Goal: Task Accomplishment & Management: Manage account settings

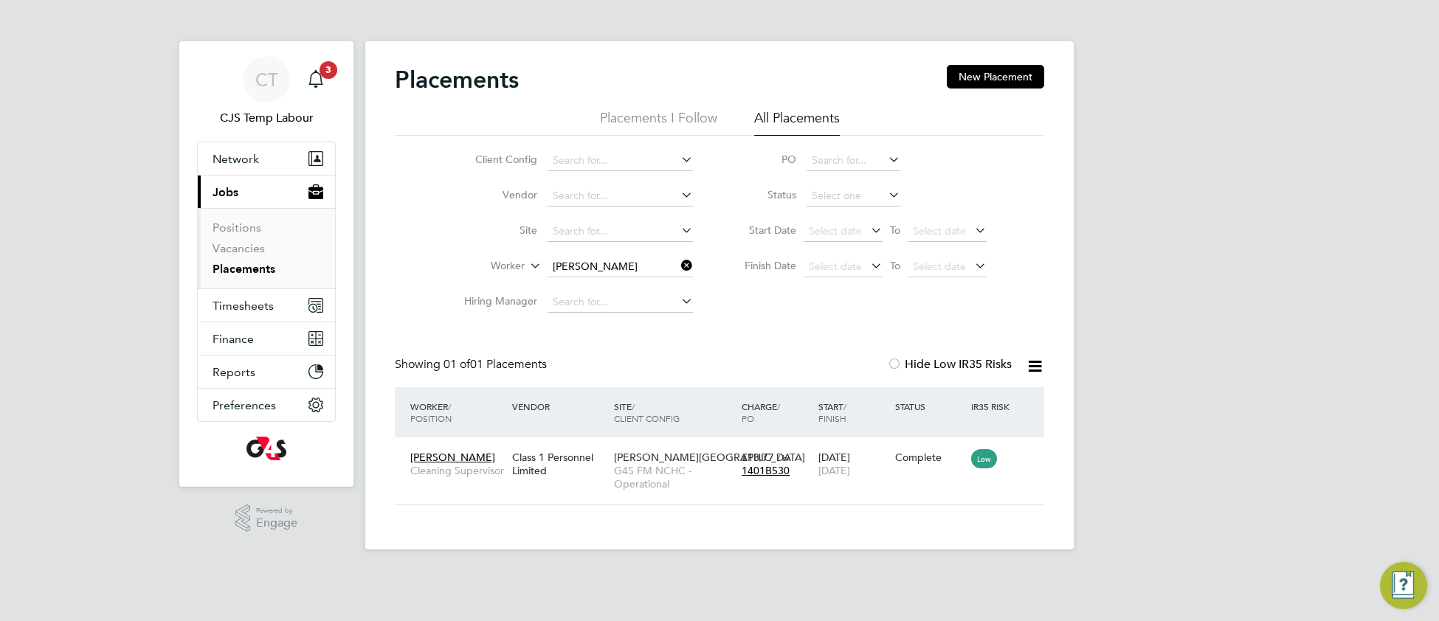
scroll to position [14, 70]
click at [678, 263] on icon at bounding box center [678, 265] width 0 height 21
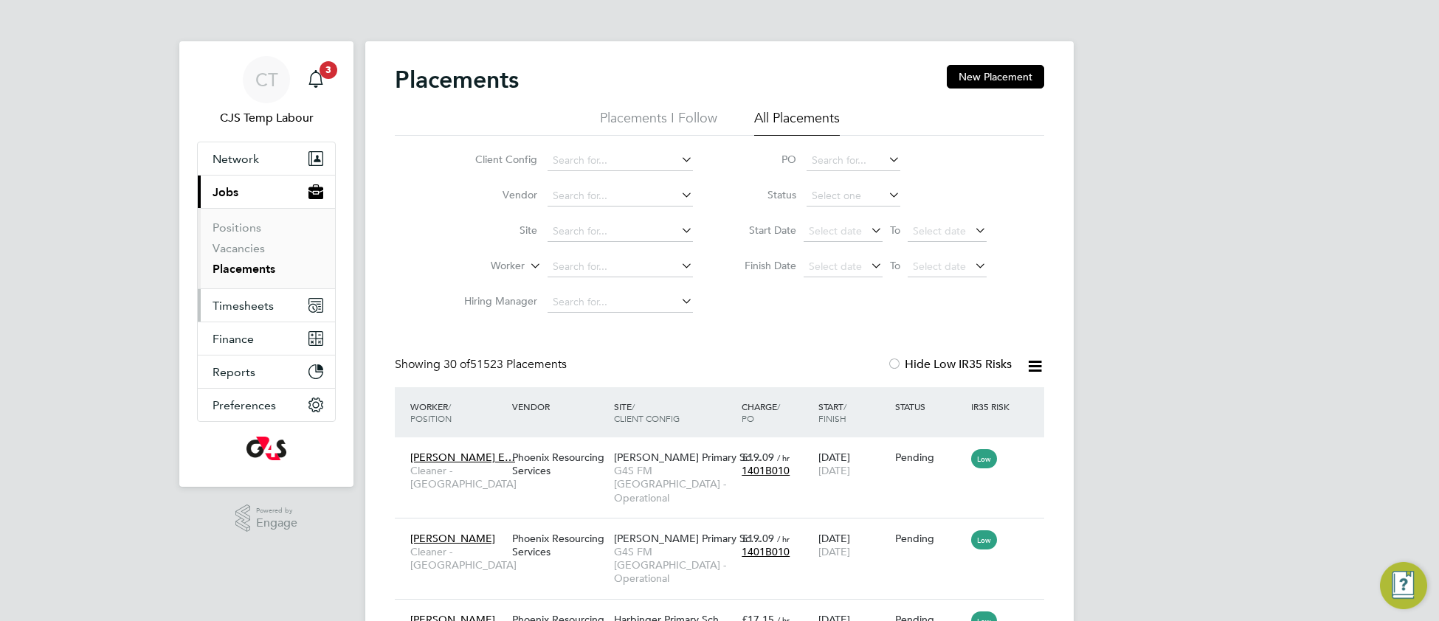
click at [225, 303] on span "Timesheets" at bounding box center [242, 306] width 61 height 14
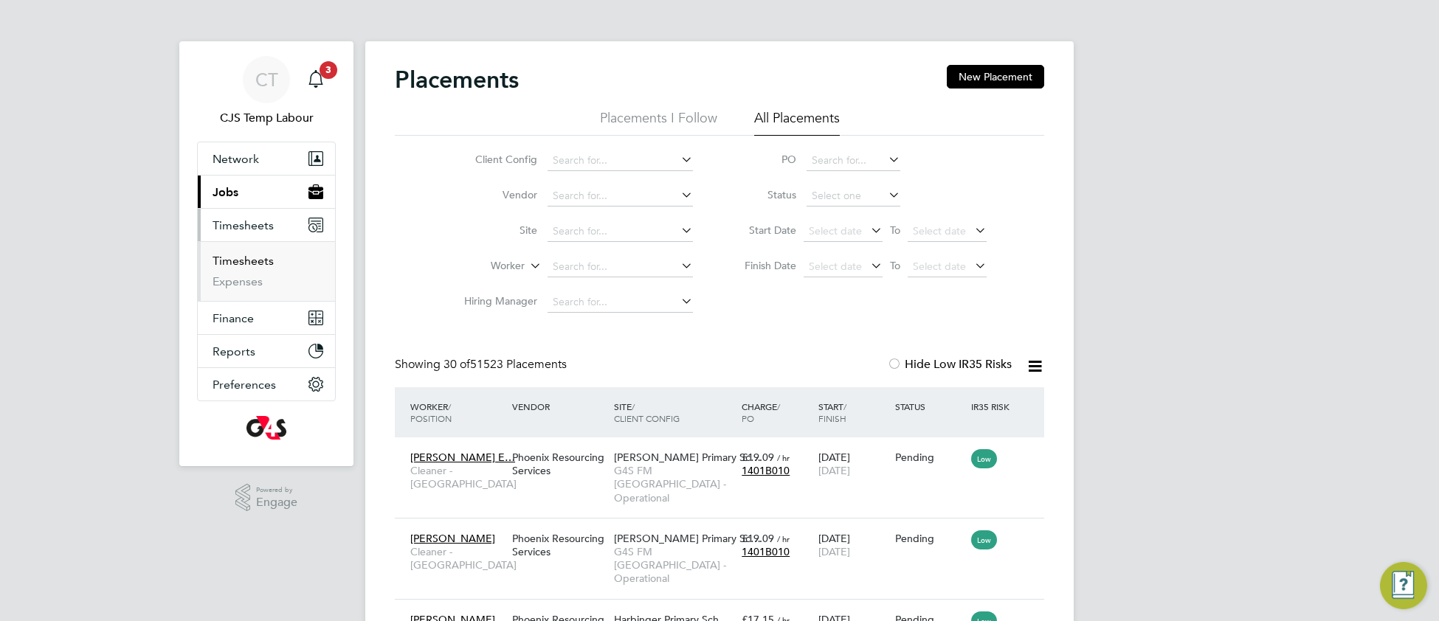
click at [243, 267] on link "Timesheets" at bounding box center [242, 261] width 61 height 14
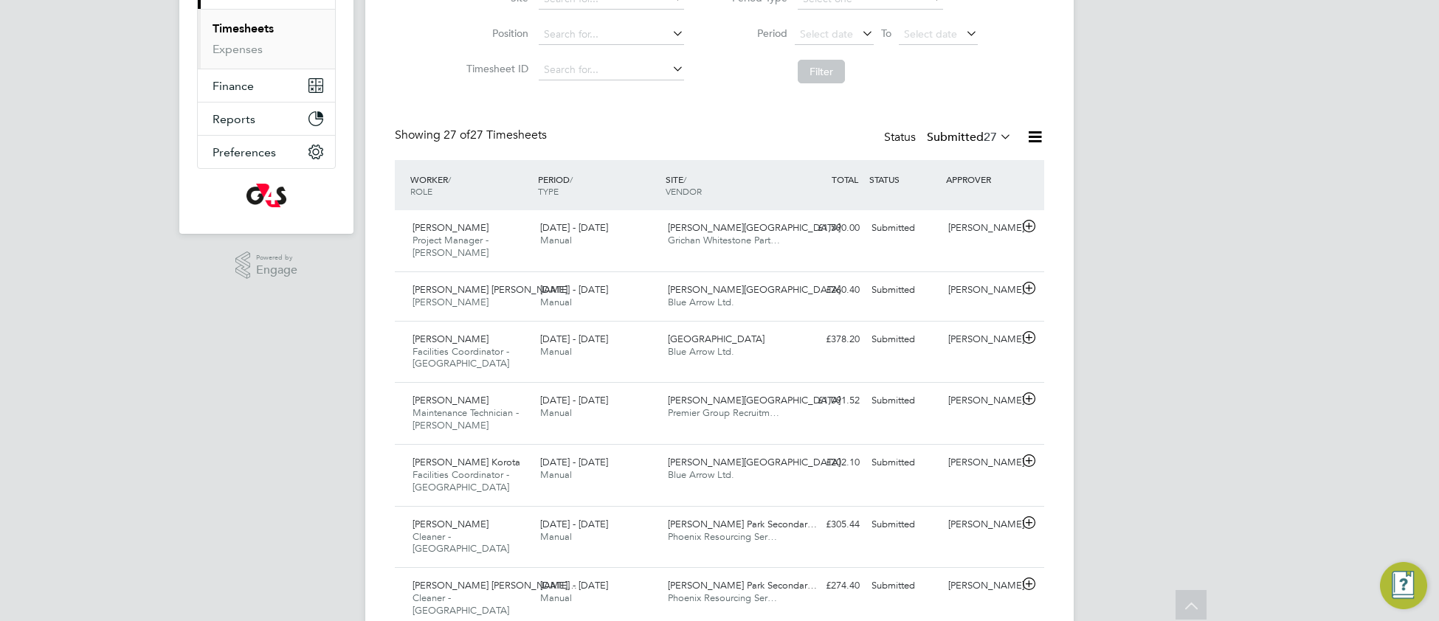
click at [1034, 136] on icon at bounding box center [1034, 137] width 18 height 18
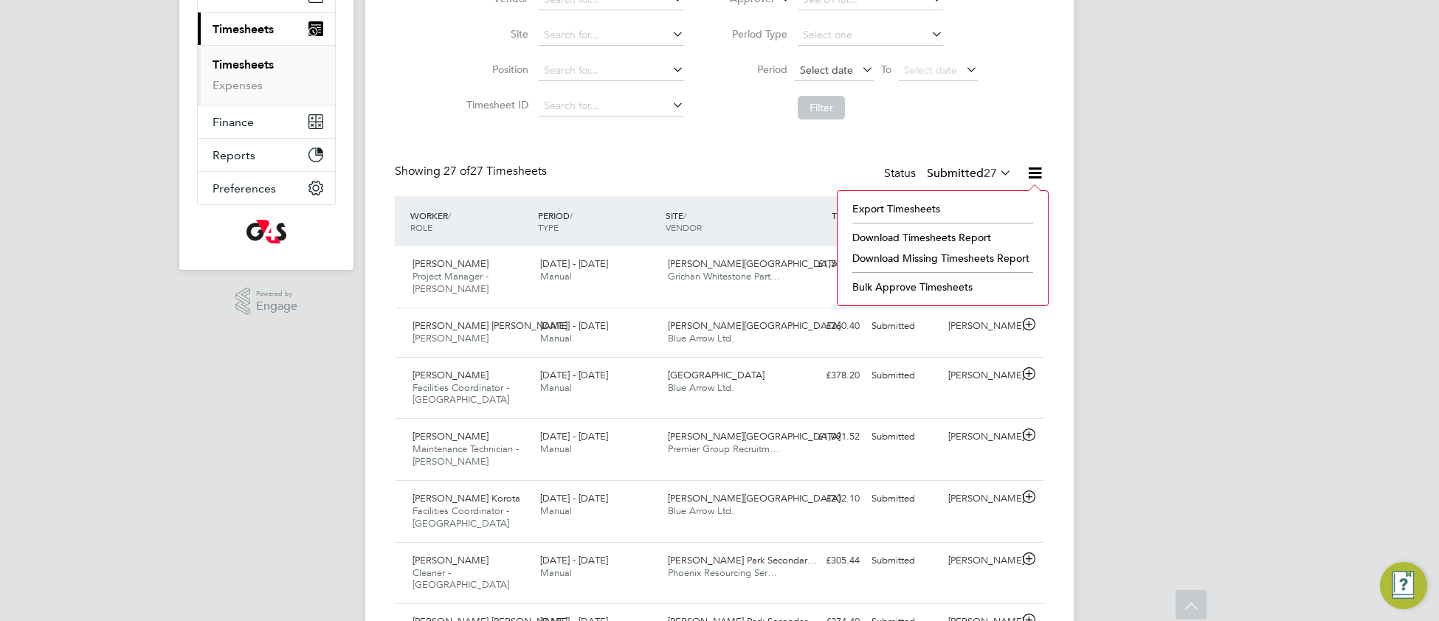
click at [833, 65] on span "Select date" at bounding box center [826, 69] width 53 height 13
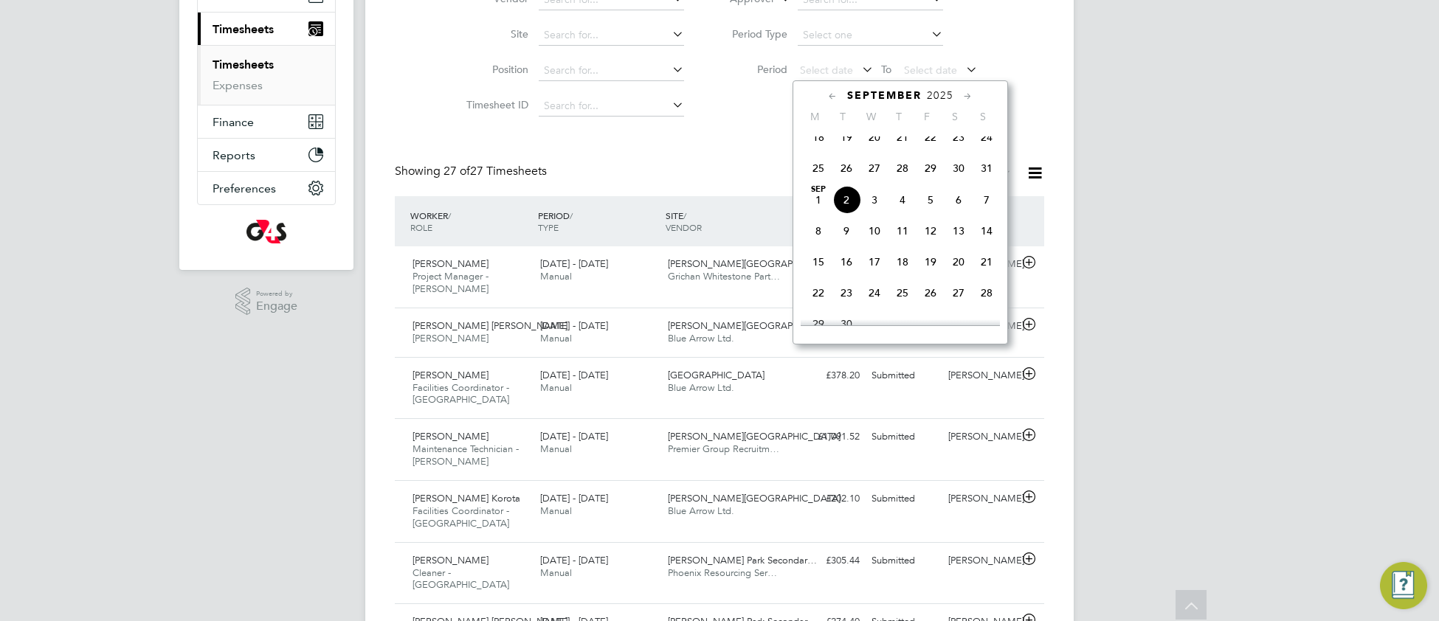
click at [814, 181] on span "25" at bounding box center [818, 168] width 28 height 28
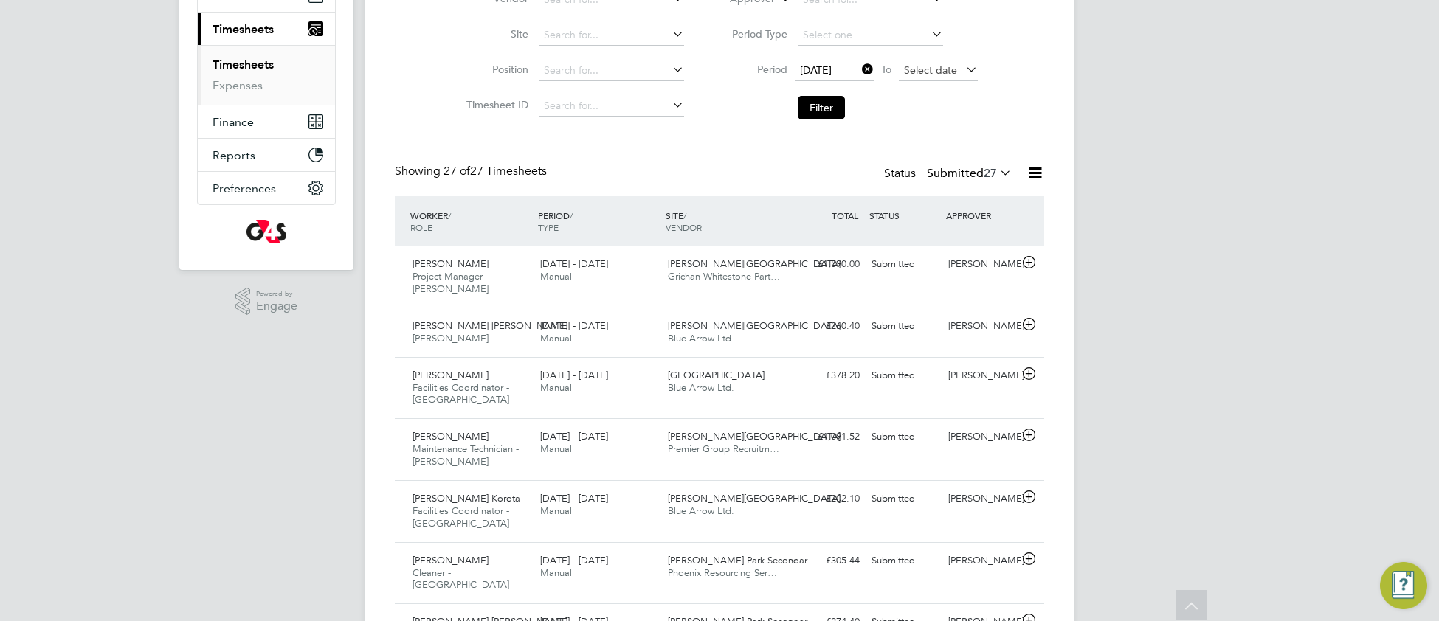
click at [913, 69] on span "Select date" at bounding box center [930, 69] width 53 height 13
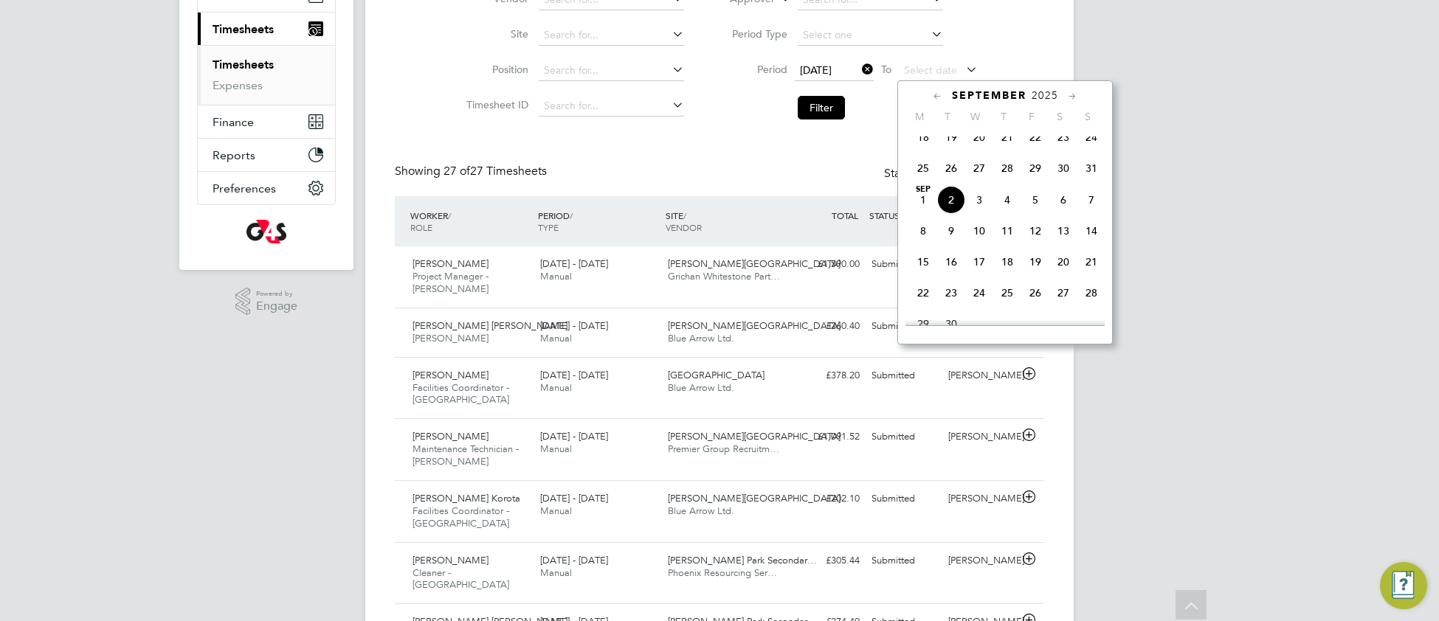
click at [1093, 179] on span "31" at bounding box center [1091, 168] width 28 height 28
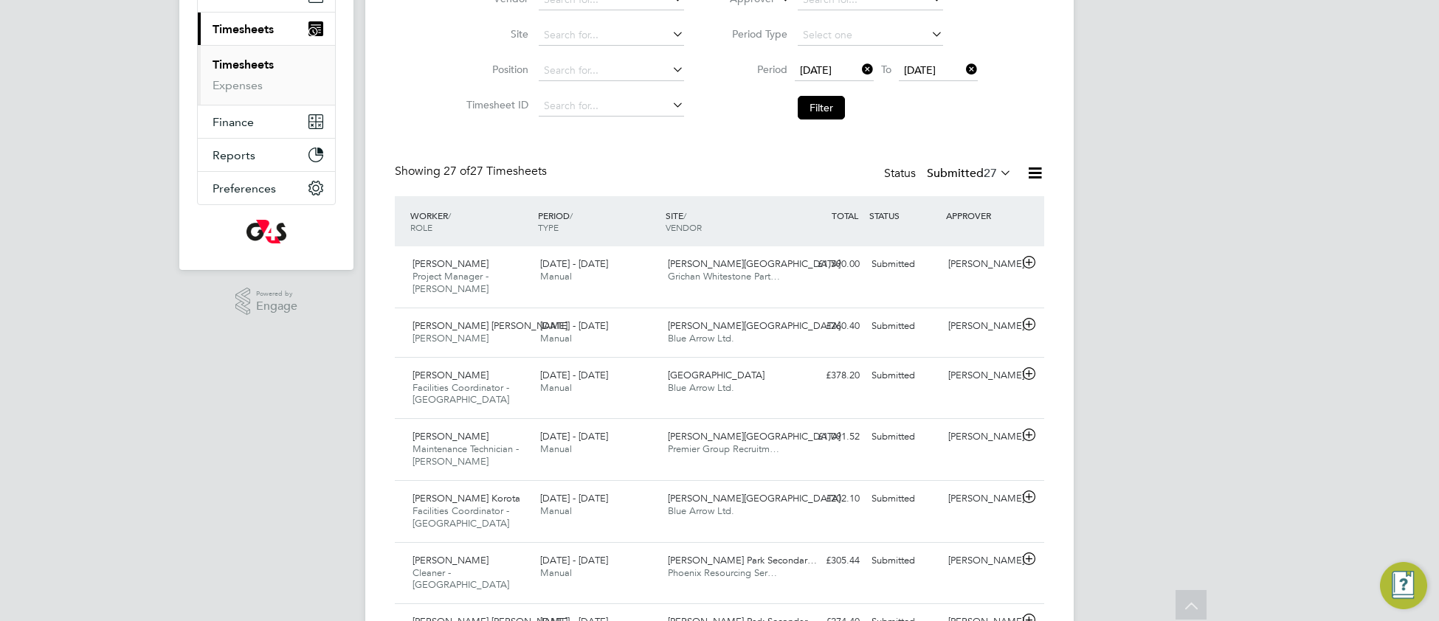
drag, startPoint x: 816, startPoint y: 106, endPoint x: 821, endPoint y: 115, distance: 10.2
click at [815, 106] on button "Filter" at bounding box center [820, 108] width 47 height 24
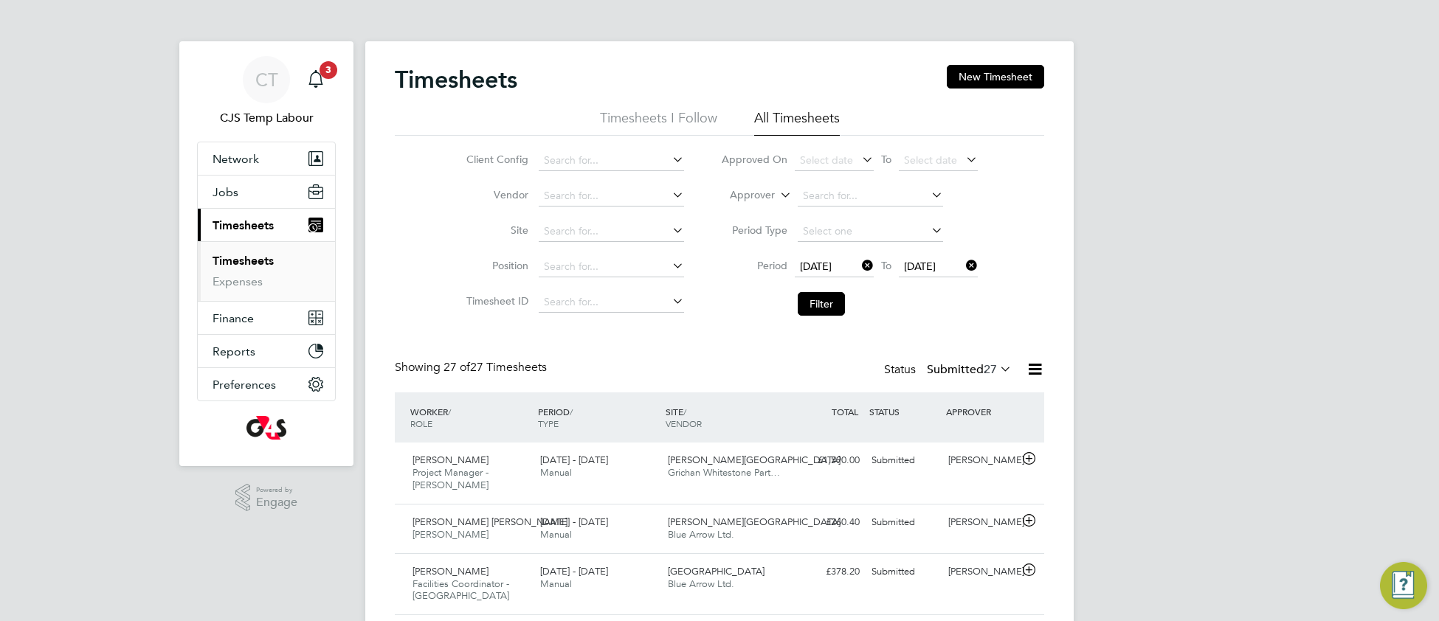
click at [997, 367] on icon at bounding box center [997, 369] width 0 height 21
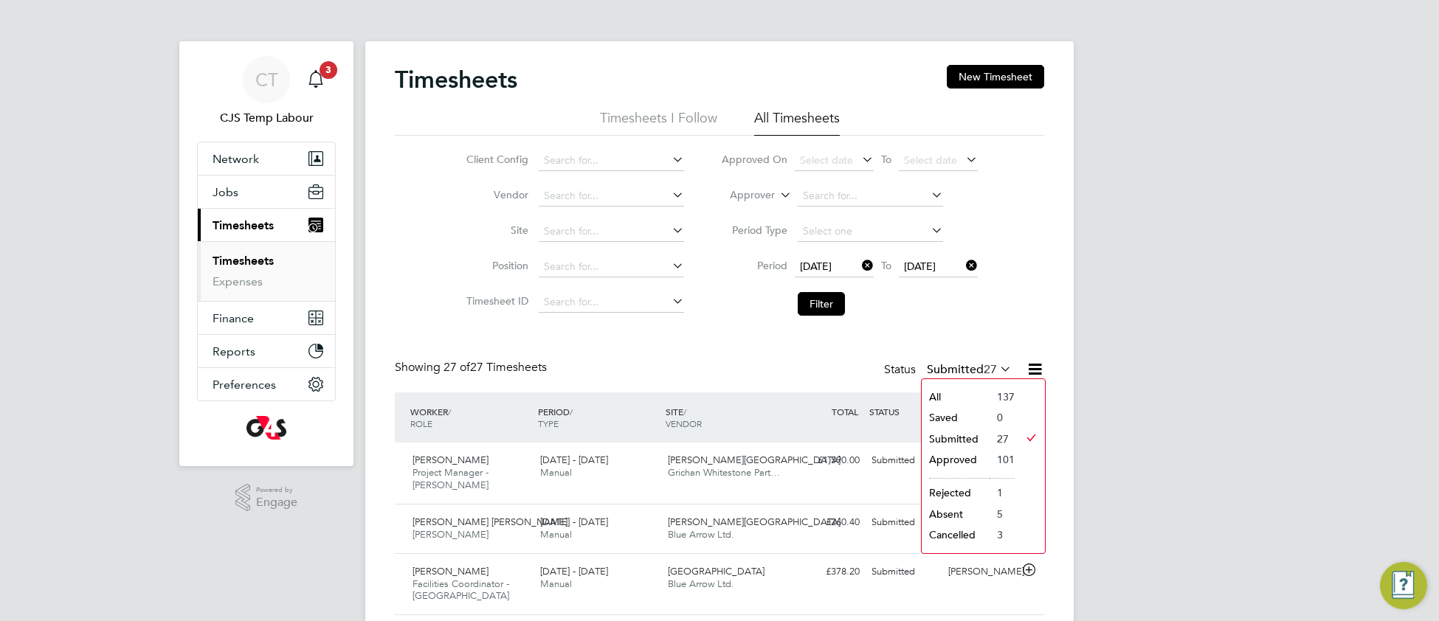
click at [1029, 368] on icon at bounding box center [1034, 369] width 18 height 18
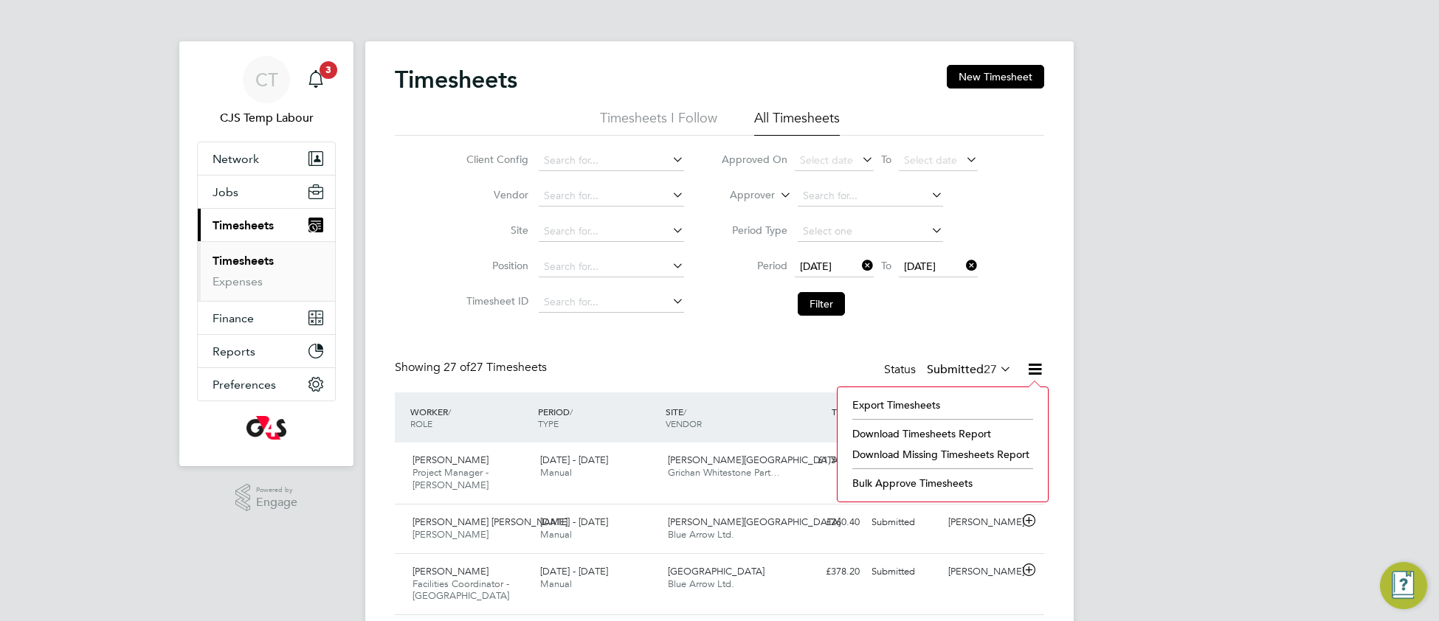
drag, startPoint x: 889, startPoint y: 459, endPoint x: 801, endPoint y: 451, distance: 88.1
click at [887, 457] on li "Download Missing Timesheets Report" at bounding box center [942, 454] width 195 height 21
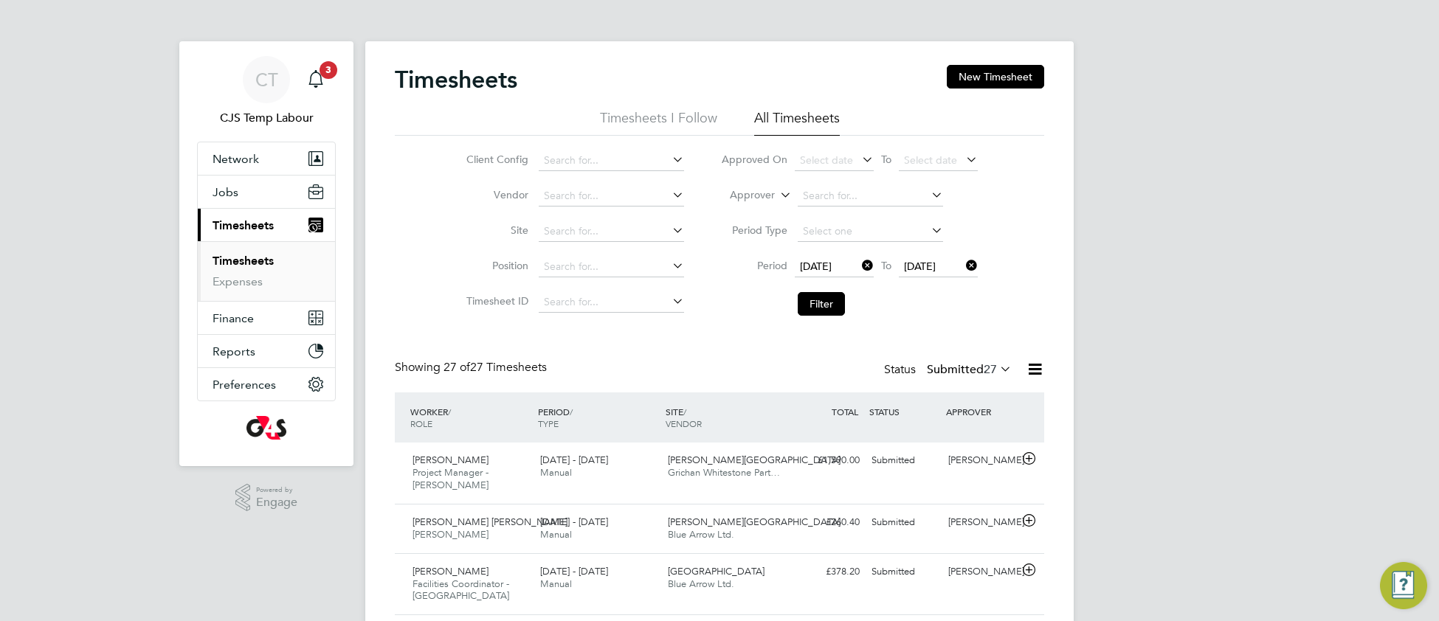
click at [1030, 370] on icon at bounding box center [1034, 369] width 18 height 18
click at [1033, 371] on icon at bounding box center [1034, 369] width 18 height 18
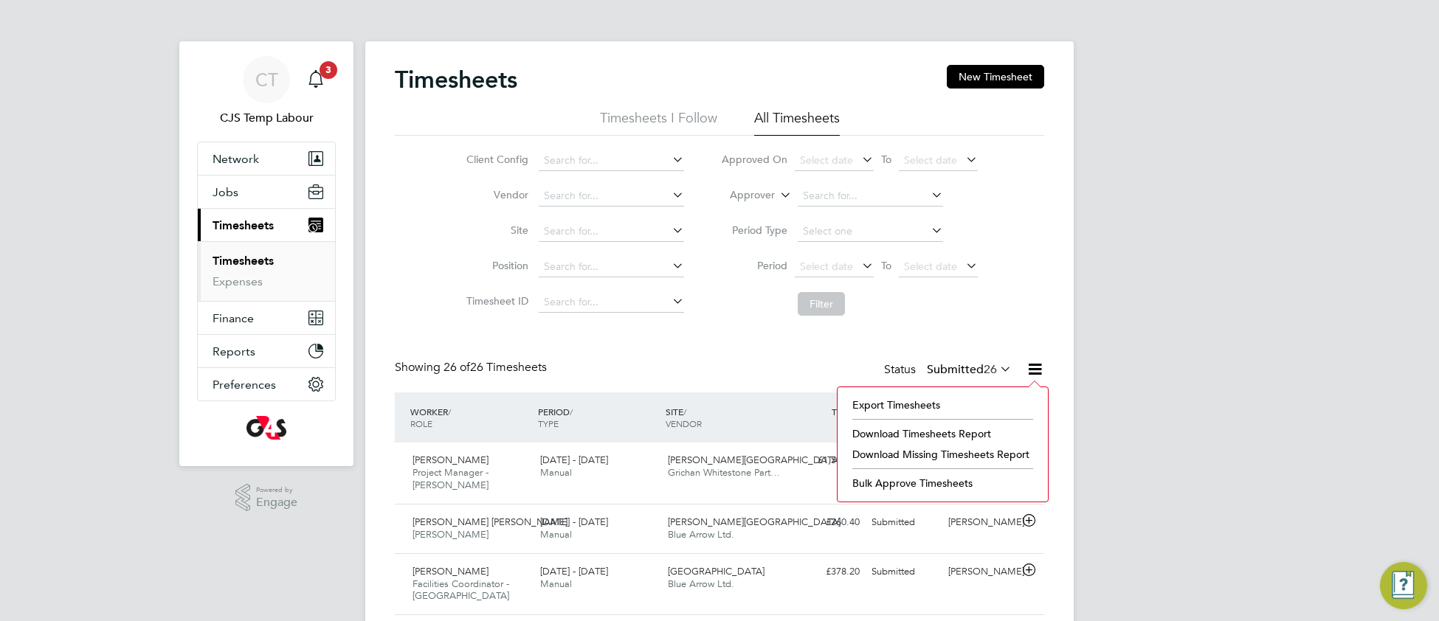
click at [948, 429] on li "Download Timesheets Report" at bounding box center [942, 433] width 195 height 21
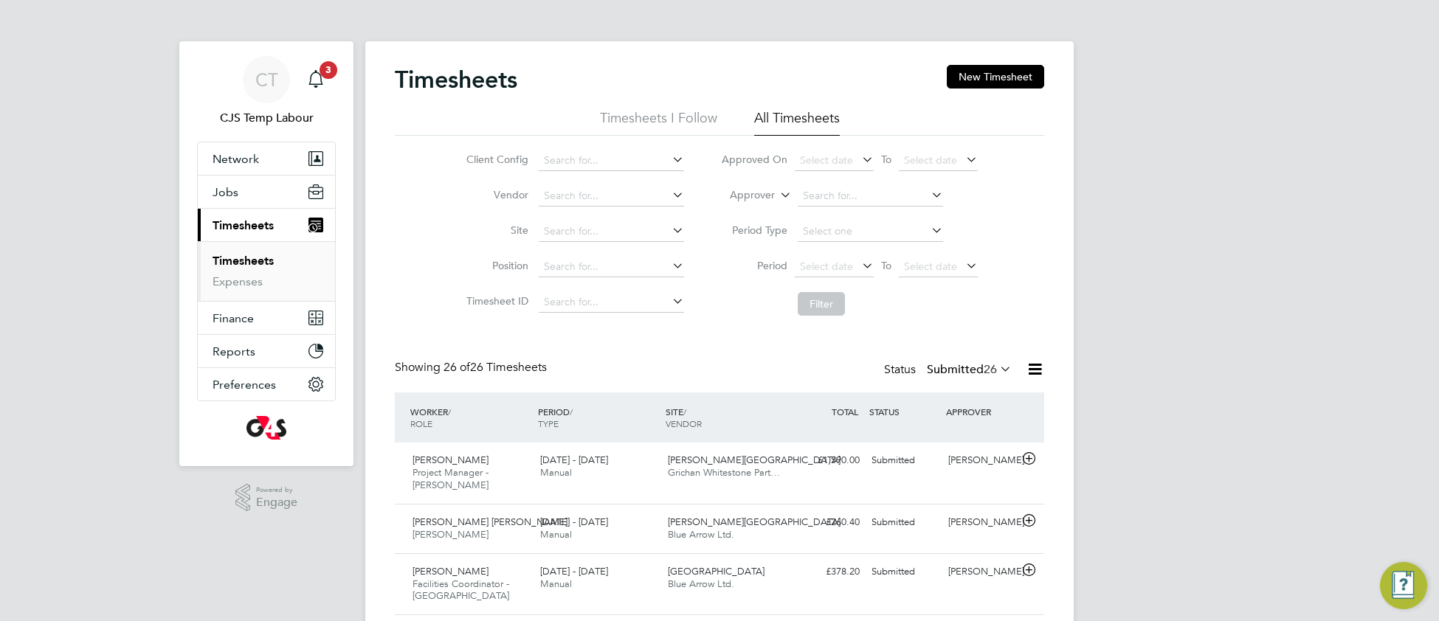
click at [997, 370] on icon at bounding box center [997, 369] width 0 height 21
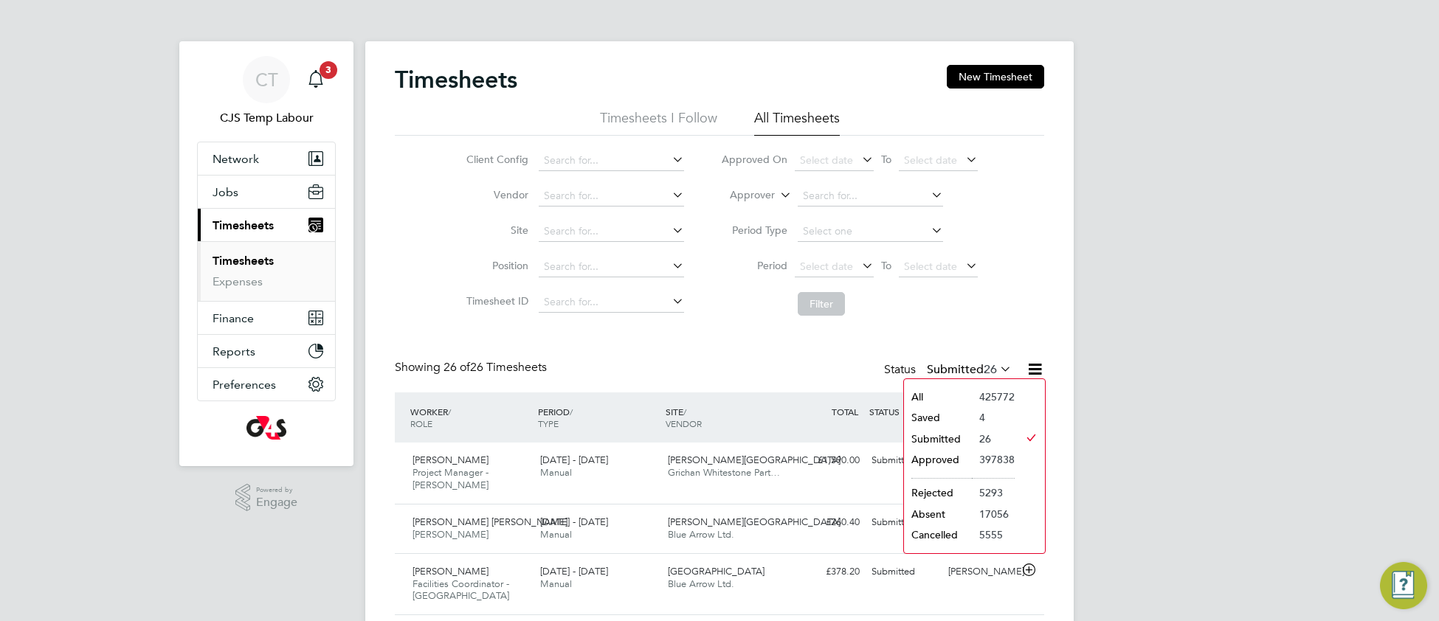
click at [985, 419] on li "4" at bounding box center [993, 417] width 43 height 21
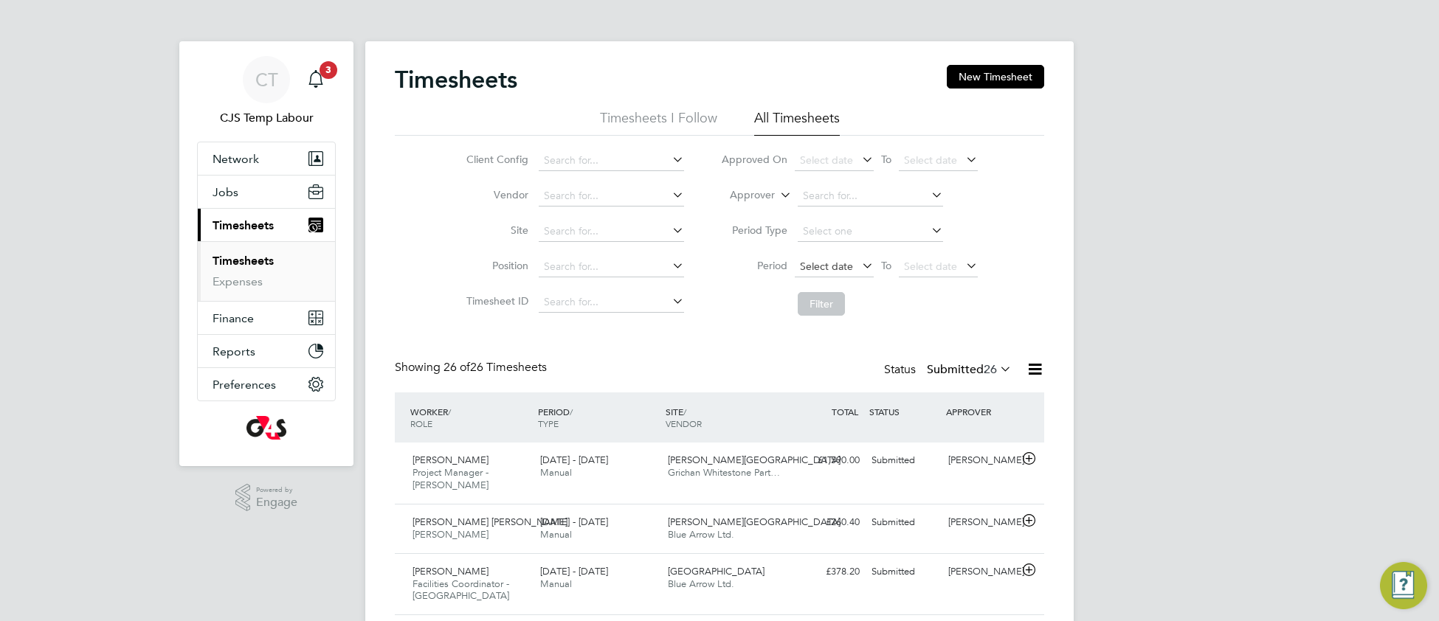
click at [826, 272] on span "Select date" at bounding box center [834, 267] width 79 height 20
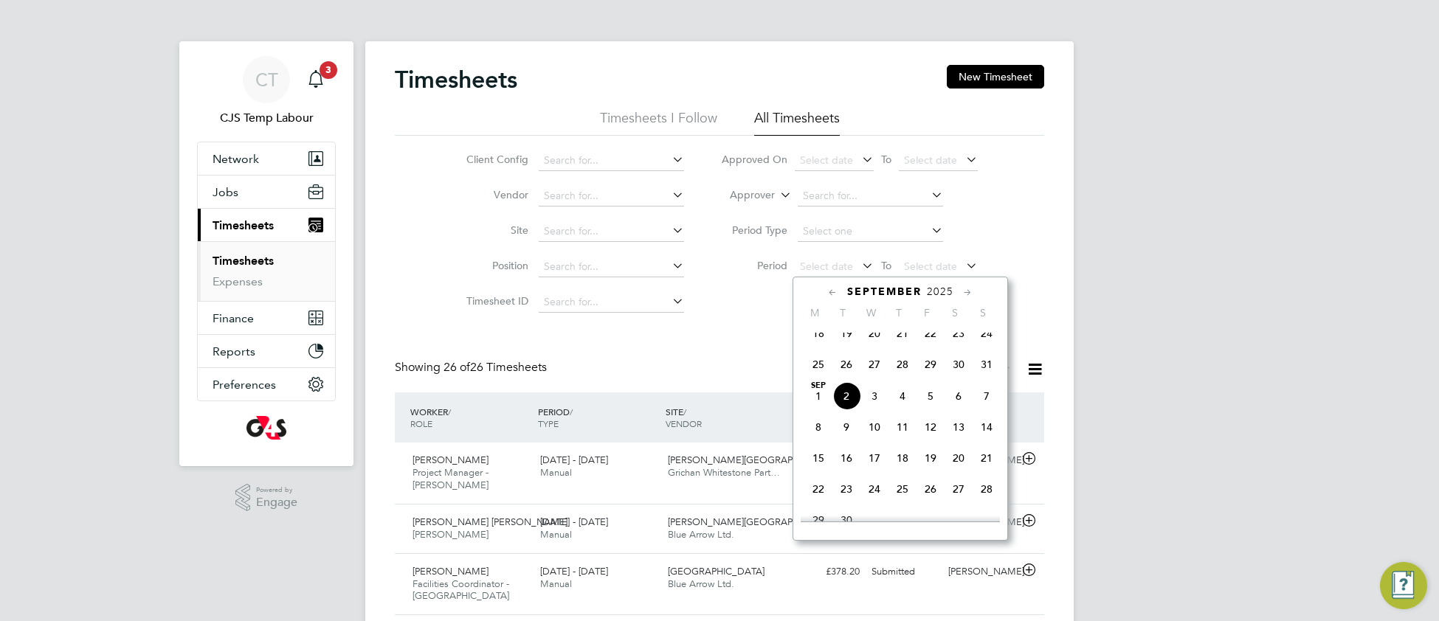
click at [815, 378] on span "25" at bounding box center [818, 364] width 28 height 28
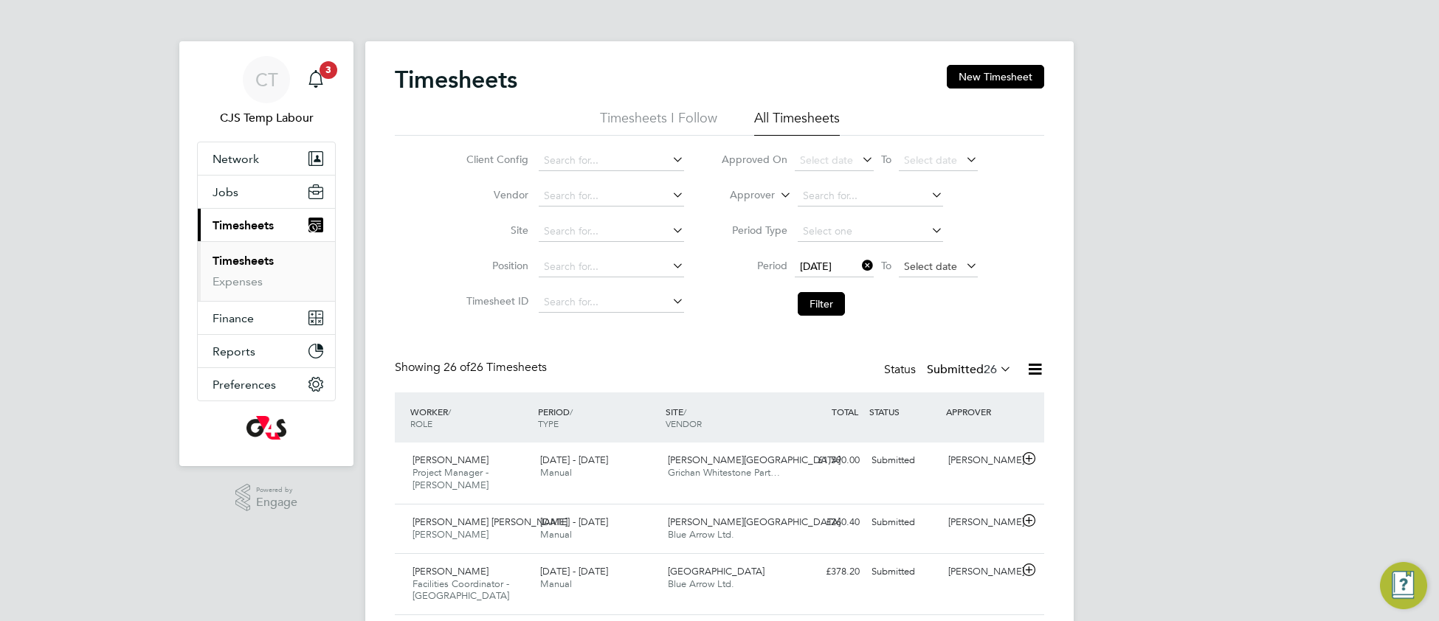
click at [914, 261] on span "Select date" at bounding box center [930, 266] width 53 height 13
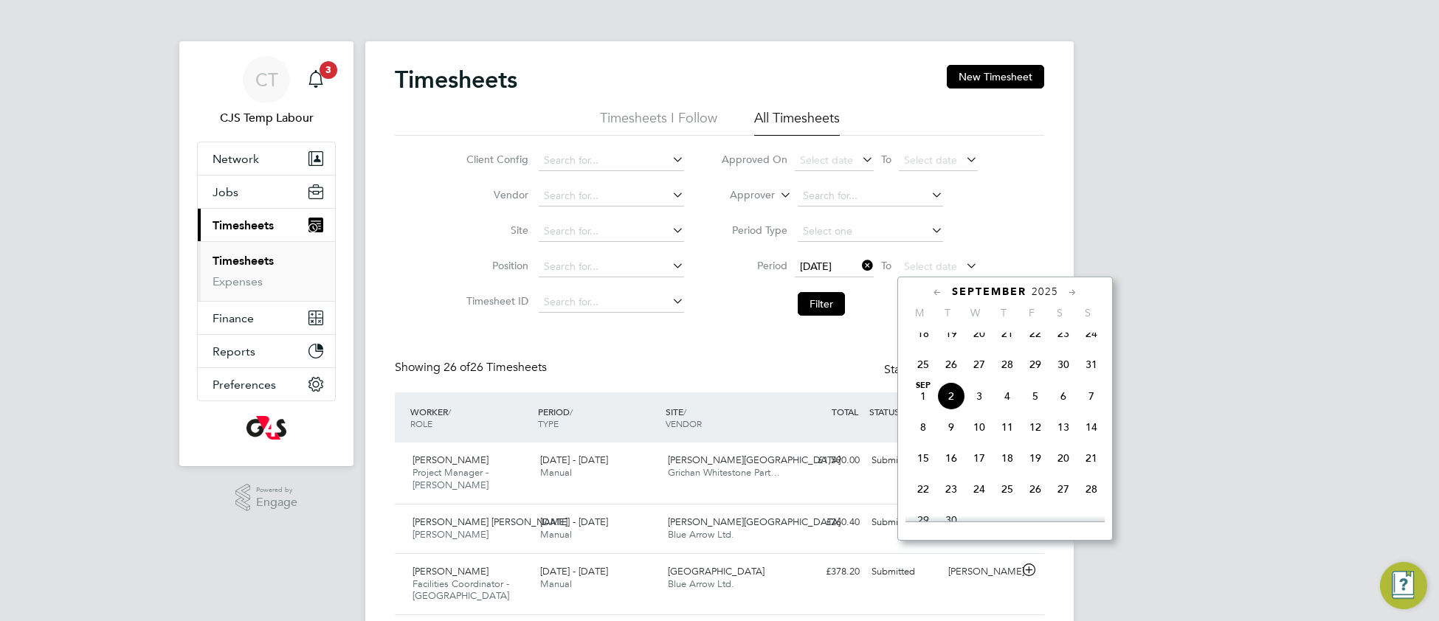
drag, startPoint x: 1088, startPoint y: 373, endPoint x: 1059, endPoint y: 367, distance: 30.1
click at [1082, 373] on span "31" at bounding box center [1091, 364] width 28 height 28
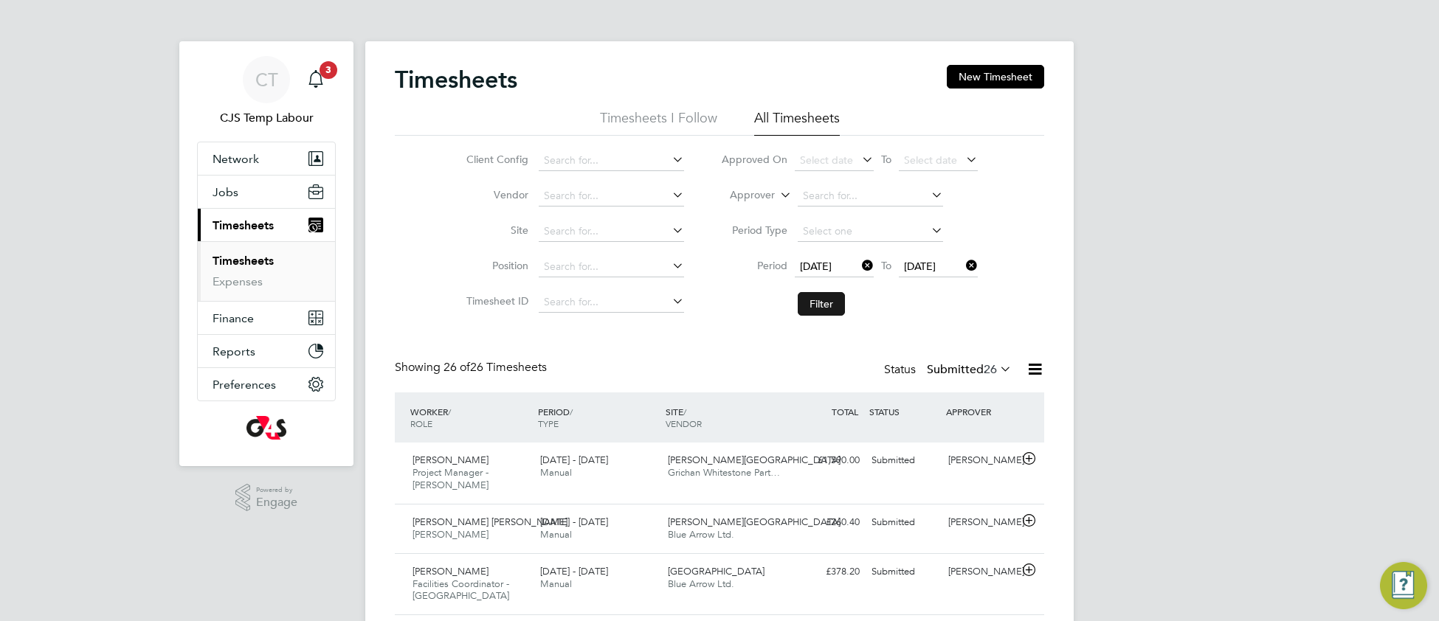
click at [819, 311] on button "Filter" at bounding box center [820, 304] width 47 height 24
click at [997, 371] on icon at bounding box center [997, 369] width 0 height 21
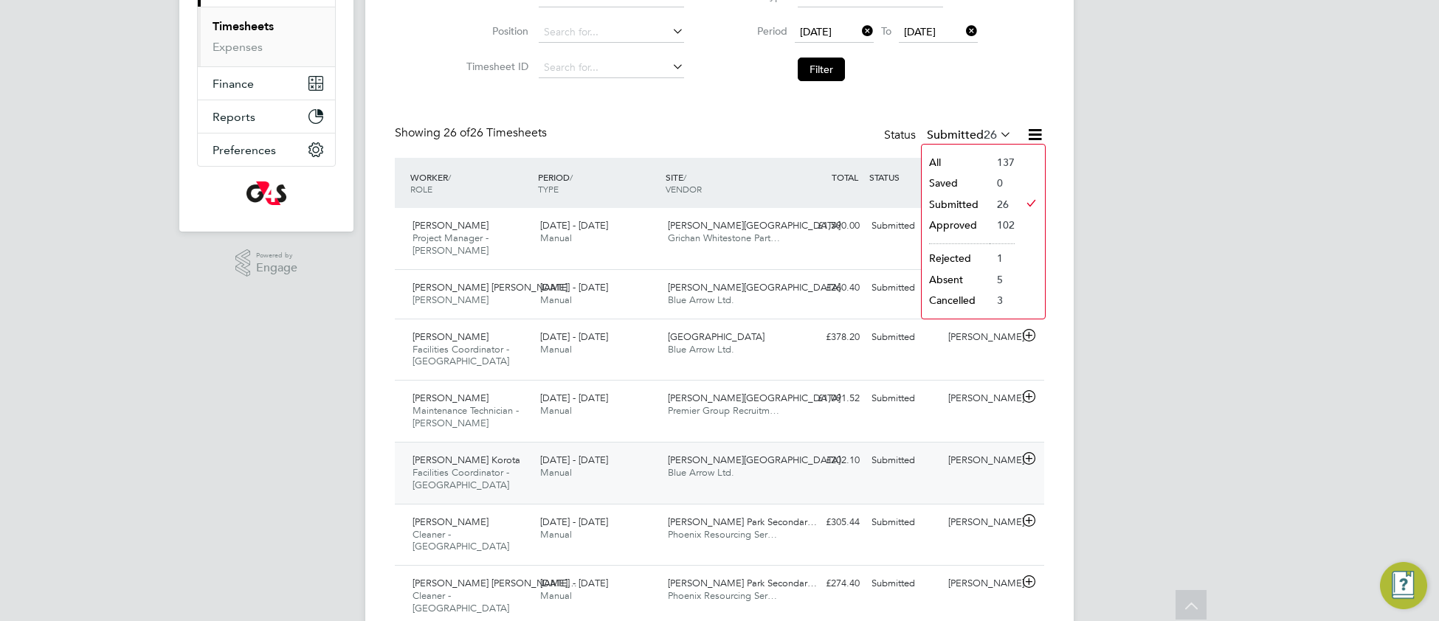
scroll to position [239, 0]
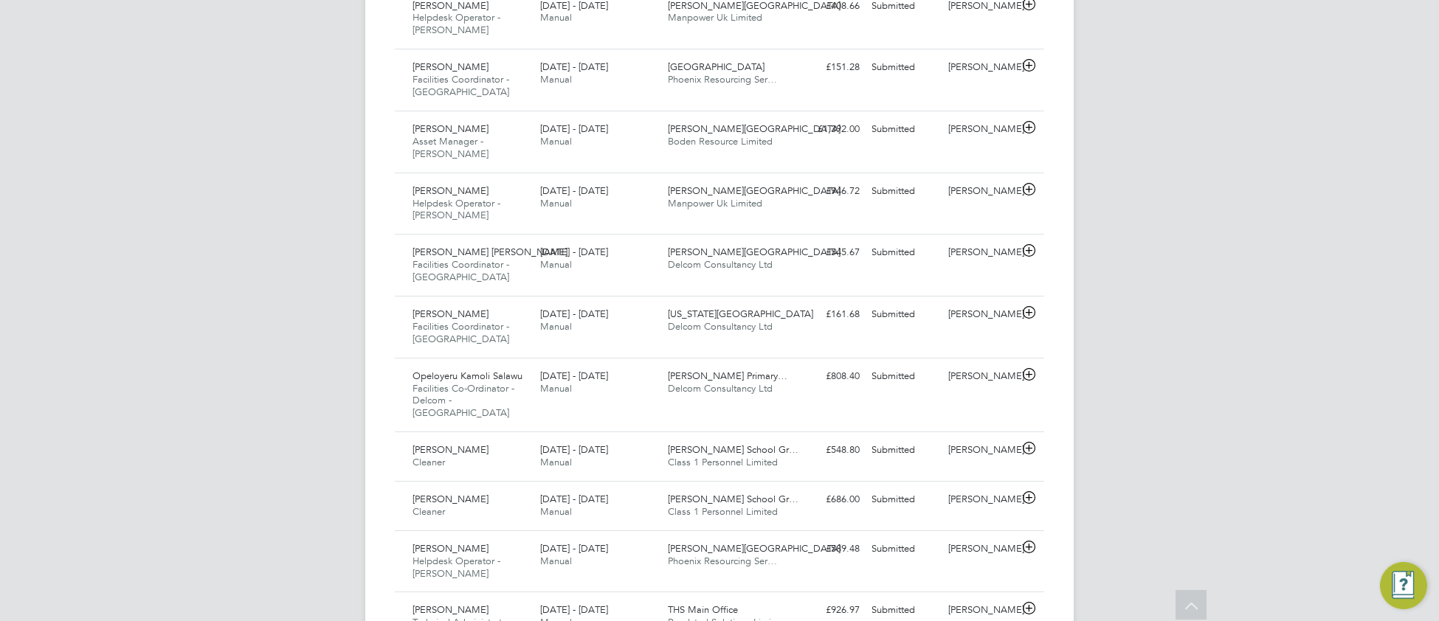
scroll to position [1361, 0]
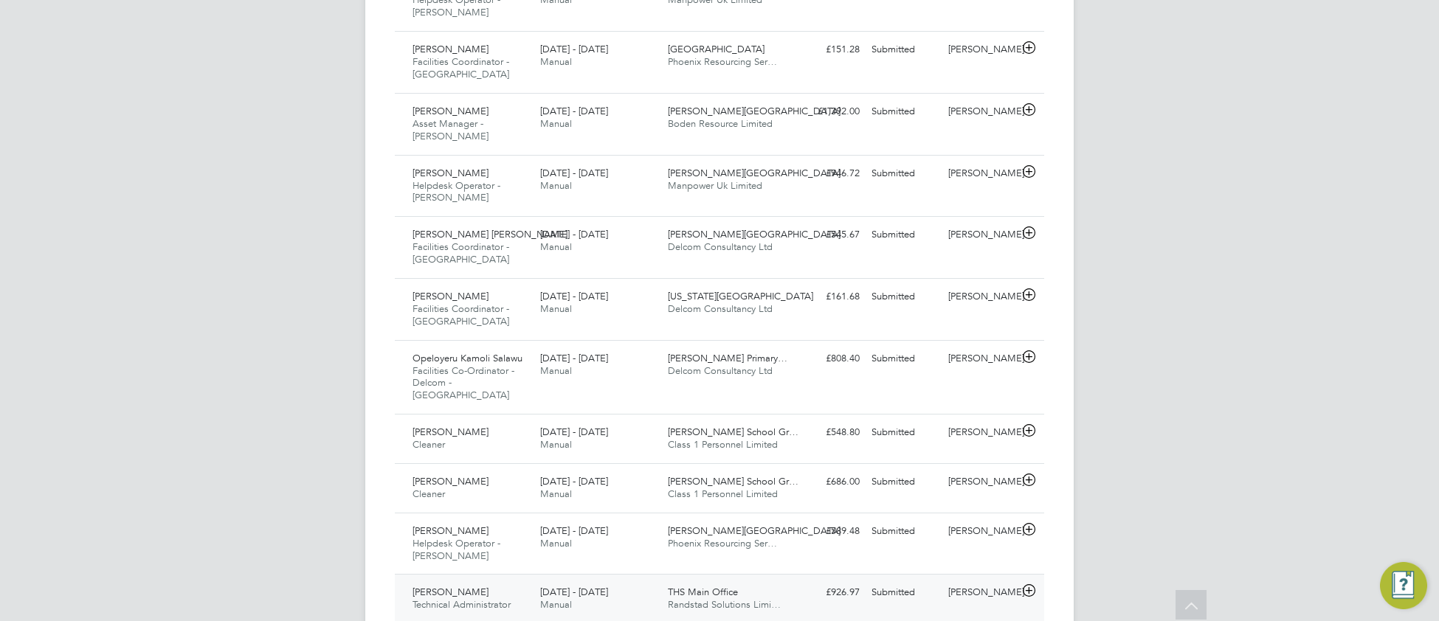
click at [829, 574] on div "Maria Frawley Technical Administrator 25 - 31 Aug 2025 25 - 31 Aug 2025 Manual …" at bounding box center [719, 598] width 649 height 49
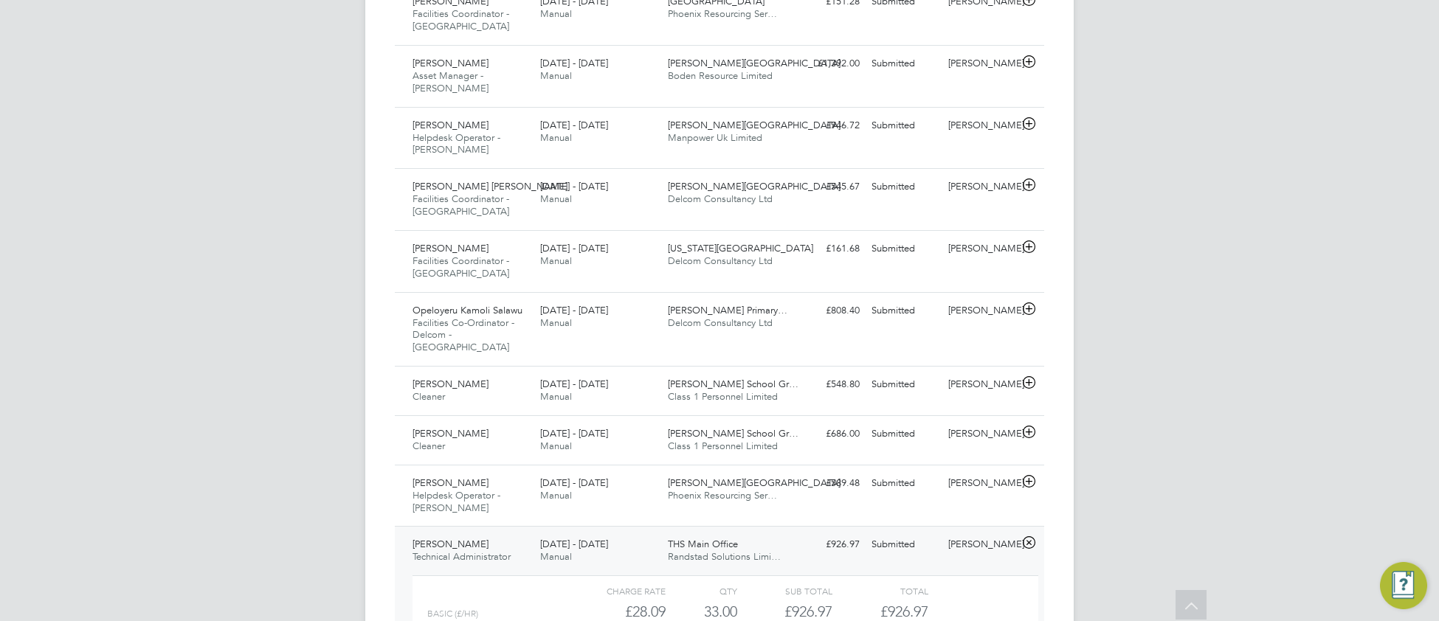
scroll to position [1499, 0]
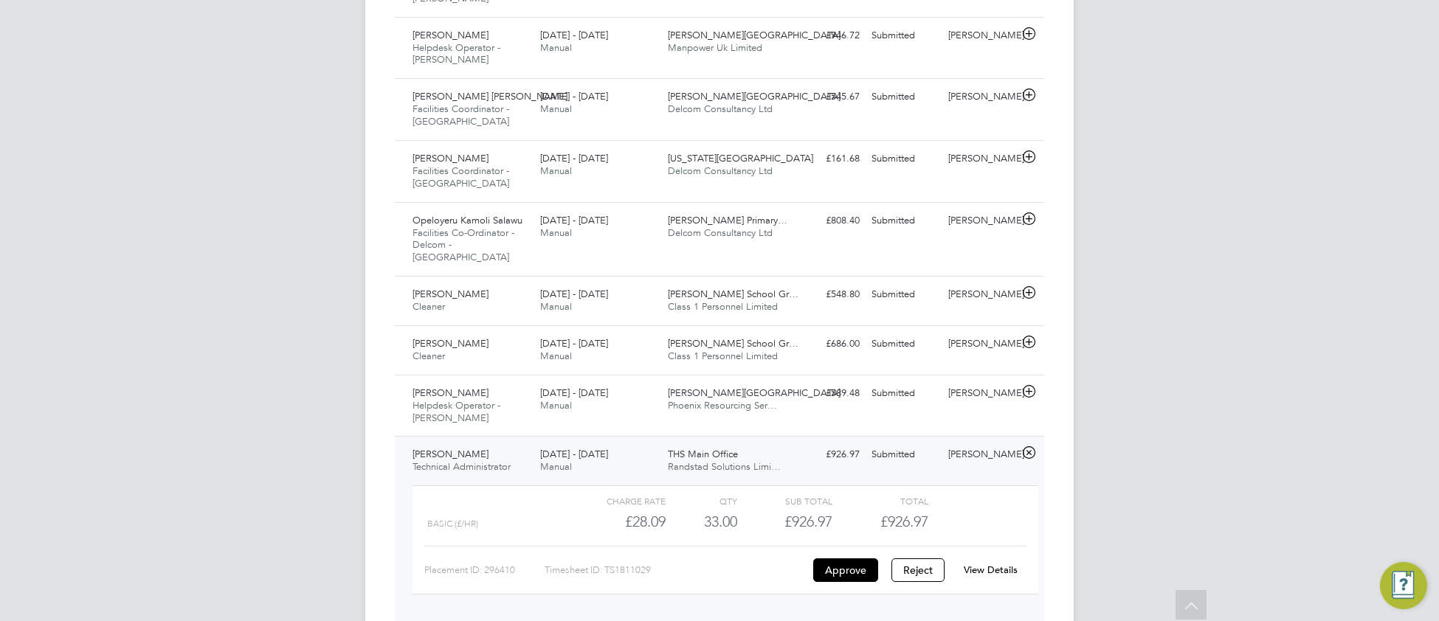
click at [986, 558] on div "View Details" at bounding box center [990, 570] width 72 height 24
click at [982, 564] on link "View Details" at bounding box center [990, 570] width 54 height 13
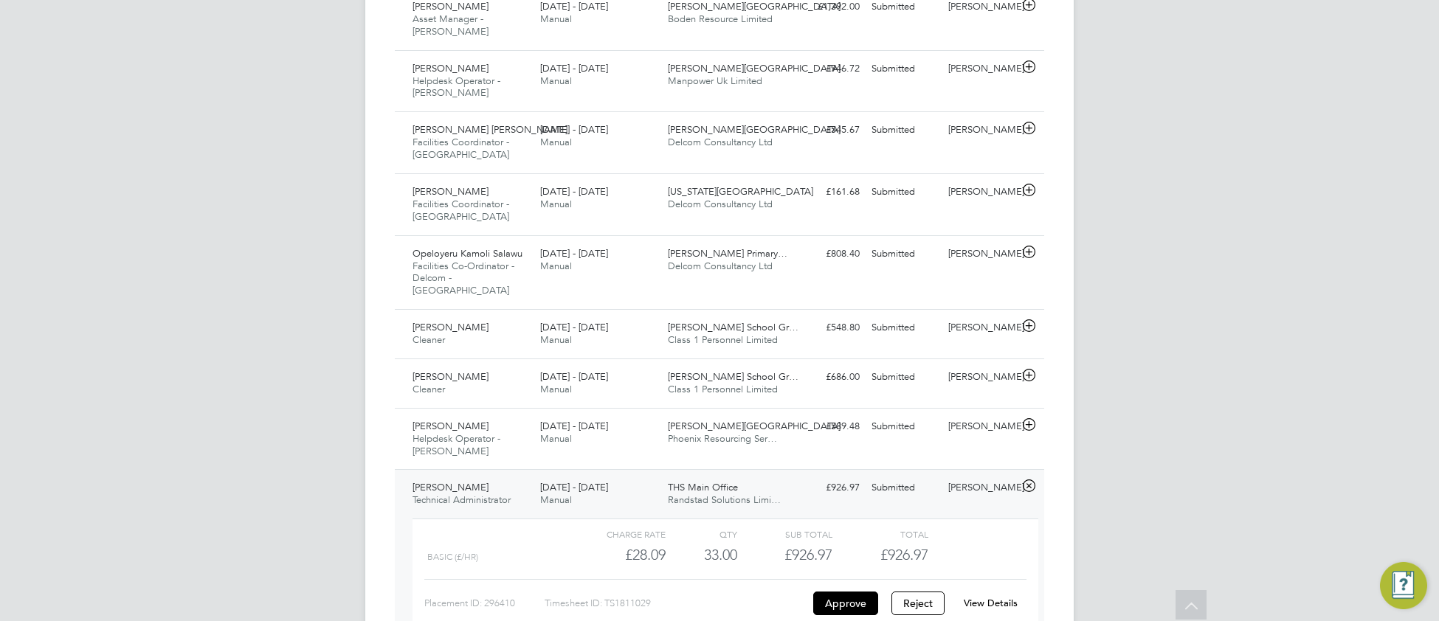
scroll to position [1464, 0]
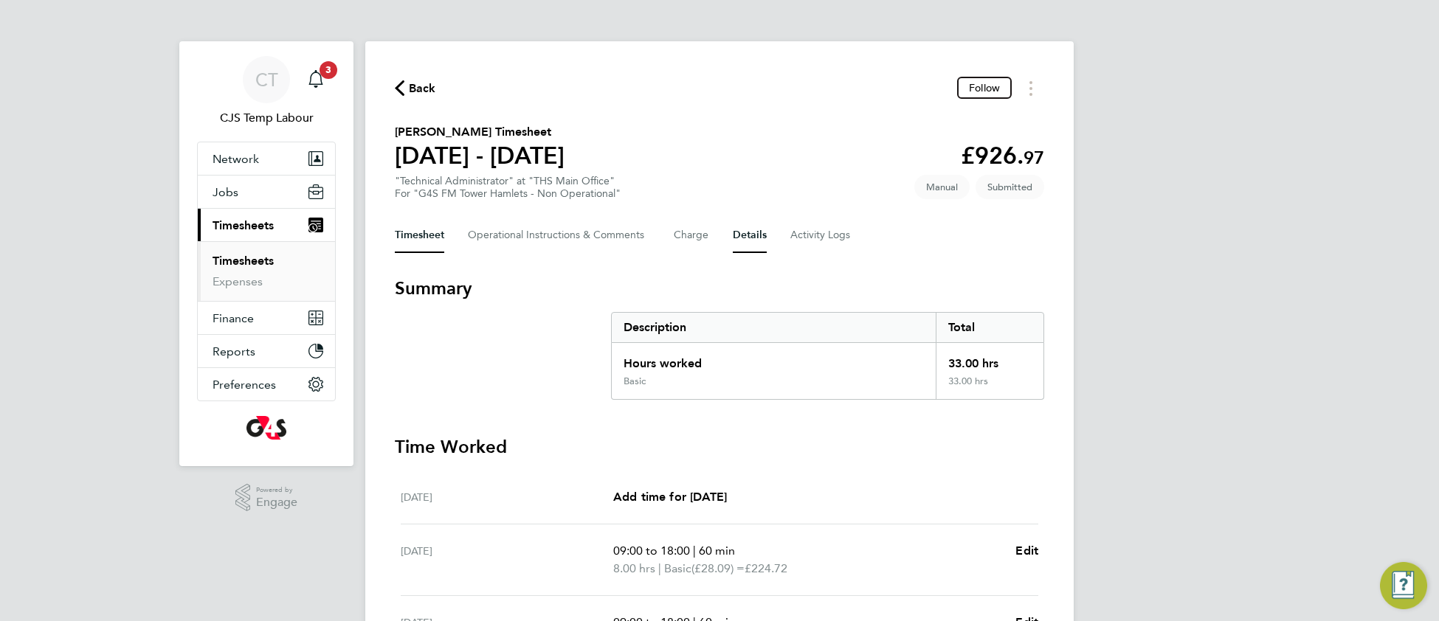
click at [741, 243] on button "Details" at bounding box center [750, 235] width 34 height 35
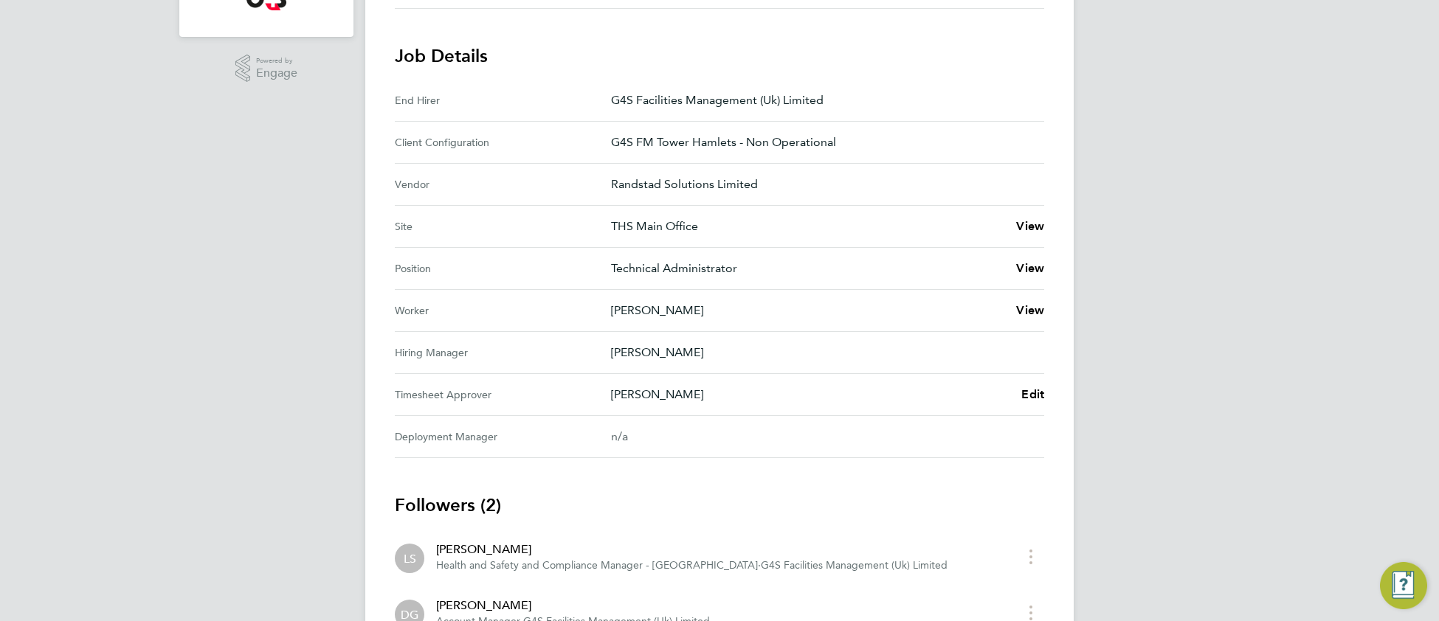
scroll to position [550, 0]
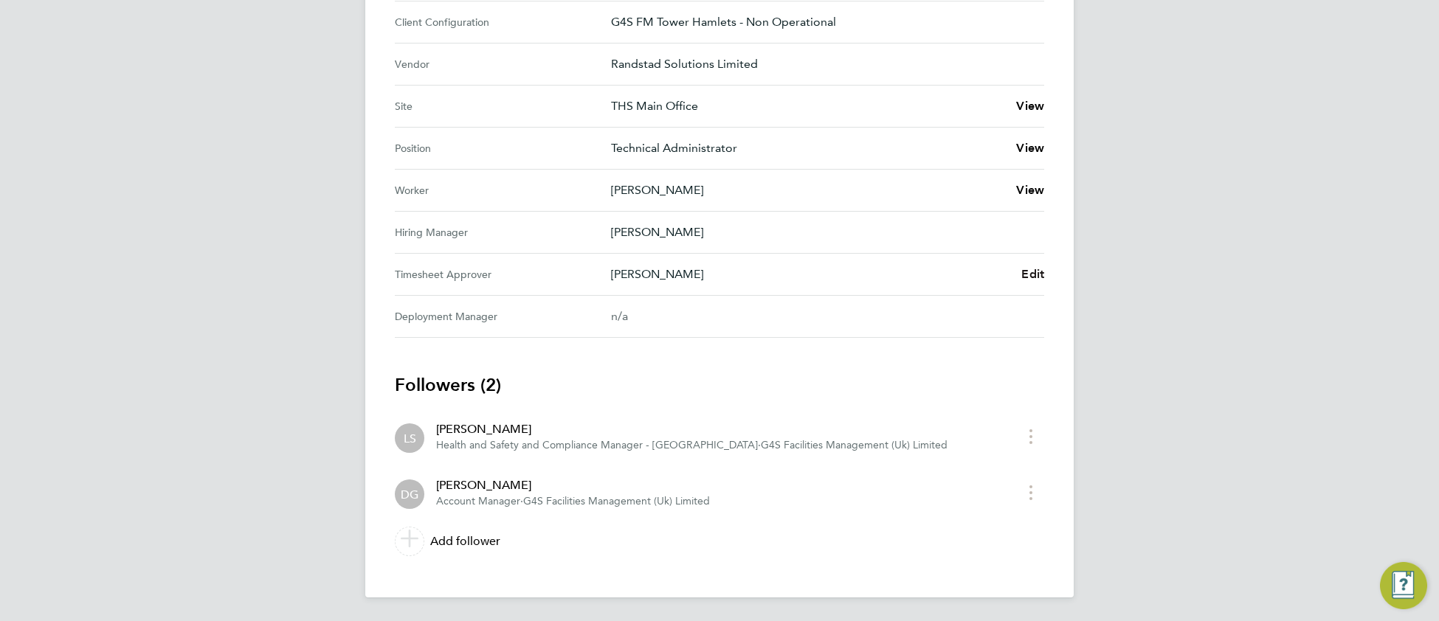
click at [1033, 273] on span "Edit" at bounding box center [1032, 274] width 23 height 14
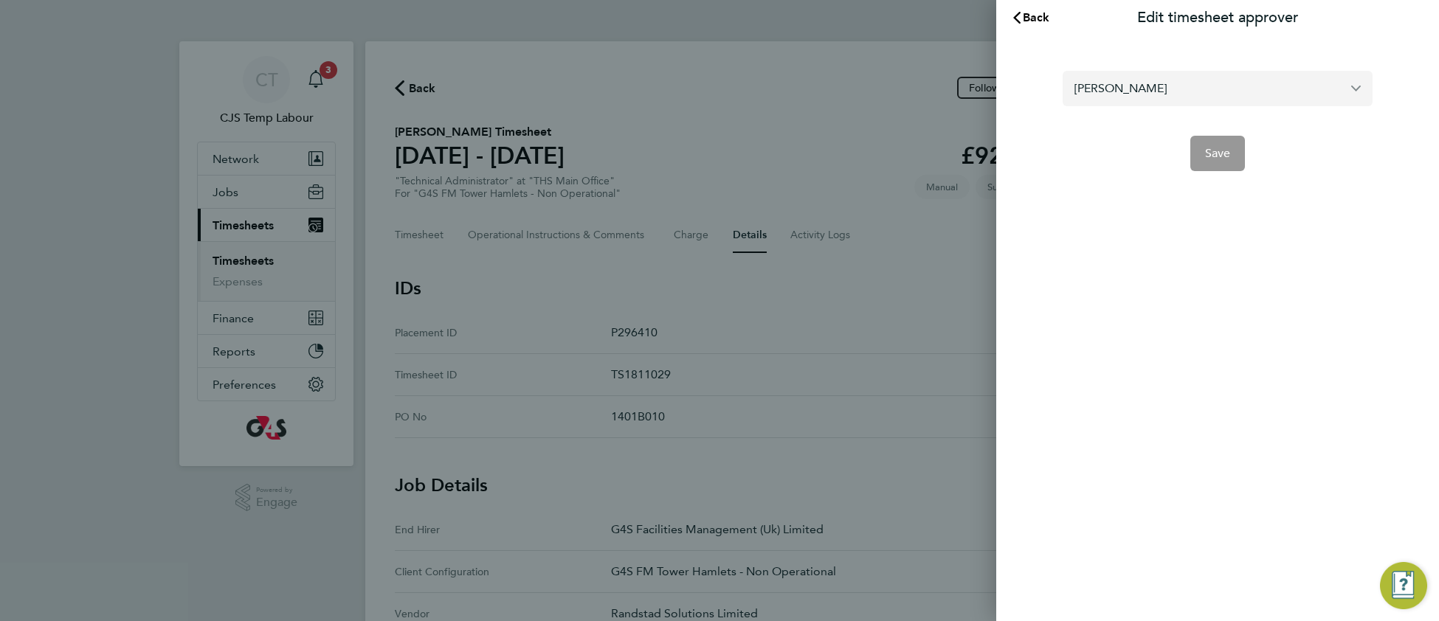
click at [1174, 94] on input "[PERSON_NAME]" at bounding box center [1217, 88] width 310 height 35
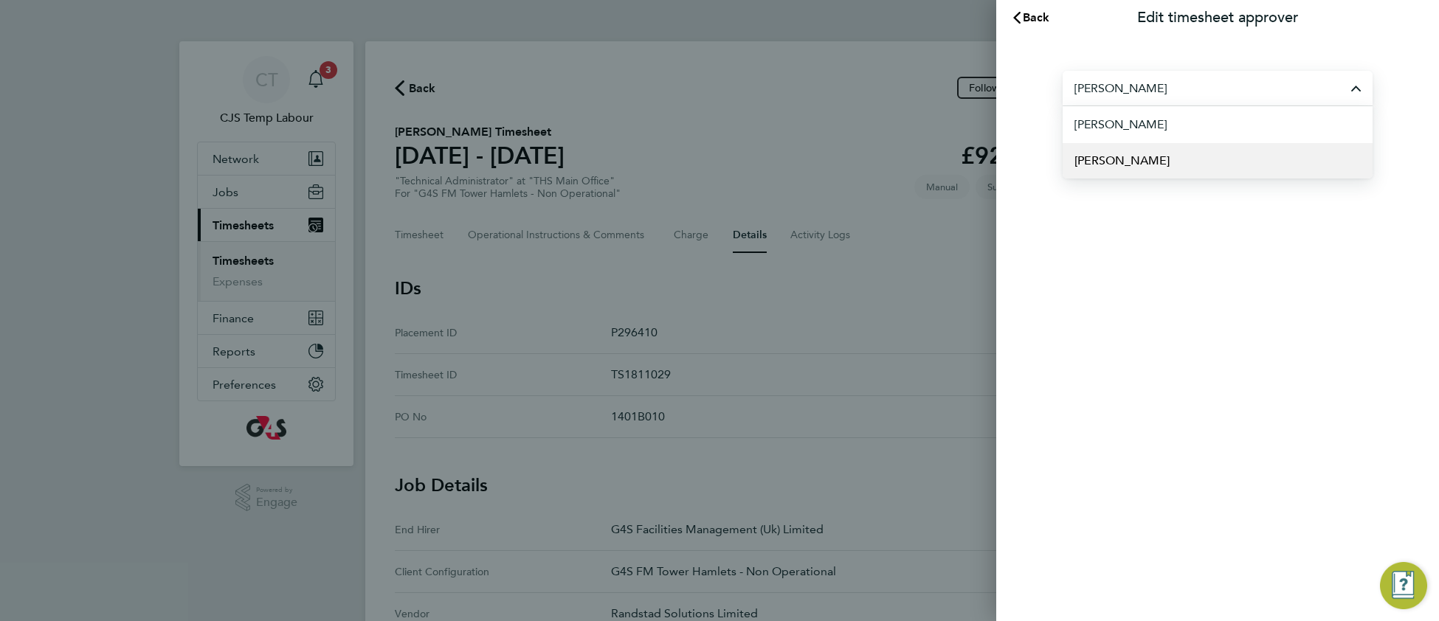
click at [1146, 167] on li "[PERSON_NAME]" at bounding box center [1217, 160] width 310 height 36
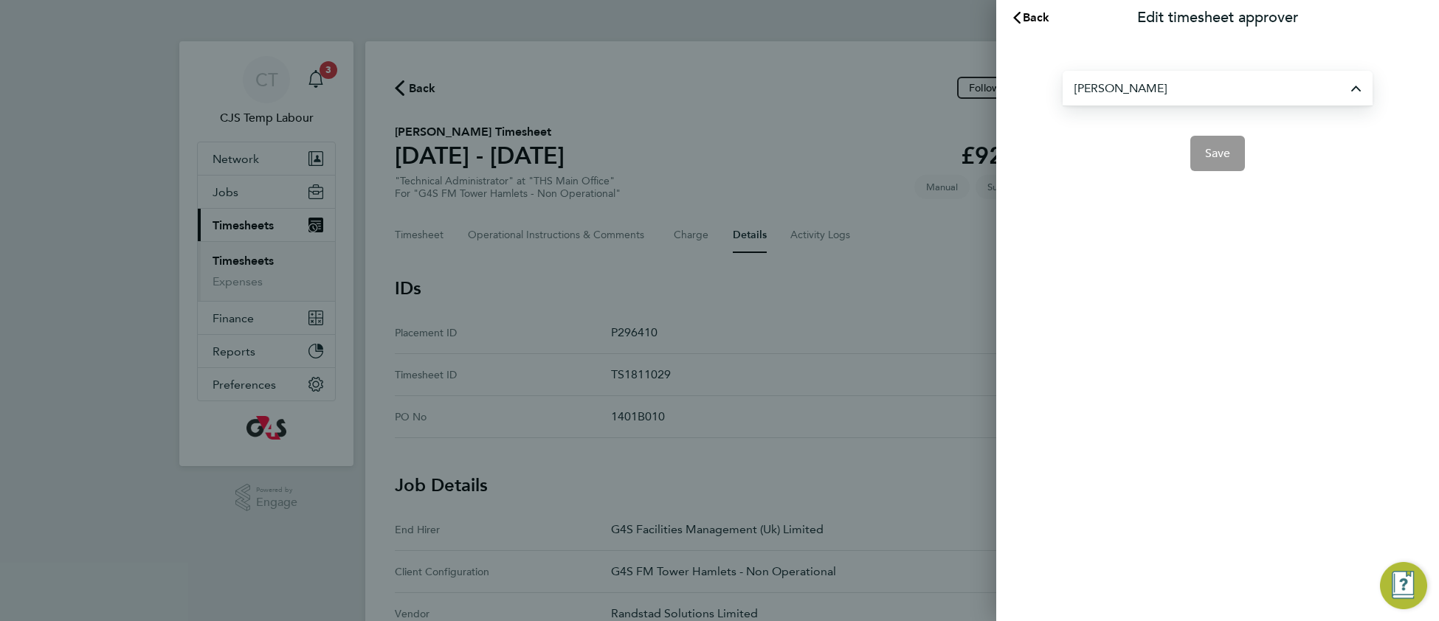
type input "[PERSON_NAME]"
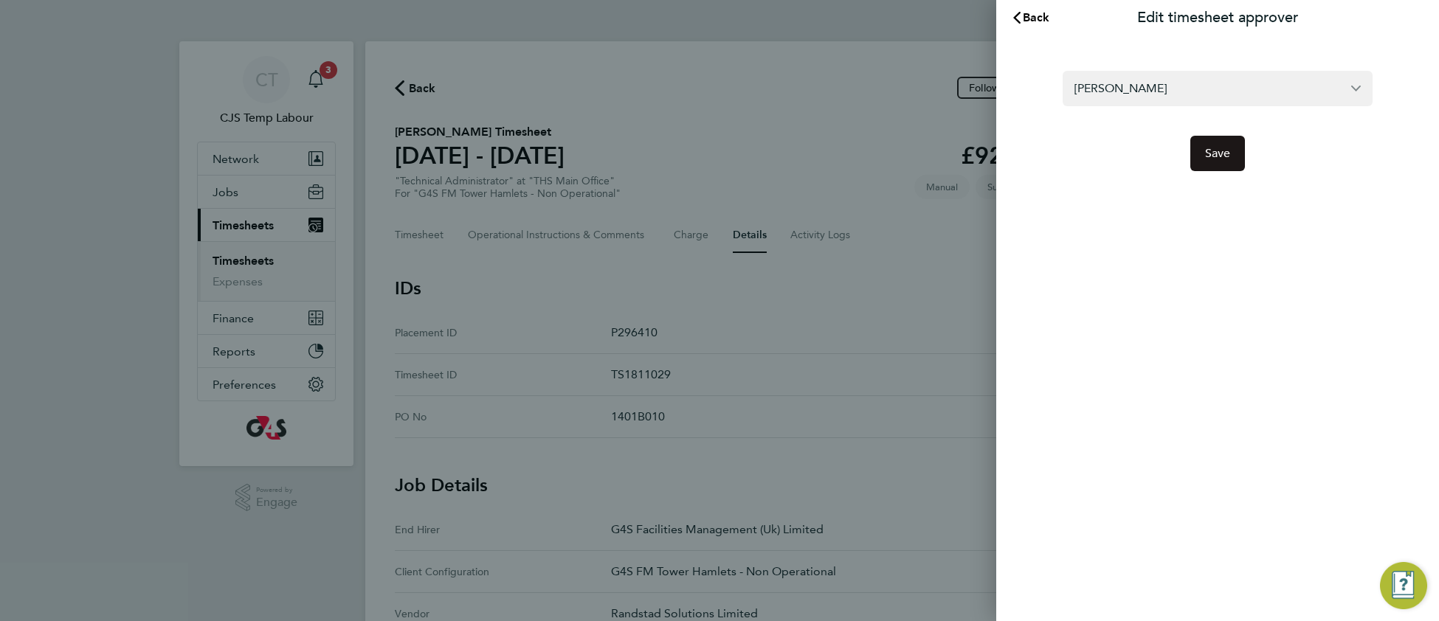
click at [1215, 157] on span "Save" at bounding box center [1218, 153] width 26 height 15
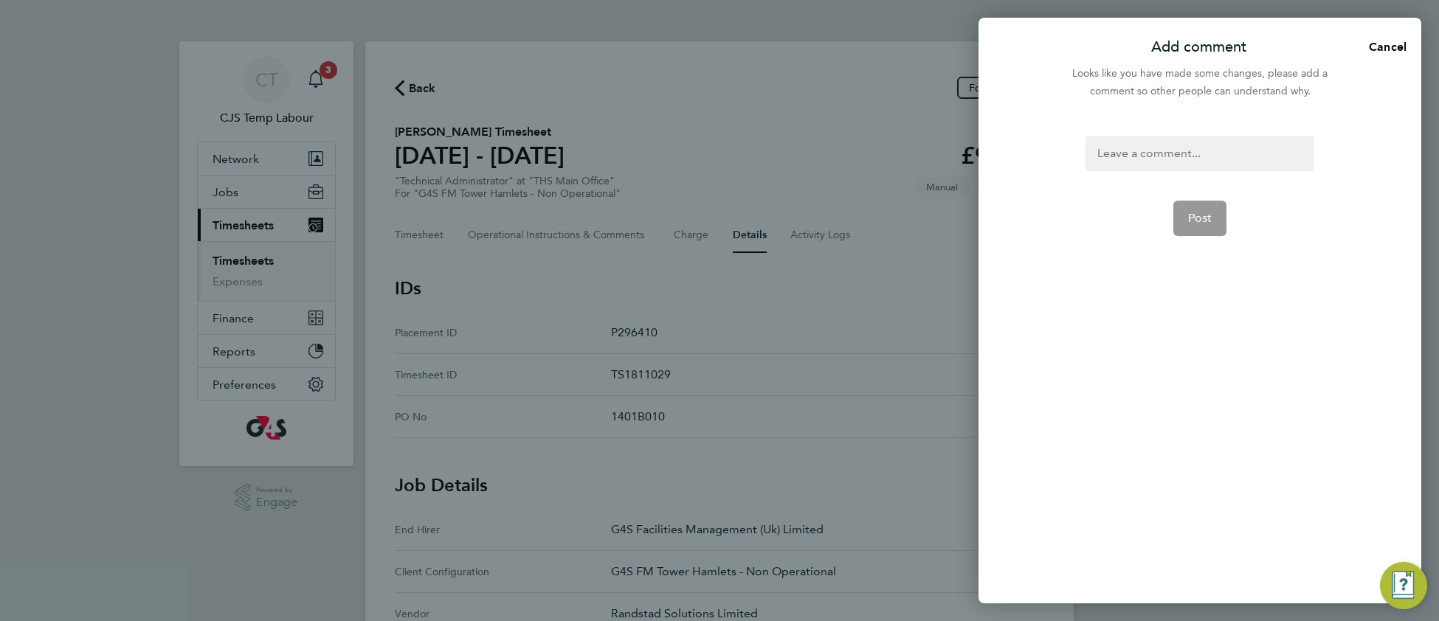
click at [1117, 158] on div at bounding box center [1199, 153] width 228 height 35
click at [1115, 159] on div at bounding box center [1199, 153] width 228 height 35
click at [1195, 213] on span "Post" at bounding box center [1200, 218] width 24 height 15
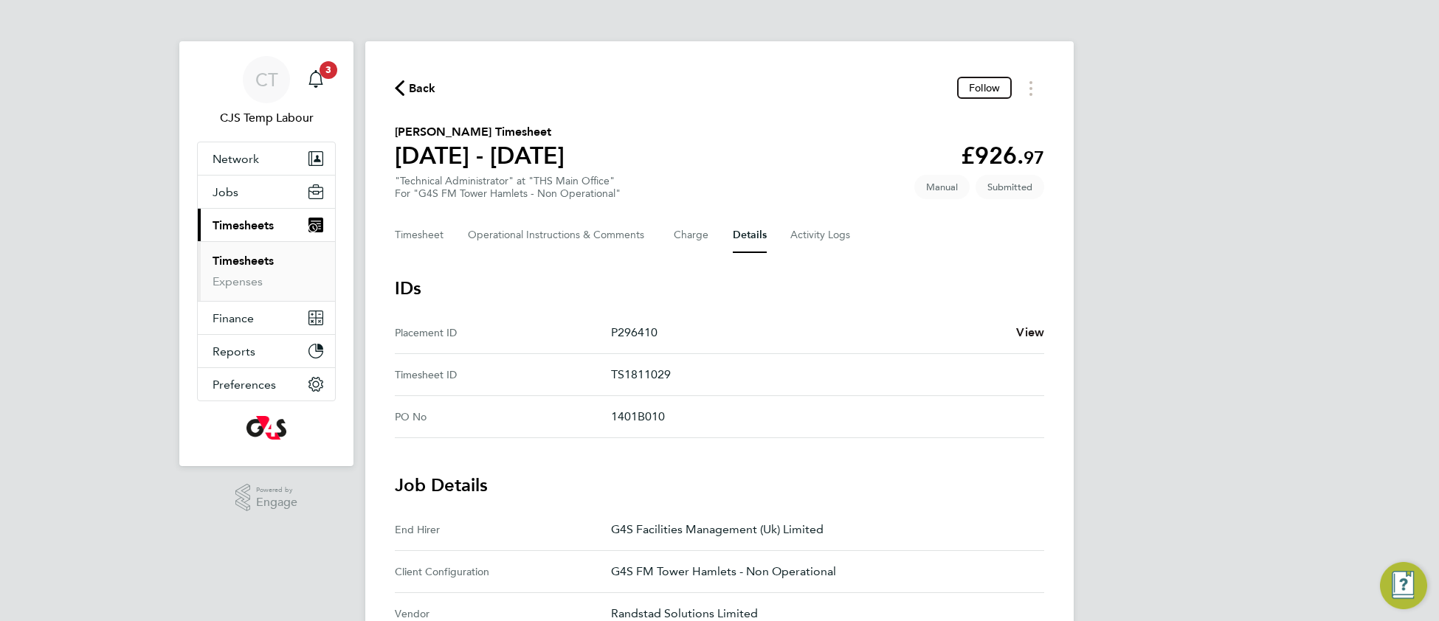
click at [1022, 332] on span "View" at bounding box center [1030, 332] width 28 height 14
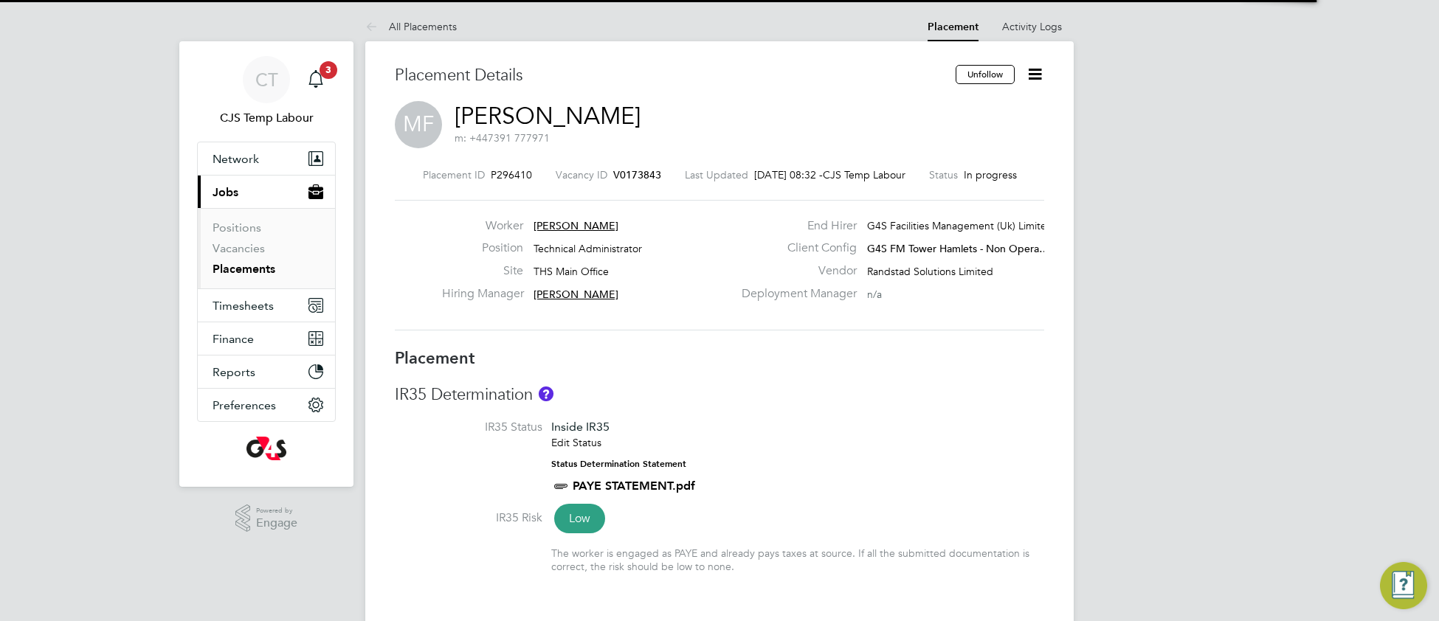
click at [834, 452] on li "IR35 Status Inside IR35 Edit Status Status Determination Statement PAYE STATEME…" at bounding box center [719, 465] width 649 height 91
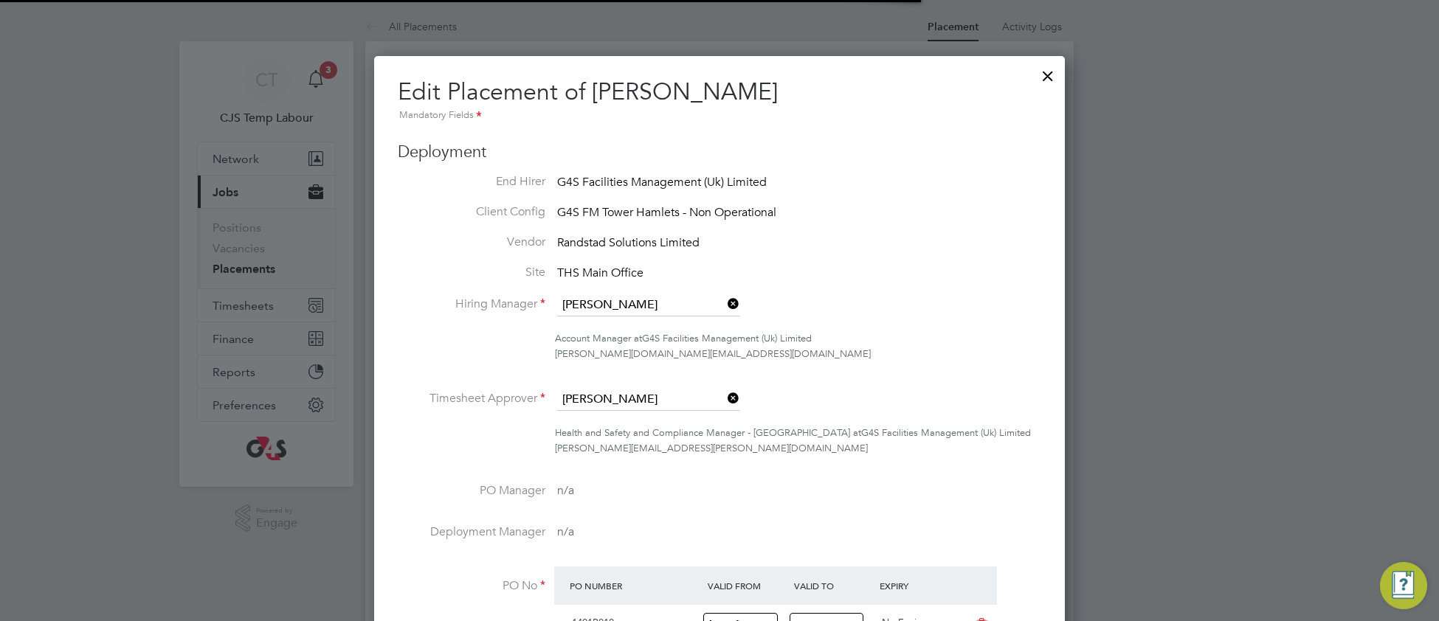
scroll to position [7, 7]
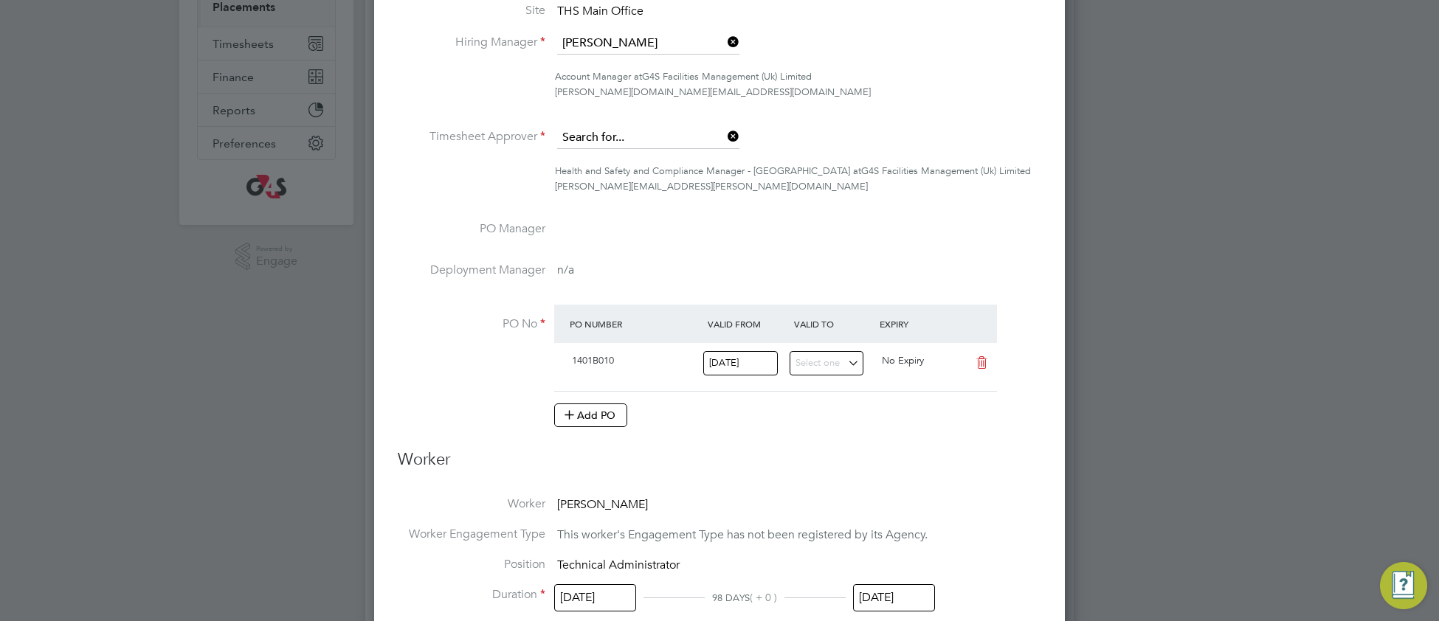
click at [603, 139] on input at bounding box center [648, 138] width 182 height 22
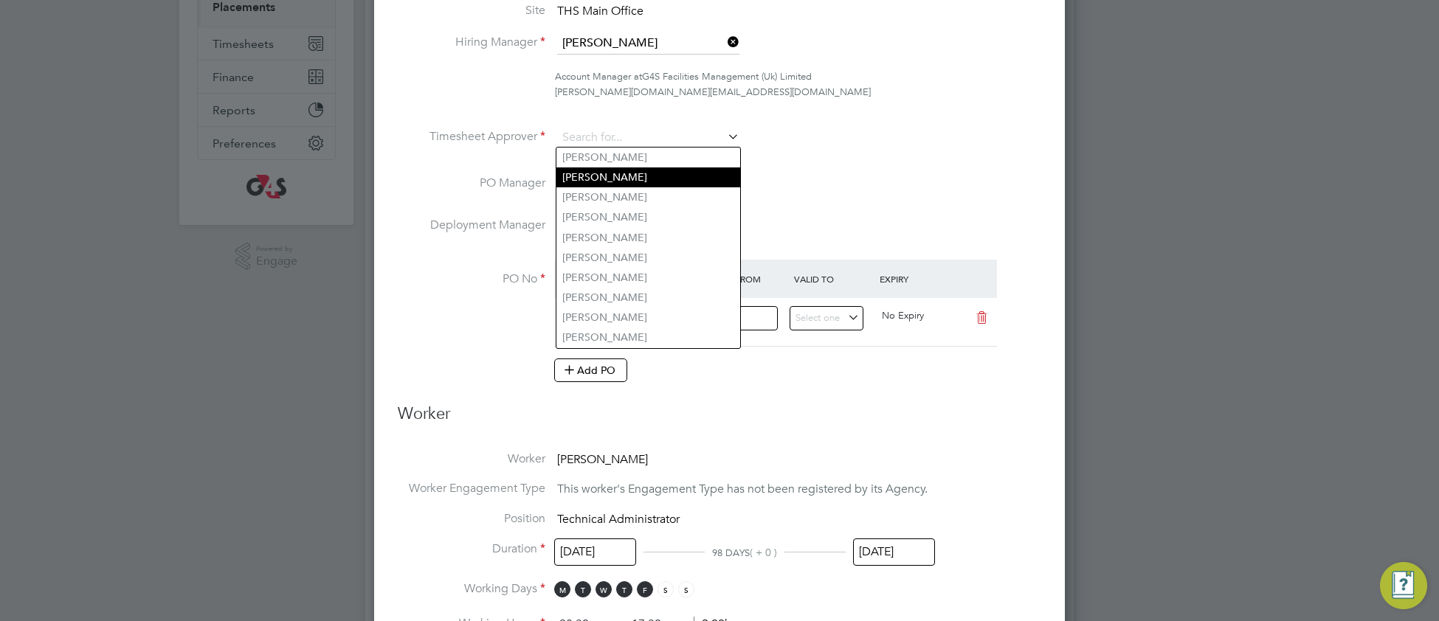
click at [604, 181] on li "[PERSON_NAME]" at bounding box center [648, 177] width 184 height 20
type input "[PERSON_NAME]"
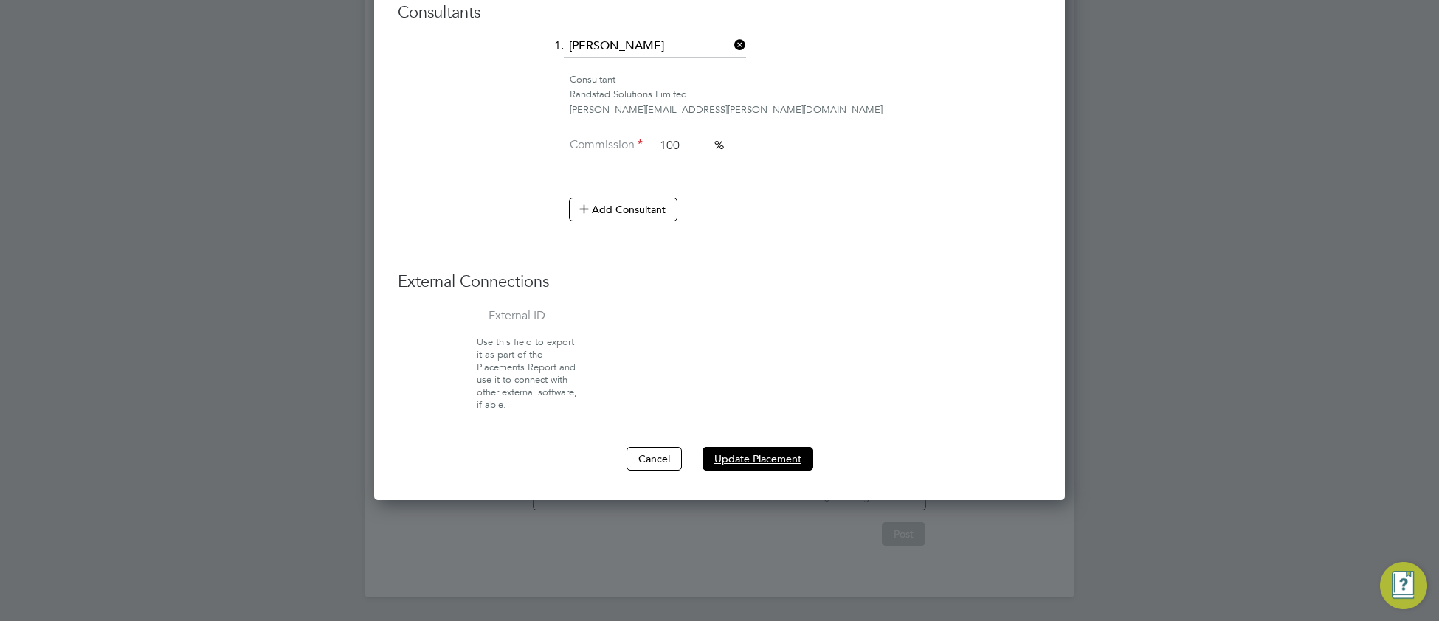
click at [766, 451] on button "Update Placement" at bounding box center [757, 459] width 111 height 24
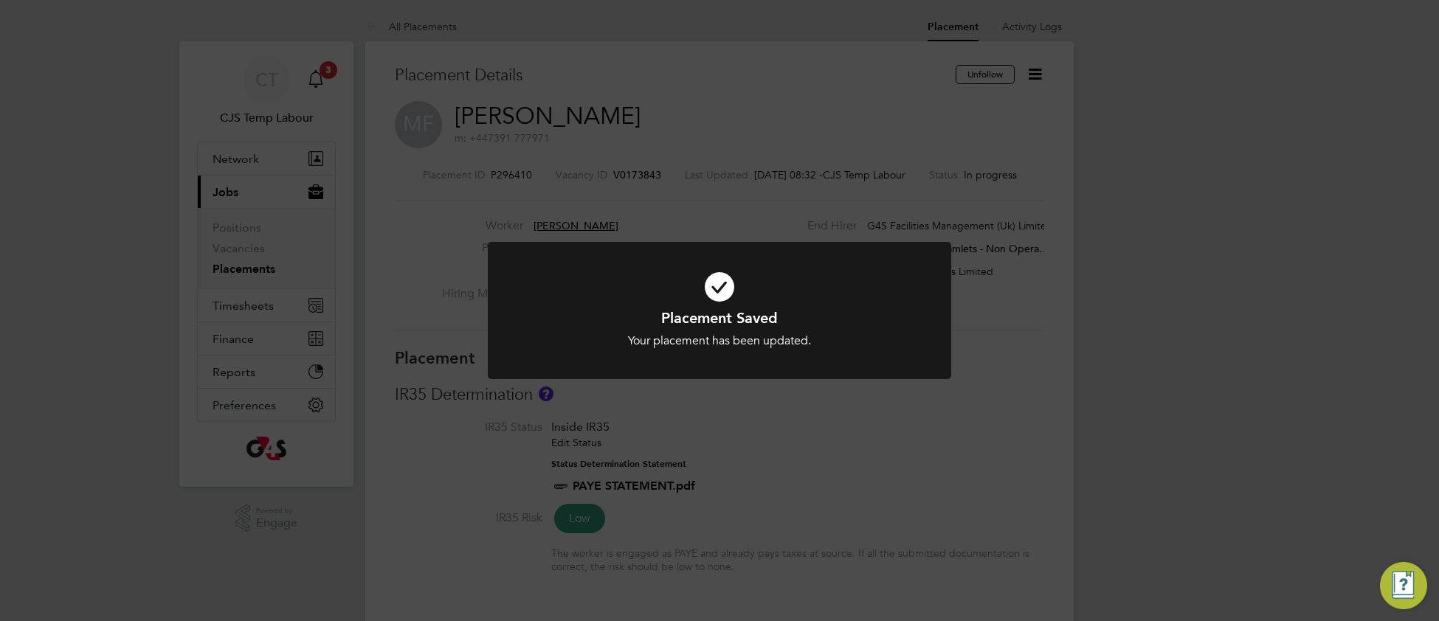
click at [584, 299] on icon at bounding box center [719, 287] width 384 height 58
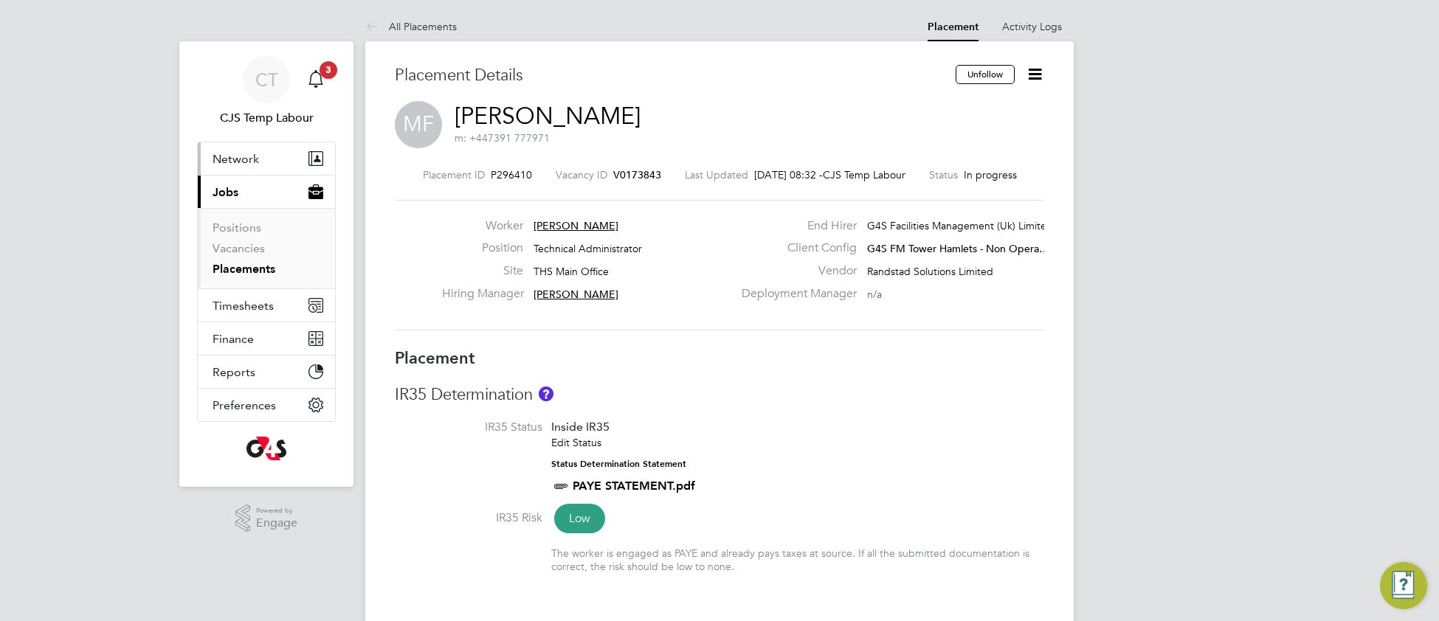
click at [242, 160] on span "Network" at bounding box center [235, 159] width 46 height 14
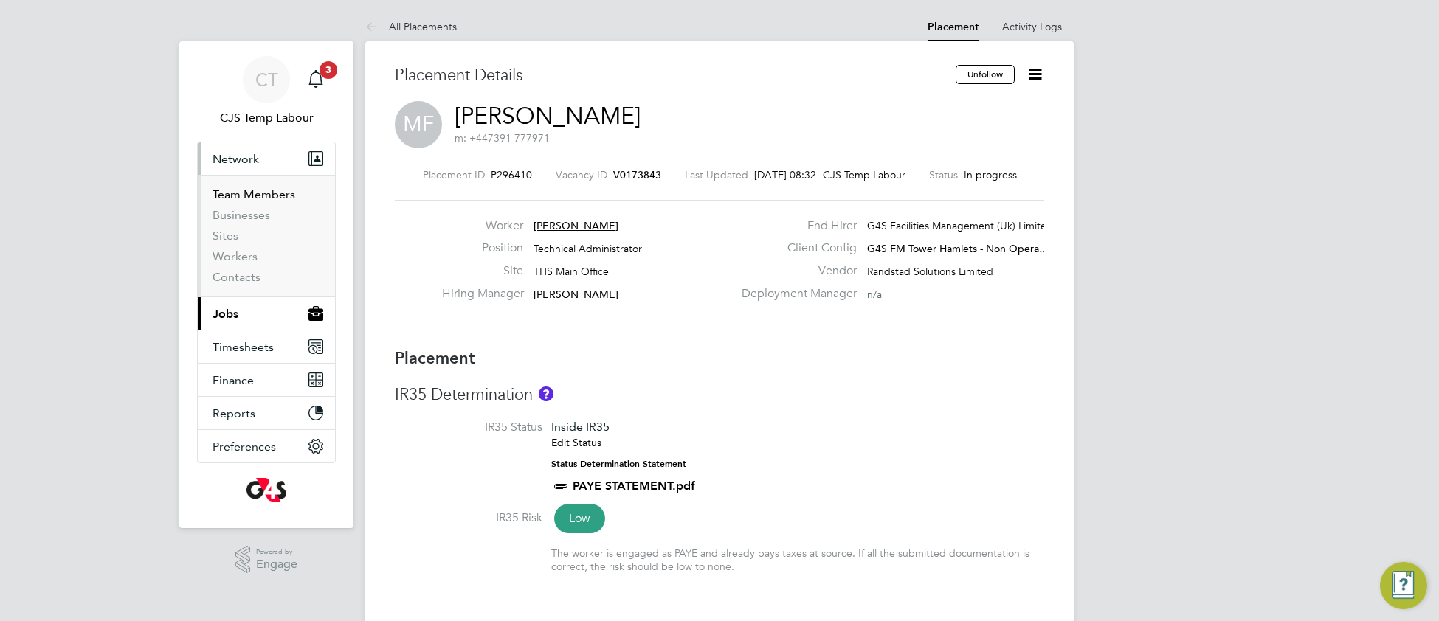
click at [267, 195] on link "Team Members" at bounding box center [253, 194] width 83 height 14
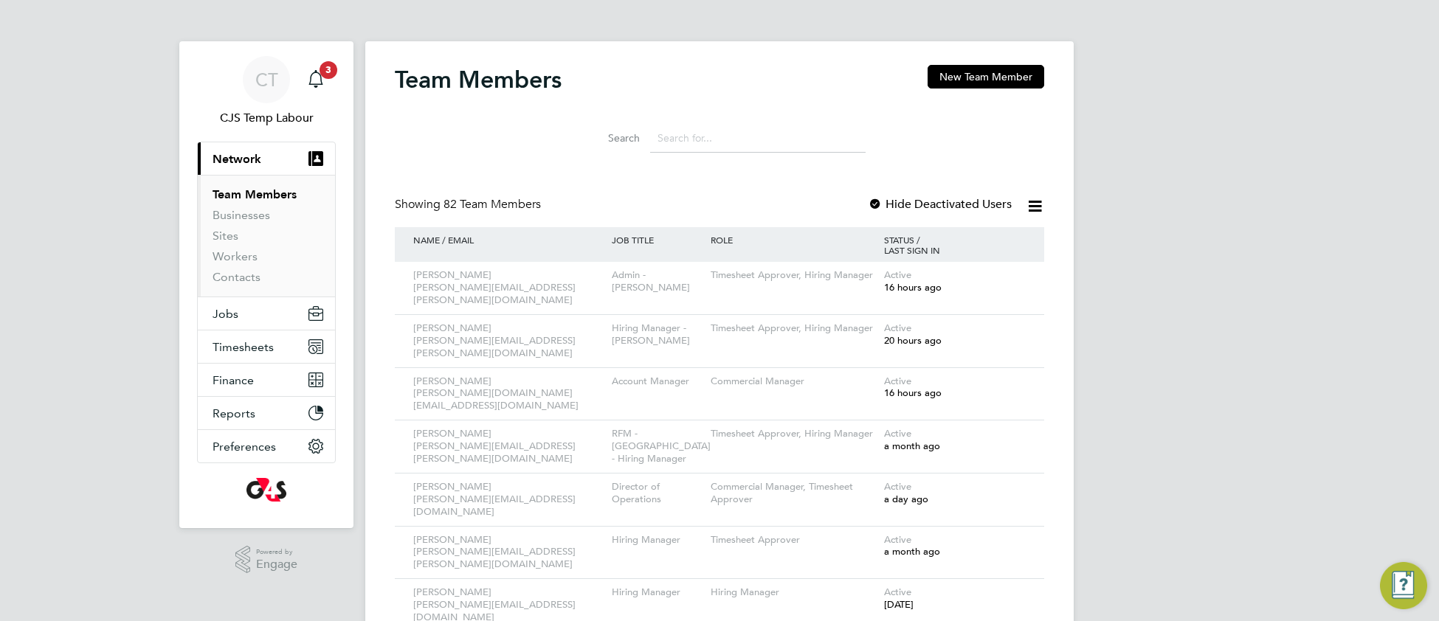
click at [695, 139] on input at bounding box center [757, 138] width 215 height 29
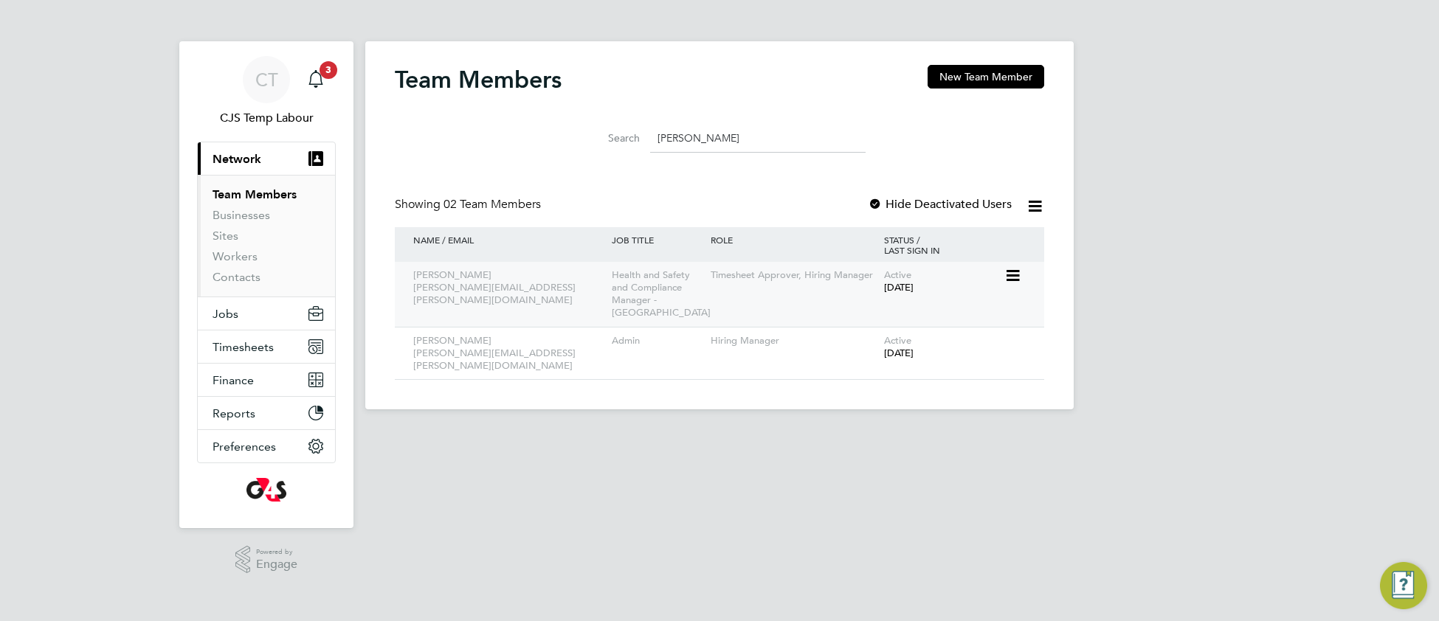
type input "lee"
click at [1015, 284] on icon at bounding box center [1011, 276] width 15 height 18
click at [887, 426] on li "Deactivate User" at bounding box center [929, 421] width 178 height 21
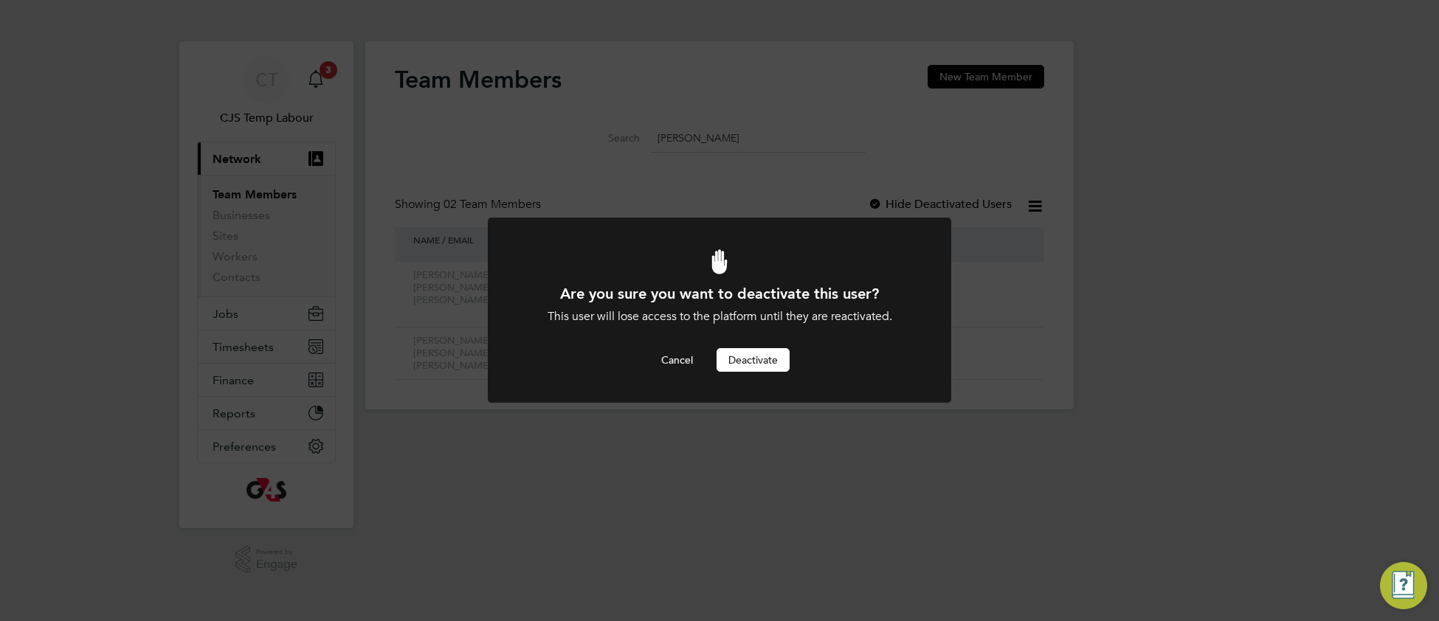
click at [758, 361] on button "Deactivate" at bounding box center [752, 360] width 73 height 24
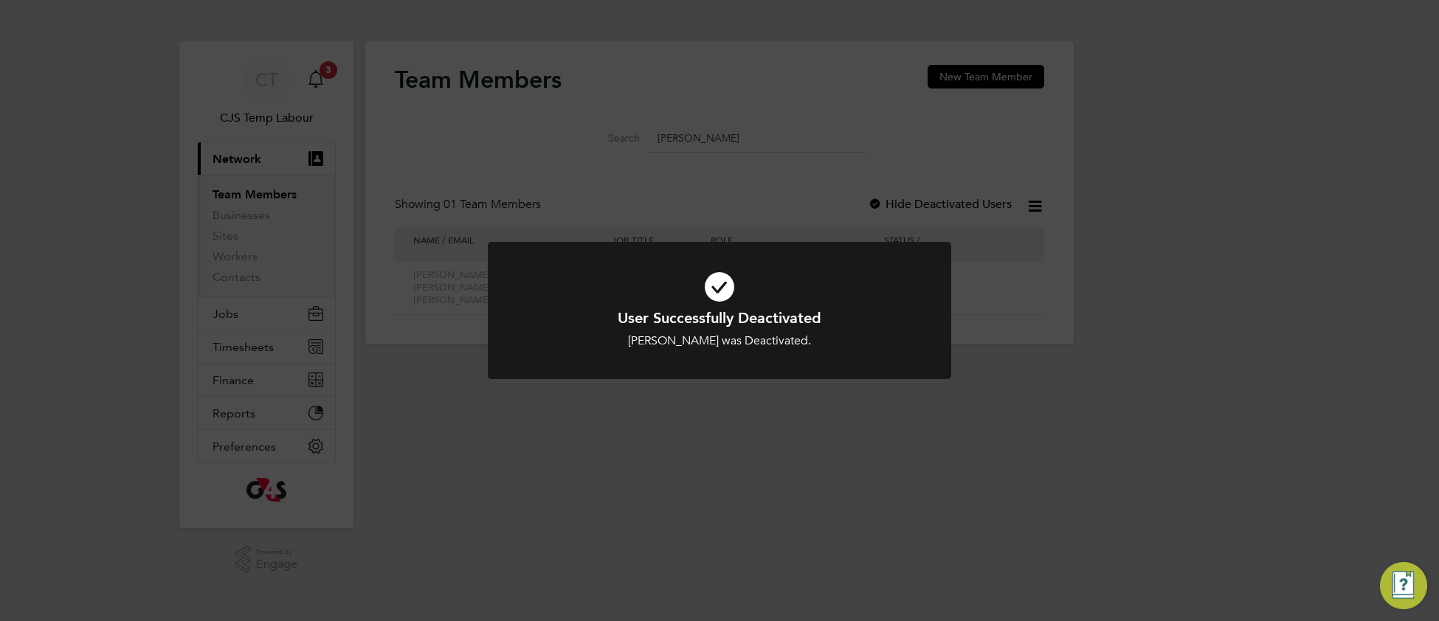
drag, startPoint x: 525, startPoint y: 302, endPoint x: 513, endPoint y: 258, distance: 46.0
click at [525, 295] on div at bounding box center [719, 311] width 463 height 138
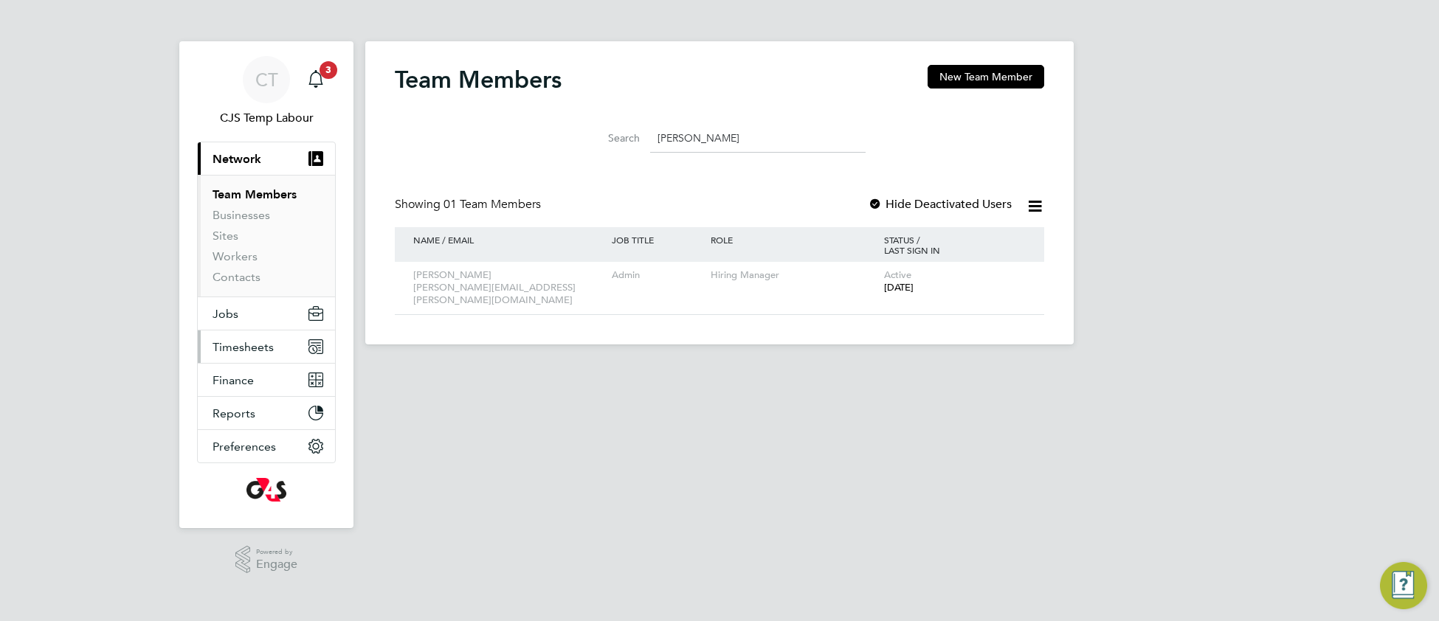
click at [245, 351] on span "Timesheets" at bounding box center [242, 347] width 61 height 14
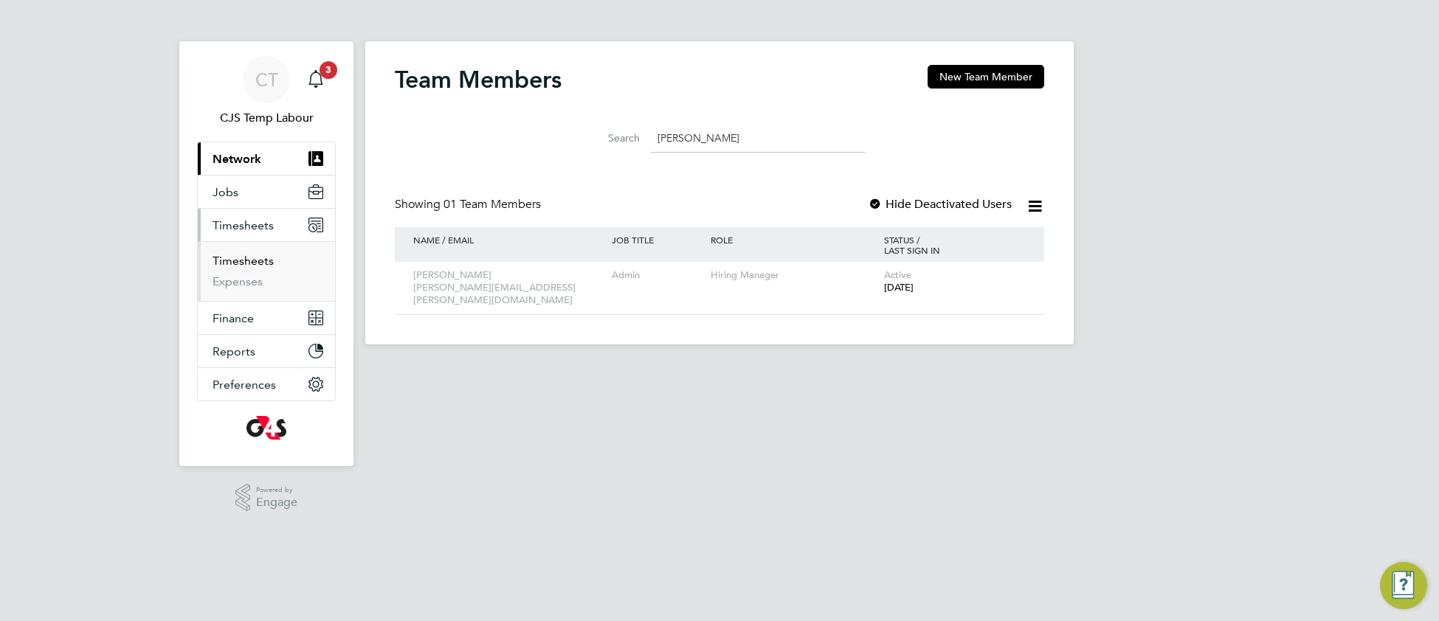
click at [238, 267] on link "Timesheets" at bounding box center [242, 261] width 61 height 14
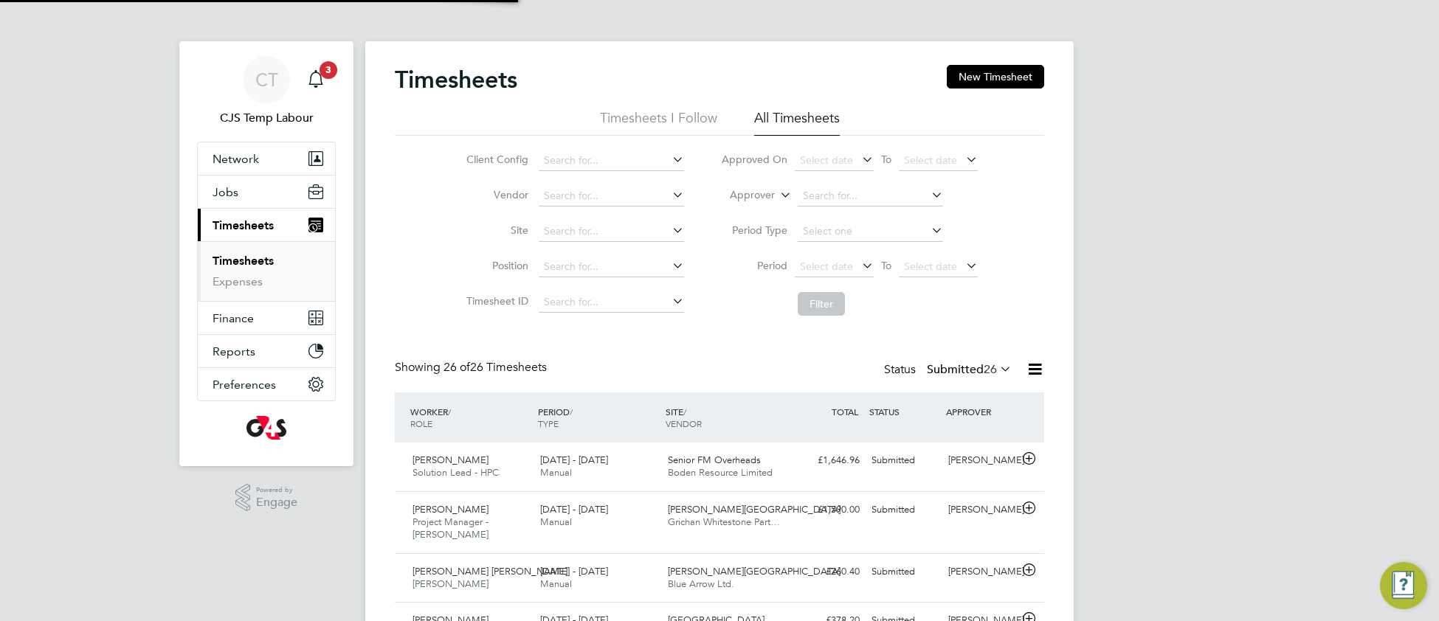
scroll to position [36, 127]
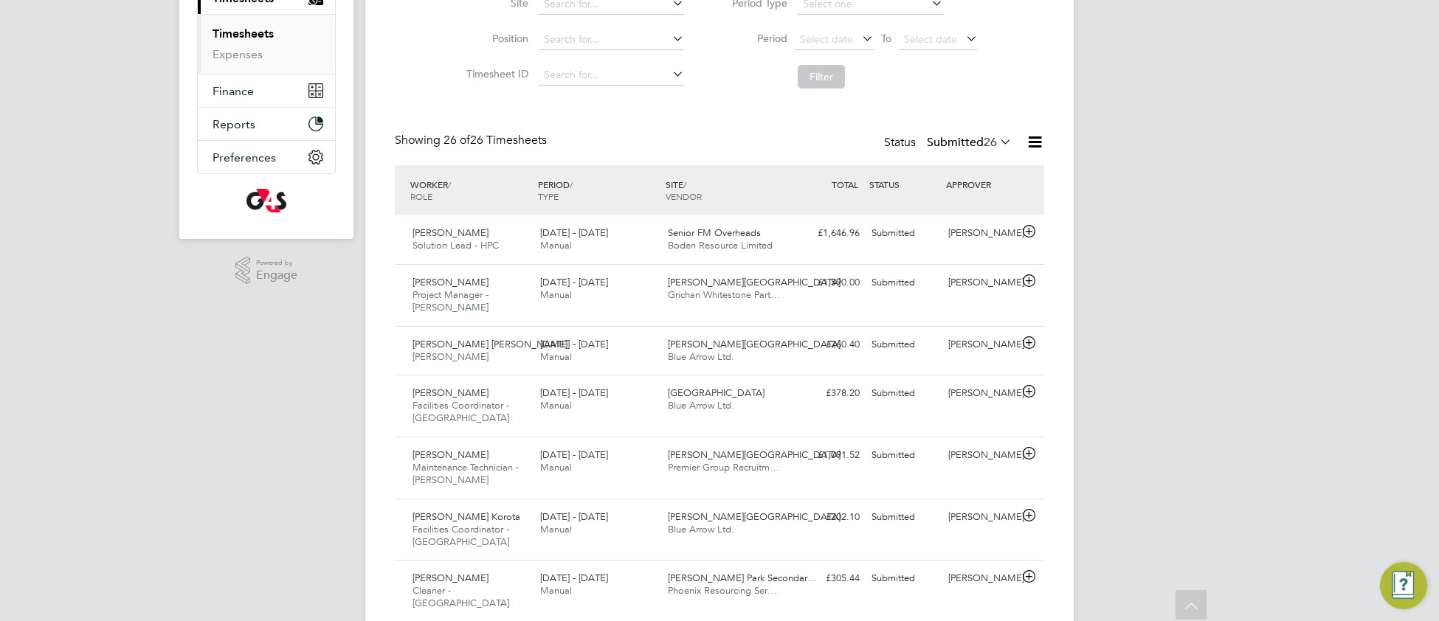
click at [997, 139] on icon at bounding box center [997, 141] width 0 height 21
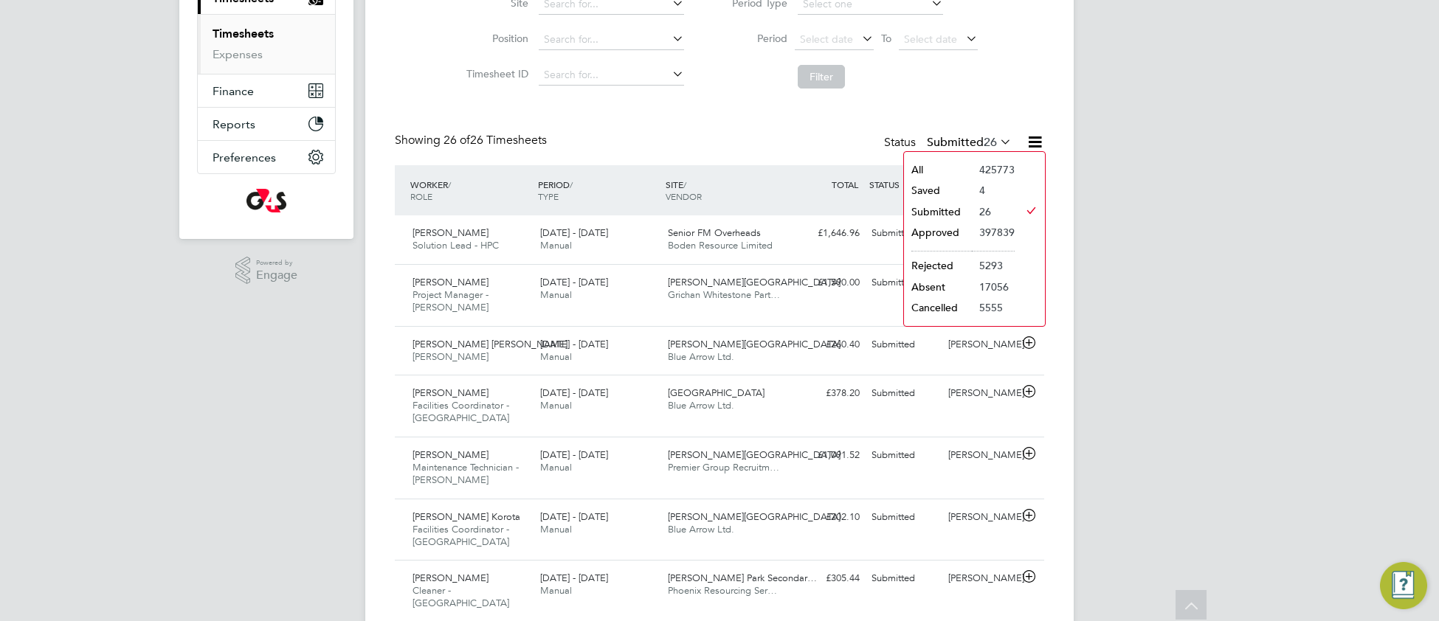
click at [975, 162] on li "425773" at bounding box center [993, 169] width 43 height 21
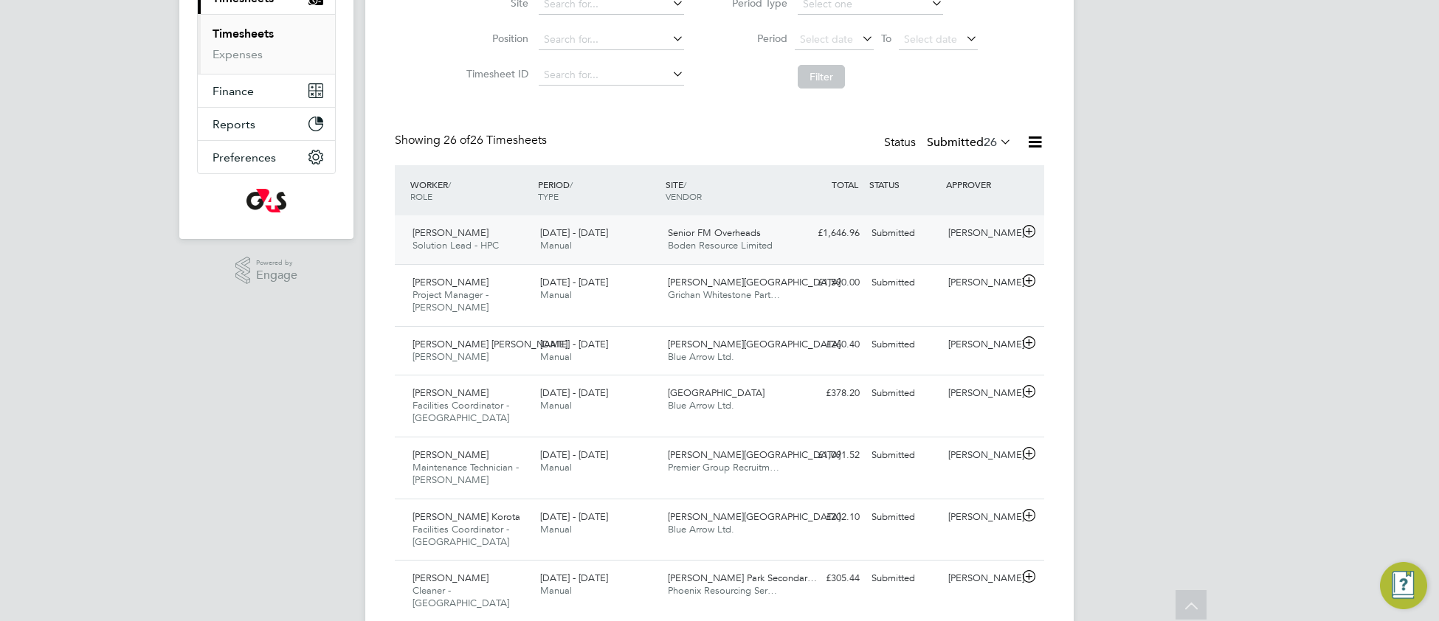
click at [792, 243] on div "£1,646.96 Submitted" at bounding box center [827, 233] width 77 height 24
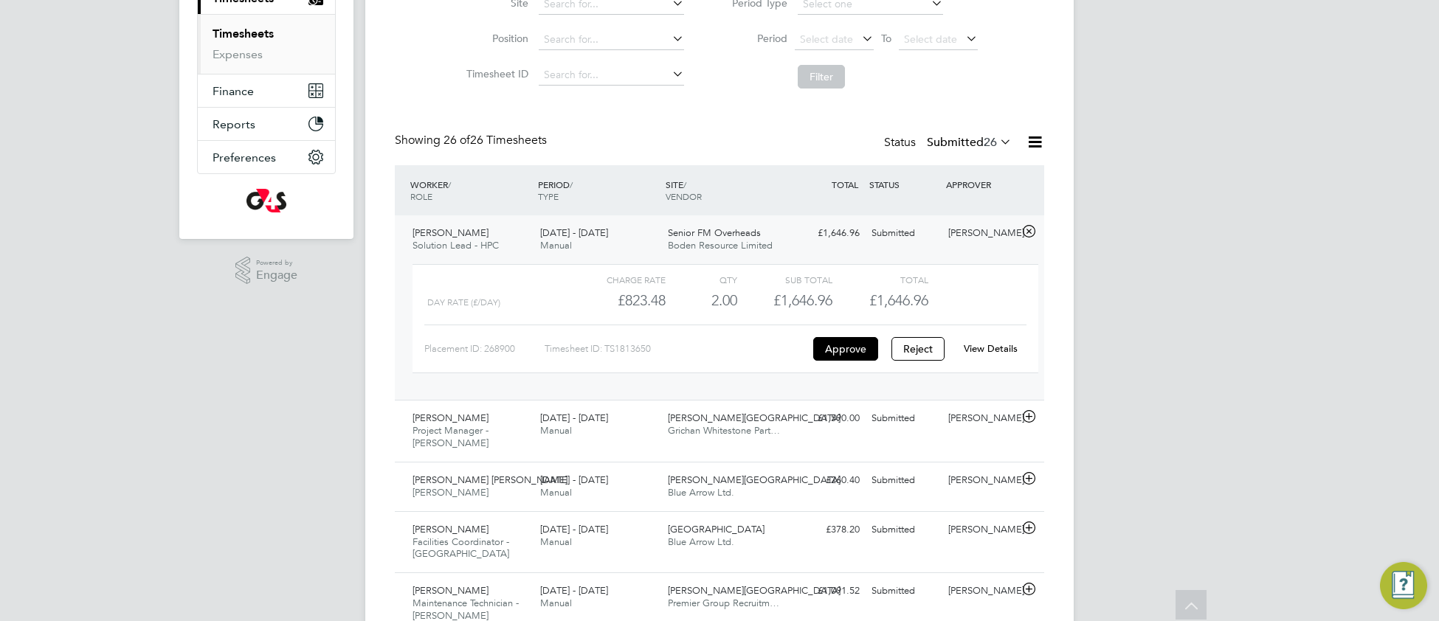
click at [976, 355] on link "View Details" at bounding box center [990, 348] width 54 height 13
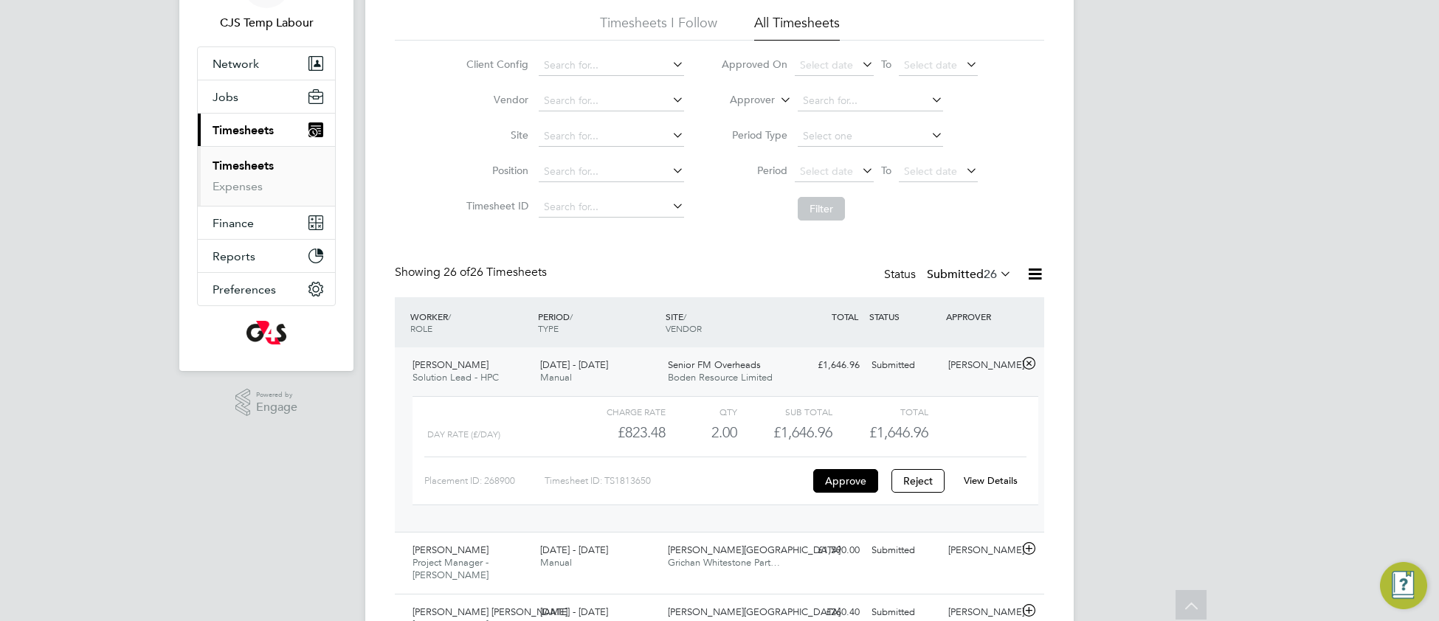
click at [997, 269] on icon at bounding box center [997, 273] width 0 height 21
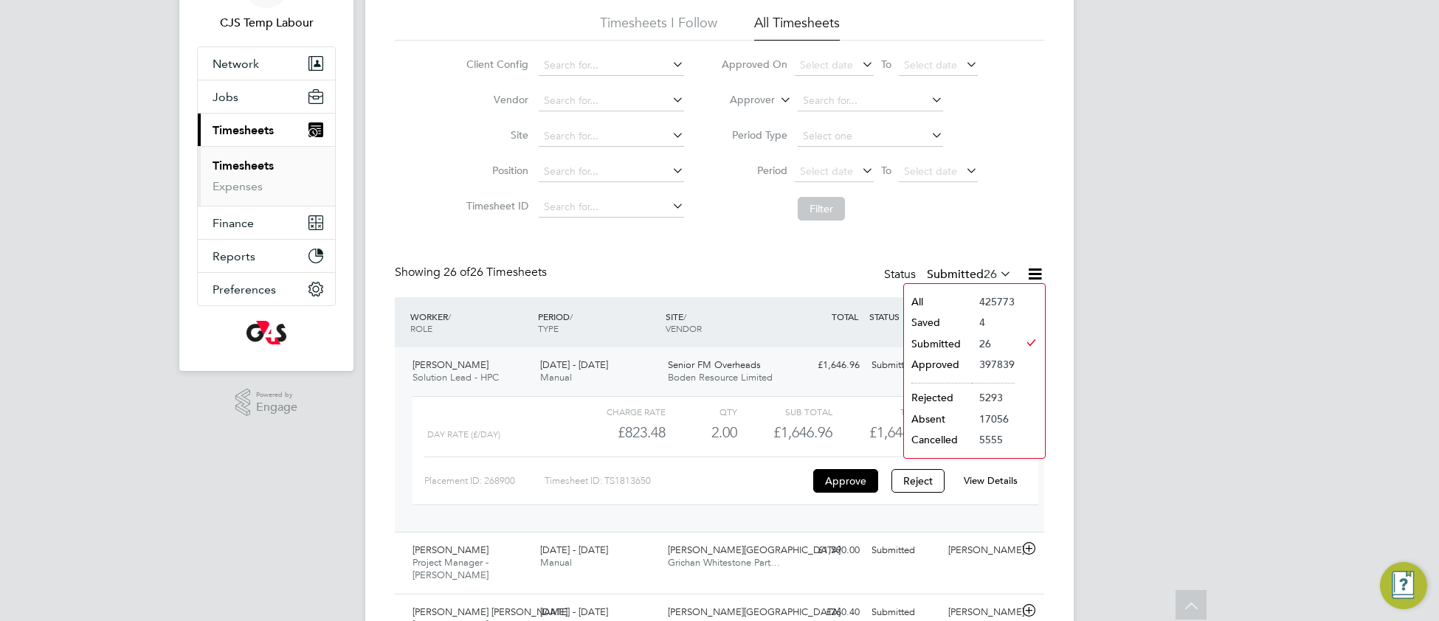
click at [954, 294] on li "All" at bounding box center [938, 301] width 68 height 21
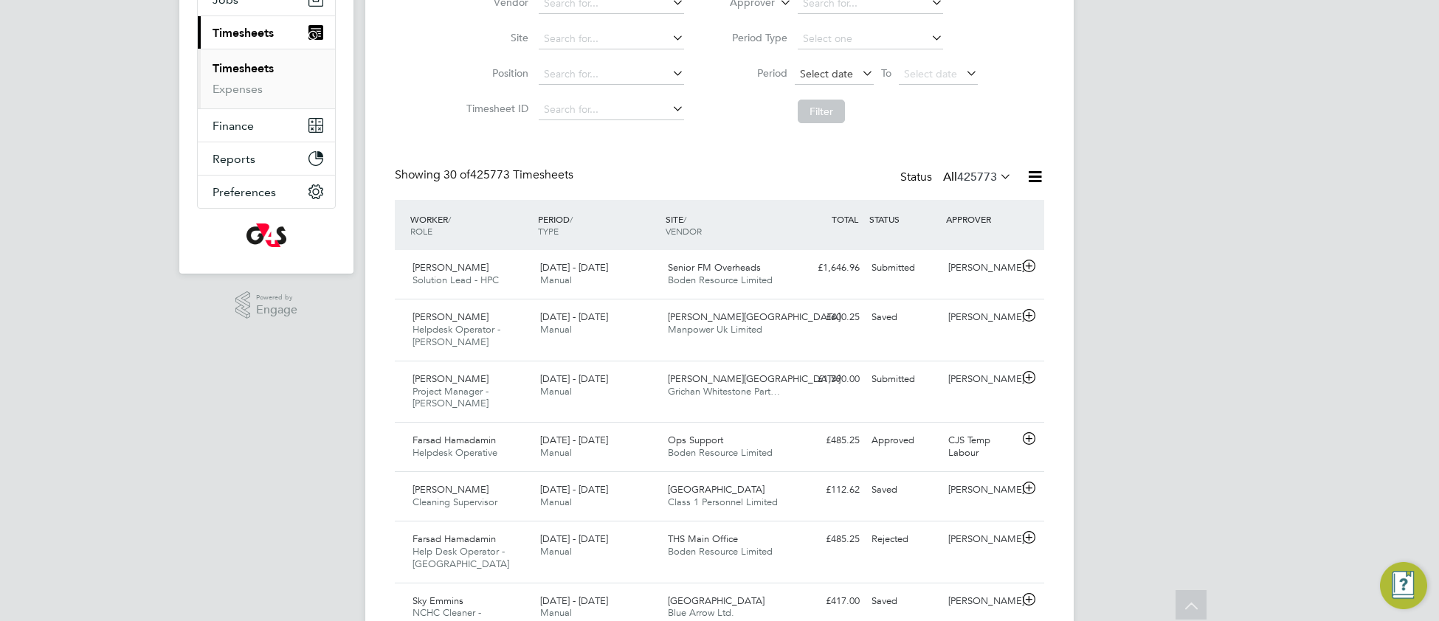
click at [822, 69] on span "Select date" at bounding box center [826, 73] width 53 height 13
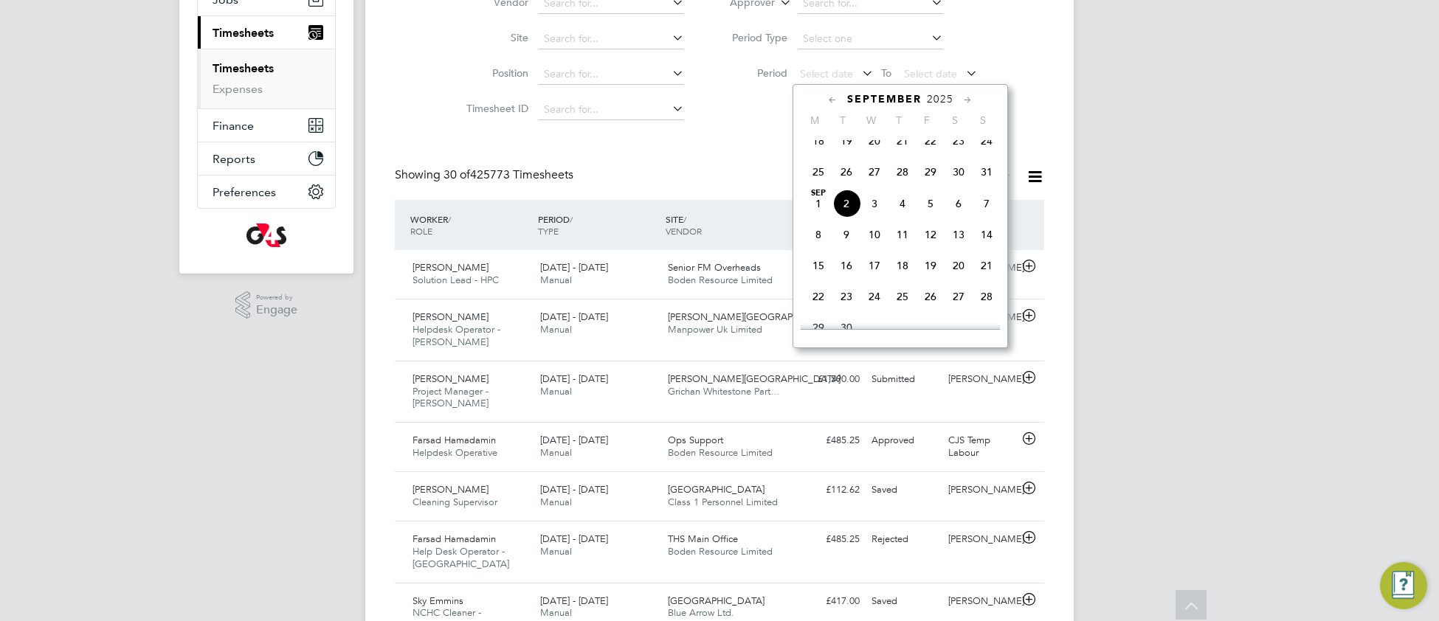
click at [819, 181] on span "25" at bounding box center [818, 172] width 28 height 28
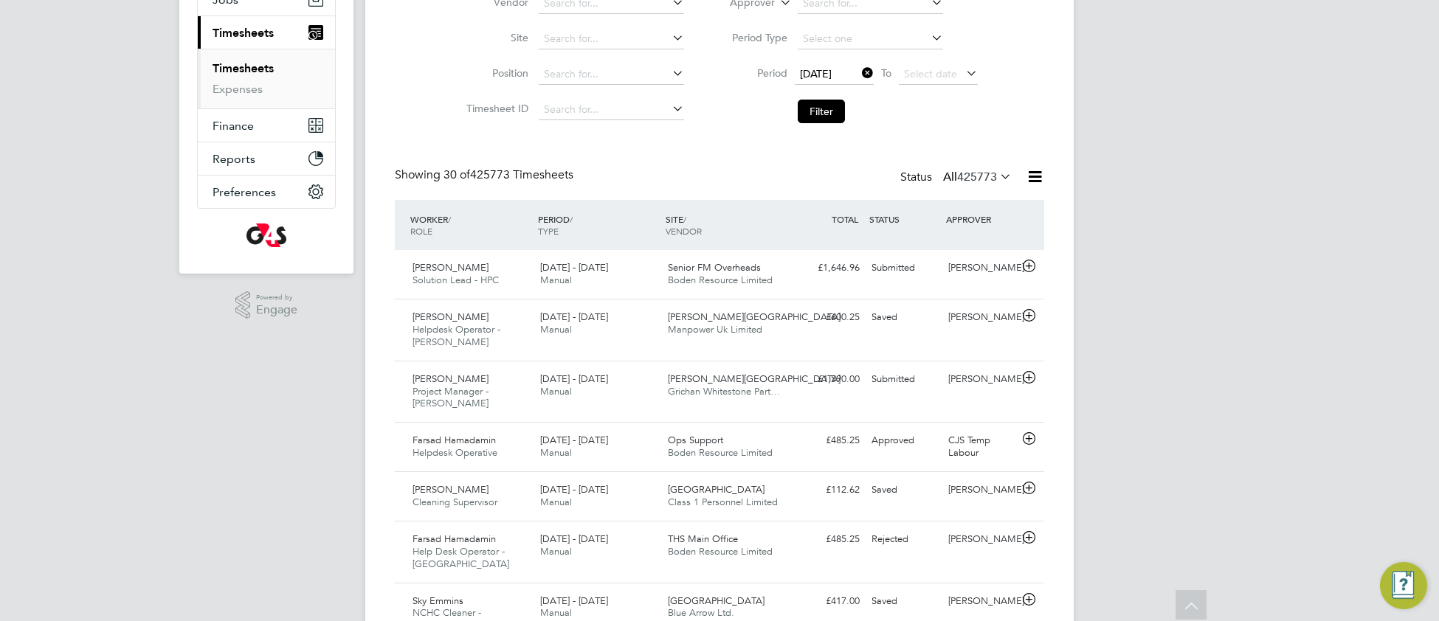
drag, startPoint x: 909, startPoint y: 77, endPoint x: 919, endPoint y: 84, distance: 12.7
click at [909, 76] on span "Select date" at bounding box center [930, 73] width 53 height 13
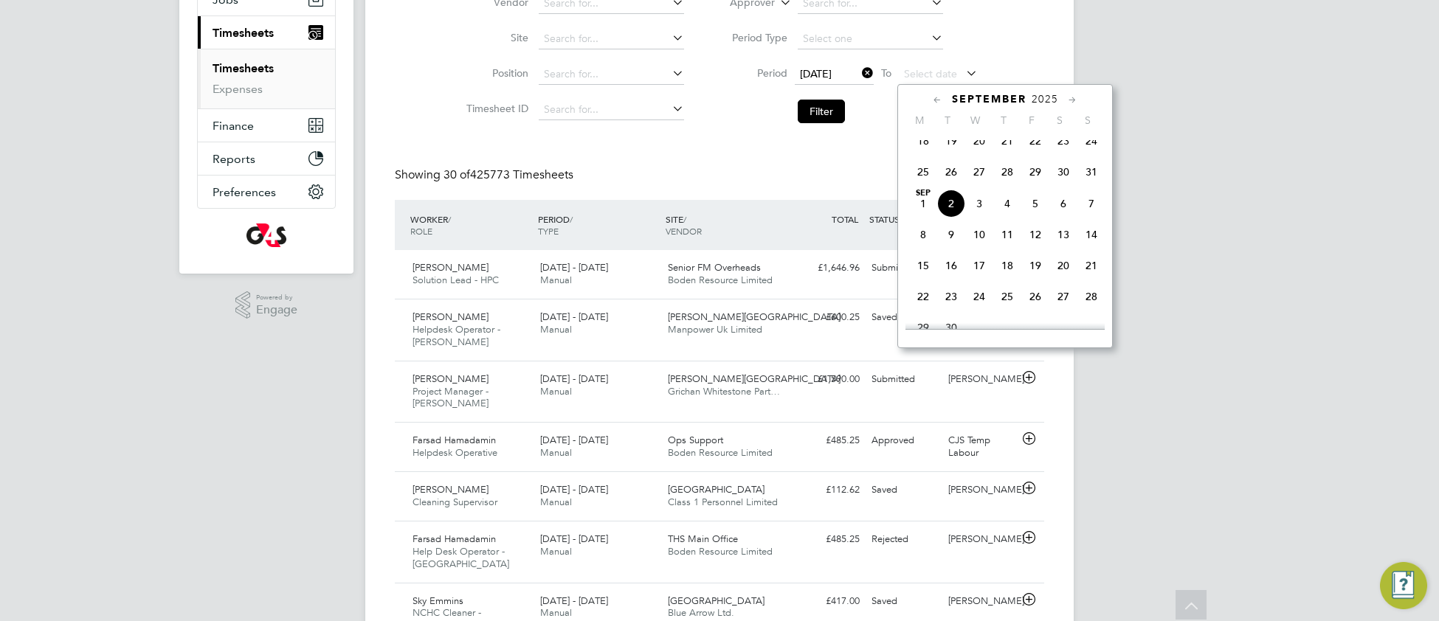
drag, startPoint x: 1092, startPoint y: 187, endPoint x: 1084, endPoint y: 187, distance: 8.1
click at [1090, 186] on span "31" at bounding box center [1091, 172] width 28 height 28
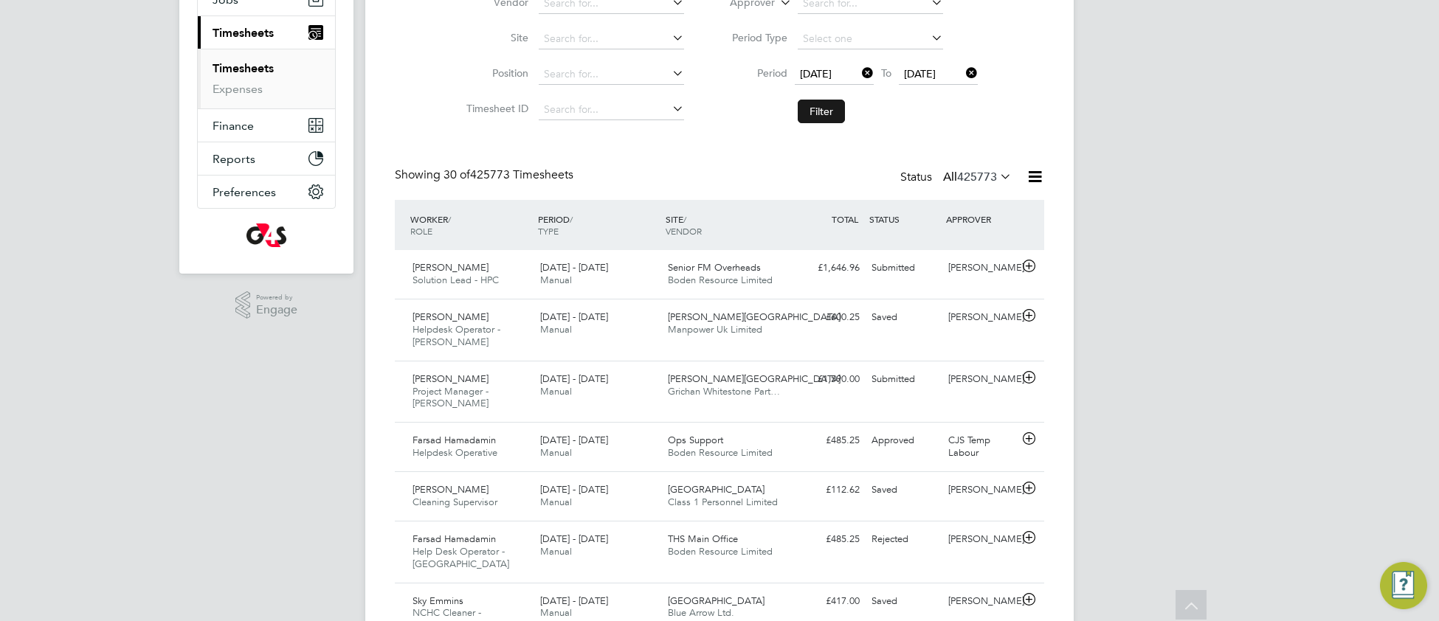
click at [841, 110] on button "Filter" at bounding box center [820, 112] width 47 height 24
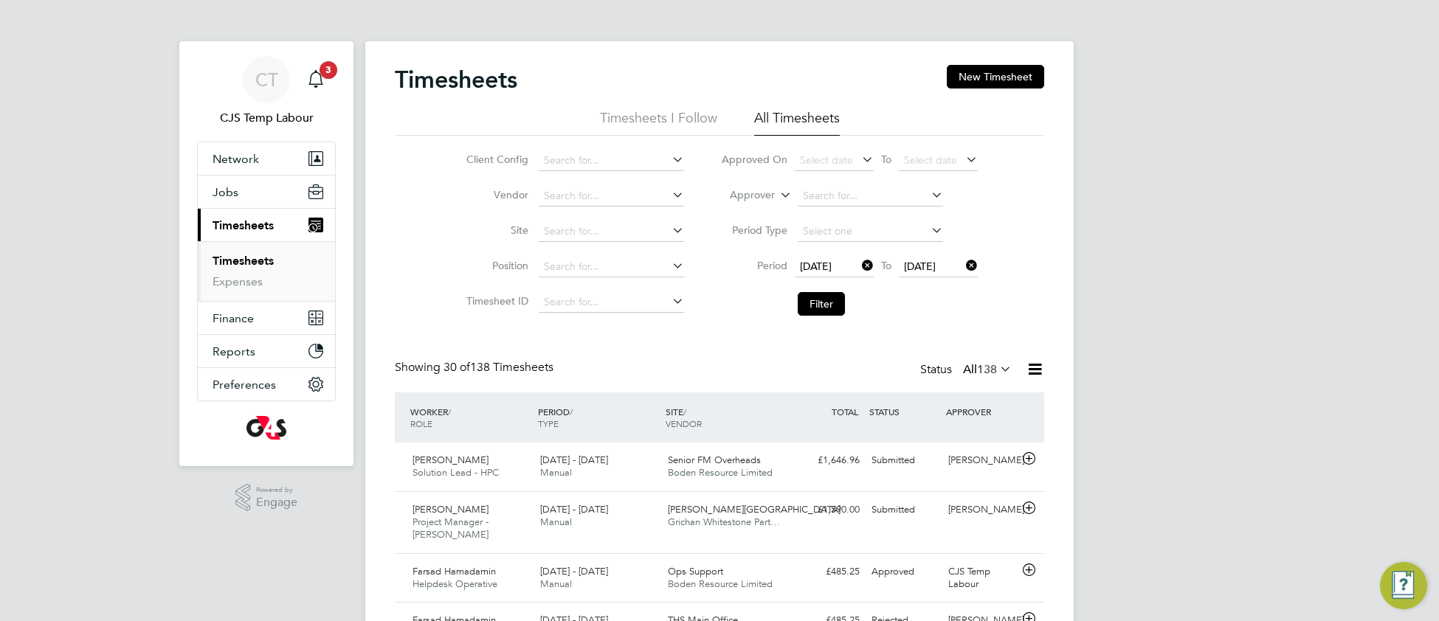
click at [857, 266] on div "25 Aug 2025 To 31 Aug 2025" at bounding box center [886, 267] width 183 height 21
click at [777, 193] on icon at bounding box center [777, 190] width 0 height 13
click at [763, 204] on li "Worker" at bounding box center [738, 212] width 73 height 19
click at [815, 190] on input at bounding box center [869, 196] width 145 height 21
click at [826, 216] on b "Richard" at bounding box center [845, 216] width 86 height 13
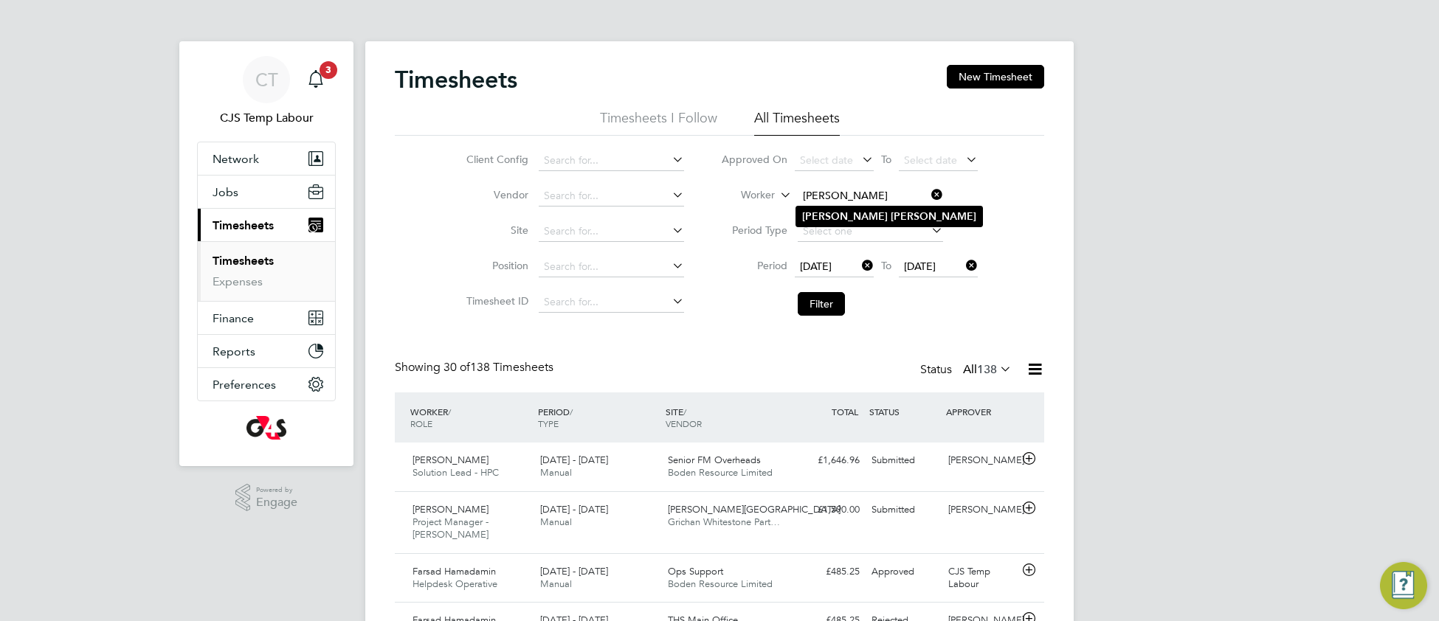
type input "Richard Warren"
drag, startPoint x: 827, startPoint y: 302, endPoint x: 791, endPoint y: 306, distance: 36.3
click at [823, 302] on button "Filter" at bounding box center [820, 304] width 47 height 24
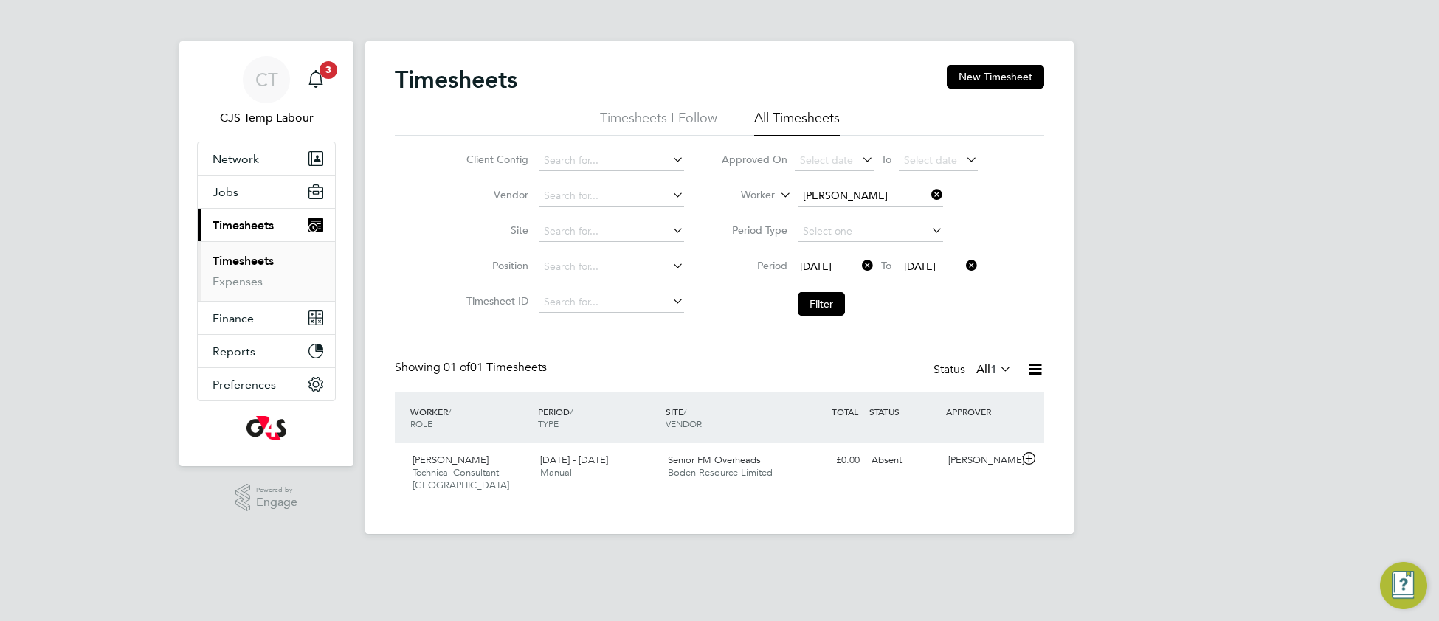
click at [859, 265] on icon at bounding box center [859, 265] width 0 height 21
click at [733, 470] on span "Boden Resource Limited" at bounding box center [720, 472] width 105 height 13
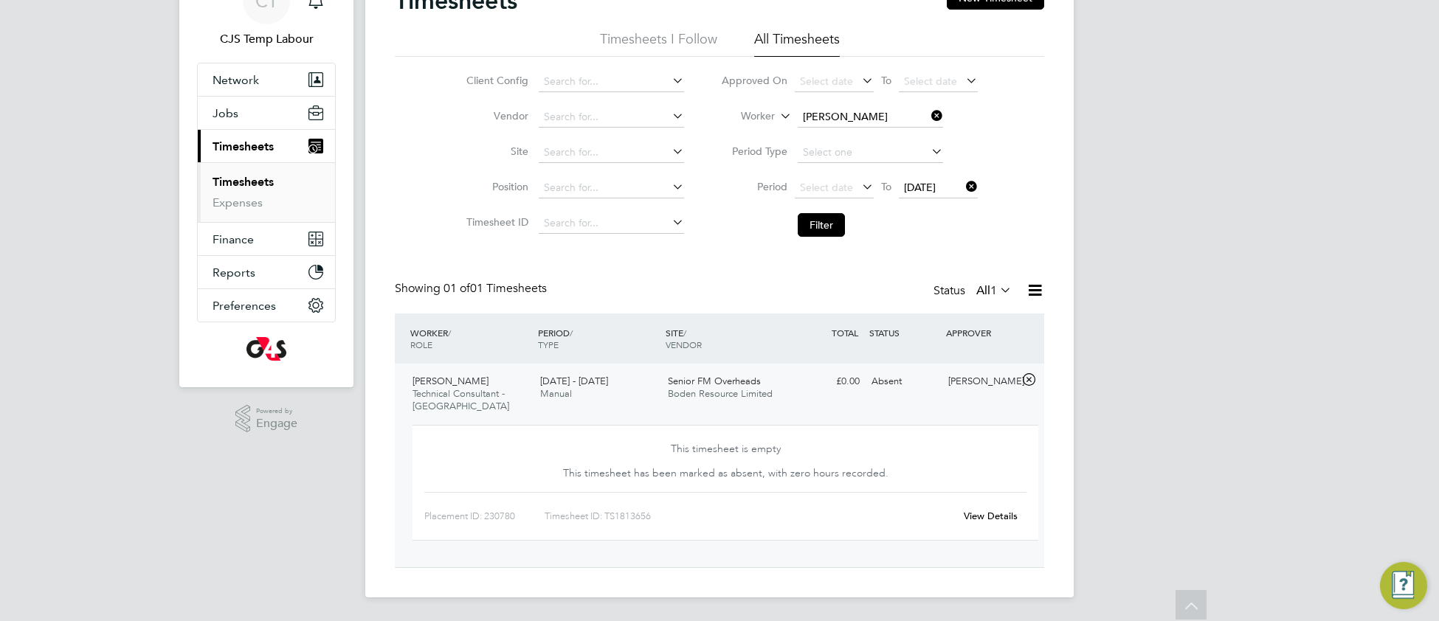
click at [981, 513] on link "View Details" at bounding box center [990, 516] width 54 height 13
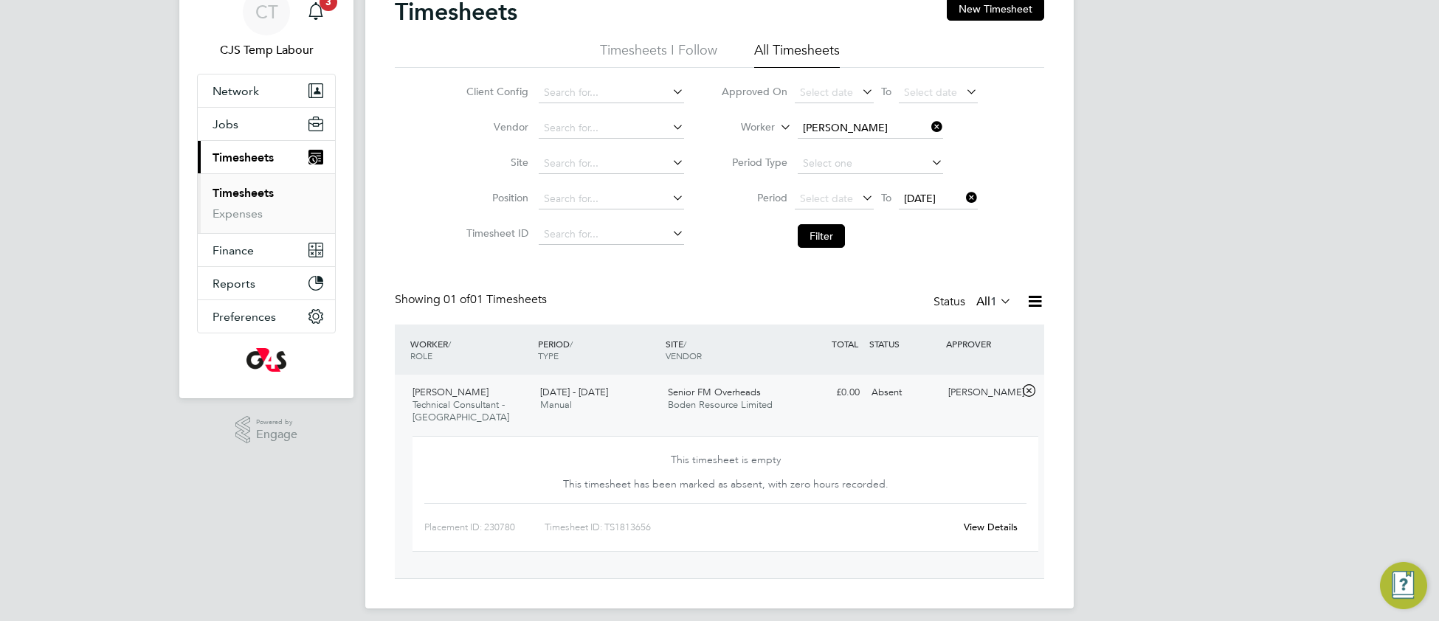
click at [928, 126] on icon at bounding box center [928, 127] width 0 height 21
click at [847, 192] on span "Select date" at bounding box center [826, 198] width 53 height 13
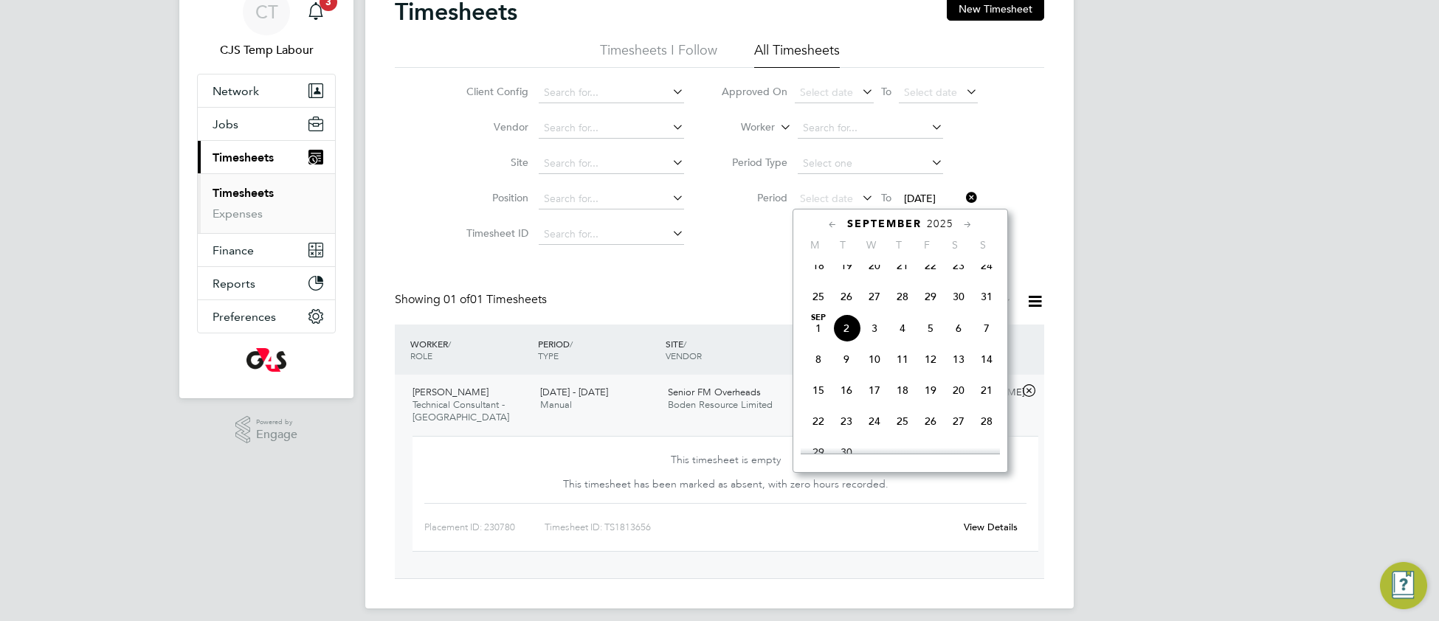
click at [812, 309] on span "25" at bounding box center [818, 297] width 28 height 28
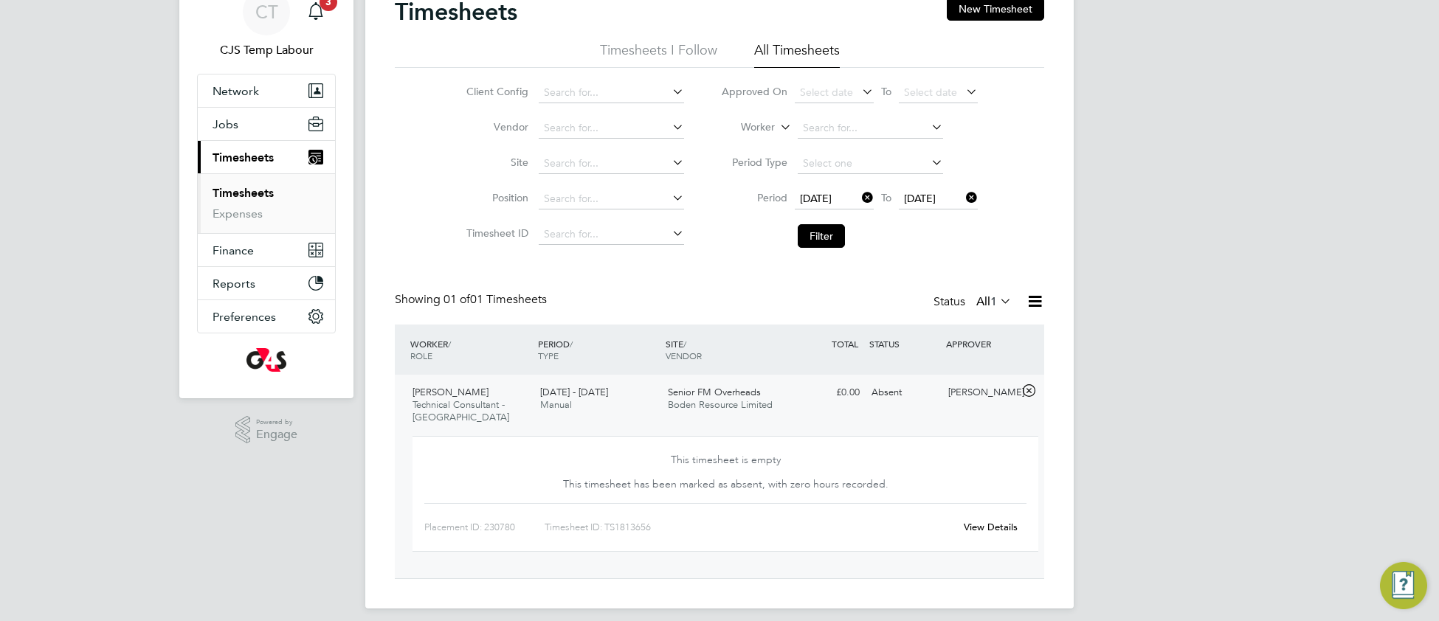
drag, startPoint x: 810, startPoint y: 238, endPoint x: 694, endPoint y: 331, distance: 148.5
click at [807, 239] on button "Filter" at bounding box center [820, 236] width 47 height 24
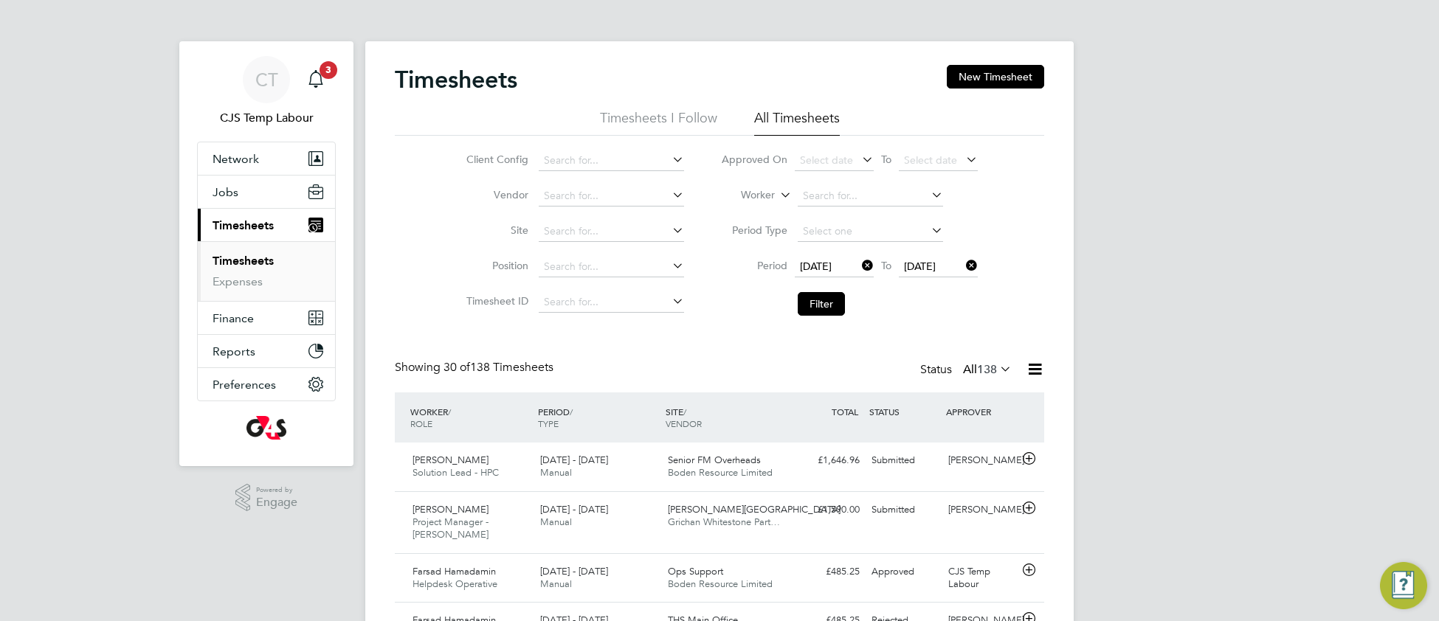
scroll to position [7, 7]
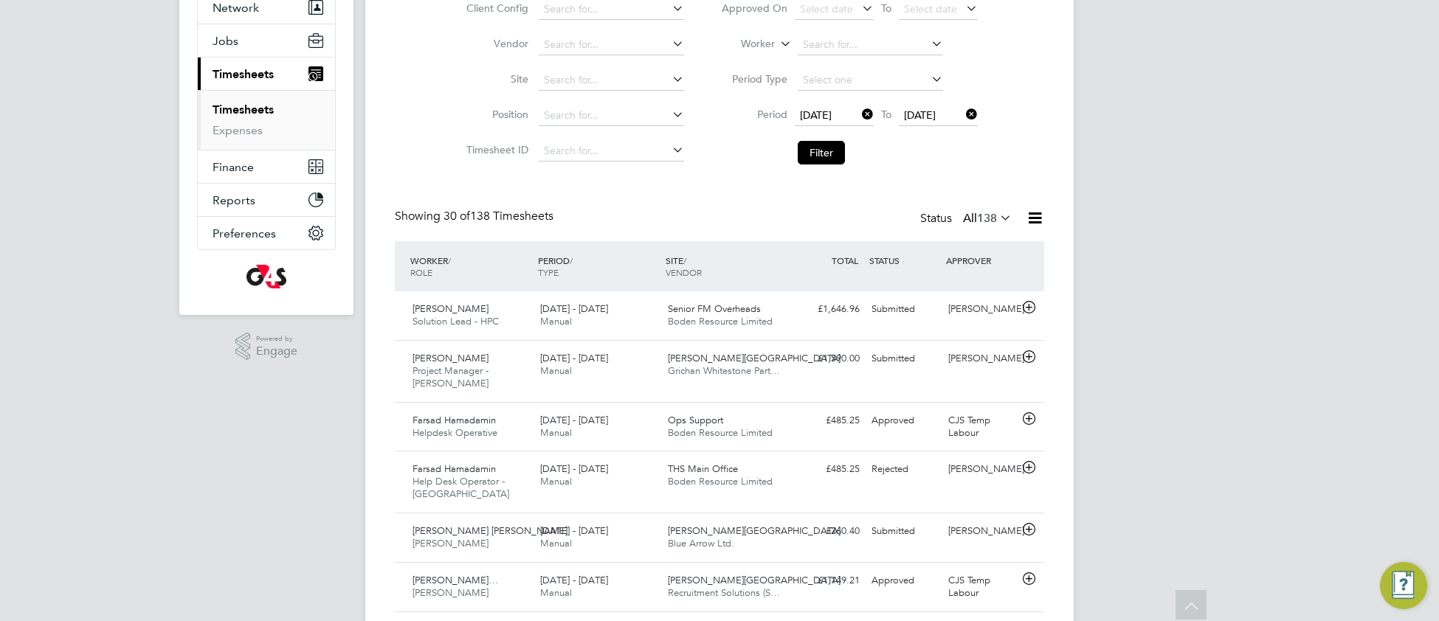
click at [997, 221] on icon at bounding box center [997, 217] width 0 height 21
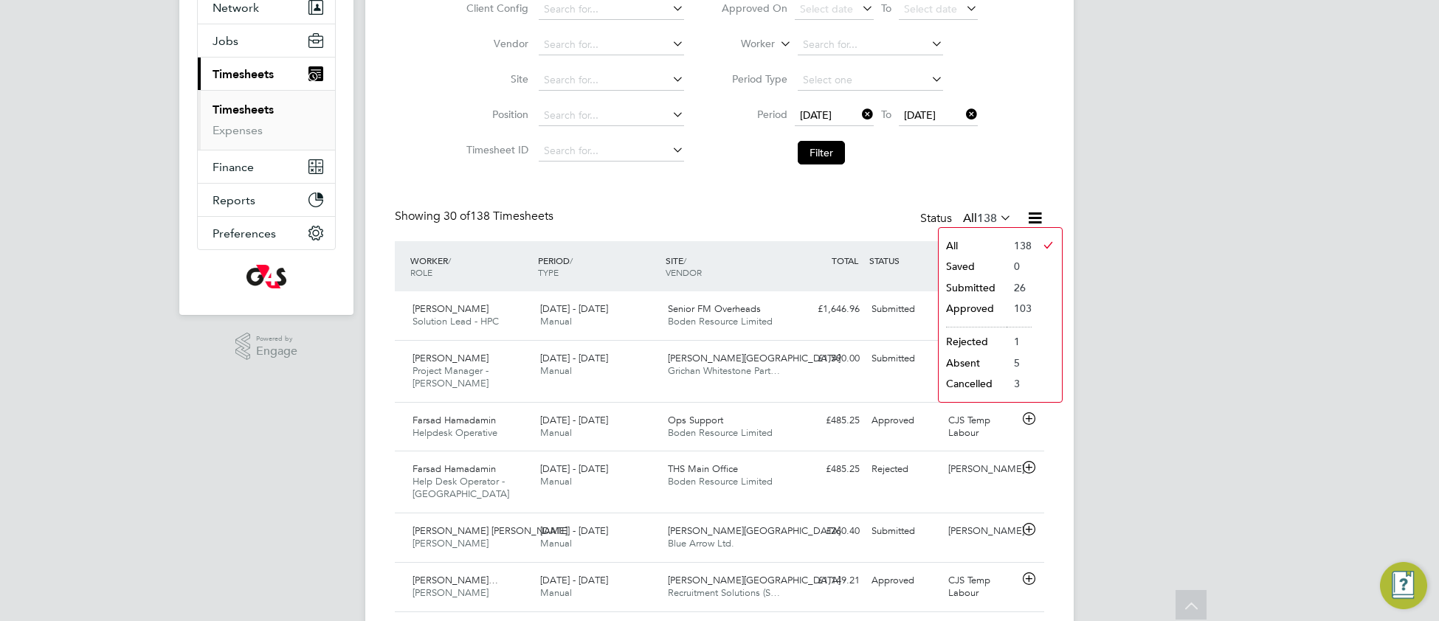
click at [981, 284] on li "Submitted" at bounding box center [972, 287] width 68 height 21
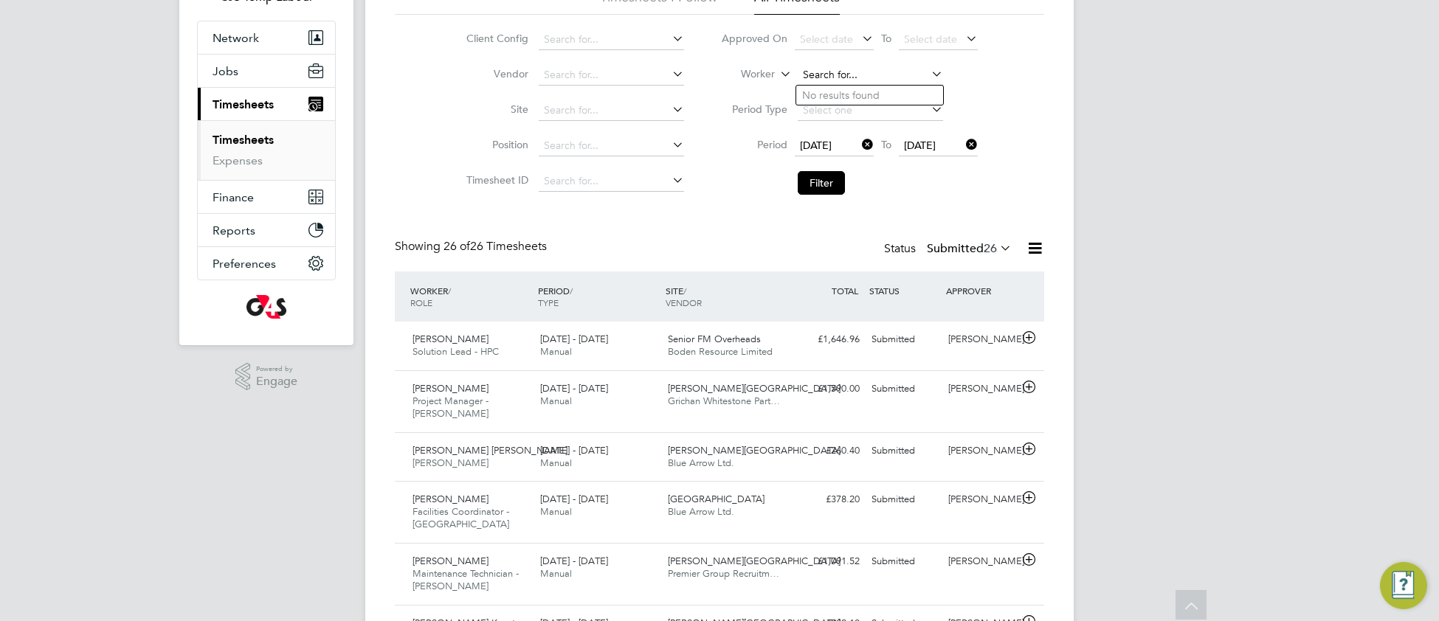
click at [835, 72] on input at bounding box center [869, 75] width 145 height 21
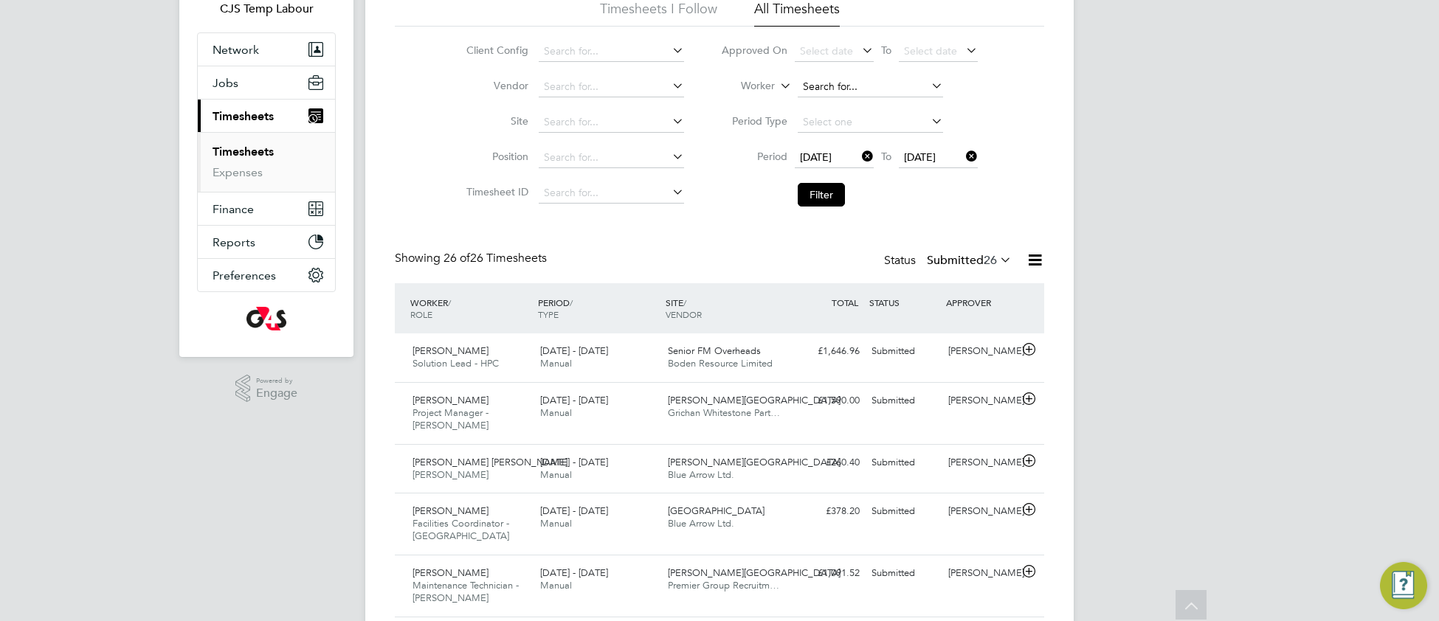
click at [850, 84] on input at bounding box center [869, 87] width 145 height 21
click at [834, 127] on li "Lance Taylor" at bounding box center [887, 127] width 182 height 20
type input "Lance Taylor"
click at [820, 200] on button "Filter" at bounding box center [820, 195] width 47 height 24
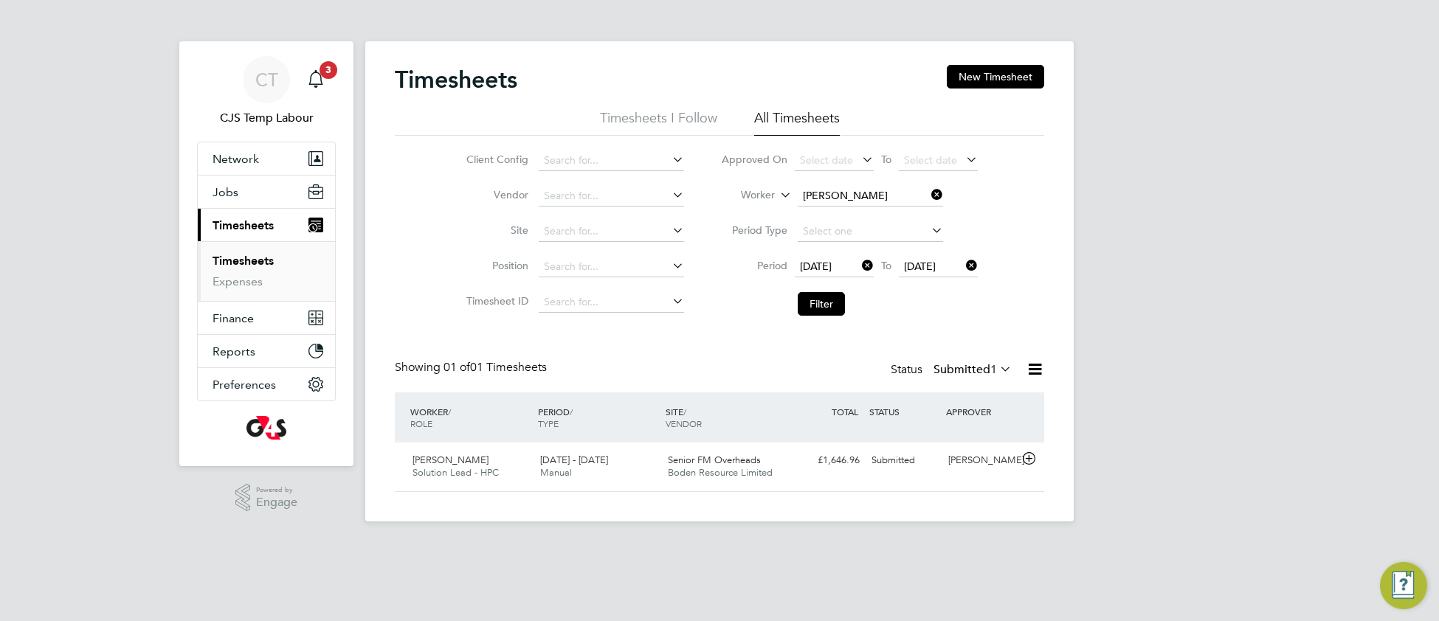
click at [1031, 374] on icon at bounding box center [1034, 369] width 18 height 18
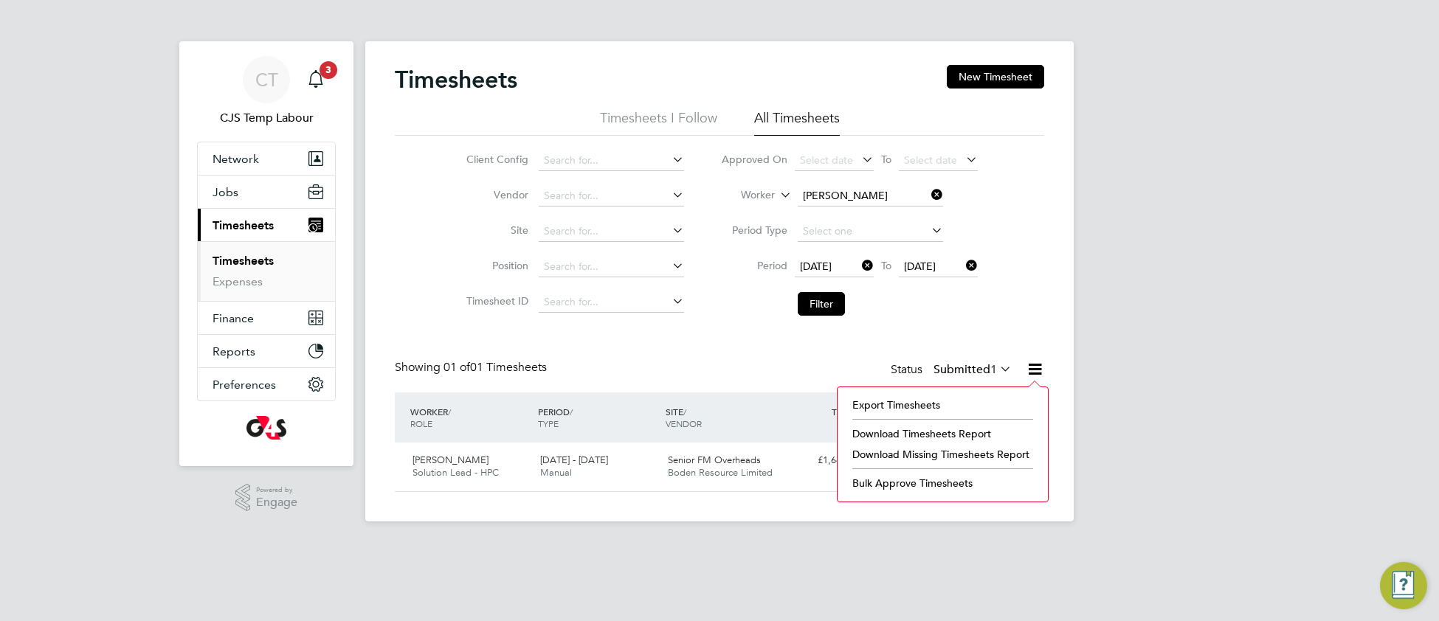
click at [875, 435] on li "Download Timesheets Report" at bounding box center [942, 433] width 195 height 21
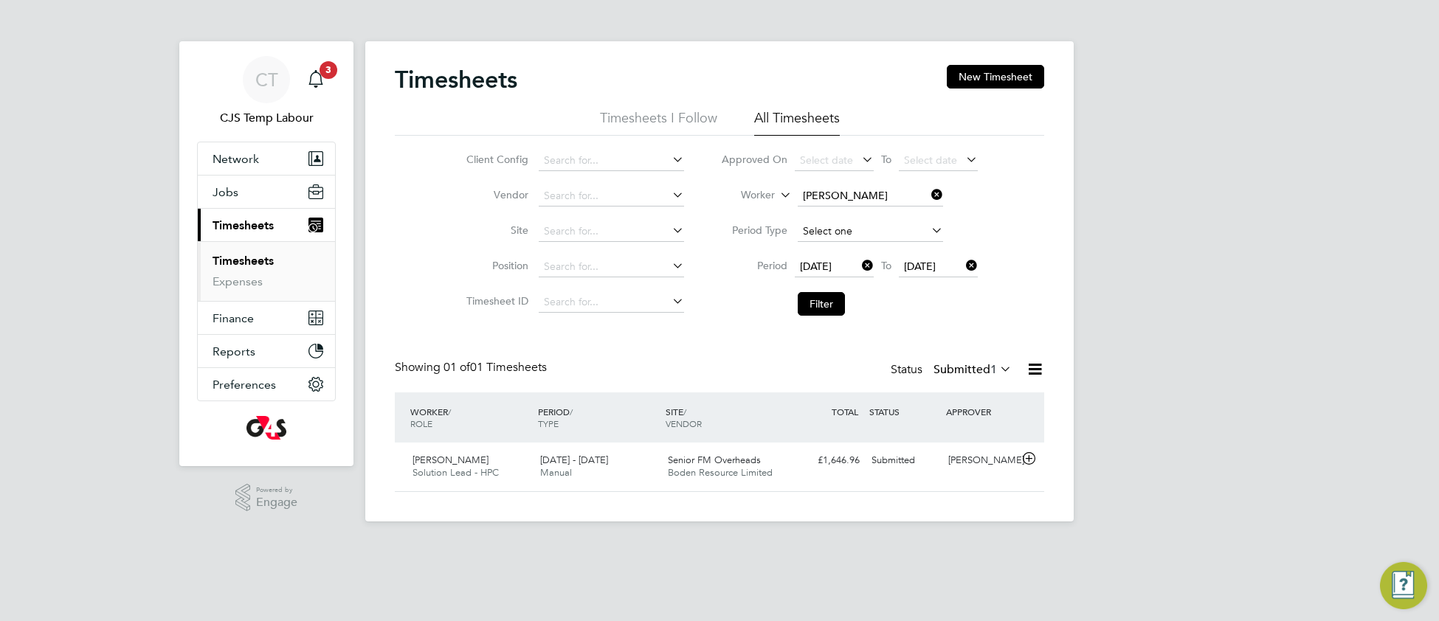
drag, startPoint x: 937, startPoint y: 195, endPoint x: 916, endPoint y: 222, distance: 34.1
click at [928, 196] on icon at bounding box center [928, 194] width 0 height 21
click at [829, 305] on button "Filter" at bounding box center [820, 304] width 47 height 24
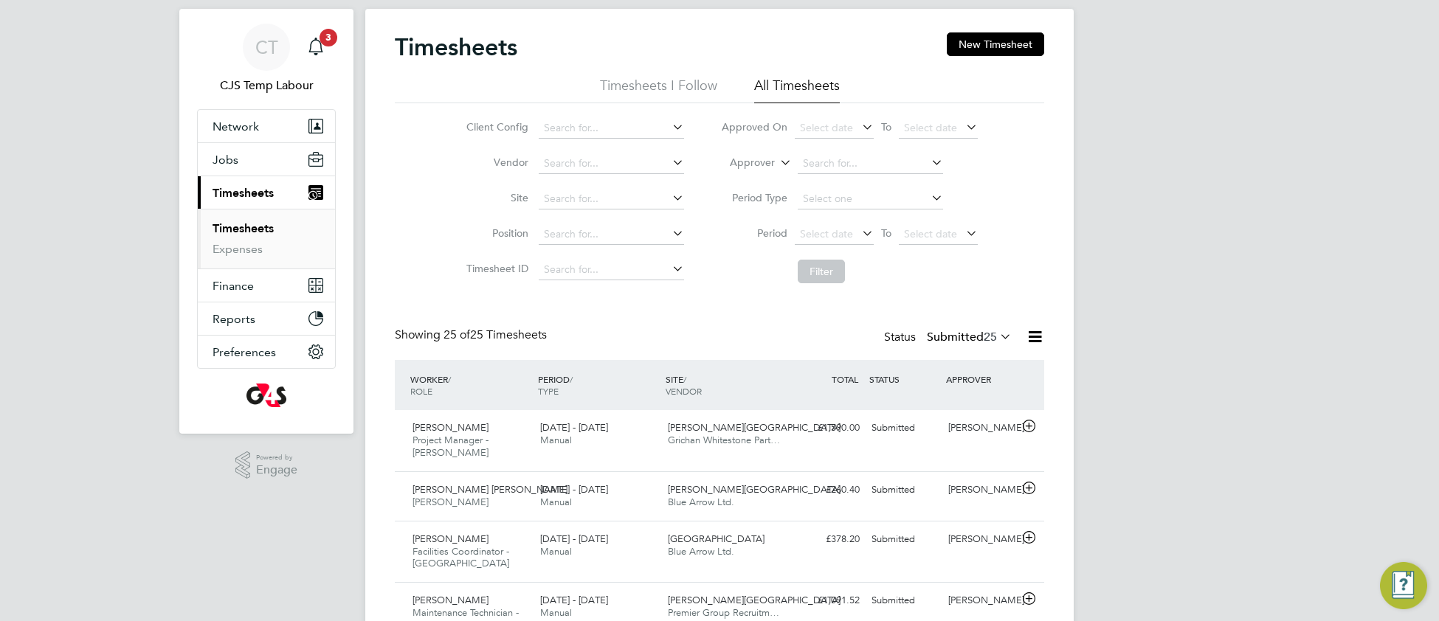
click at [1030, 339] on icon at bounding box center [1034, 337] width 18 height 18
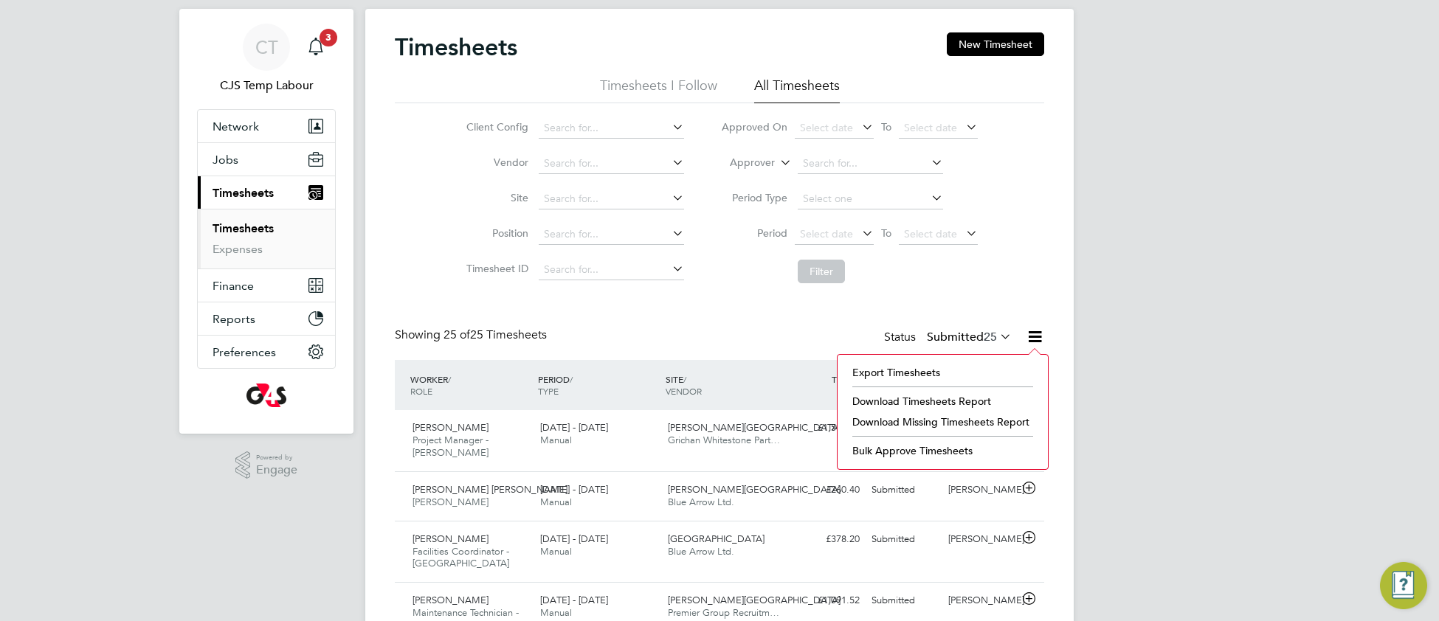
click at [951, 395] on li "Download Timesheets Report" at bounding box center [942, 401] width 195 height 21
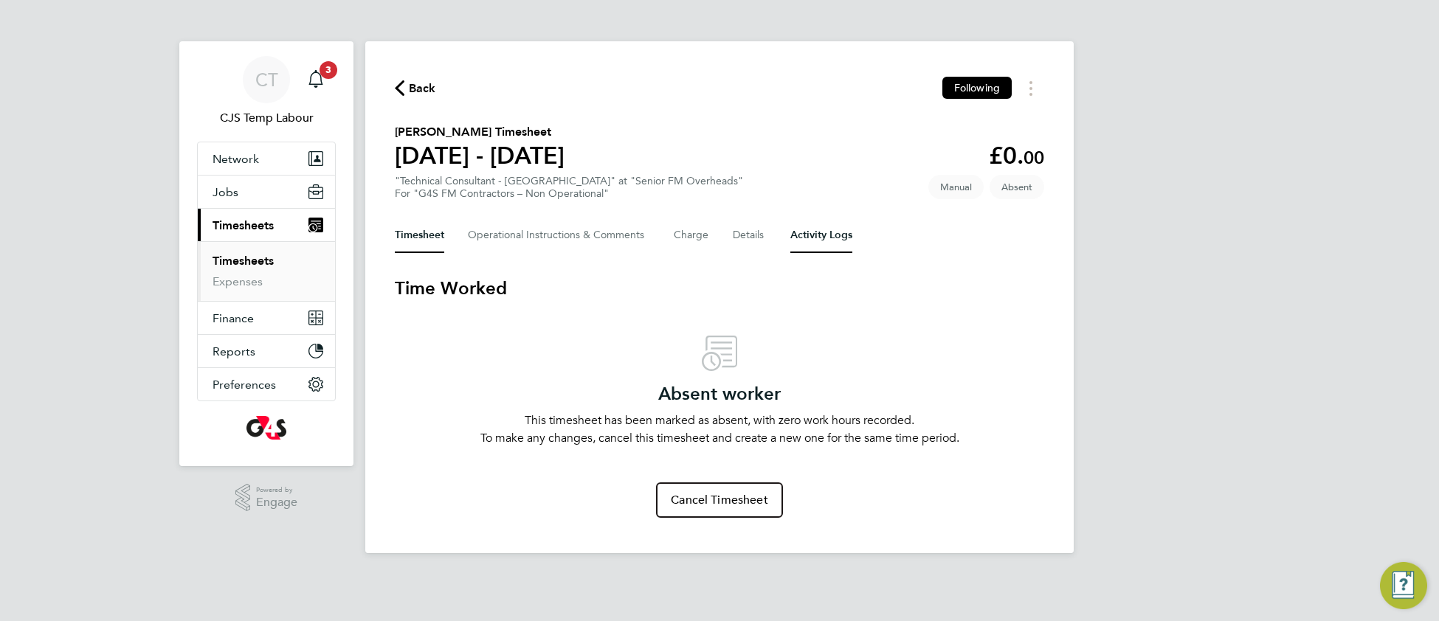
click at [800, 231] on Logs-tab "Activity Logs" at bounding box center [821, 235] width 62 height 35
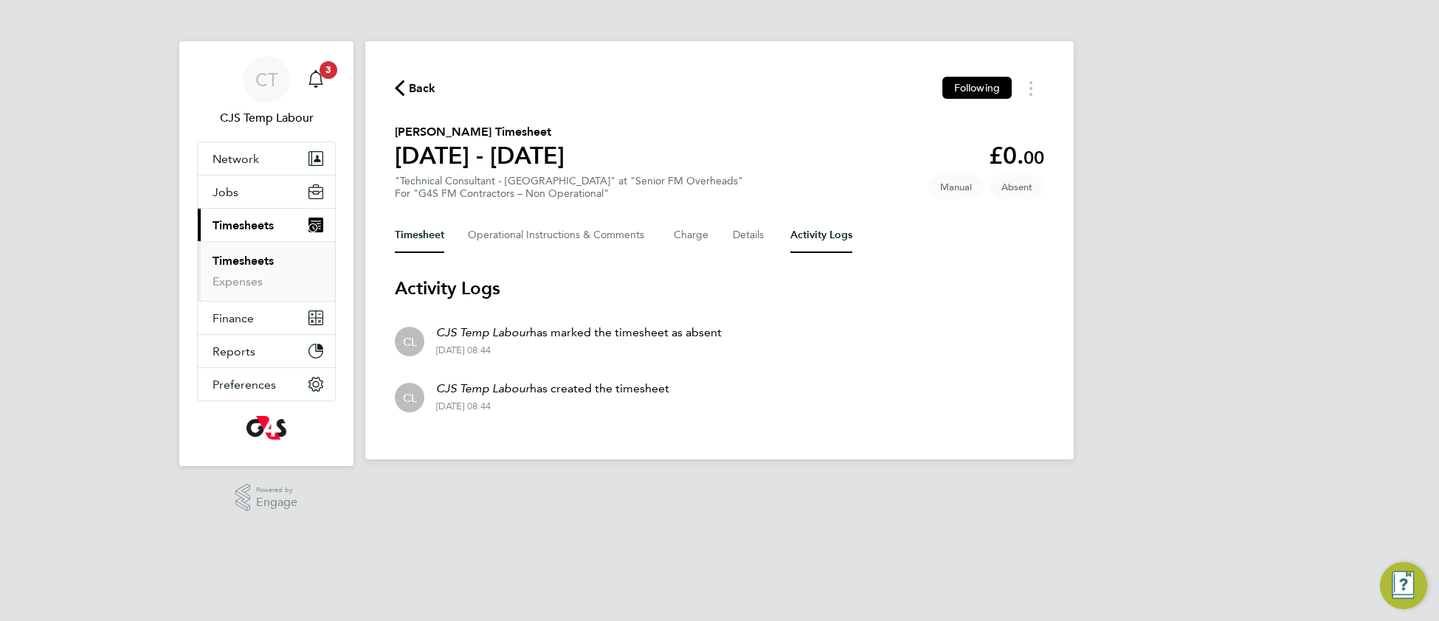
click at [433, 238] on button "Timesheet" at bounding box center [419, 235] width 49 height 35
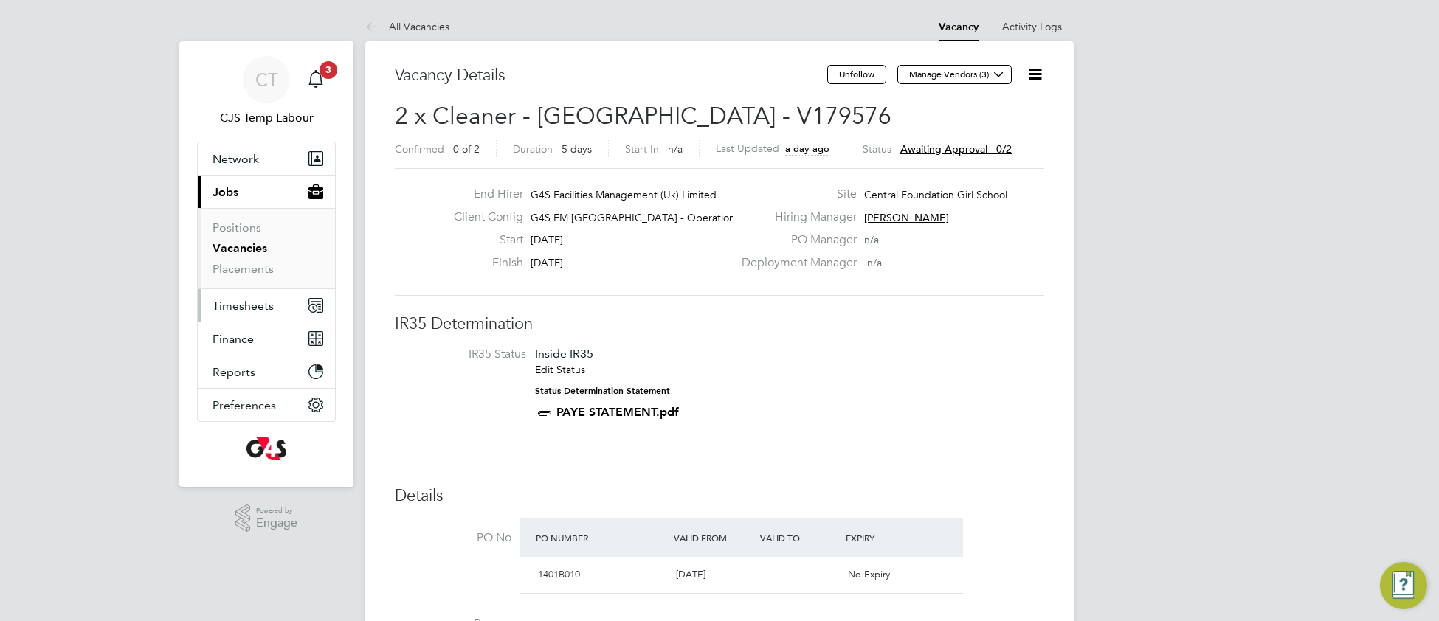
click at [246, 305] on span "Timesheets" at bounding box center [242, 306] width 61 height 14
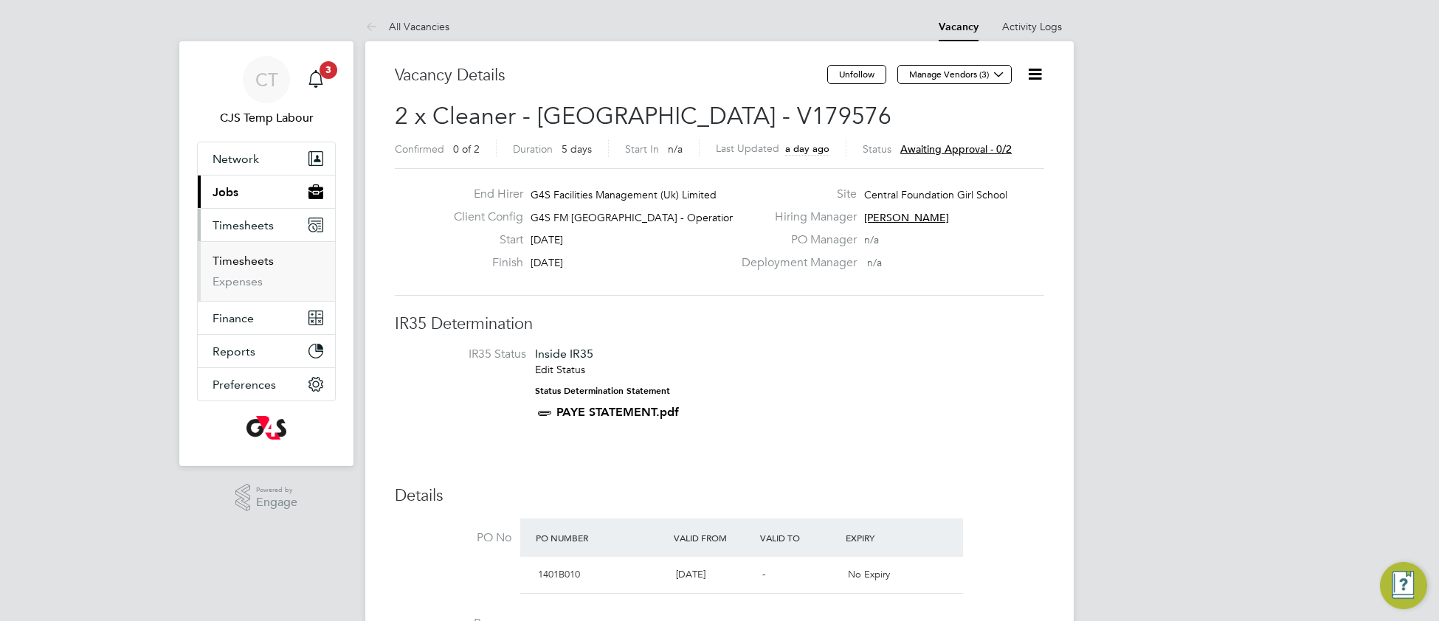
click at [254, 255] on link "Timesheets" at bounding box center [242, 261] width 61 height 14
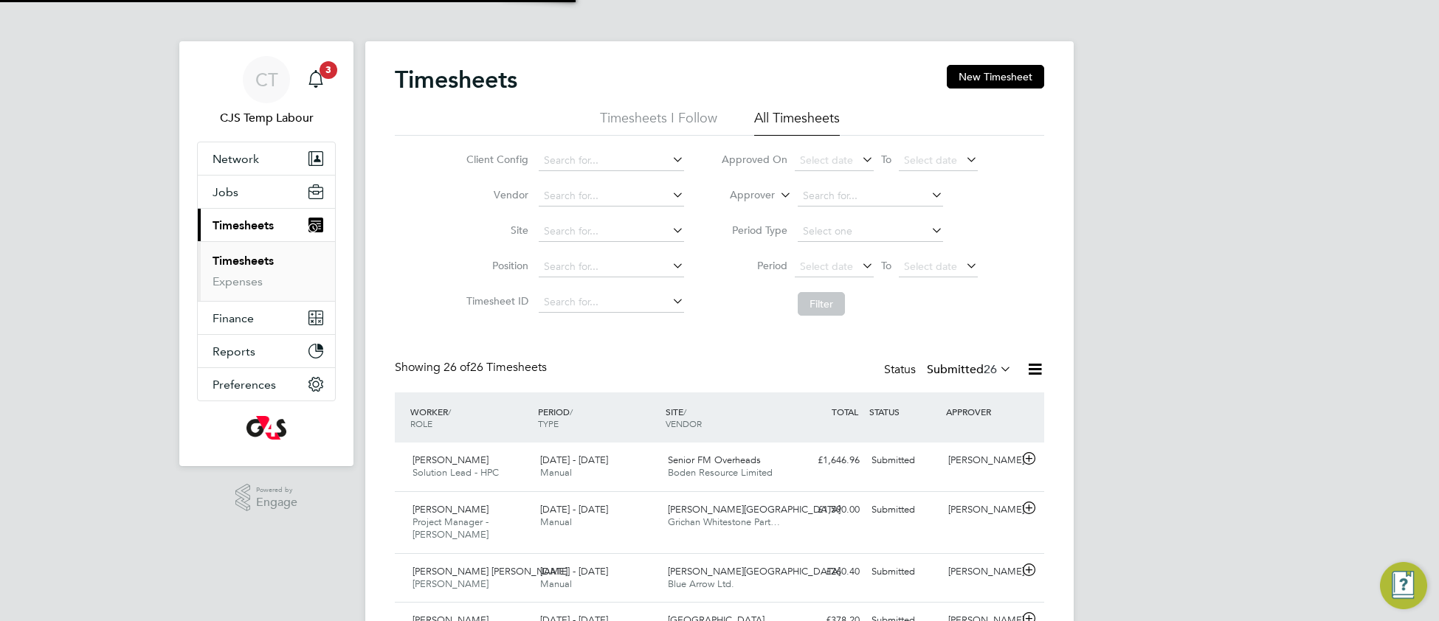
scroll to position [36, 127]
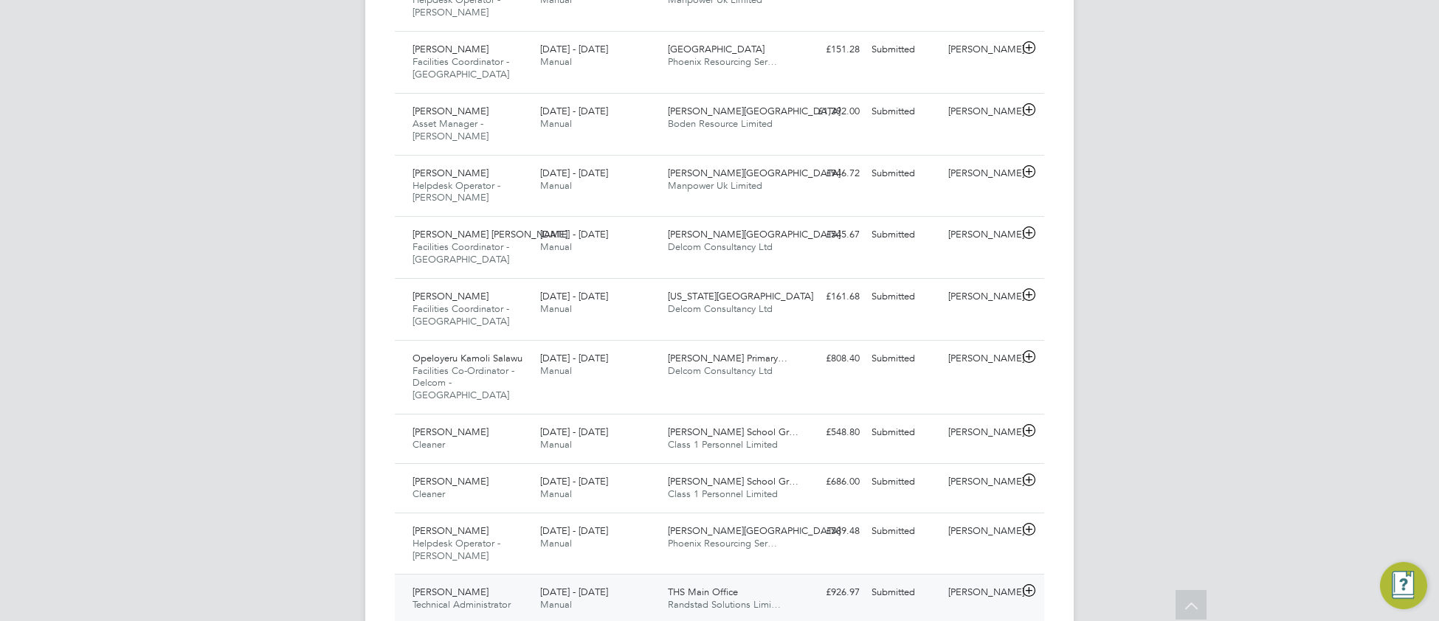
click at [641, 581] on div "25 - 31 Aug 2025 Manual" at bounding box center [598, 599] width 128 height 37
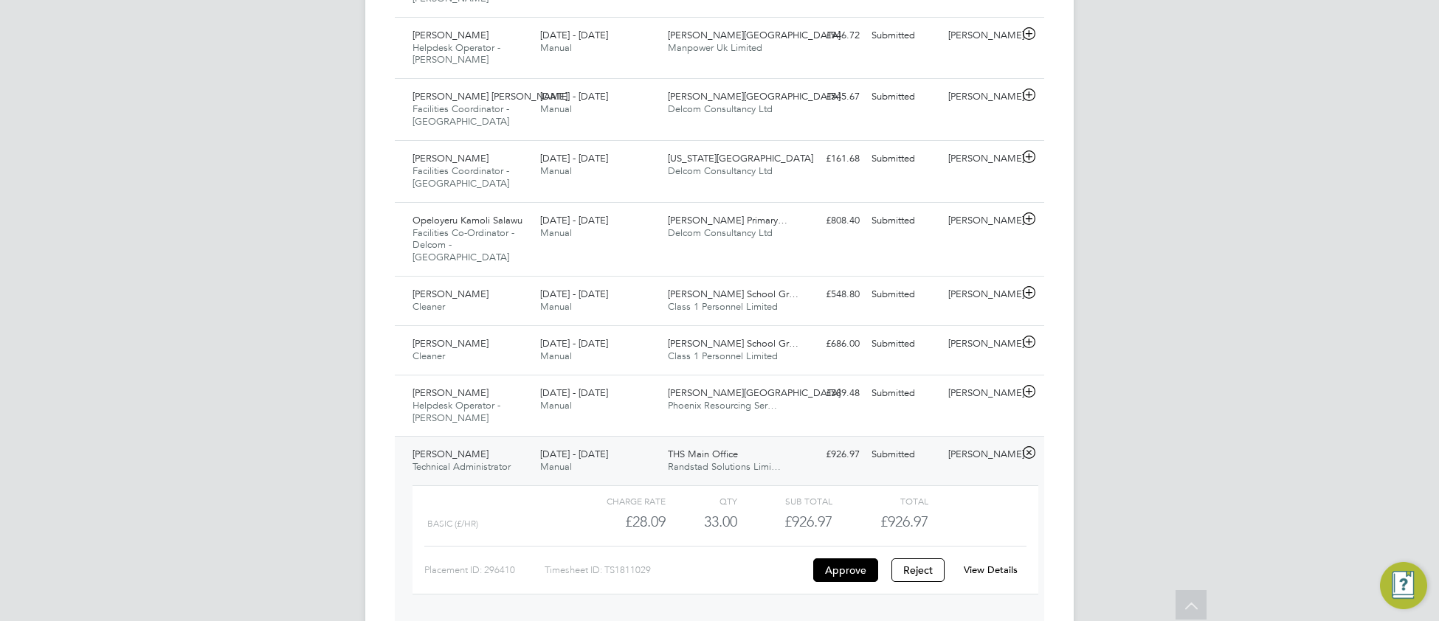
click at [984, 558] on div "View Details" at bounding box center [990, 570] width 72 height 24
click at [981, 564] on link "View Details" at bounding box center [990, 570] width 54 height 13
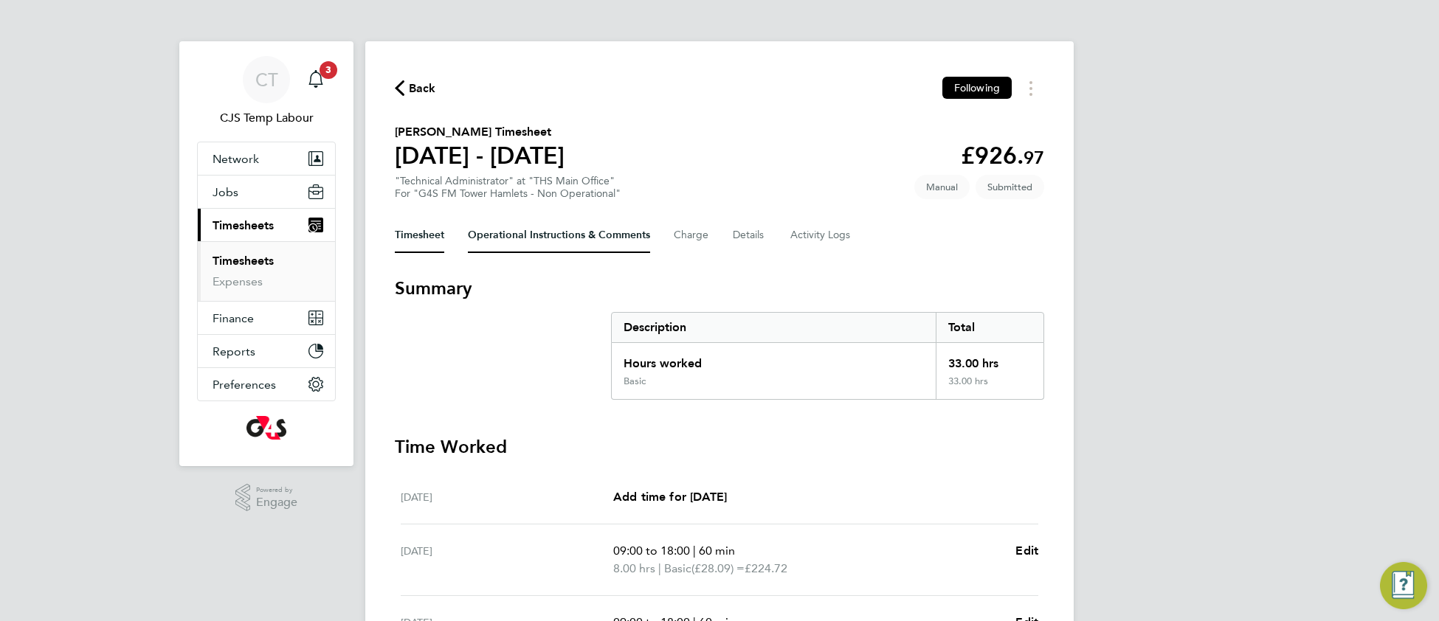
click at [530, 230] on Comments-tab "Operational Instructions & Comments" at bounding box center [559, 235] width 182 height 35
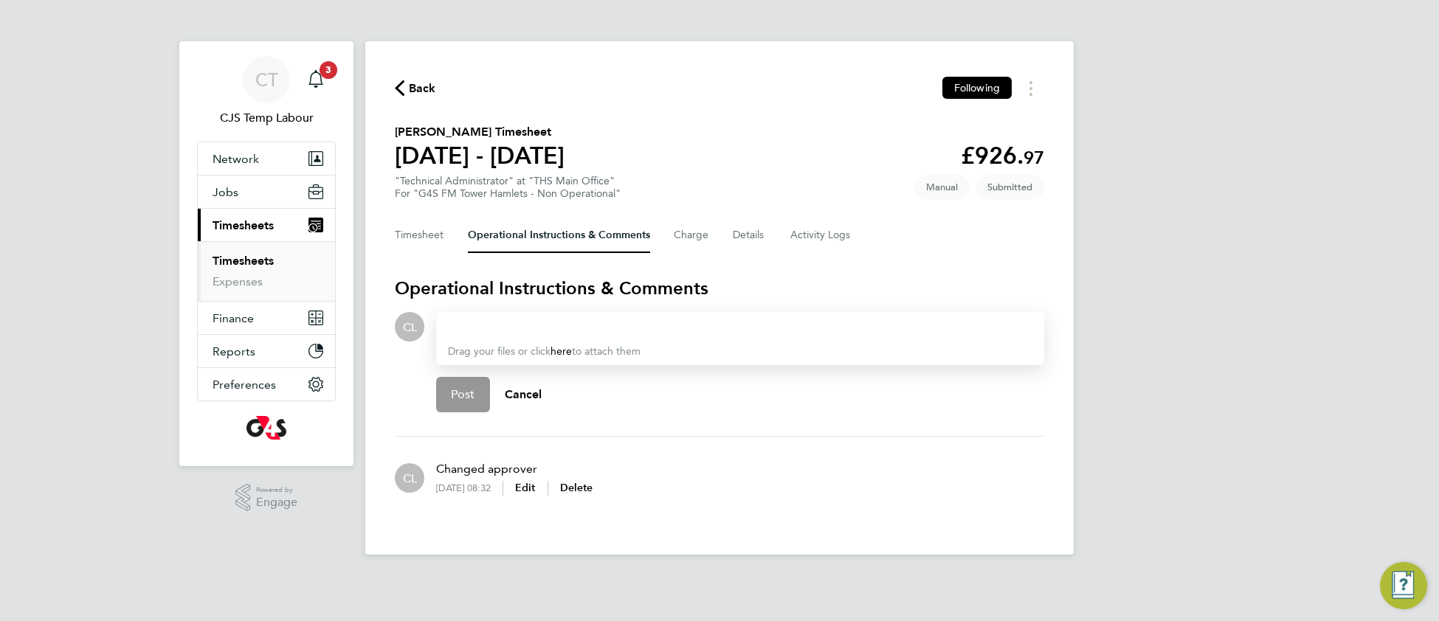
click at [498, 325] on div at bounding box center [740, 327] width 584 height 18
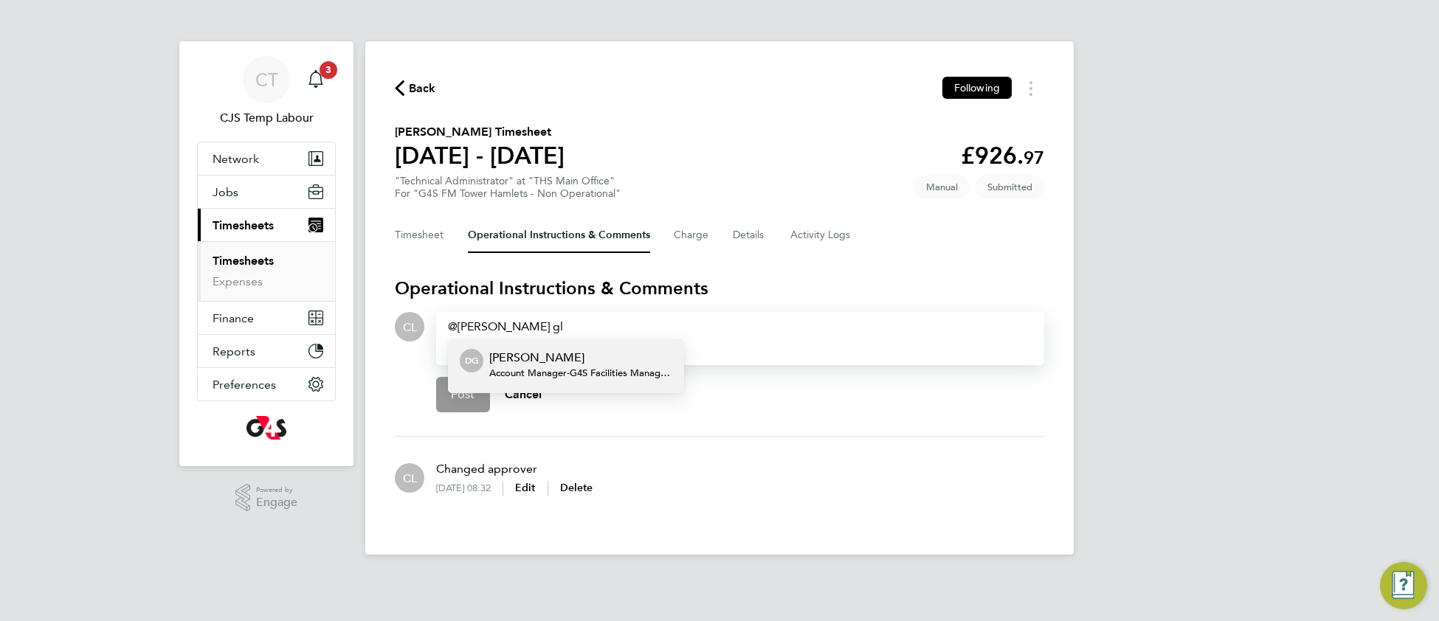
click at [574, 358] on p "Danny Glass" at bounding box center [580, 358] width 183 height 18
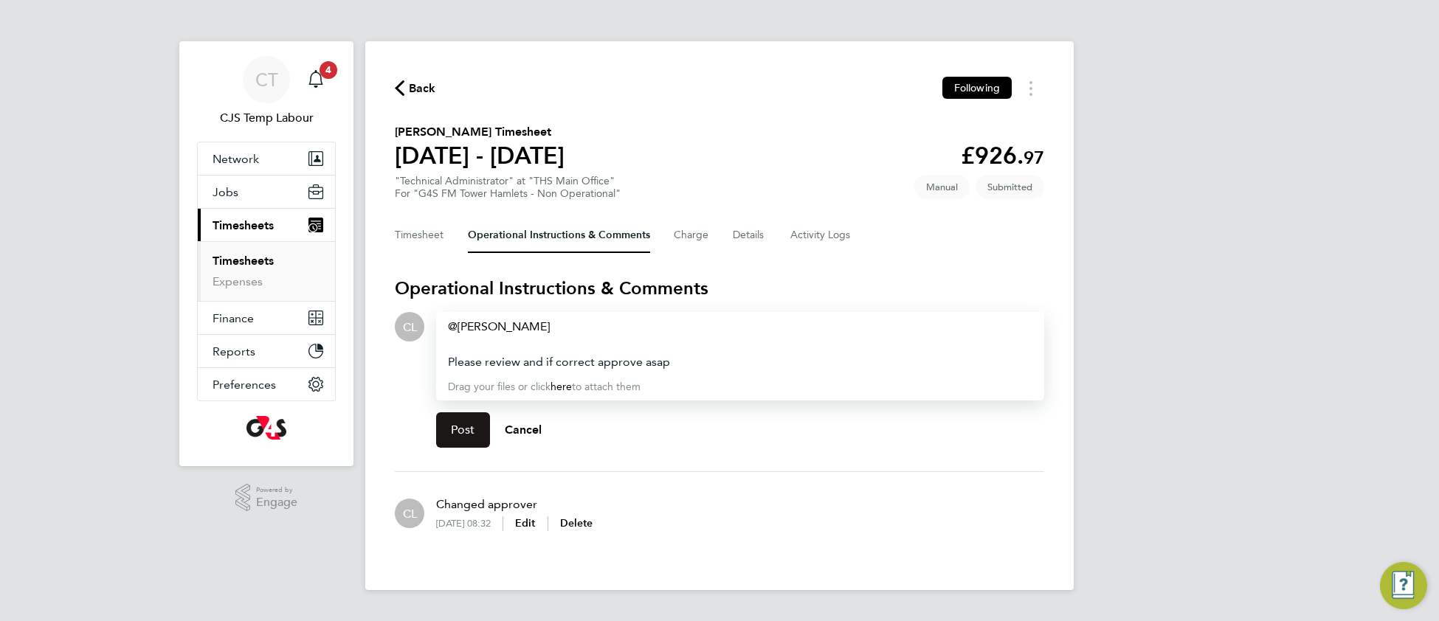
click at [457, 441] on button "Post" at bounding box center [463, 429] width 54 height 35
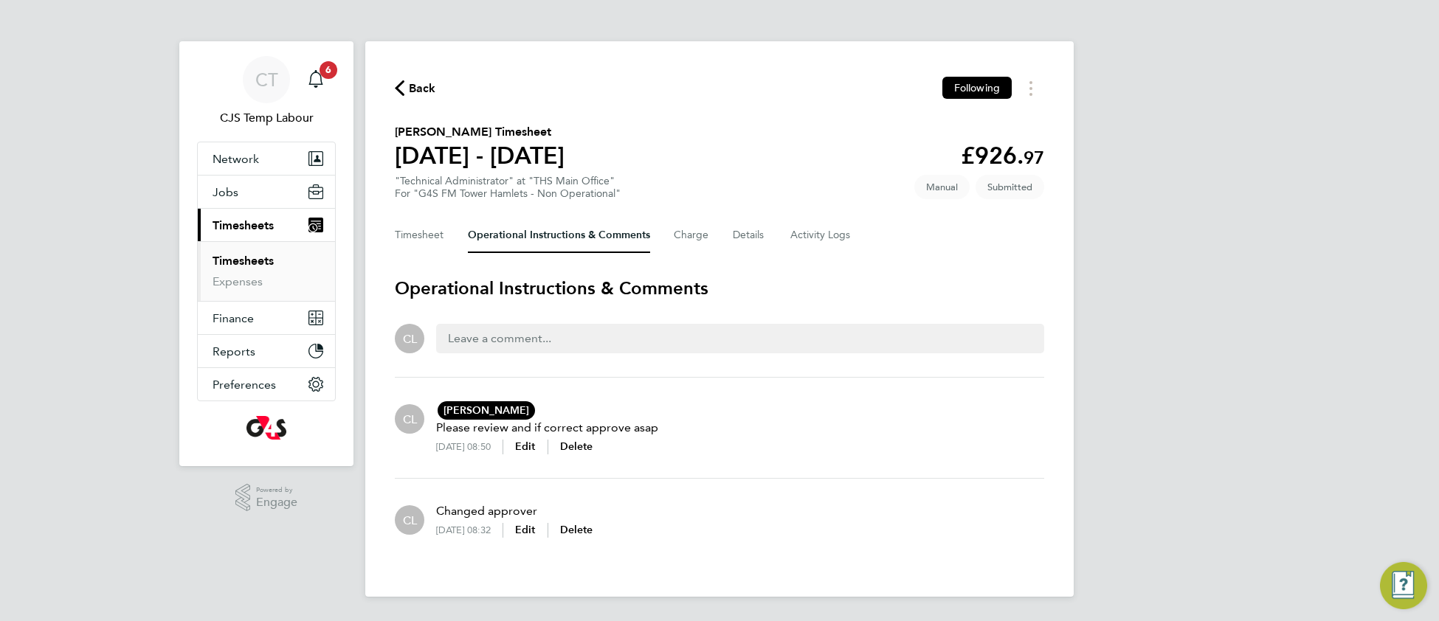
click at [255, 260] on link "Timesheets" at bounding box center [242, 261] width 61 height 14
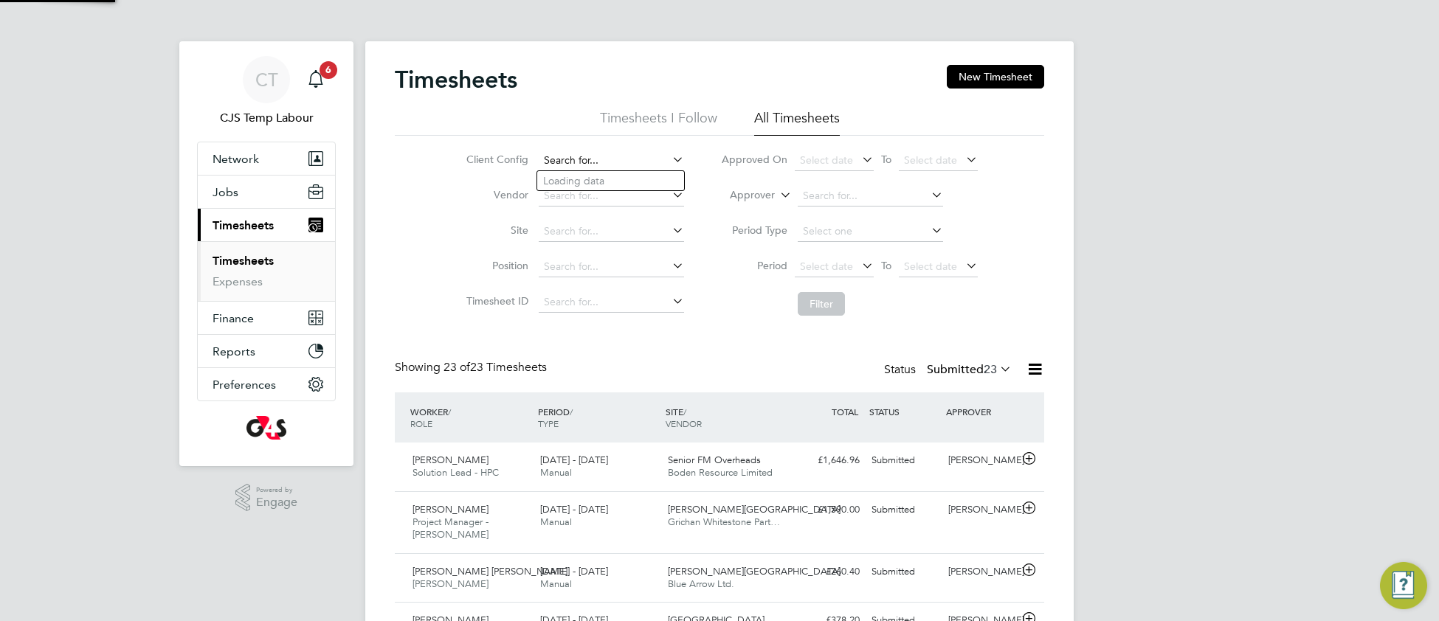
click at [592, 153] on input at bounding box center [611, 160] width 145 height 21
click at [610, 201] on b "Tower" at bounding box center [595, 201] width 29 height 13
type input "G4S FM Tower Hamlets - Operational"
drag, startPoint x: 806, startPoint y: 304, endPoint x: 795, endPoint y: 309, distance: 12.2
click at [803, 305] on button "Filter" at bounding box center [820, 304] width 47 height 24
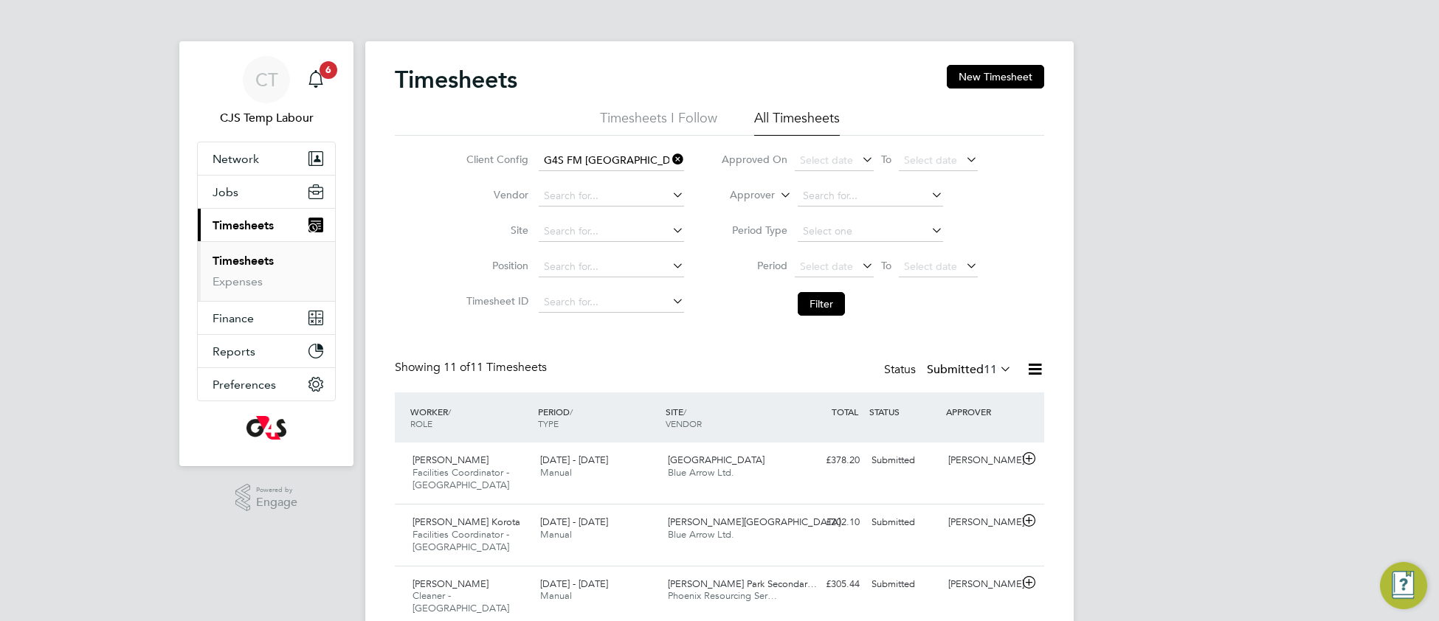
click at [997, 370] on icon at bounding box center [997, 369] width 0 height 21
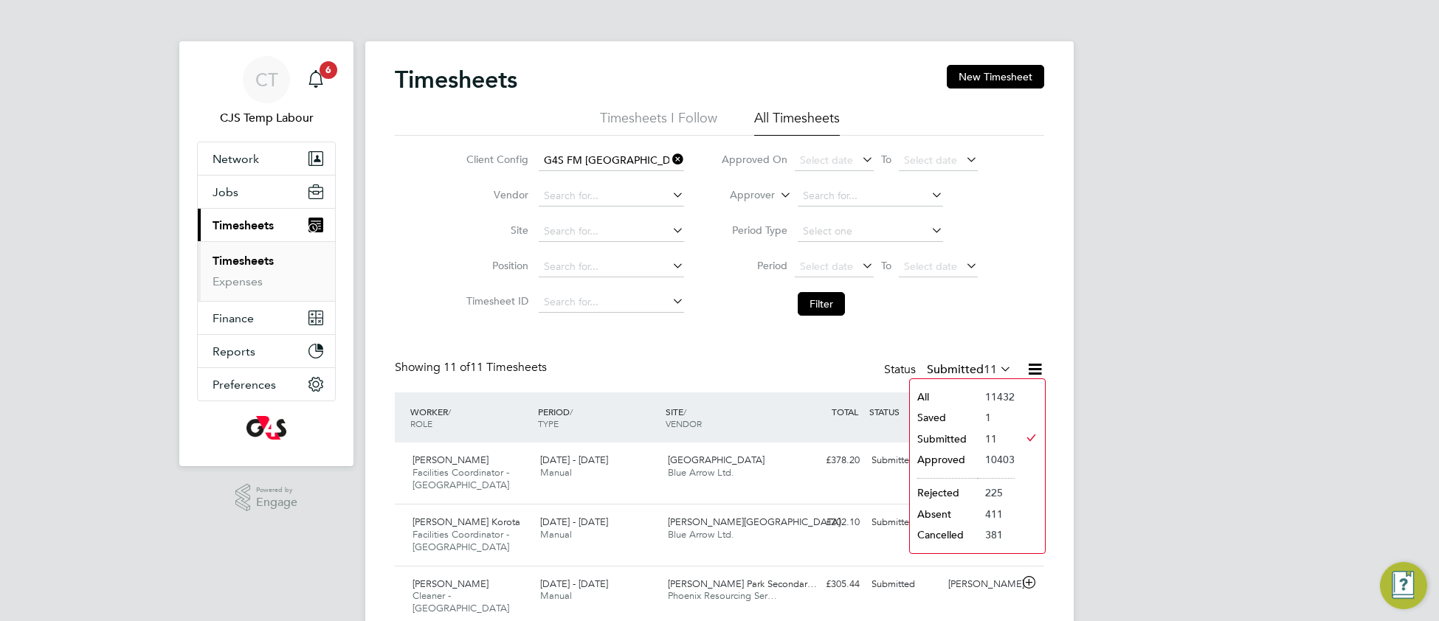
click at [968, 414] on li "Saved" at bounding box center [944, 417] width 68 height 21
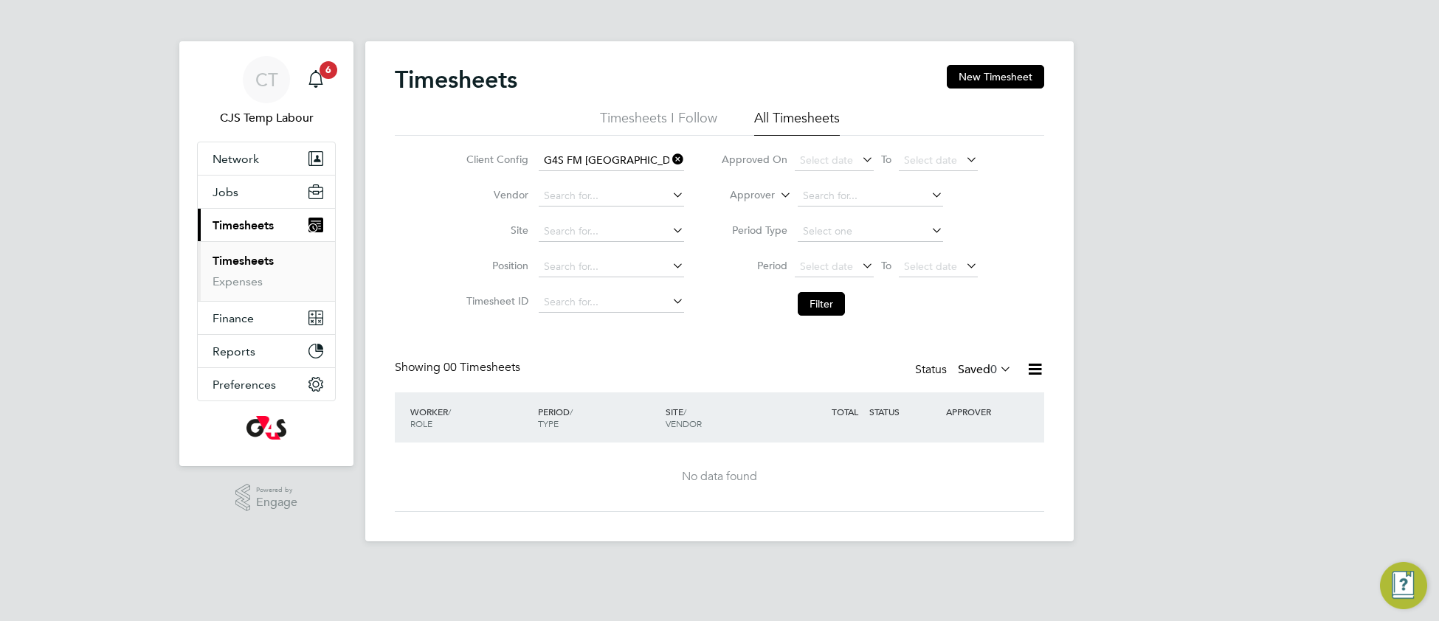
click at [669, 163] on icon at bounding box center [669, 159] width 0 height 21
click at [260, 258] on link "Timesheets" at bounding box center [242, 261] width 61 height 14
click at [997, 364] on icon at bounding box center [997, 369] width 0 height 21
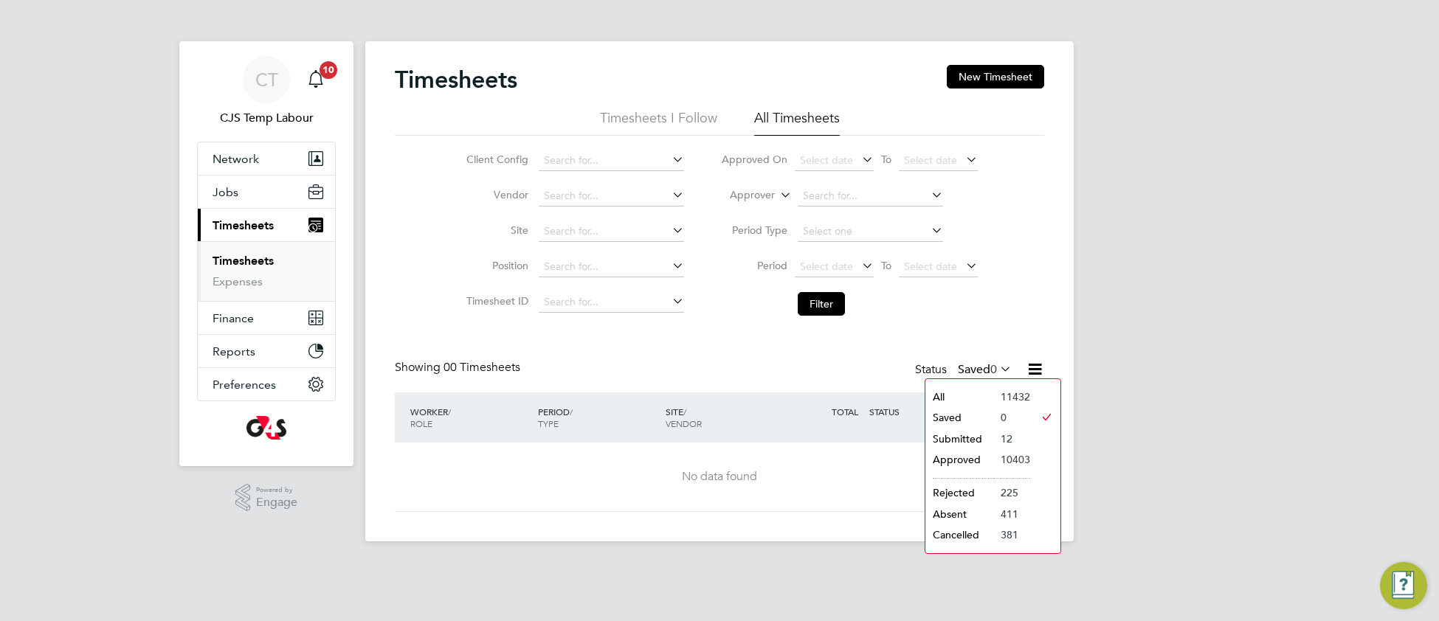
click at [979, 438] on li "Submitted" at bounding box center [959, 439] width 68 height 21
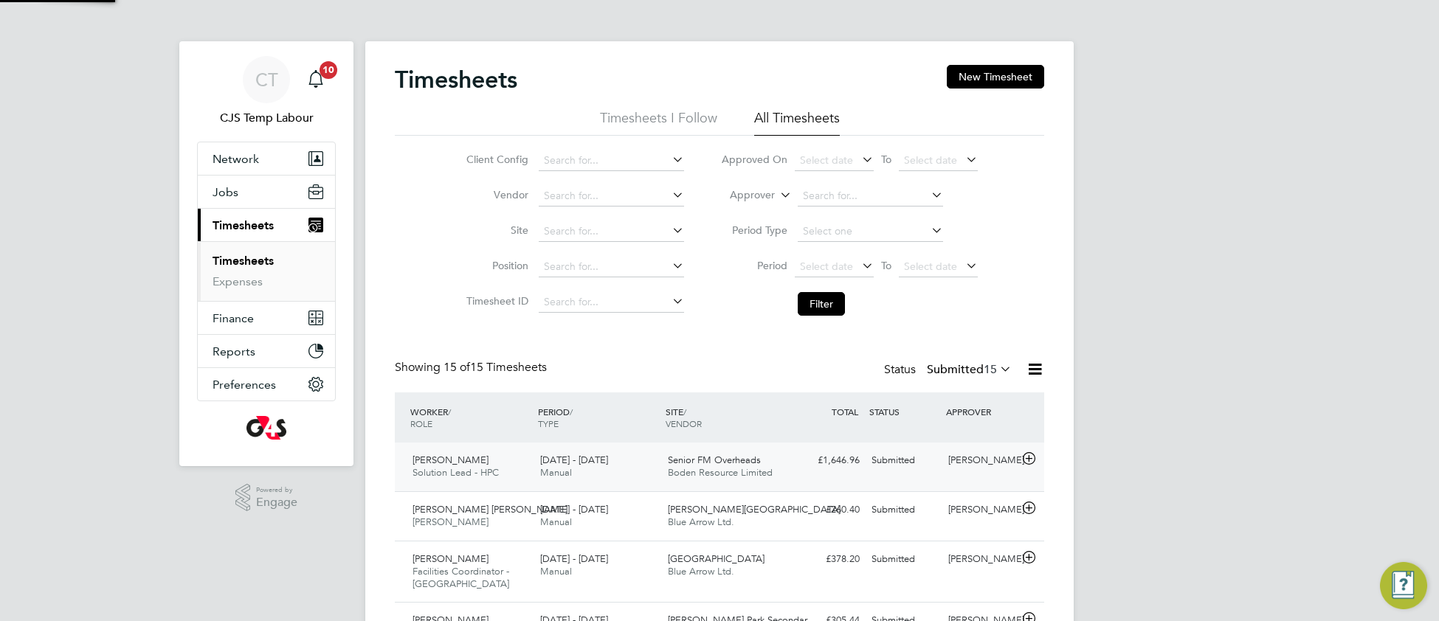
scroll to position [50, 127]
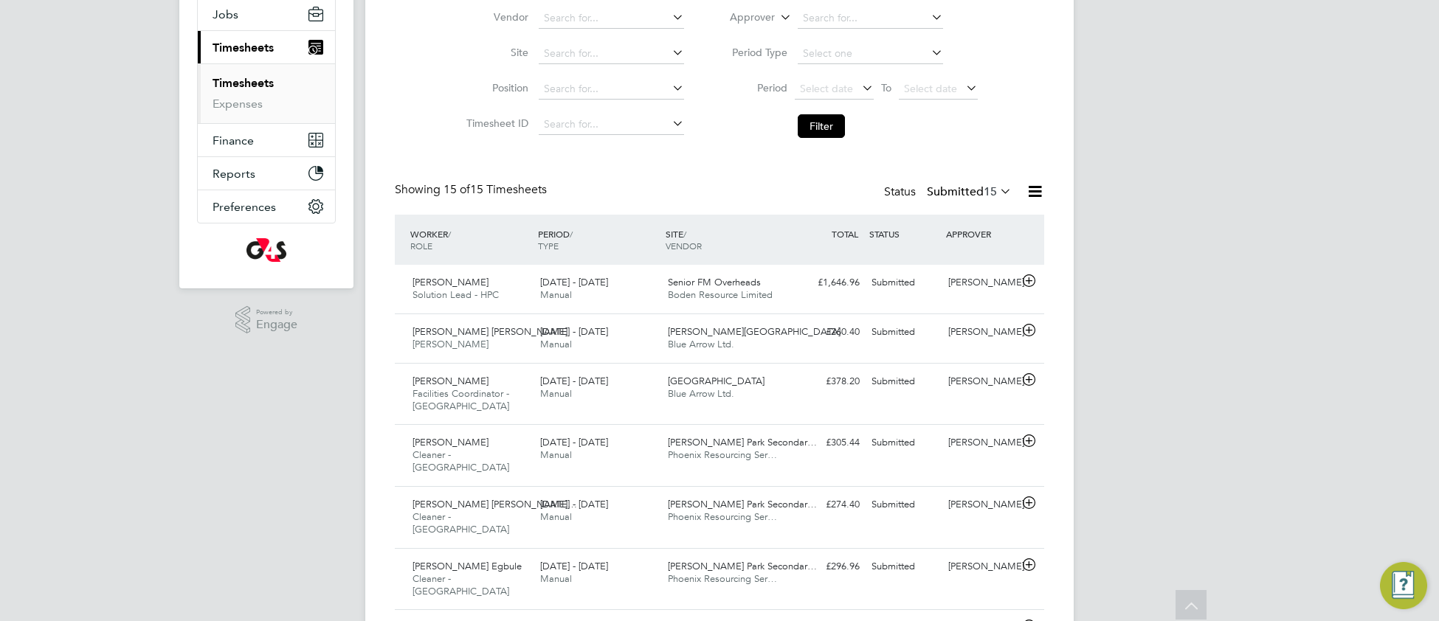
click at [1035, 190] on icon at bounding box center [1034, 191] width 18 height 18
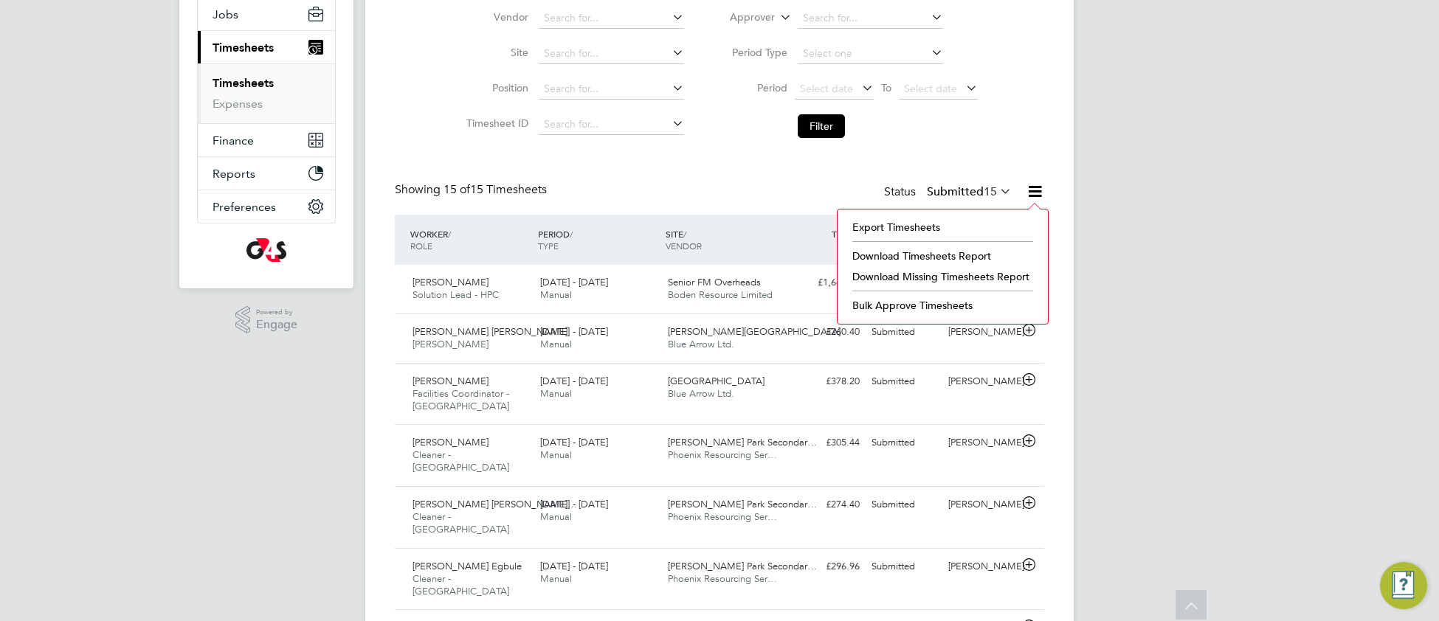
click at [910, 277] on li "Download Missing Timesheets Report" at bounding box center [942, 276] width 195 height 21
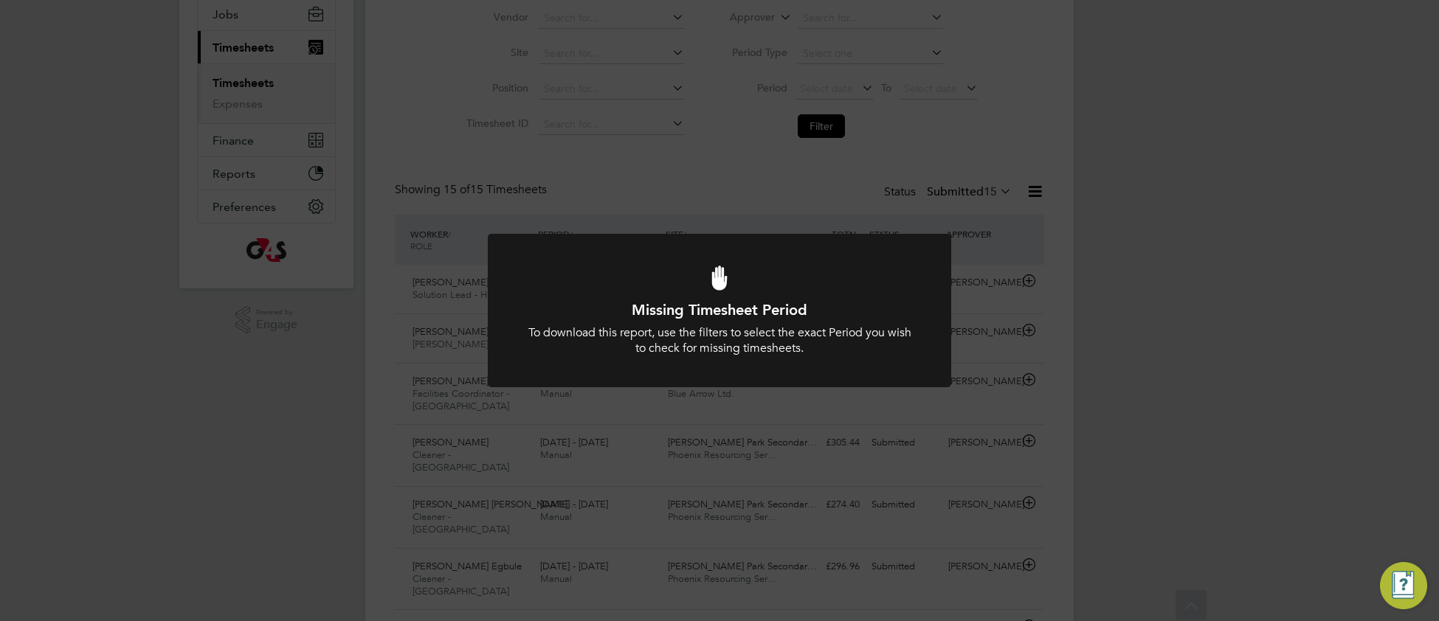
click at [568, 294] on icon at bounding box center [719, 279] width 384 height 77
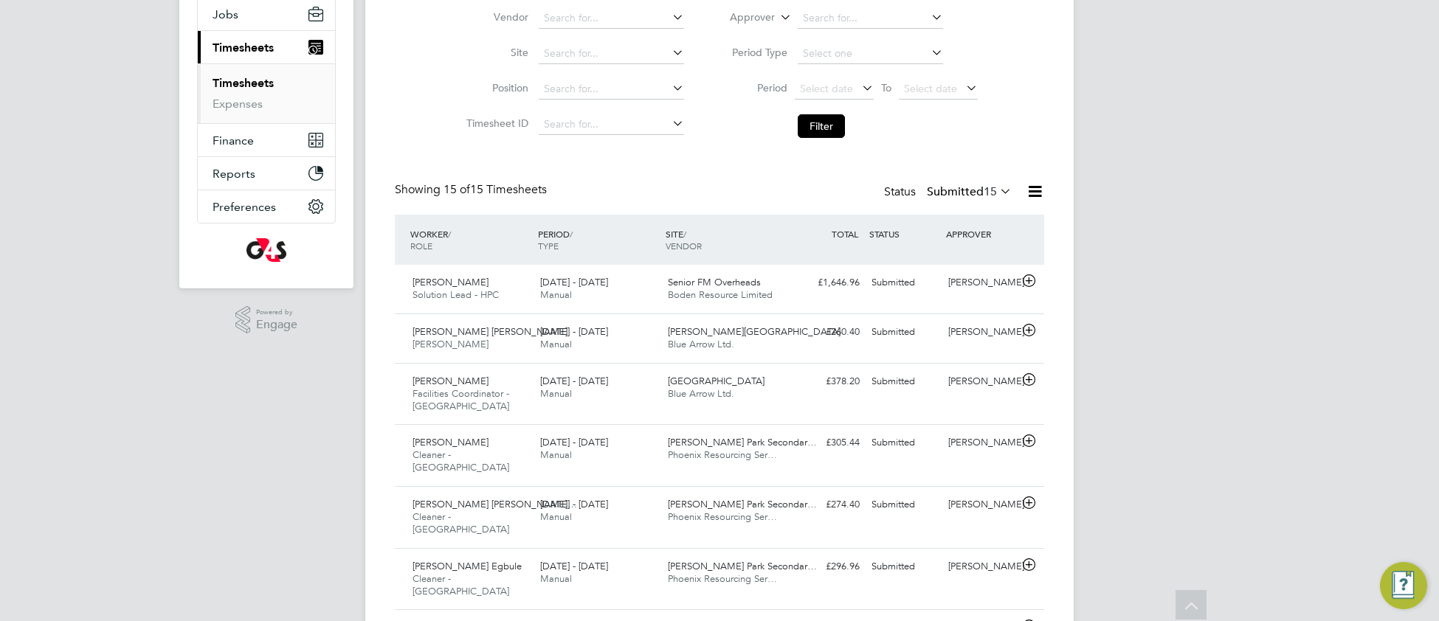
click at [1031, 189] on icon at bounding box center [1034, 191] width 18 height 18
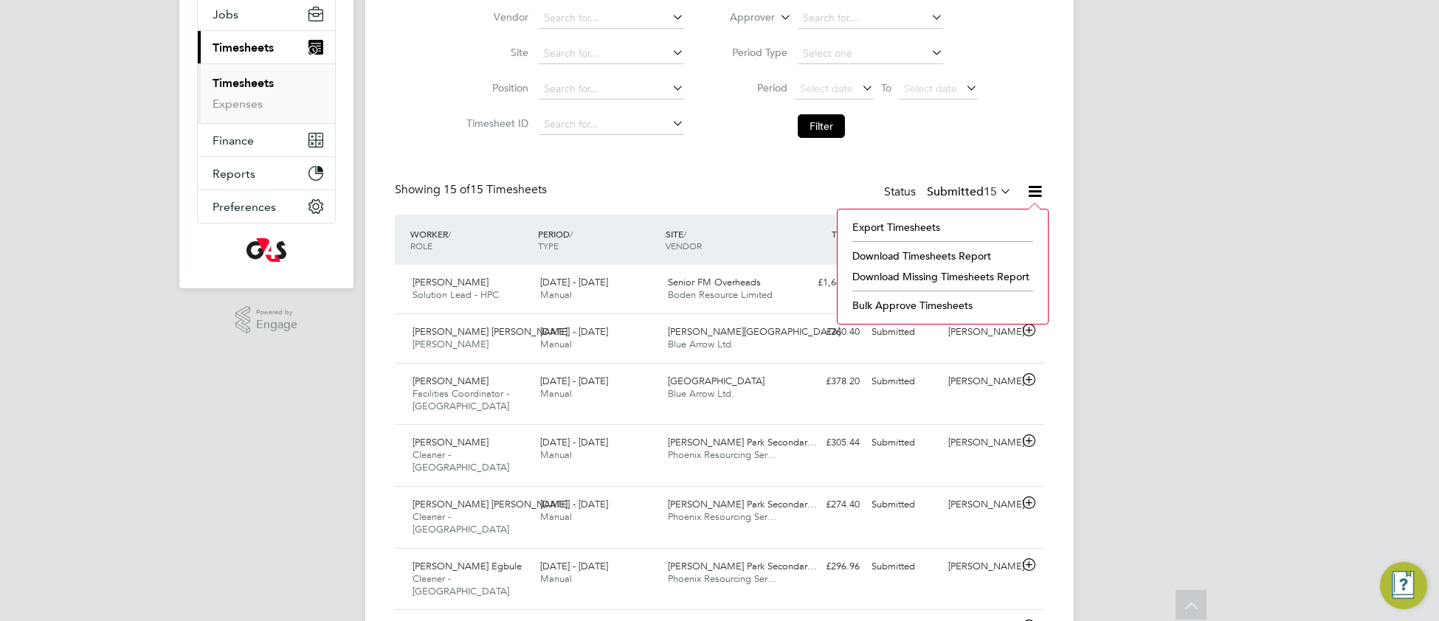
click at [944, 260] on li "Download Timesheets Report" at bounding box center [942, 256] width 195 height 21
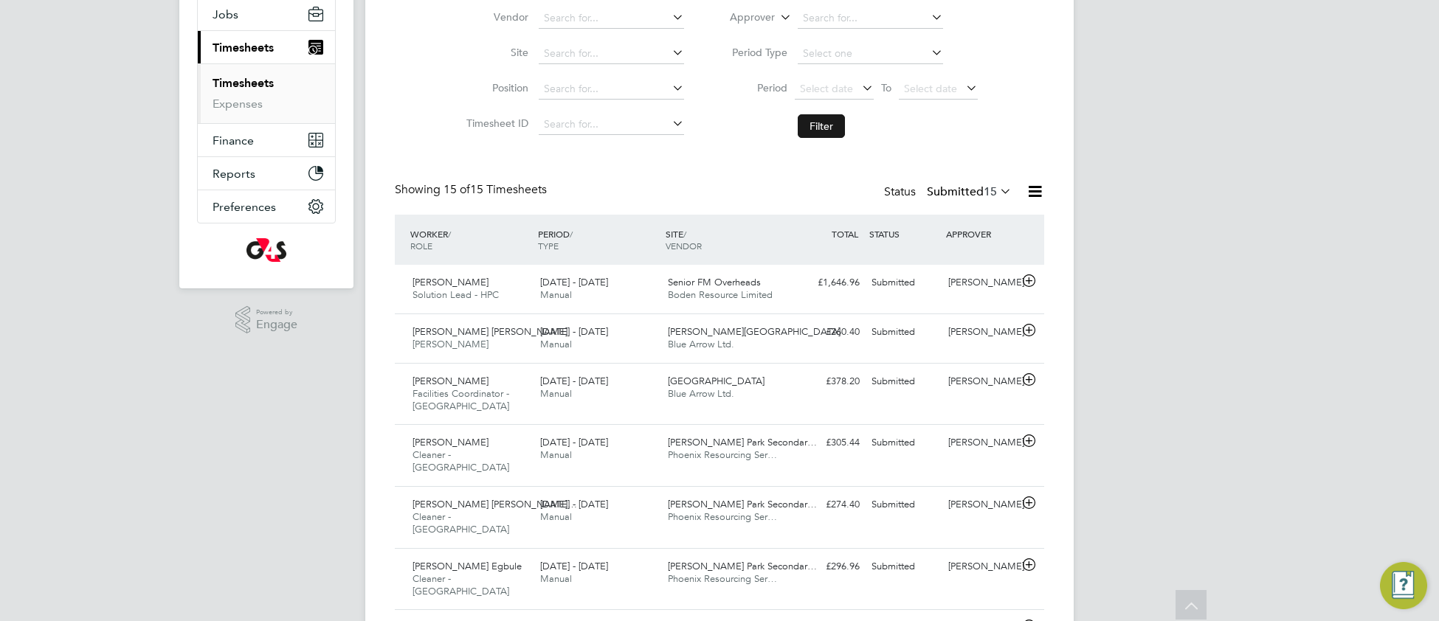
click at [826, 131] on button "Filter" at bounding box center [820, 126] width 47 height 24
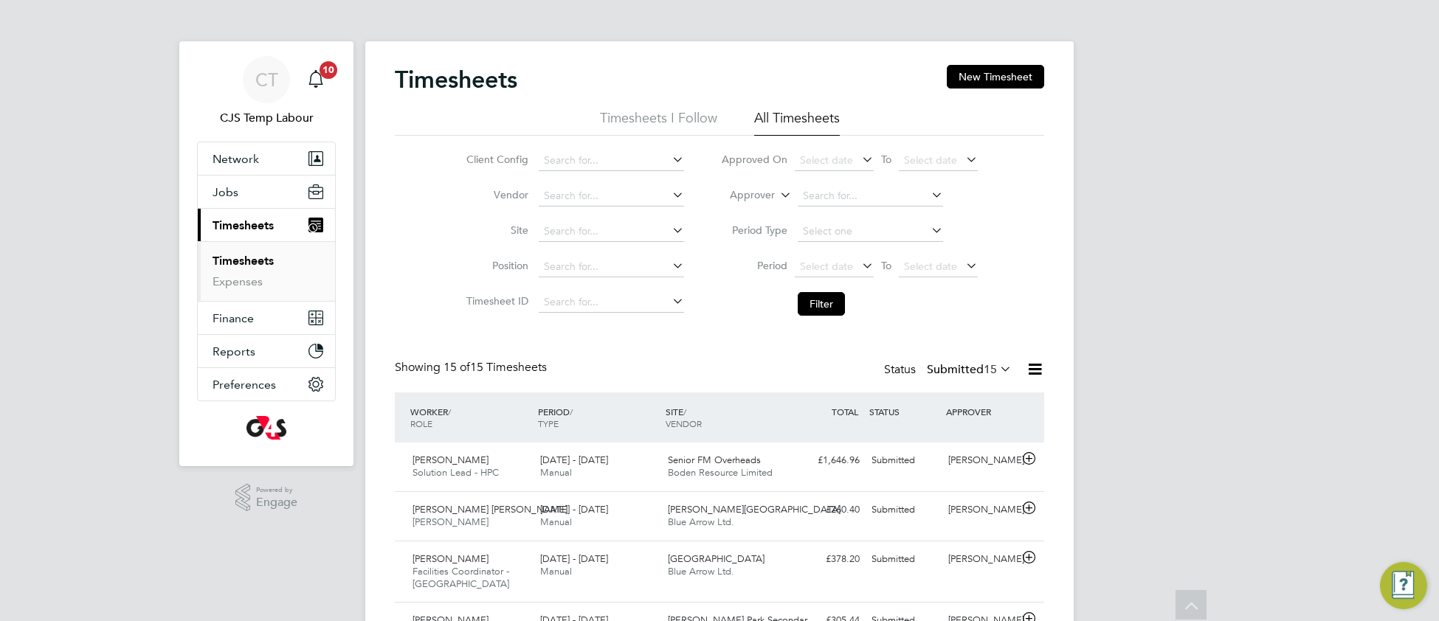
scroll to position [8, 7]
click at [823, 302] on button "Filter" at bounding box center [820, 304] width 47 height 24
click at [741, 467] on span "Boden Resource Limited" at bounding box center [720, 472] width 105 height 13
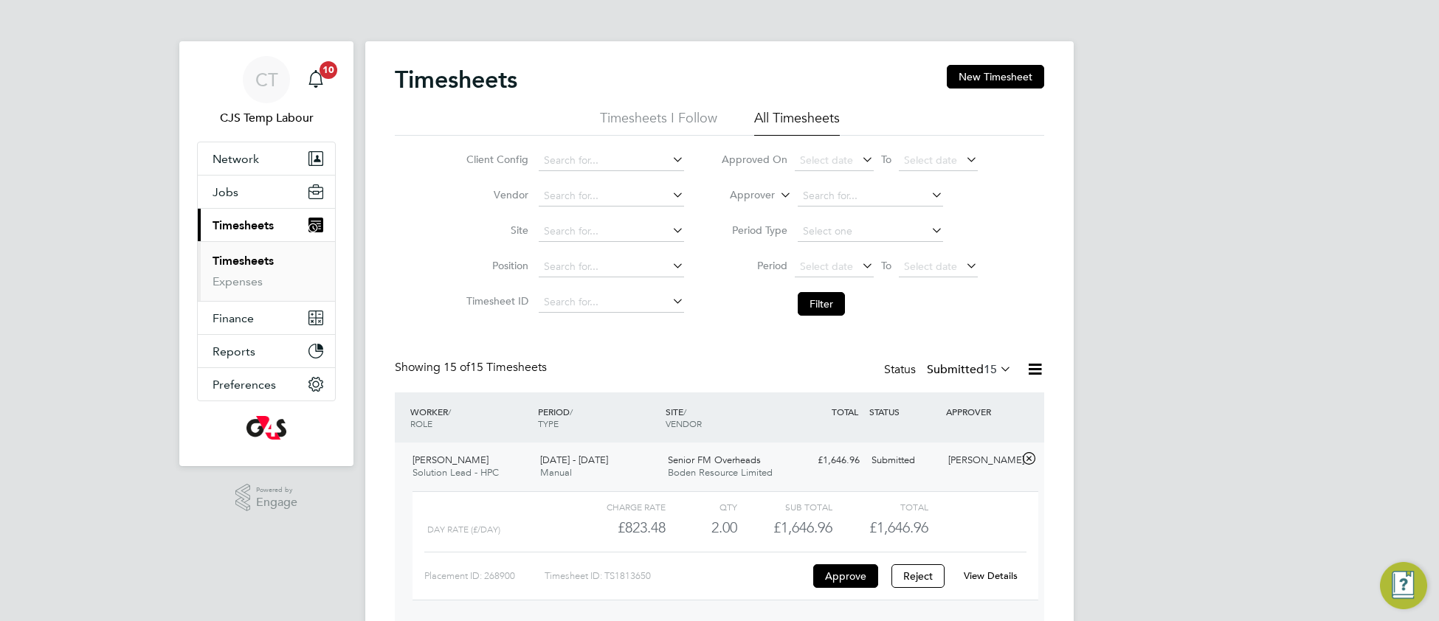
click at [975, 577] on link "View Details" at bounding box center [990, 576] width 54 height 13
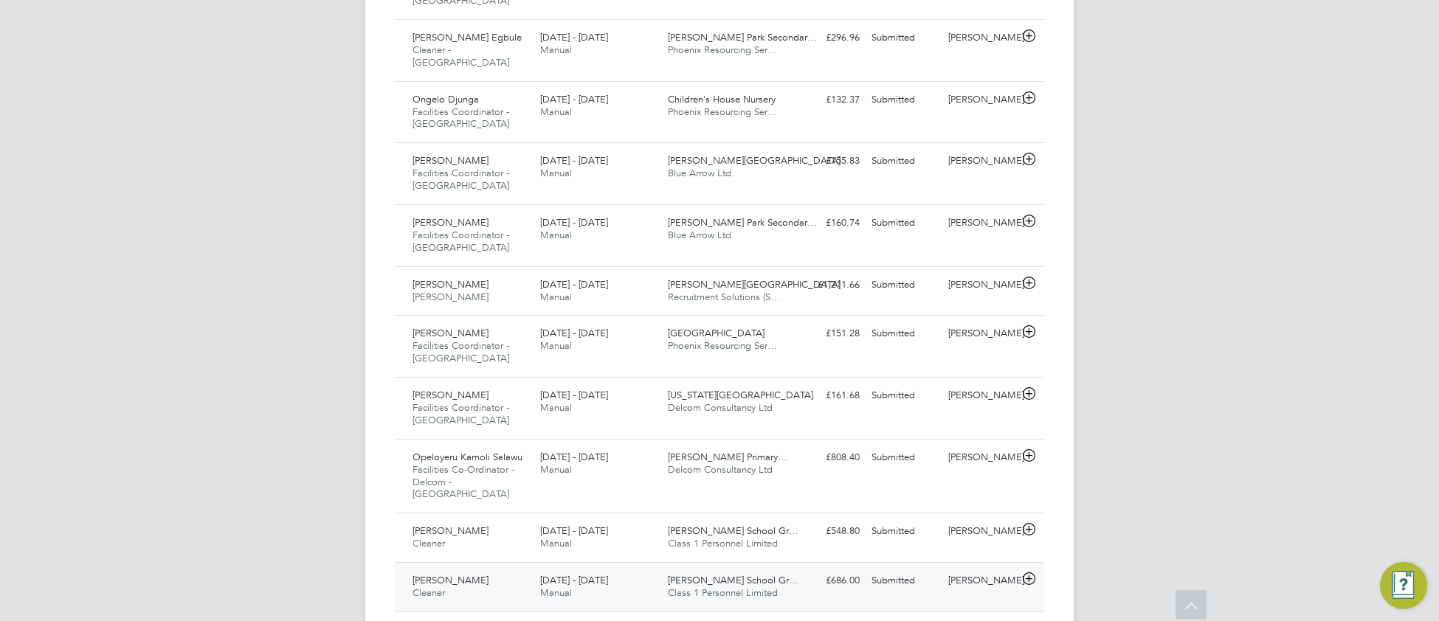
click at [689, 586] on span "Class 1 Personnel Limited" at bounding box center [723, 592] width 110 height 13
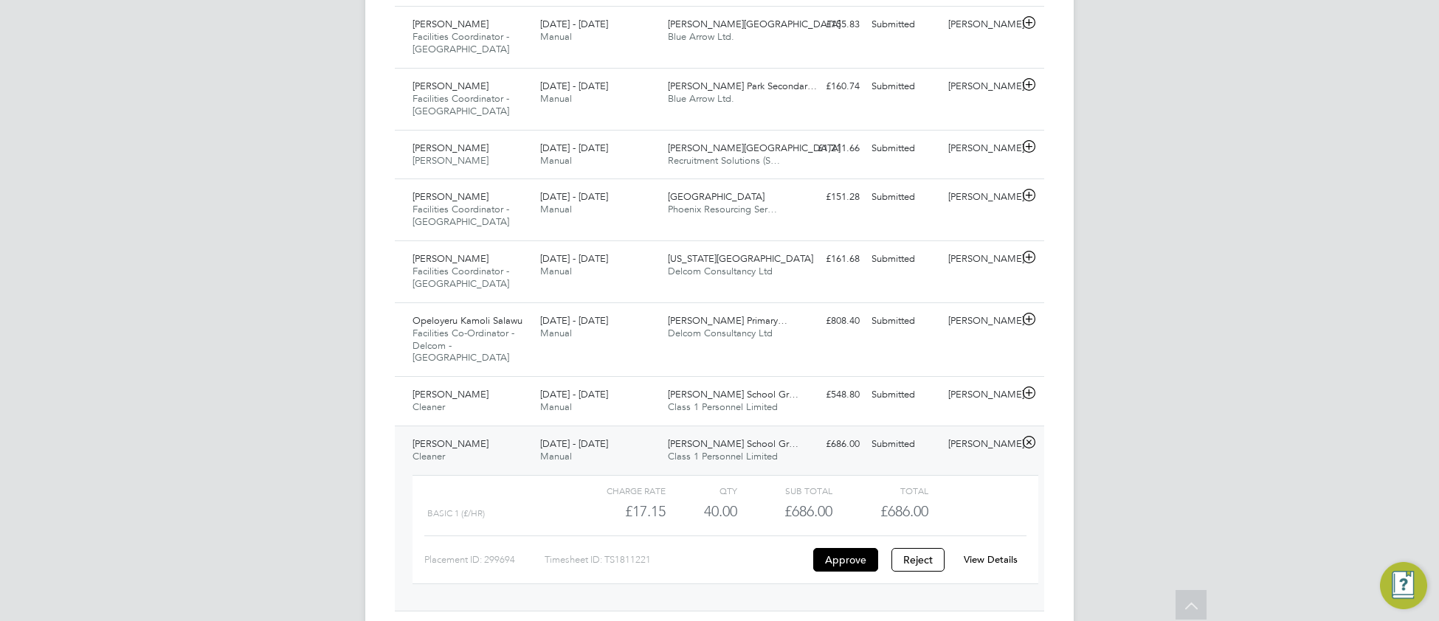
click at [978, 553] on link "View Details" at bounding box center [990, 559] width 54 height 13
click at [573, 383] on div "25 - 31 Aug 2025 Manual" at bounding box center [598, 401] width 128 height 37
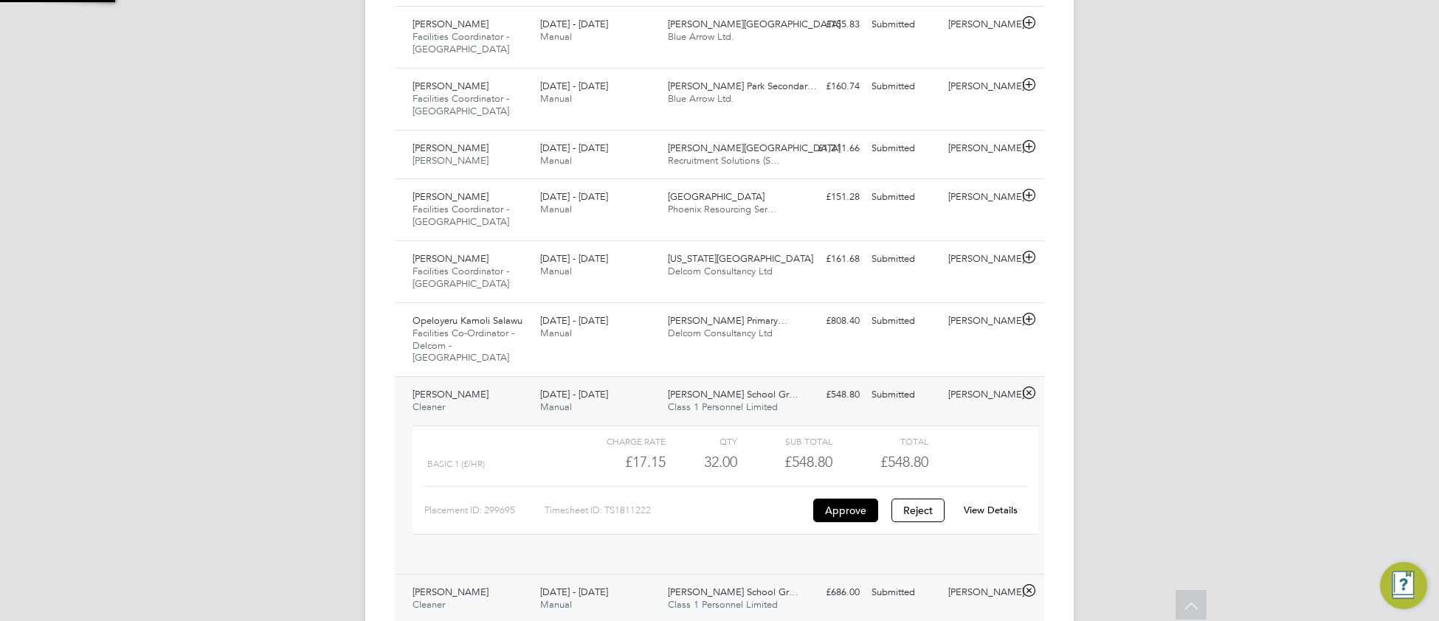
scroll to position [25, 143]
click at [991, 504] on link "View Details" at bounding box center [990, 510] width 54 height 13
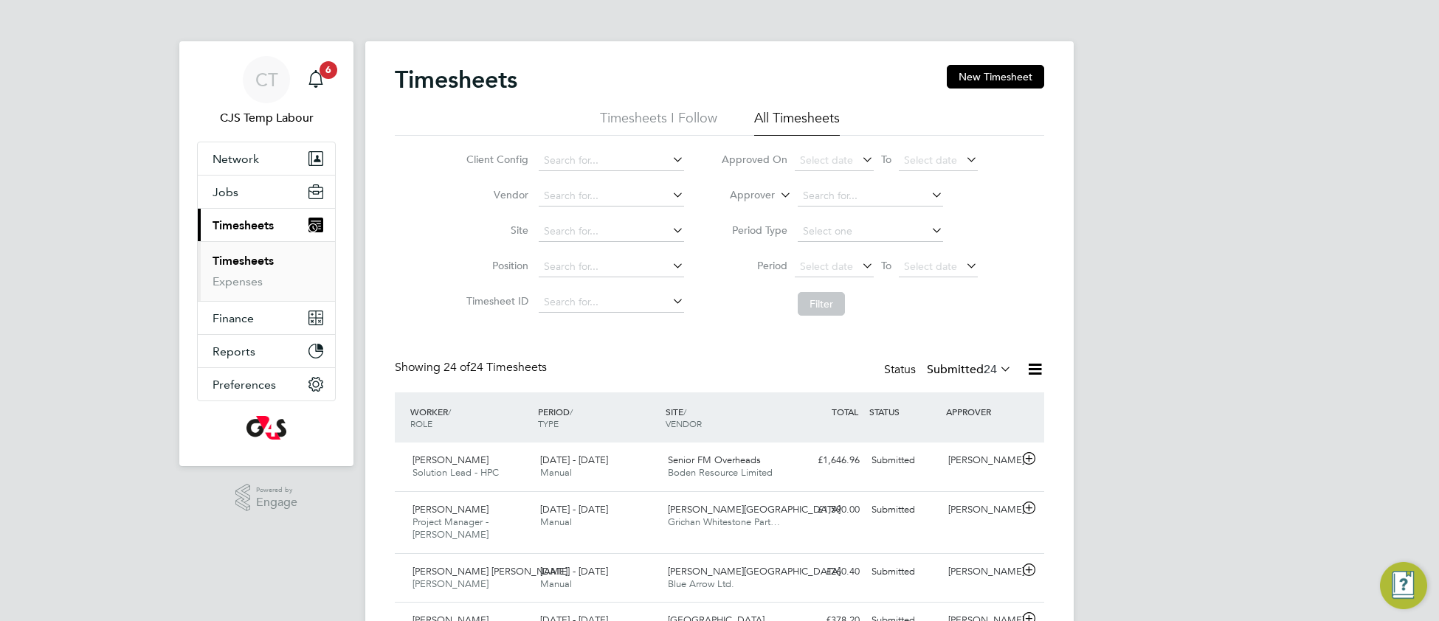
click at [1037, 371] on icon at bounding box center [1034, 369] width 18 height 18
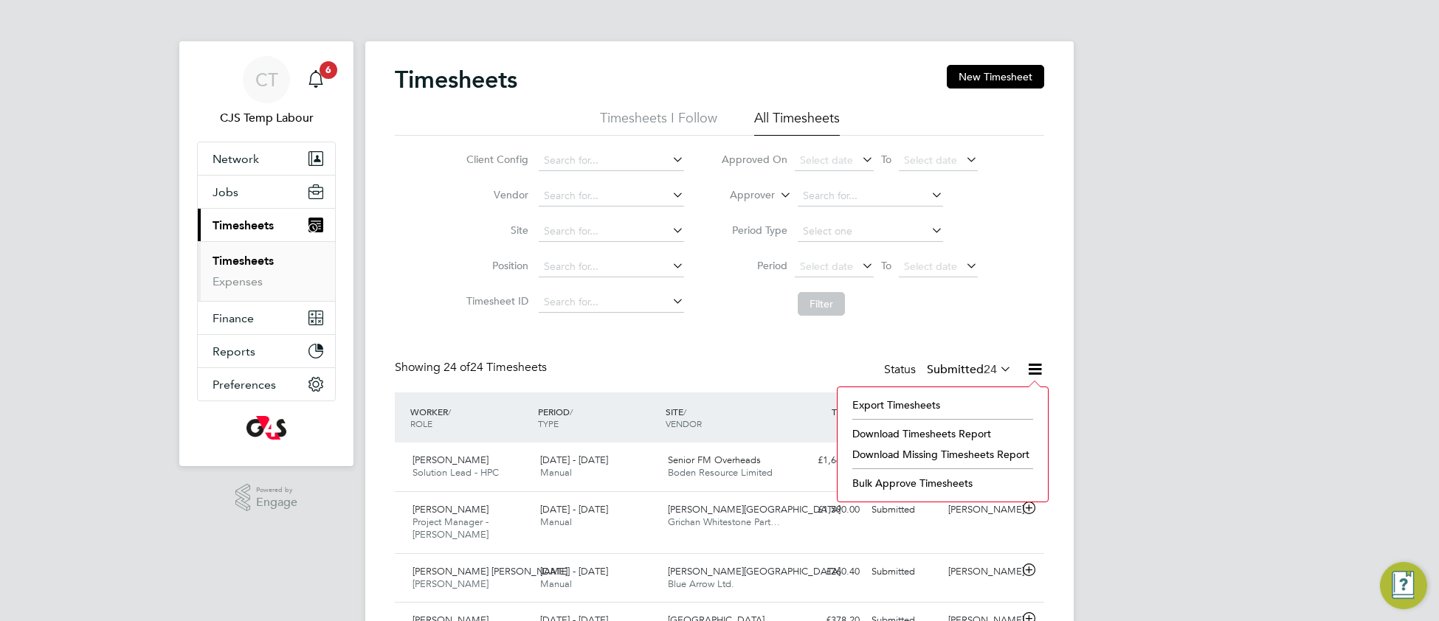
click at [918, 433] on li "Download Timesheets Report" at bounding box center [942, 433] width 195 height 21
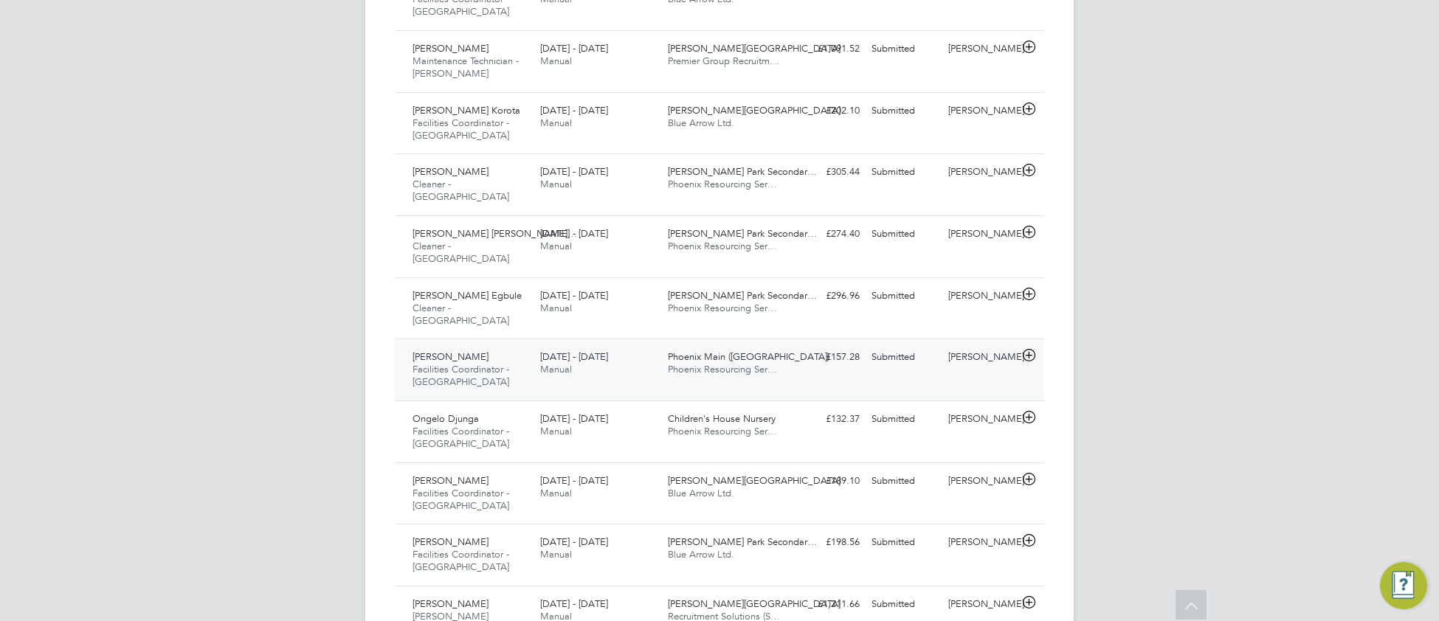
scroll to position [646, 0]
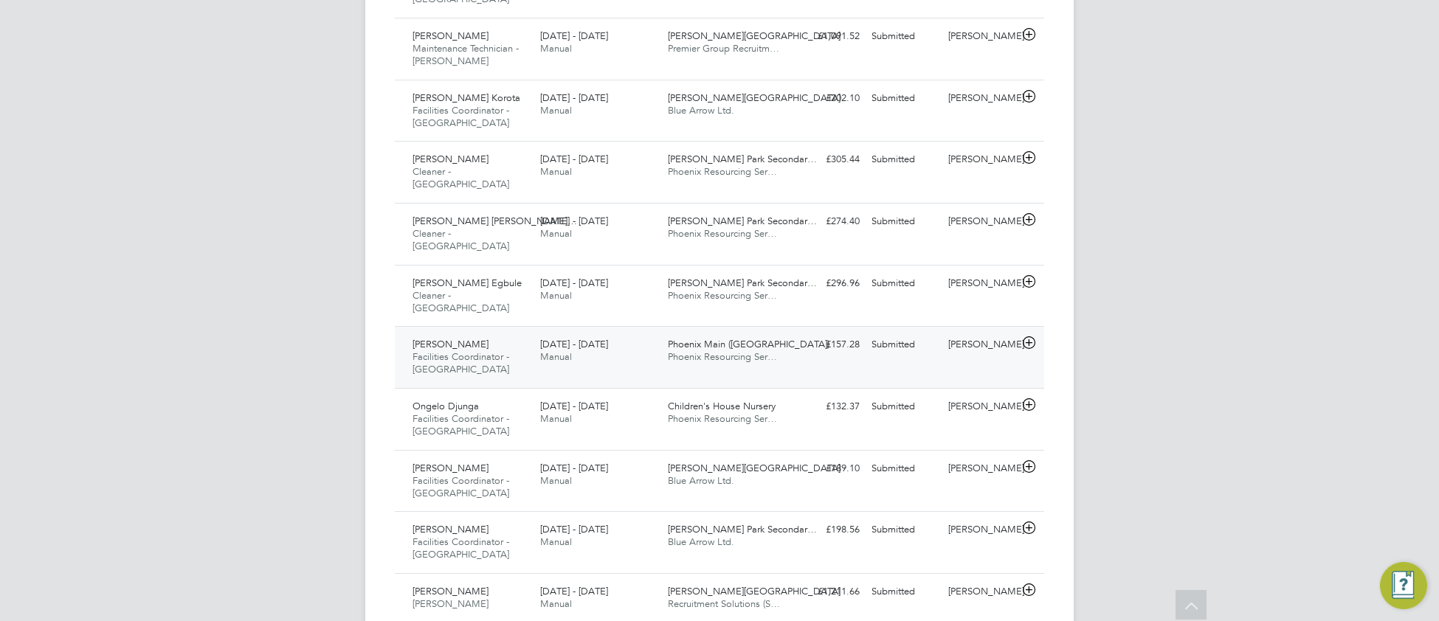
click at [468, 405] on div "Ongelo Djunga Facilities Coordinator - Tower Hamlets 25 - 31 Aug 2025" at bounding box center [470, 419] width 128 height 49
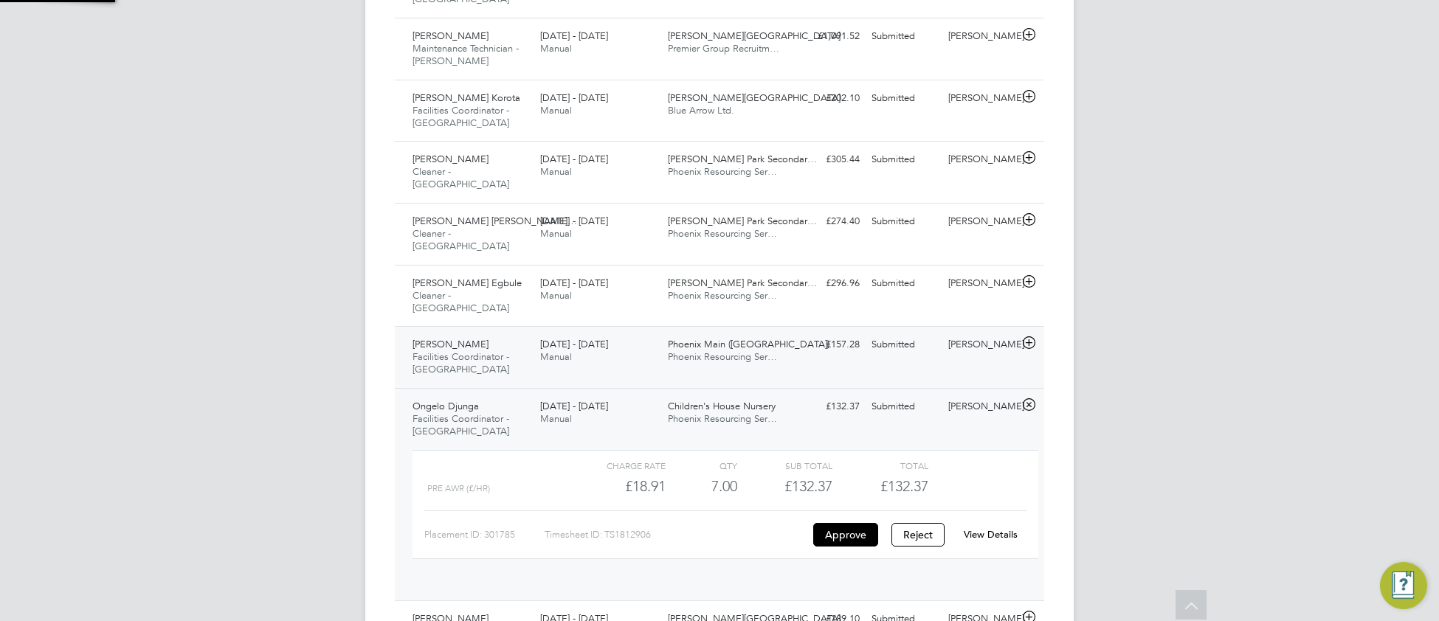
scroll to position [25, 143]
click at [1001, 523] on div "View Details" at bounding box center [990, 535] width 72 height 24
click at [995, 528] on link "View Details" at bounding box center [990, 534] width 54 height 13
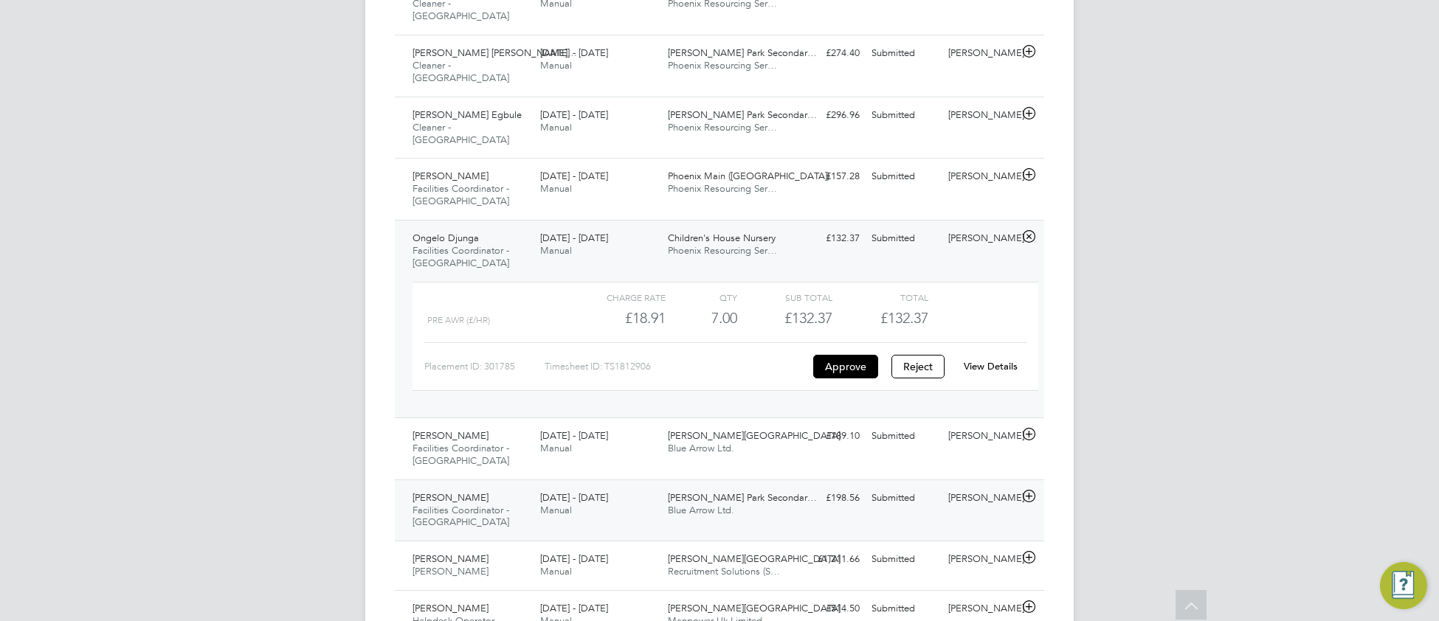
scroll to position [836, 0]
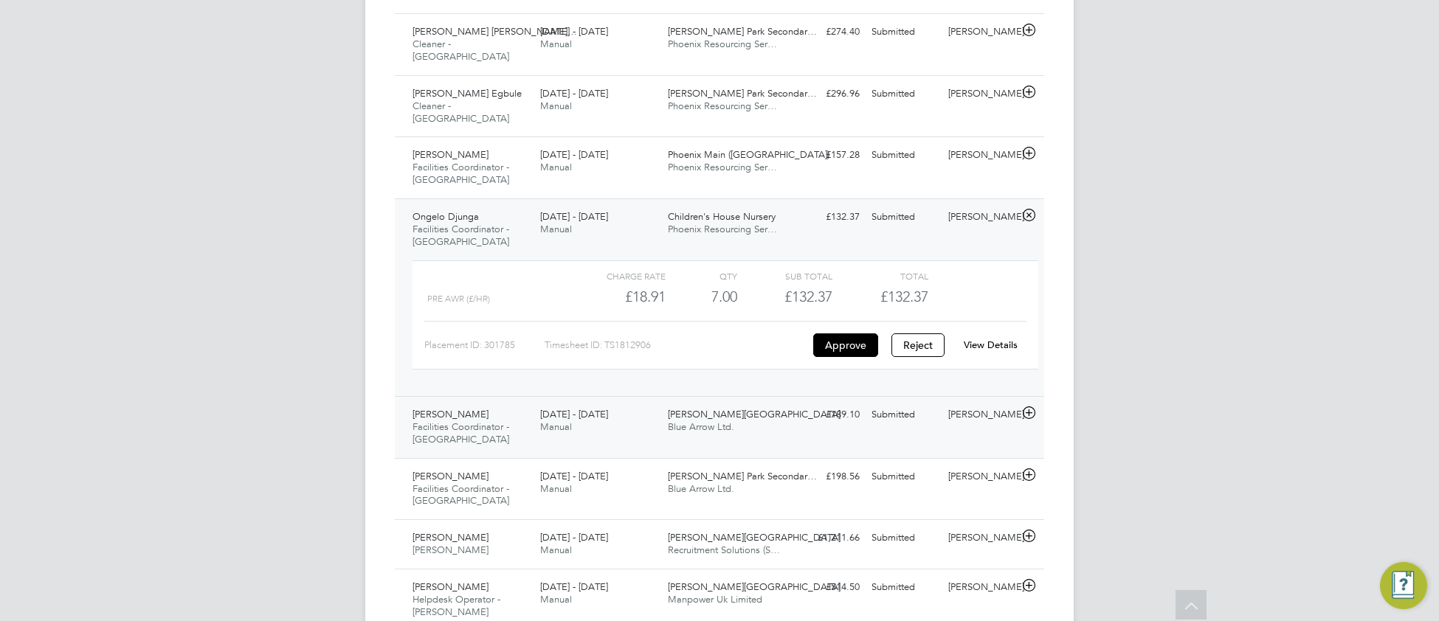
click at [781, 403] on div "Bonner Primary School Blue Arrow Ltd." at bounding box center [726, 421] width 128 height 37
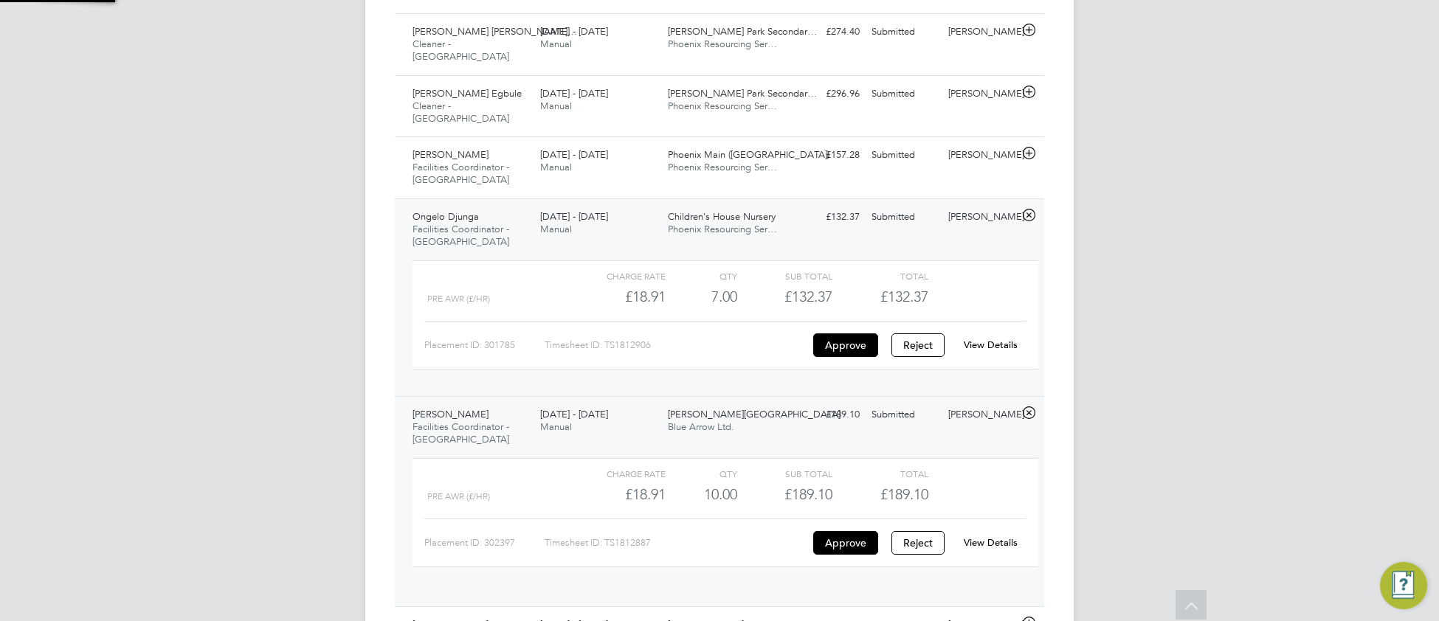
scroll to position [25, 143]
click at [992, 536] on link "View Details" at bounding box center [990, 542] width 54 height 13
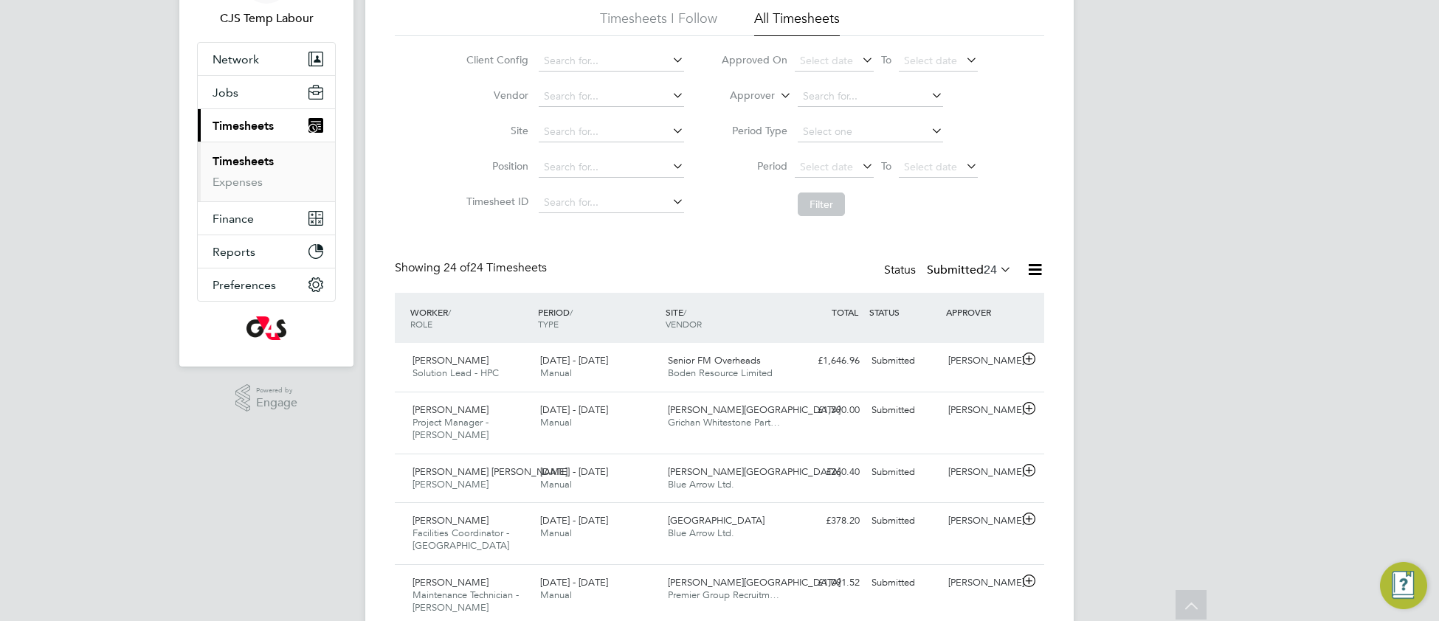
scroll to position [62, 0]
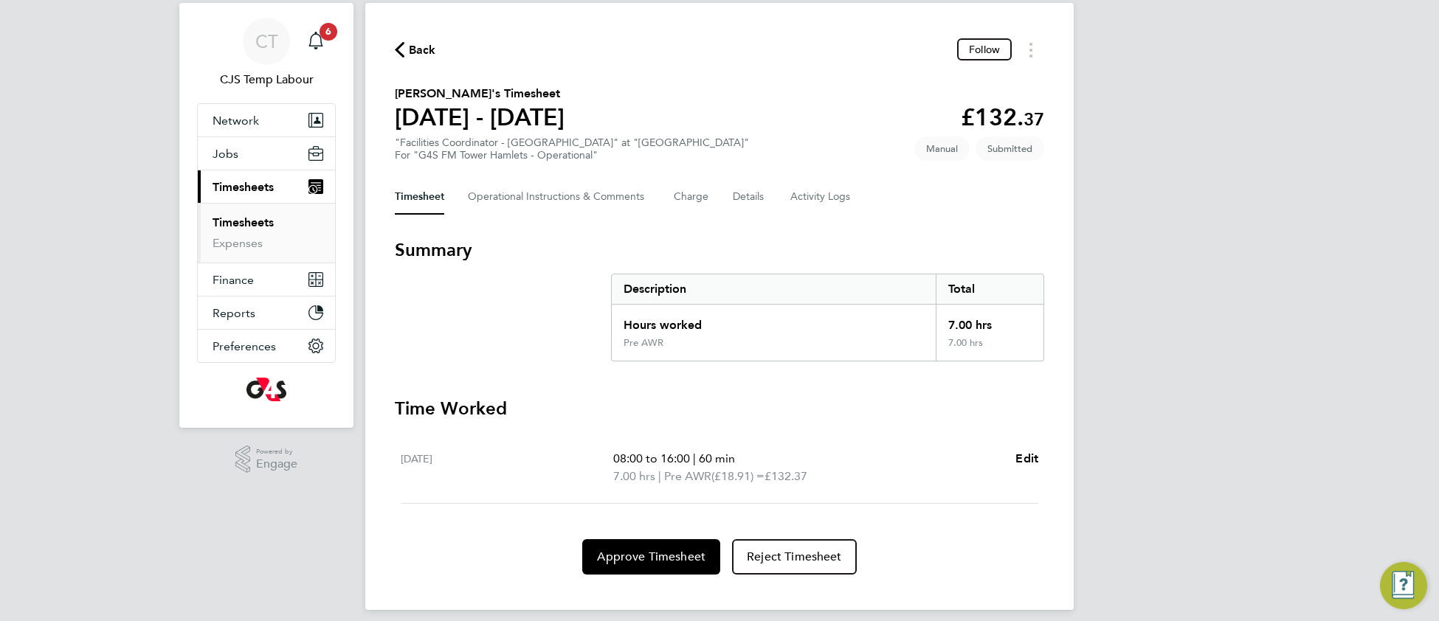
scroll to position [48, 0]
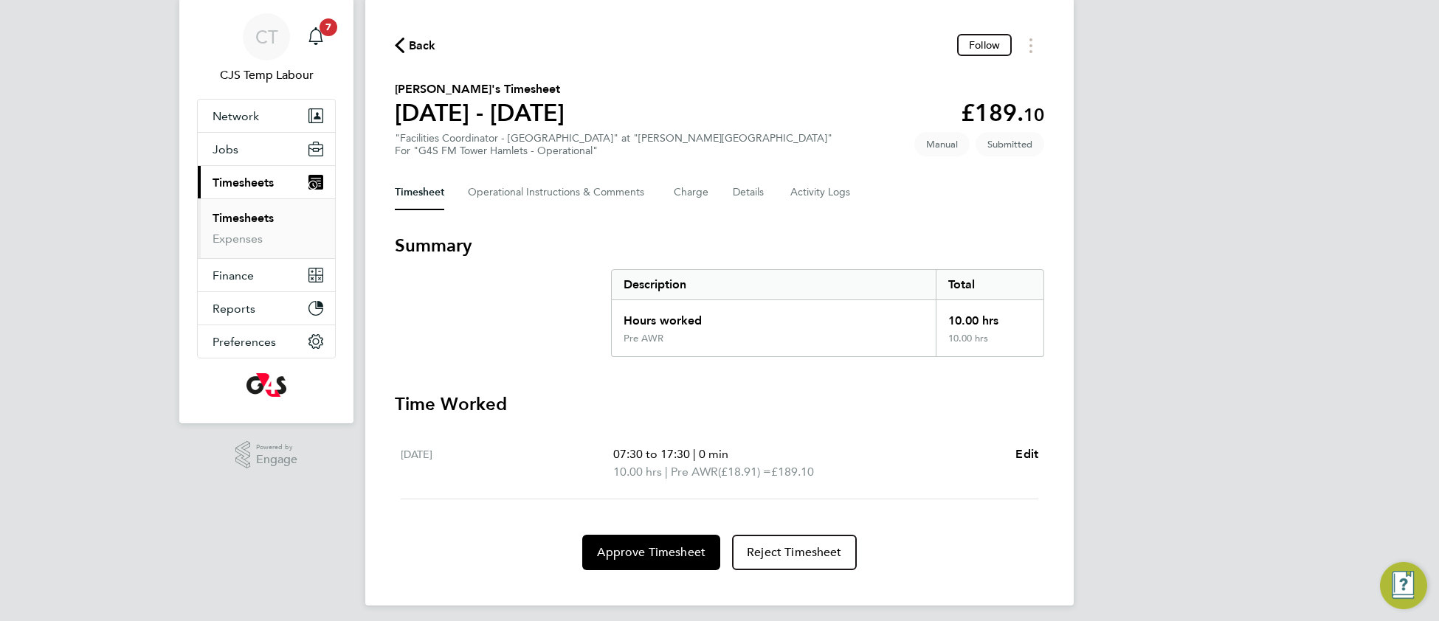
scroll to position [48, 0]
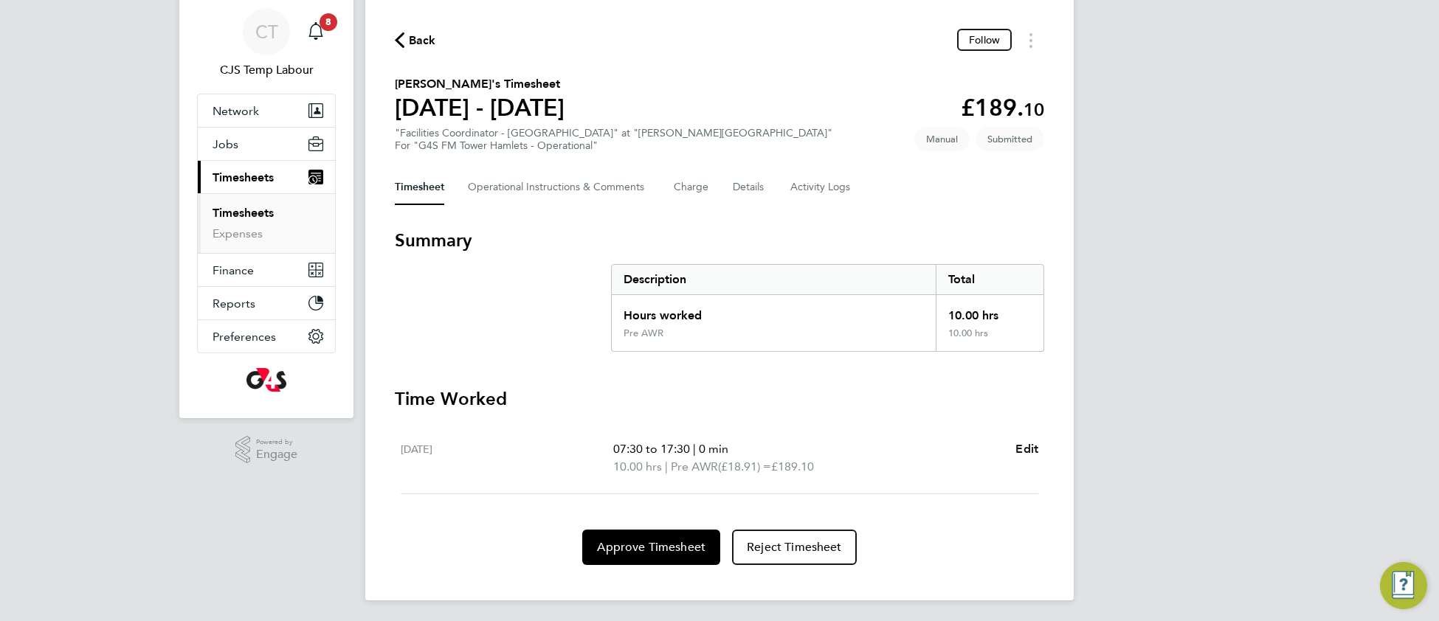
click at [1034, 450] on span "Edit" at bounding box center [1026, 449] width 23 height 14
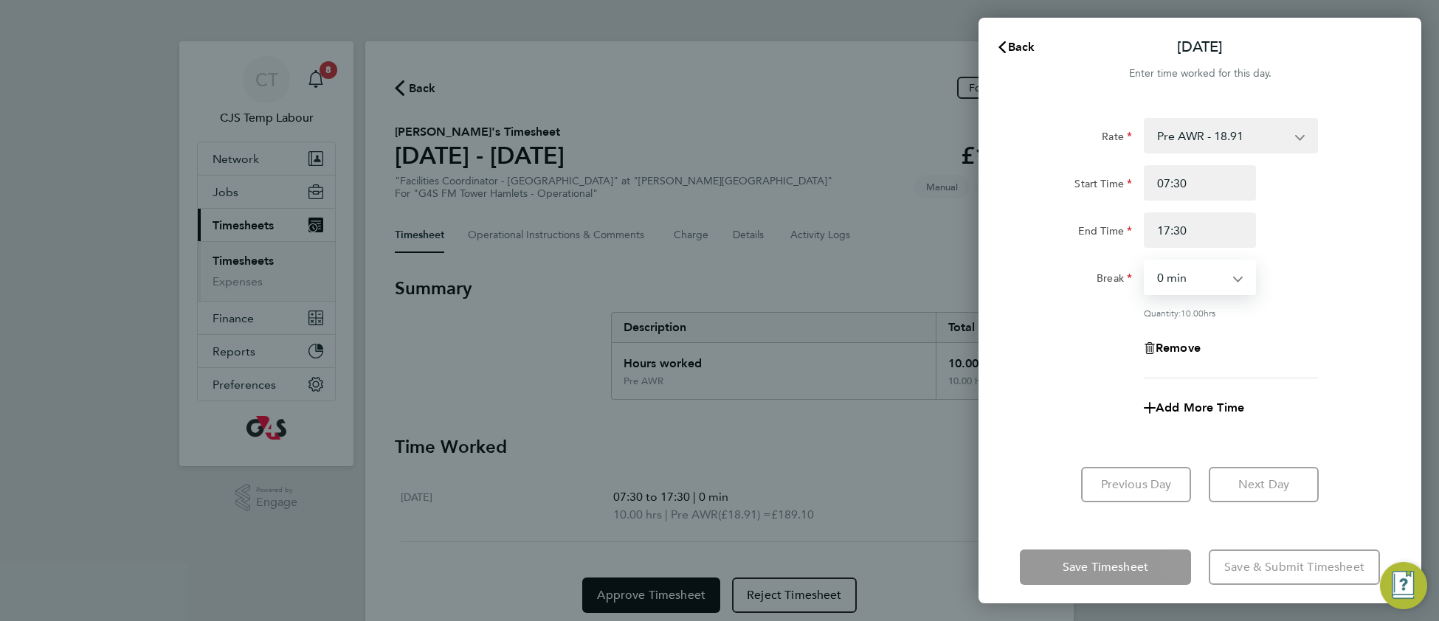
click at [1205, 277] on select "0 min 15 min 30 min 45 min 60 min 75 min 90 min" at bounding box center [1190, 277] width 91 height 32
click at [1349, 294] on div "Break 0 min 15 min 30 min 45 min 60 min 75 min 90 min" at bounding box center [1200, 277] width 372 height 35
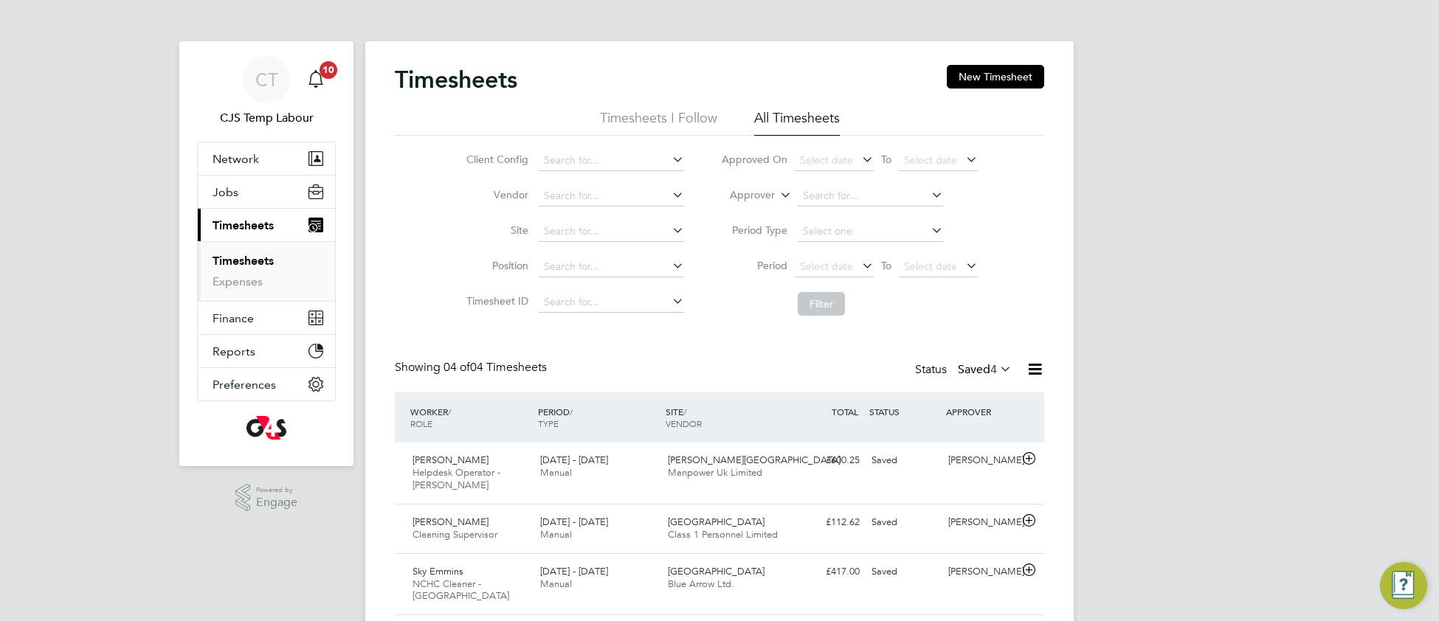
click at [997, 369] on icon at bounding box center [997, 369] width 0 height 21
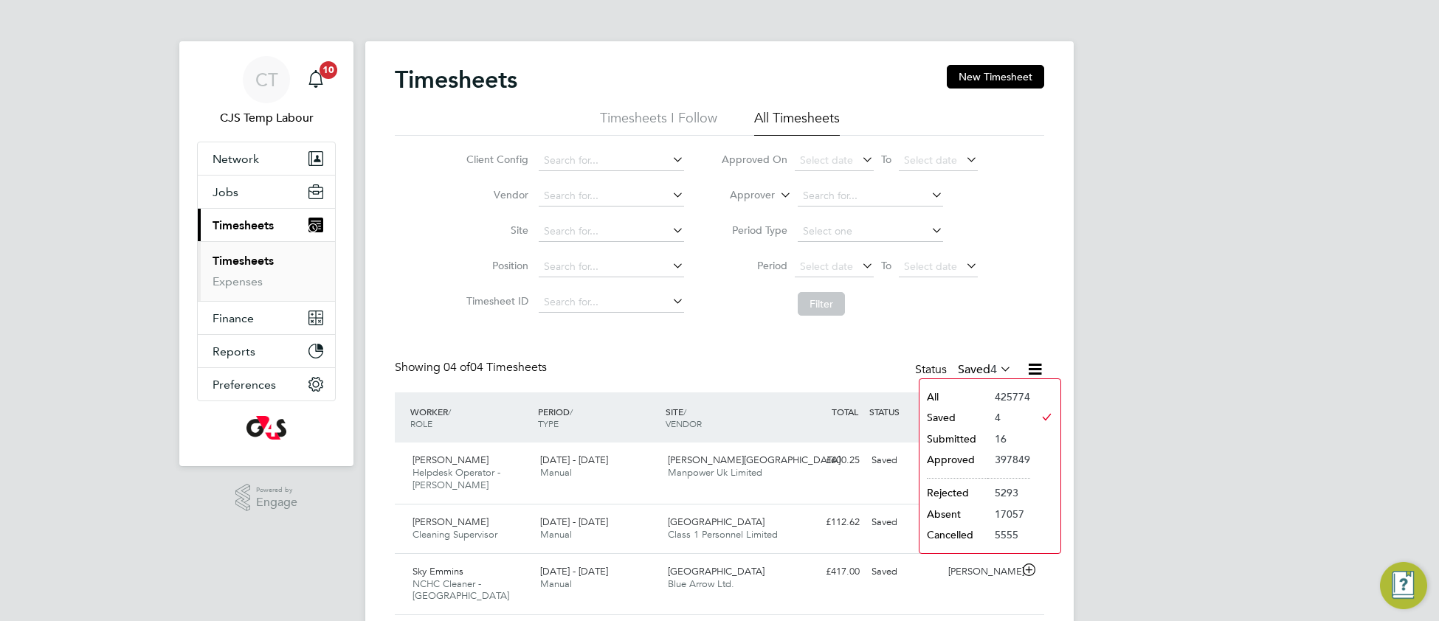
click at [967, 434] on li "Submitted" at bounding box center [953, 439] width 68 height 21
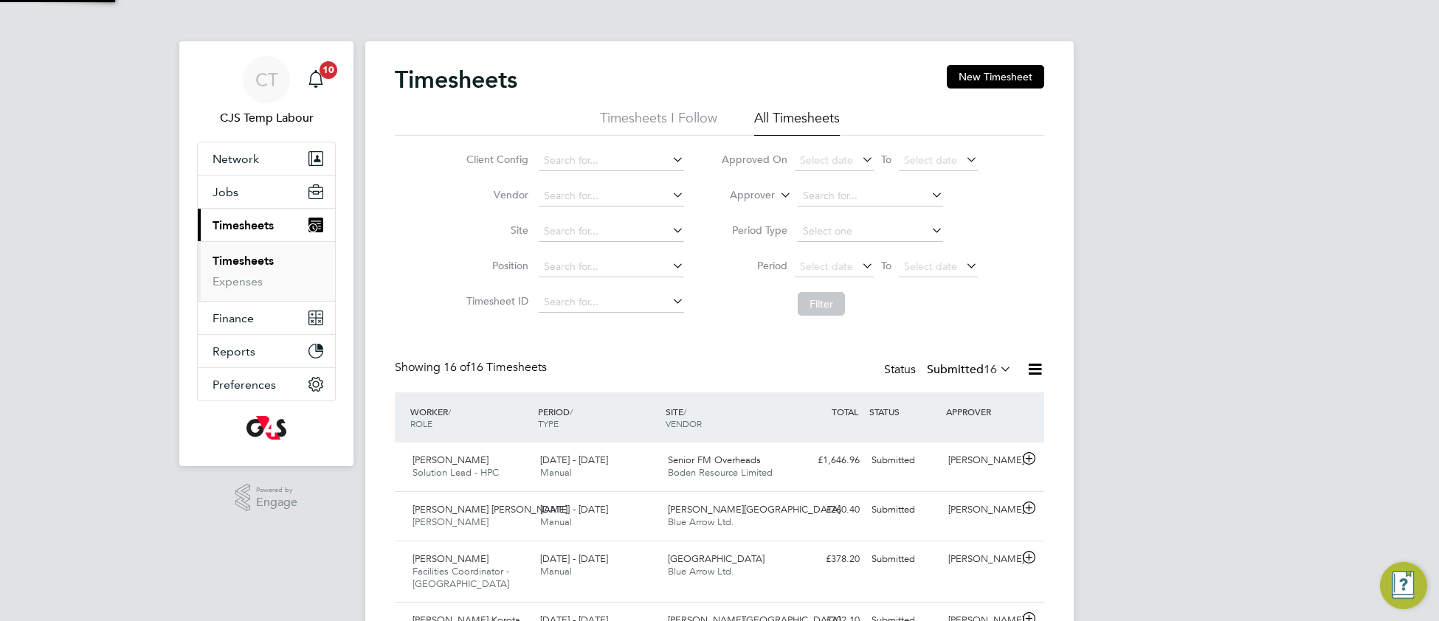
scroll to position [8, 7]
click at [602, 153] on input at bounding box center [611, 160] width 145 height 21
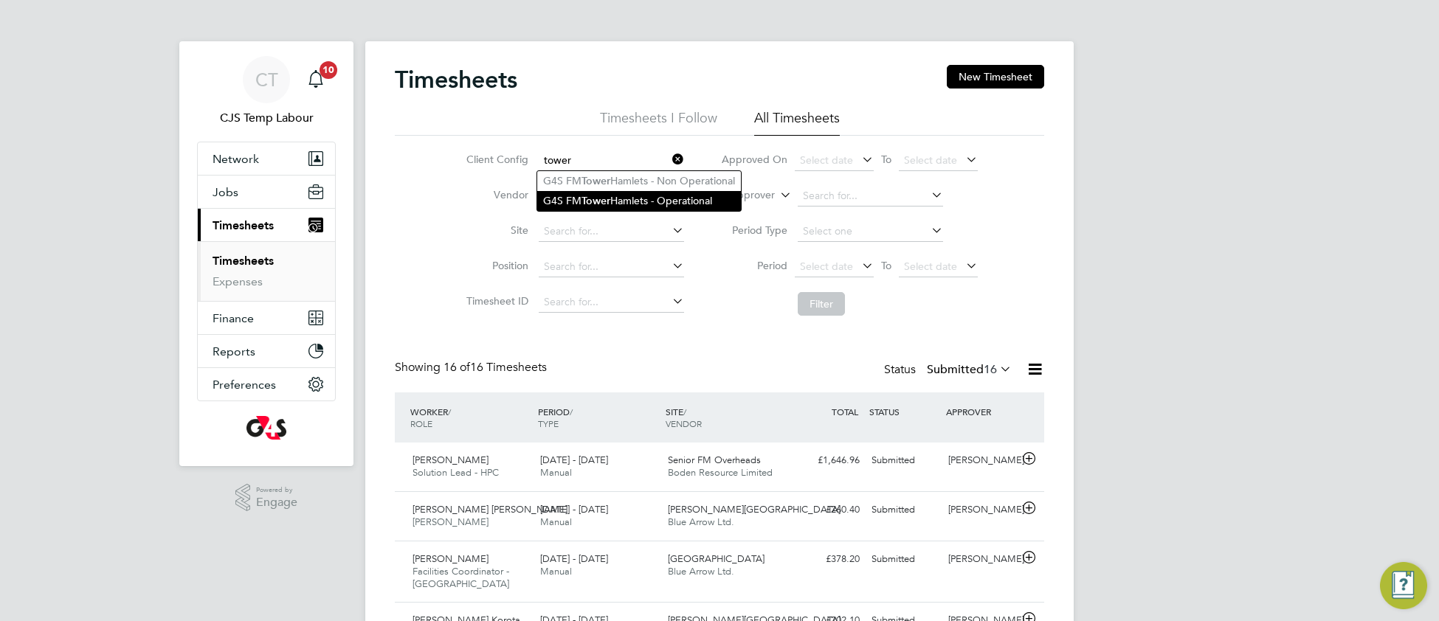
click at [629, 196] on li "G4S FM Tower Hamlets - Operational" at bounding box center [639, 201] width 204 height 20
type input "G4S FM Tower Hamlets - Operational"
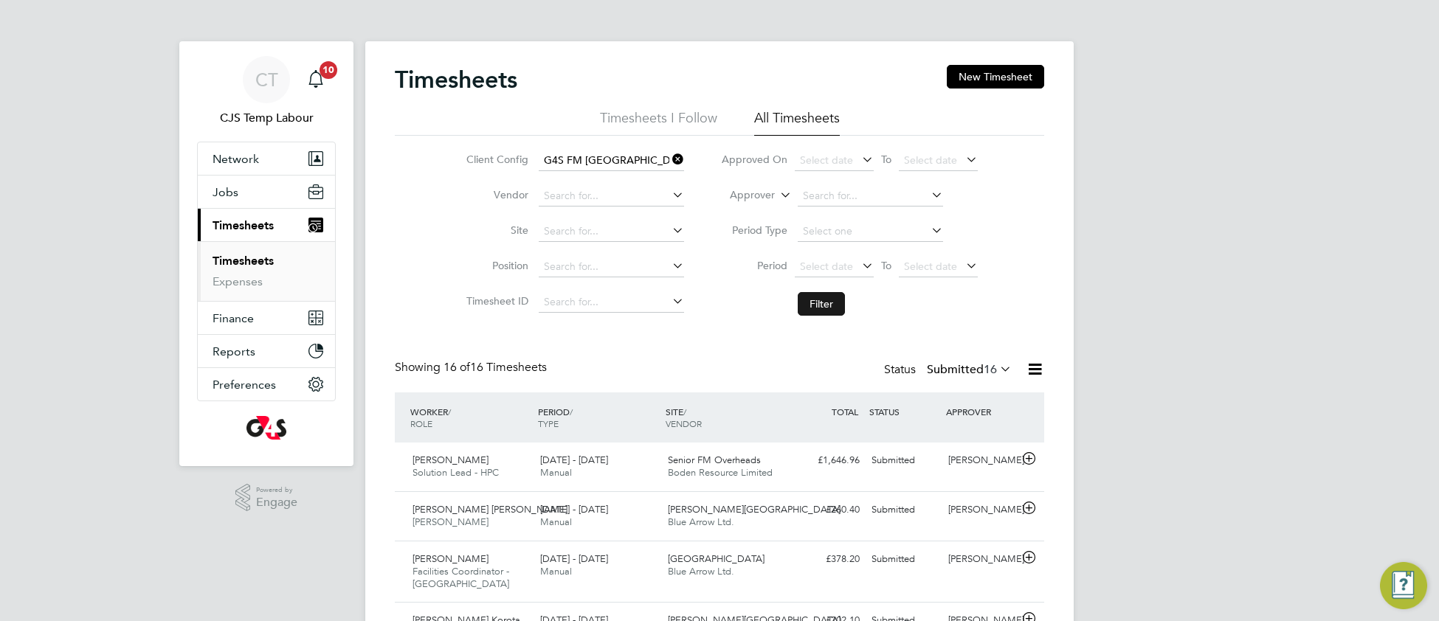
click at [824, 305] on button "Filter" at bounding box center [820, 304] width 47 height 24
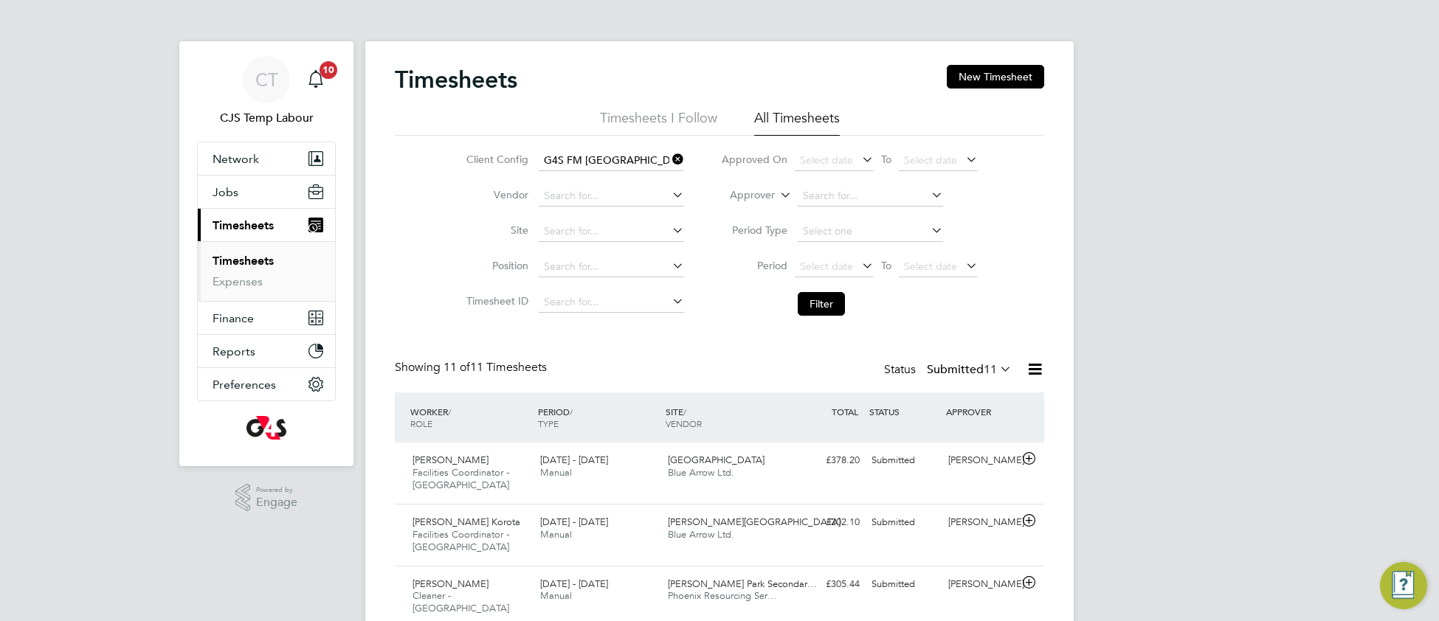
click at [669, 156] on icon at bounding box center [669, 159] width 0 height 21
drag, startPoint x: 811, startPoint y: 311, endPoint x: 736, endPoint y: 379, distance: 101.3
click at [811, 311] on button "Filter" at bounding box center [820, 304] width 47 height 24
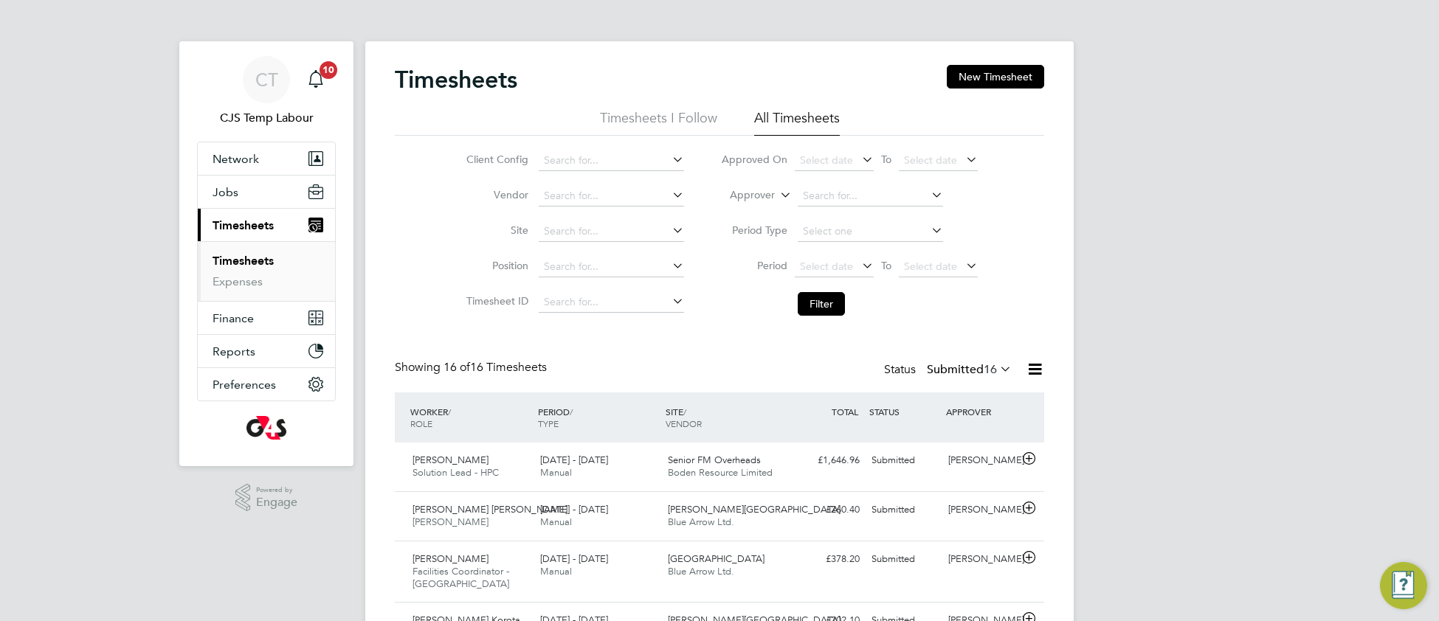
scroll to position [50, 127]
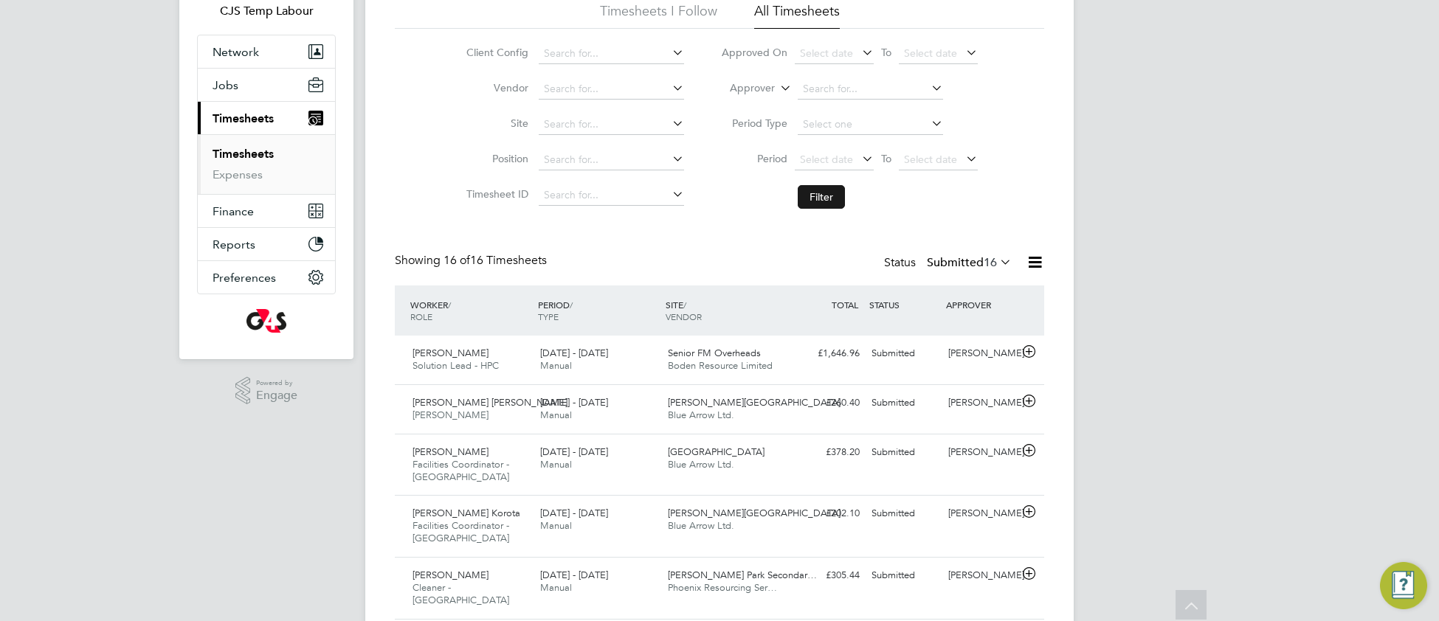
click at [816, 197] on button "Filter" at bounding box center [820, 197] width 47 height 24
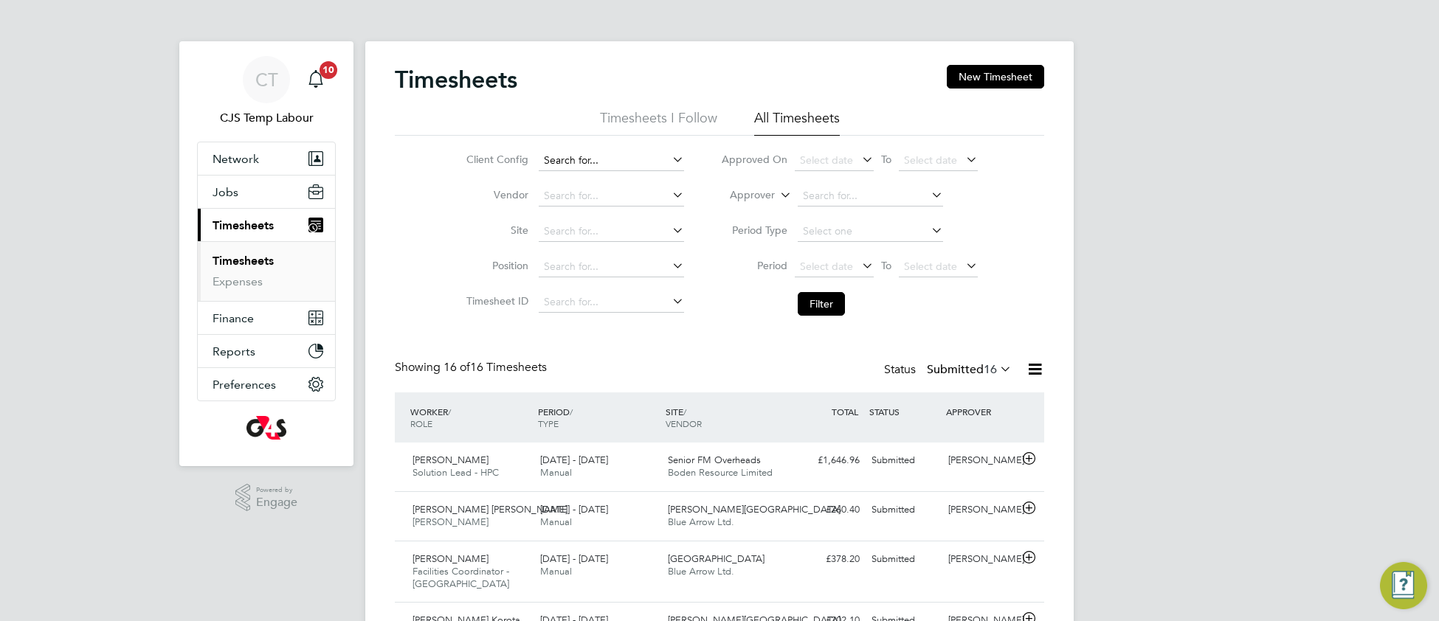
click at [622, 150] on input at bounding box center [611, 160] width 145 height 21
click at [627, 246] on li "G4S FM To wer Hamlets - Operational" at bounding box center [640, 241] width 207 height 20
type input "G4S FM Tower Hamlets - Operational"
click at [837, 308] on button "Filter" at bounding box center [820, 304] width 47 height 24
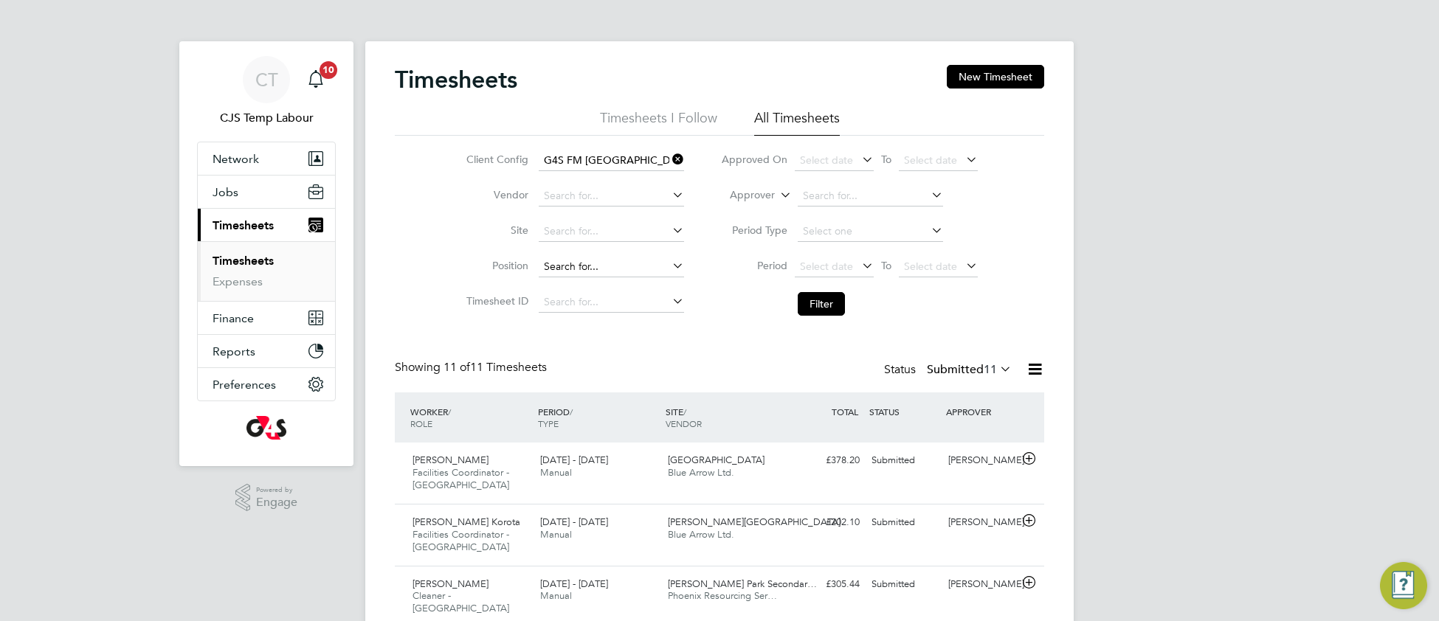
click at [589, 263] on input at bounding box center [611, 267] width 145 height 21
click at [604, 324] on li "Faci lities Coordinator - Tower Hamlets" at bounding box center [675, 327] width 277 height 20
type input "Facilities Coordinator - Tower Hamlets"
click at [811, 304] on button "Filter" at bounding box center [820, 304] width 47 height 24
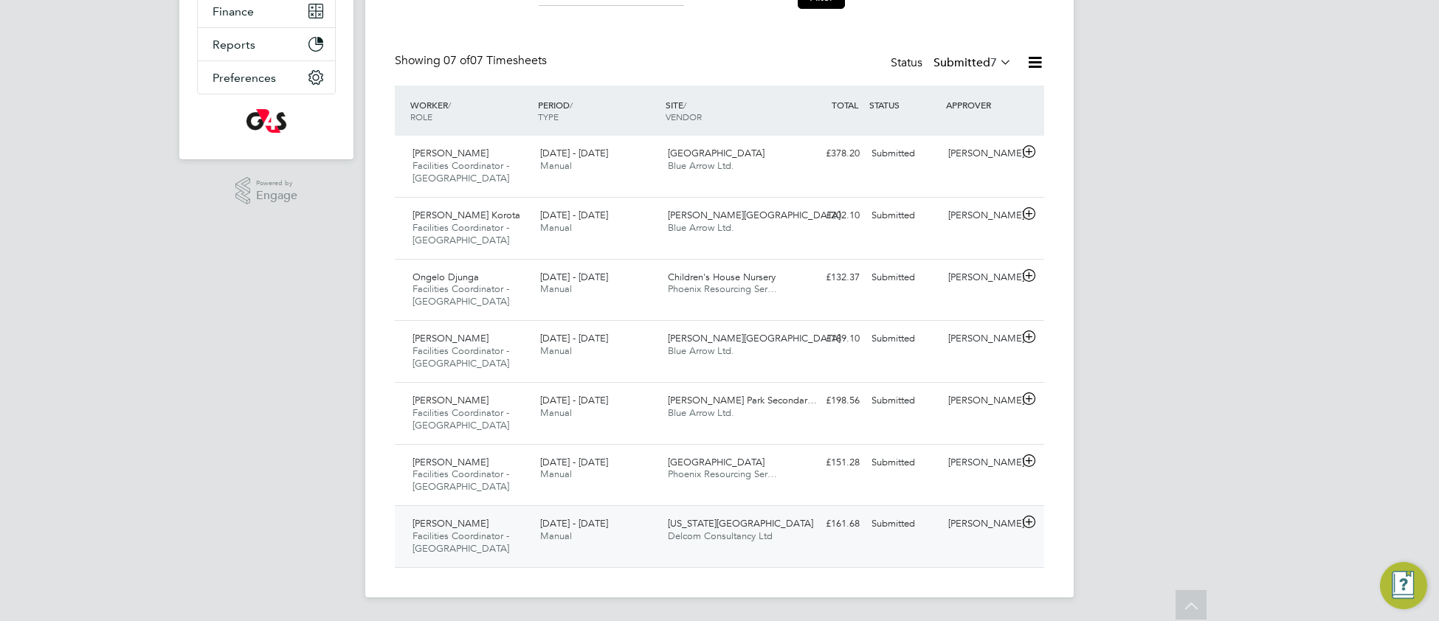
click at [810, 530] on div "£161.68 Submitted" at bounding box center [827, 524] width 77 height 24
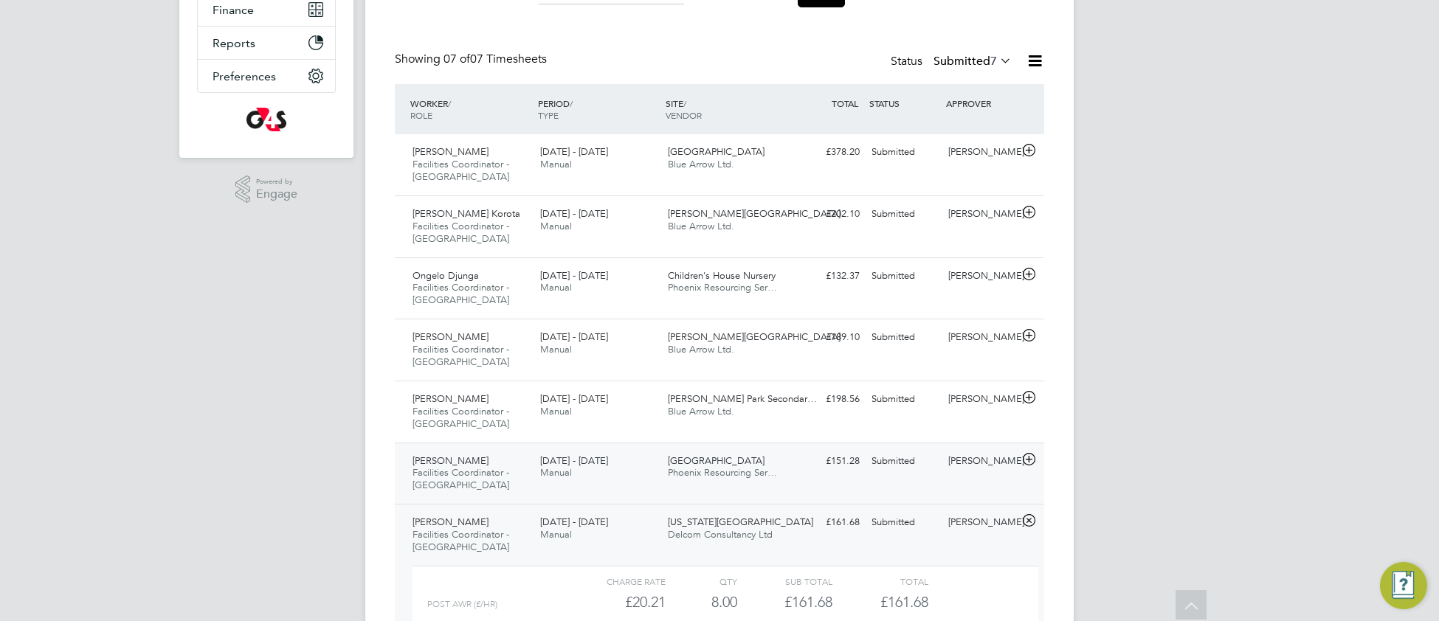
click at [764, 479] on span "Phoenix Resourcing Ser…" at bounding box center [722, 472] width 109 height 13
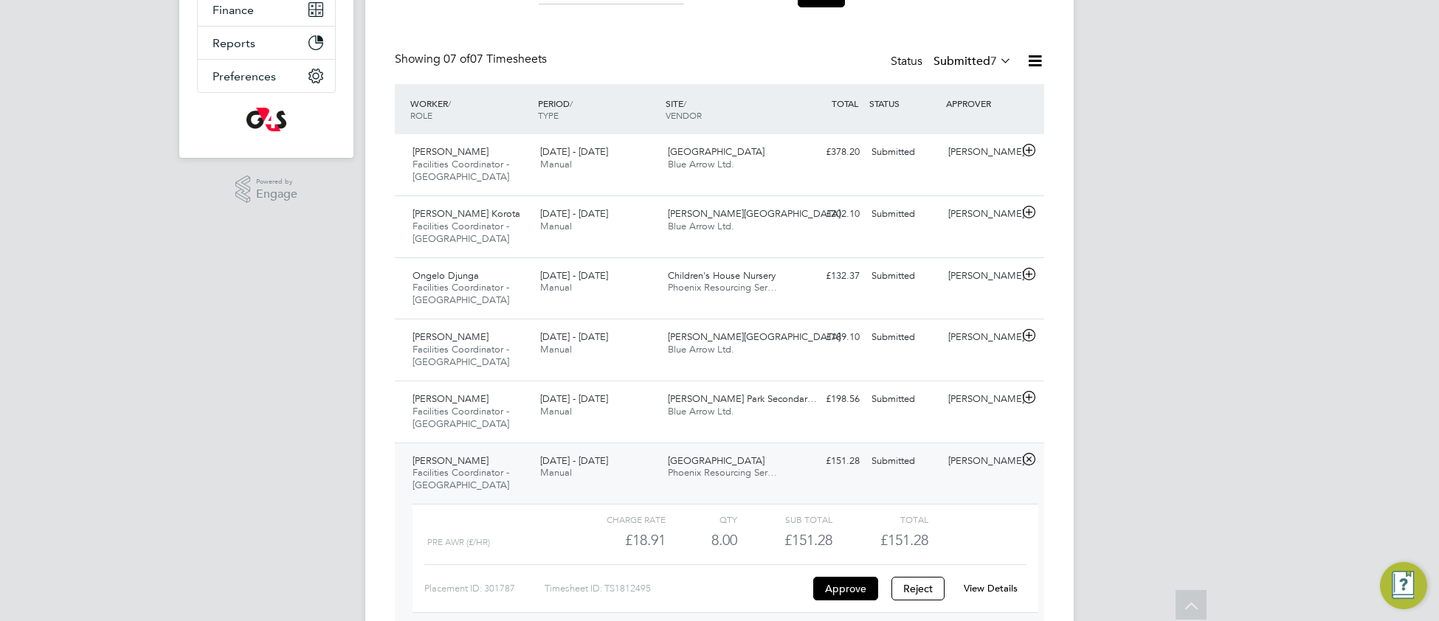
click at [986, 591] on link "View Details" at bounding box center [990, 588] width 54 height 13
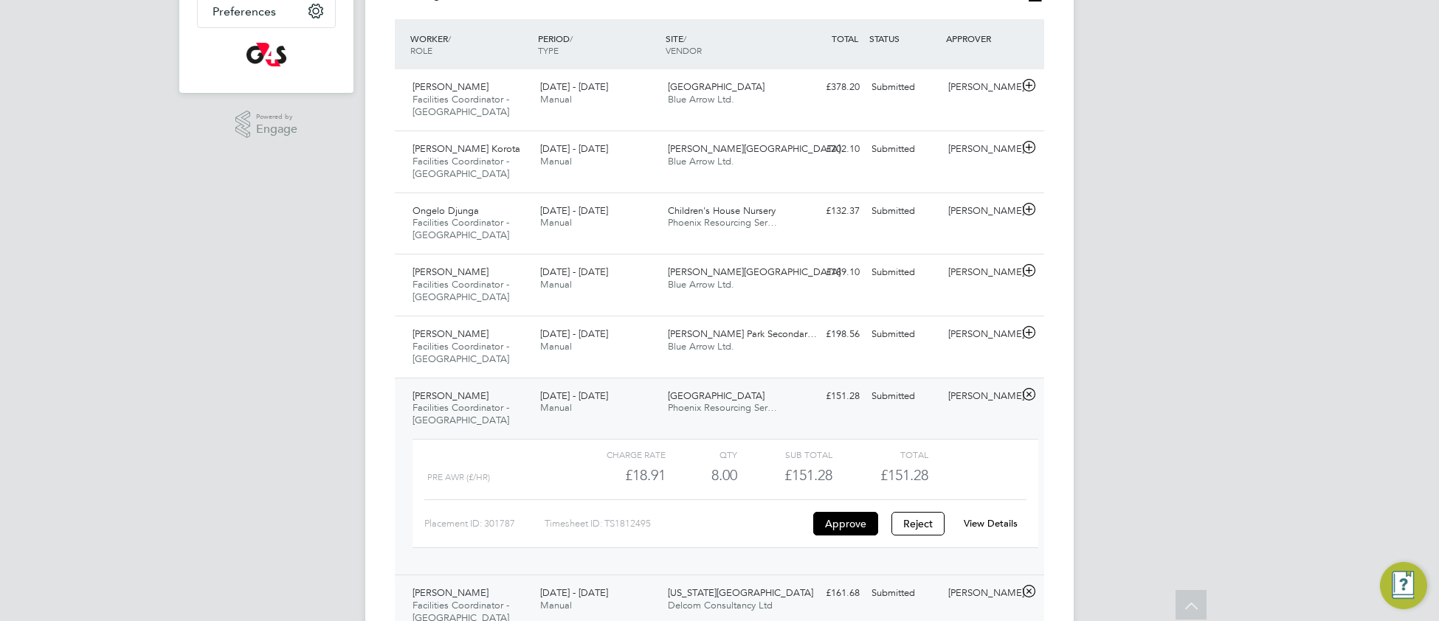
scroll to position [376, 0]
click at [758, 361] on div "Kikelomo Ladipo-Shonoiki Facilities Coordinator - Tower Hamlets 25 - 31 Aug 202…" at bounding box center [719, 345] width 649 height 62
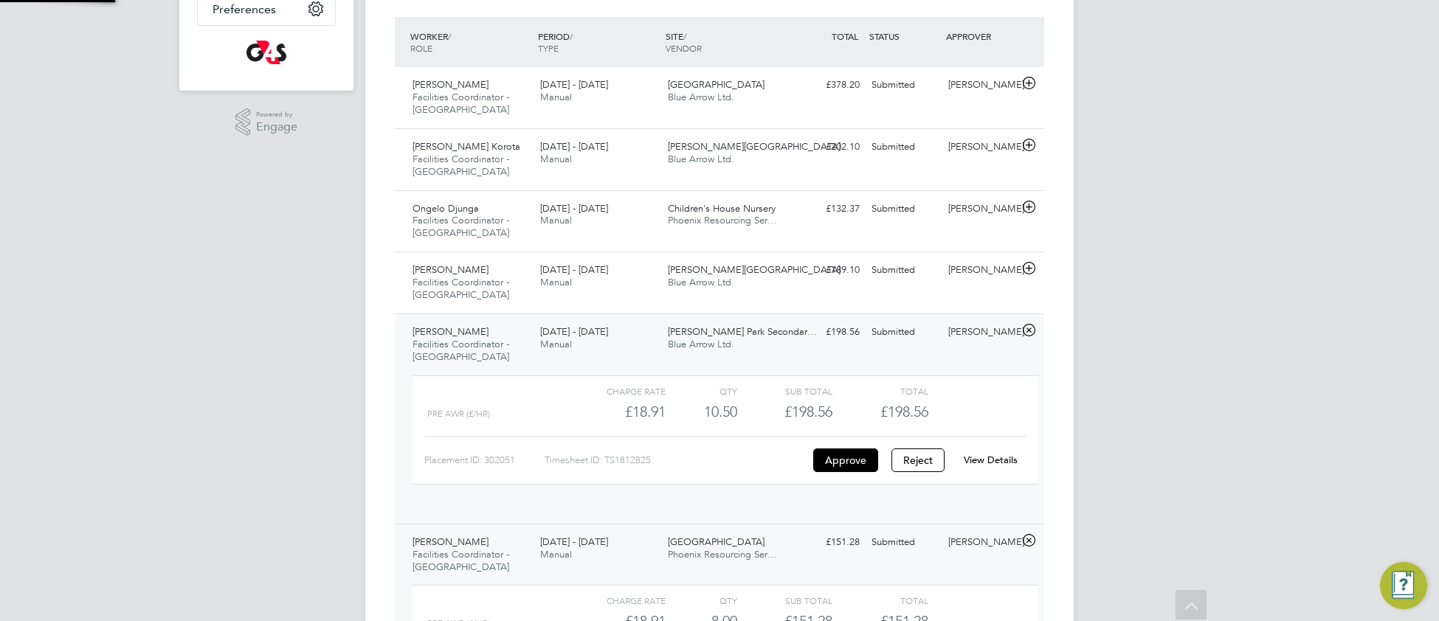
scroll to position [25, 143]
click at [991, 461] on link "View Details" at bounding box center [990, 460] width 54 height 13
click at [775, 283] on div "Bonner Primary School Blue Arrow Ltd." at bounding box center [726, 276] width 128 height 37
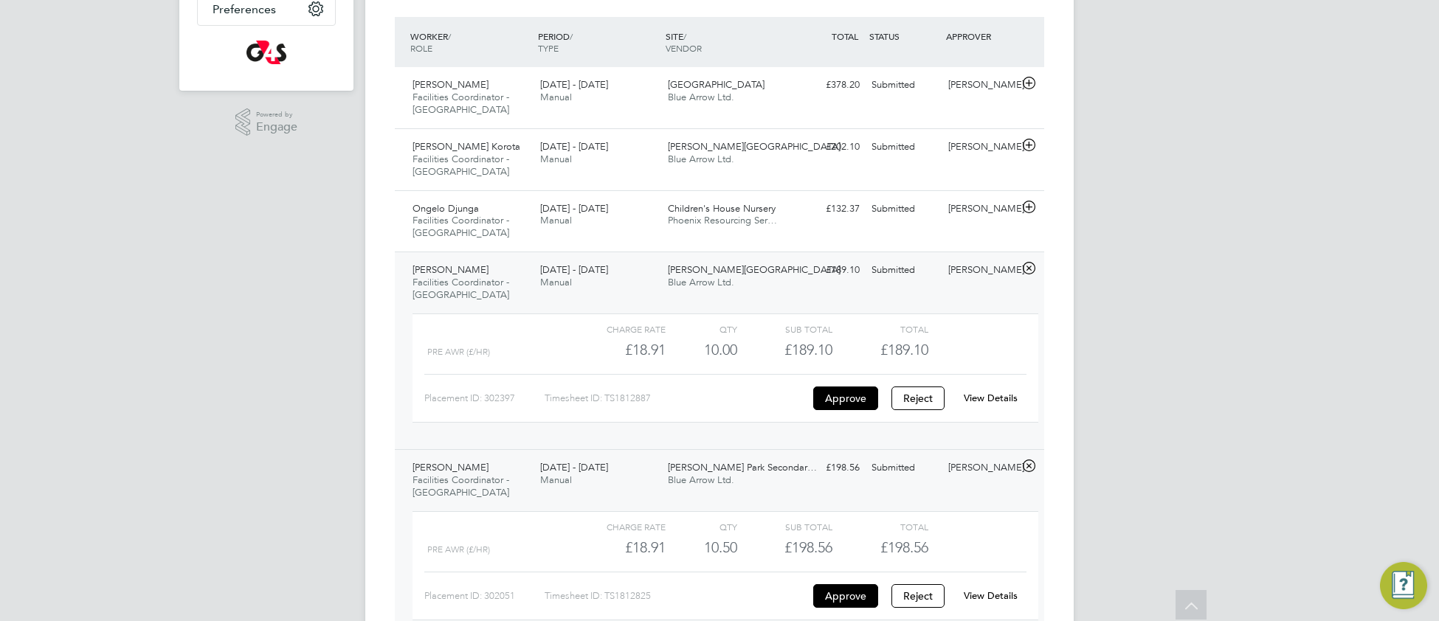
click at [982, 400] on link "View Details" at bounding box center [990, 398] width 54 height 13
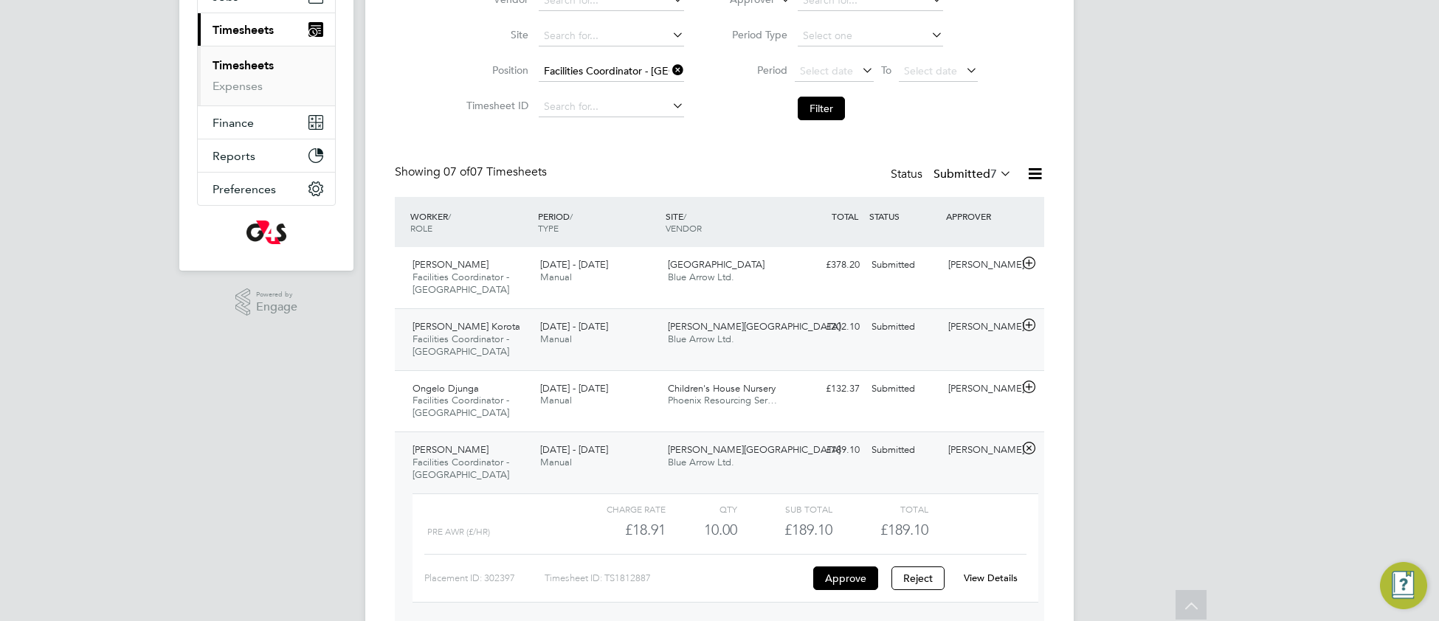
scroll to position [208, 0]
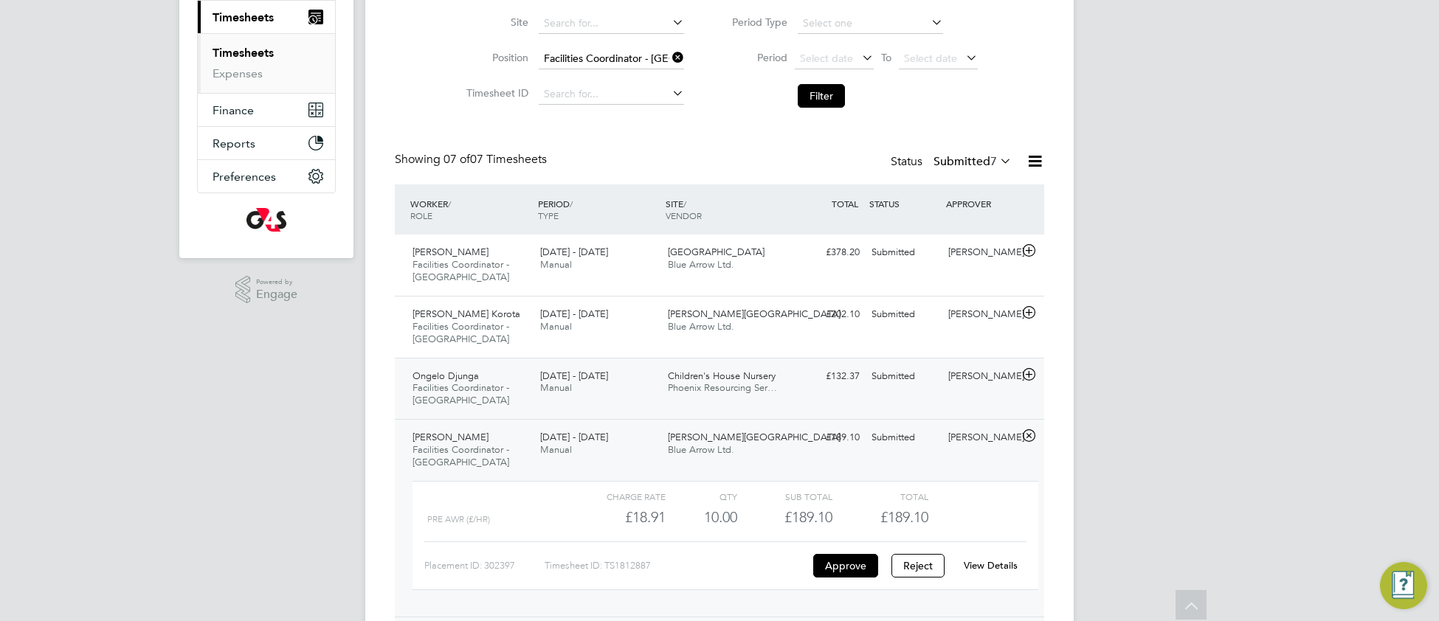
click at [637, 393] on div "25 - 31 Aug 2025 Manual" at bounding box center [598, 382] width 128 height 37
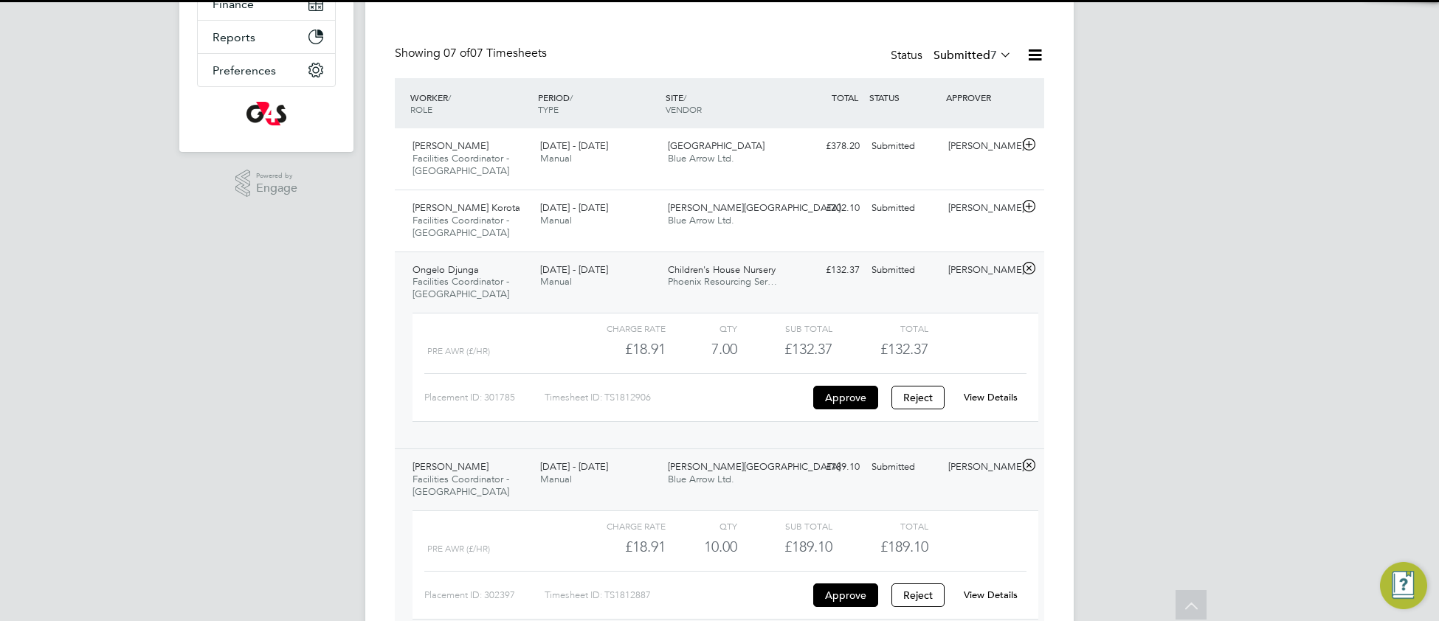
scroll to position [316, 0]
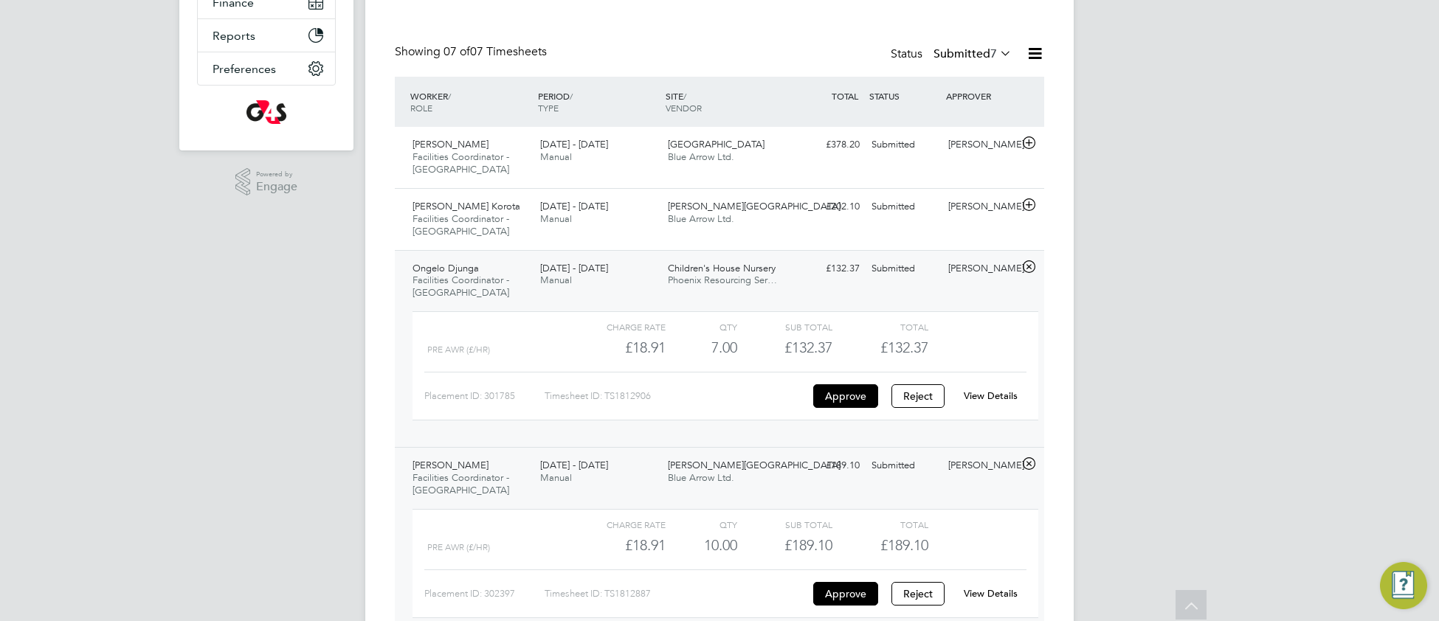
click at [1003, 395] on link "View Details" at bounding box center [990, 396] width 54 height 13
click at [638, 220] on div "25 - 31 Aug 2025 Manual" at bounding box center [598, 213] width 128 height 37
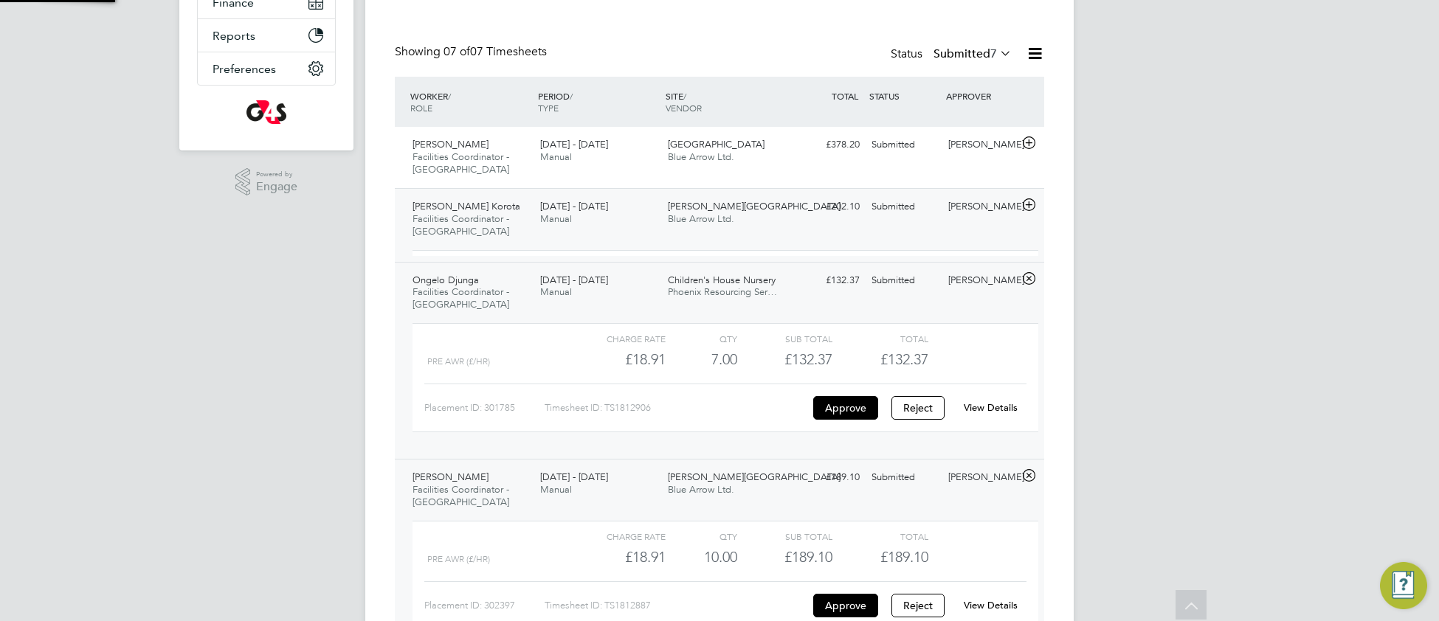
scroll to position [25, 143]
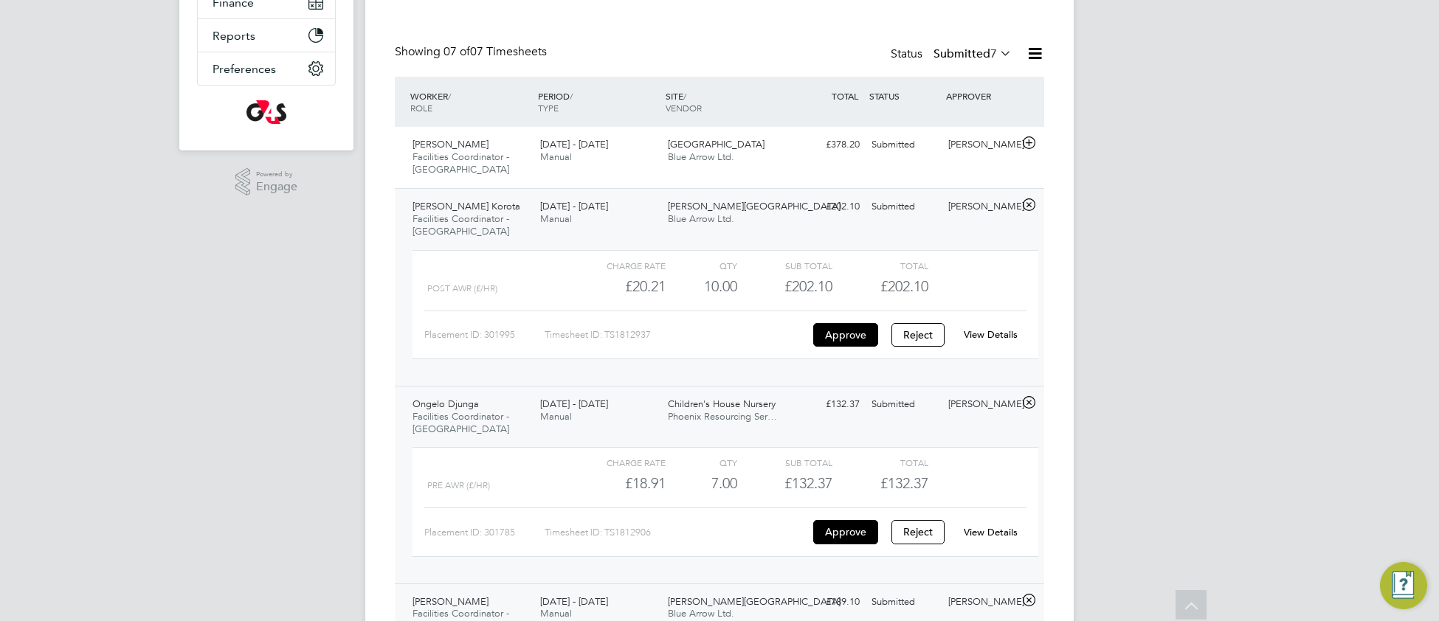
click at [1007, 332] on link "View Details" at bounding box center [990, 334] width 54 height 13
click at [624, 173] on div "Michael Ejionye Facilities Coordinator - Tower Hamlets 25 - 31 Aug 2025 25 - 31…" at bounding box center [719, 157] width 649 height 61
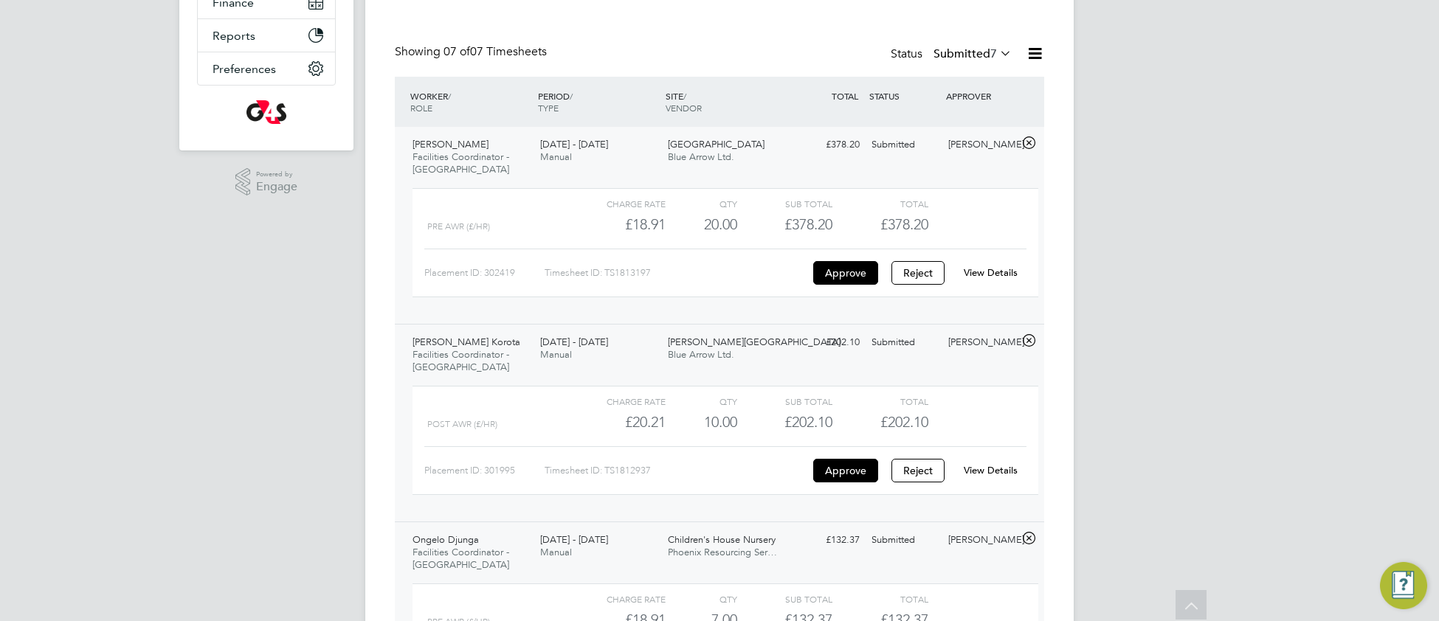
click at [1008, 271] on link "View Details" at bounding box center [990, 272] width 54 height 13
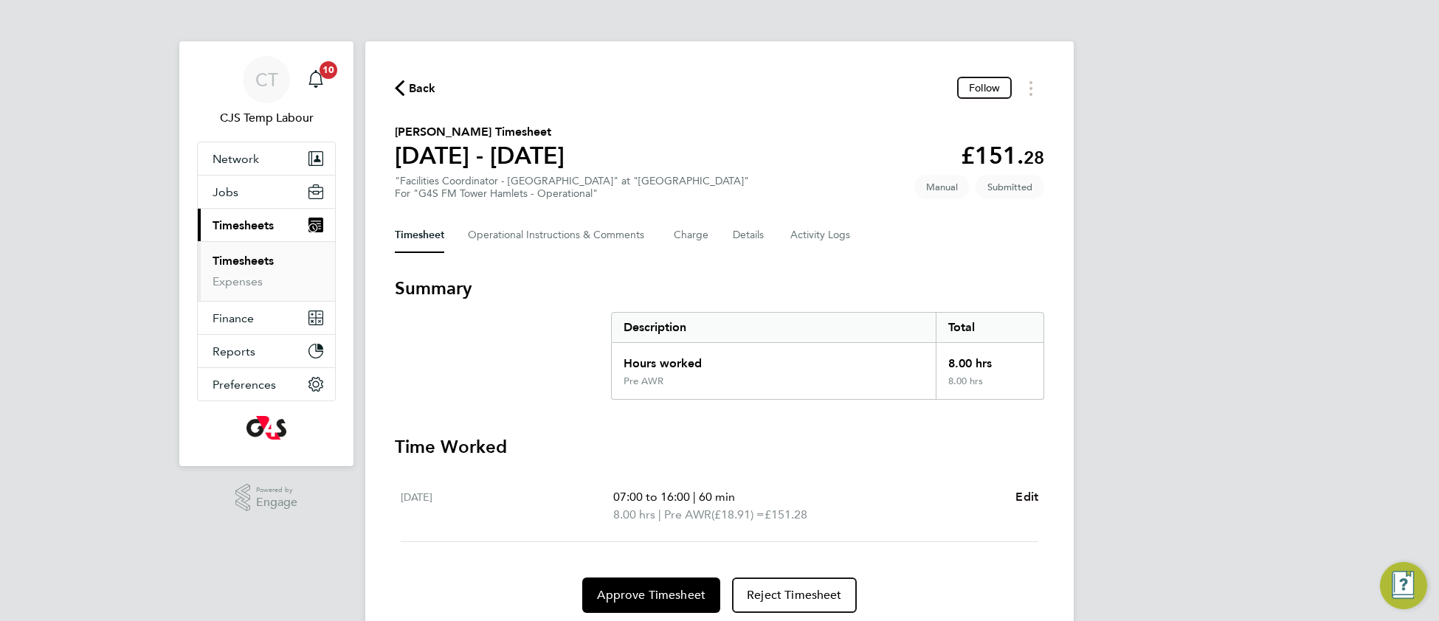
click at [1029, 494] on span "Edit" at bounding box center [1026, 497] width 23 height 14
select select "60"
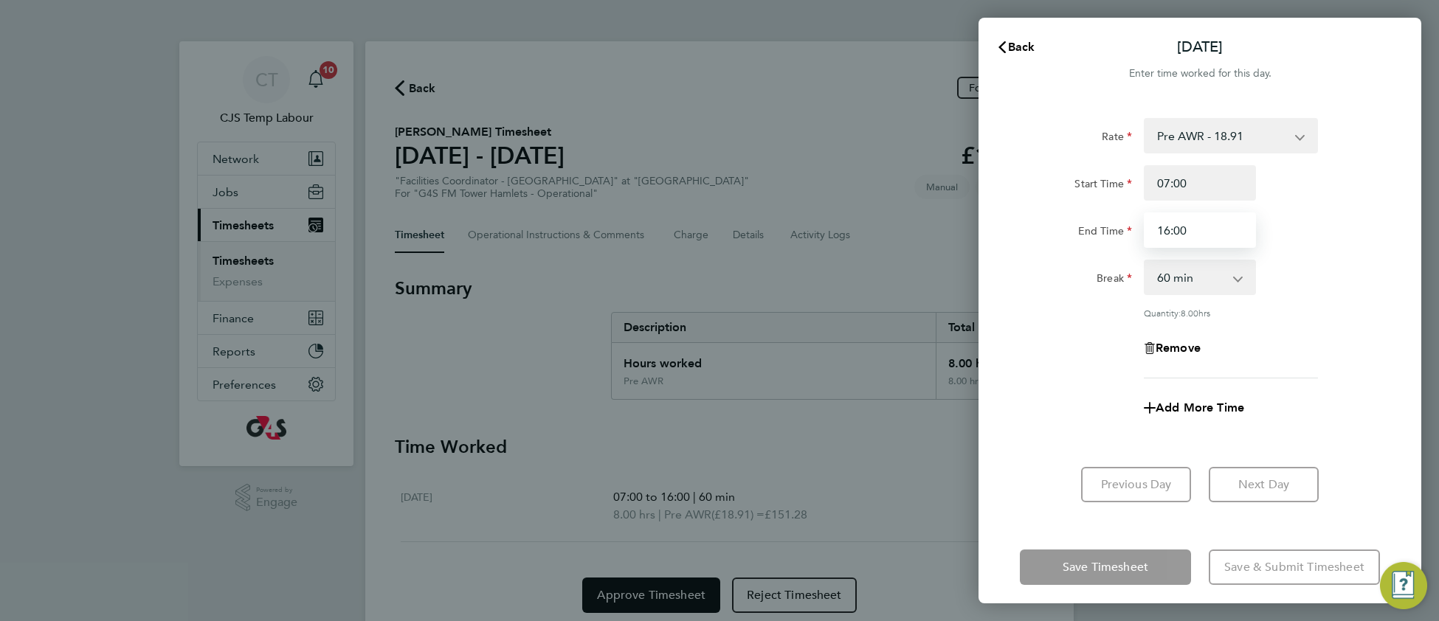
click at [1166, 227] on input "16:00" at bounding box center [1199, 229] width 112 height 35
type input "13:00"
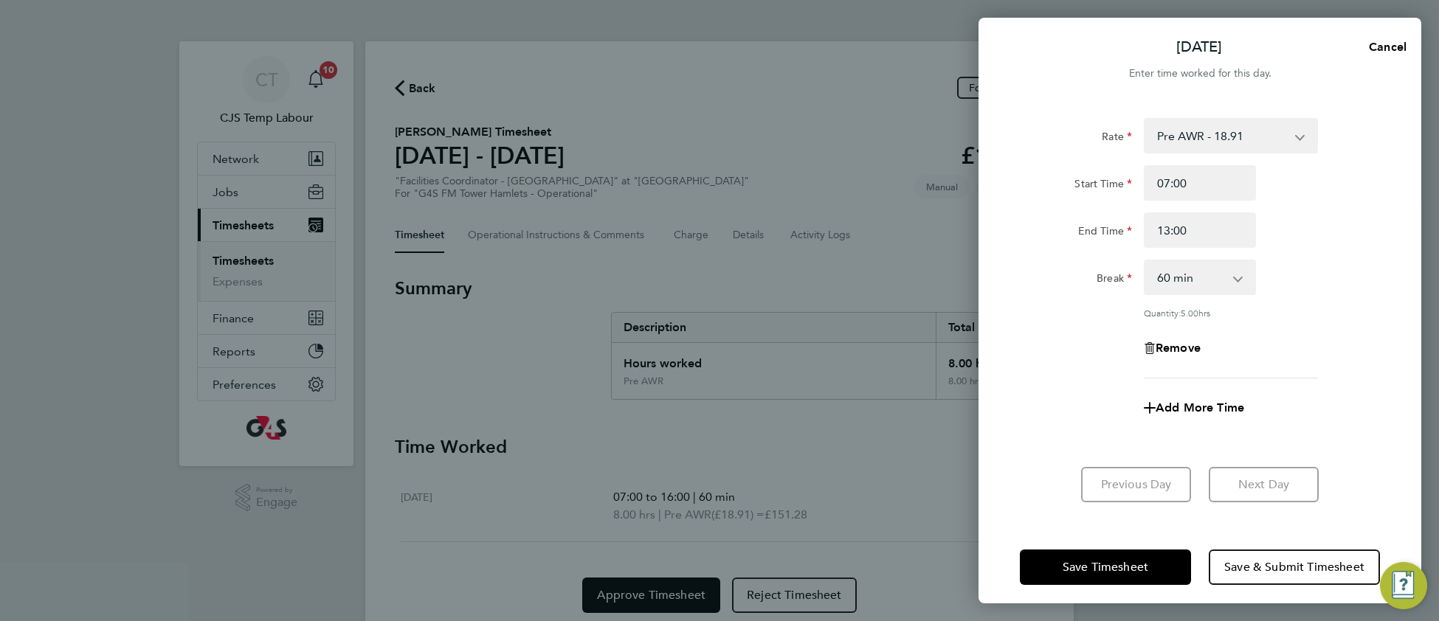
click at [1245, 331] on div "Remove" at bounding box center [1200, 348] width 124 height 35
click at [1185, 406] on span "Add More Time" at bounding box center [1199, 408] width 89 height 14
select select "null"
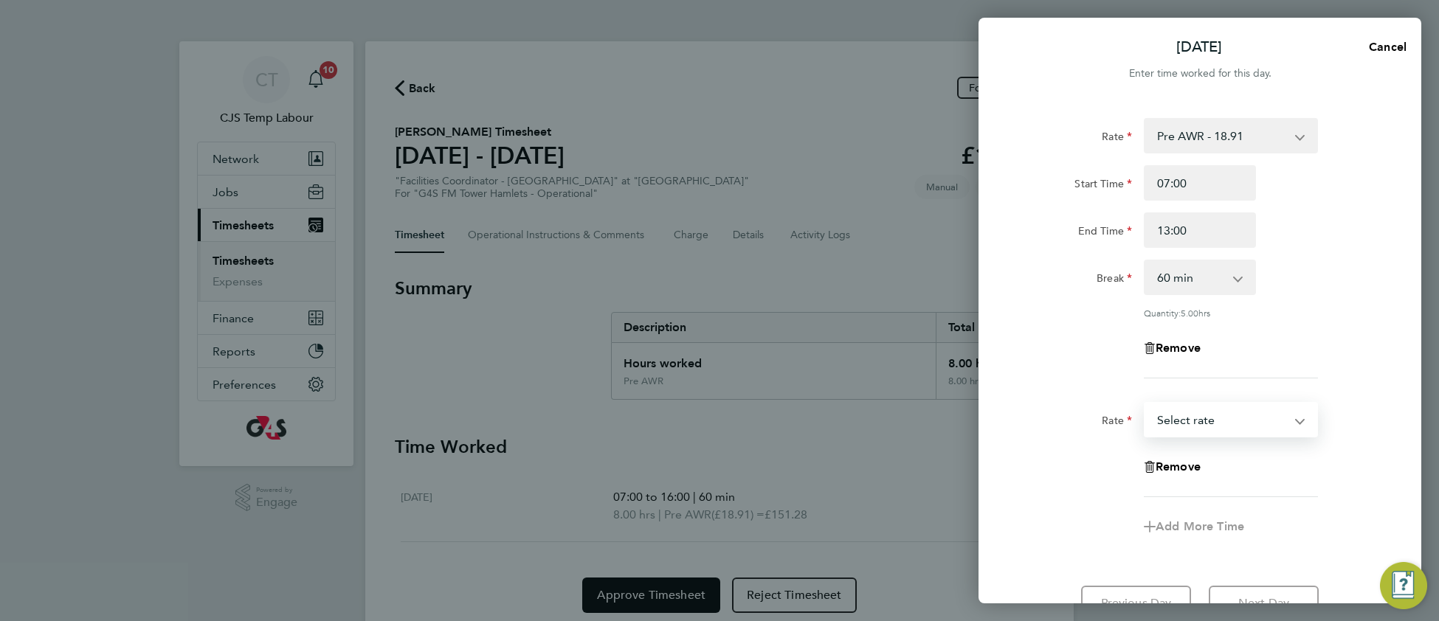
click at [1177, 422] on select "Pre AWR - 18.91 Post AWR - 20.21 Select rate" at bounding box center [1221, 420] width 153 height 32
select select "60"
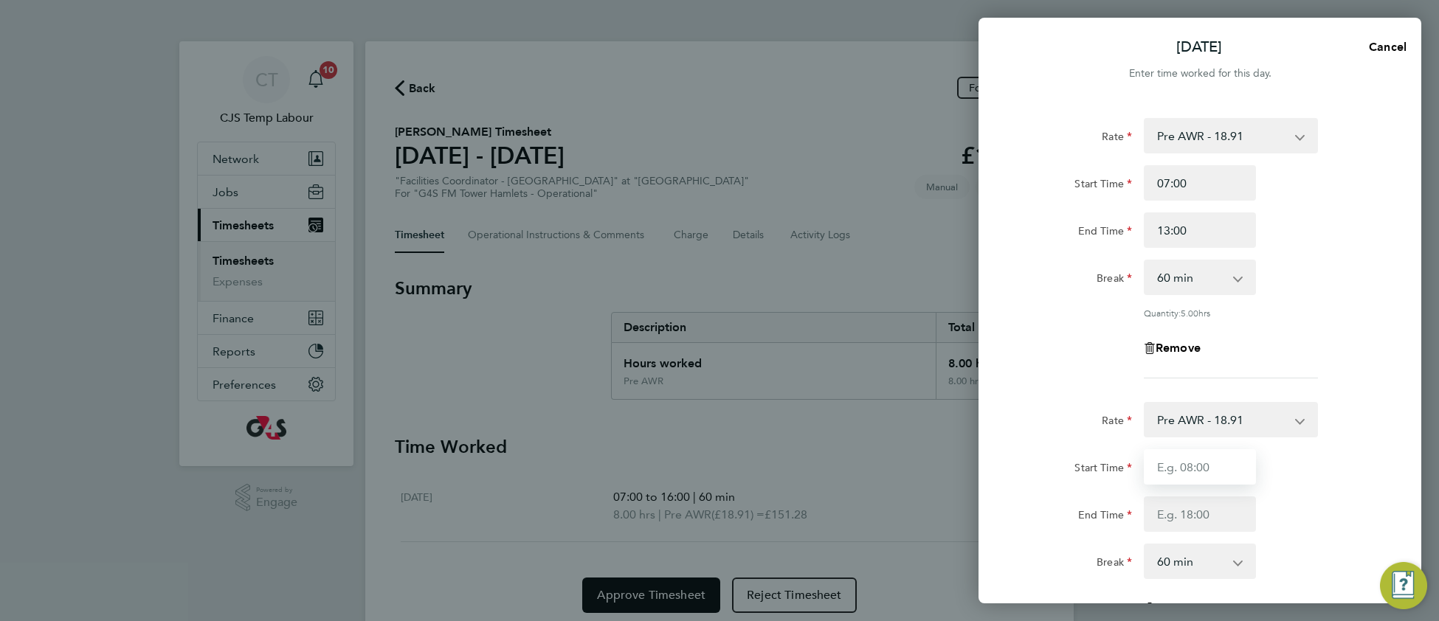
click at [1169, 475] on input "Start Time" at bounding box center [1199, 466] width 112 height 35
type input "13:00"
click at [1180, 508] on input "End Time" at bounding box center [1199, 513] width 112 height 35
type input "17:00"
click at [1296, 557] on div "Break 0 min 15 min 30 min 45 min 60 min 75 min 90 min" at bounding box center [1200, 561] width 372 height 35
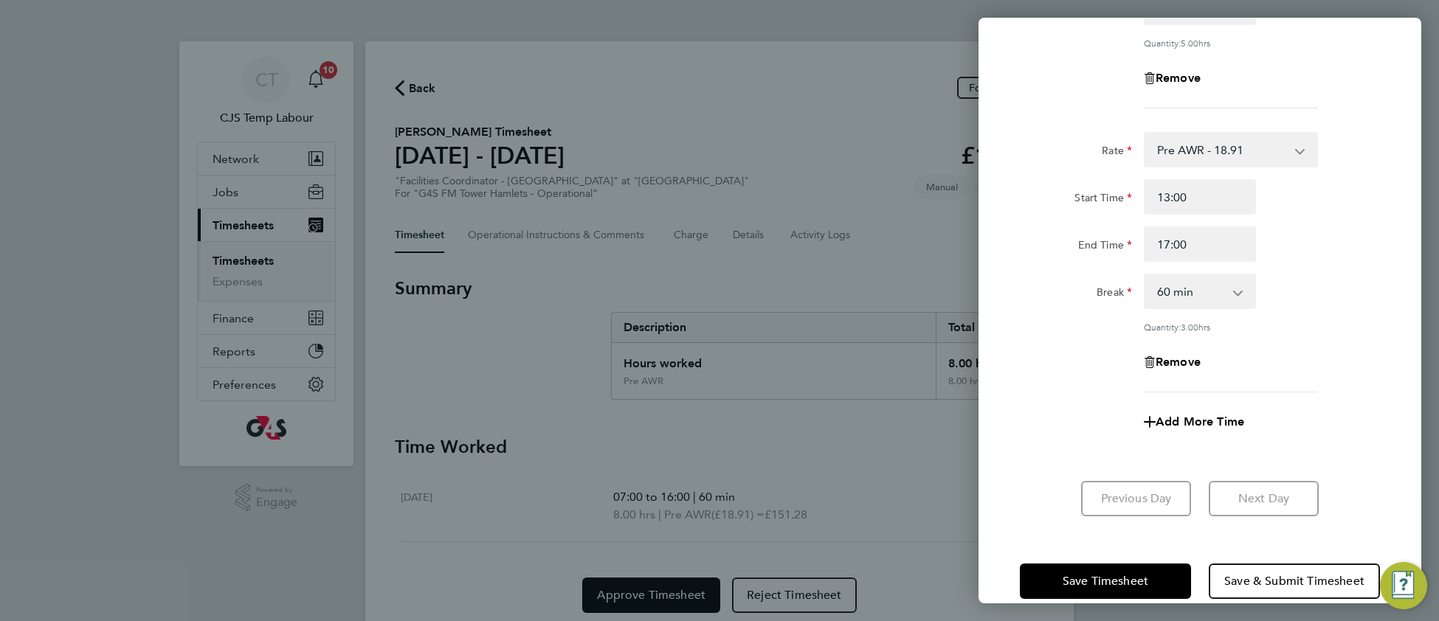
scroll to position [291, 0]
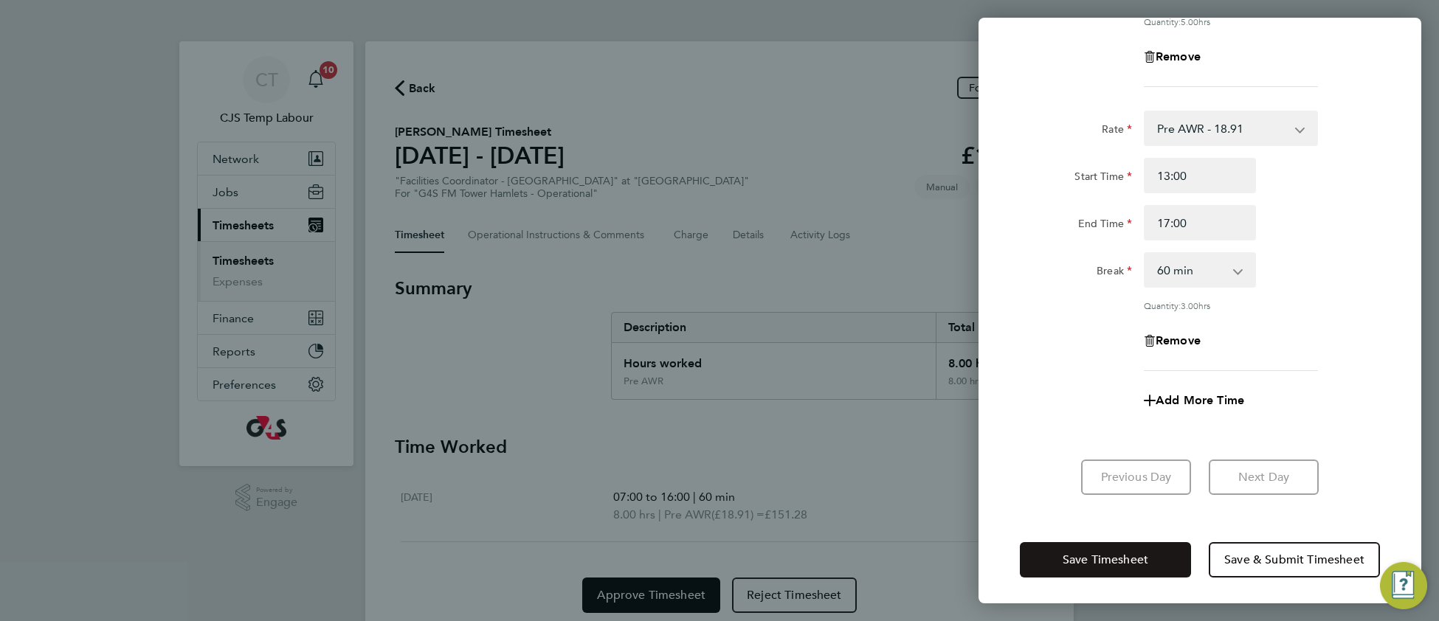
click at [1129, 566] on button "Save Timesheet" at bounding box center [1105, 559] width 171 height 35
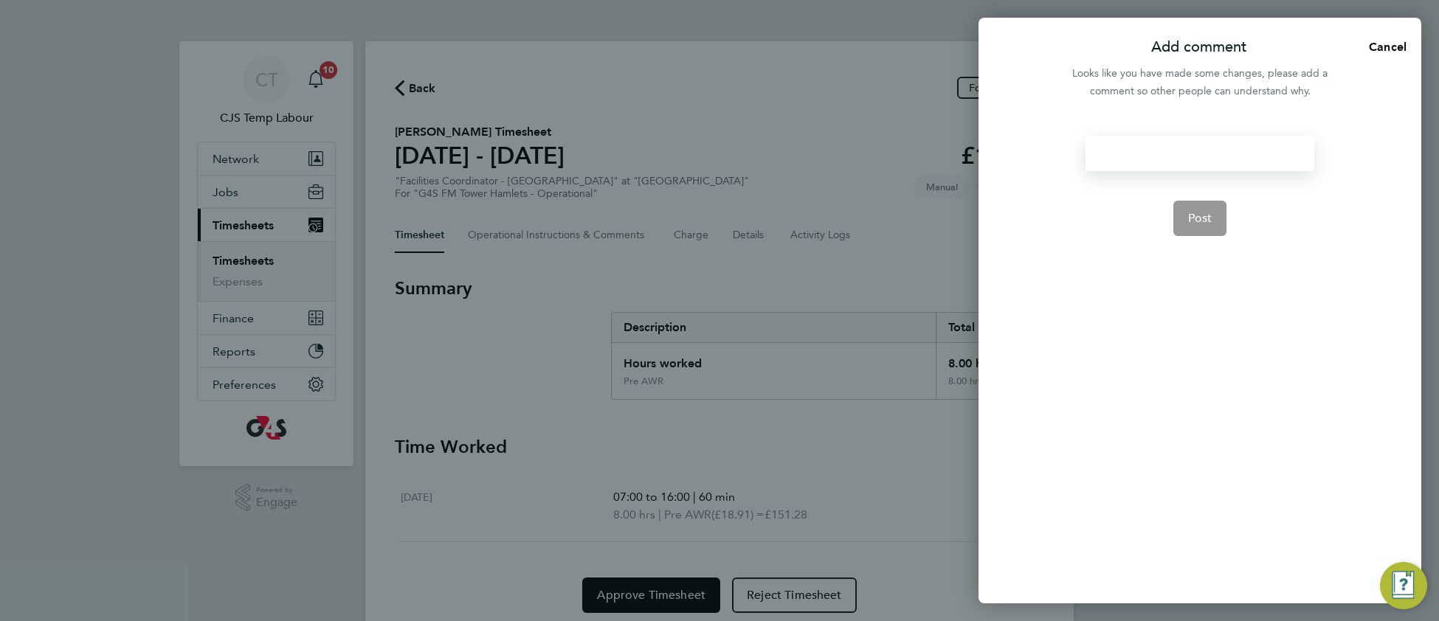
click at [1143, 148] on div at bounding box center [1199, 153] width 228 height 35
drag, startPoint x: 1172, startPoint y: 151, endPoint x: 1093, endPoint y: 153, distance: 79.0
click at [1093, 153] on div "added breaks" at bounding box center [1199, 153] width 228 height 35
click at [1200, 227] on button "Post" at bounding box center [1200, 218] width 54 height 35
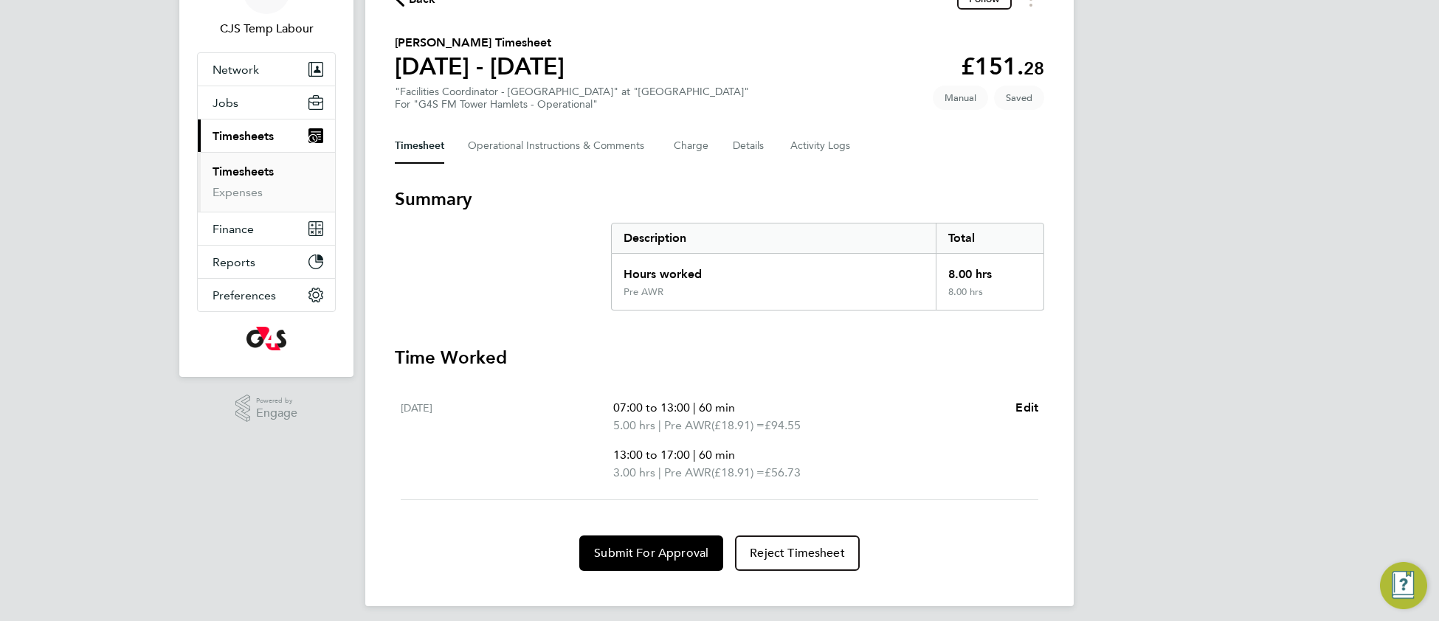
scroll to position [95, 0]
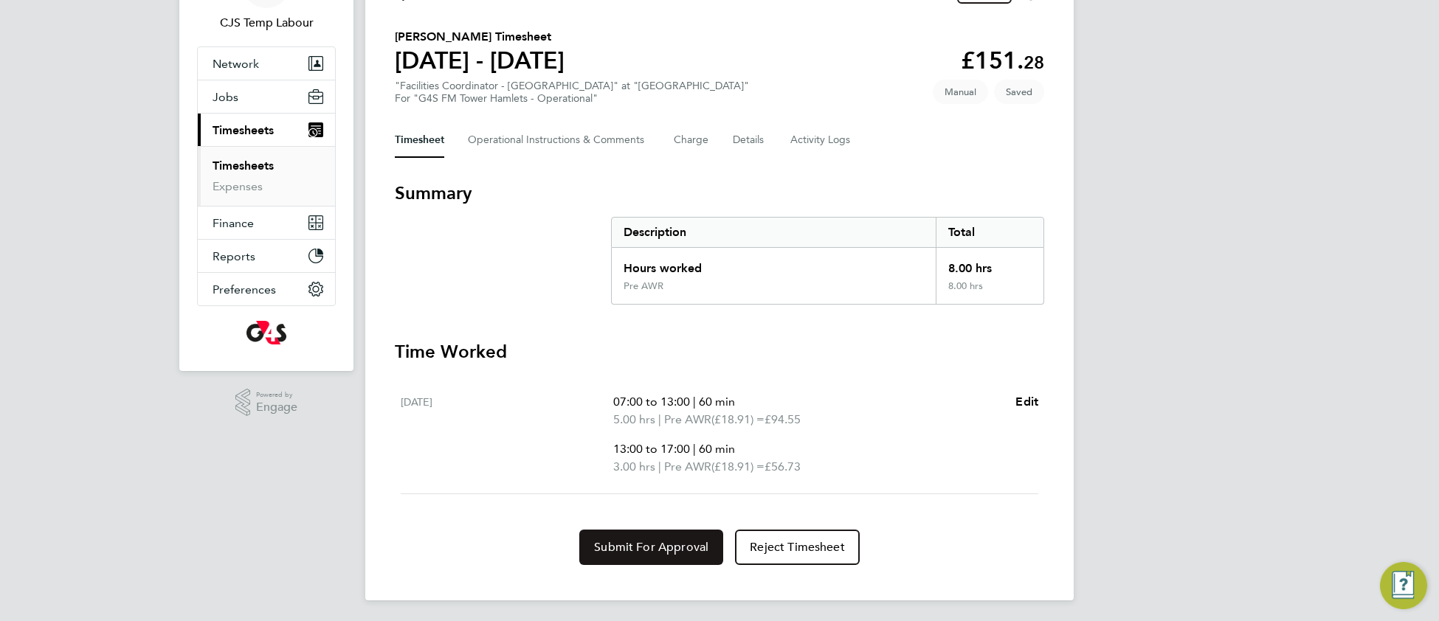
click at [626, 542] on span "Submit For Approval" at bounding box center [651, 547] width 114 height 15
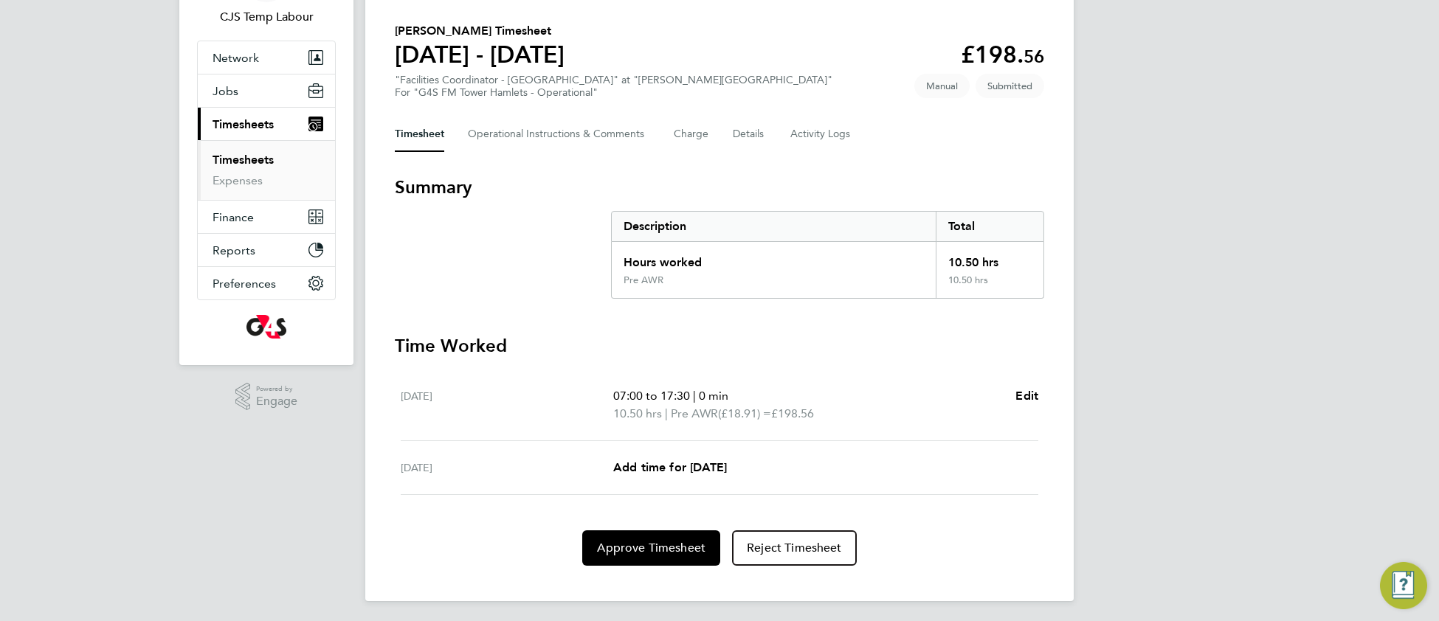
scroll to position [103, 0]
click at [1033, 390] on span "Edit" at bounding box center [1026, 394] width 23 height 14
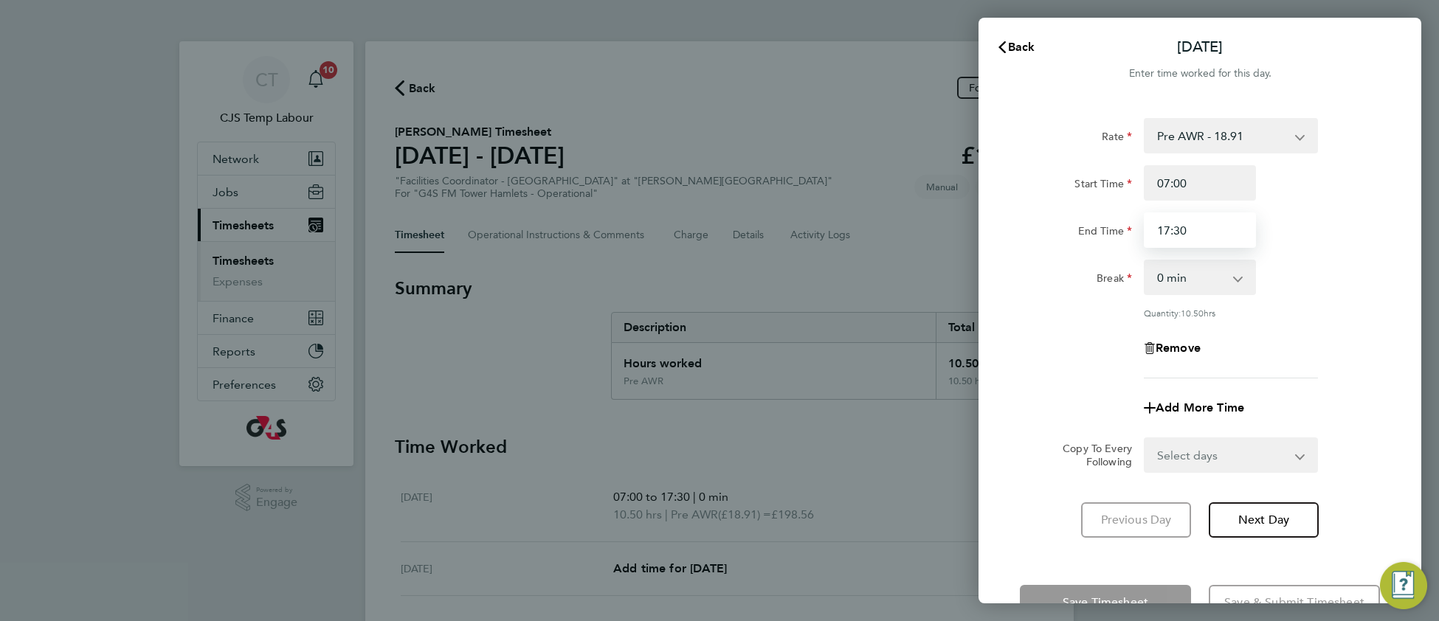
drag, startPoint x: 1168, startPoint y: 227, endPoint x: 1152, endPoint y: 229, distance: 16.4
click at [1152, 229] on input "17:30" at bounding box center [1199, 229] width 112 height 35
click at [1177, 227] on input "13:30" at bounding box center [1199, 229] width 112 height 35
type input "13:00"
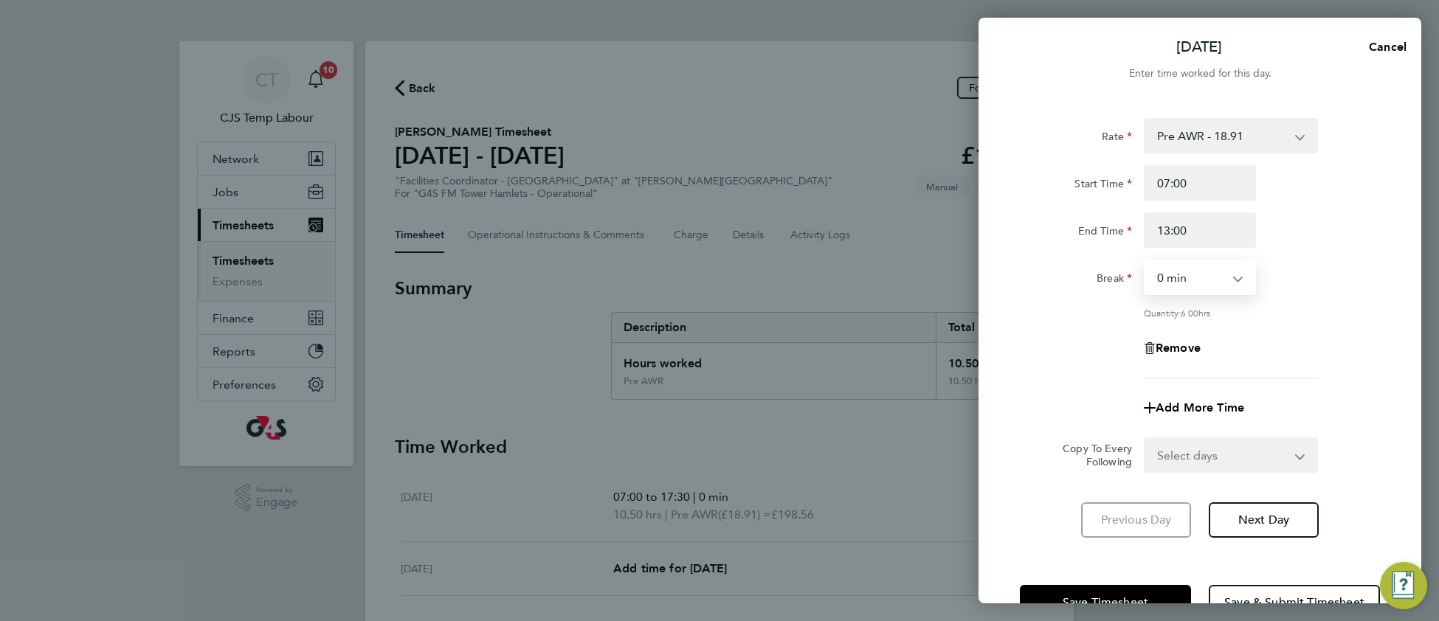
click at [1175, 274] on select "0 min 15 min 30 min 45 min 60 min 75 min 90 min" at bounding box center [1190, 277] width 91 height 32
select select "60"
click at [1145, 261] on select "0 min 15 min 30 min 45 min 60 min 75 min 90 min" at bounding box center [1190, 277] width 91 height 32
click at [1193, 405] on span "Add More Time" at bounding box center [1199, 408] width 89 height 14
select select "null"
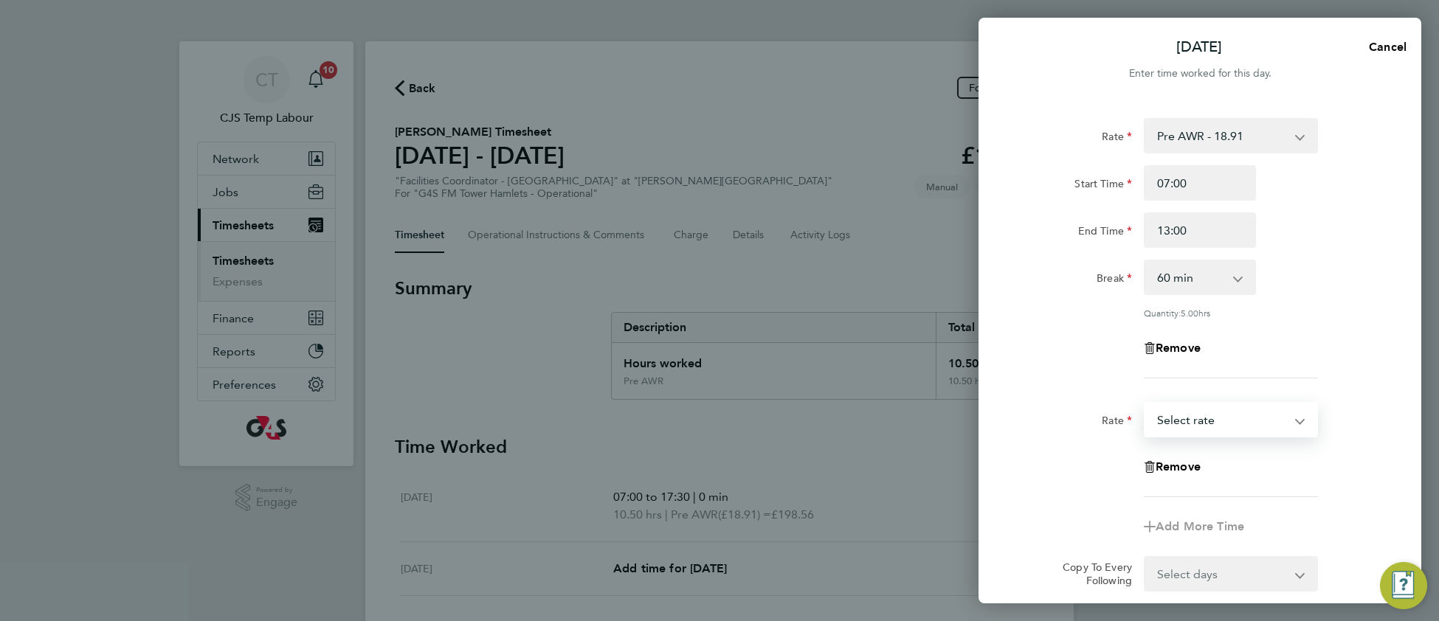
click at [1189, 422] on select "Pre AWR - 18.91 Post AWR - 20.21 Select rate" at bounding box center [1221, 420] width 153 height 32
select select "60"
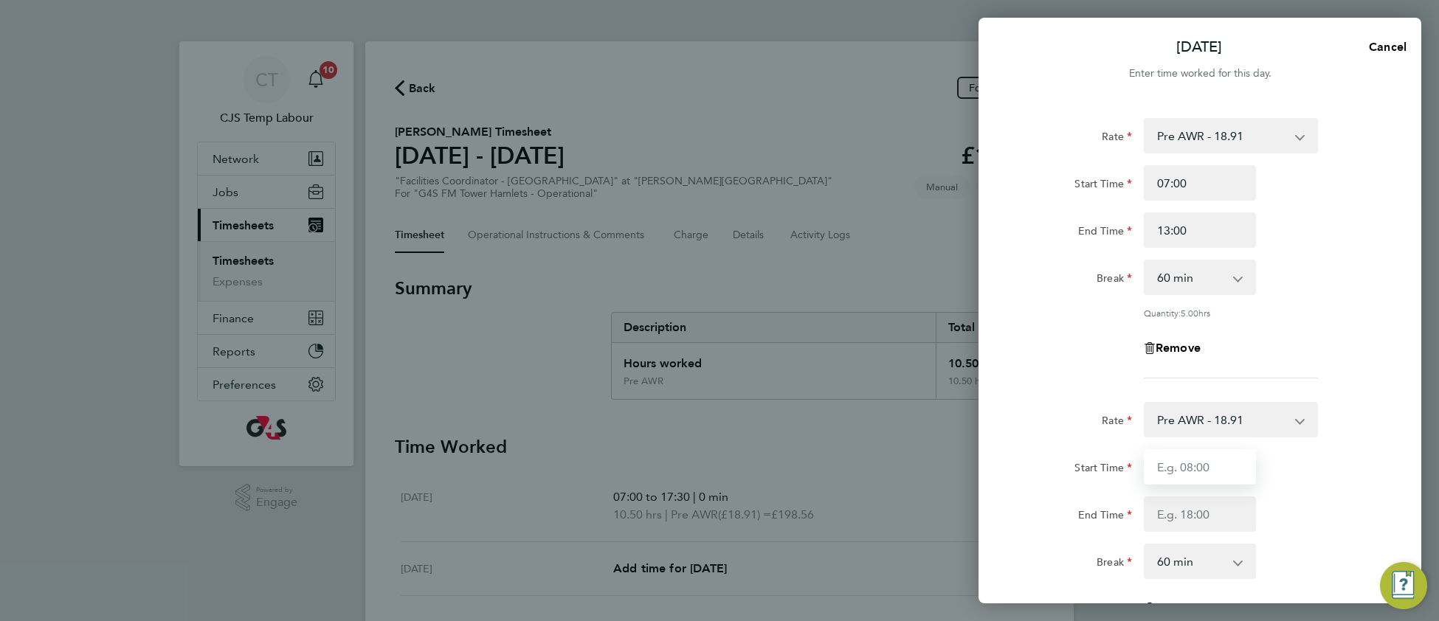
click at [1184, 468] on input "Start Time" at bounding box center [1199, 466] width 112 height 35
type input "13:00"
click at [1160, 515] on input "End Time" at bounding box center [1199, 513] width 112 height 35
type input "17:30"
click at [1305, 514] on div "End Time 17:30" at bounding box center [1200, 513] width 372 height 35
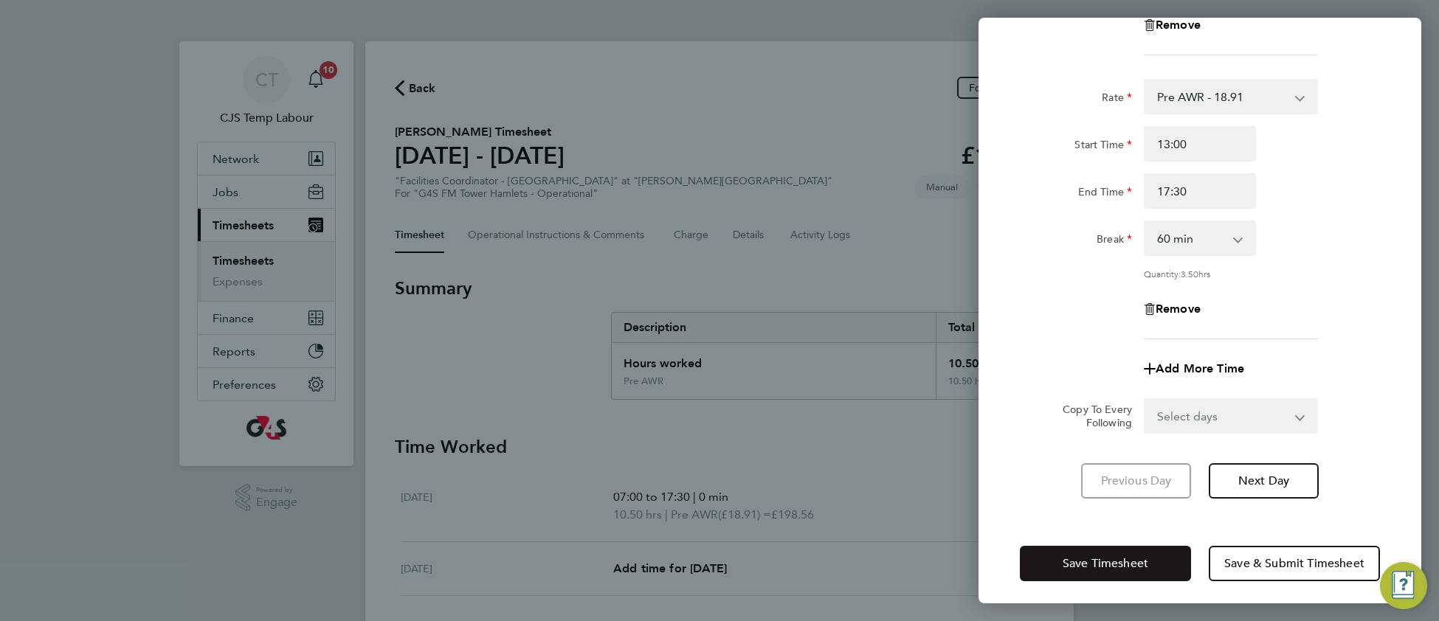
scroll to position [327, 0]
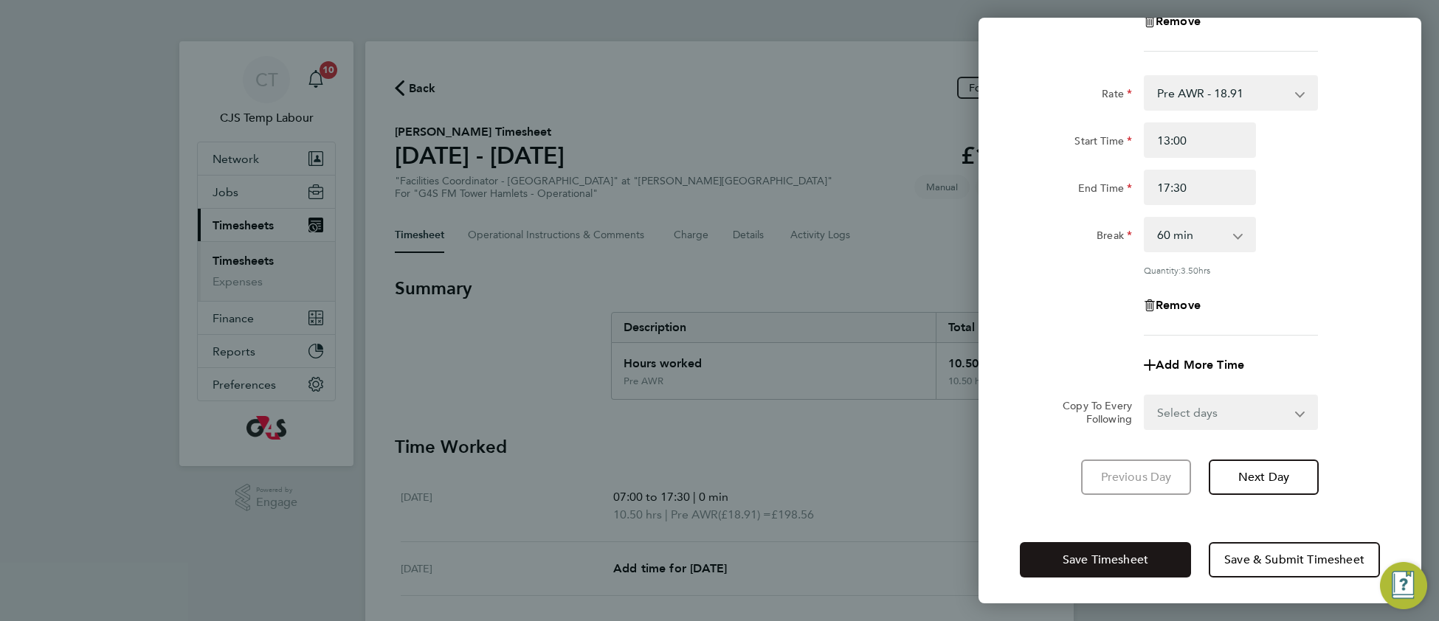
click at [1093, 553] on span "Save Timesheet" at bounding box center [1105, 560] width 86 height 15
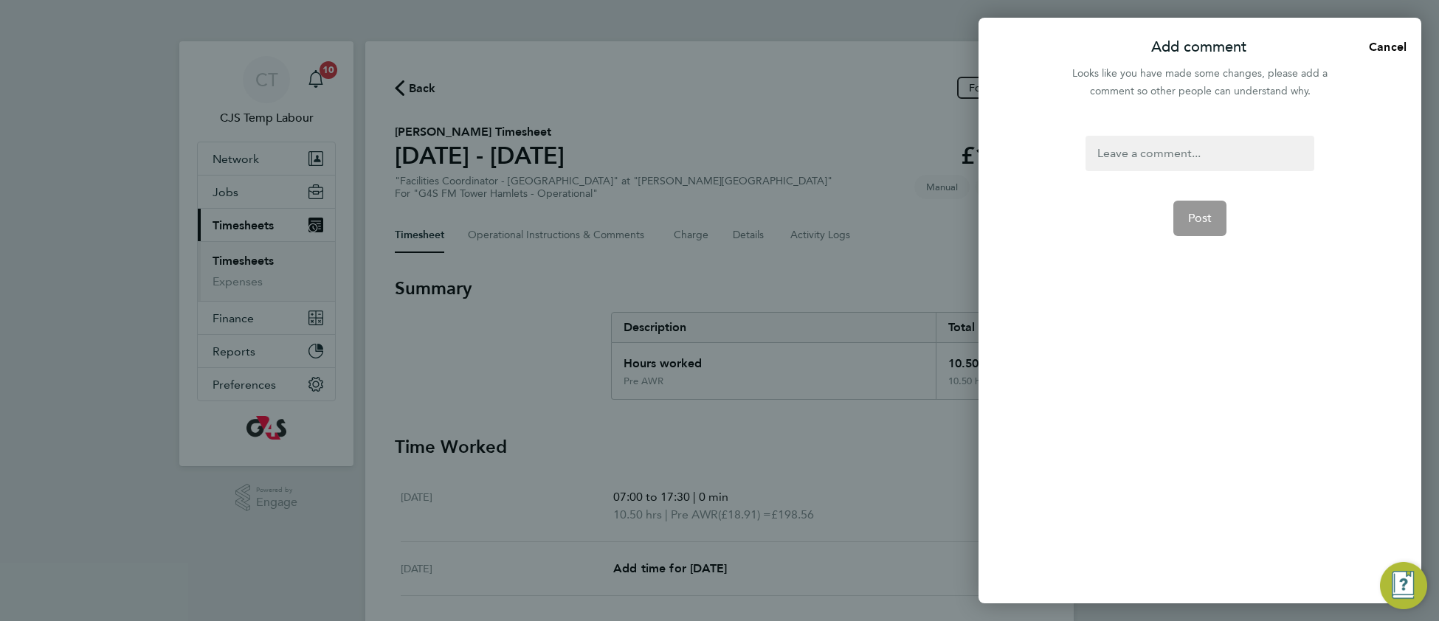
click at [1142, 156] on div at bounding box center [1199, 153] width 228 height 35
click at [1141, 155] on div at bounding box center [1199, 153] width 228 height 35
click at [1203, 221] on span "Post" at bounding box center [1200, 218] width 24 height 15
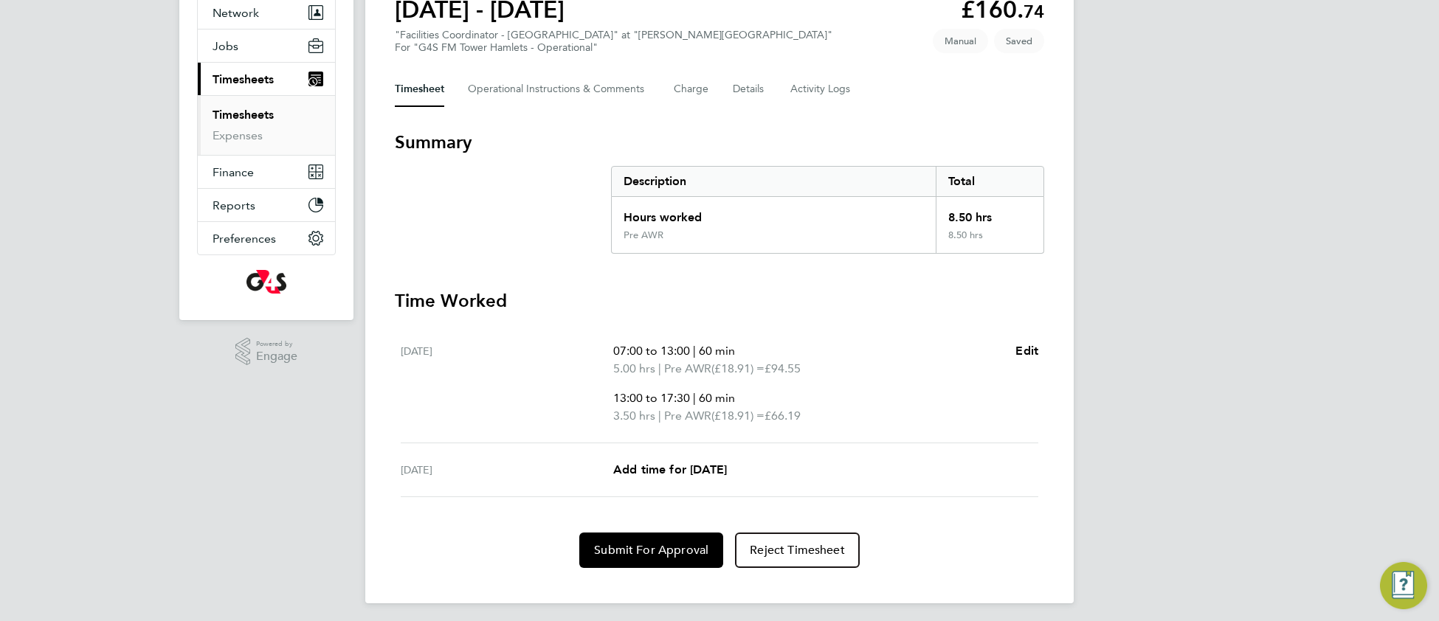
scroll to position [149, 0]
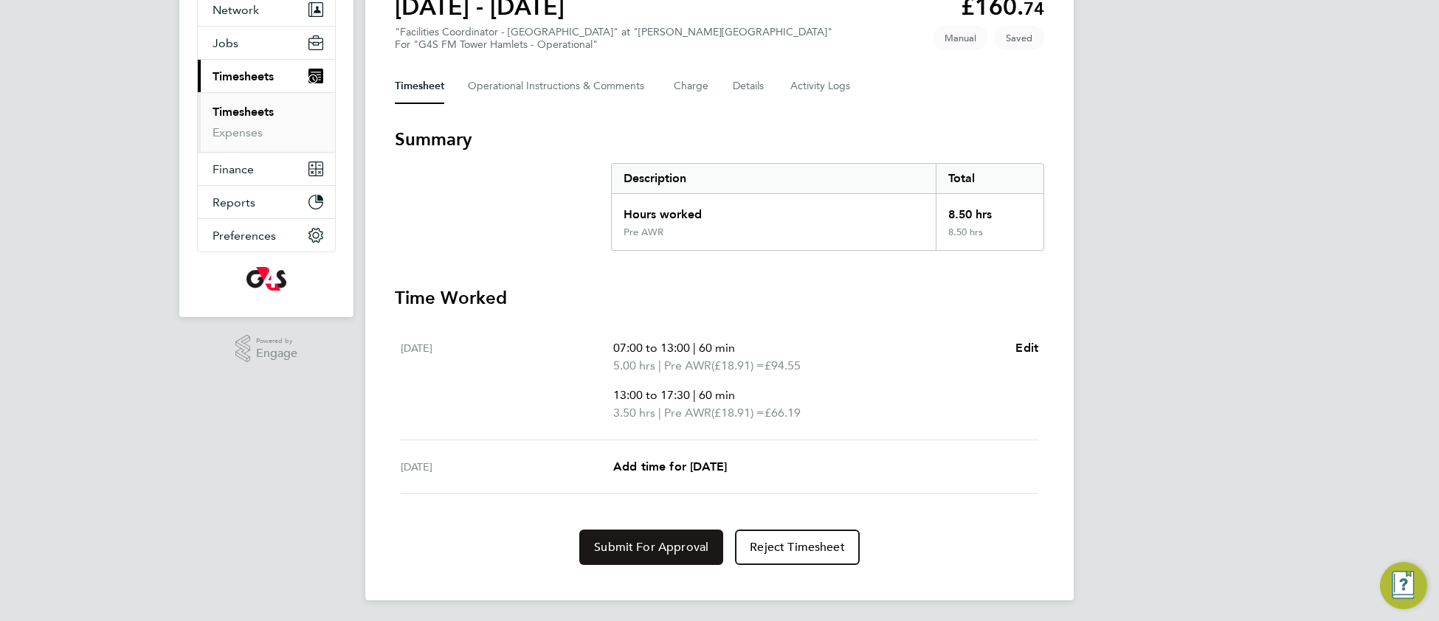
click at [651, 546] on span "Submit For Approval" at bounding box center [651, 547] width 114 height 15
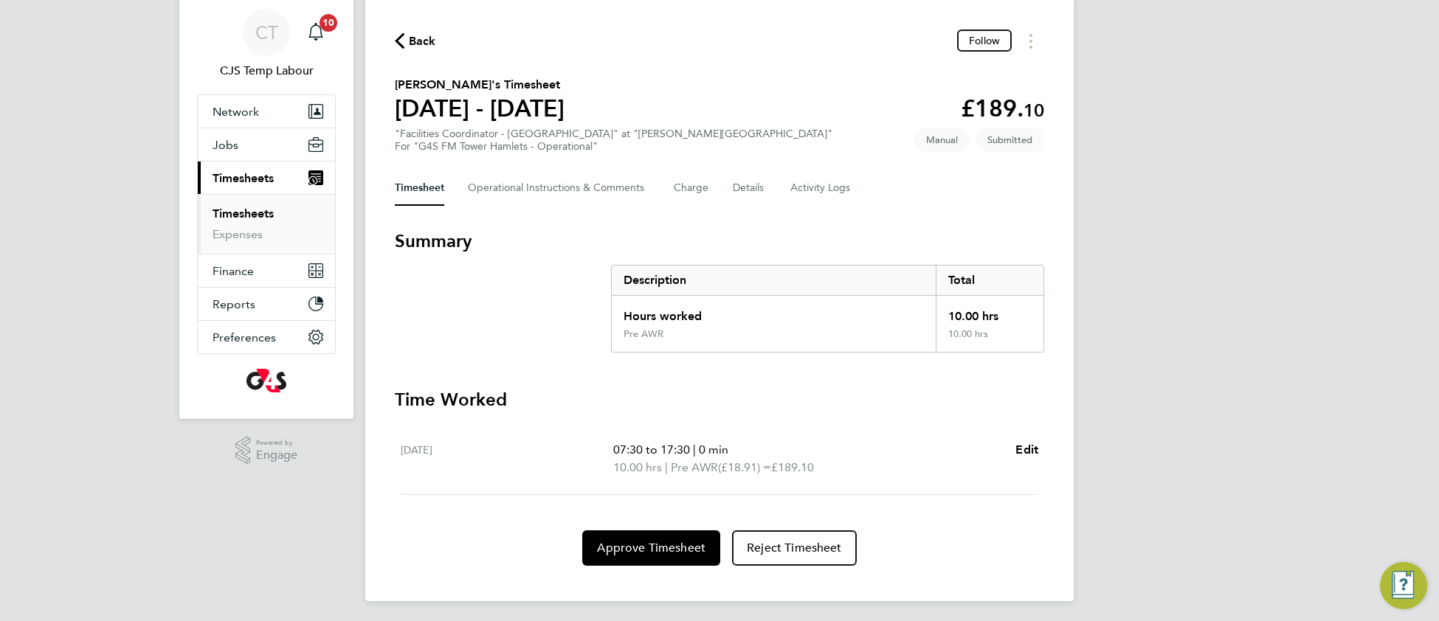
scroll to position [48, 0]
click at [1018, 447] on span "Edit" at bounding box center [1026, 449] width 23 height 14
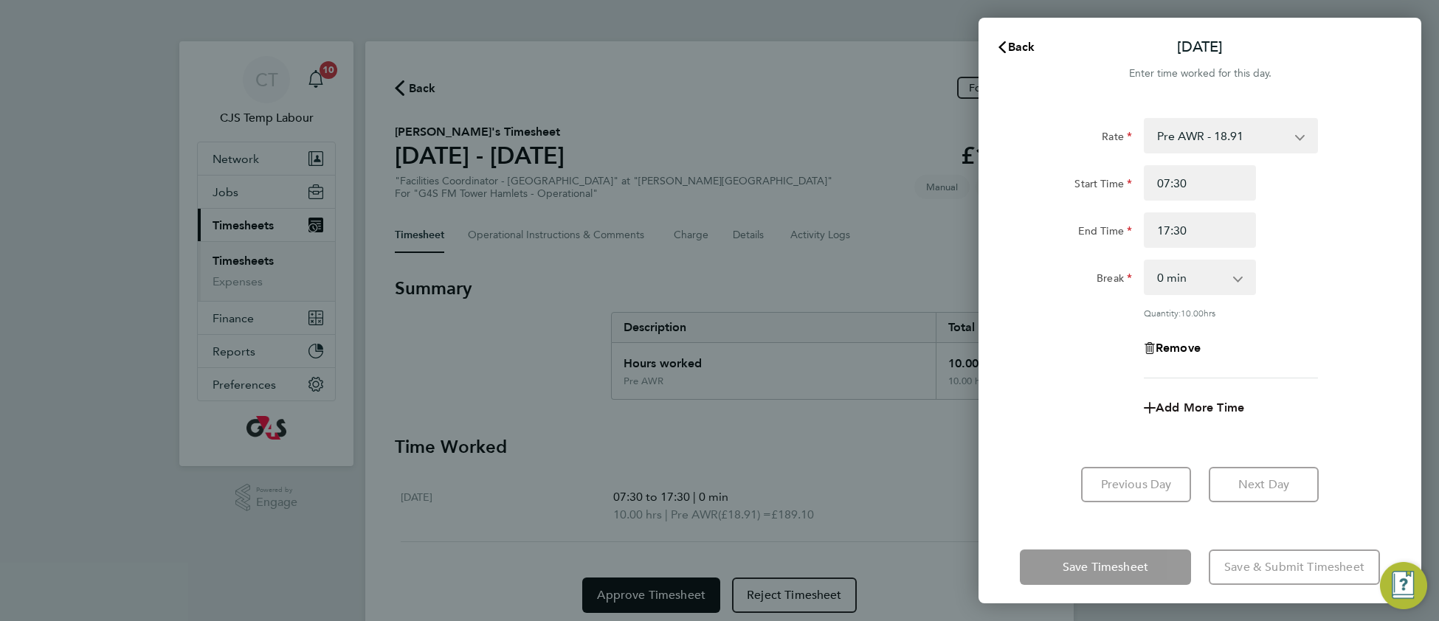
click at [1200, 409] on span "Add More Time" at bounding box center [1199, 408] width 89 height 14
select select "null"
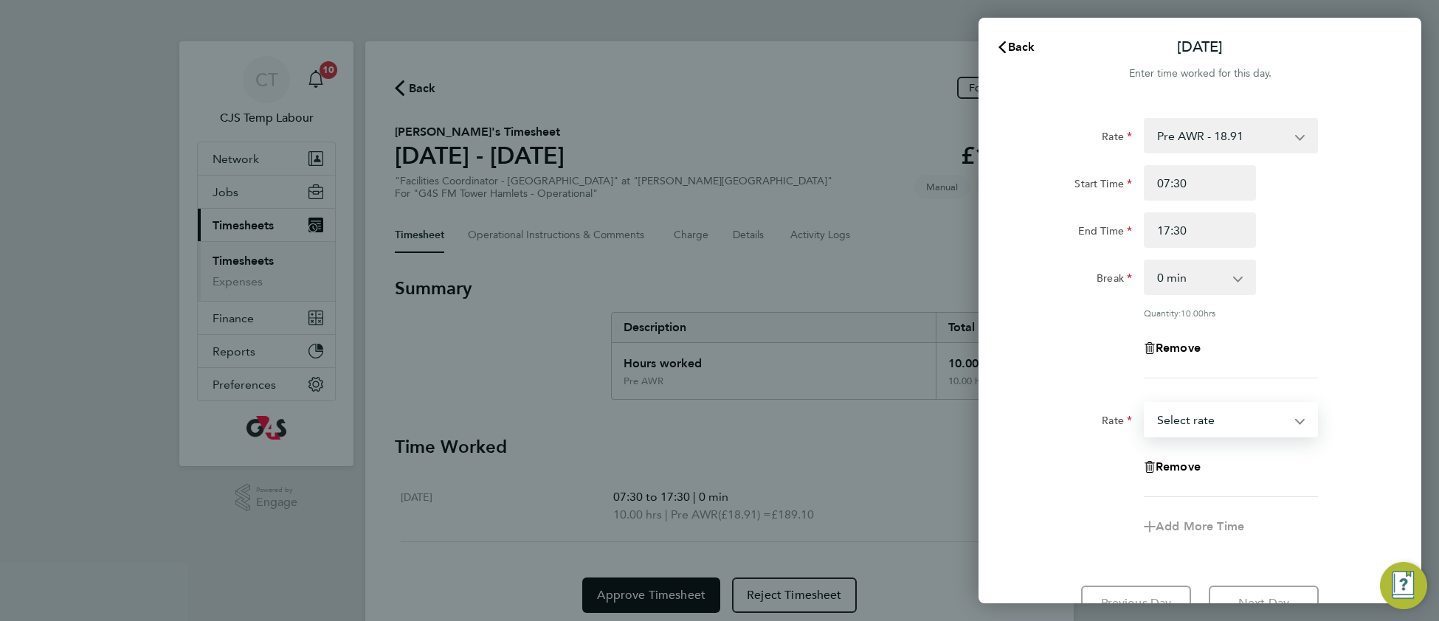
click at [1194, 416] on select "Post AWR - 20.21 Pre AWR - 18.91 Select rate" at bounding box center [1221, 420] width 153 height 32
select select "60"
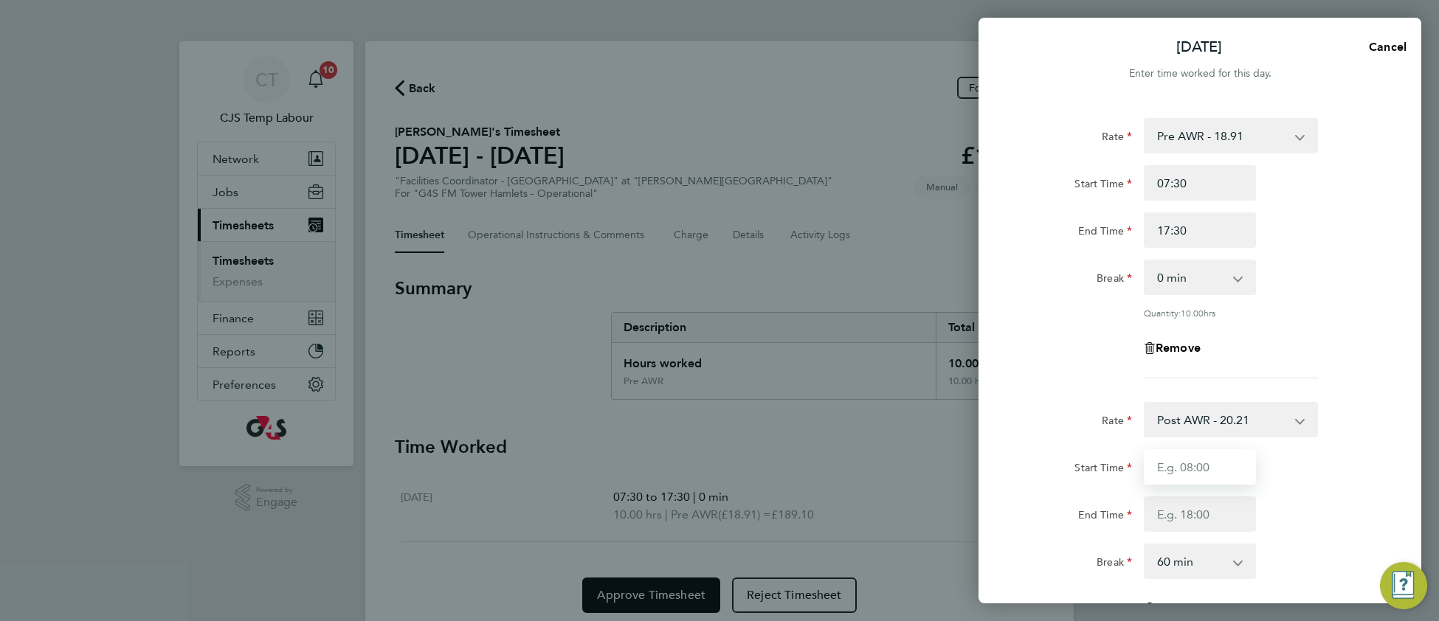
click at [1183, 468] on input "Start Time" at bounding box center [1199, 466] width 112 height 35
type input "13:00"
click at [1185, 514] on input "End Time" at bounding box center [1199, 513] width 112 height 35
type input "17:30"
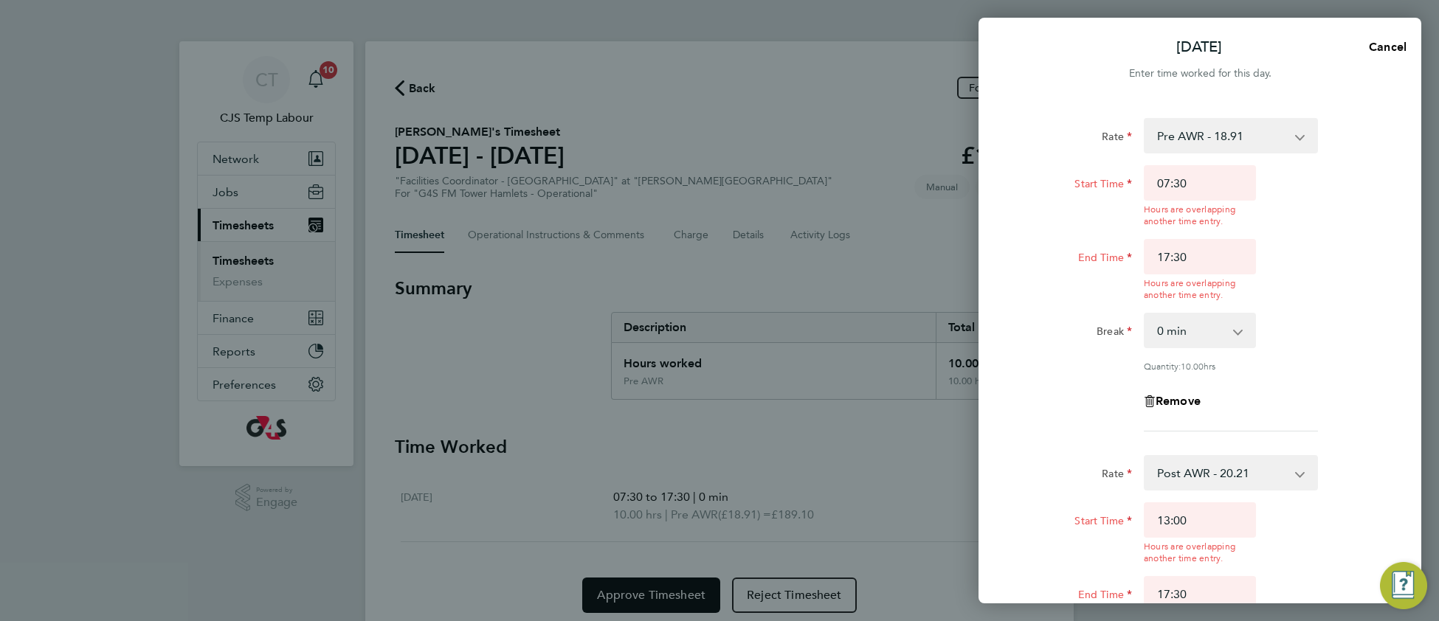
click at [1335, 513] on div "Start Time 13:00 Hours are overlapping another time entry. End Time 17:30 Hours…" at bounding box center [1200, 570] width 372 height 136
drag, startPoint x: 1170, startPoint y: 255, endPoint x: 1145, endPoint y: 255, distance: 25.1
click at [1145, 255] on input "17:30" at bounding box center [1199, 256] width 112 height 35
click at [1177, 253] on input "13:30" at bounding box center [1199, 256] width 112 height 35
type input "13:00"
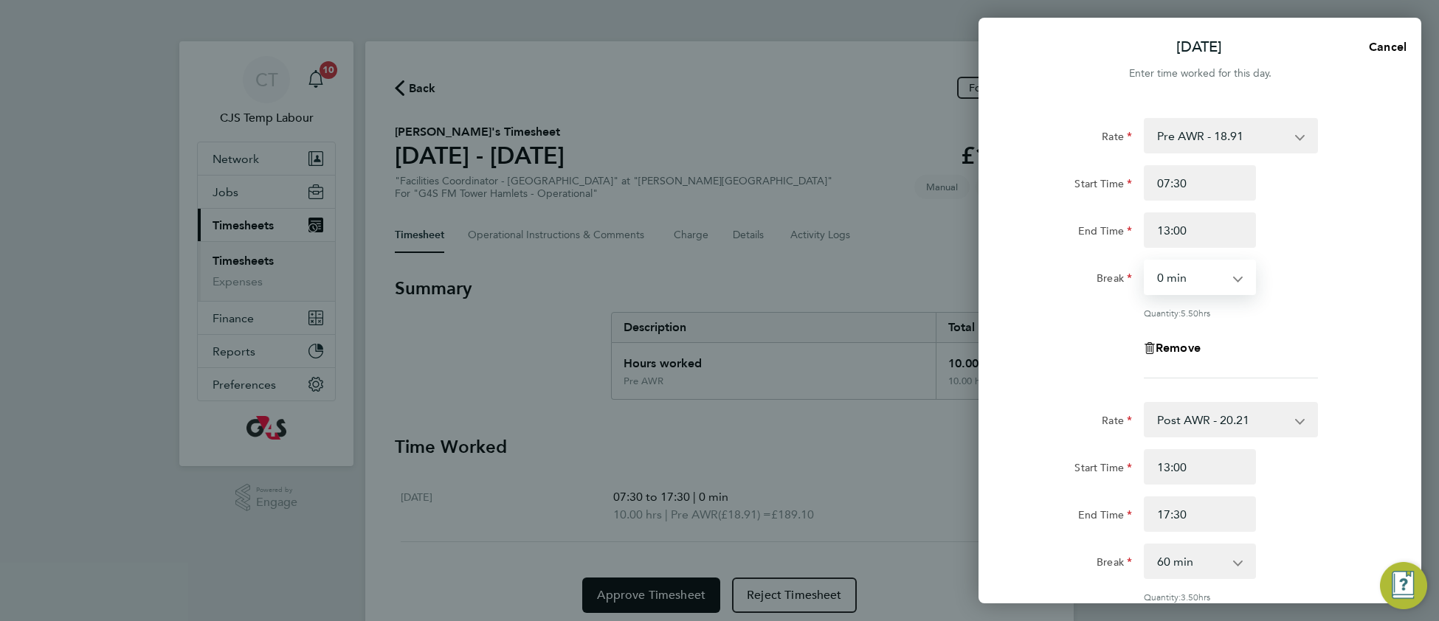
click at [1188, 333] on div "Rate Pre AWR - 18.91 Post AWR - 20.21 Start Time 07:30 End Time 13:00 Break 0 m…" at bounding box center [1200, 248] width 360 height 260
select select "60"
click at [1145, 261] on select "0 min 15 min 30 min 45 min 60 min 75 min 90 min" at bounding box center [1190, 277] width 91 height 32
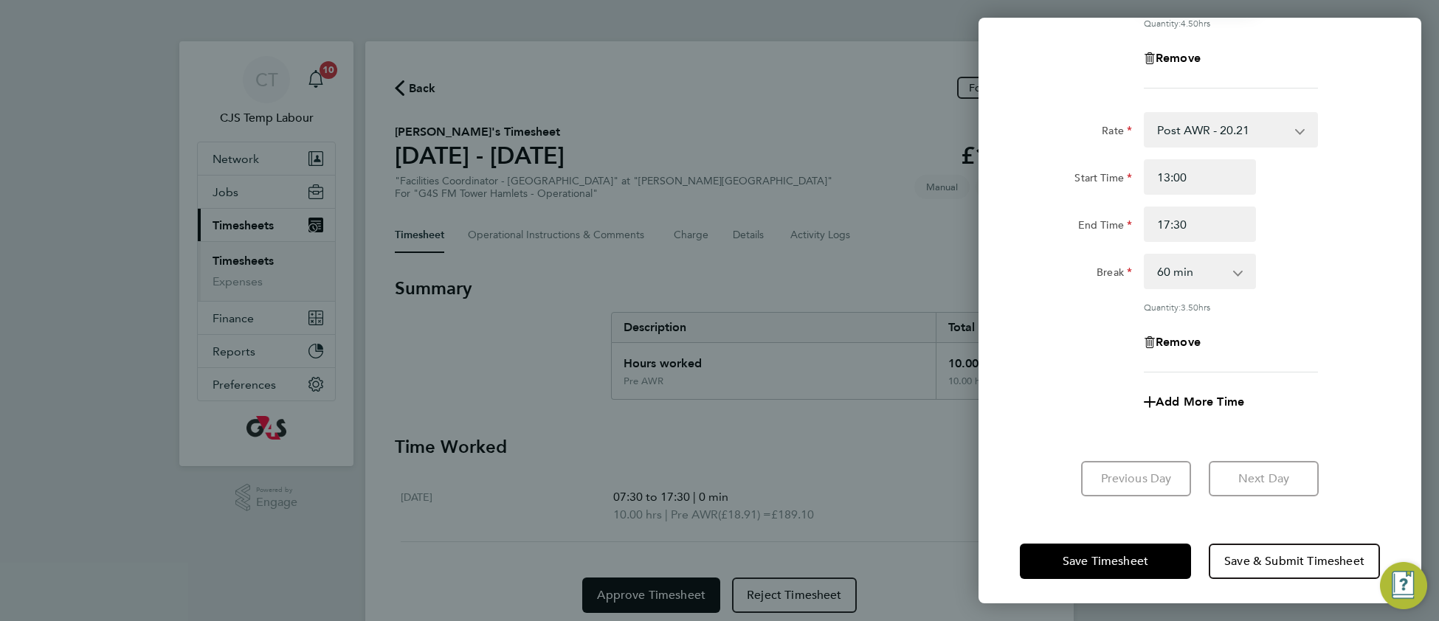
scroll to position [291, 0]
click at [1093, 558] on span "Save Timesheet" at bounding box center [1105, 560] width 86 height 15
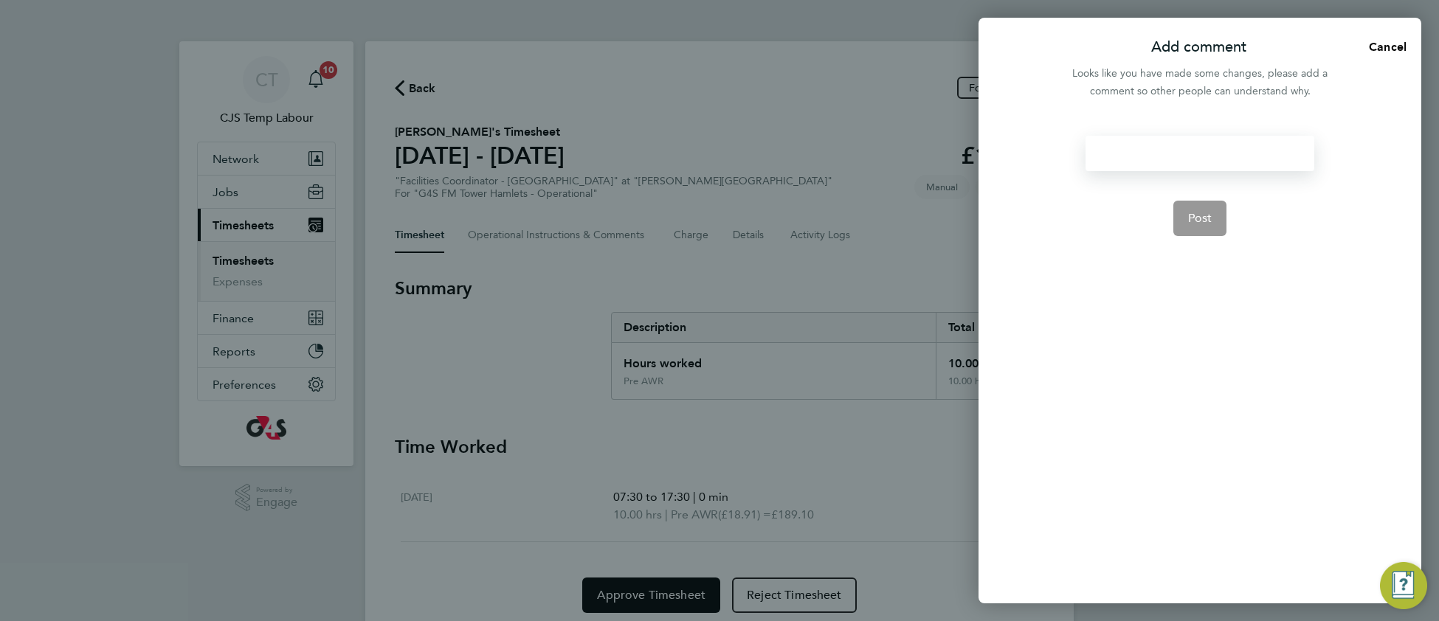
click at [1156, 162] on div at bounding box center [1199, 153] width 228 height 35
drag, startPoint x: 1205, startPoint y: 221, endPoint x: 1169, endPoint y: 256, distance: 51.1
click at [1204, 221] on span "Post" at bounding box center [1200, 218] width 24 height 15
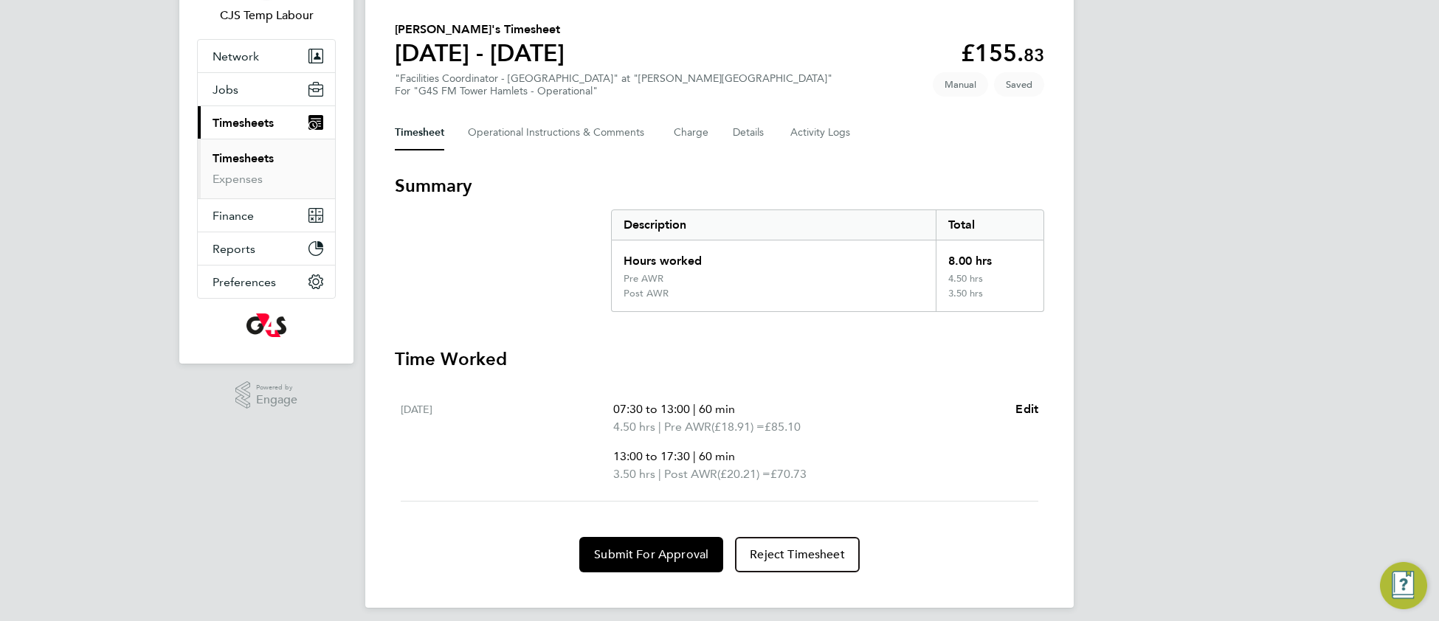
scroll to position [110, 0]
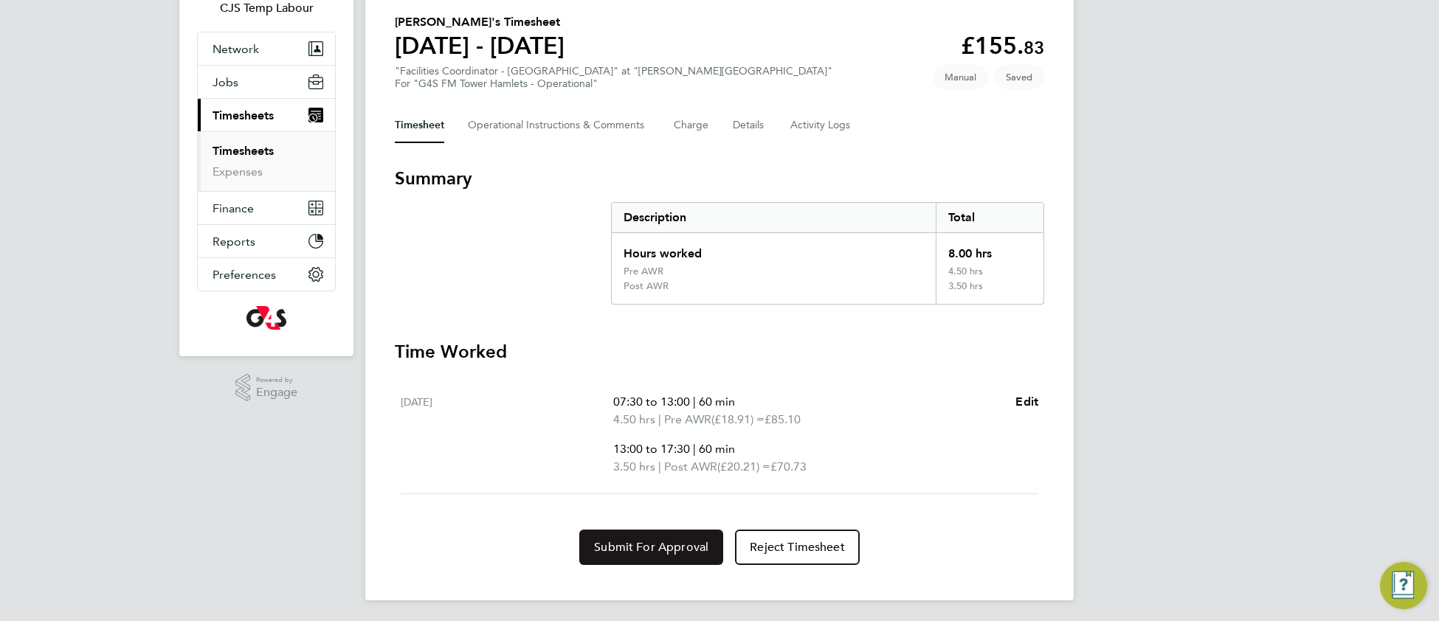
click at [689, 547] on span "Submit For Approval" at bounding box center [651, 547] width 114 height 15
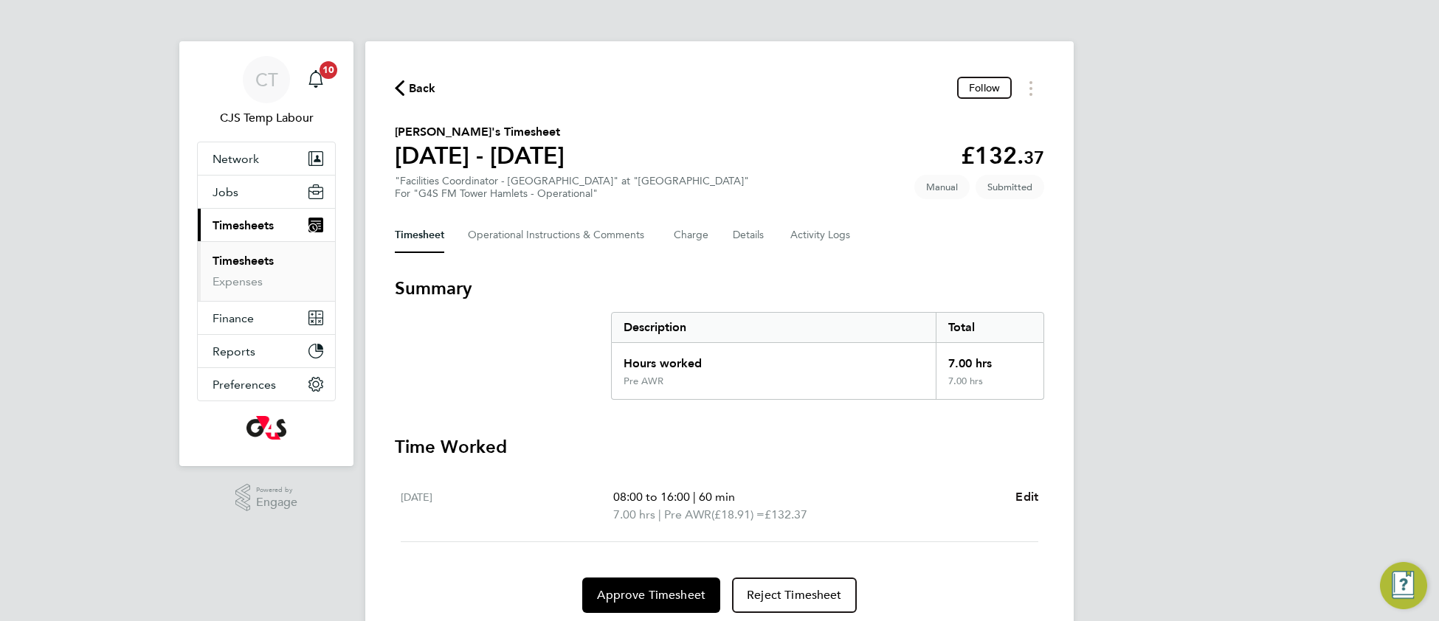
click at [1029, 498] on span "Edit" at bounding box center [1026, 497] width 23 height 14
select select "60"
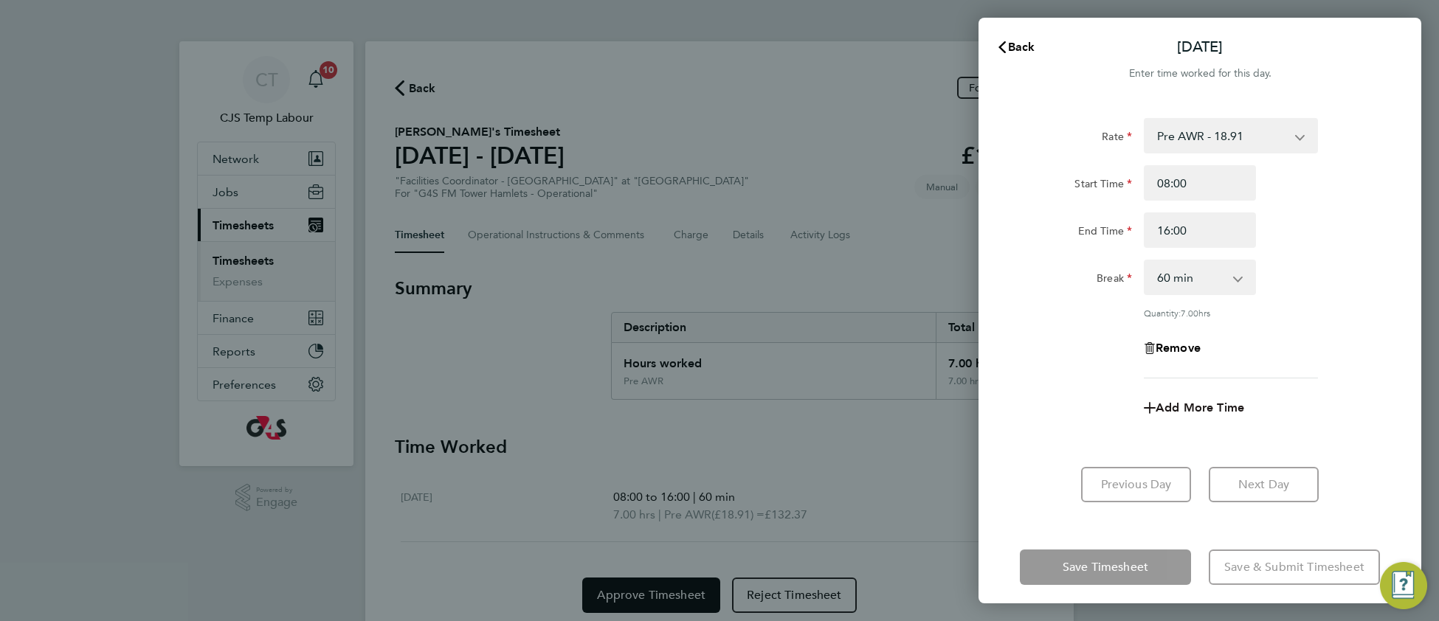
click at [1198, 410] on span "Add More Time" at bounding box center [1199, 408] width 89 height 14
select select "null"
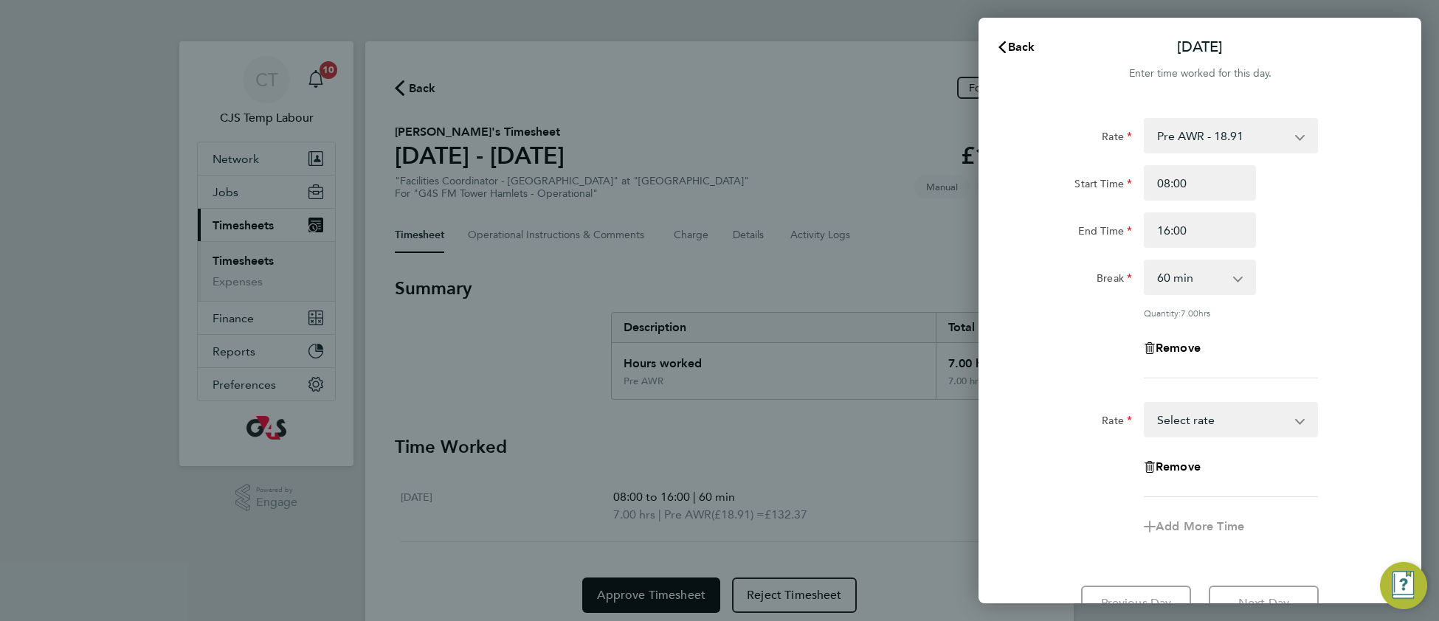
click at [1186, 419] on select "Post AWR - 20.21 Pre AWR - 18.91 Select rate" at bounding box center [1221, 420] width 153 height 32
select select "60"
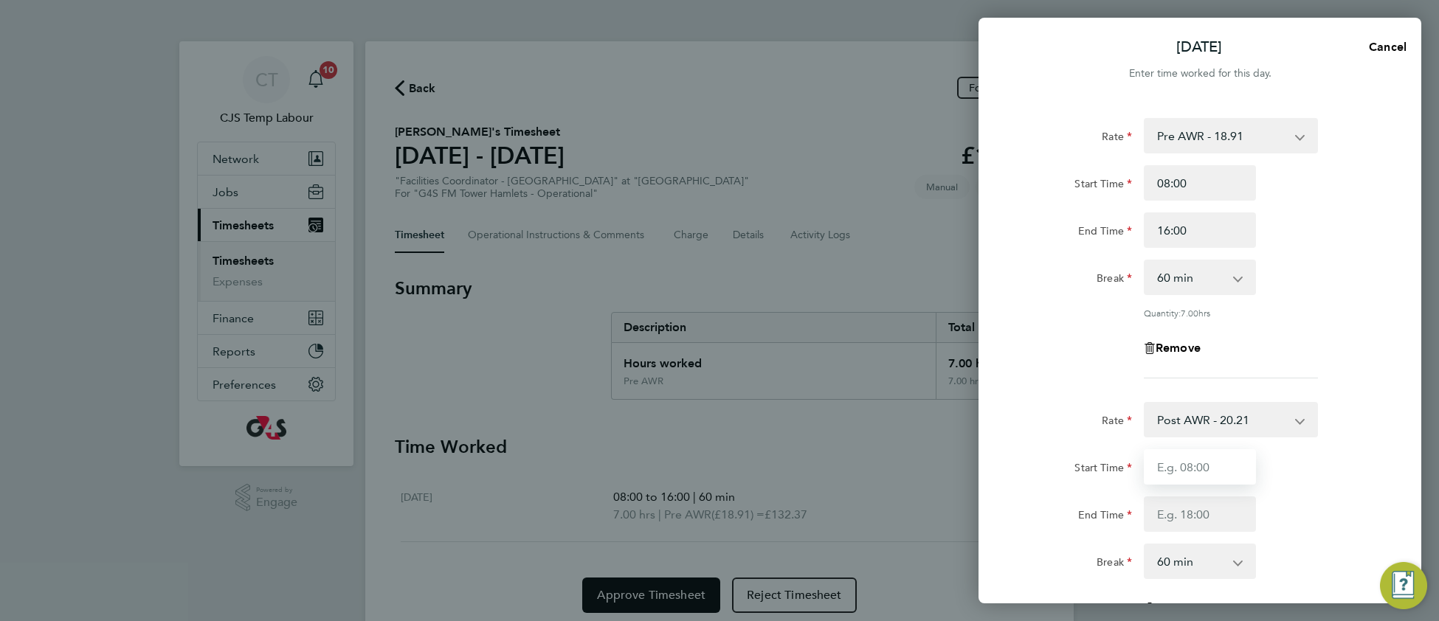
click at [1183, 469] on input "Start Time" at bounding box center [1199, 466] width 112 height 35
type input "13:00"
click at [1197, 502] on input "End Time" at bounding box center [1199, 513] width 112 height 35
type input "17:00"
drag, startPoint x: 1321, startPoint y: 542, endPoint x: 1290, endPoint y: 482, distance: 68.0
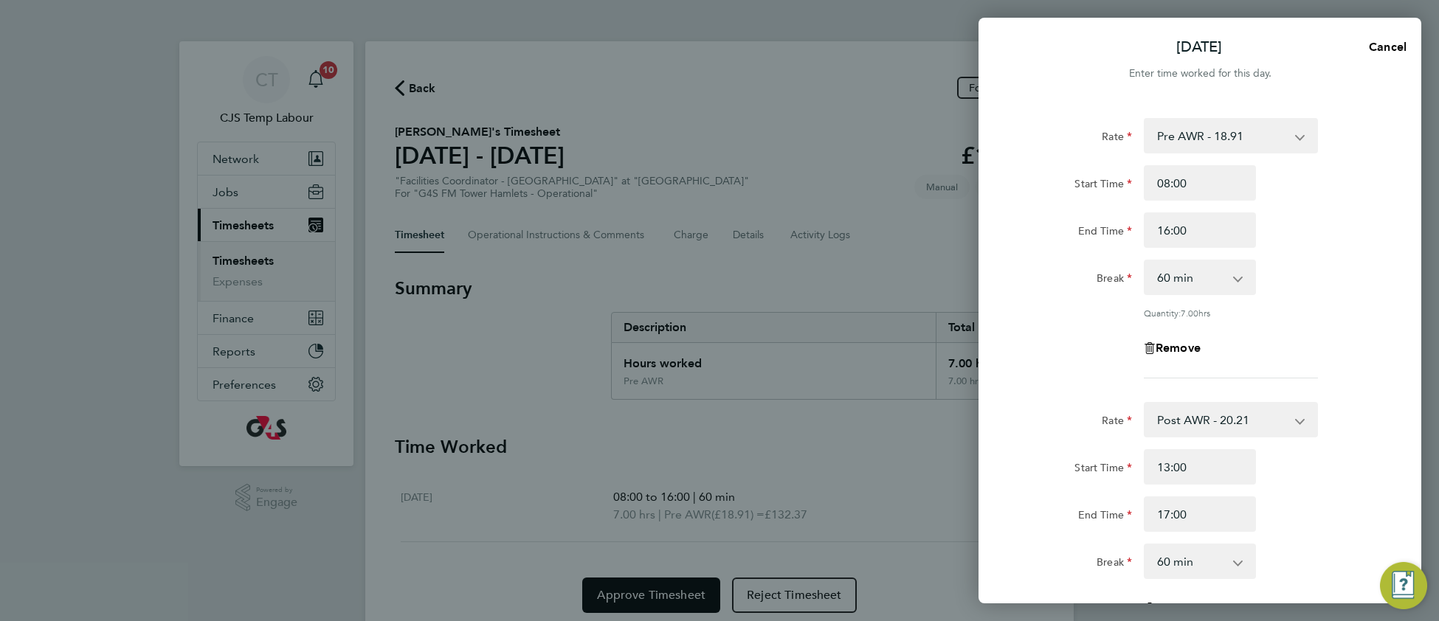
click at [1319, 541] on app-timesheet-line-hourly "Start Time 13:00 End Time 17:00 Break 0 min 15 min 30 min 45 min 60 min 75 min …" at bounding box center [1200, 514] width 360 height 130
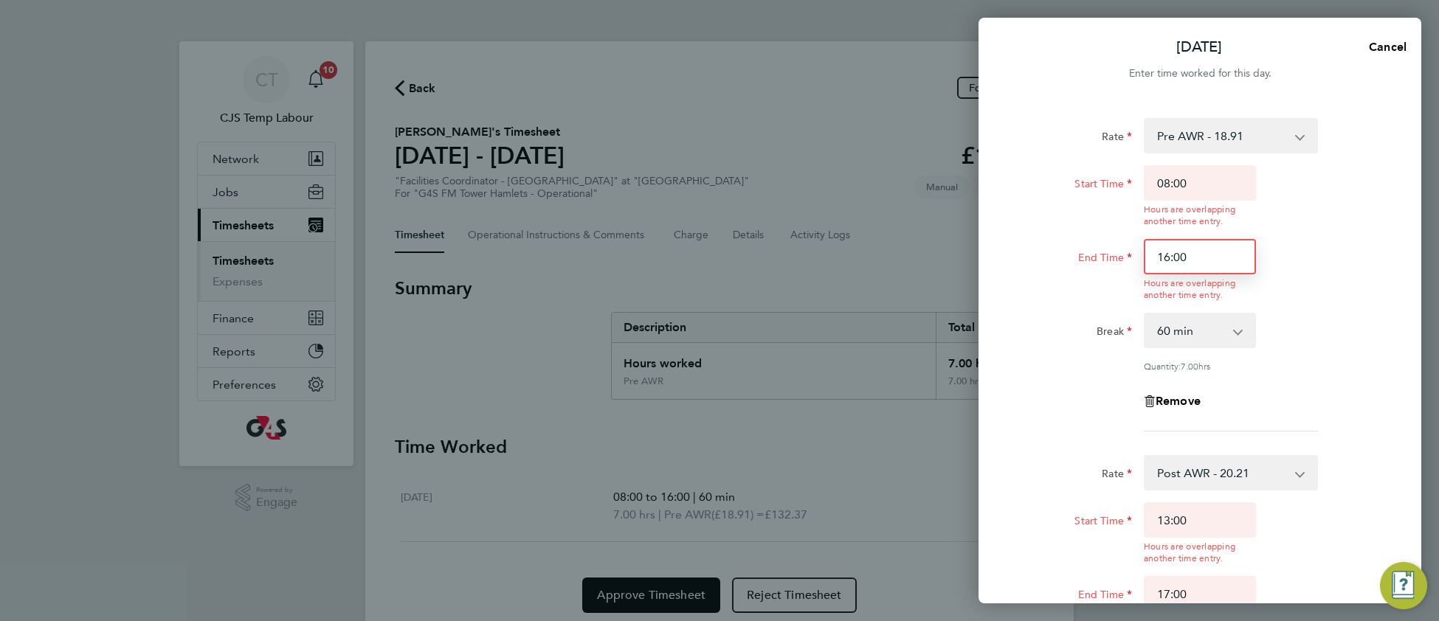
drag, startPoint x: 1169, startPoint y: 255, endPoint x: 1140, endPoint y: 255, distance: 29.5
click at [1140, 255] on div "16:00 Hours are overlapping another time entry." at bounding box center [1200, 270] width 124 height 62
type input "13:00"
click at [1329, 345] on div "Rate Pre AWR - 18.91 Post AWR - 20.21 Start Time 08:00 Hours are overlapping an…" at bounding box center [1200, 275] width 360 height 314
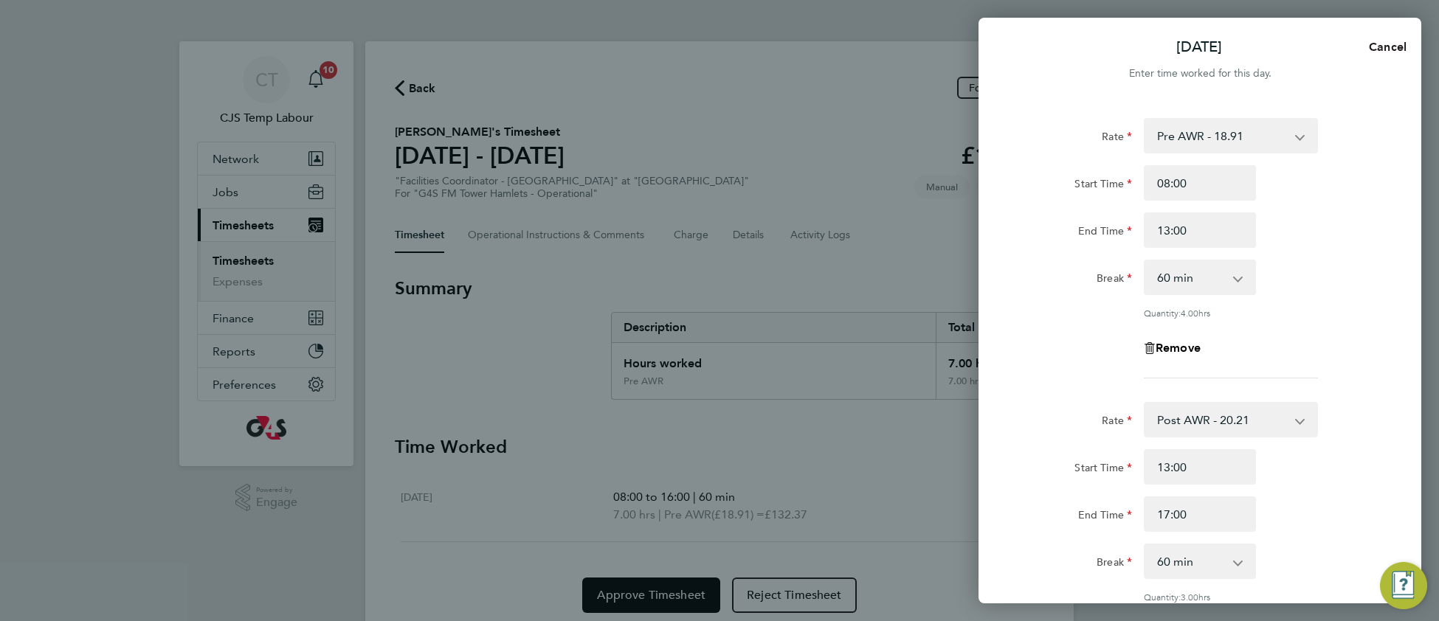
click at [1401, 48] on span "Cancel" at bounding box center [1385, 47] width 42 height 14
select select "60"
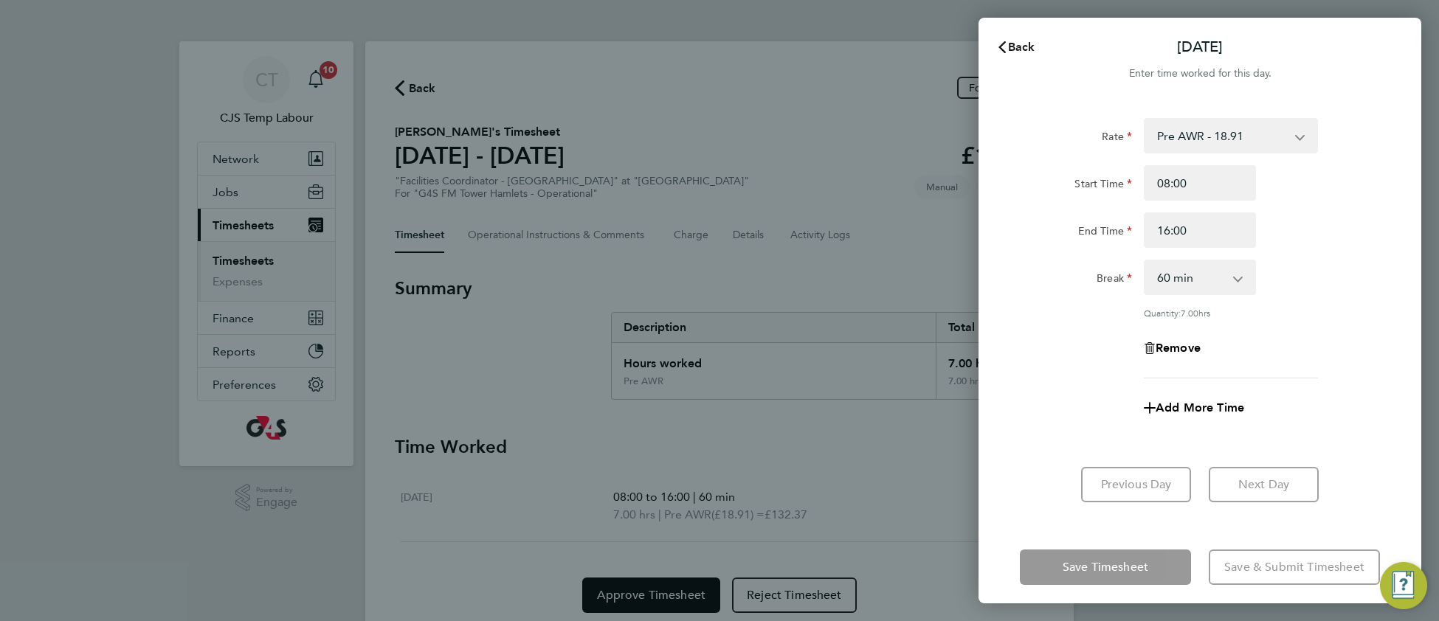
drag, startPoint x: 1025, startPoint y: 48, endPoint x: 1017, endPoint y: 54, distance: 9.4
click at [1024, 48] on span "Back" at bounding box center [1021, 47] width 27 height 14
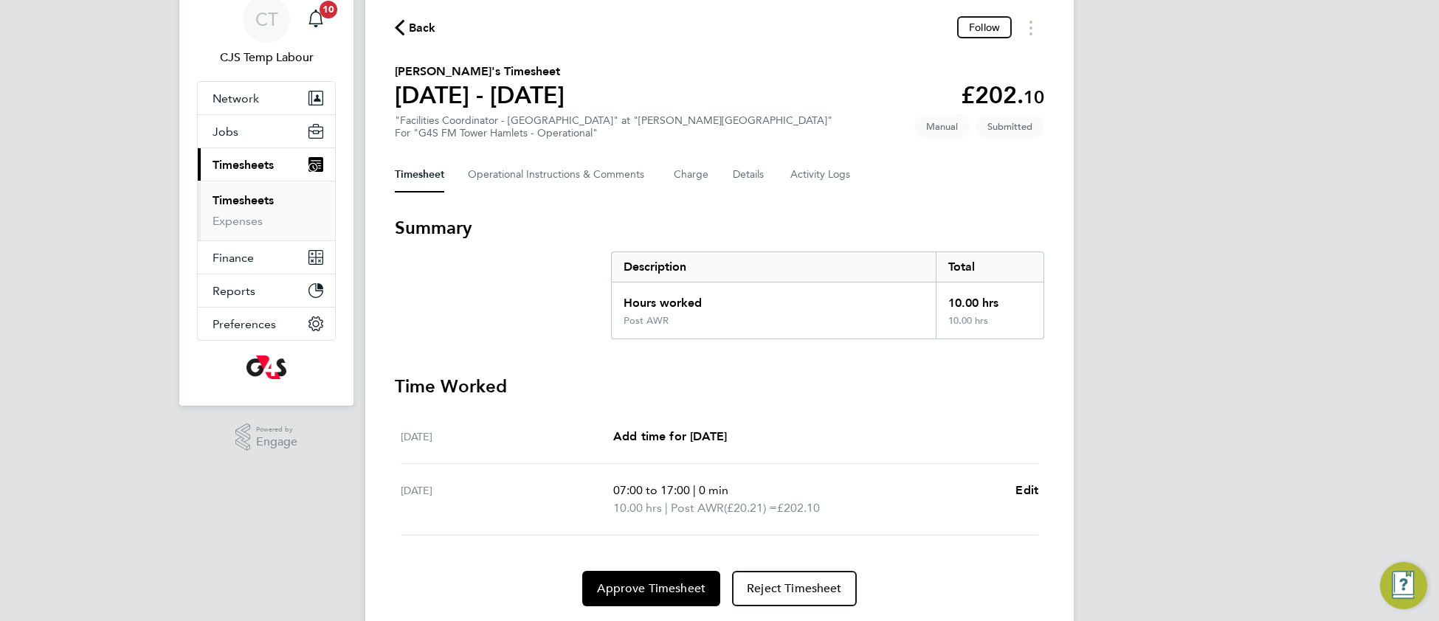
scroll to position [103, 0]
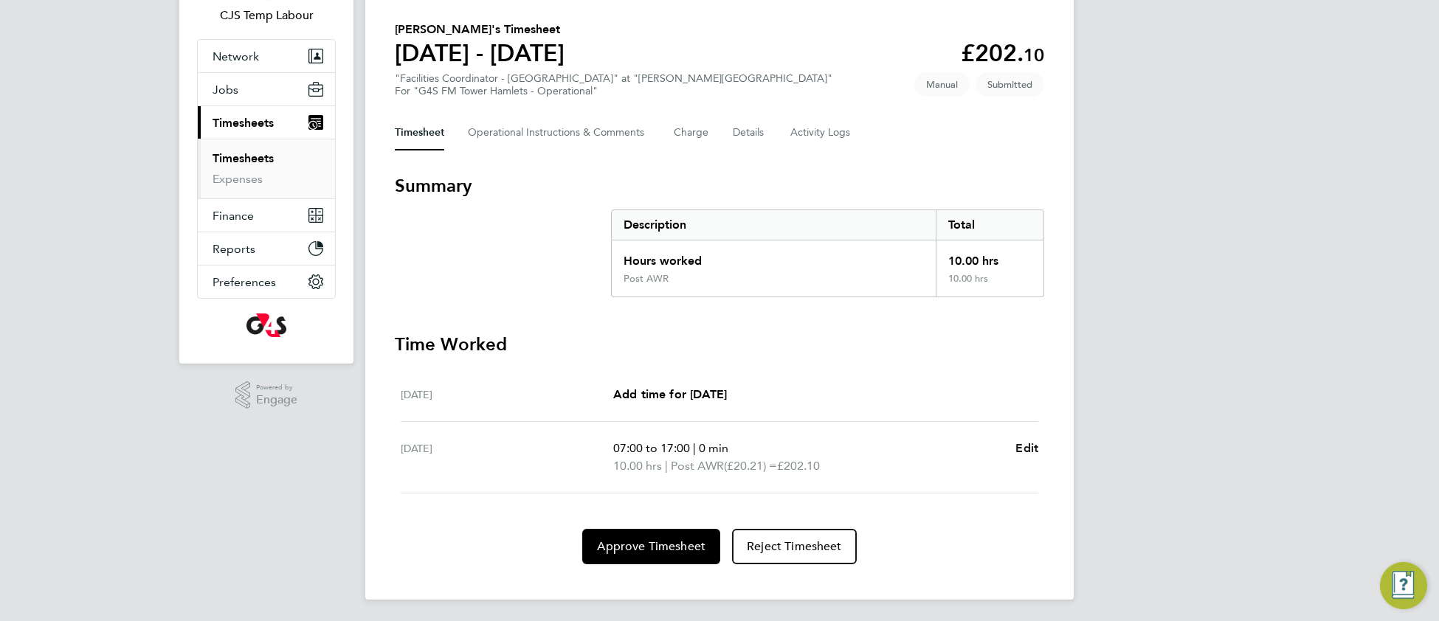
click at [1022, 443] on span "Edit" at bounding box center [1026, 448] width 23 height 14
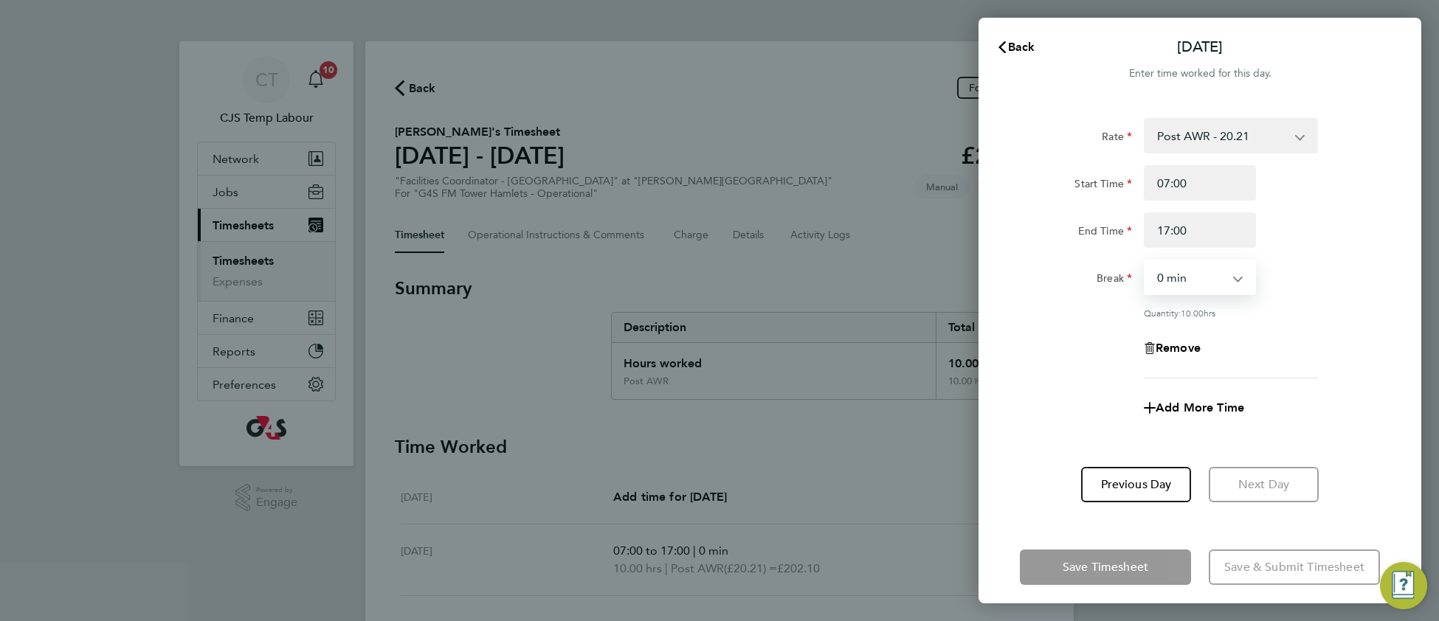
click at [1178, 280] on select "0 min 15 min 30 min 45 min 60 min 75 min 90 min" at bounding box center [1190, 277] width 91 height 32
select select "60"
click at [1145, 261] on select "0 min 15 min 30 min 45 min 60 min 75 min 90 min" at bounding box center [1190, 277] width 91 height 32
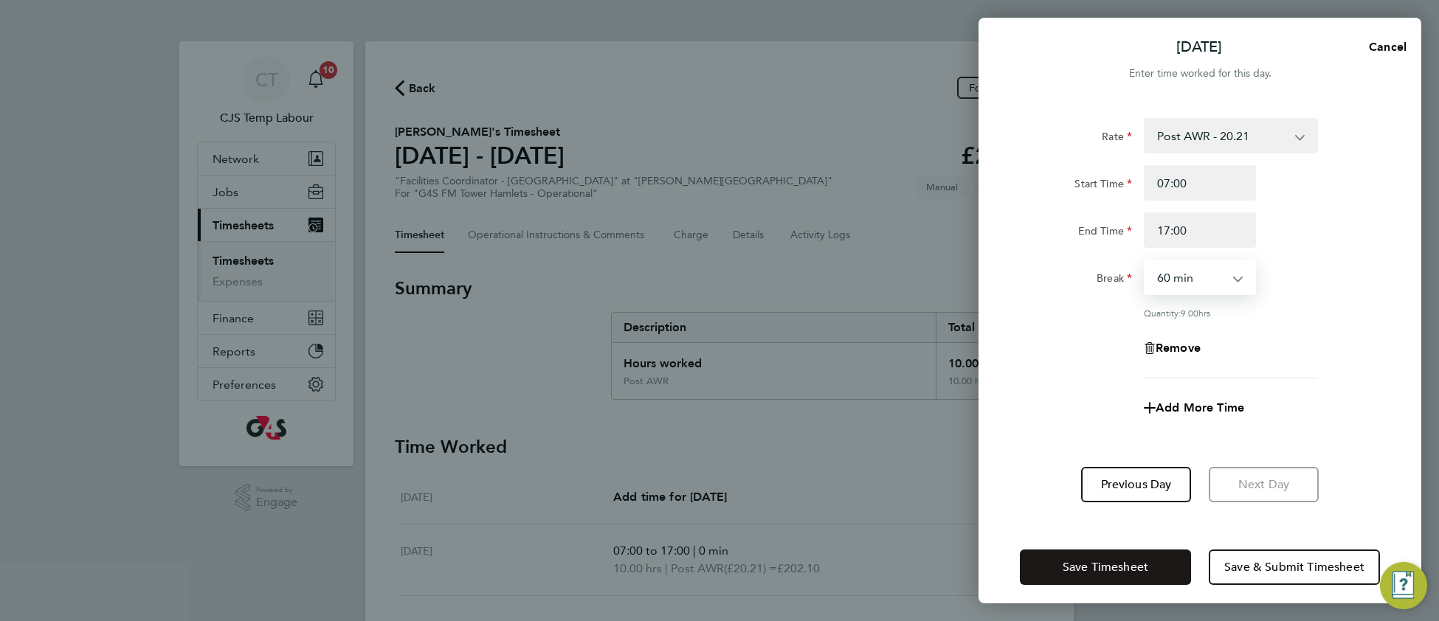
click at [1099, 568] on span "Save Timesheet" at bounding box center [1105, 567] width 86 height 15
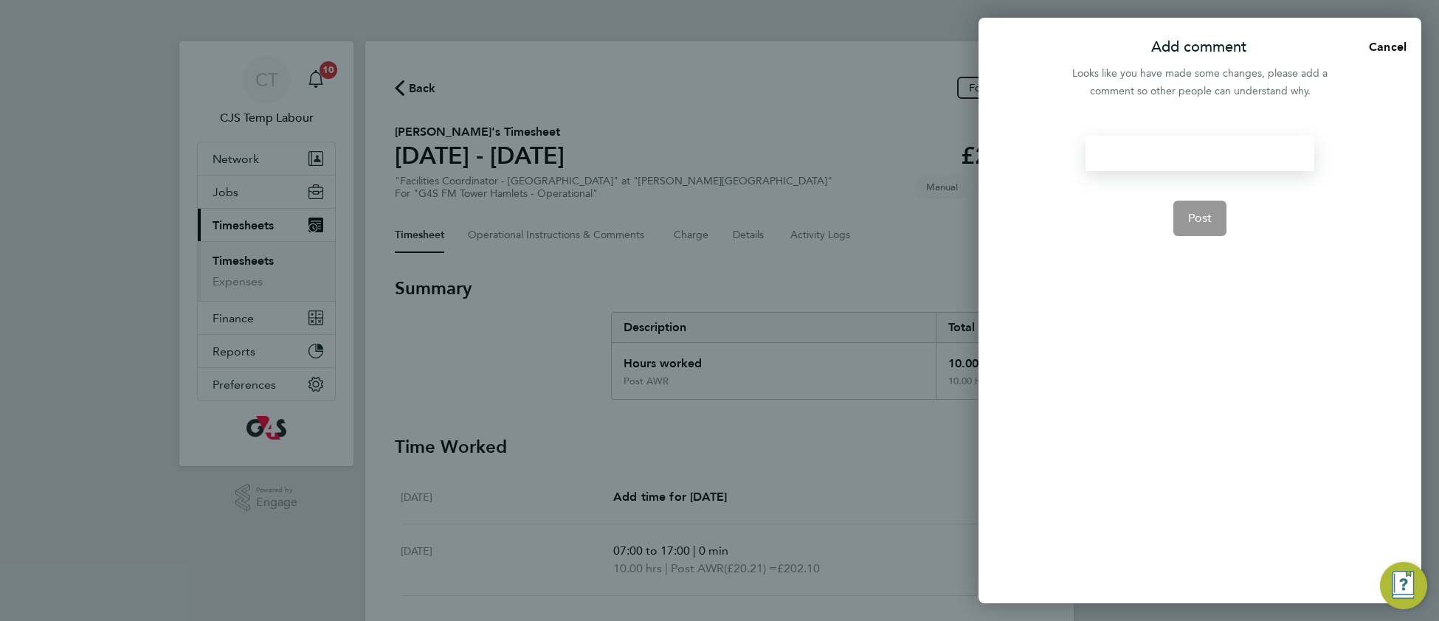
click at [1115, 152] on div at bounding box center [1199, 153] width 228 height 35
drag, startPoint x: 1206, startPoint y: 207, endPoint x: 1199, endPoint y: 210, distance: 7.9
click at [1204, 208] on button "Post" at bounding box center [1200, 218] width 54 height 35
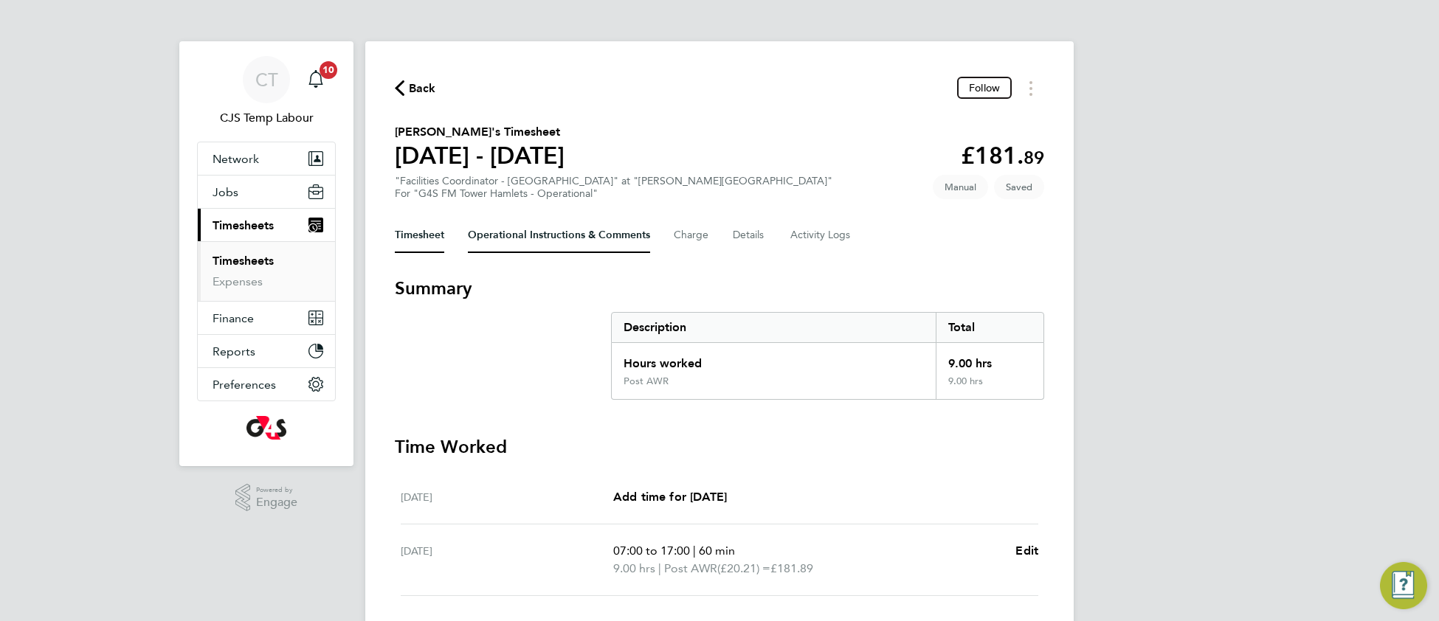
click at [530, 239] on Comments-tab "Operational Instructions & Comments" at bounding box center [559, 235] width 182 height 35
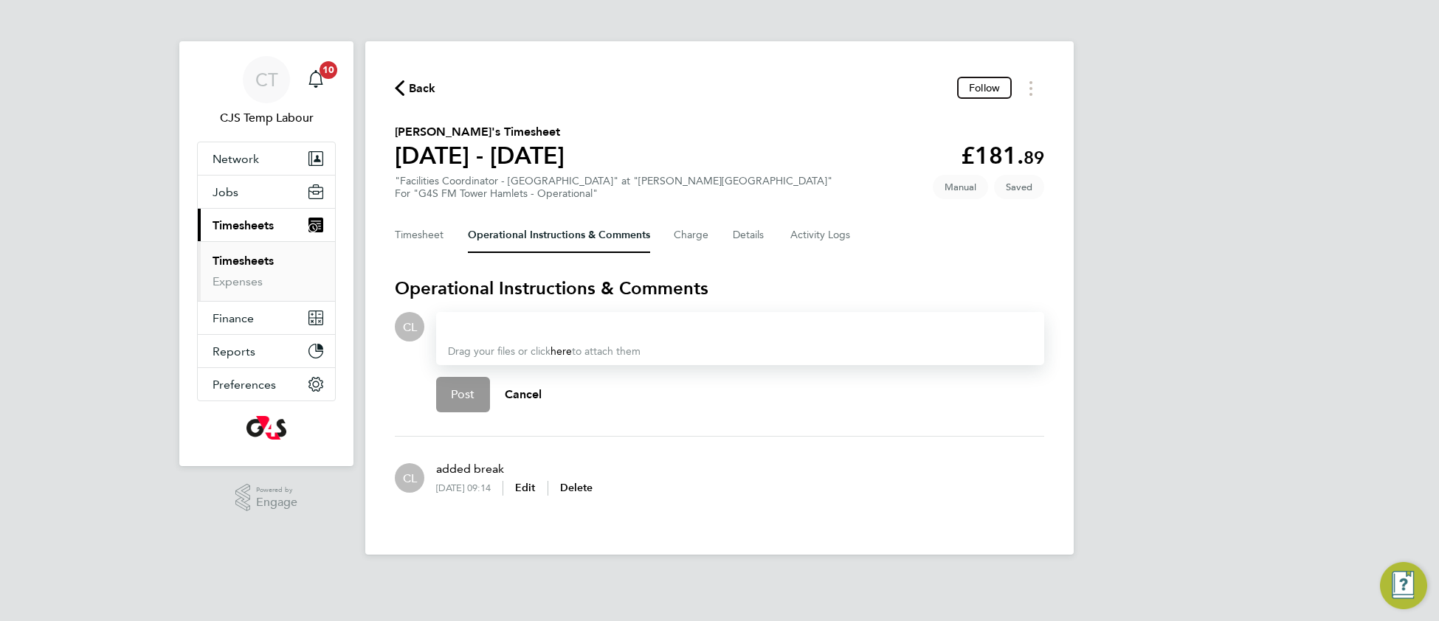
click at [520, 322] on div at bounding box center [740, 327] width 584 height 18
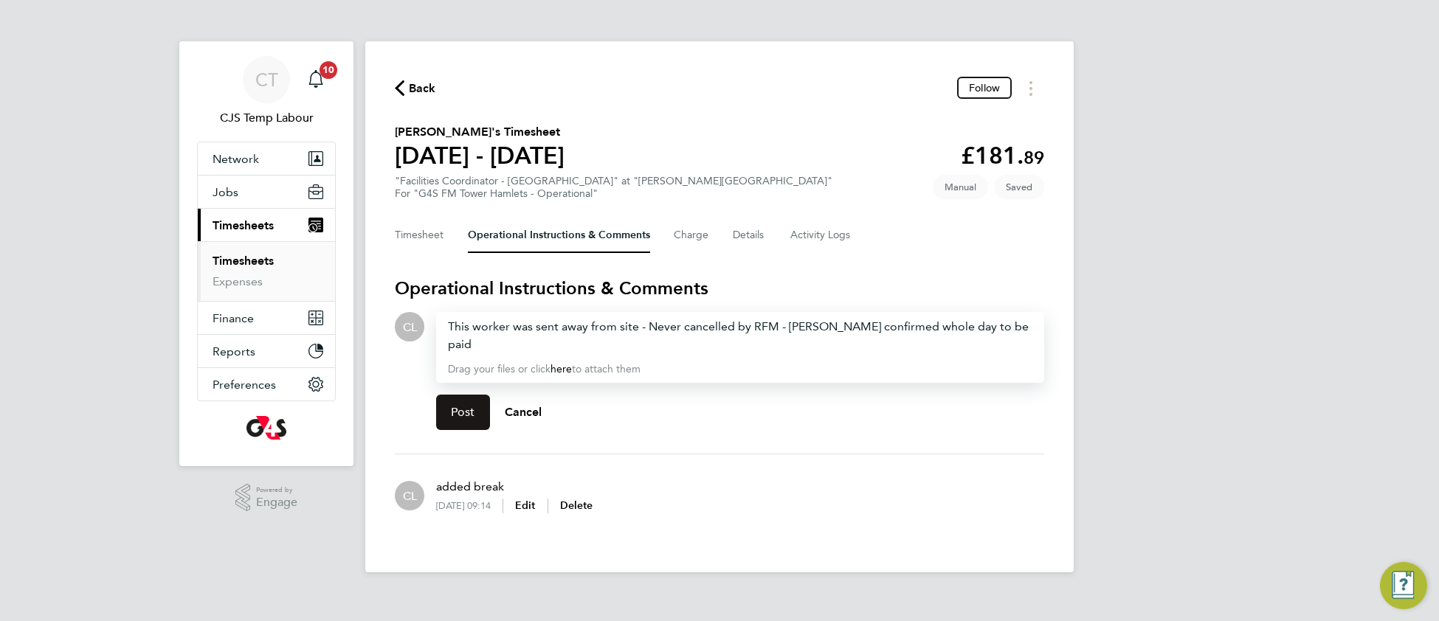
click at [459, 404] on button "Post" at bounding box center [463, 412] width 54 height 35
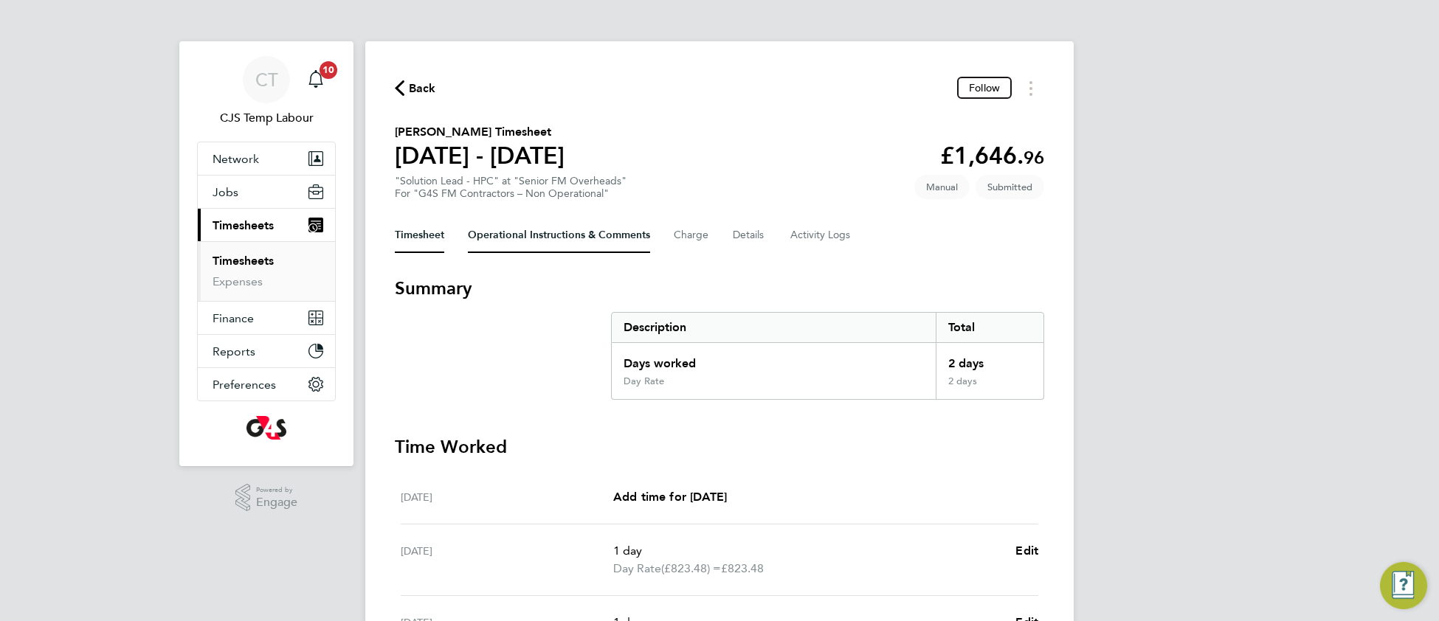
click at [539, 232] on Comments-tab "Operational Instructions & Comments" at bounding box center [559, 235] width 182 height 35
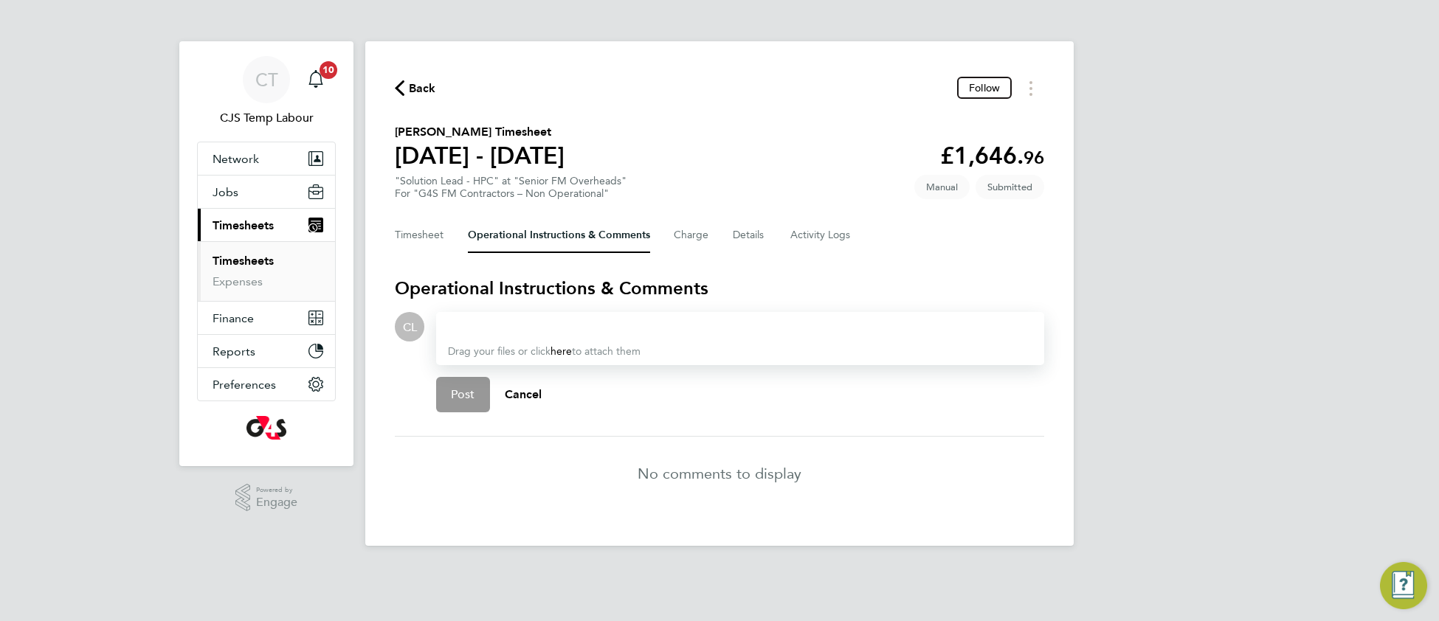
click at [494, 319] on div at bounding box center [740, 327] width 584 height 18
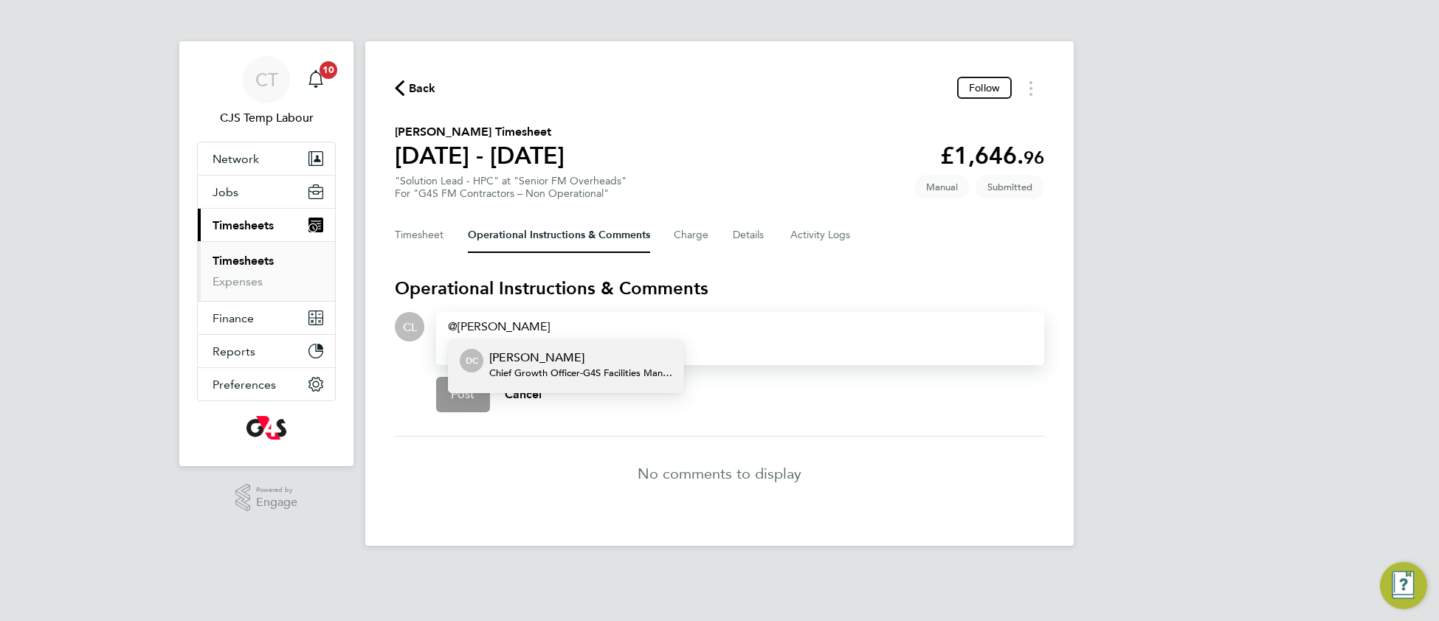
click at [567, 367] on span "Chief Growth Officer - G4S Facilities Management (Uk) Limited" at bounding box center [580, 373] width 183 height 12
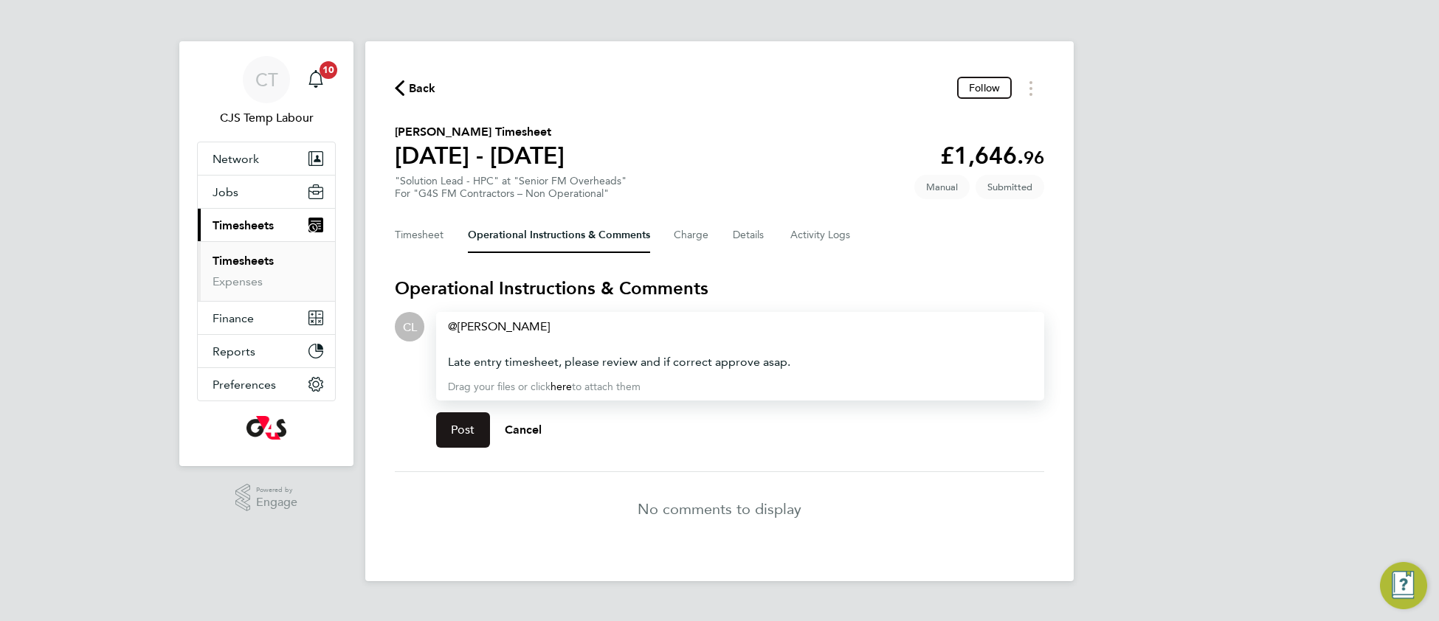
click at [446, 429] on button "Post" at bounding box center [463, 429] width 54 height 35
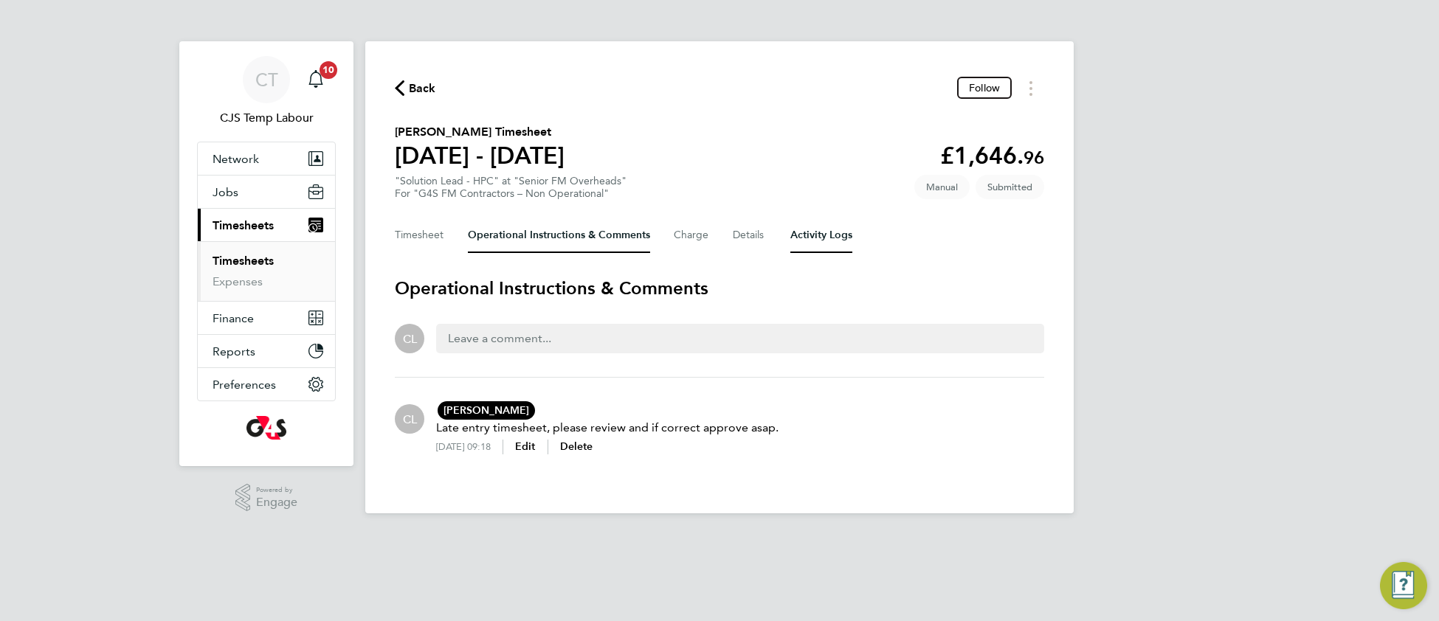
click at [805, 229] on Logs-tab "Activity Logs" at bounding box center [821, 235] width 62 height 35
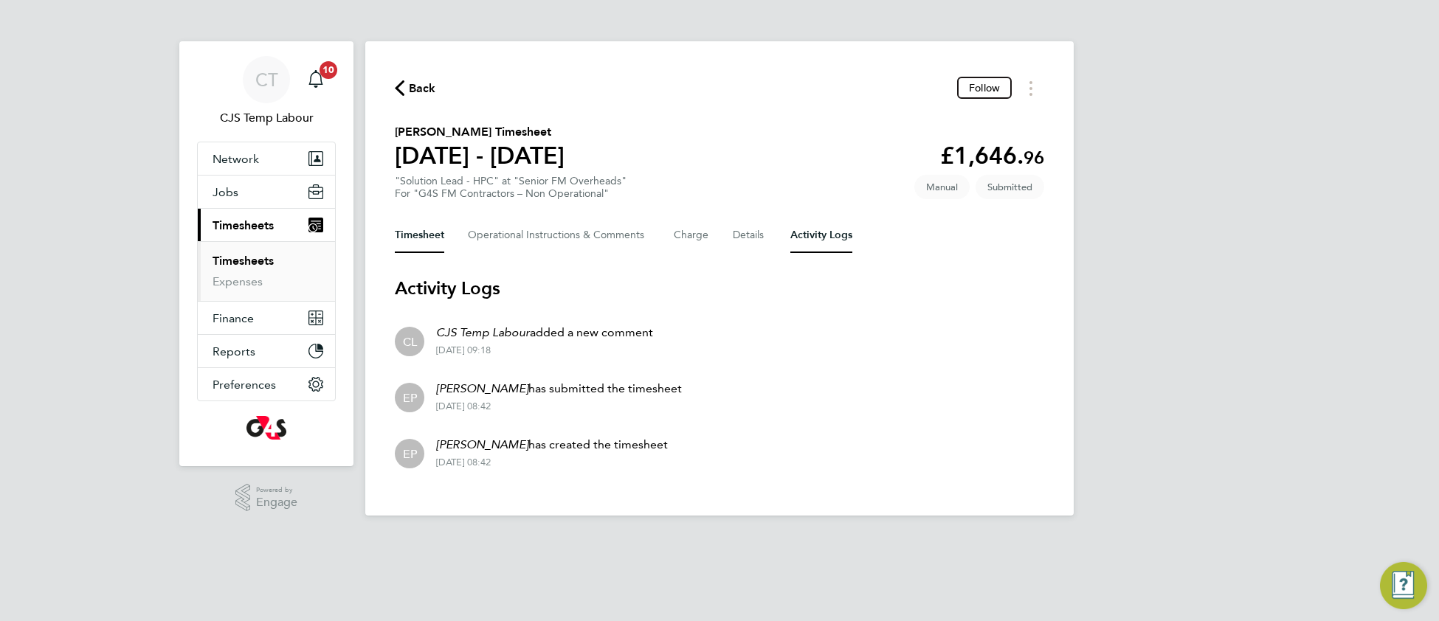
click at [417, 229] on button "Timesheet" at bounding box center [419, 235] width 49 height 35
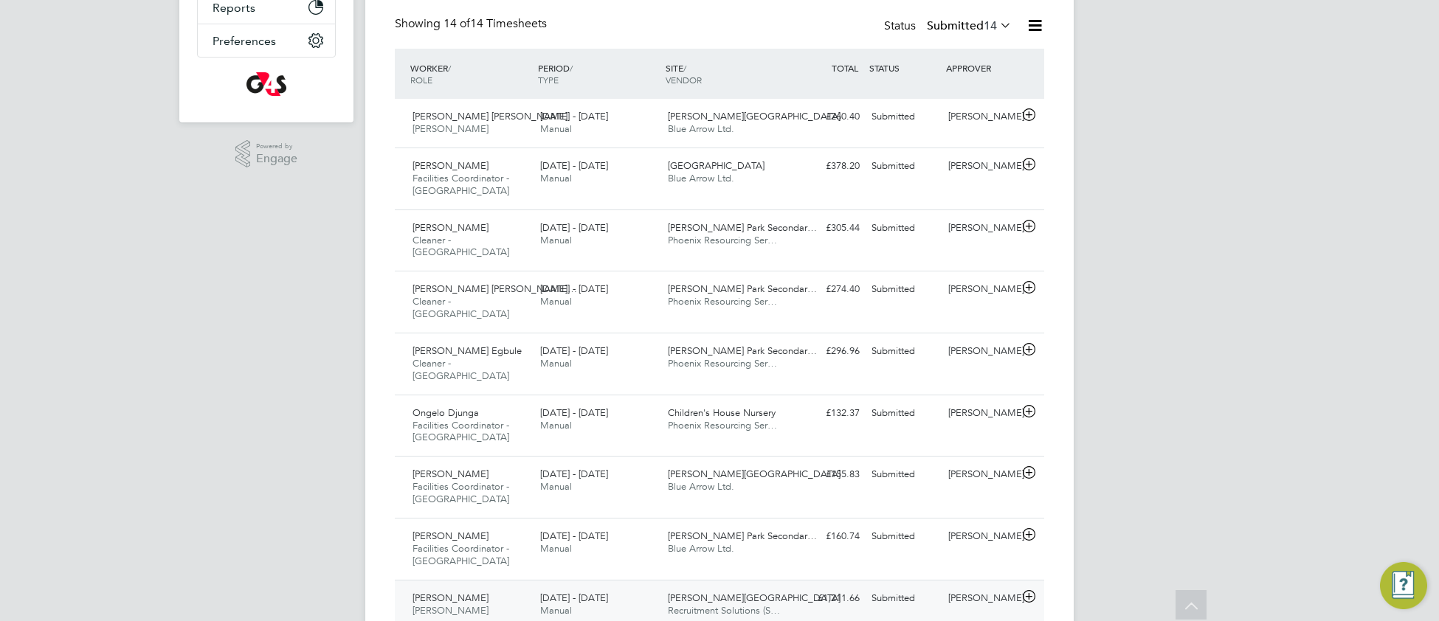
scroll to position [342, 0]
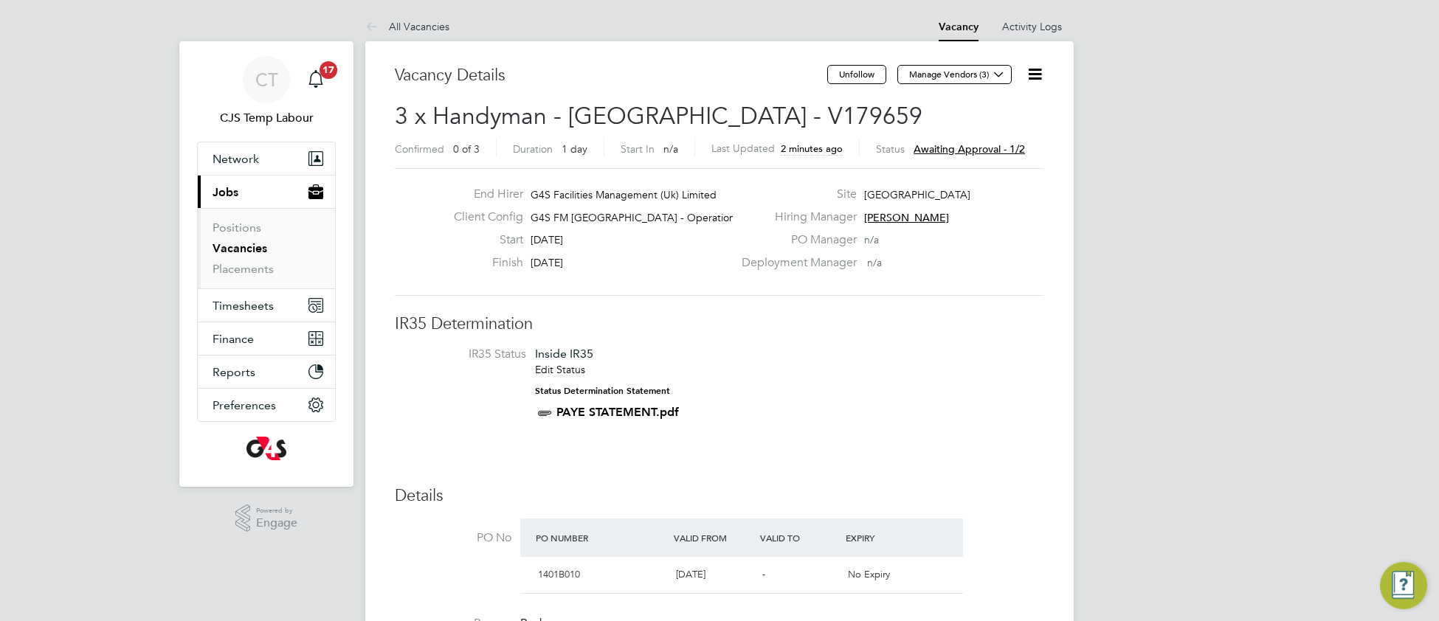
click at [1031, 75] on icon at bounding box center [1034, 74] width 18 height 18
click at [952, 159] on li "Approve" at bounding box center [988, 158] width 106 height 21
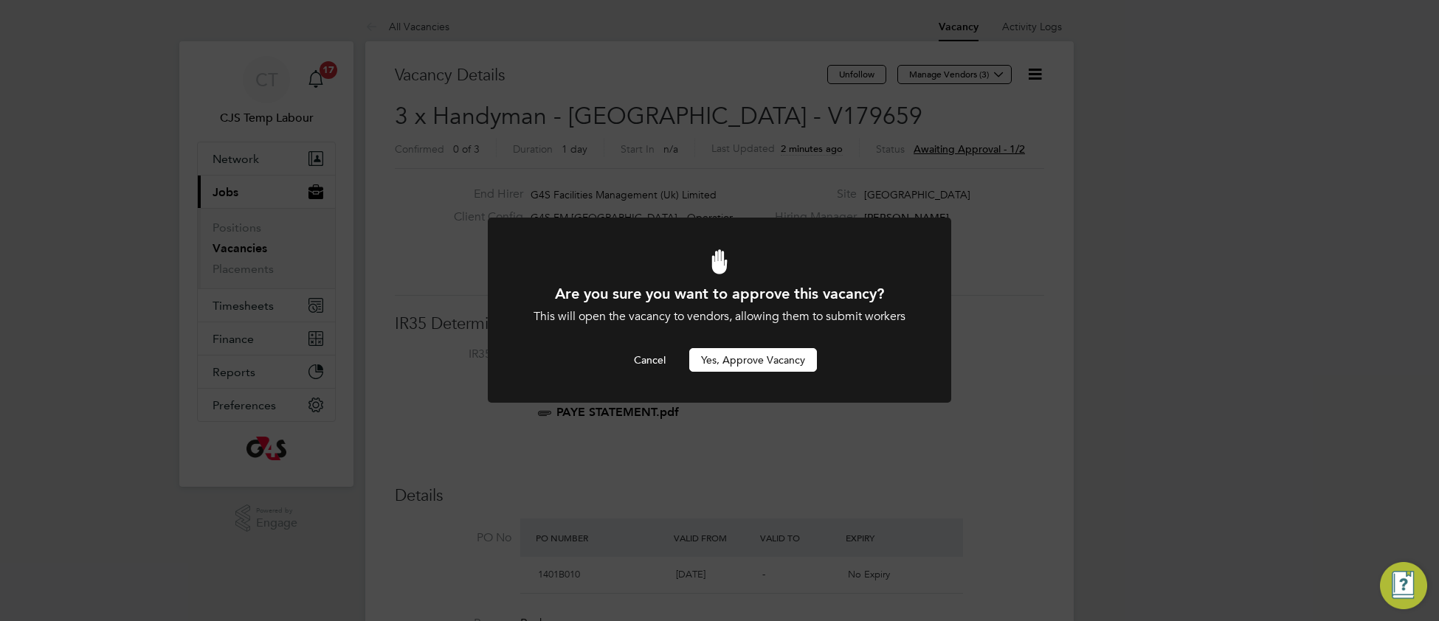
click at [737, 366] on button "Yes, Approve Vacancy" at bounding box center [753, 360] width 128 height 24
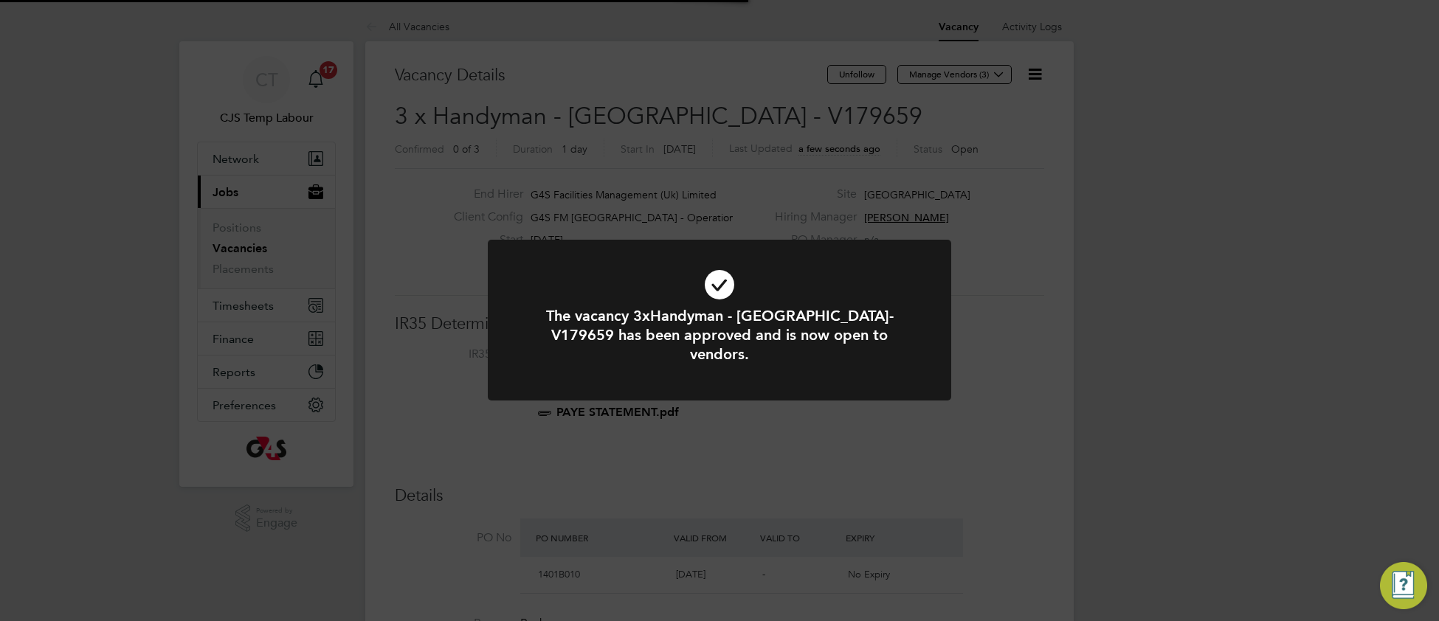
scroll to position [44, 103]
drag, startPoint x: 573, startPoint y: 269, endPoint x: 570, endPoint y: 262, distance: 8.2
click at [572, 269] on icon at bounding box center [719, 285] width 384 height 58
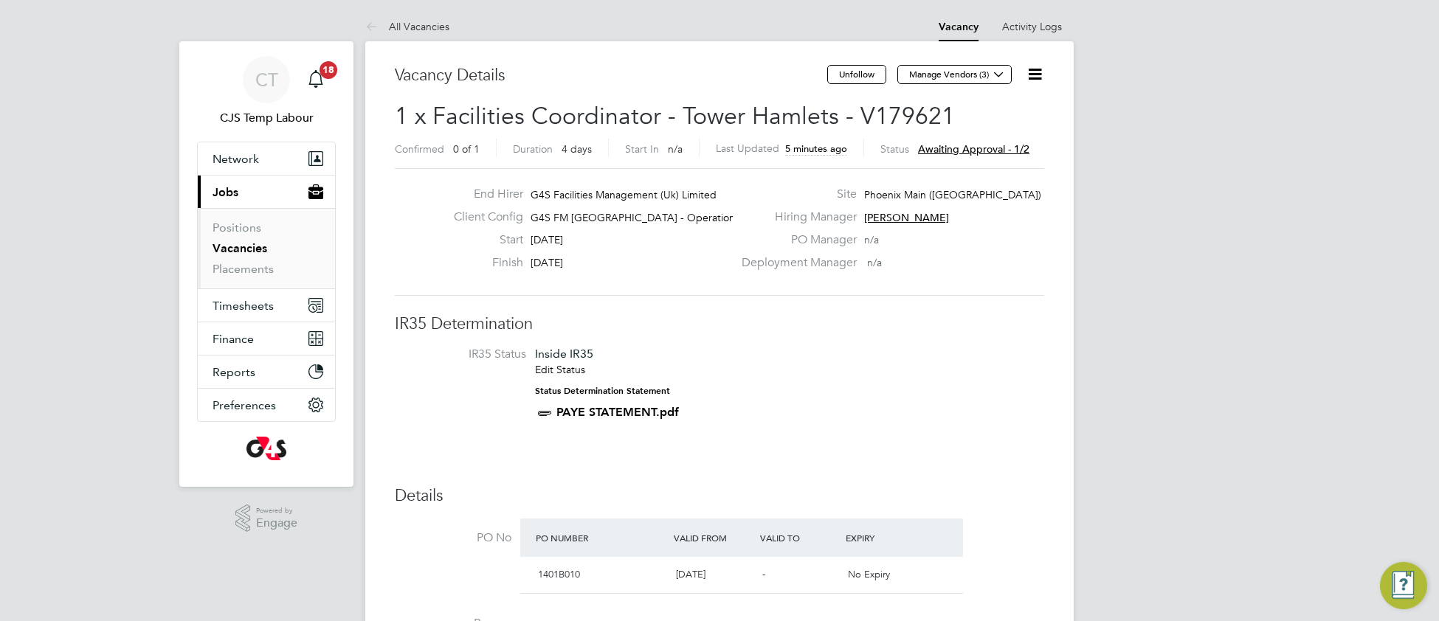
click at [1035, 82] on icon at bounding box center [1034, 74] width 18 height 18
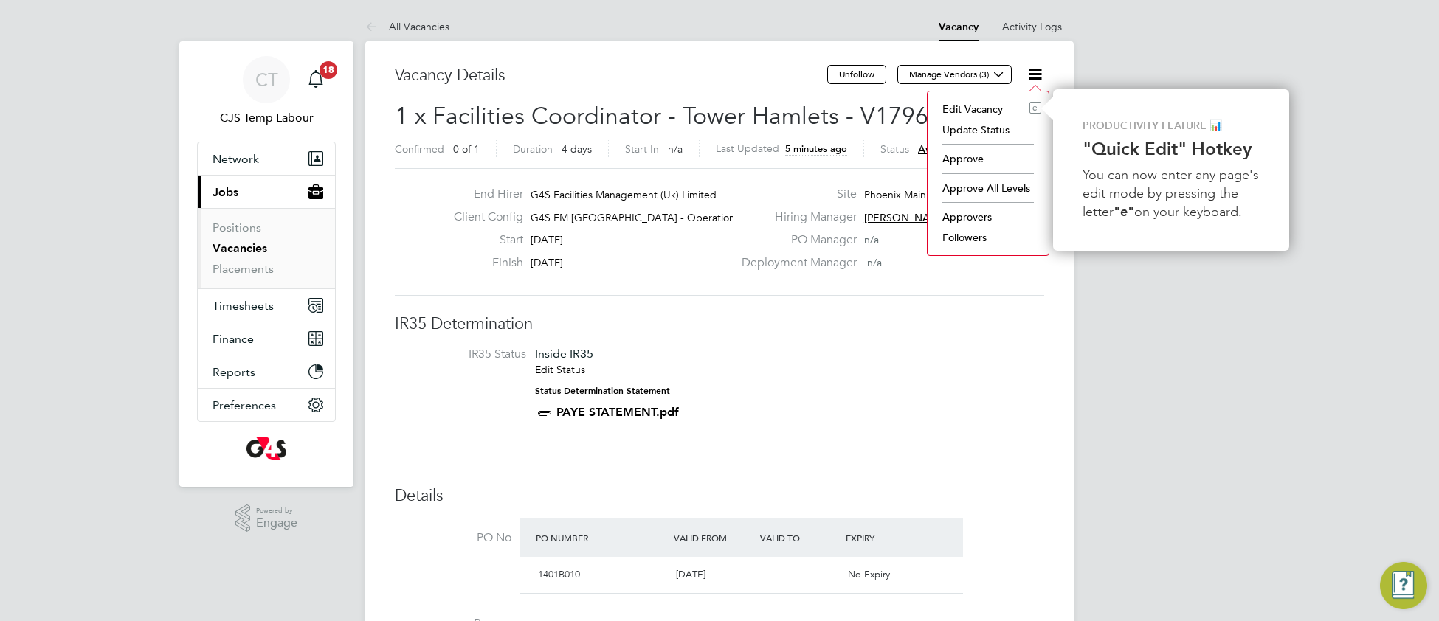
click at [958, 163] on li "Approve" at bounding box center [988, 158] width 106 height 21
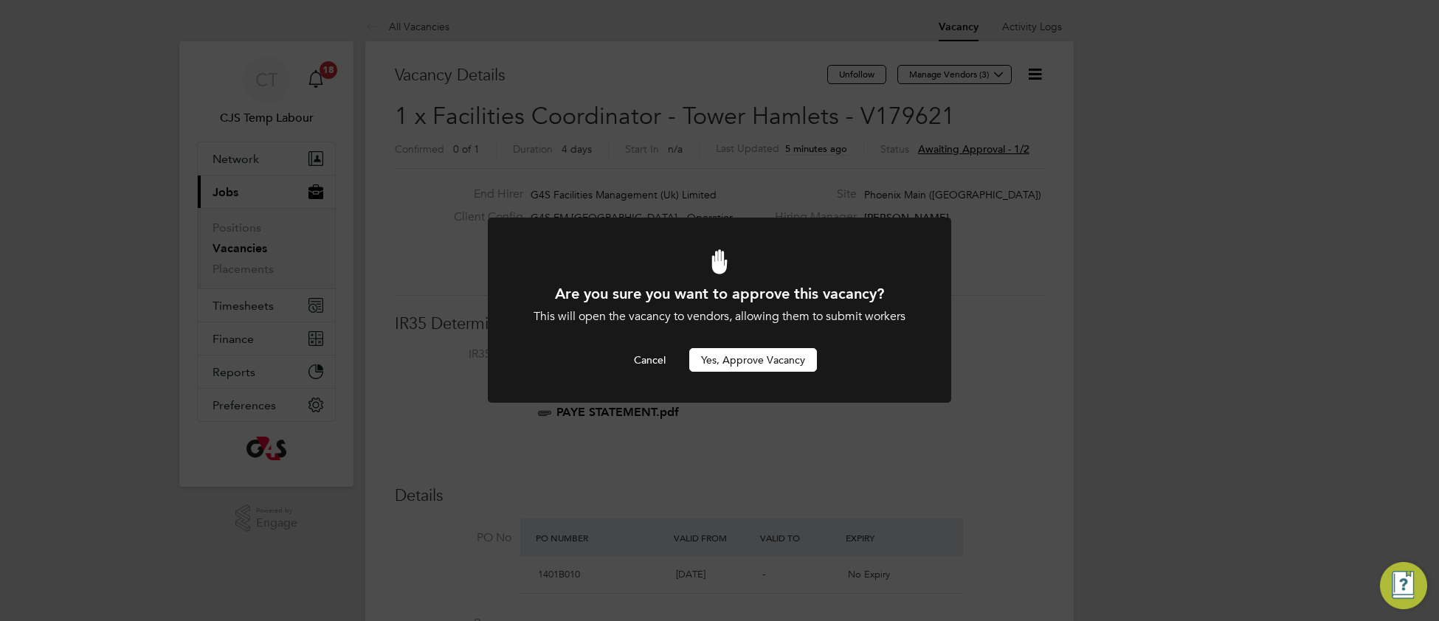
click at [721, 354] on button "Yes, Approve Vacancy" at bounding box center [753, 360] width 128 height 24
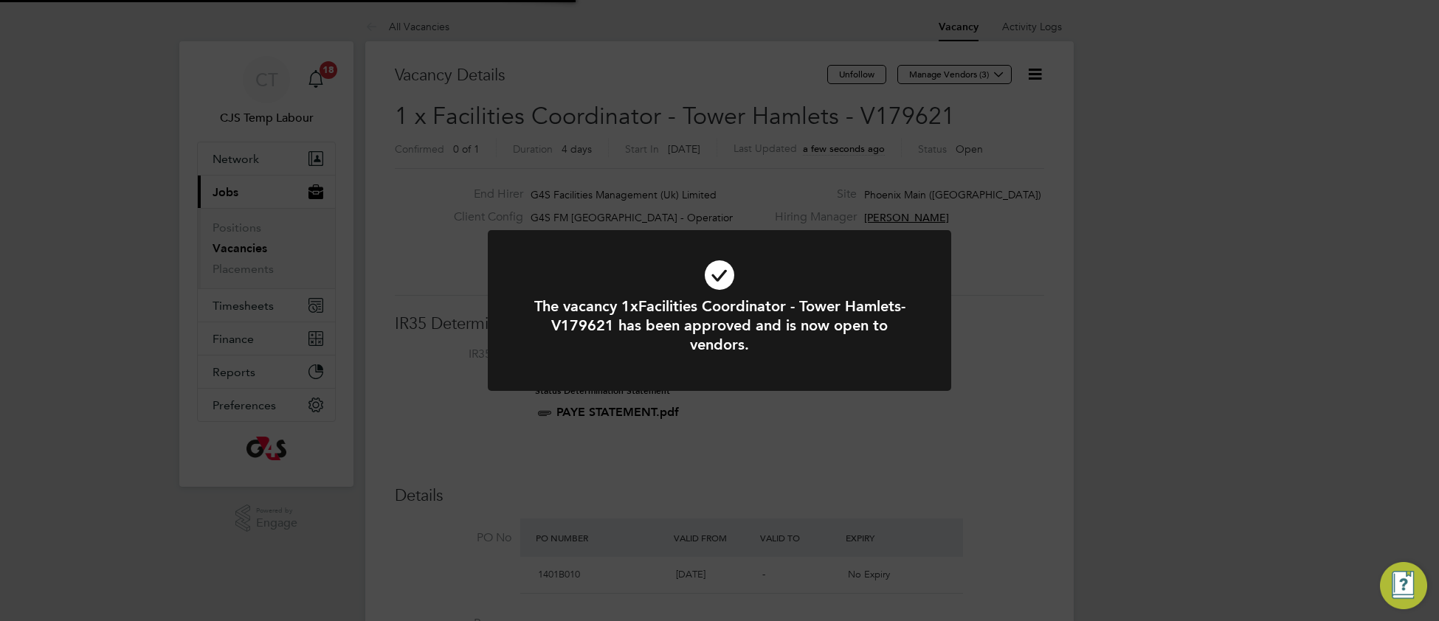
scroll to position [44, 103]
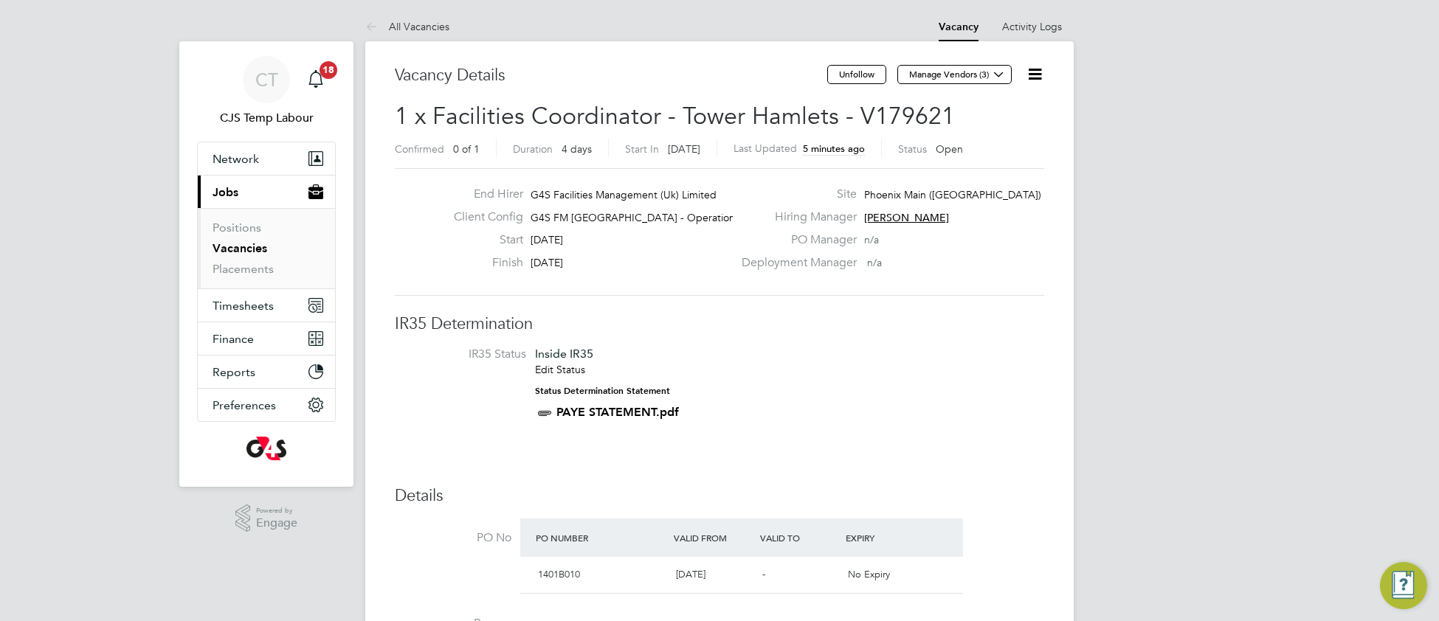
click at [240, 254] on link "Vacancies" at bounding box center [239, 248] width 55 height 14
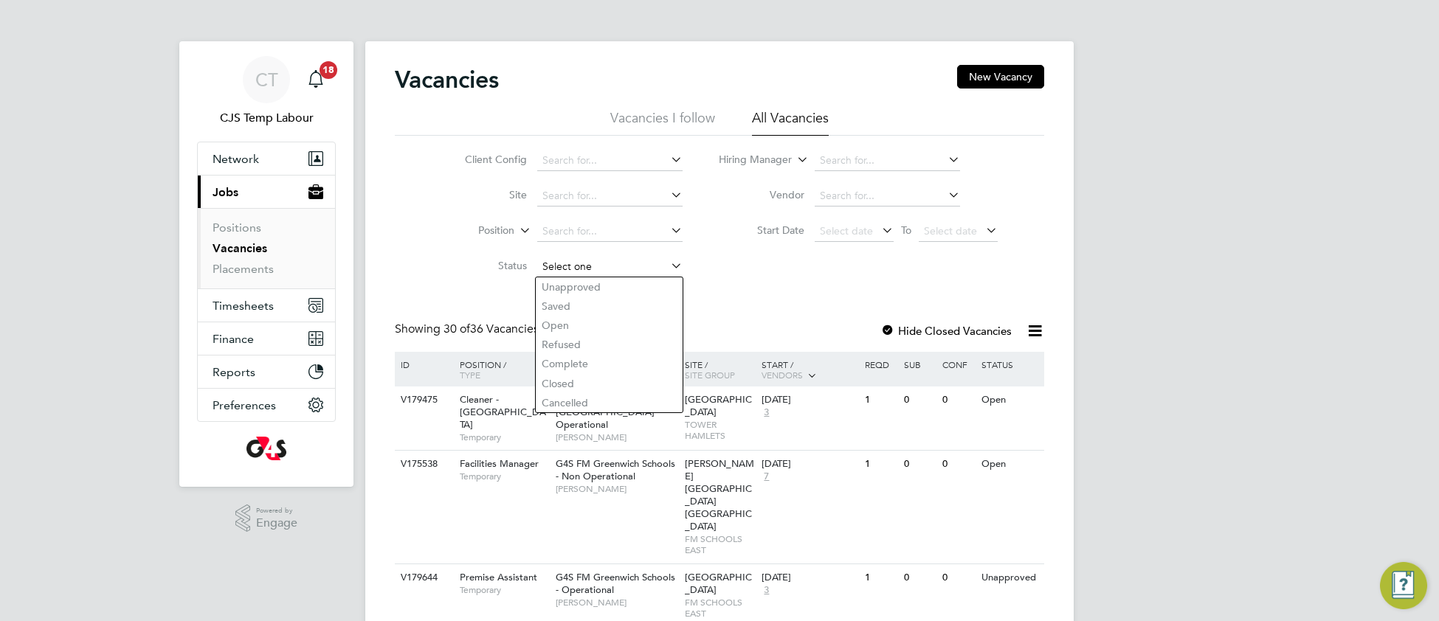
click at [582, 267] on input at bounding box center [609, 267] width 145 height 21
click at [584, 286] on li "Unapproved" at bounding box center [609, 286] width 147 height 19
type input "Unapproved"
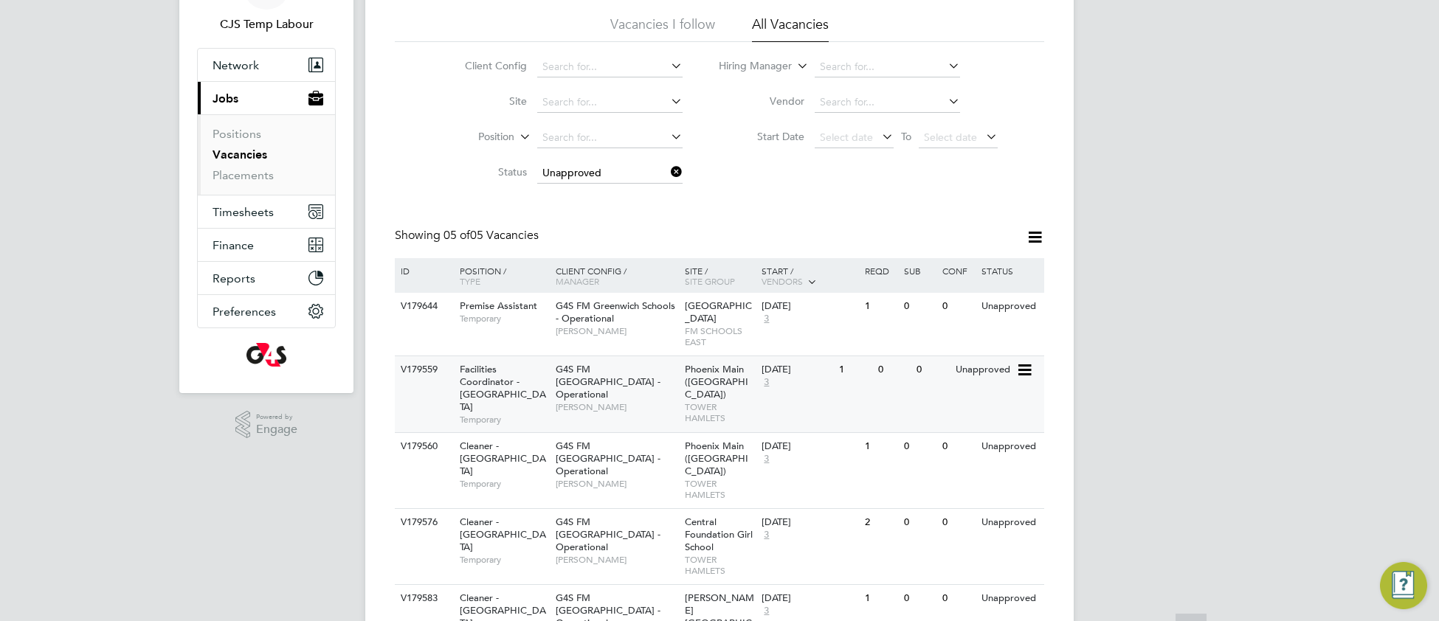
scroll to position [143, 0]
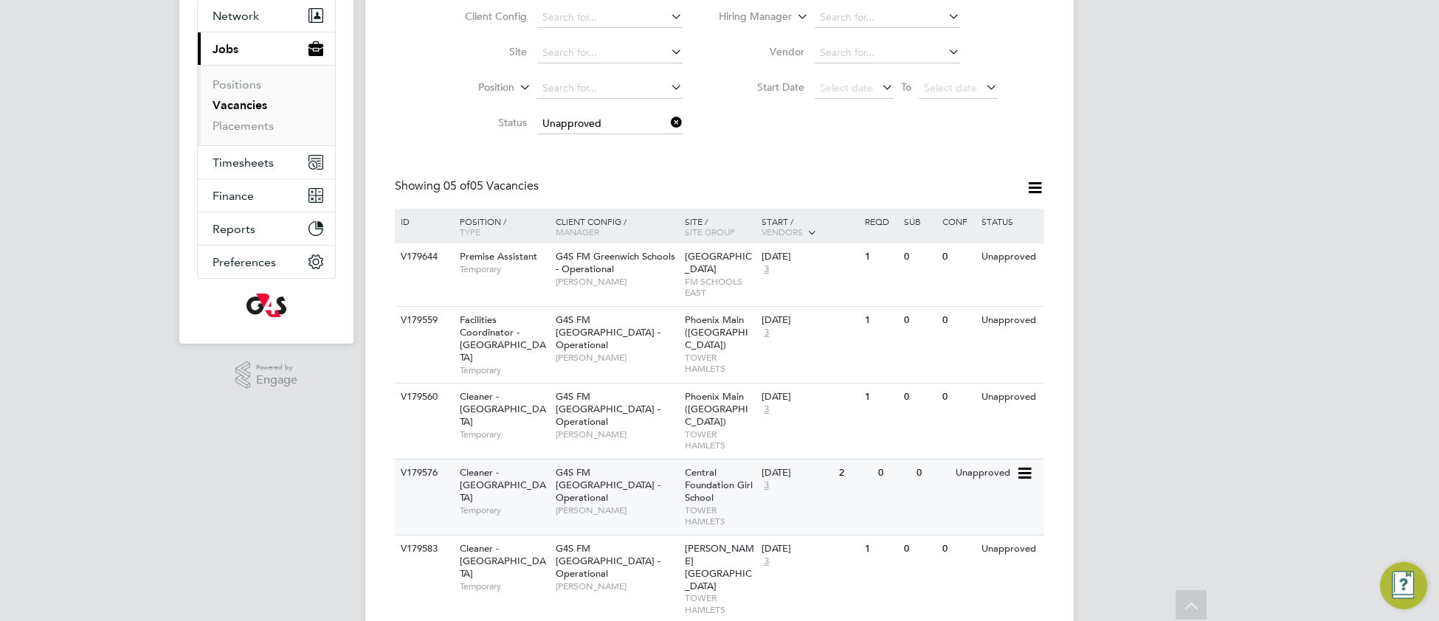
click at [594, 496] on div "G4S FM Tower Hamlets - Operational Derek Aamponsah" at bounding box center [616, 491] width 129 height 63
click at [811, 347] on div "01 Sep 2025 3" at bounding box center [796, 327] width 77 height 40
click at [638, 365] on div "G4S FM Tower Hamlets - Operational Derek Aamponsah" at bounding box center [616, 338] width 129 height 63
click at [612, 370] on div "G4S FM Tower Hamlets - Operational Derek Aamponsah" at bounding box center [616, 338] width 129 height 63
click at [669, 411] on div "G4S FM Tower Hamlets - Operational Derek Aamponsah" at bounding box center [616, 415] width 129 height 63
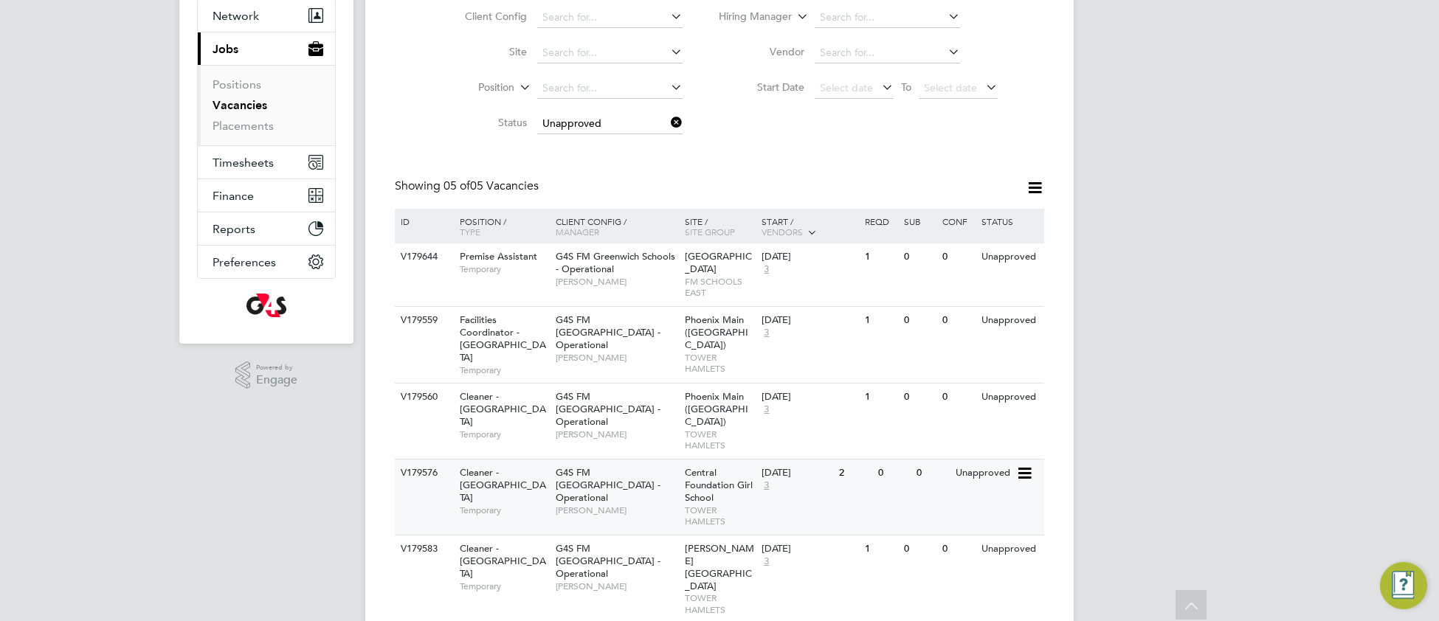
click at [679, 496] on div "V179576 Cleaner - Tower Hamlet Temporary G4S FM Tower Hamlets - Operational Der…" at bounding box center [719, 497] width 649 height 76
click at [738, 550] on span "Ben Jonson Primary School" at bounding box center [719, 567] width 69 height 50
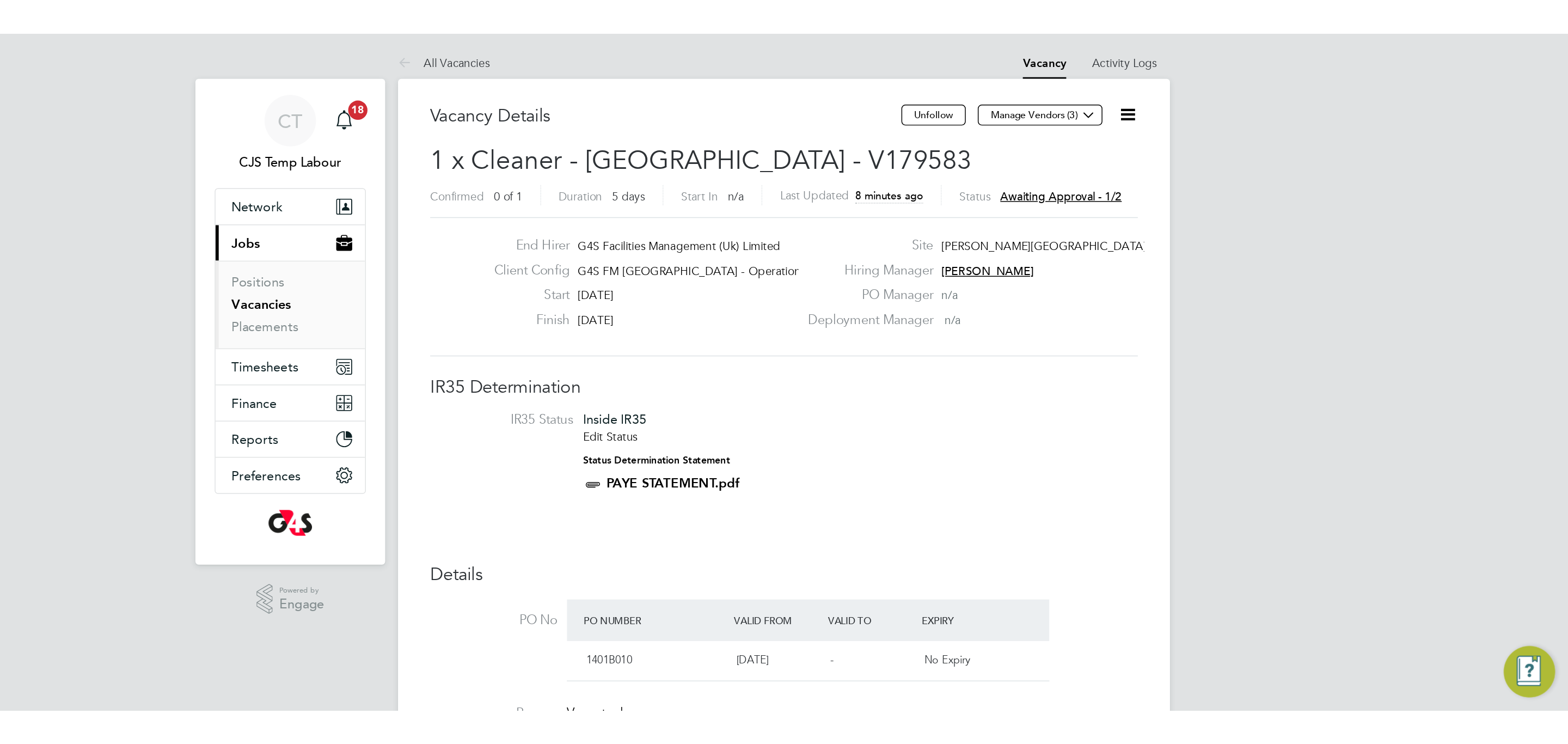
scroll to position [5, 5]
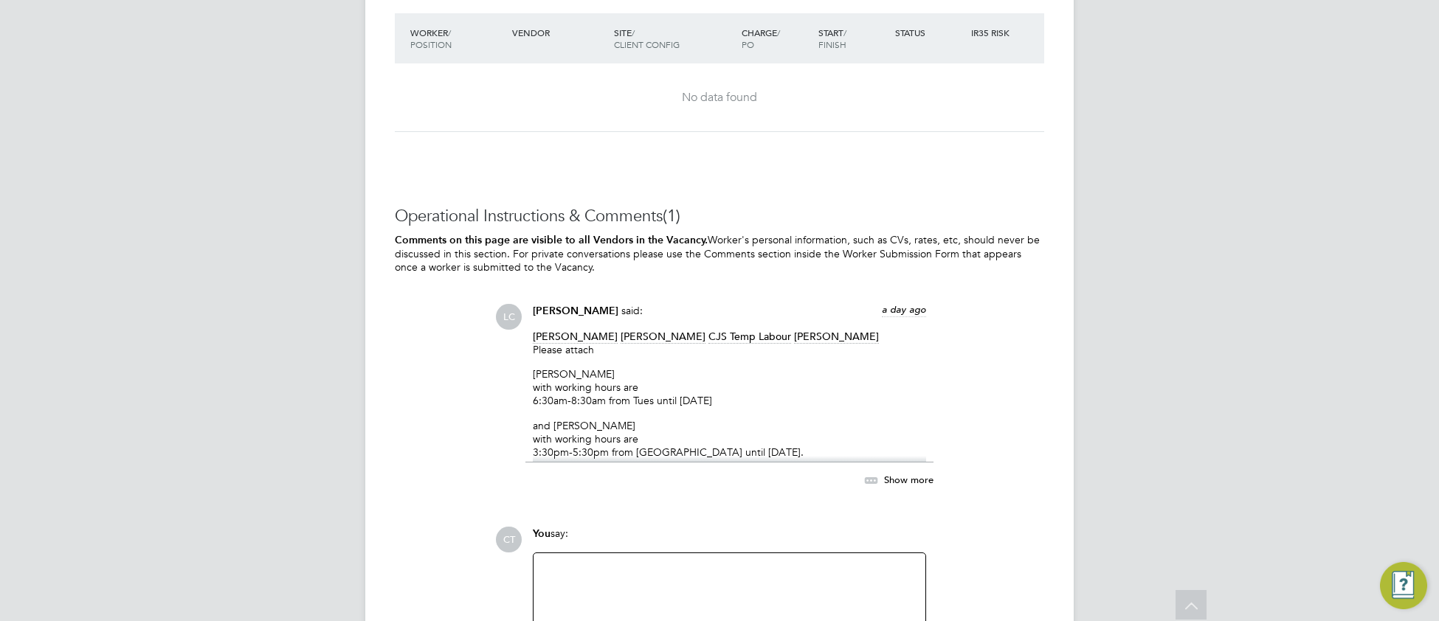
scroll to position [2143, 0]
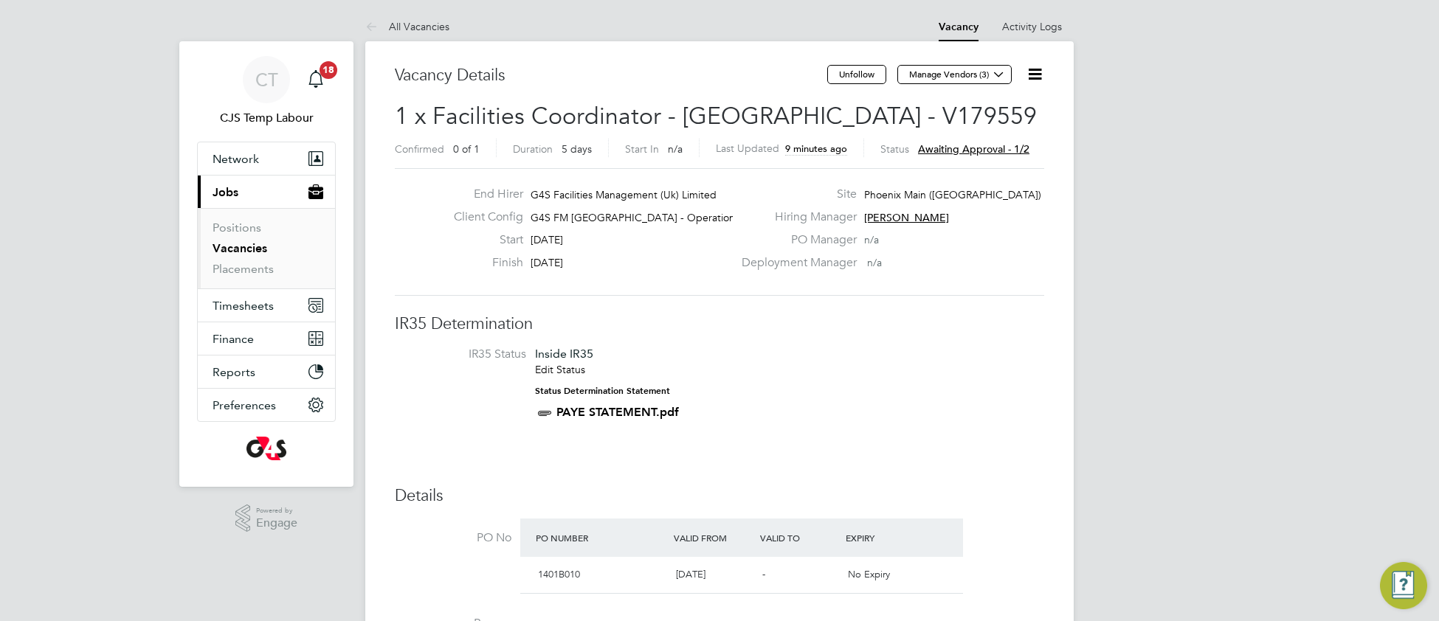
drag, startPoint x: 1034, startPoint y: 73, endPoint x: 1021, endPoint y: 104, distance: 33.4
click at [1033, 73] on icon at bounding box center [1034, 74] width 18 height 18
click at [974, 156] on li "Approve" at bounding box center [988, 158] width 106 height 21
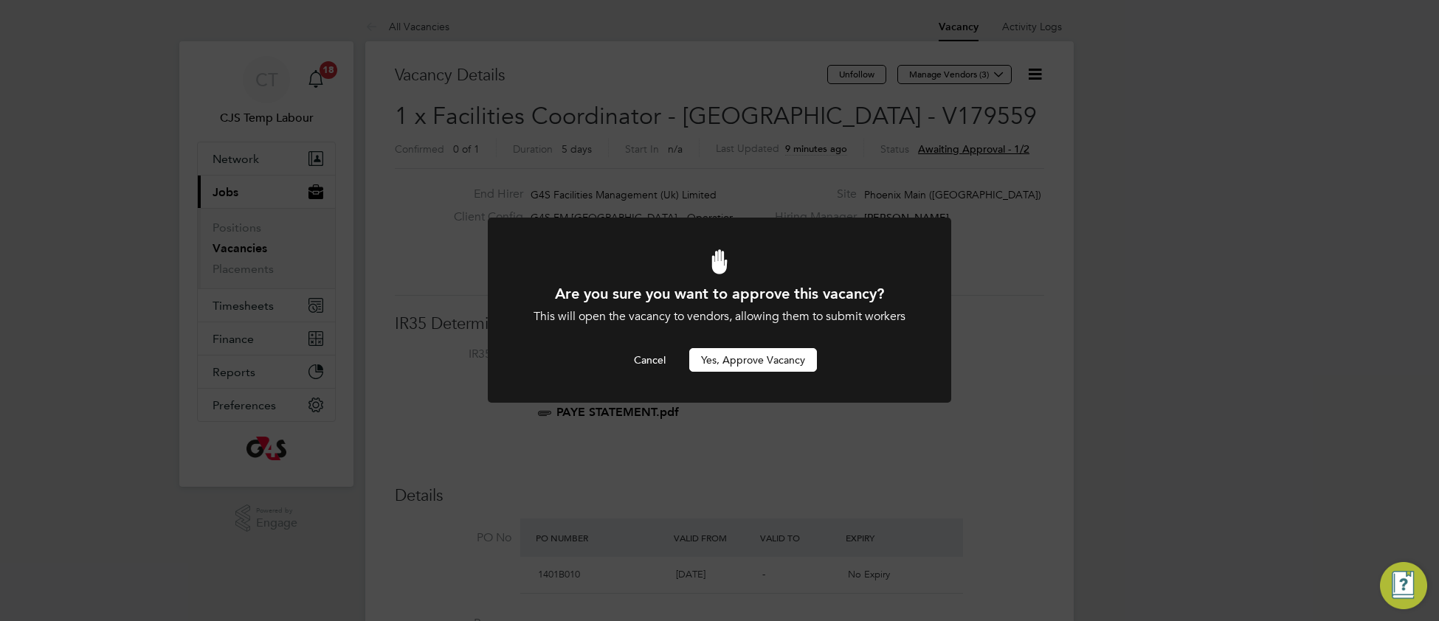
click at [788, 345] on div "Are you sure you want to approve this vacancy? This will open the vacancy to ve…" at bounding box center [719, 328] width 384 height 88
drag, startPoint x: 736, startPoint y: 355, endPoint x: 722, endPoint y: 333, distance: 26.2
click at [734, 354] on button "Yes, Approve Vacancy" at bounding box center [753, 360] width 128 height 24
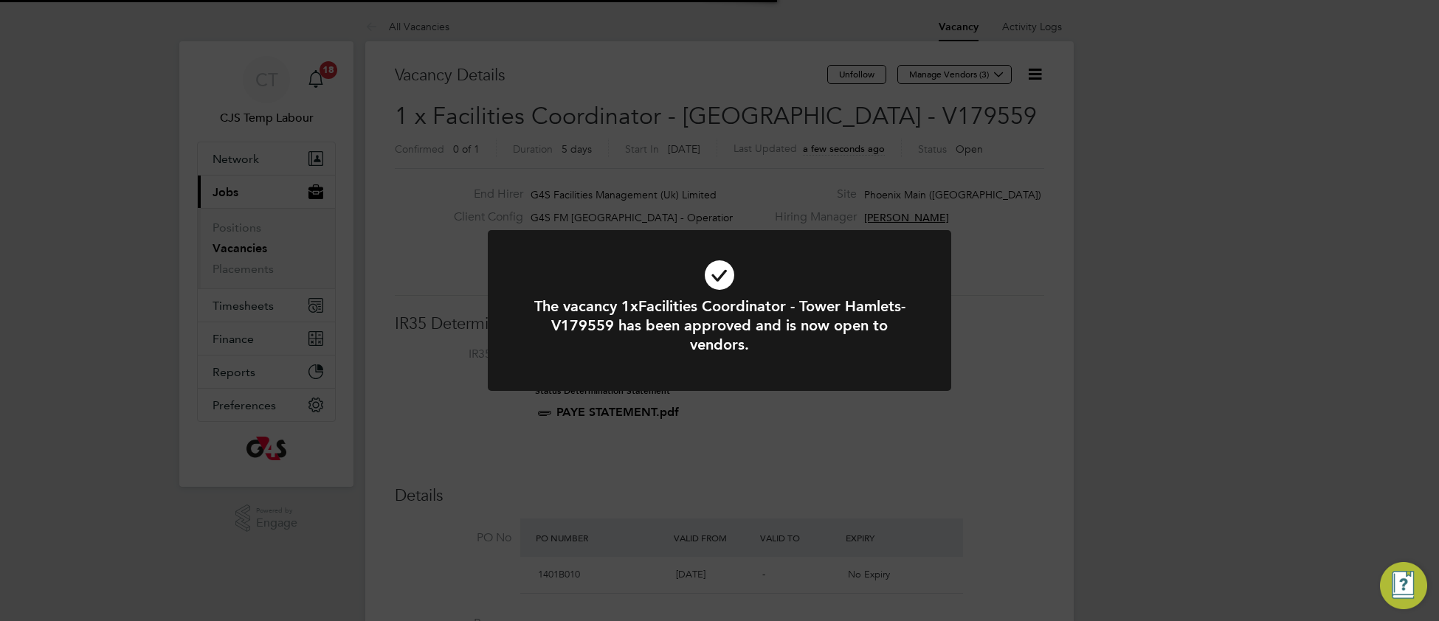
scroll to position [44, 103]
drag, startPoint x: 534, startPoint y: 269, endPoint x: 527, endPoint y: 93, distance: 175.7
click at [530, 264] on icon at bounding box center [719, 275] width 384 height 58
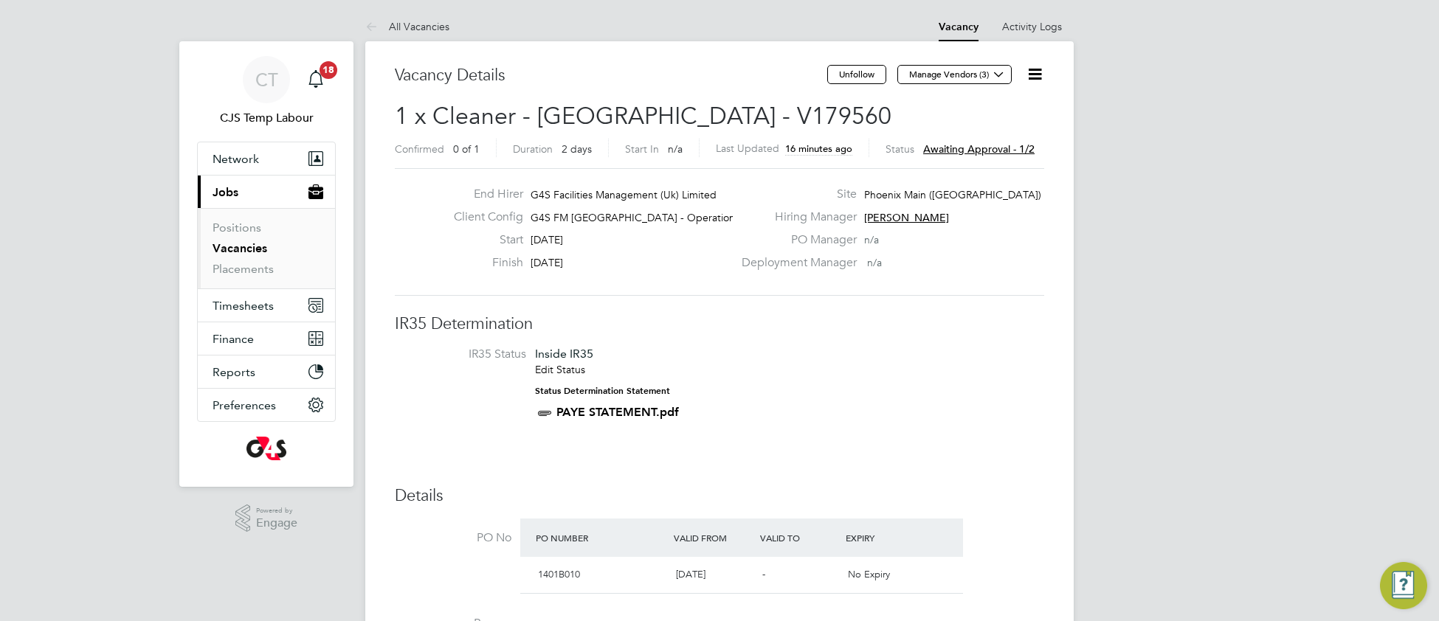
drag, startPoint x: 1029, startPoint y: 75, endPoint x: 1012, endPoint y: 99, distance: 29.1
click at [1028, 75] on icon at bounding box center [1034, 74] width 18 height 18
click at [972, 162] on li "Approve" at bounding box center [988, 158] width 106 height 21
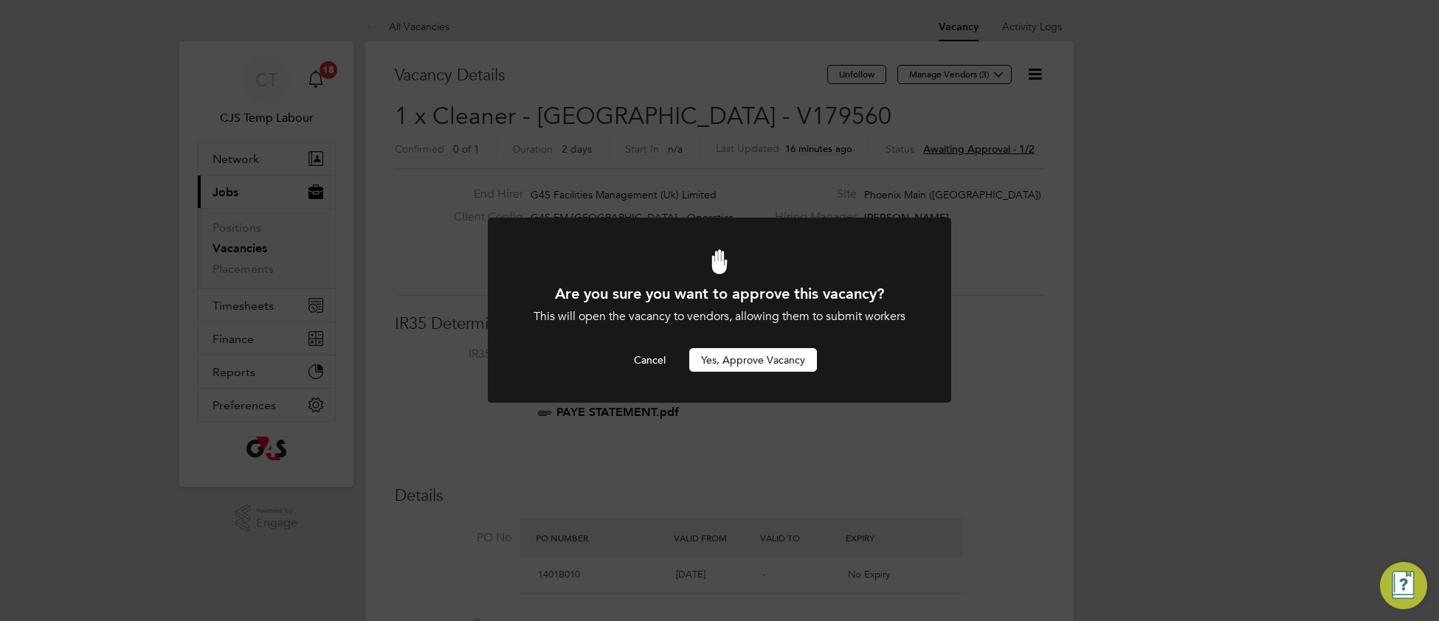
click at [781, 357] on button "Yes, Approve Vacancy" at bounding box center [753, 360] width 128 height 24
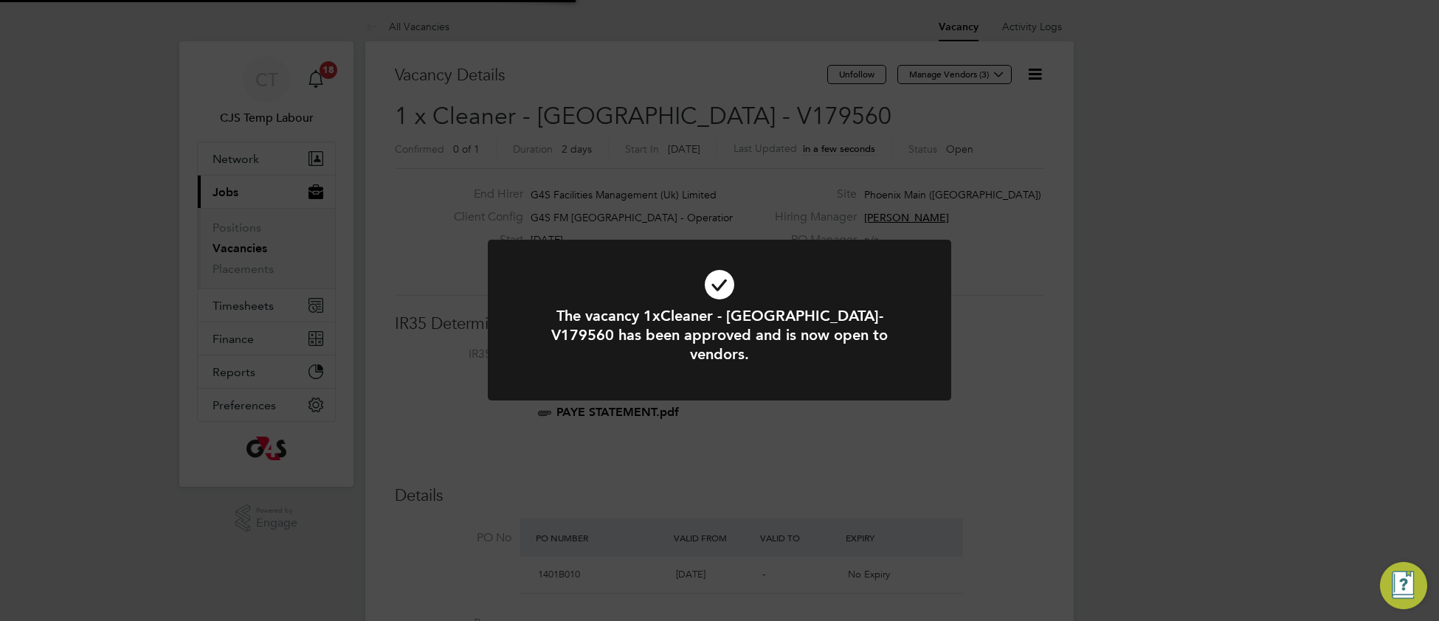
scroll to position [44, 103]
click at [821, 252] on div "The vacancy 1xCleaner - Tower Hamlet-V179560 has been approved and is now open …" at bounding box center [719, 329] width 463 height 179
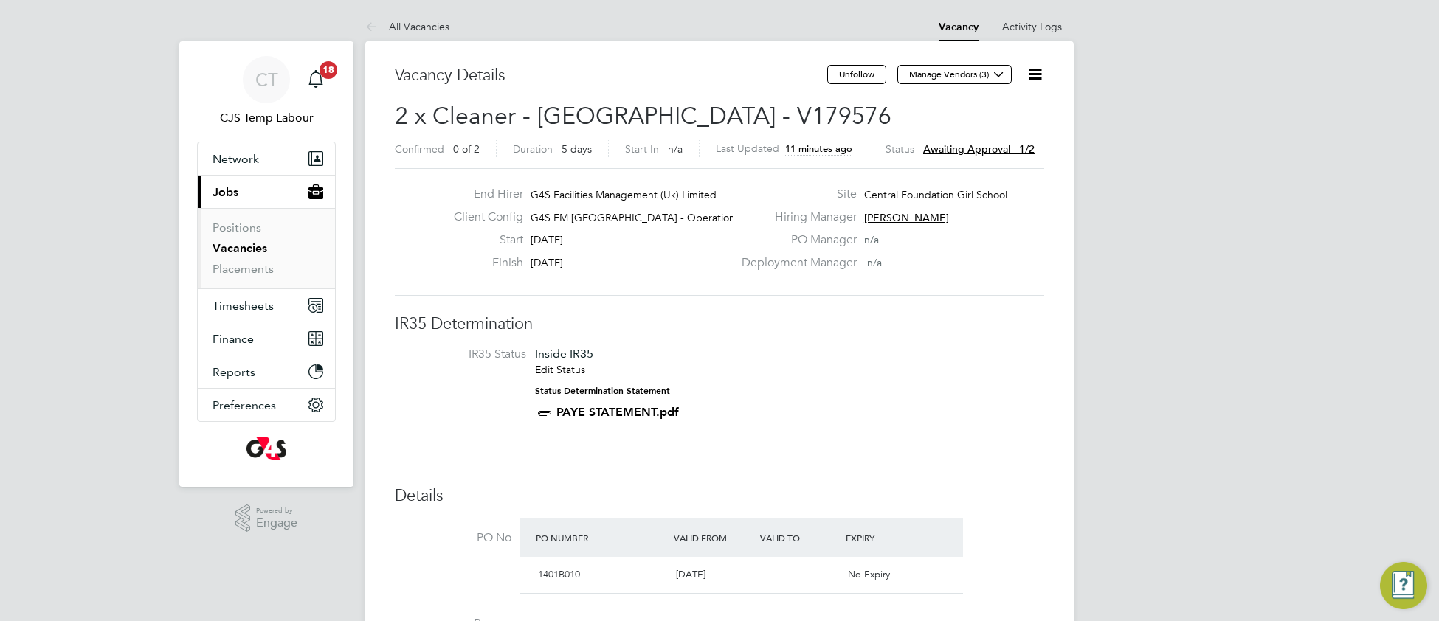
click at [1034, 70] on icon at bounding box center [1034, 74] width 18 height 18
click at [972, 162] on li "Approve" at bounding box center [988, 158] width 106 height 21
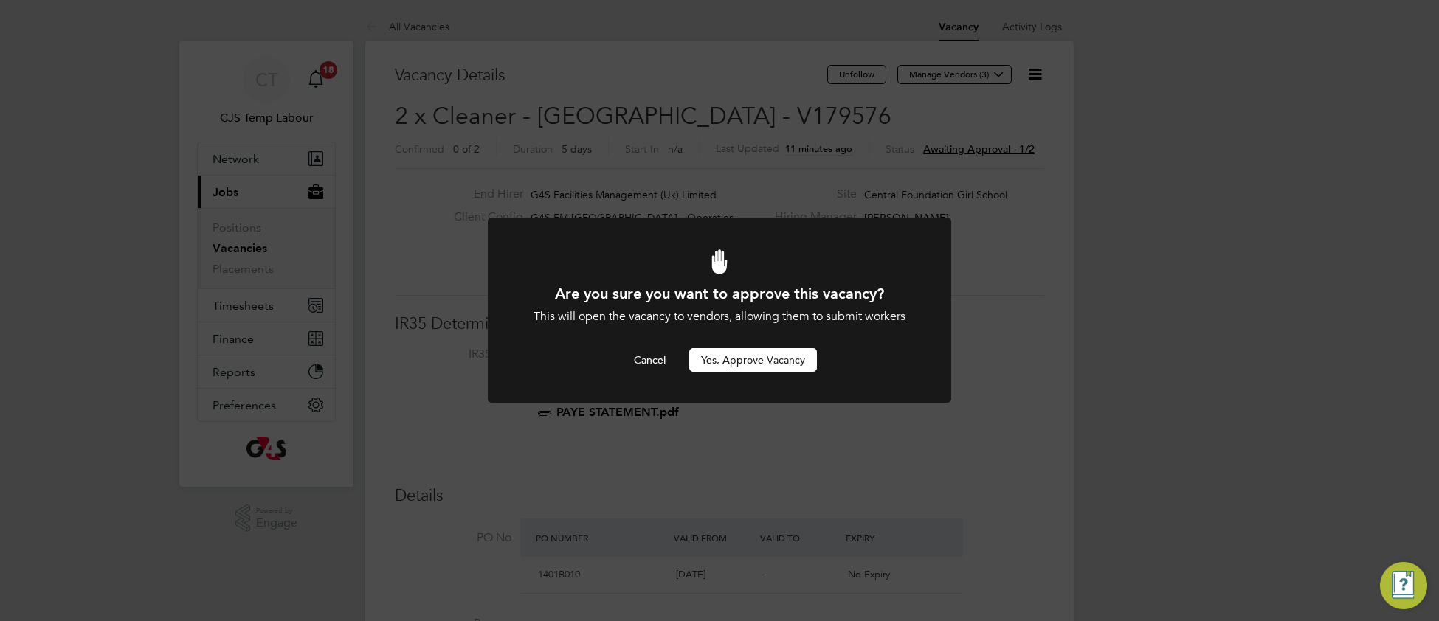
click at [780, 361] on button "Yes, Approve Vacancy" at bounding box center [753, 360] width 128 height 24
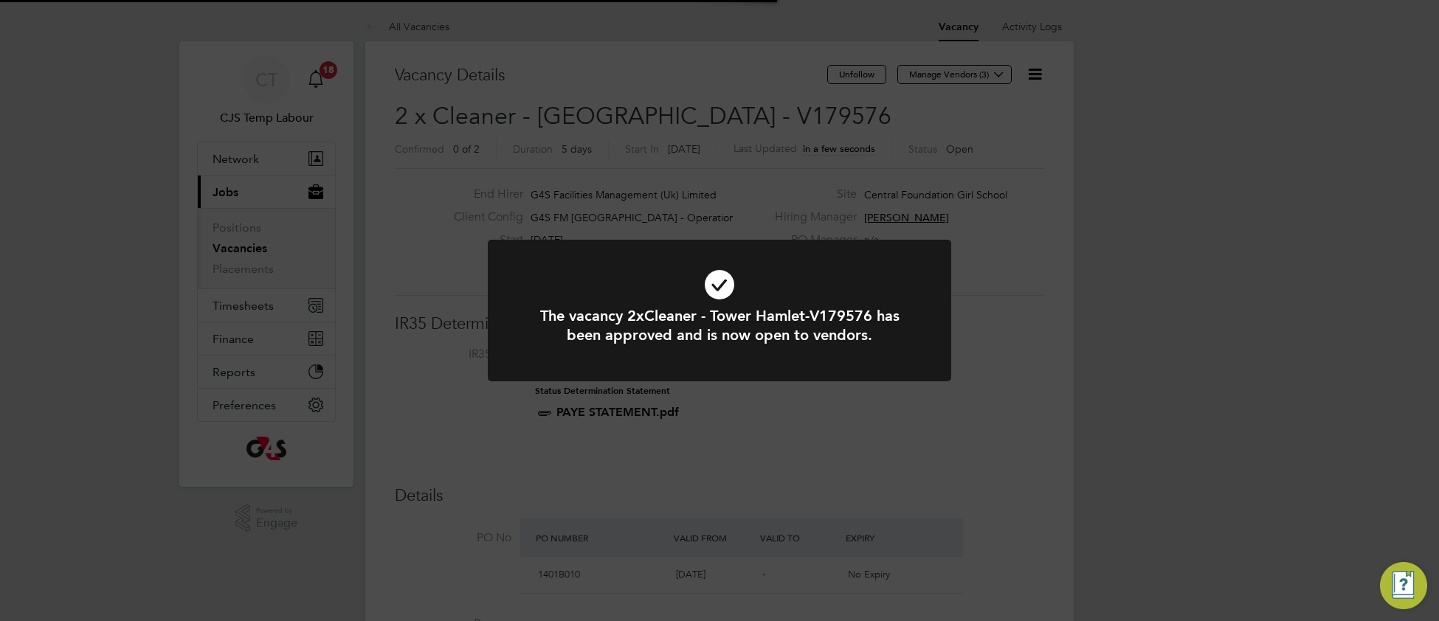
scroll to position [44, 103]
click at [824, 273] on icon at bounding box center [719, 285] width 384 height 58
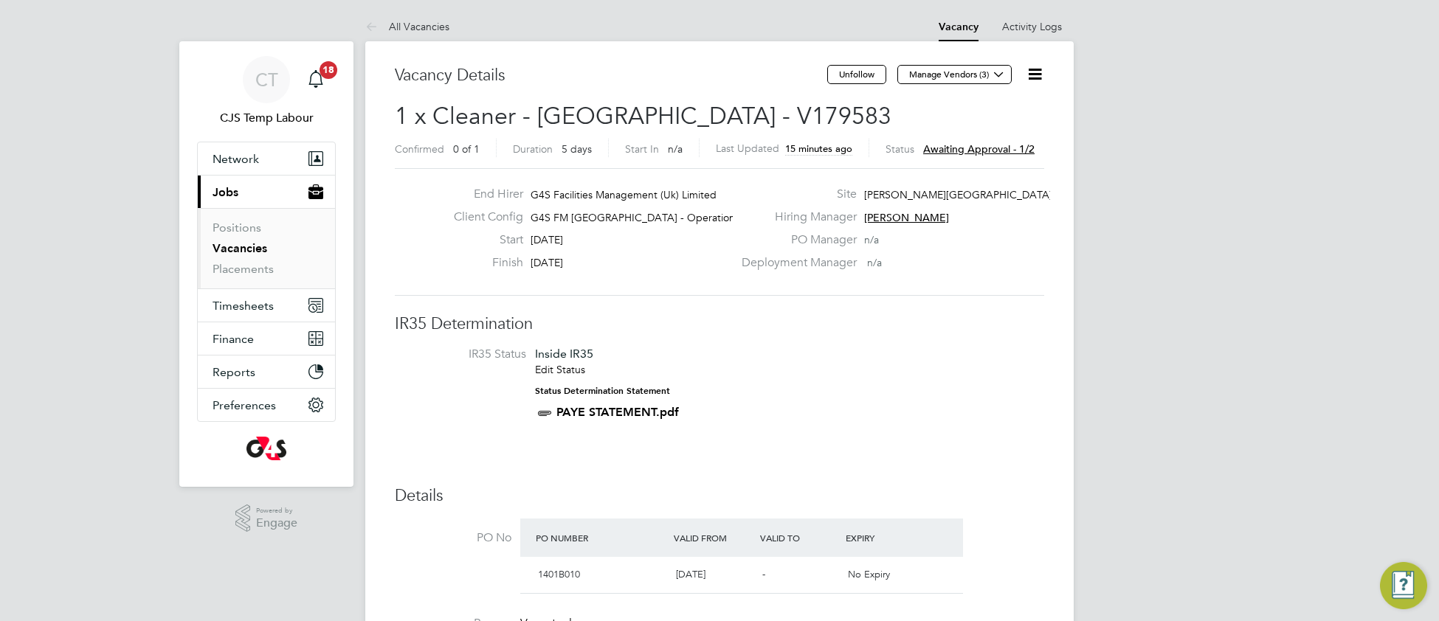
drag, startPoint x: 1034, startPoint y: 77, endPoint x: 1015, endPoint y: 108, distance: 35.4
click at [1032, 77] on icon at bounding box center [1034, 74] width 18 height 18
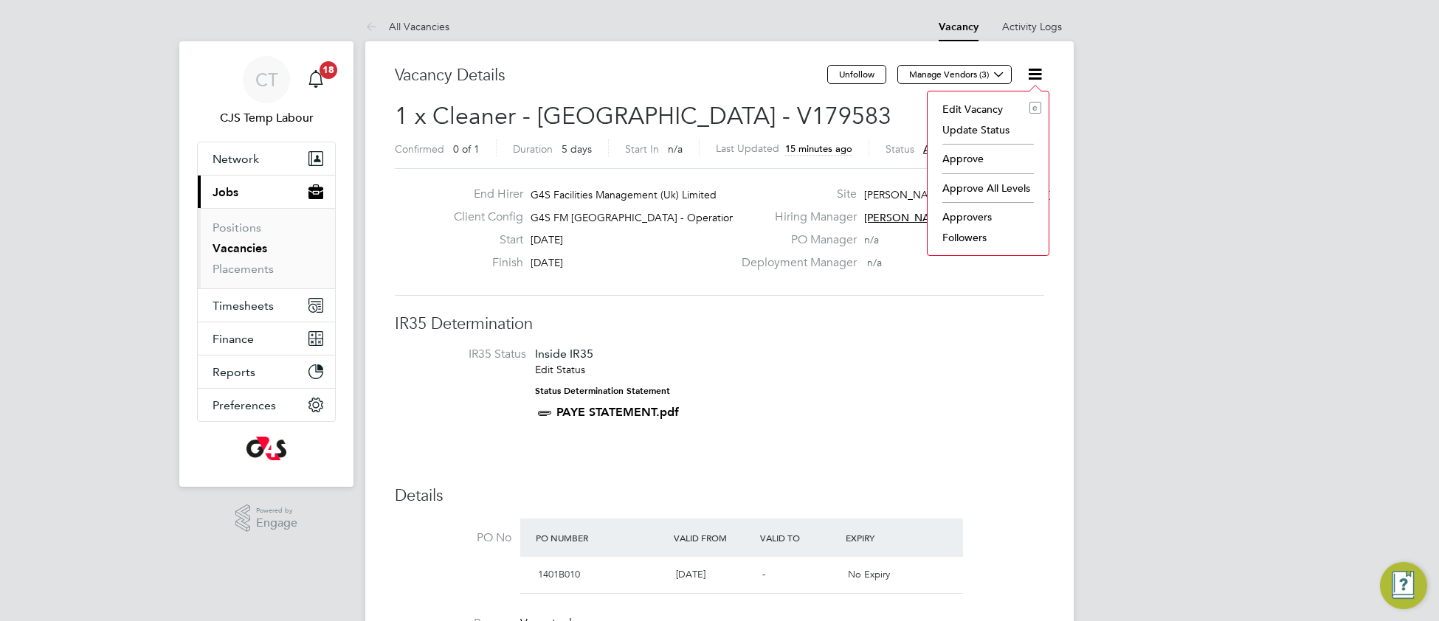
drag, startPoint x: 975, startPoint y: 156, endPoint x: 967, endPoint y: 159, distance: 8.4
click at [974, 156] on li "Approve" at bounding box center [988, 158] width 106 height 21
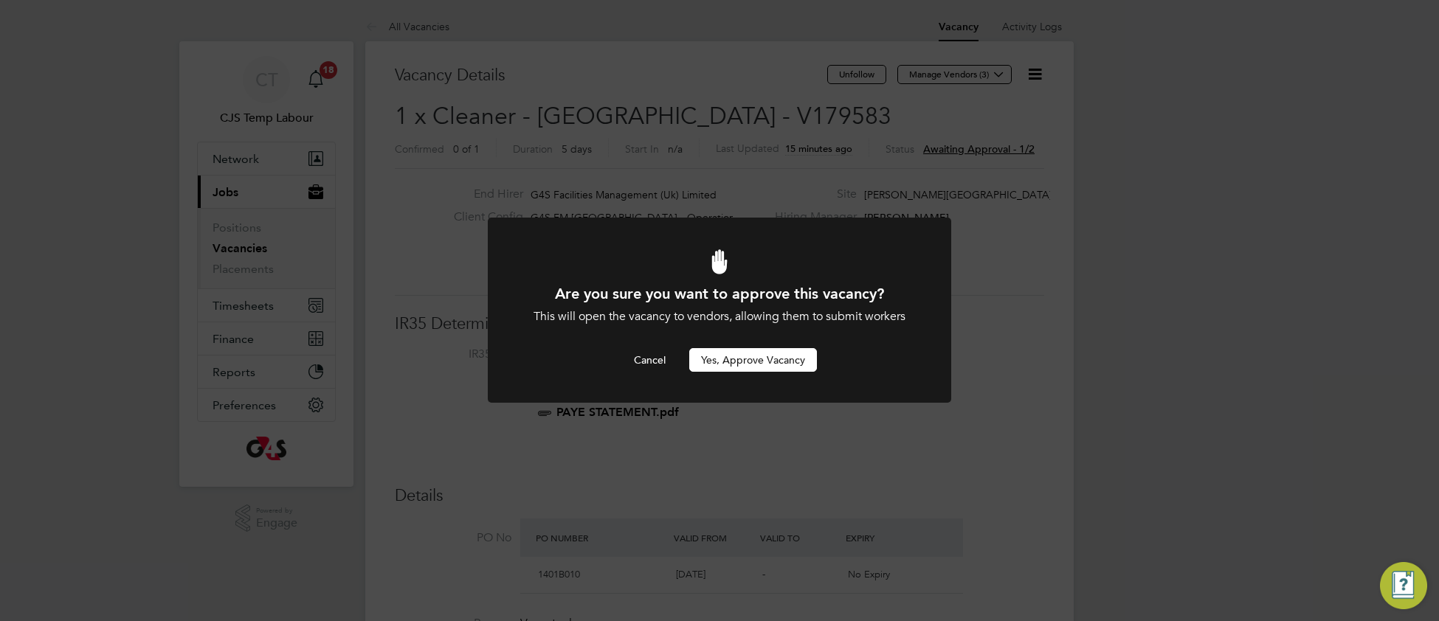
click at [768, 367] on button "Yes, Approve Vacancy" at bounding box center [753, 360] width 128 height 24
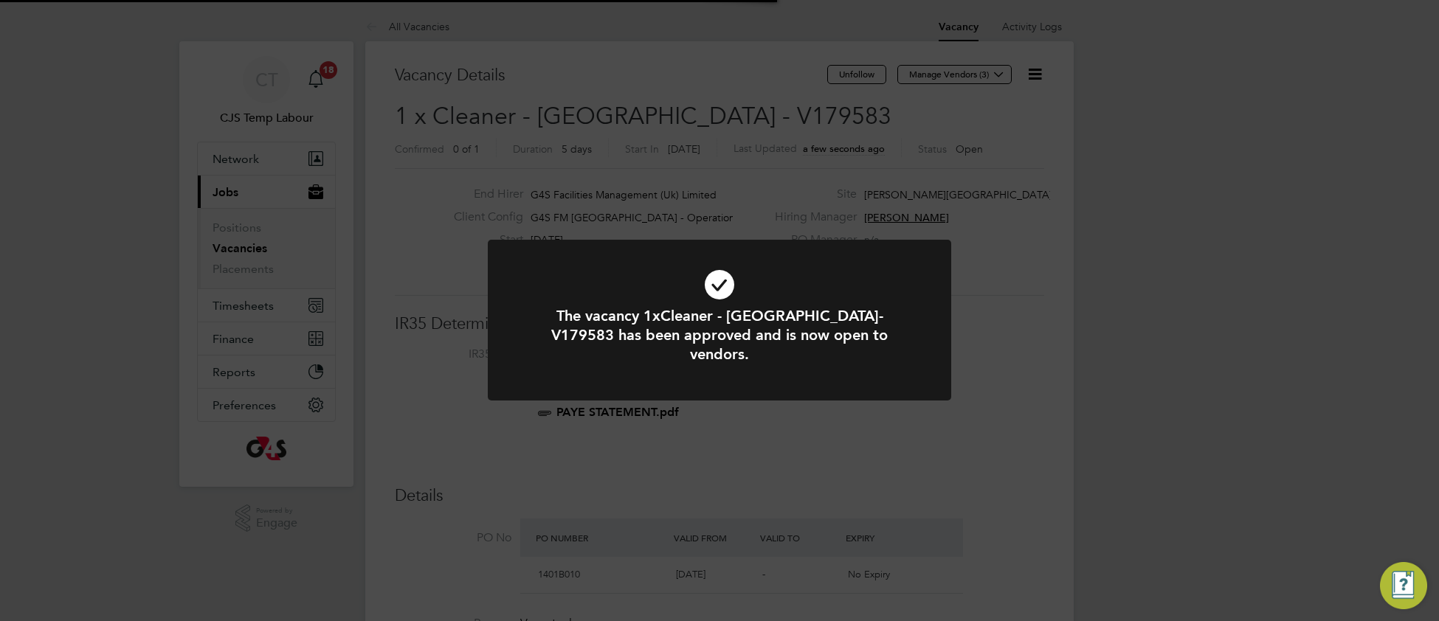
scroll to position [44, 103]
click at [913, 290] on div at bounding box center [719, 320] width 463 height 161
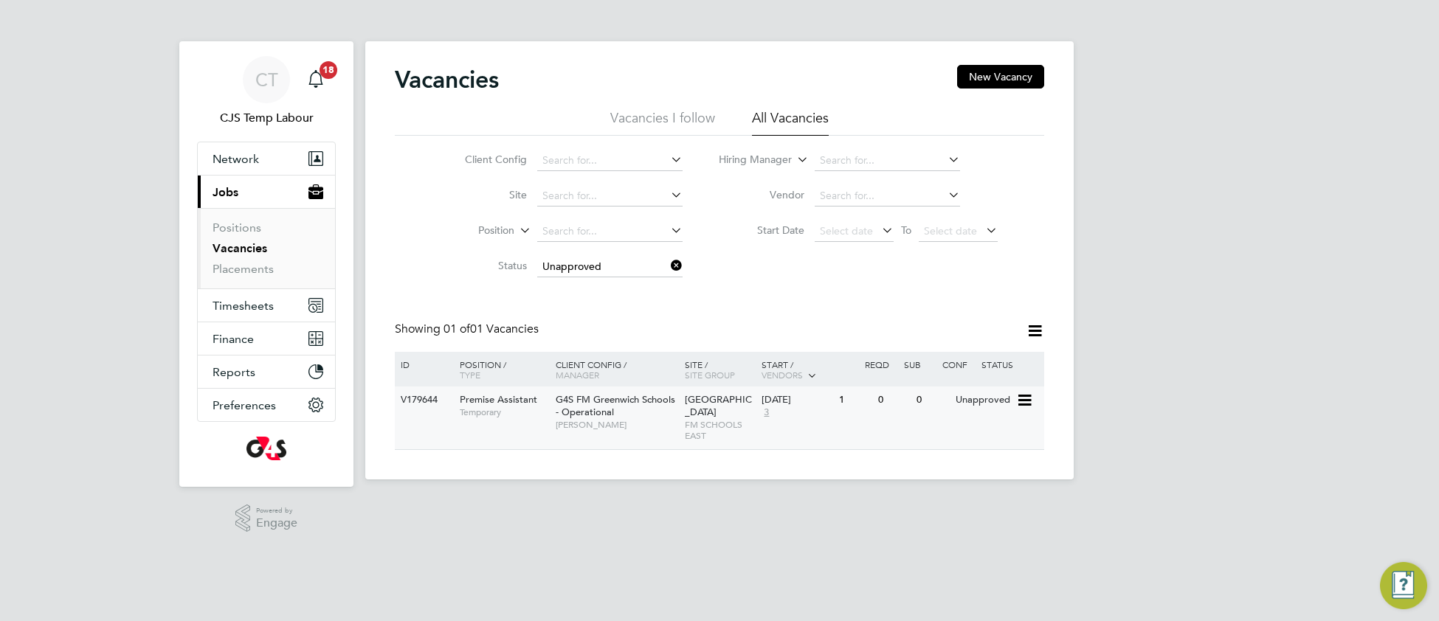
click at [596, 429] on span "[PERSON_NAME]" at bounding box center [617, 425] width 122 height 12
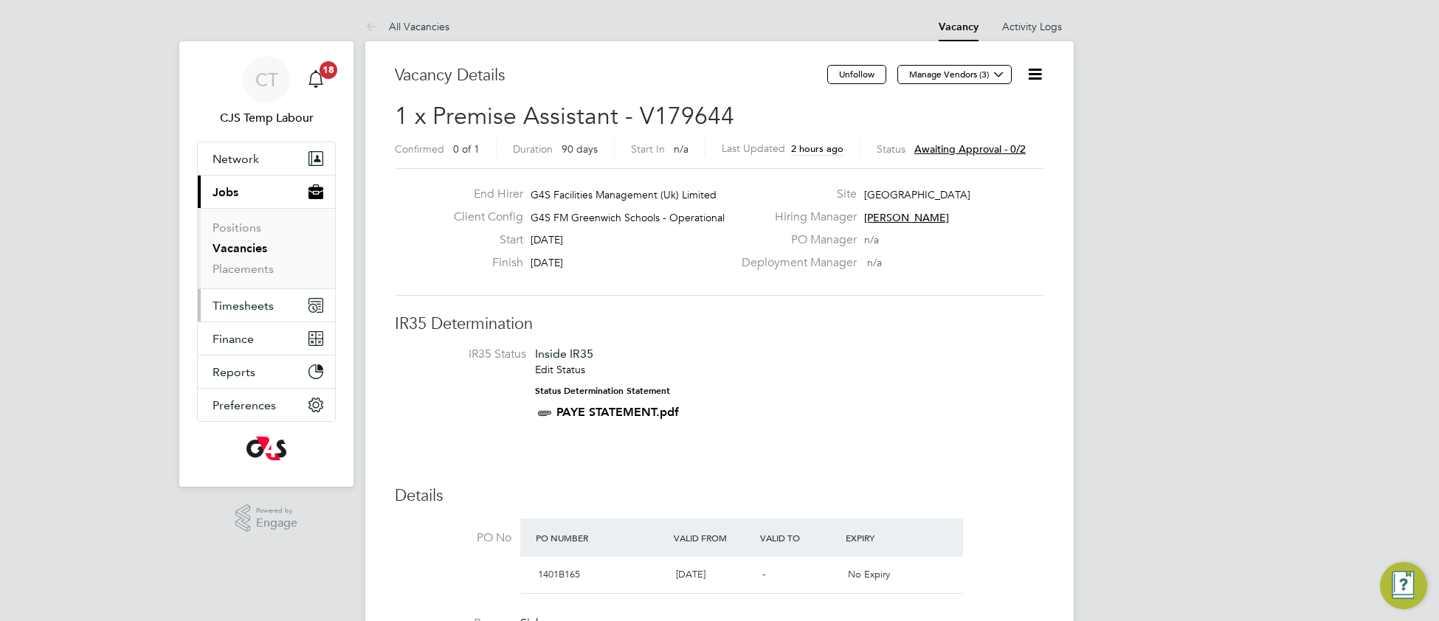
click at [236, 306] on span "Timesheets" at bounding box center [242, 306] width 61 height 14
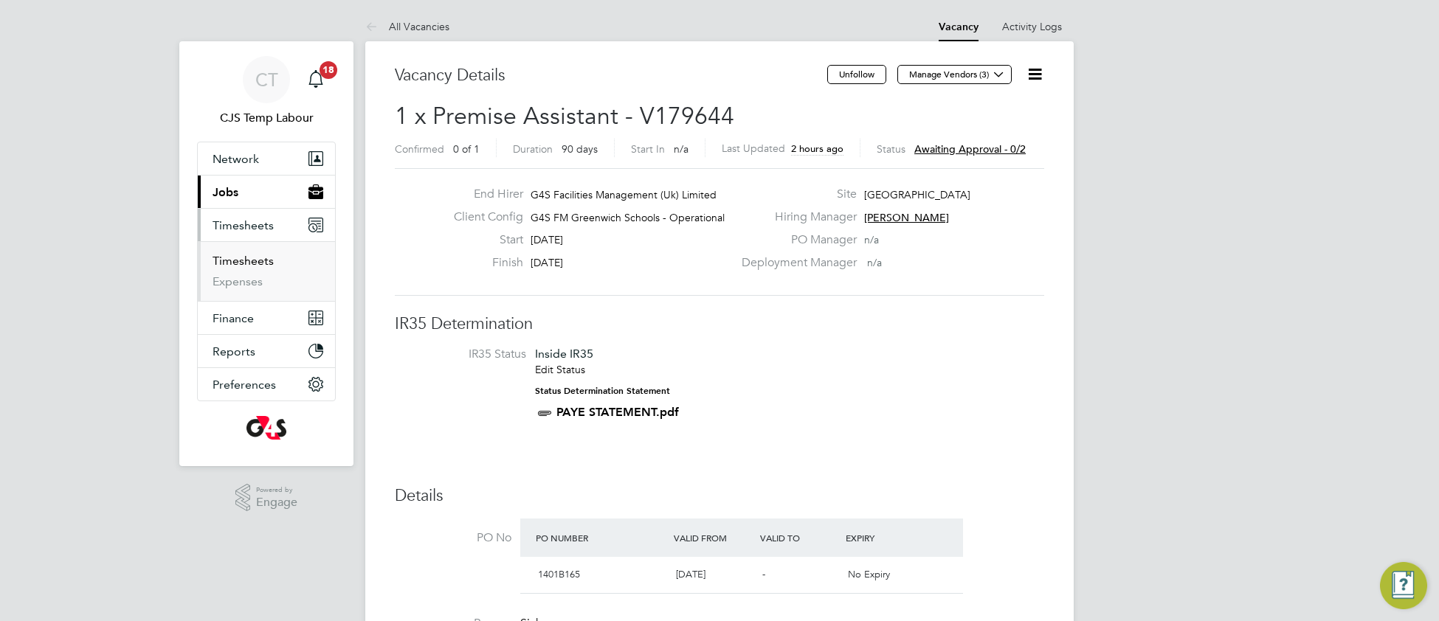
click at [257, 257] on link "Timesheets" at bounding box center [242, 261] width 61 height 14
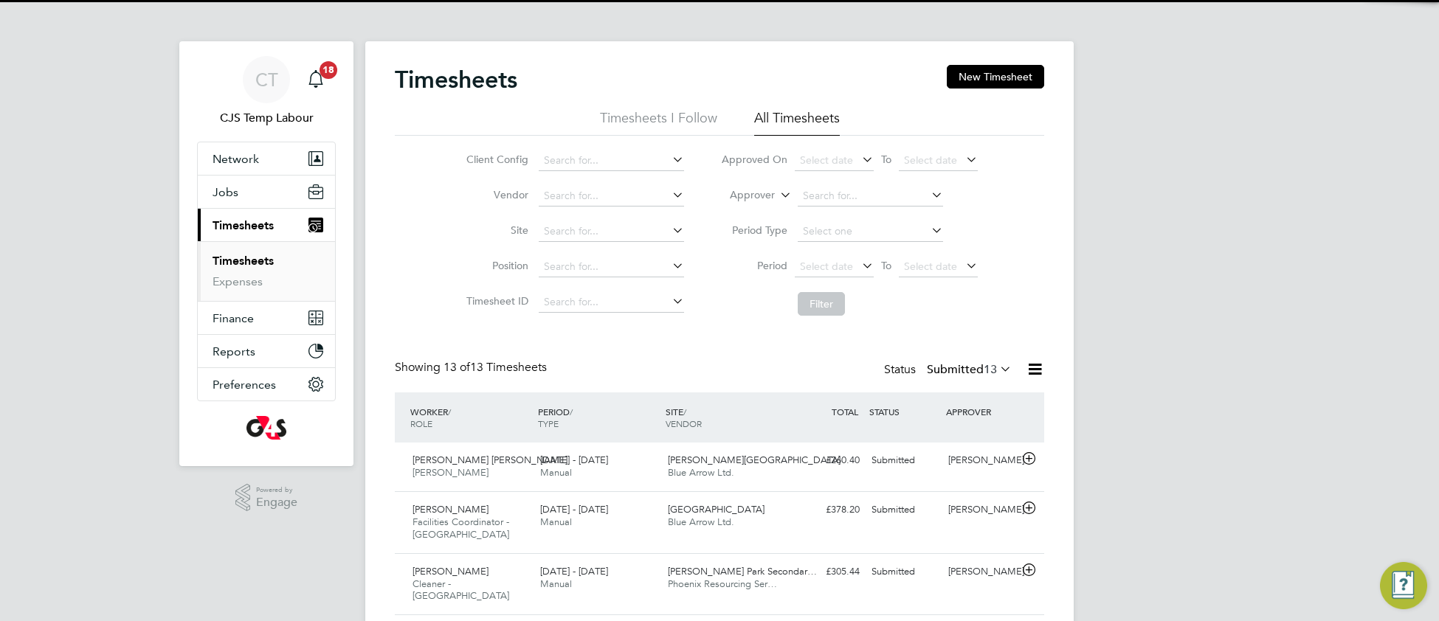
scroll to position [36, 127]
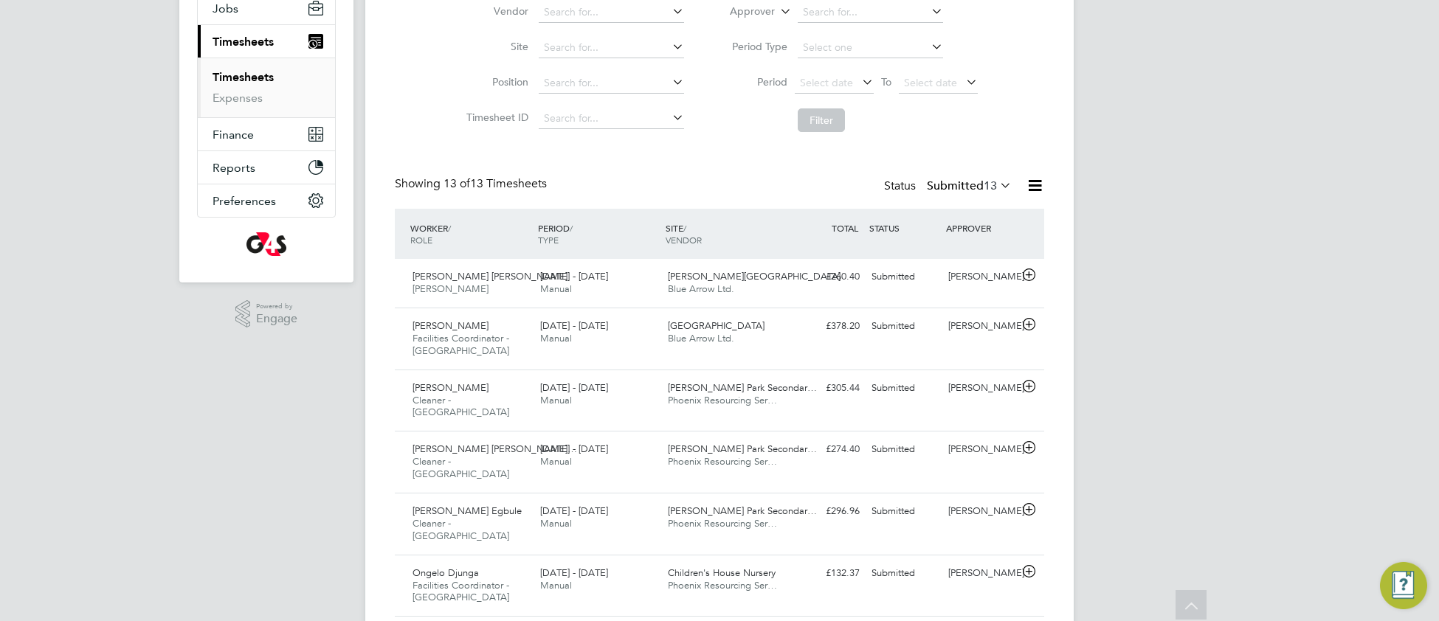
click at [1034, 188] on icon at bounding box center [1034, 185] width 18 height 18
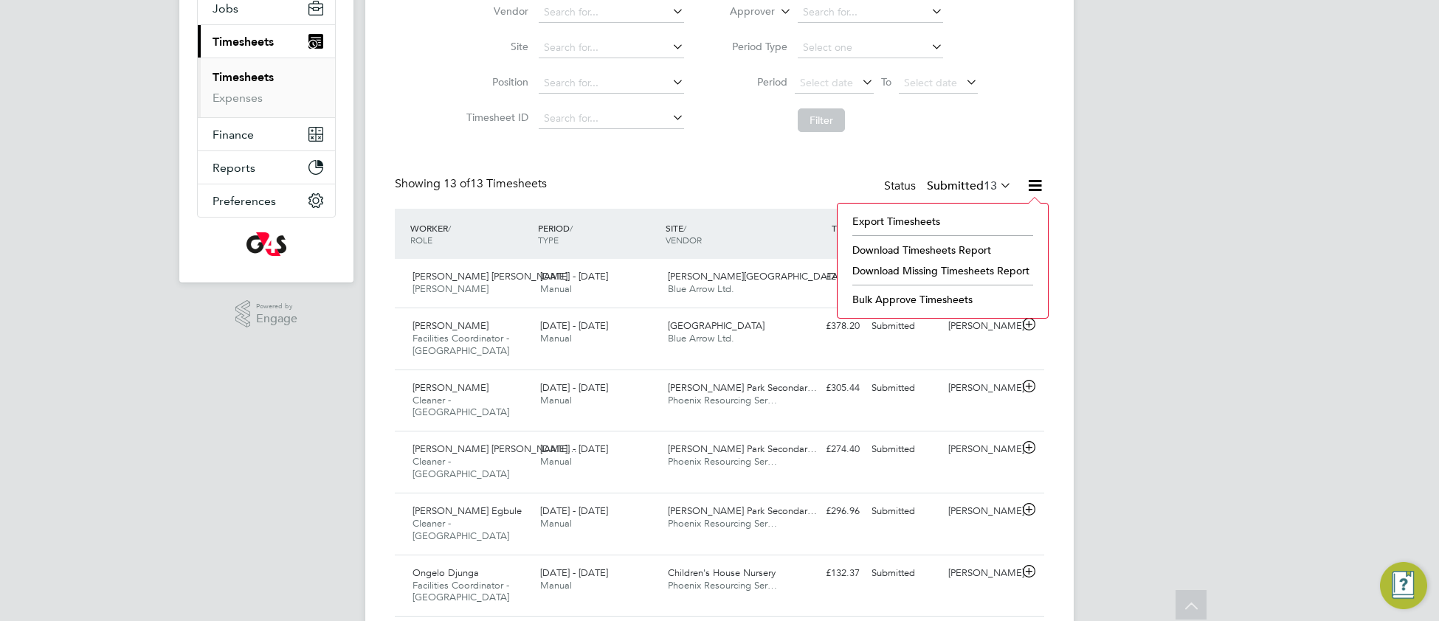
click at [910, 251] on li "Download Timesheets Report" at bounding box center [942, 250] width 195 height 21
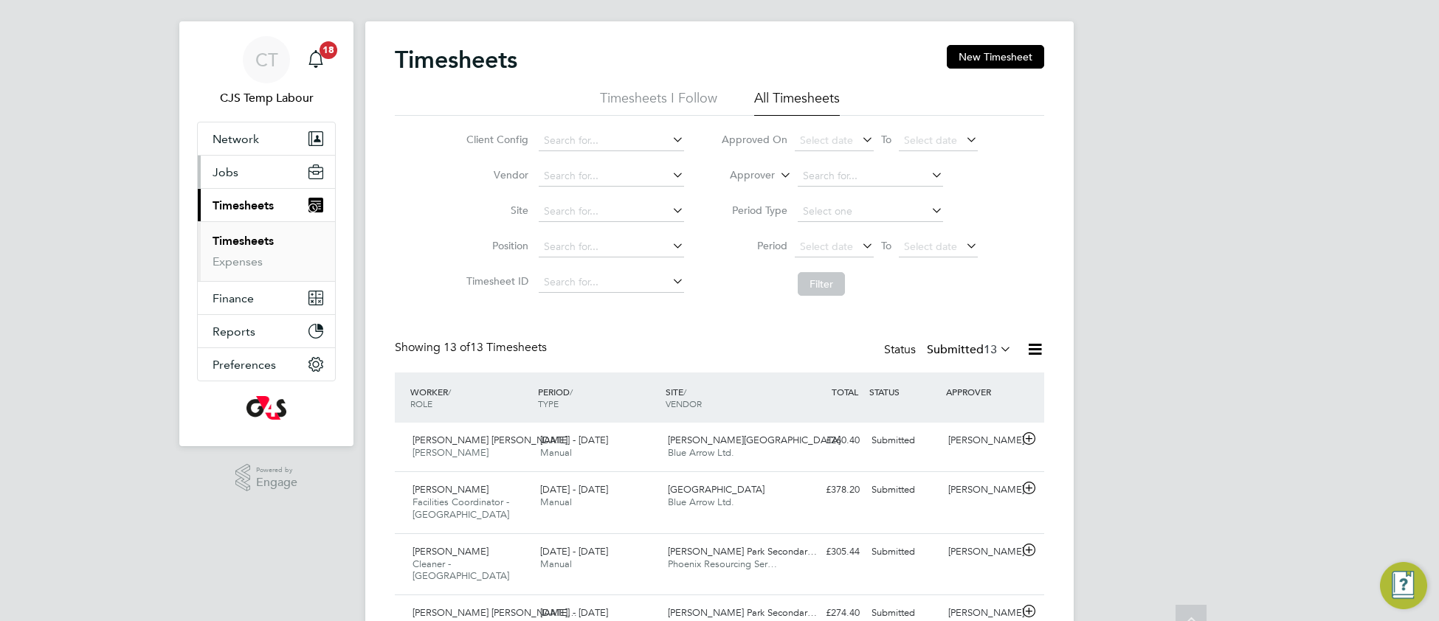
scroll to position [9, 0]
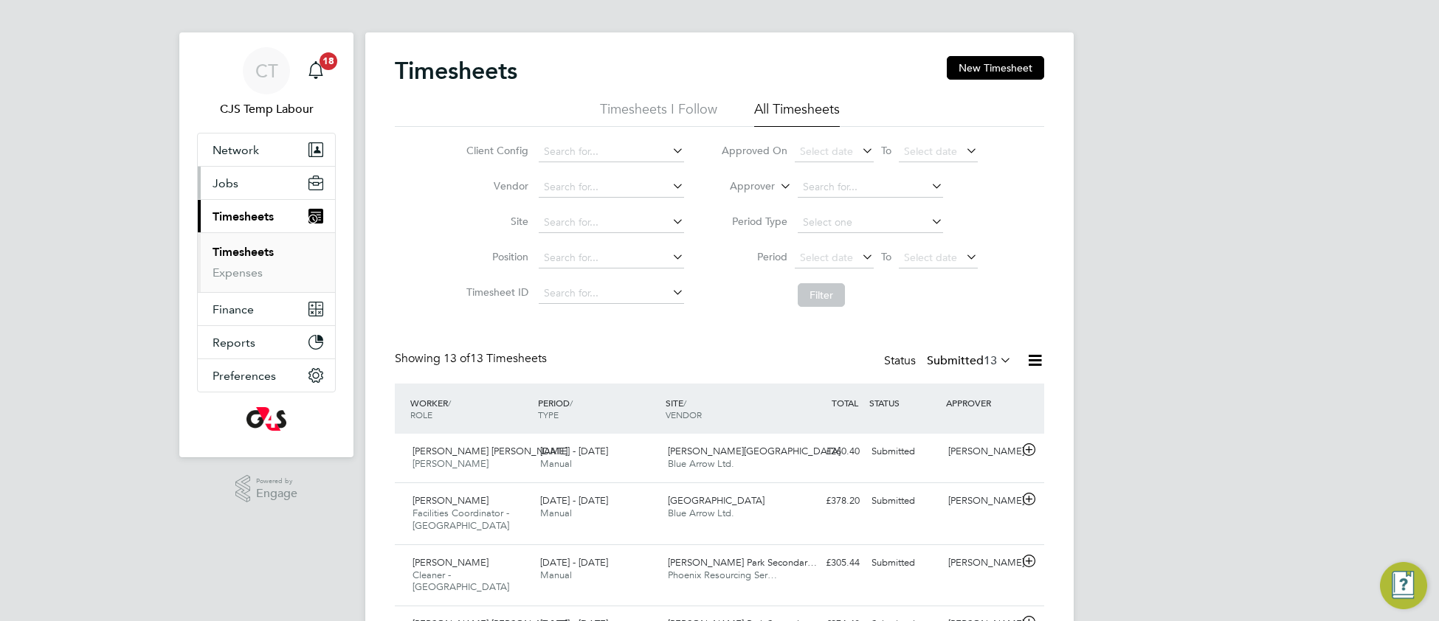
click at [218, 181] on span "Jobs" at bounding box center [225, 183] width 26 height 14
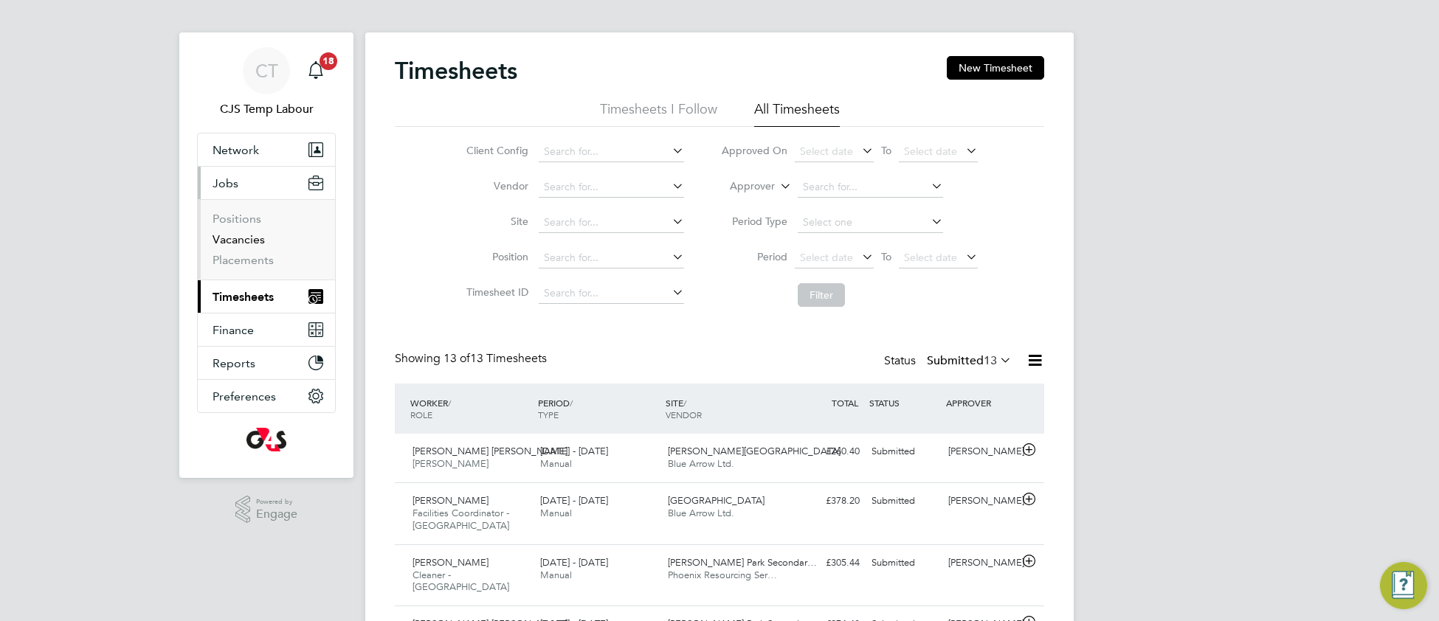
click at [247, 241] on link "Vacancies" at bounding box center [238, 239] width 52 height 14
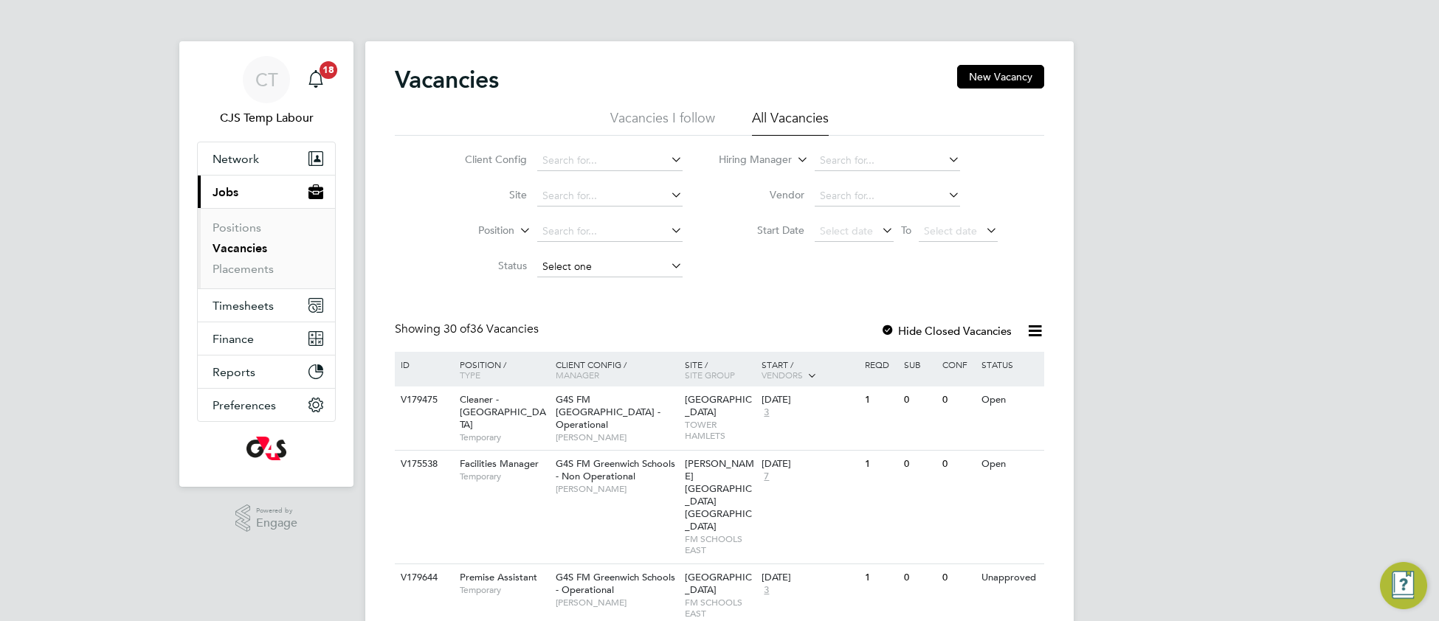
click at [580, 273] on input at bounding box center [609, 267] width 145 height 21
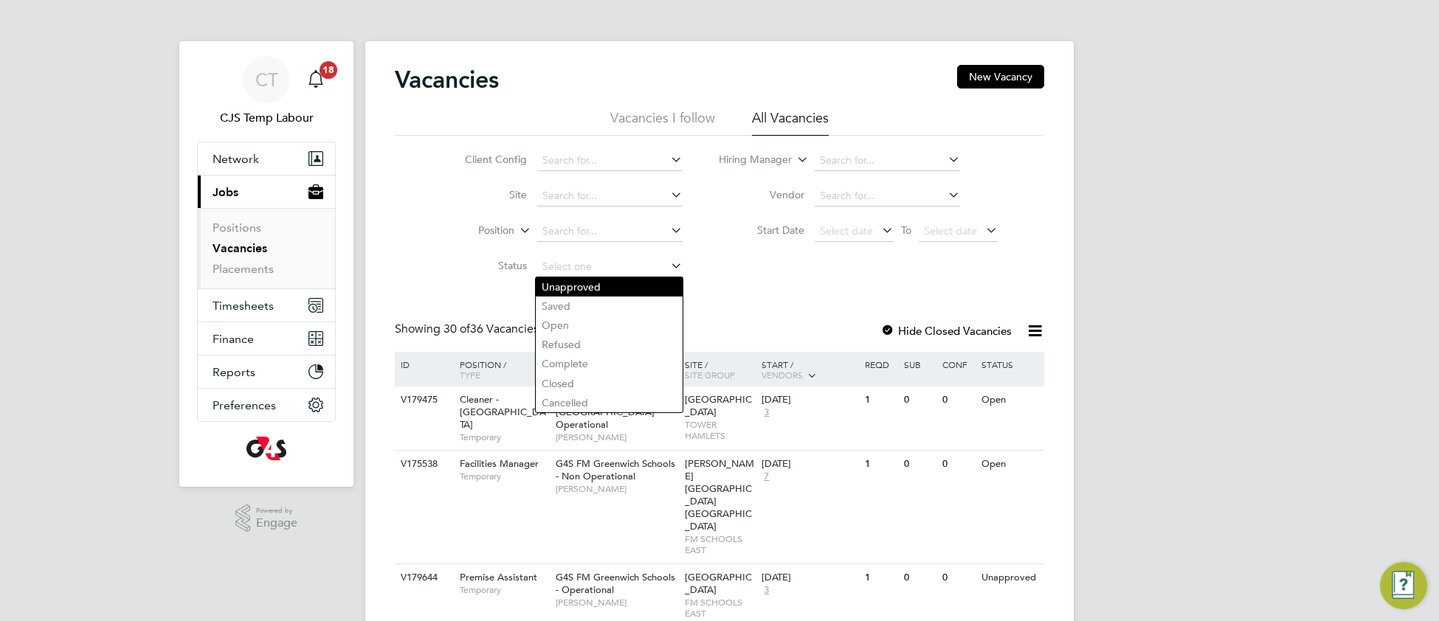
click at [581, 287] on li "Unapproved" at bounding box center [609, 286] width 147 height 19
type input "Unapproved"
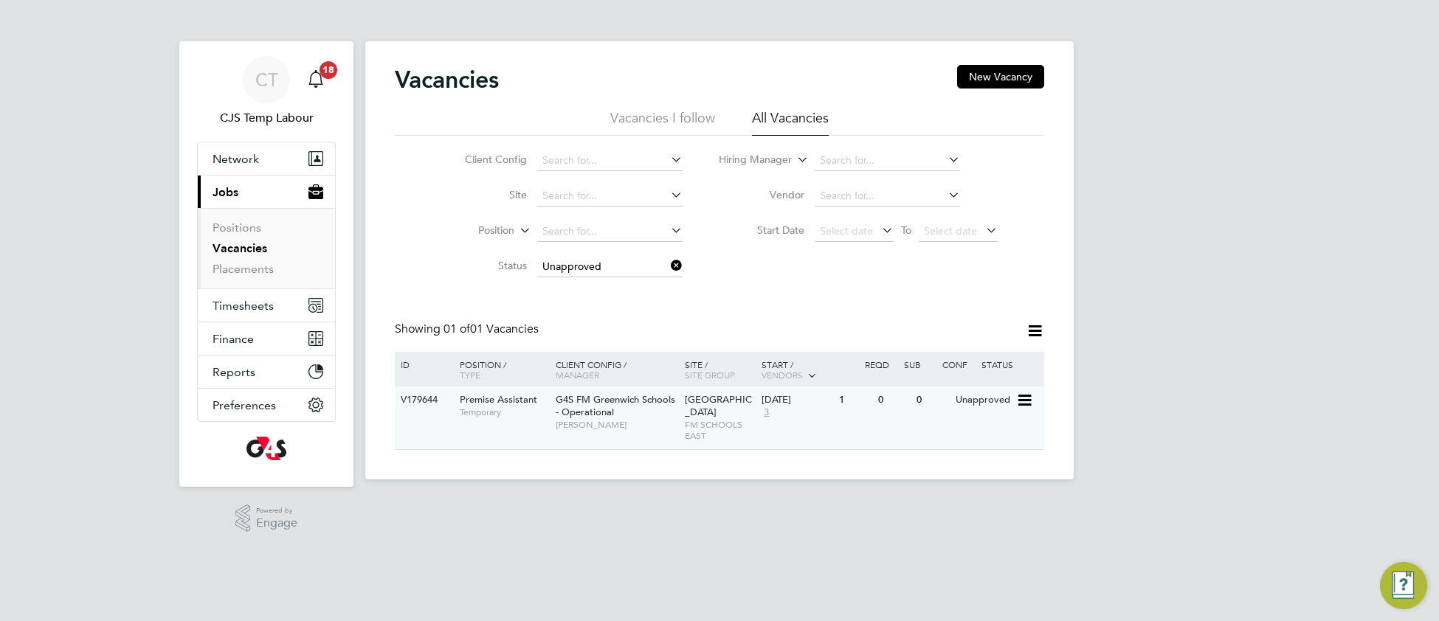
click at [610, 417] on span "G4S FM Greenwich Schools - Operational" at bounding box center [616, 405] width 120 height 25
drag, startPoint x: 679, startPoint y: 260, endPoint x: 440, endPoint y: 343, distance: 253.1
click at [668, 261] on icon at bounding box center [668, 265] width 0 height 21
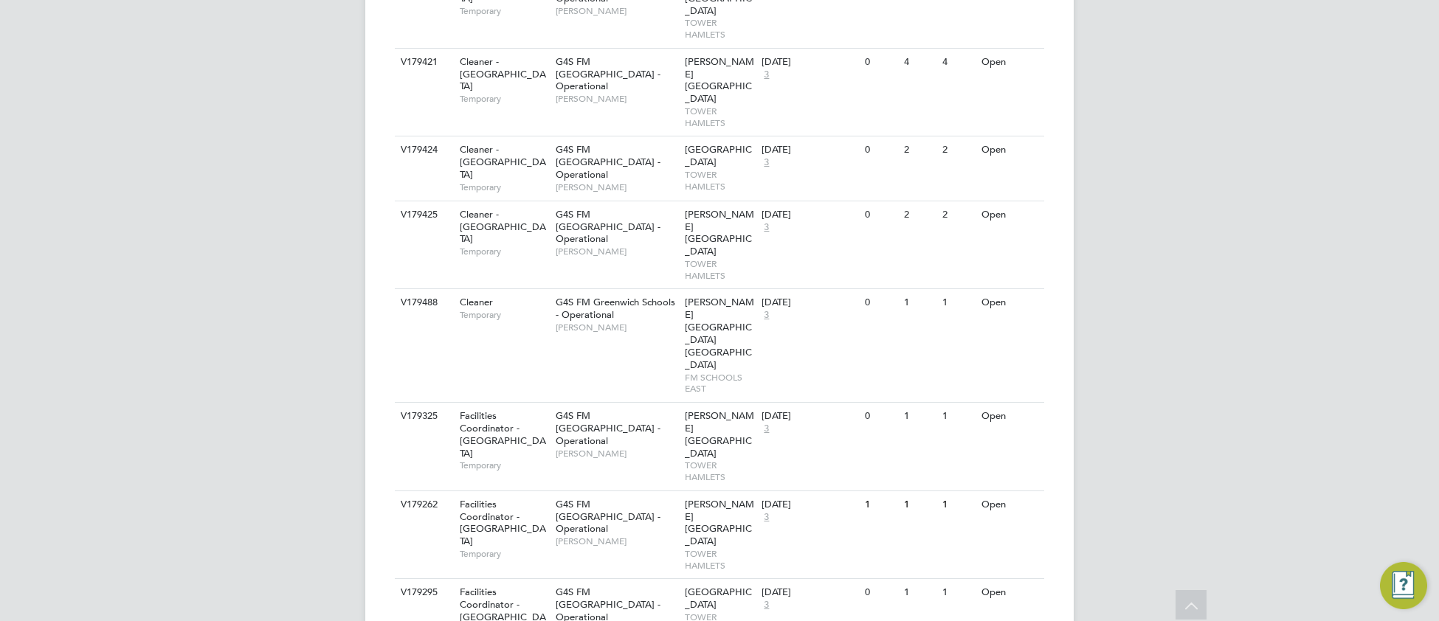
scroll to position [1917, 0]
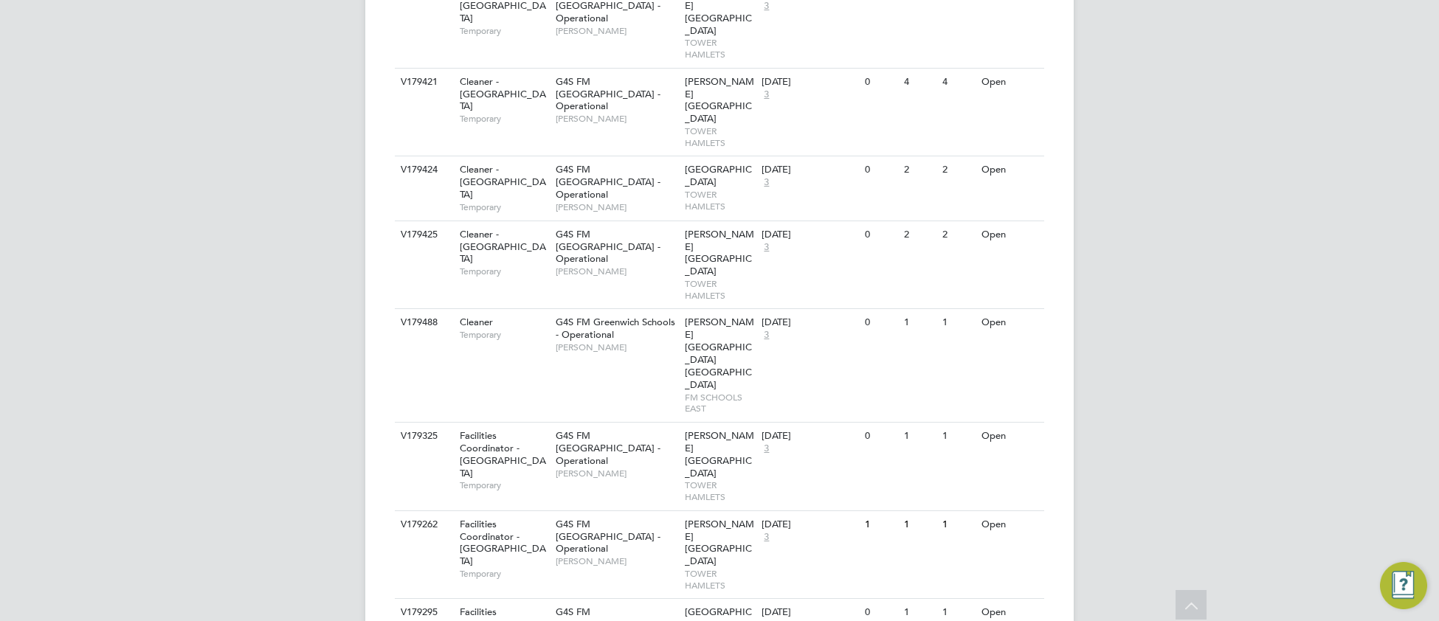
click at [596, 606] on span "G4S FM [GEOGRAPHIC_DATA] - Operational" at bounding box center [608, 625] width 105 height 38
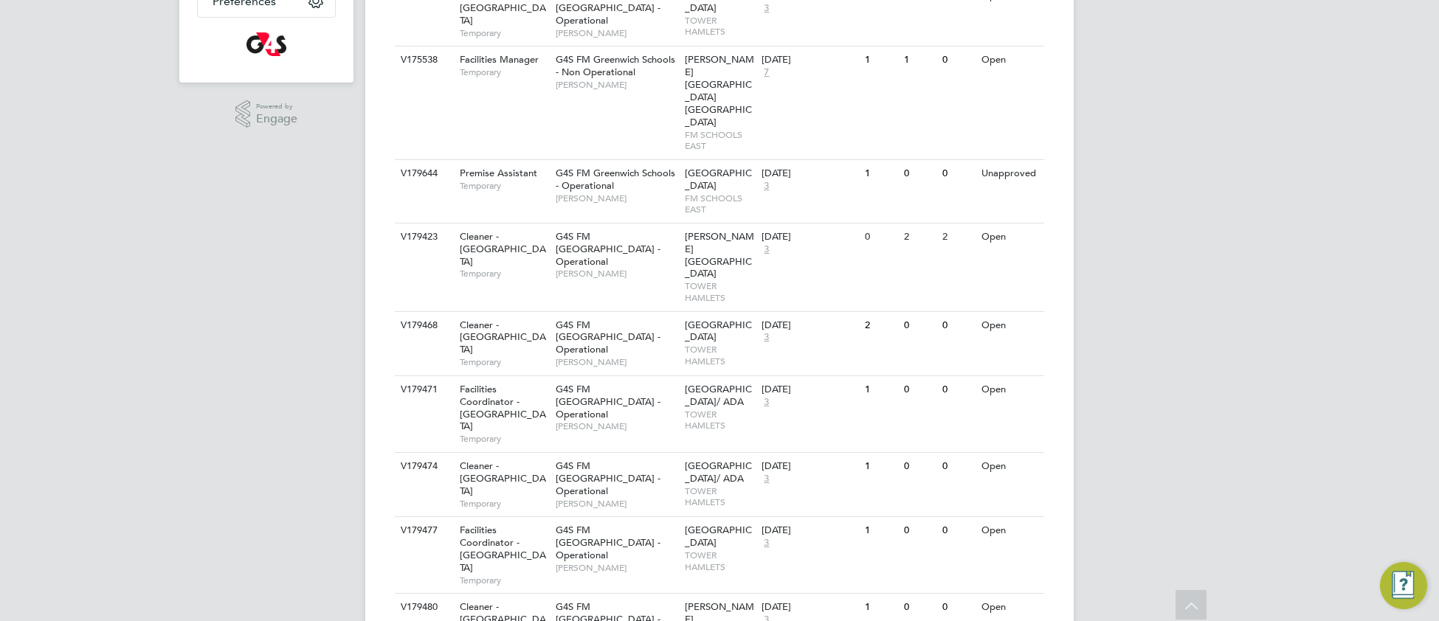
scroll to position [0, 0]
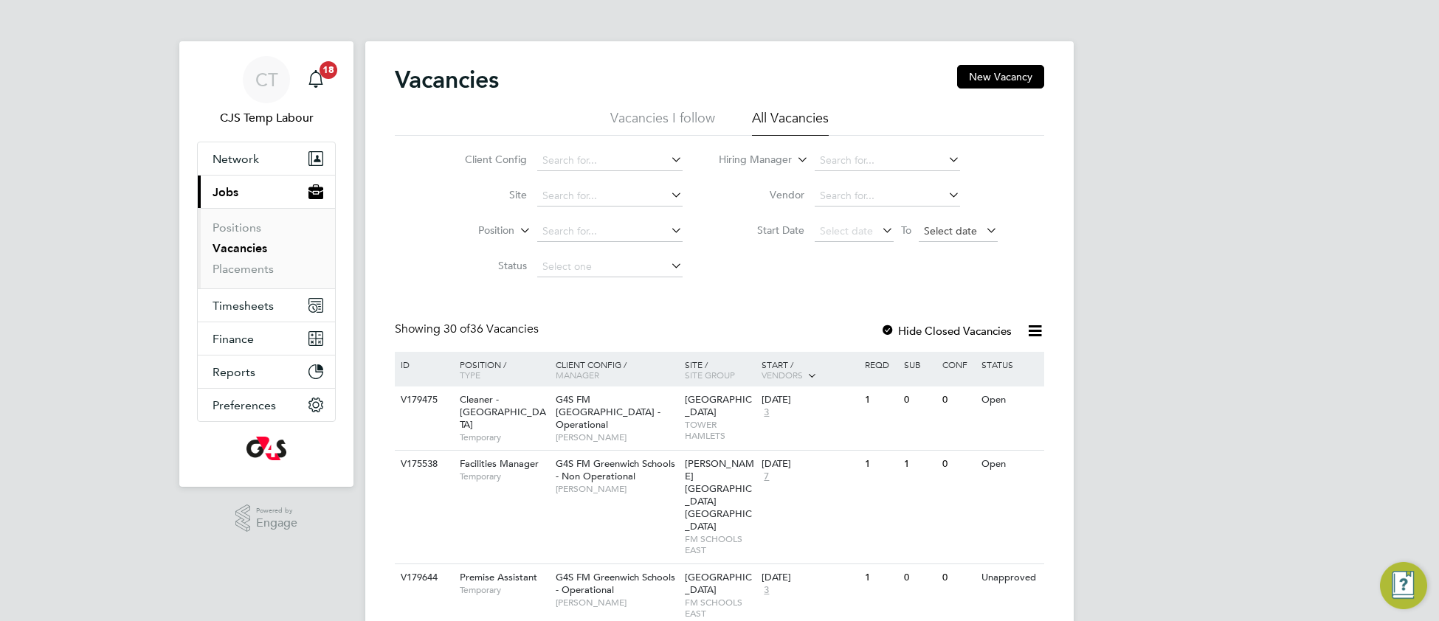
click at [947, 228] on span "Select date" at bounding box center [950, 230] width 53 height 13
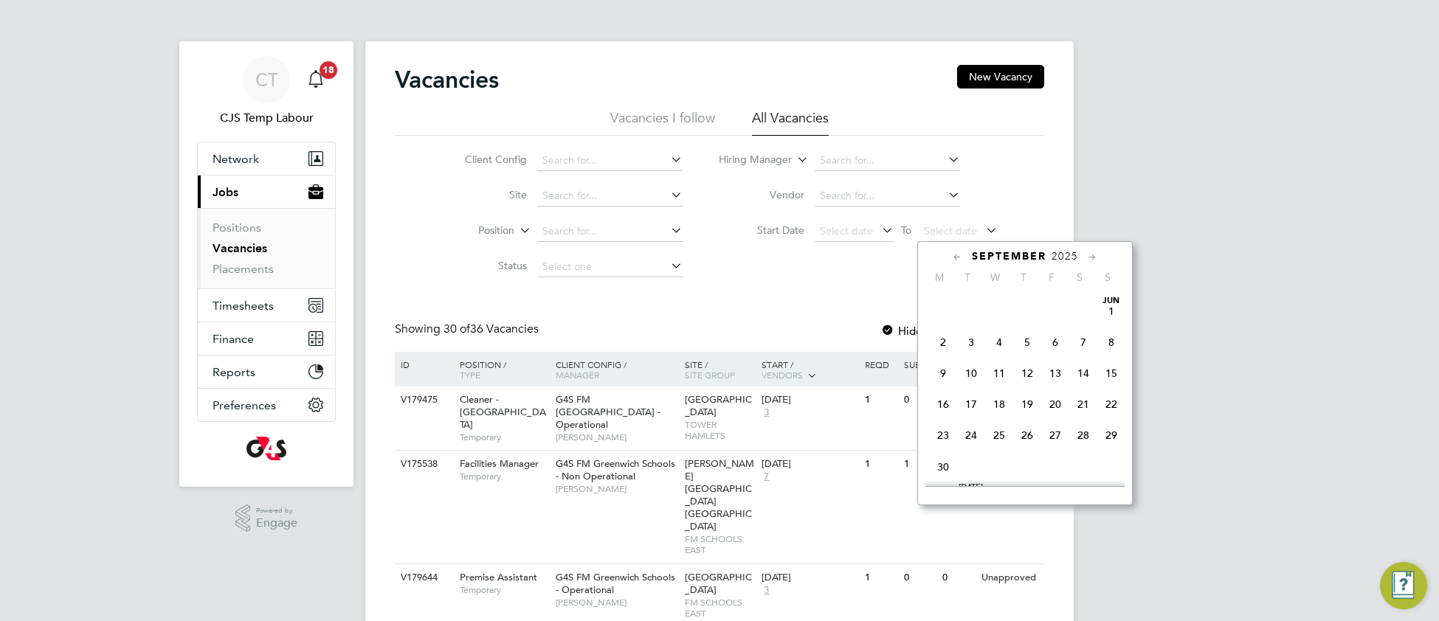
scroll to position [449, 0]
click at [1110, 343] on span "31" at bounding box center [1111, 329] width 28 height 28
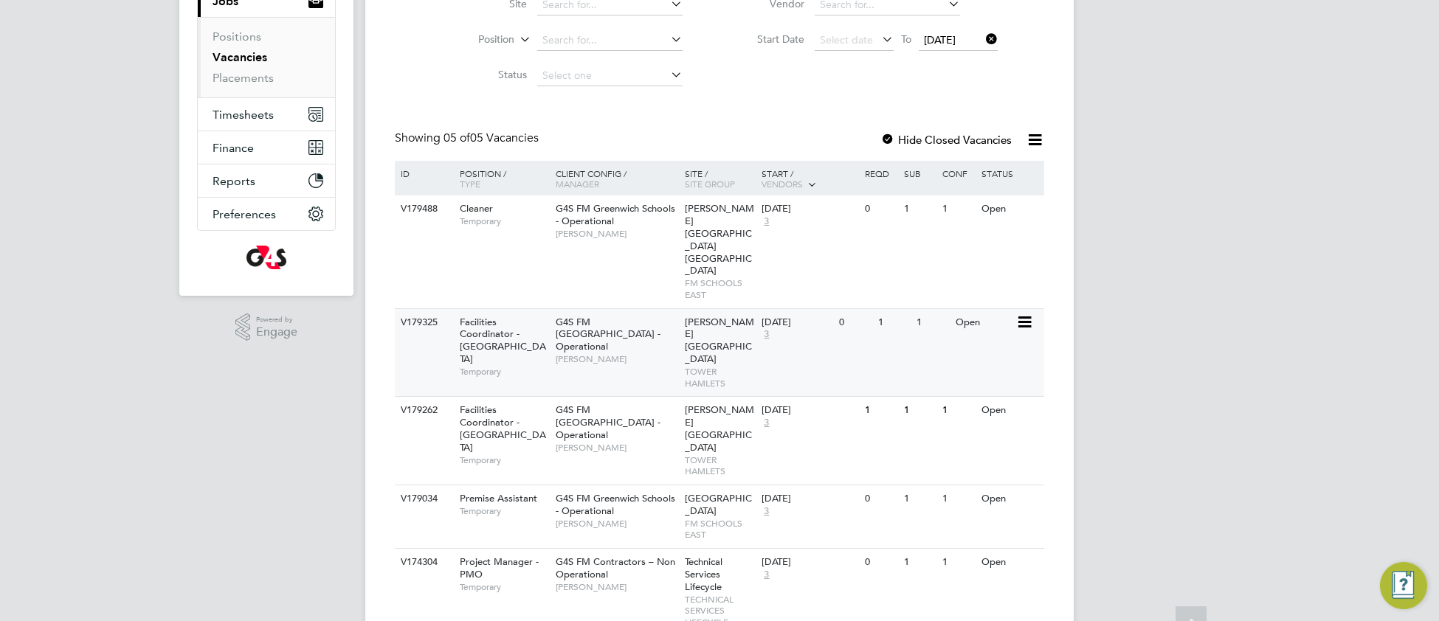
scroll to position [200, 0]
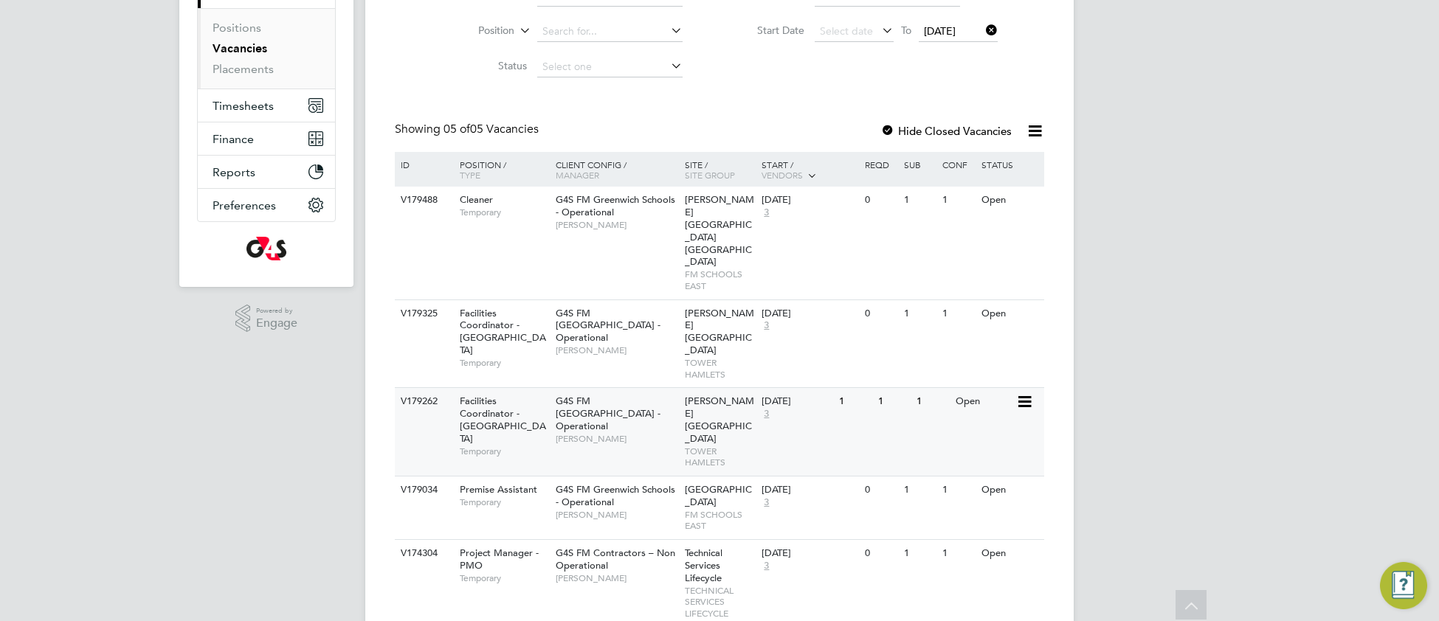
click at [665, 388] on div "G4S FM Tower Hamlets - Operational Derek Aamponsah" at bounding box center [616, 419] width 129 height 63
click at [677, 221] on div "G4S FM Greenwich Schools - Operational Monique Maussant" at bounding box center [616, 212] width 129 height 51
click at [614, 320] on div "G4S FM Tower Hamlets - Operational Teresa Cannon" at bounding box center [616, 331] width 129 height 63
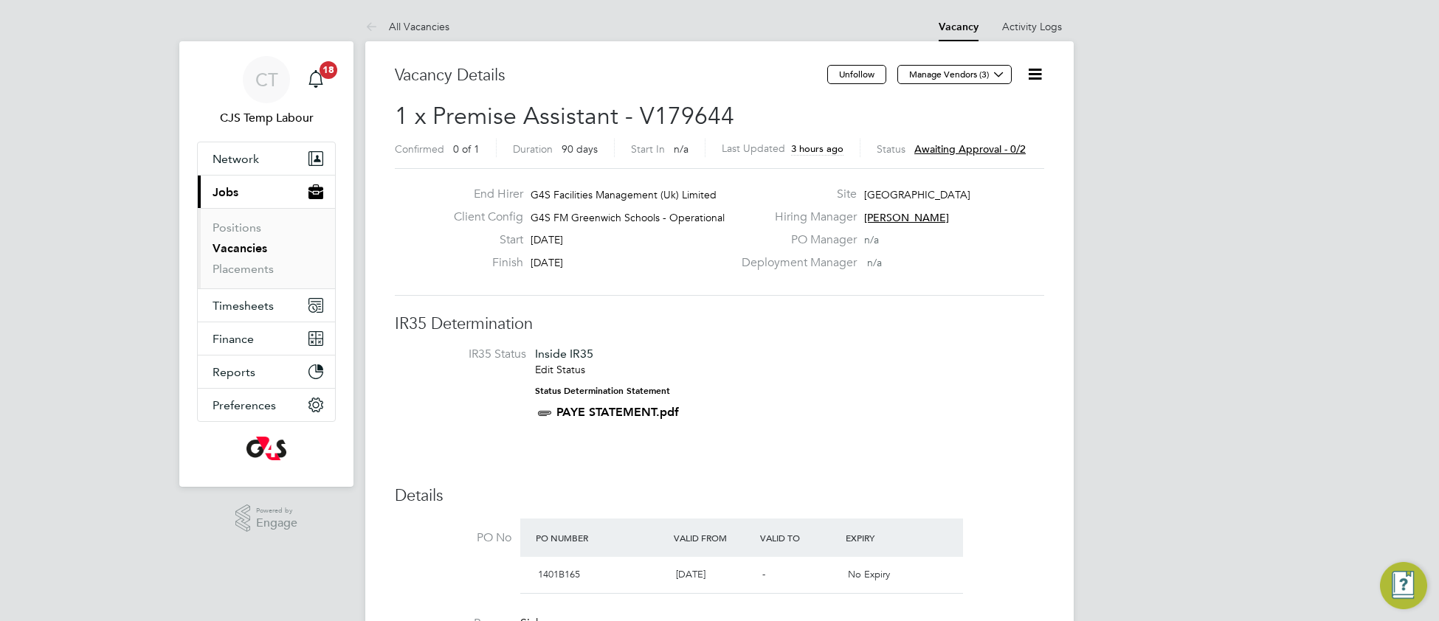
click at [1031, 80] on icon at bounding box center [1034, 74] width 18 height 18
click at [991, 189] on li "Approvers" at bounding box center [988, 188] width 106 height 21
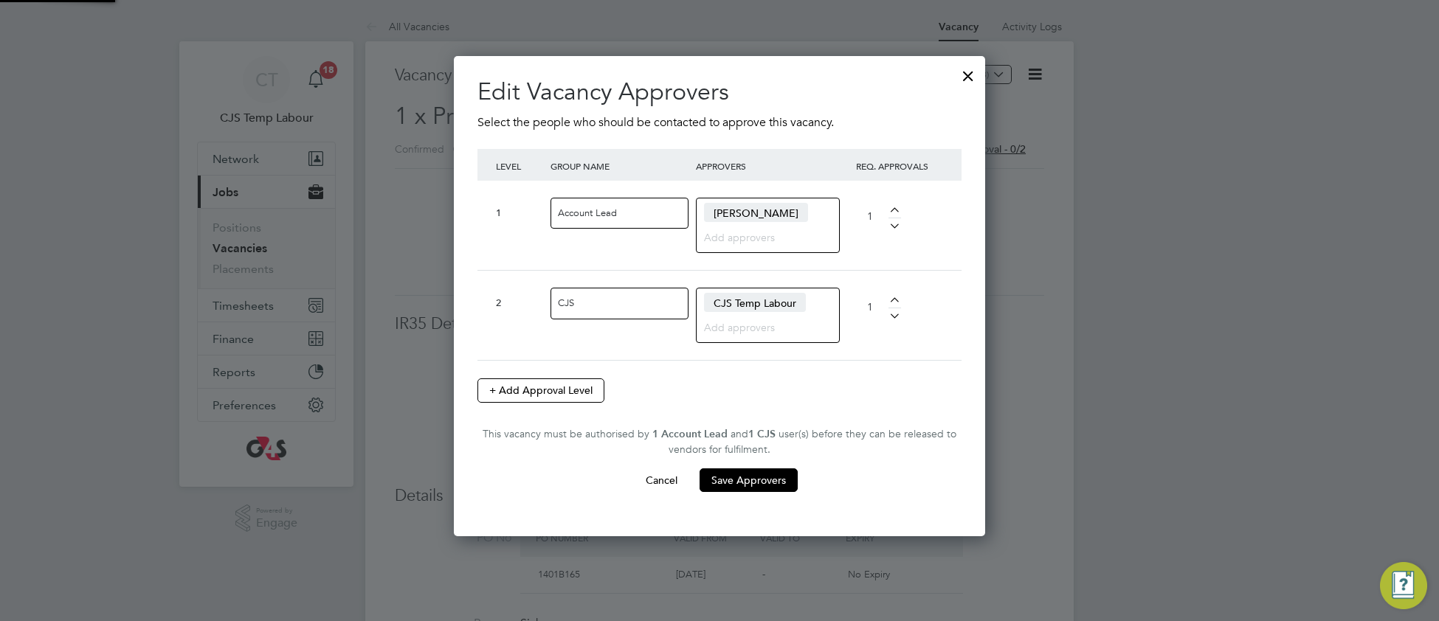
scroll to position [483, 531]
click at [965, 81] on div at bounding box center [968, 72] width 27 height 27
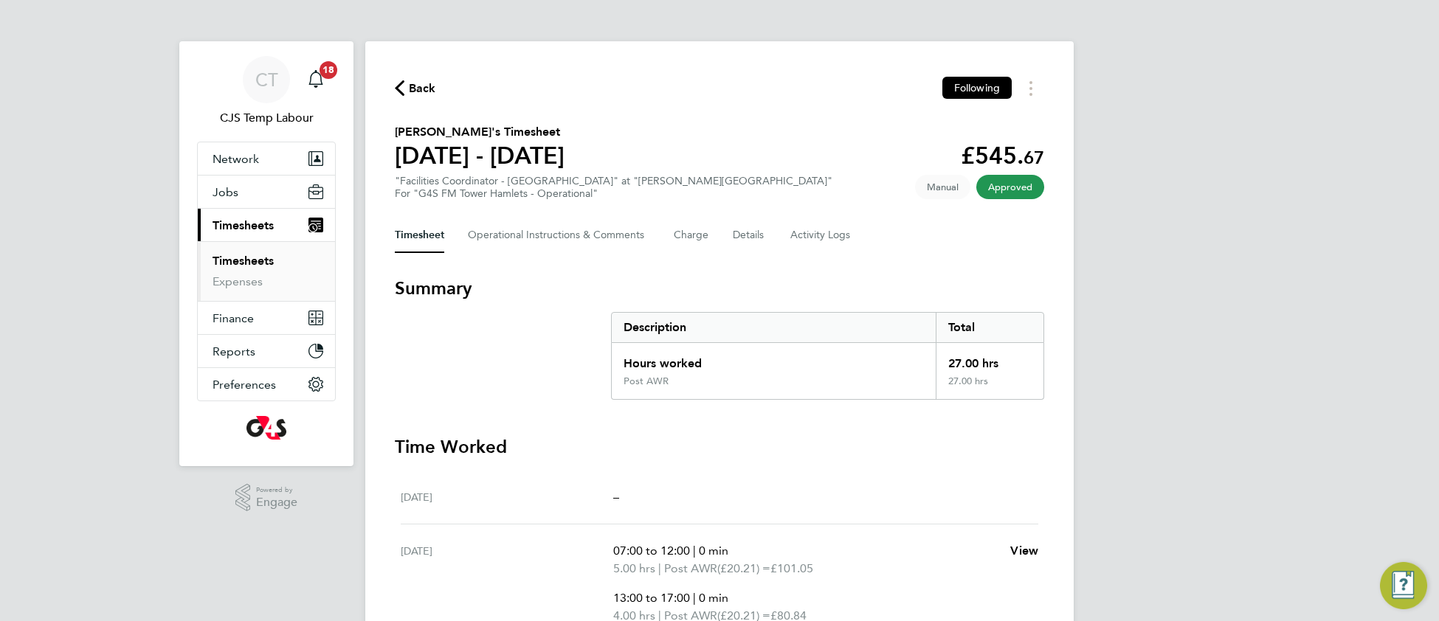
click at [259, 261] on link "Timesheets" at bounding box center [242, 261] width 61 height 14
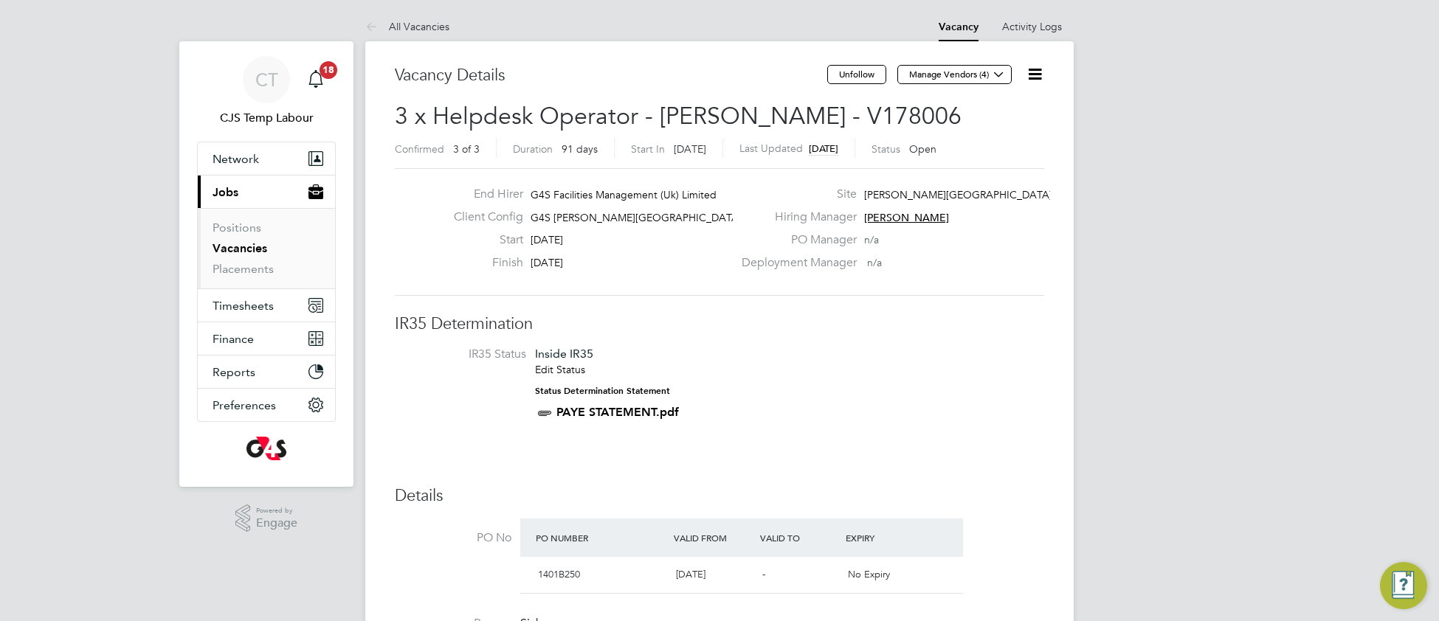
click at [1036, 77] on icon at bounding box center [1034, 74] width 18 height 18
click at [997, 132] on li "Update Status" at bounding box center [998, 130] width 86 height 21
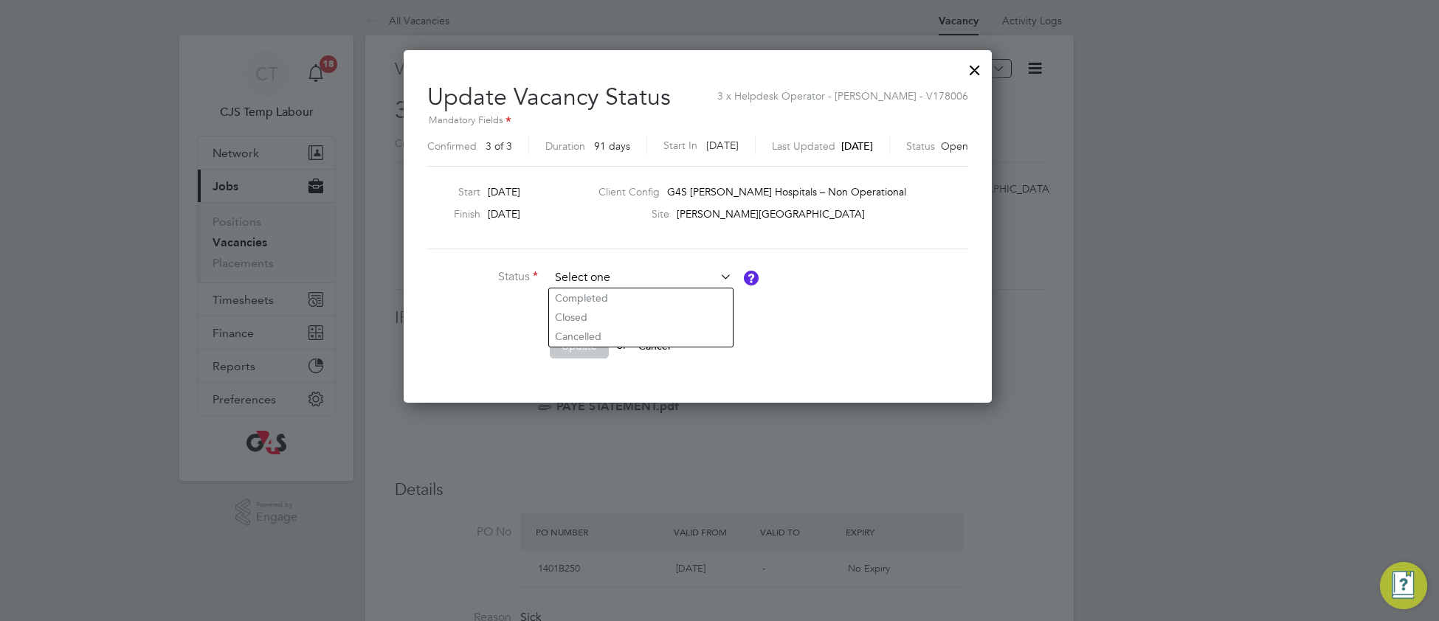
click at [586, 280] on input at bounding box center [641, 278] width 182 height 22
click at [590, 313] on li "Closed" at bounding box center [641, 317] width 184 height 19
type input "Closed"
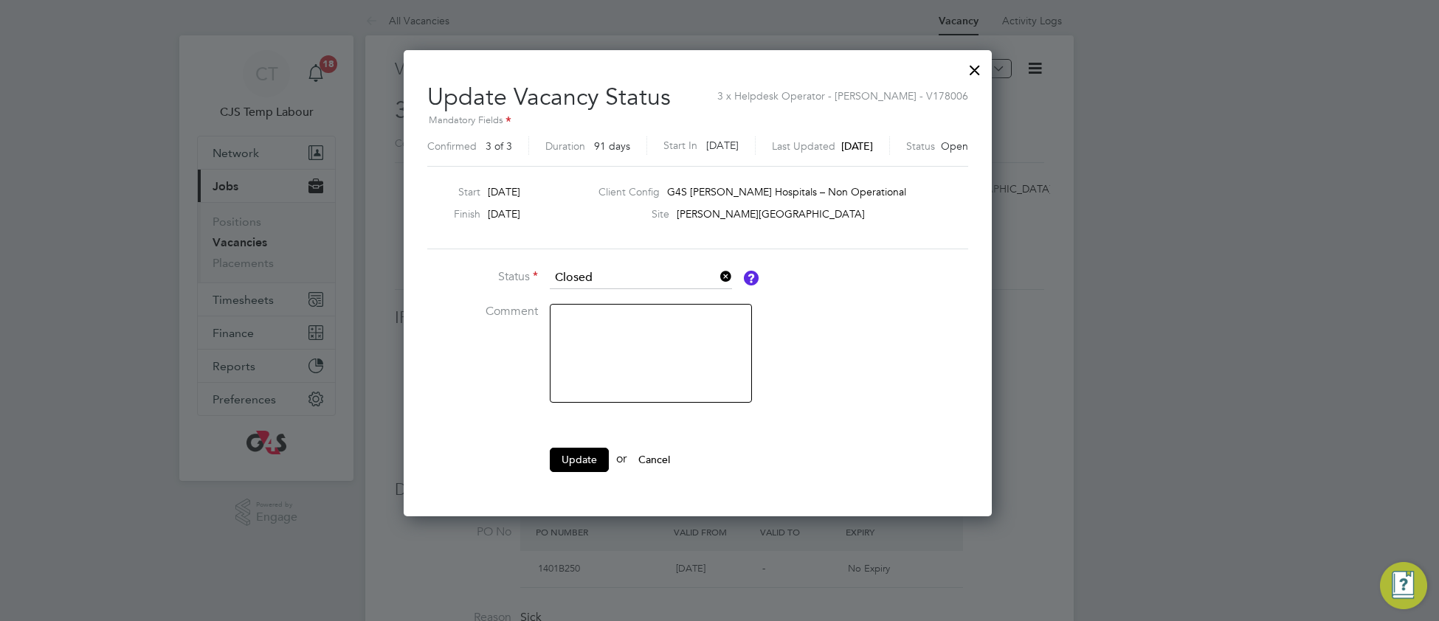
drag, startPoint x: 575, startPoint y: 456, endPoint x: 572, endPoint y: 443, distance: 13.6
click at [572, 453] on button "Update" at bounding box center [579, 460] width 59 height 24
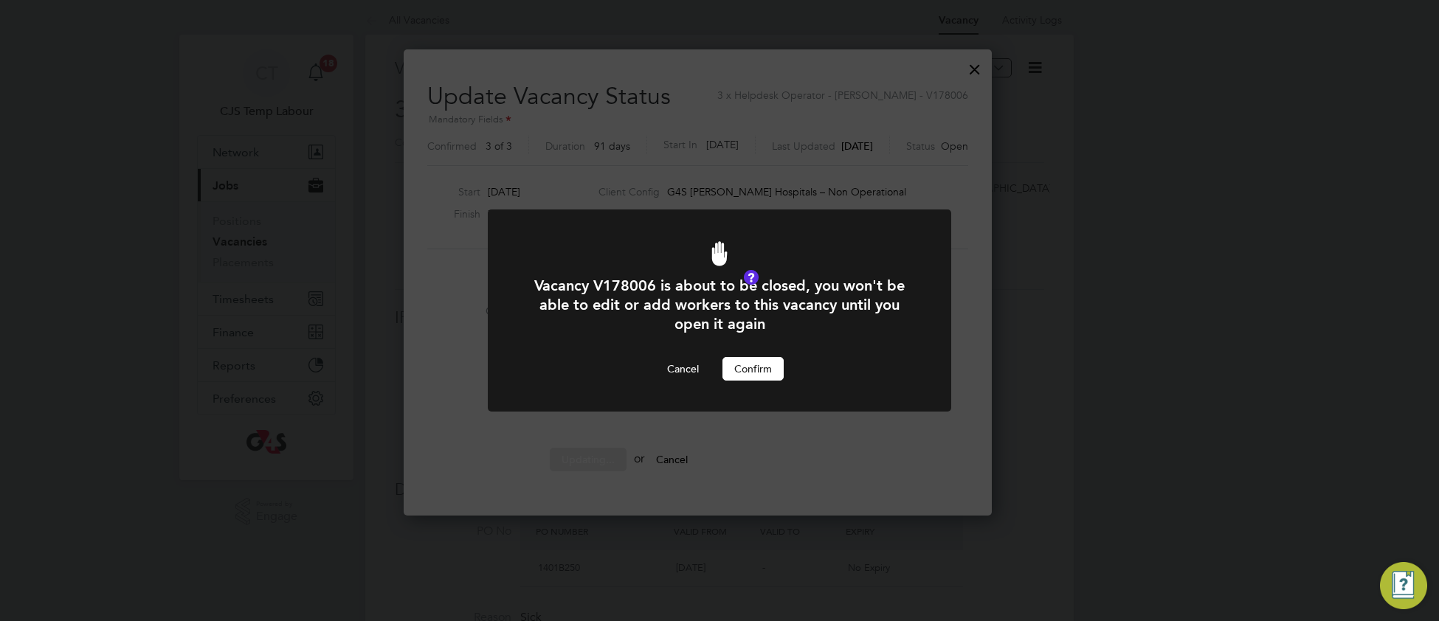
drag, startPoint x: 741, startPoint y: 377, endPoint x: 736, endPoint y: 347, distance: 30.7
click at [739, 377] on button "Confirm" at bounding box center [752, 369] width 61 height 24
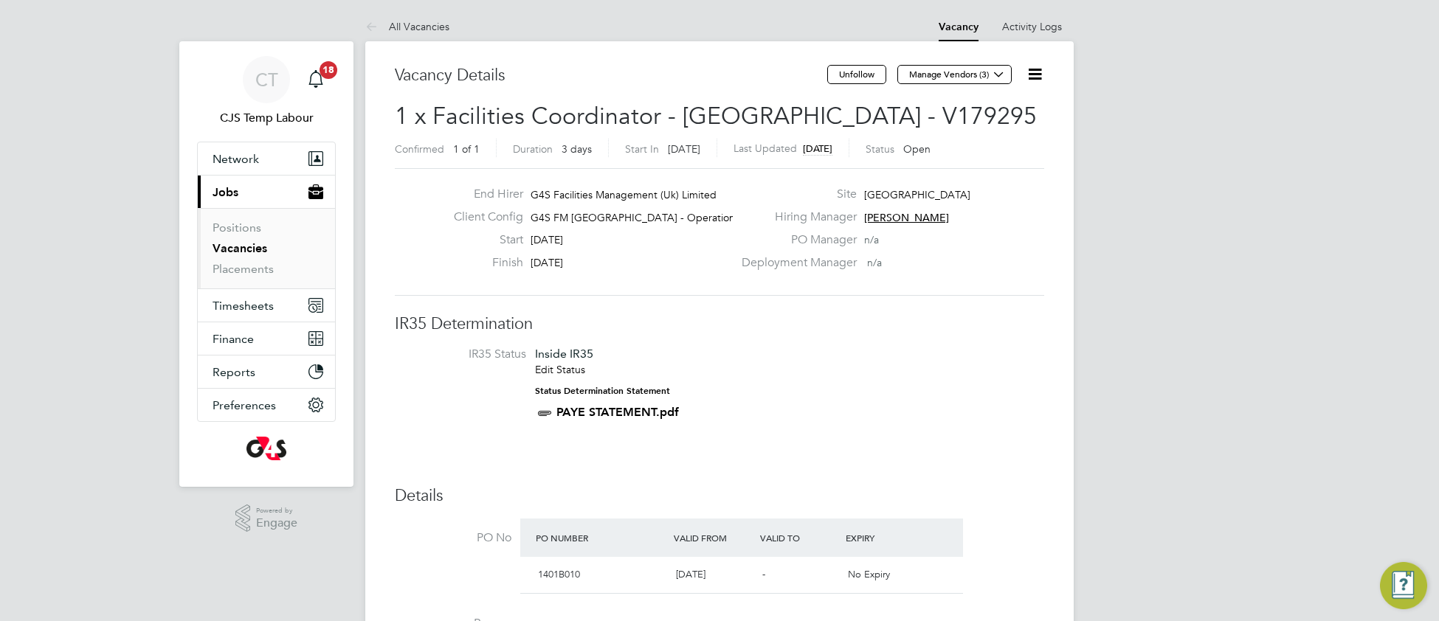
drag, startPoint x: 1034, startPoint y: 72, endPoint x: 1027, endPoint y: 78, distance: 8.9
click at [1031, 75] on icon at bounding box center [1034, 74] width 18 height 18
click at [973, 131] on li "Update Status" at bounding box center [998, 130] width 86 height 21
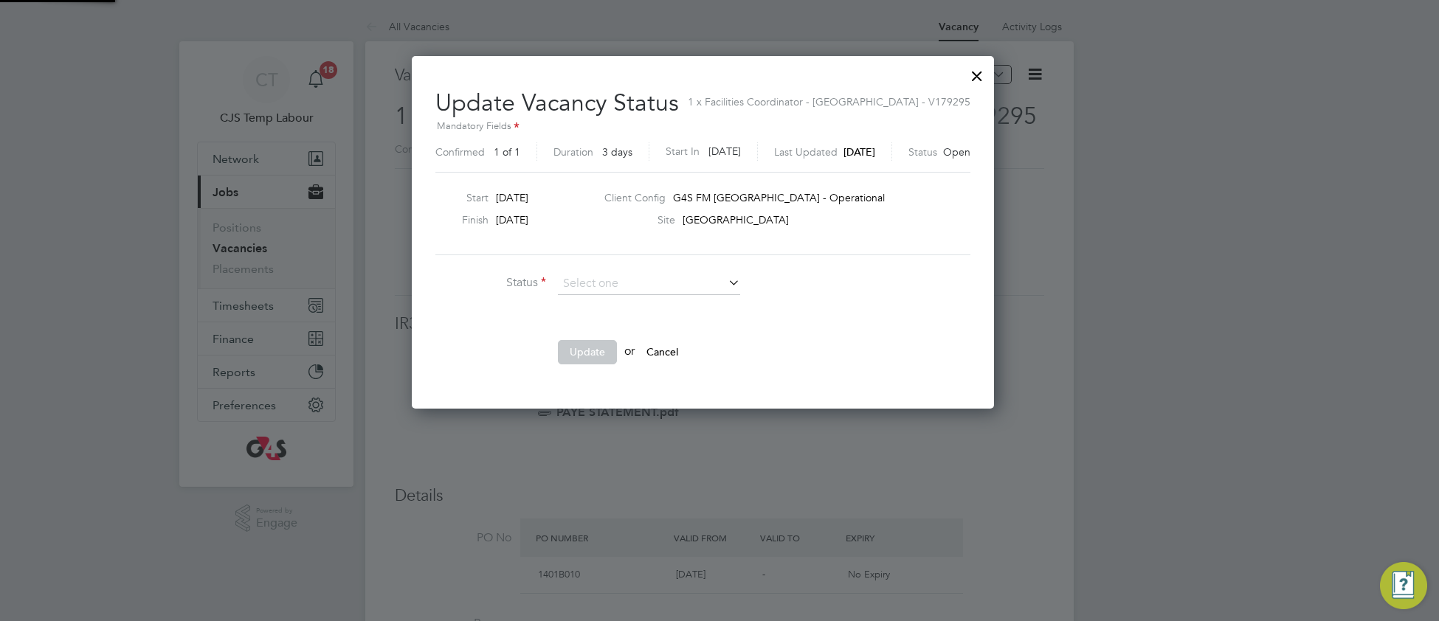
scroll to position [21, 395]
click at [634, 300] on li "Completed" at bounding box center [649, 303] width 184 height 19
type input "Completed"
click at [595, 357] on button "Update" at bounding box center [587, 352] width 59 height 24
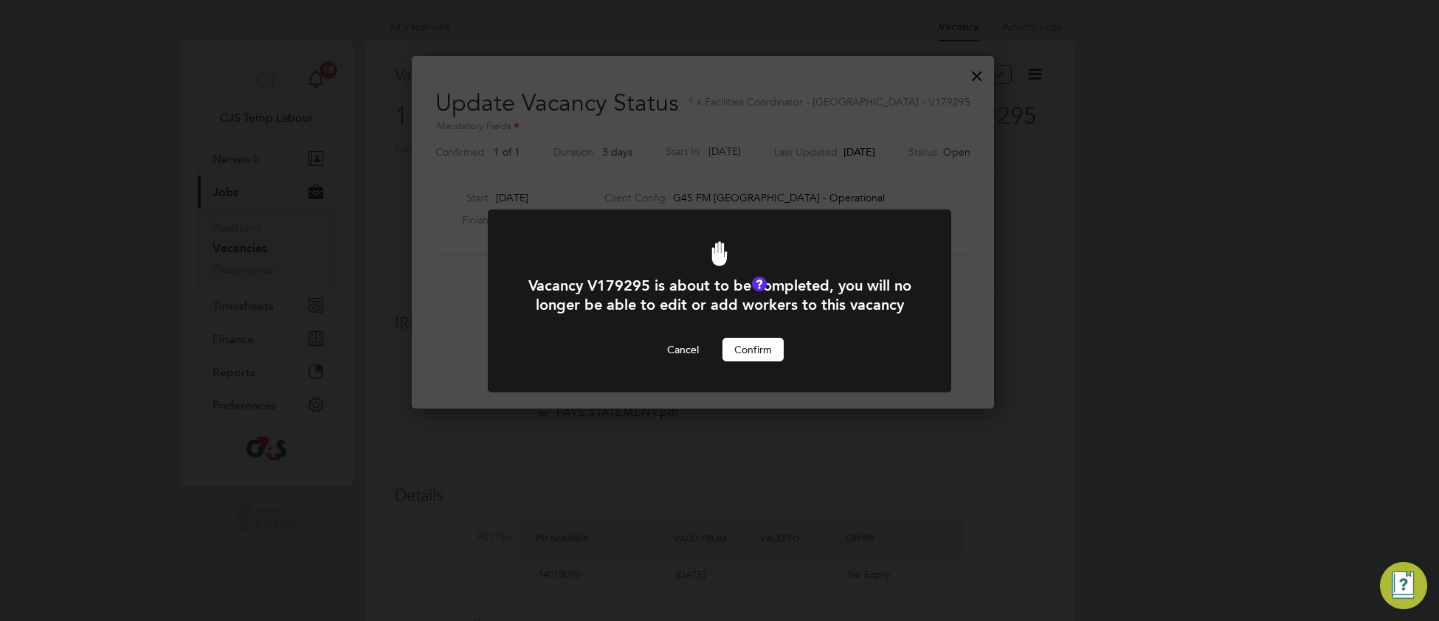
drag, startPoint x: 751, startPoint y: 367, endPoint x: 749, endPoint y: 359, distance: 8.4
click at [749, 361] on button "Confirm" at bounding box center [752, 350] width 61 height 24
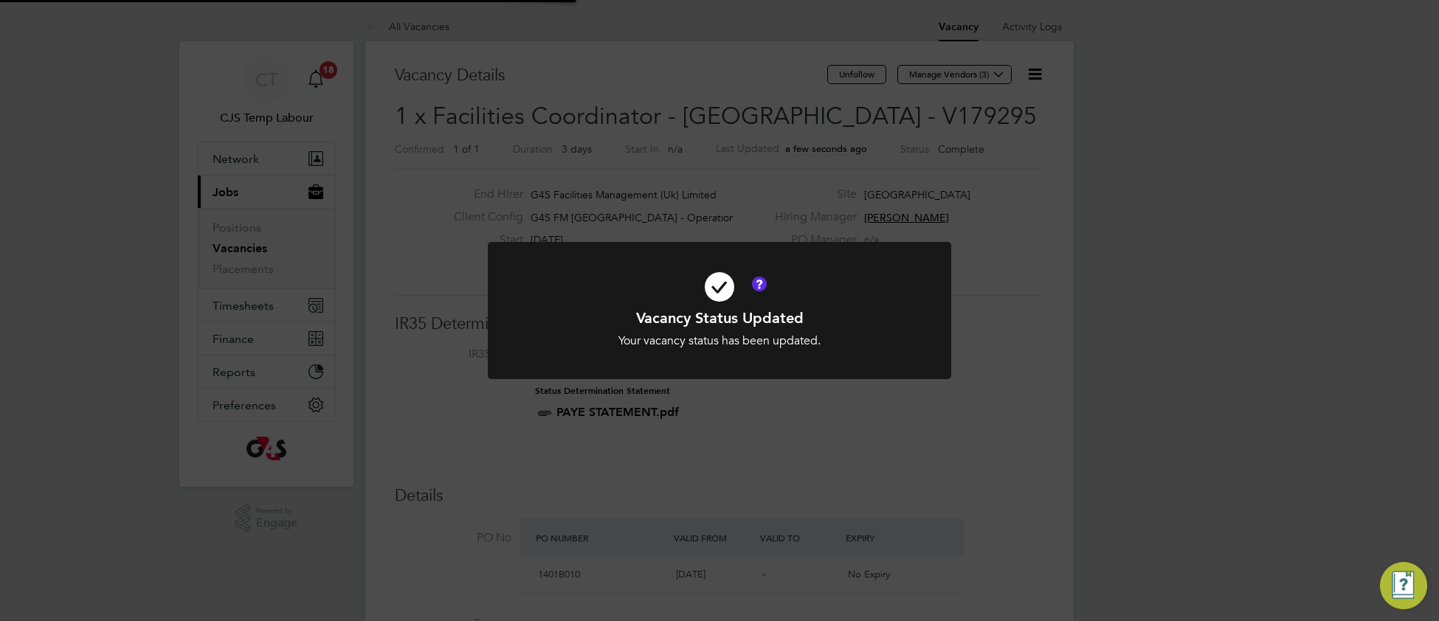
scroll to position [7, 7]
click at [867, 303] on icon at bounding box center [719, 287] width 384 height 58
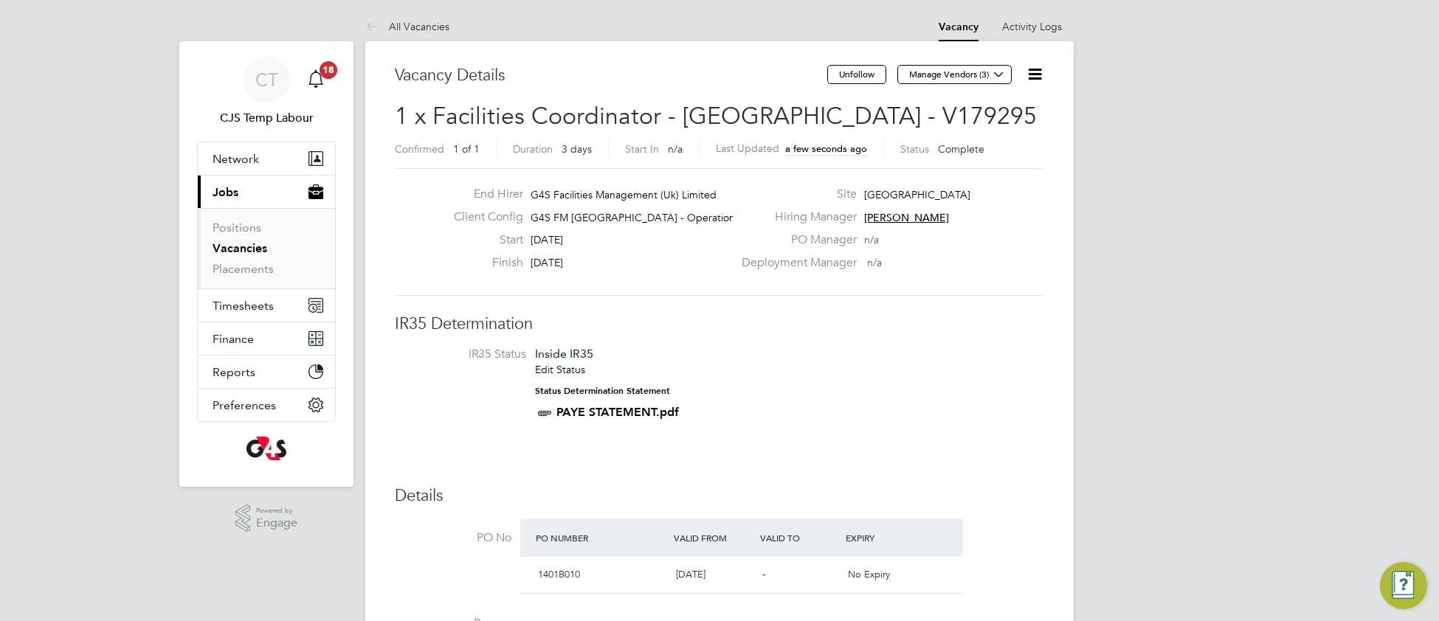
click at [1036, 74] on icon at bounding box center [1034, 74] width 18 height 18
click at [1006, 132] on li "Update Status" at bounding box center [998, 130] width 86 height 21
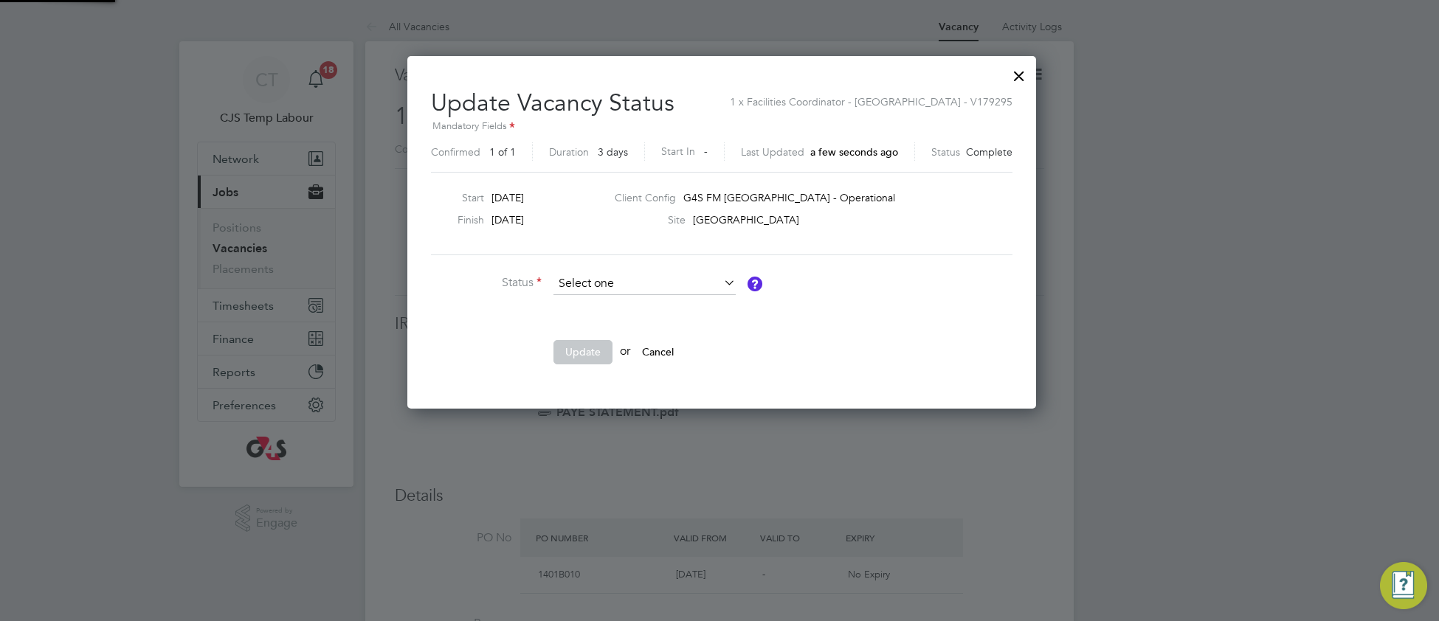
scroll to position [353, 623]
click at [1019, 77] on div at bounding box center [1019, 72] width 27 height 27
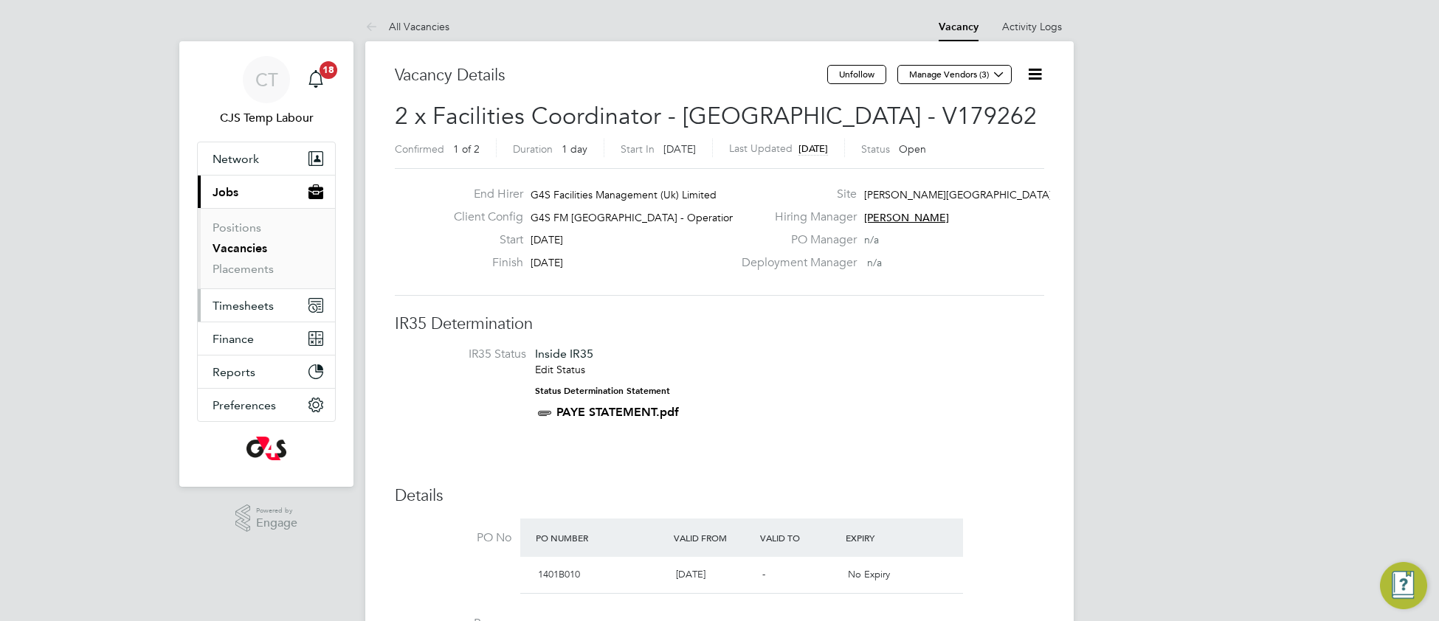
click at [250, 312] on span "Timesheets" at bounding box center [242, 306] width 61 height 14
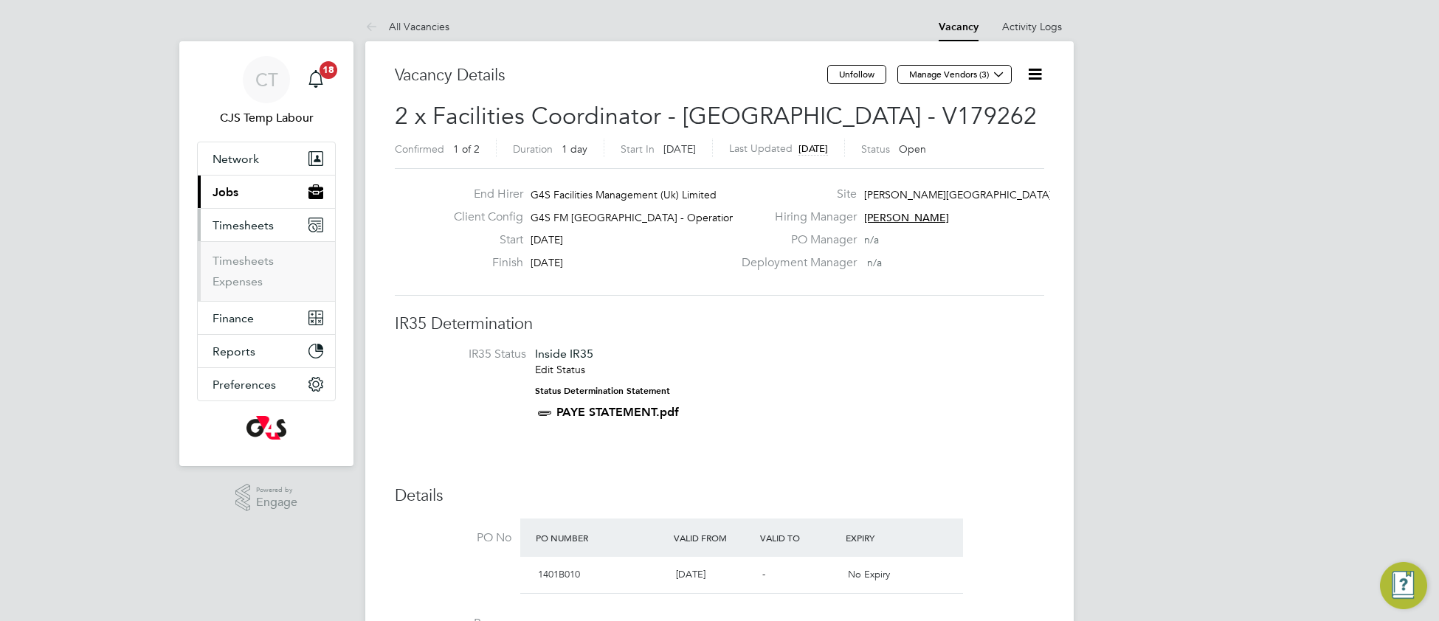
click at [240, 273] on li "Timesheets" at bounding box center [267, 264] width 111 height 21
click at [240, 266] on link "Timesheets" at bounding box center [242, 261] width 61 height 14
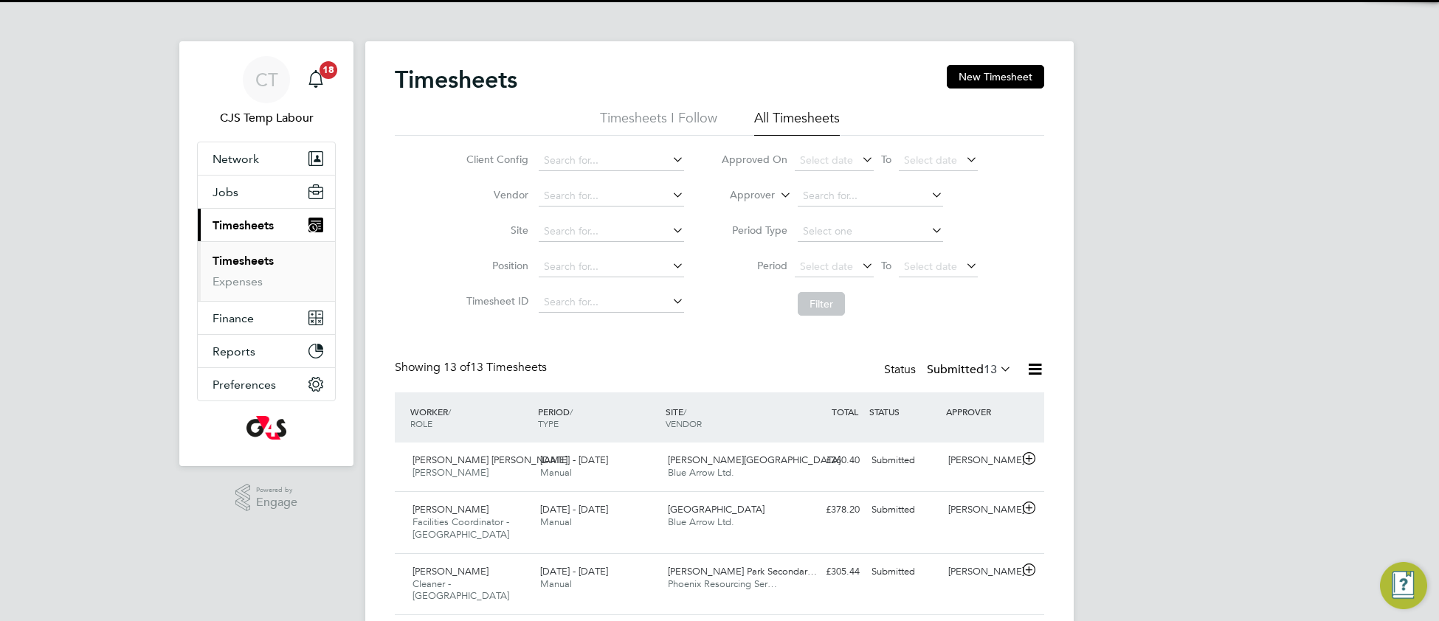
scroll to position [36, 127]
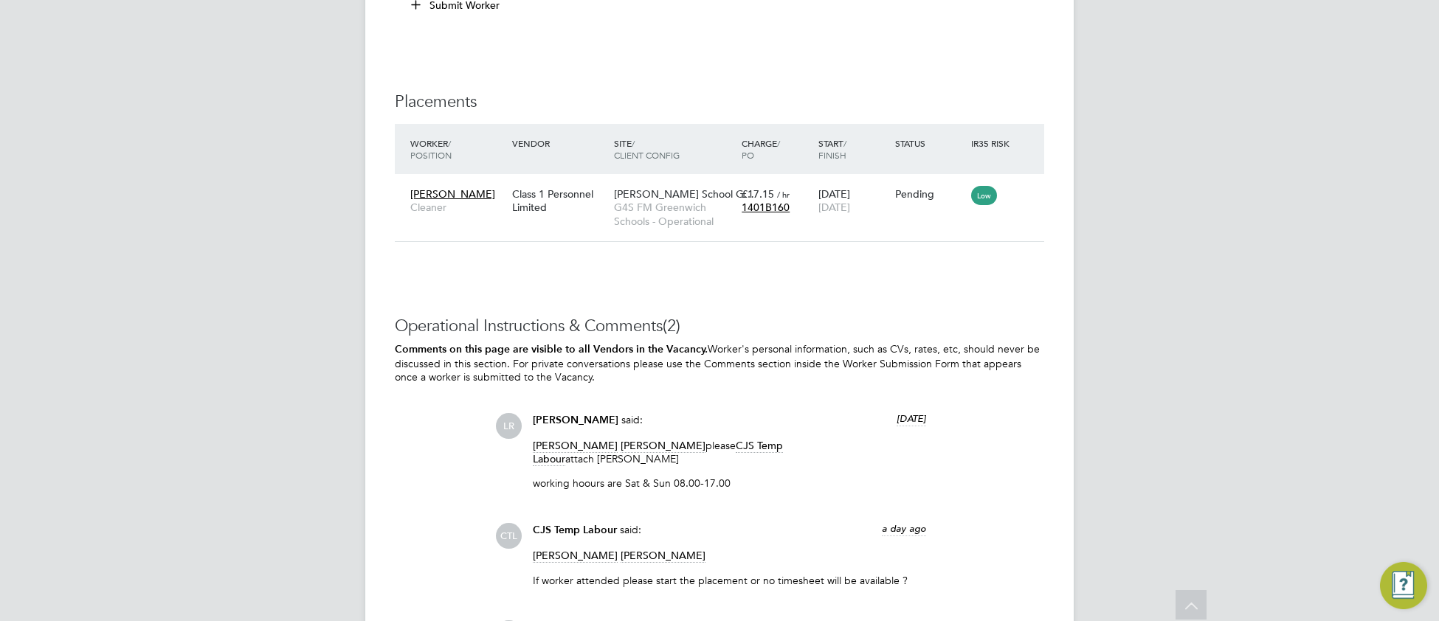
scroll to position [1832, 0]
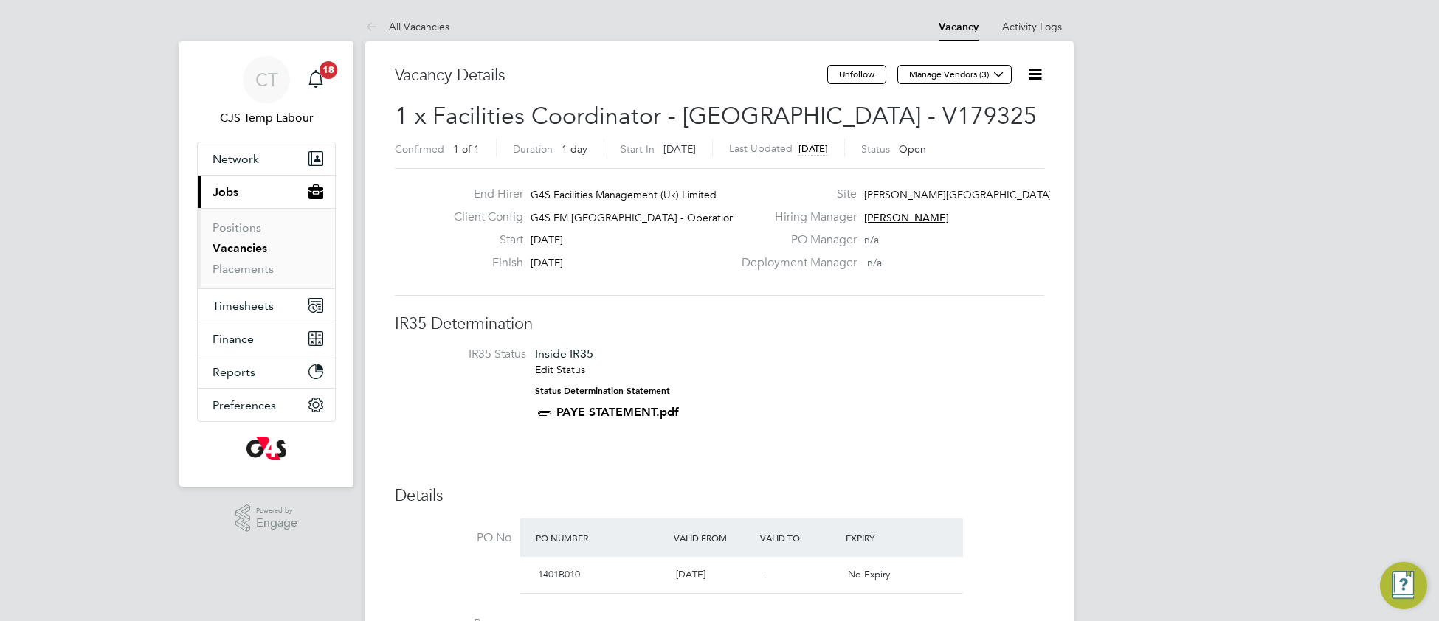
click at [1029, 80] on icon at bounding box center [1034, 74] width 18 height 18
click at [982, 136] on li "Update Status" at bounding box center [998, 130] width 86 height 21
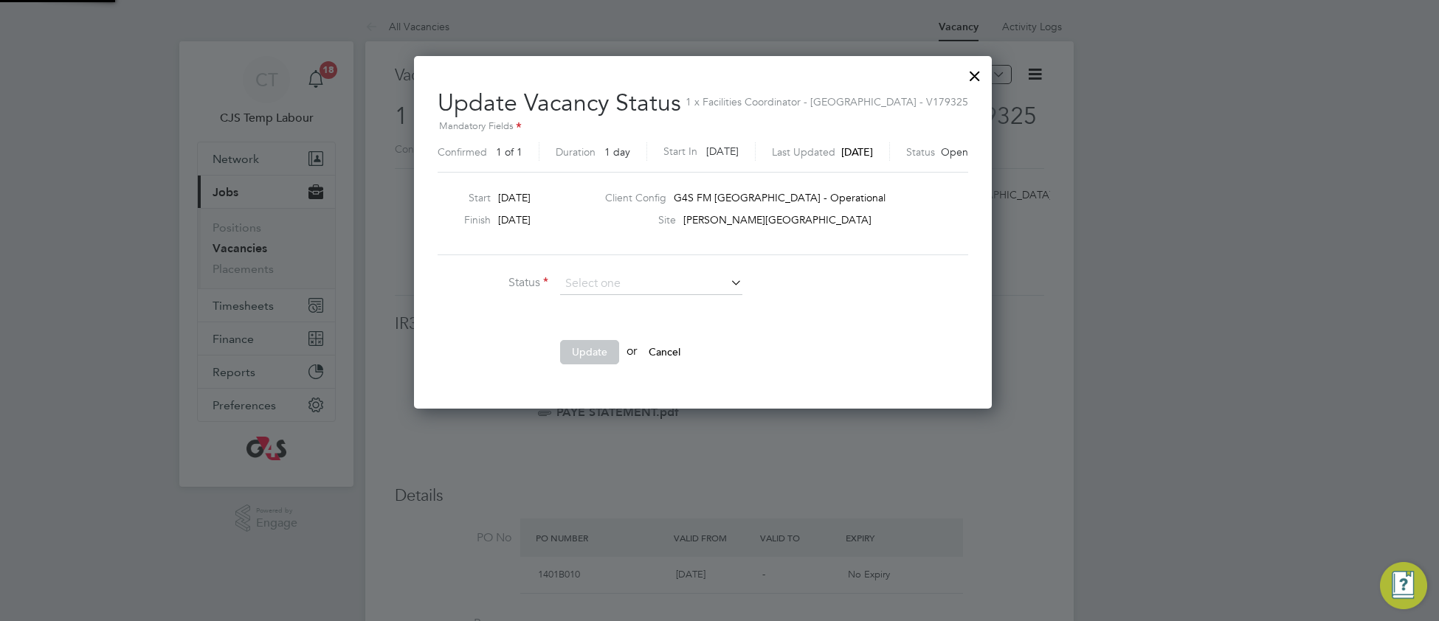
scroll to position [7, 7]
click at [650, 308] on li "Completed" at bounding box center [651, 303] width 184 height 19
type input "Completed"
click at [591, 354] on button "Update" at bounding box center [589, 352] width 59 height 24
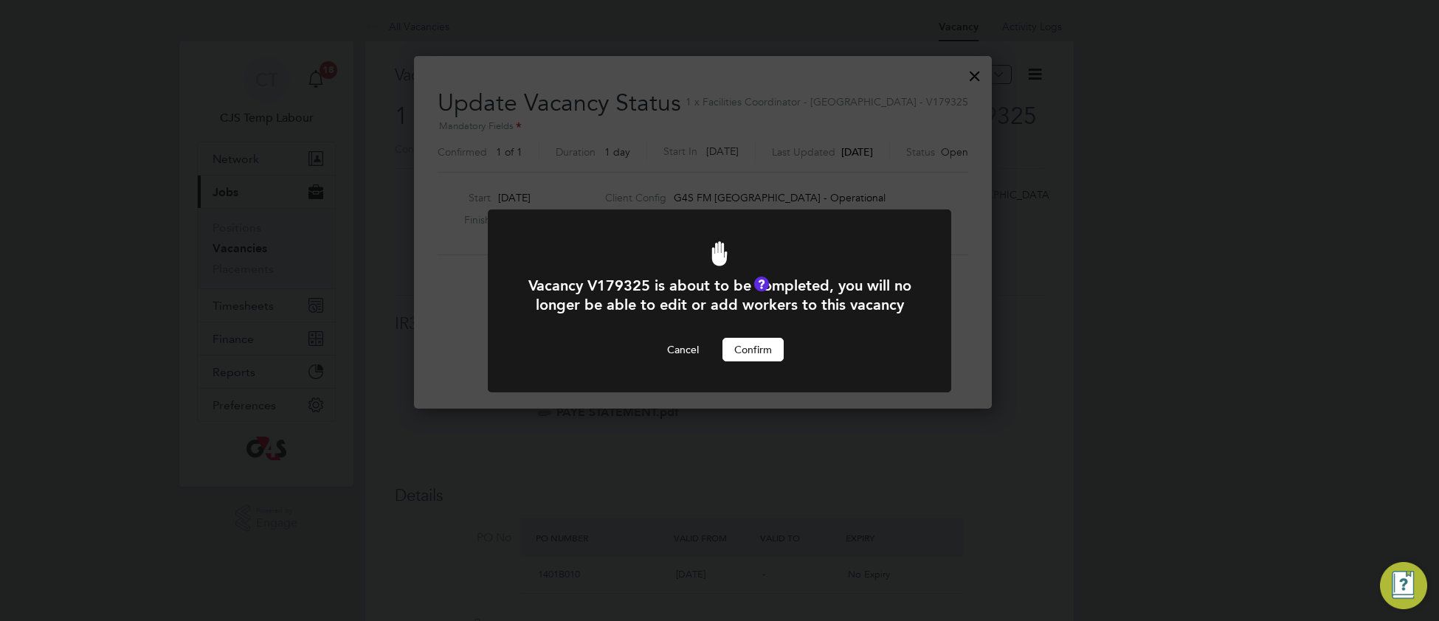
click at [762, 361] on button "Confirm" at bounding box center [752, 350] width 61 height 24
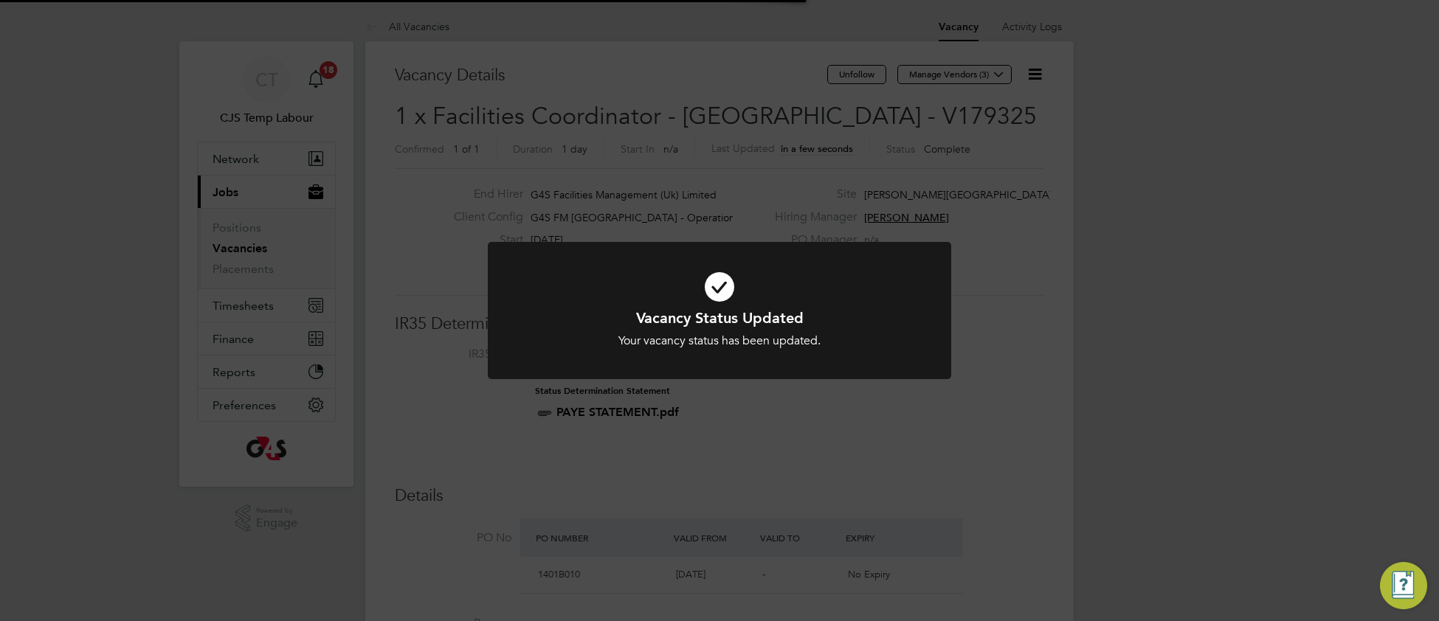
click at [888, 338] on div "Your vacancy status has been updated." at bounding box center [719, 340] width 384 height 15
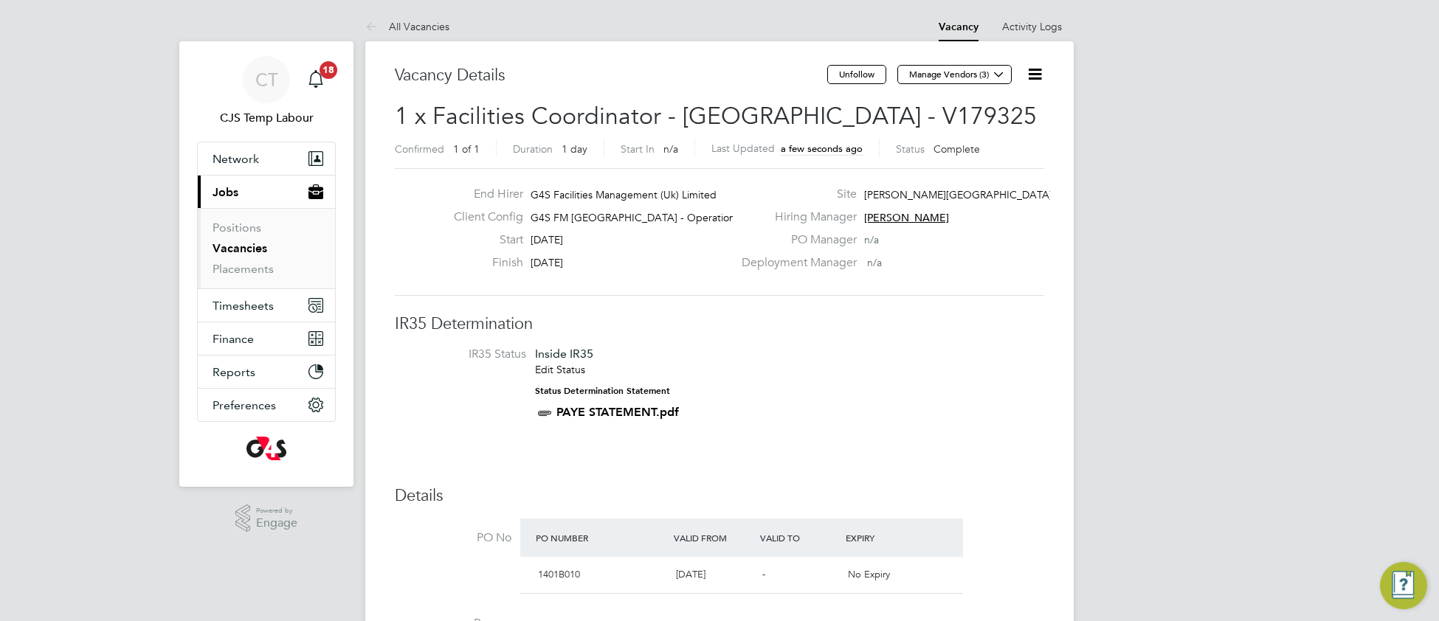
click at [825, 414] on li "IR35 Status Inside IR35 Edit Status Status Determination Statement PAYE STATEME…" at bounding box center [719, 387] width 620 height 80
click at [814, 403] on li "IR35 Status Inside IR35 Edit Status Status Determination Statement PAYE STATEME…" at bounding box center [719, 387] width 620 height 80
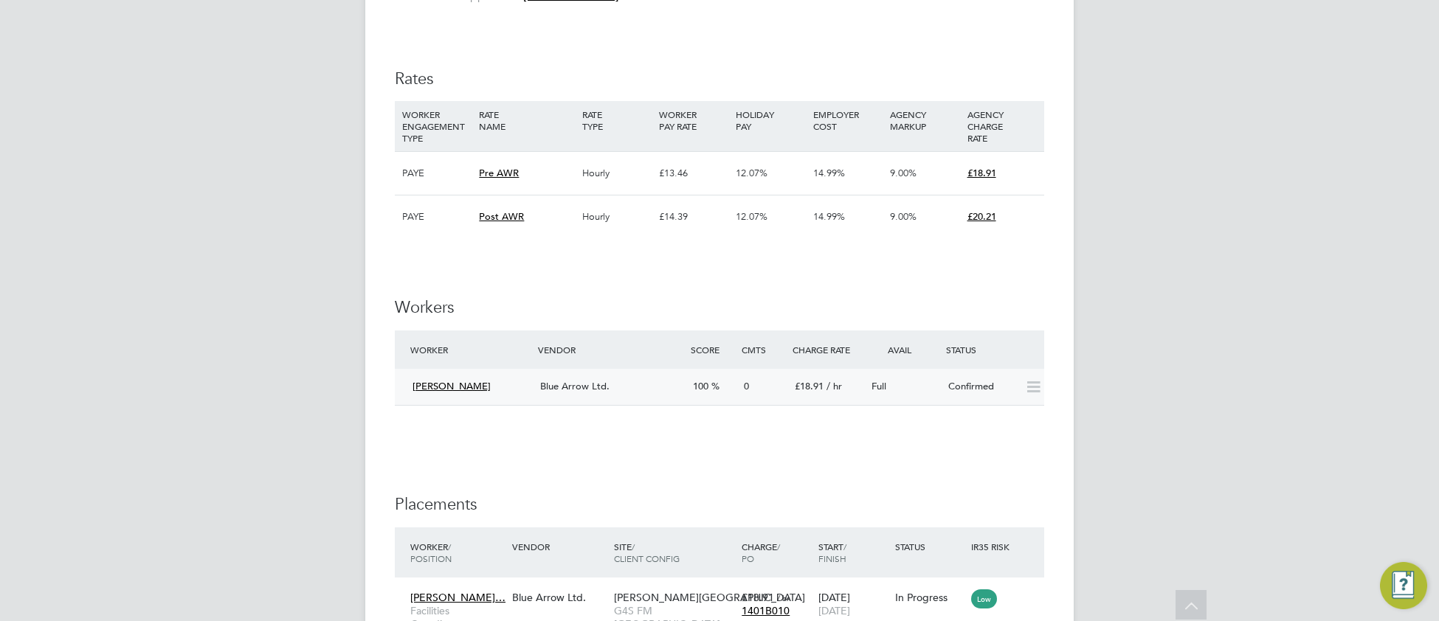
scroll to position [3386, 0]
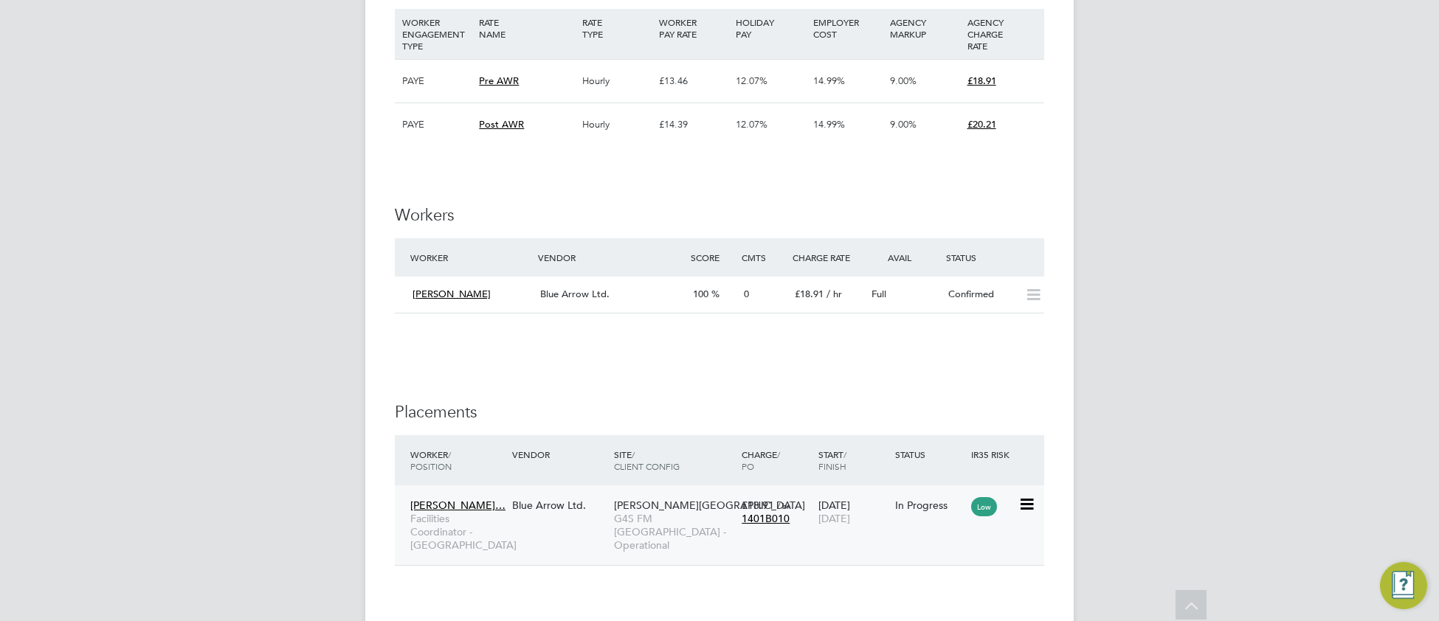
click at [817, 496] on div "[DATE] [DATE]" at bounding box center [852, 511] width 77 height 41
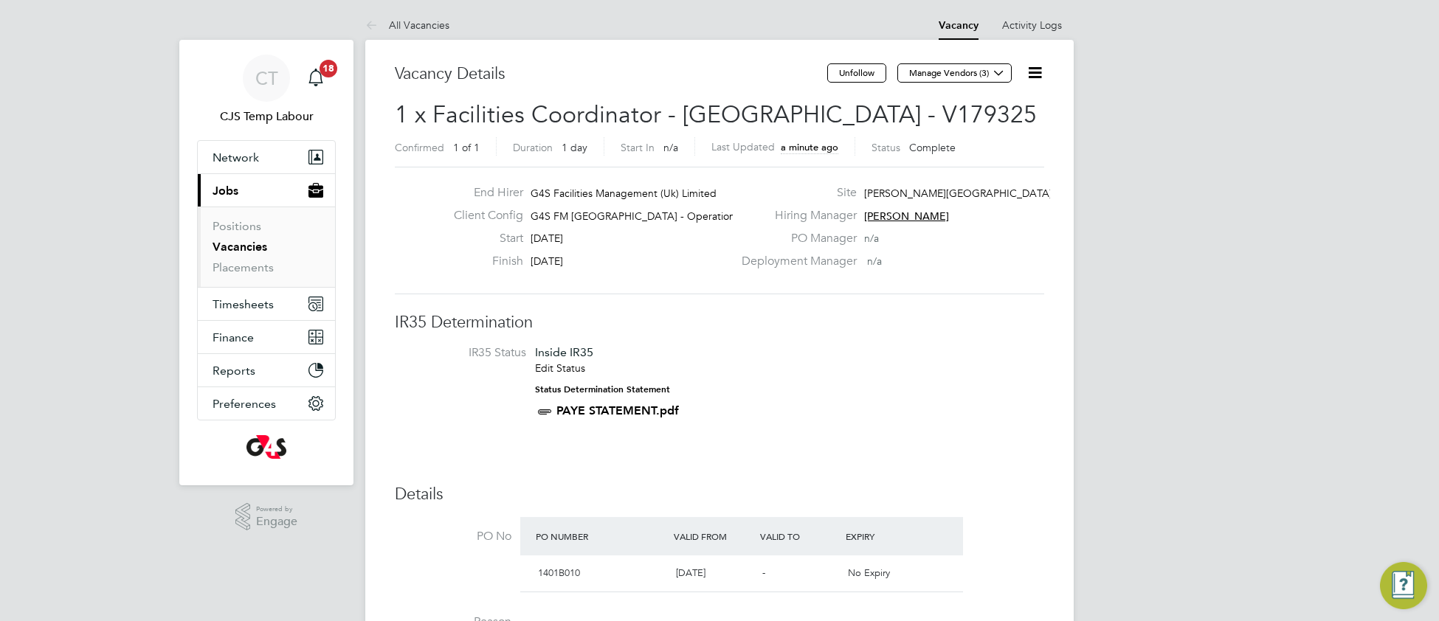
scroll to position [0, 0]
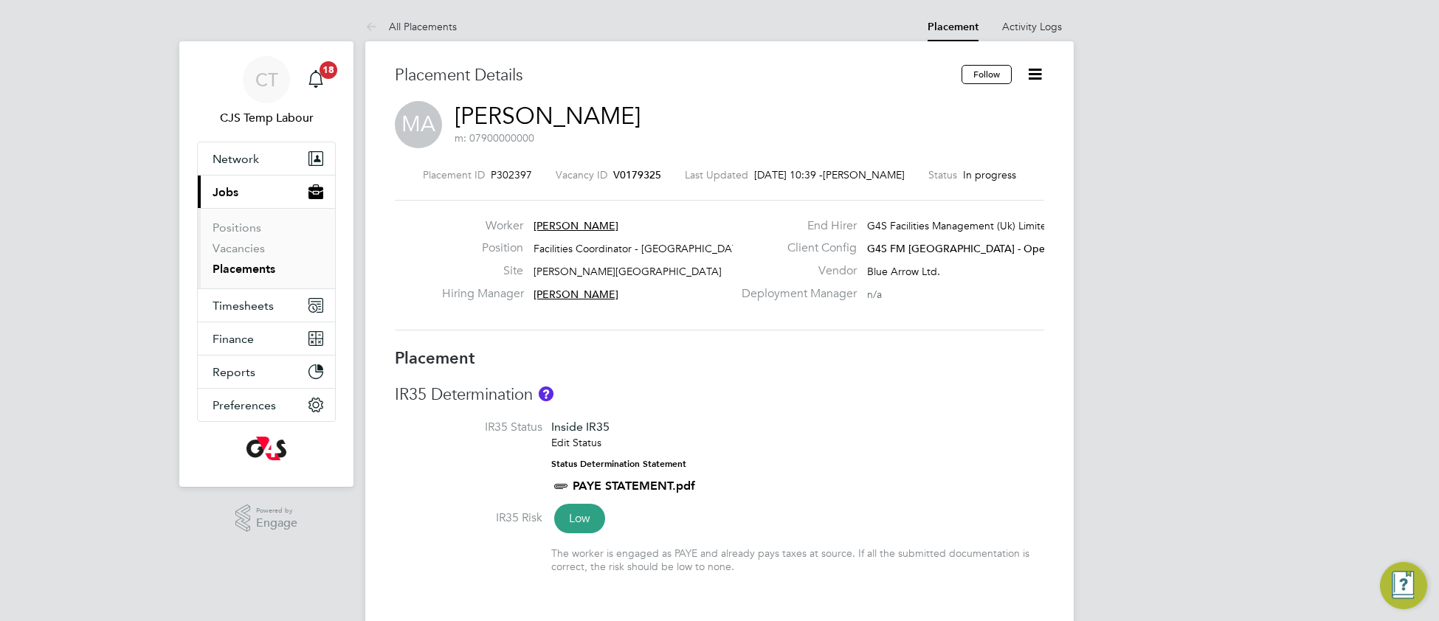
click at [902, 400] on h3 "IR35 Determination" at bounding box center [719, 394] width 649 height 21
type input "Teresa Cannon"
type input "Lilingxi Chen"
type input "28 Aug 2025"
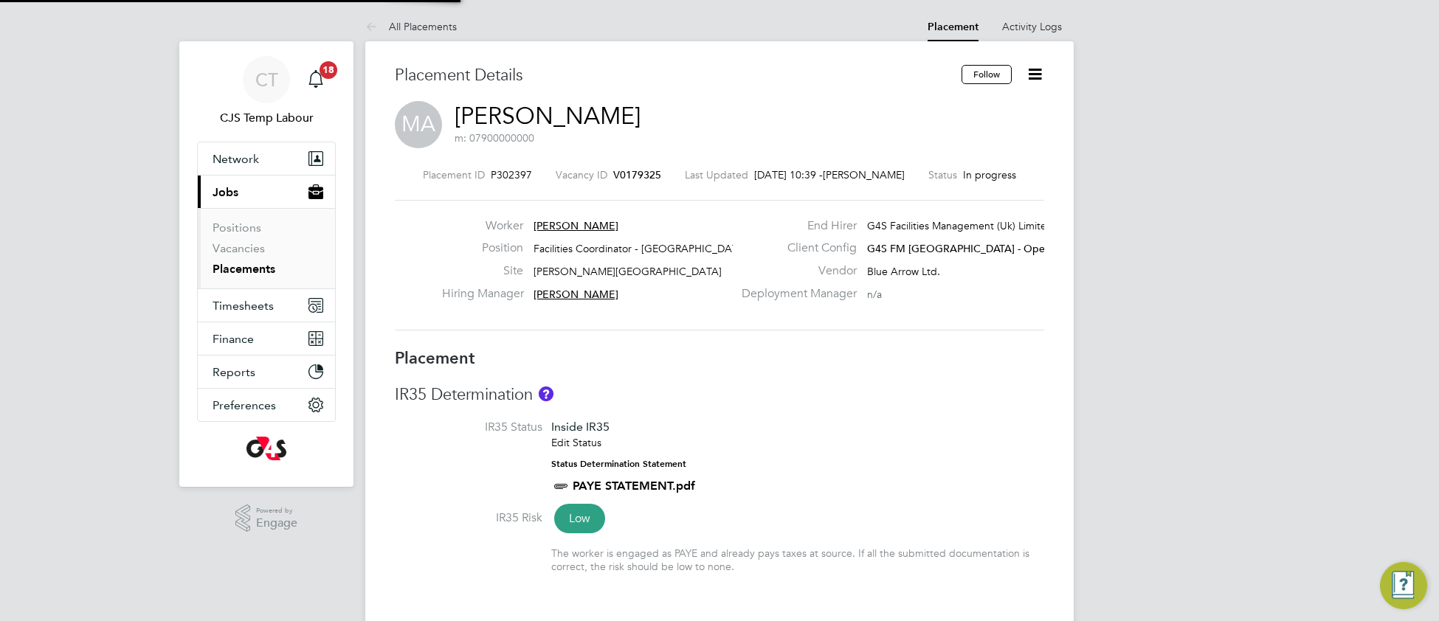
type input "07:30"
type input "17:30"
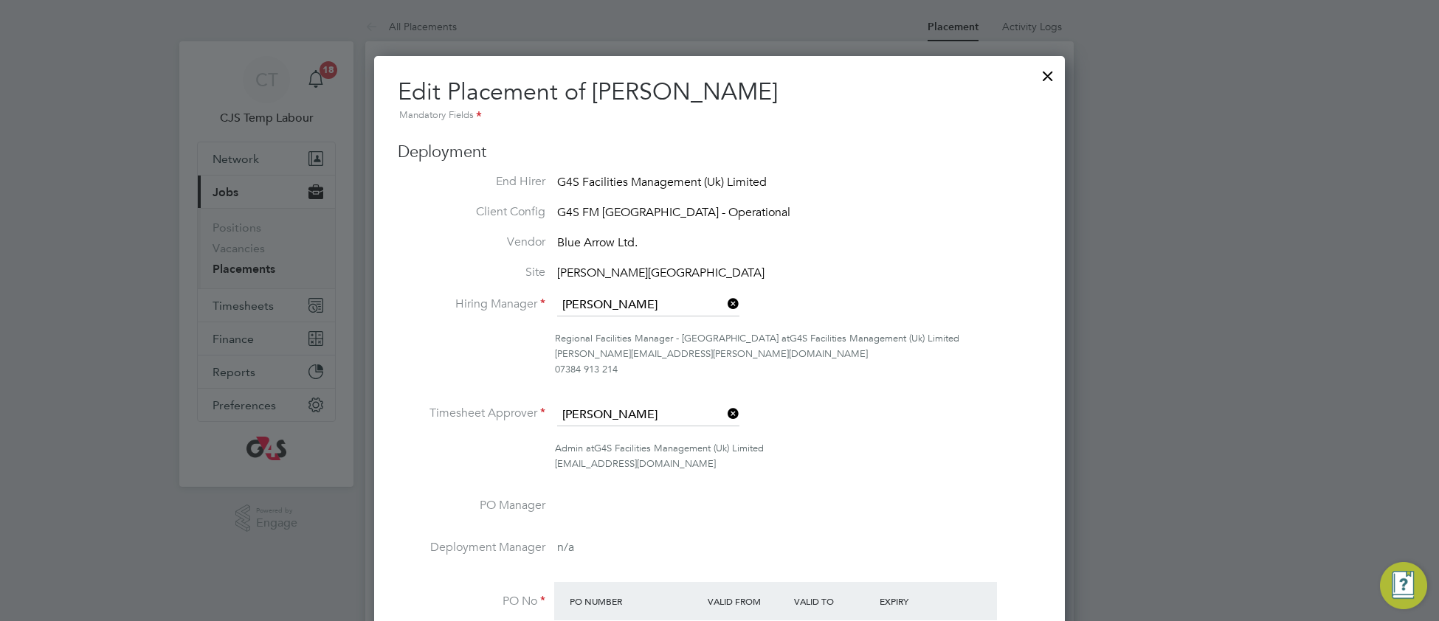
drag, startPoint x: 1045, startPoint y: 75, endPoint x: 1011, endPoint y: 132, distance: 66.2
click at [1045, 75] on div at bounding box center [1047, 72] width 27 height 27
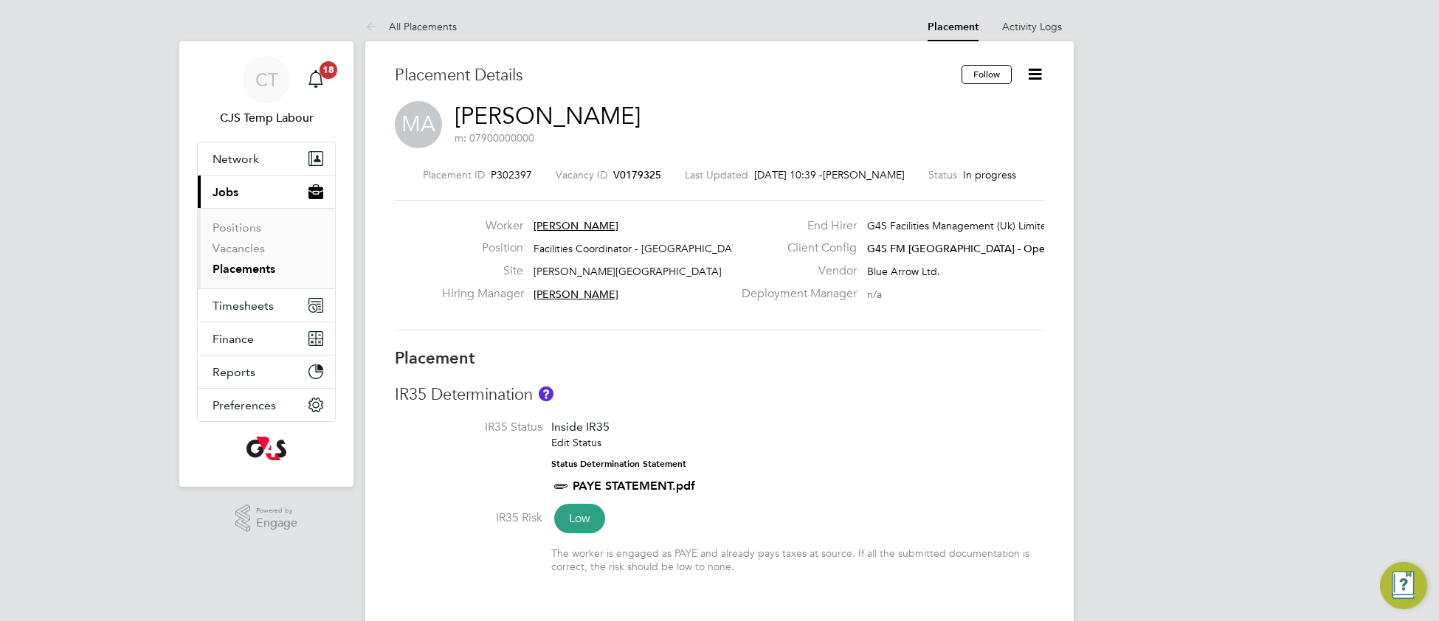
click at [907, 420] on div "IR35 Determination IR35 Status Inside IR35 Edit Status Status Determination Sta…" at bounding box center [719, 486] width 649 height 204
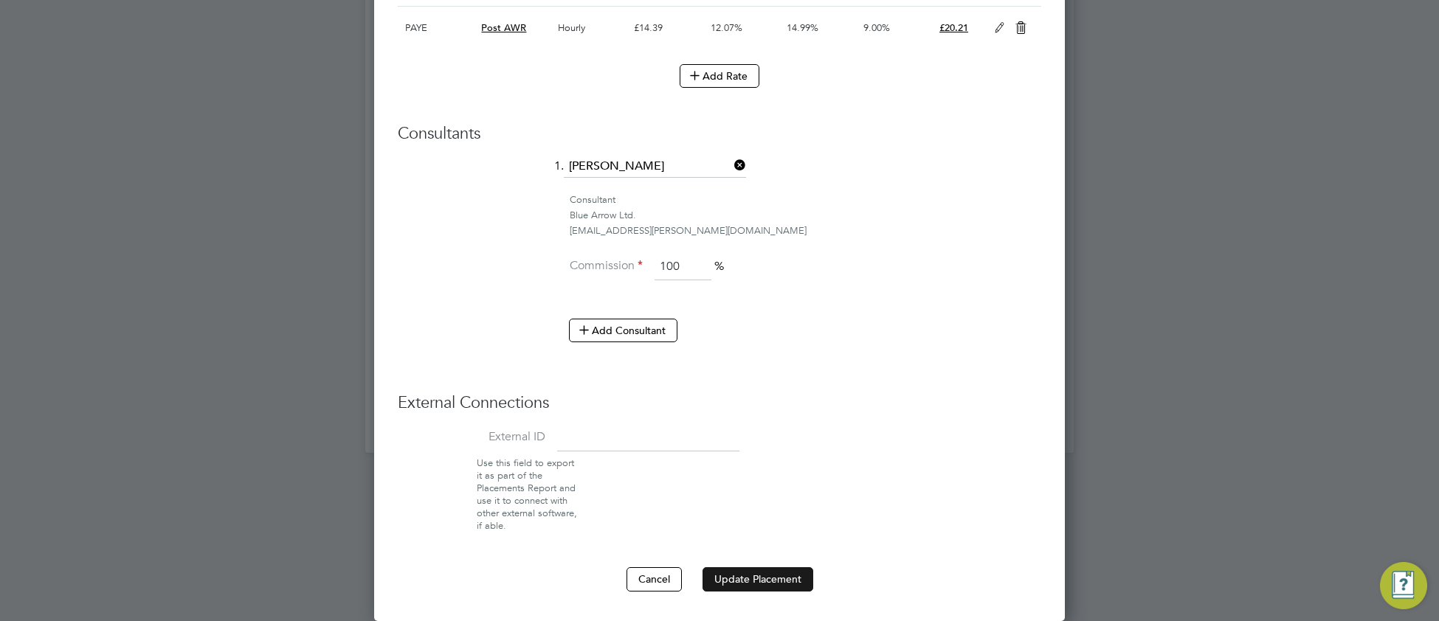
drag, startPoint x: 778, startPoint y: 581, endPoint x: 775, endPoint y: 575, distance: 7.6
click at [776, 582] on button "Update Placement" at bounding box center [757, 579] width 111 height 24
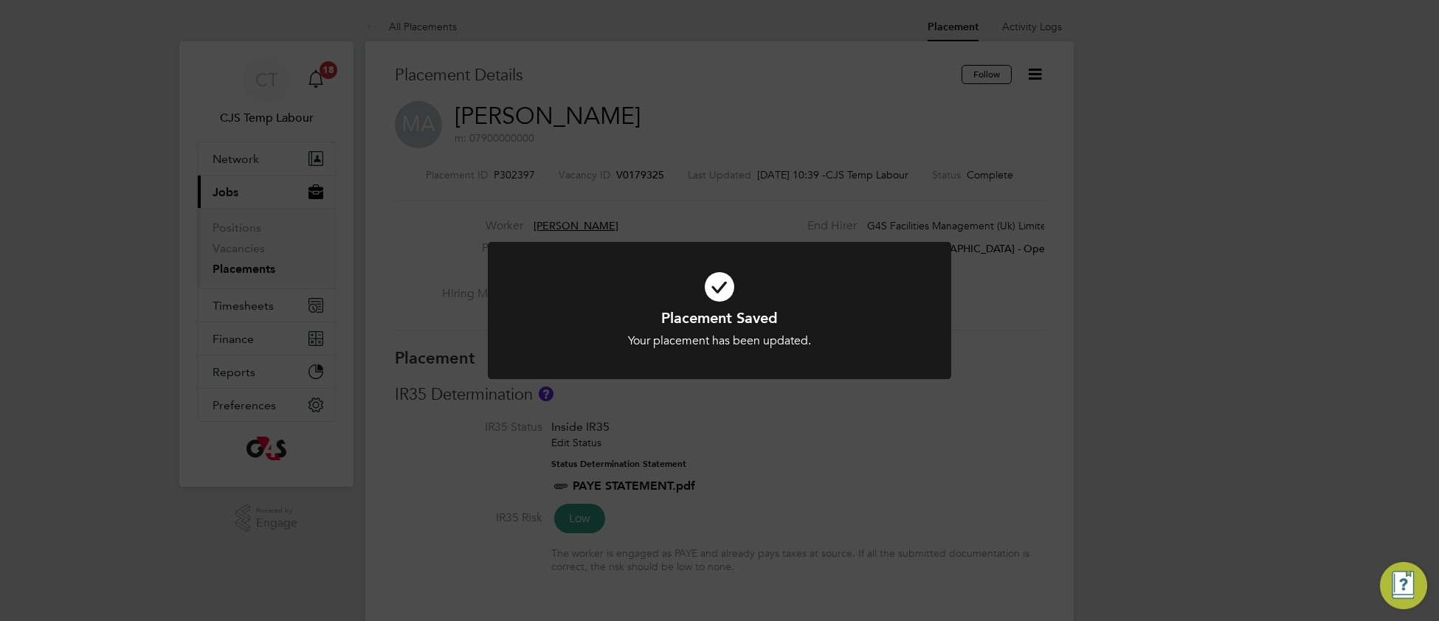
click at [855, 328] on div "Placement Saved Your placement has been updated. Cancel Okay" at bounding box center [719, 328] width 384 height 41
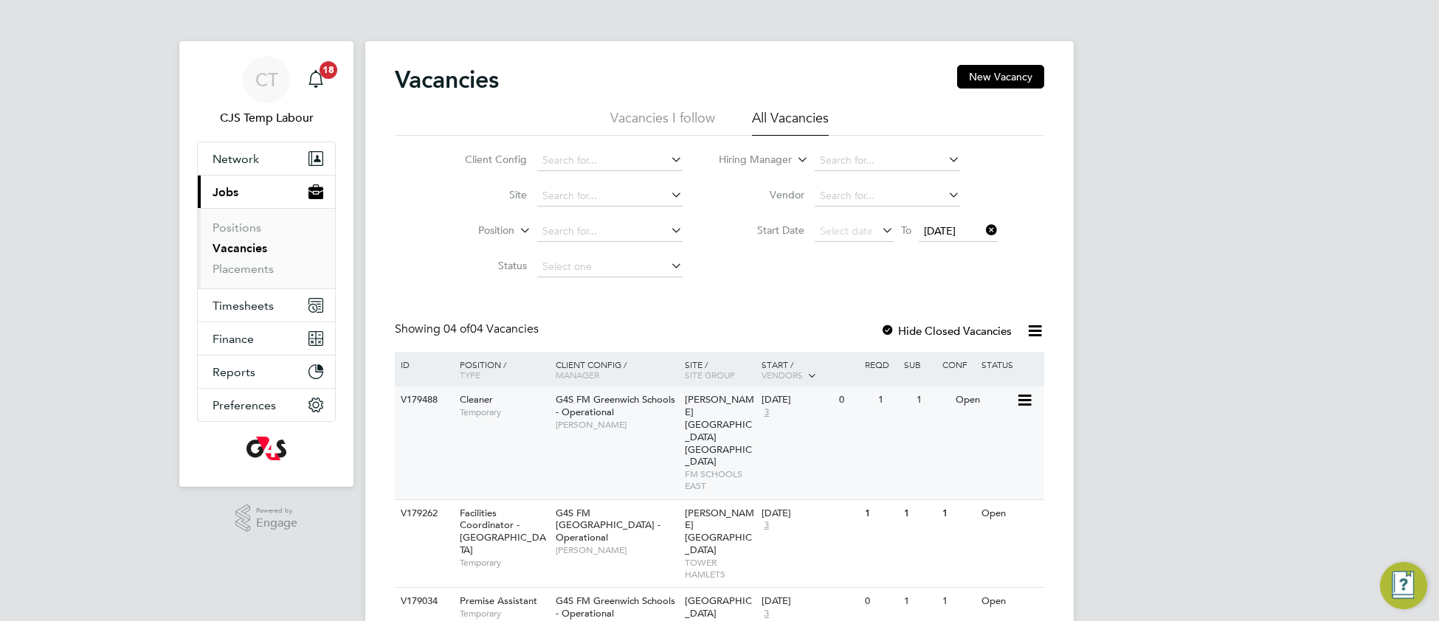
click at [662, 446] on div "V179488 Cleaner Temporary G4S FM Greenwich Schools - Operational Monique Maussa…" at bounding box center [719, 443] width 649 height 113
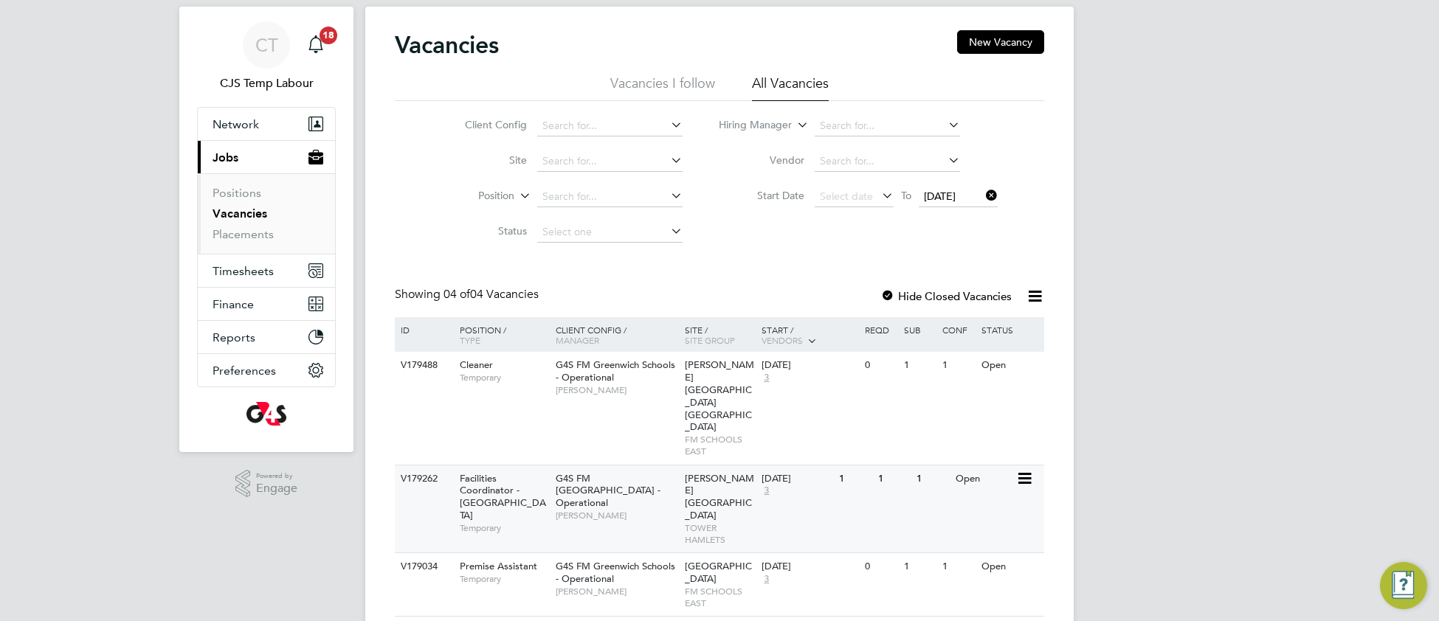
scroll to position [35, 0]
click at [647, 509] on span "Derek Aamponsah" at bounding box center [617, 515] width 122 height 12
click at [674, 560] on div "V179034 Premise Assistant Temporary G4S FM Greenwich Schools - Operational Shir…" at bounding box center [719, 583] width 649 height 63
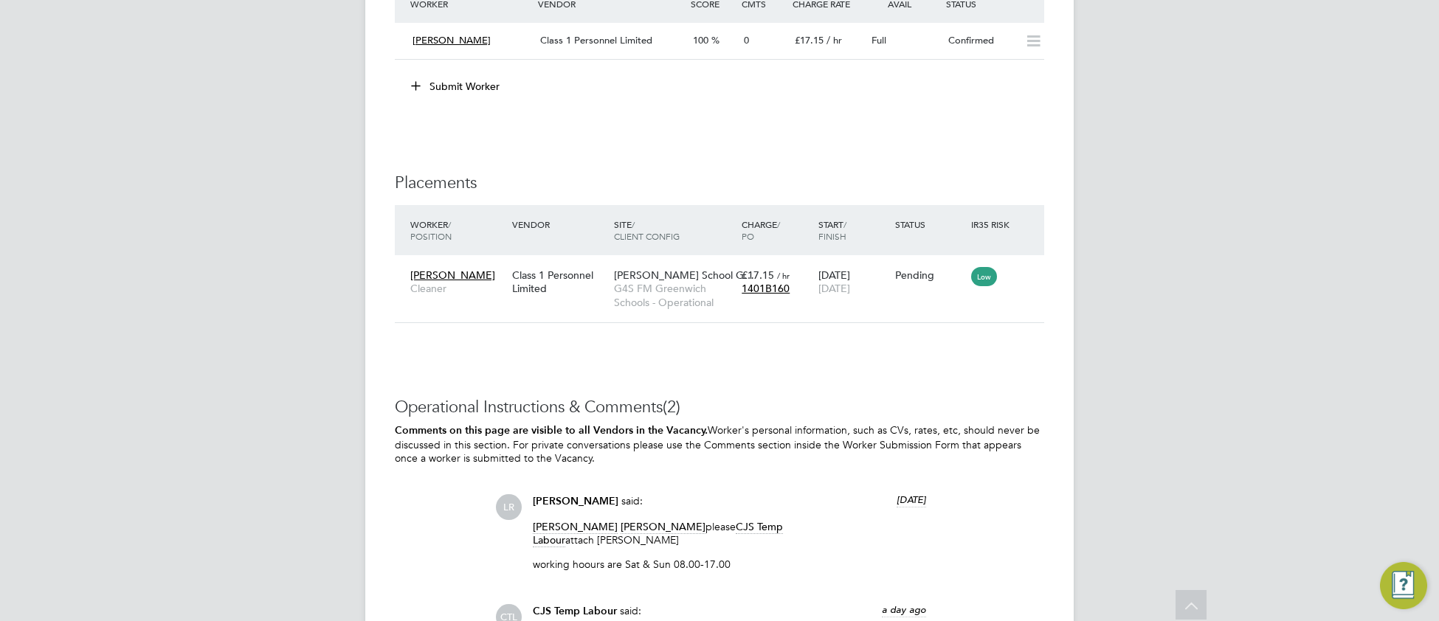
scroll to position [1771, 0]
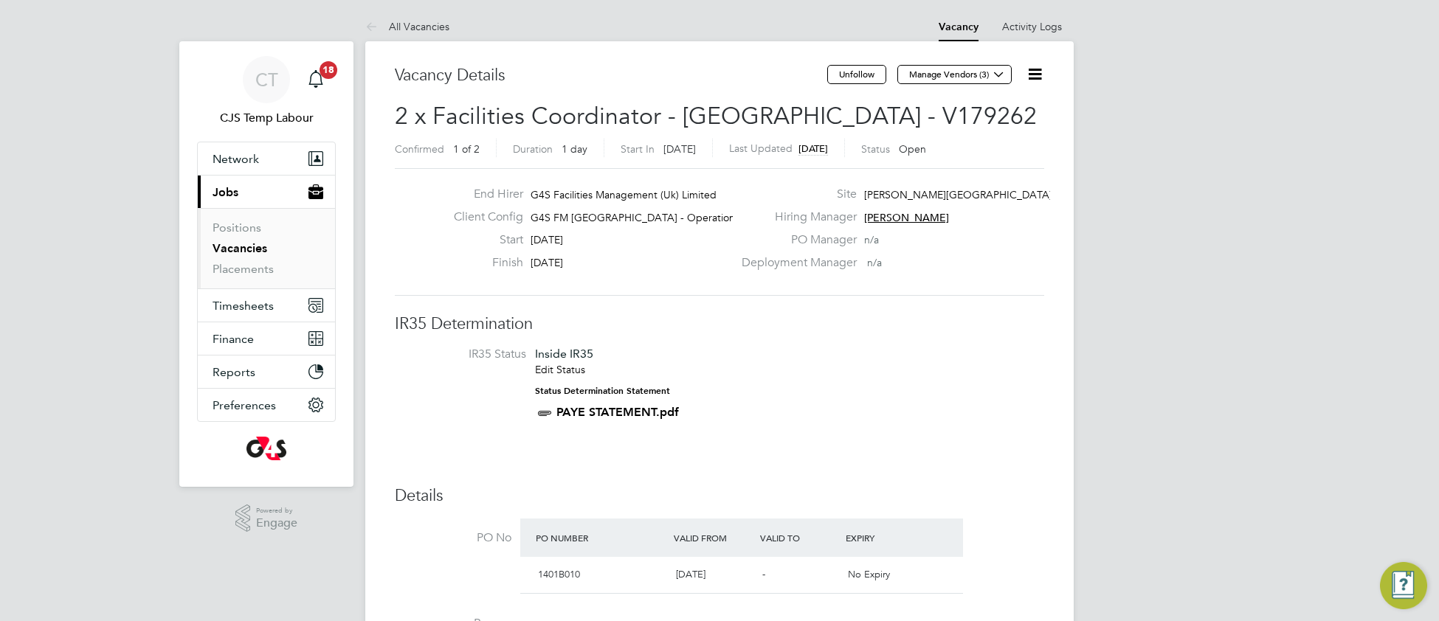
click at [1033, 75] on icon at bounding box center [1034, 74] width 18 height 18
click at [1006, 131] on li "Update Status" at bounding box center [998, 130] width 86 height 21
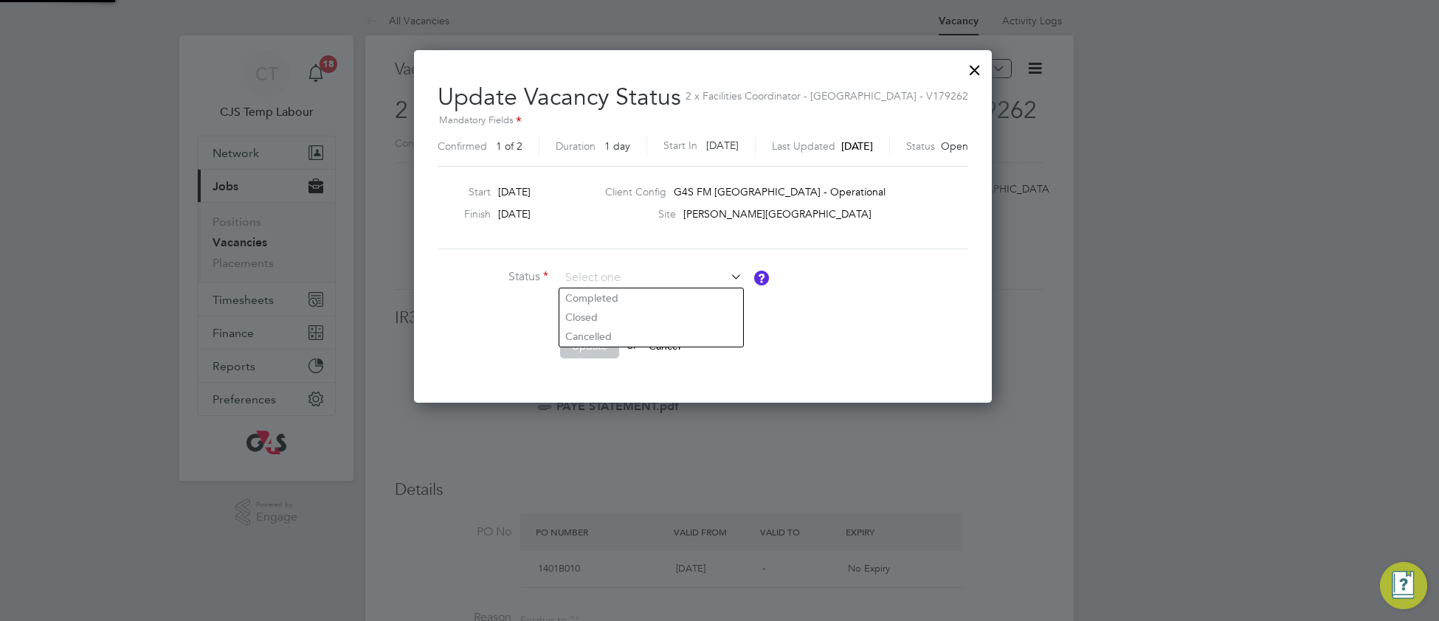
scroll to position [353, 610]
click at [603, 271] on input at bounding box center [651, 278] width 182 height 22
click at [615, 321] on li "Closed" at bounding box center [651, 317] width 184 height 19
type input "Closed"
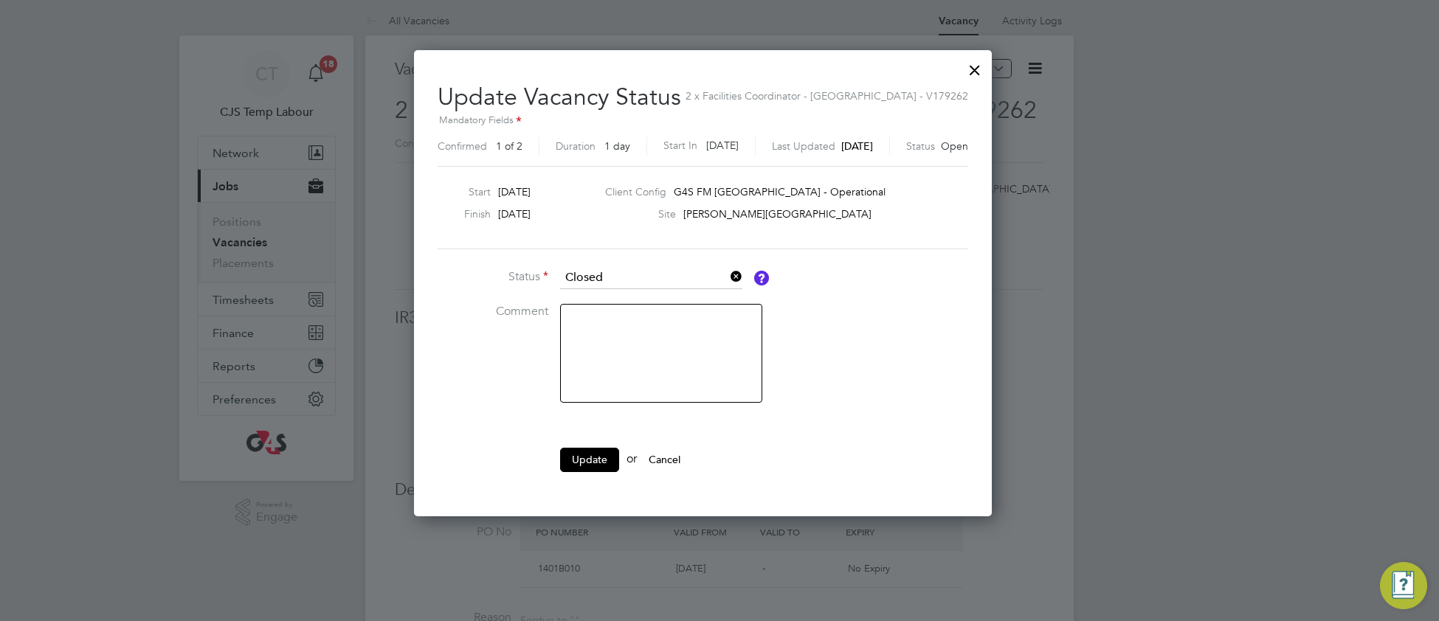
scroll to position [467, 610]
click at [586, 448] on button "Update" at bounding box center [589, 460] width 59 height 24
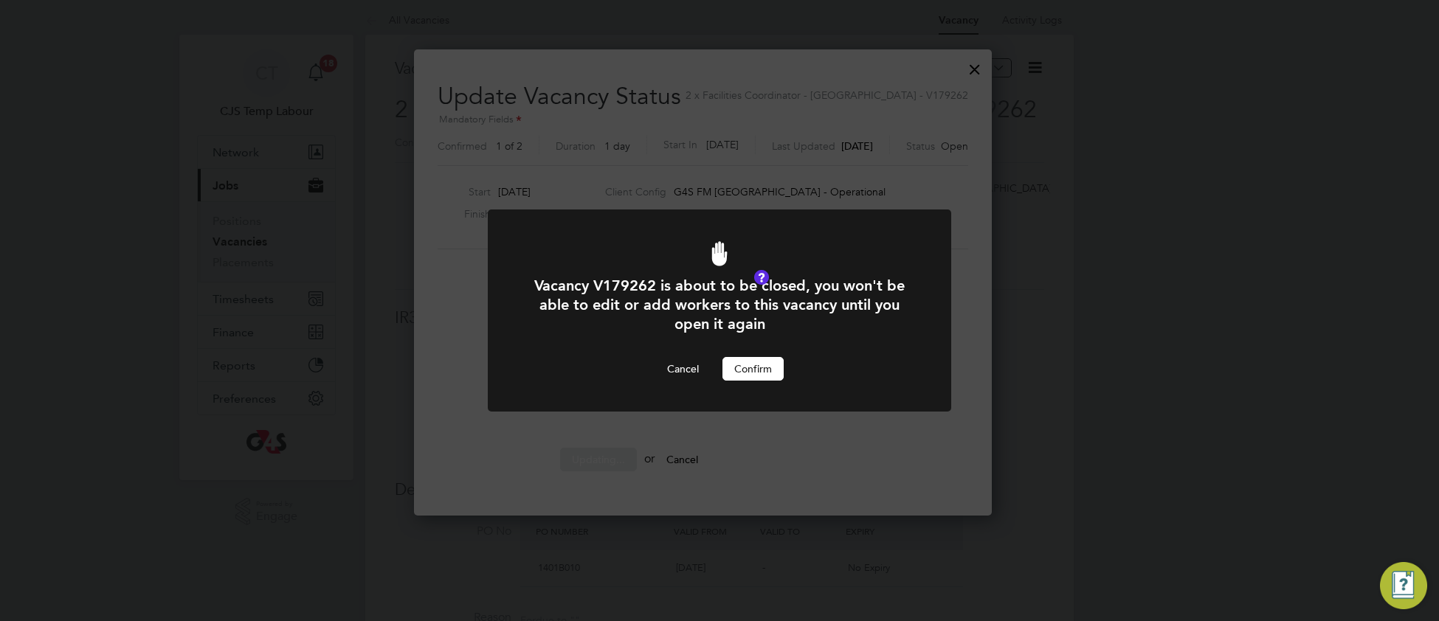
scroll to position [0, 0]
click at [733, 367] on button "Confirm" at bounding box center [752, 369] width 61 height 24
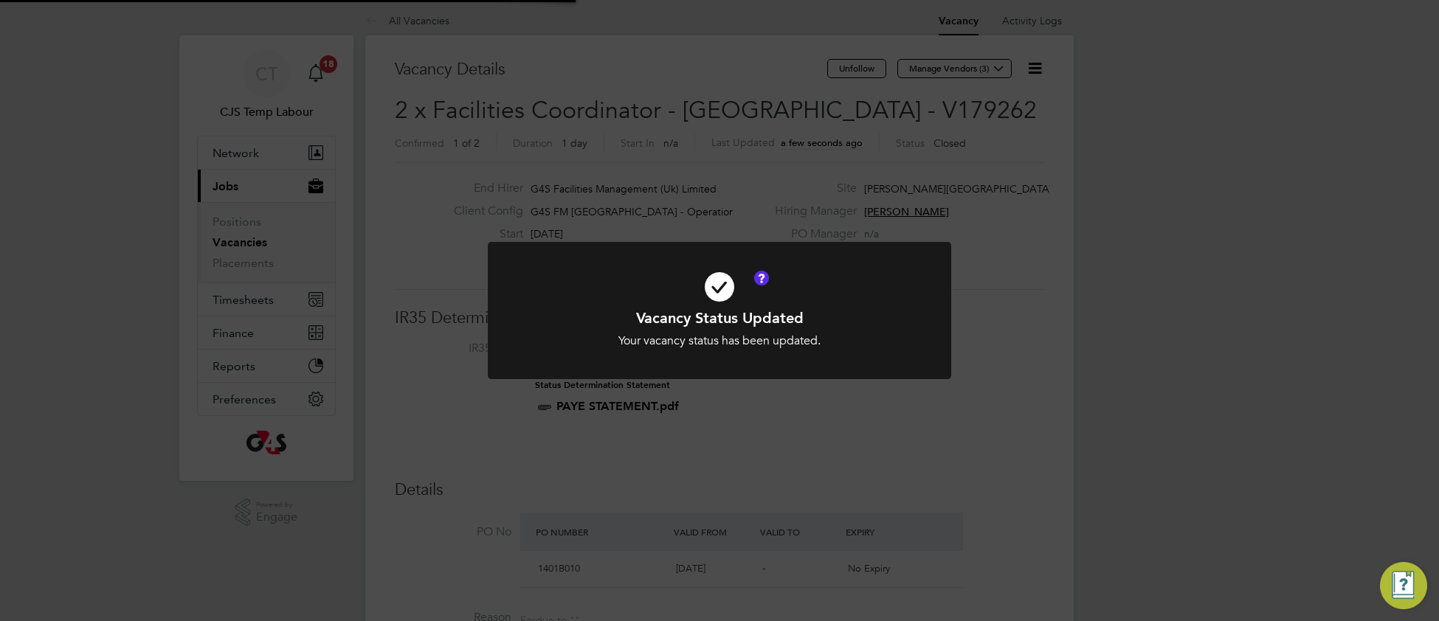
scroll to position [1, 0]
click at [851, 302] on icon at bounding box center [719, 287] width 384 height 58
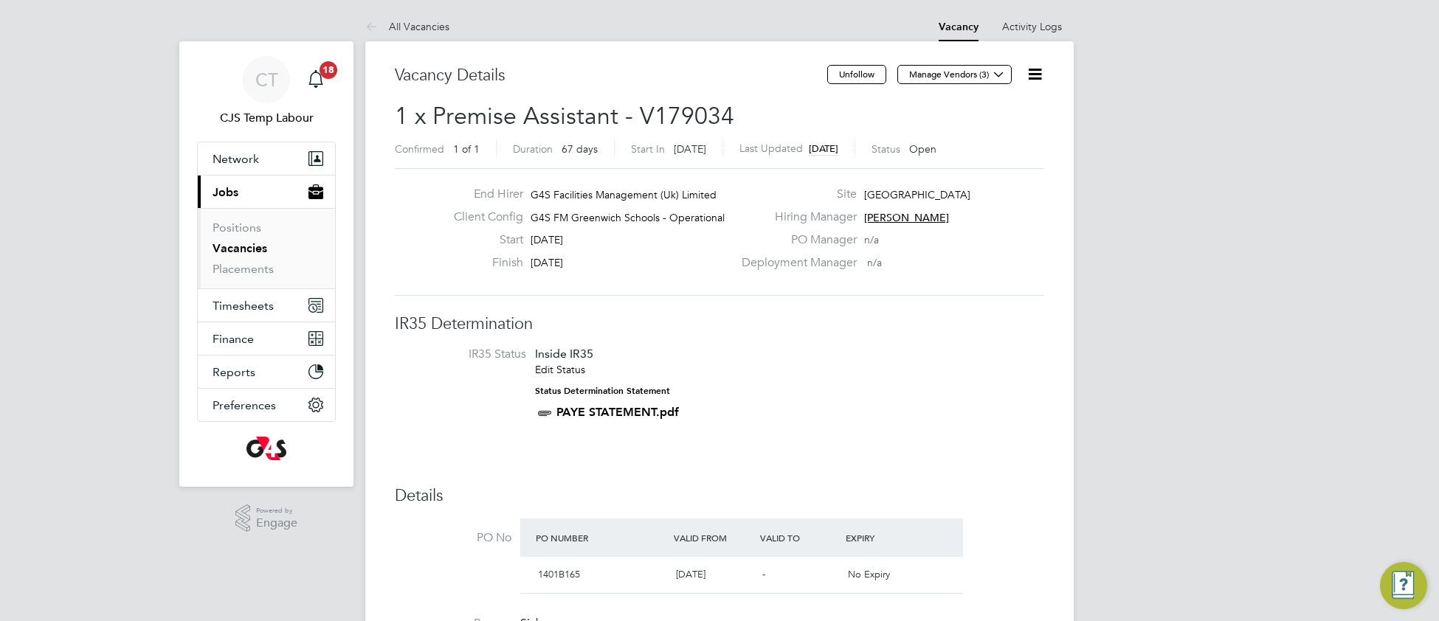
click at [1028, 76] on icon at bounding box center [1034, 74] width 18 height 18
click at [997, 134] on li "Update Status" at bounding box center [998, 130] width 86 height 21
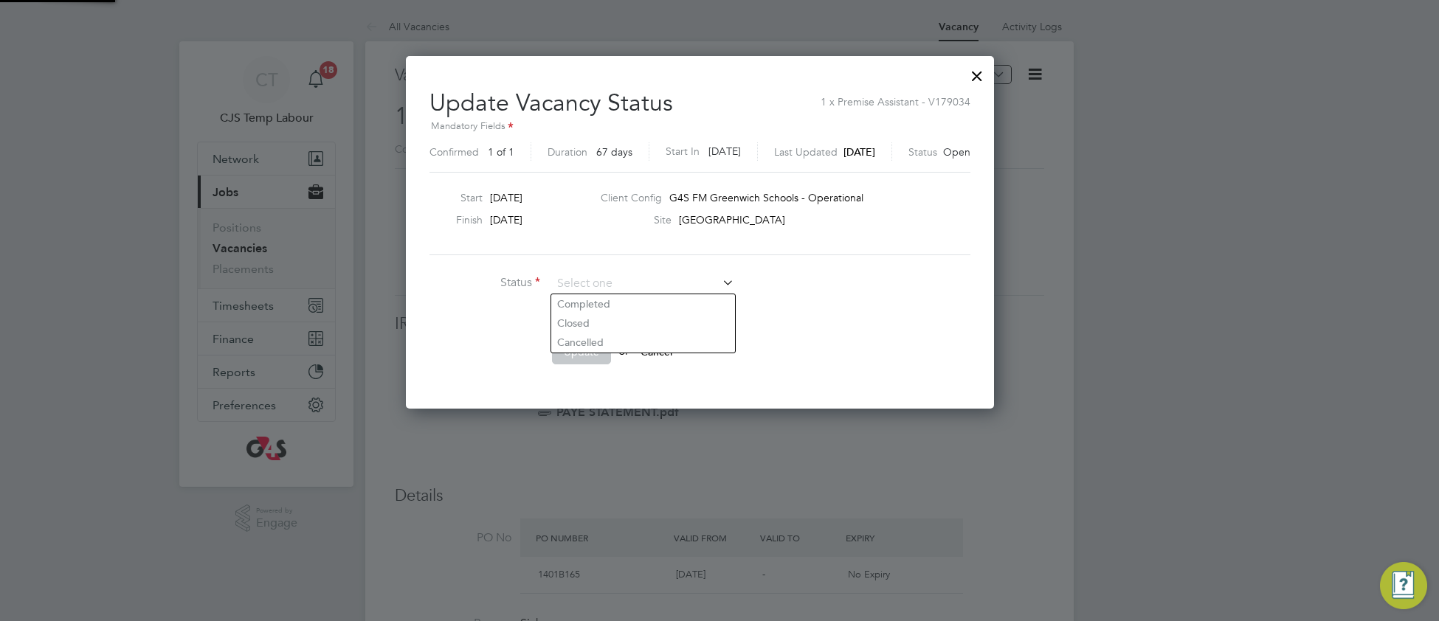
scroll to position [353, 626]
click at [653, 326] on li "Closed" at bounding box center [643, 323] width 184 height 19
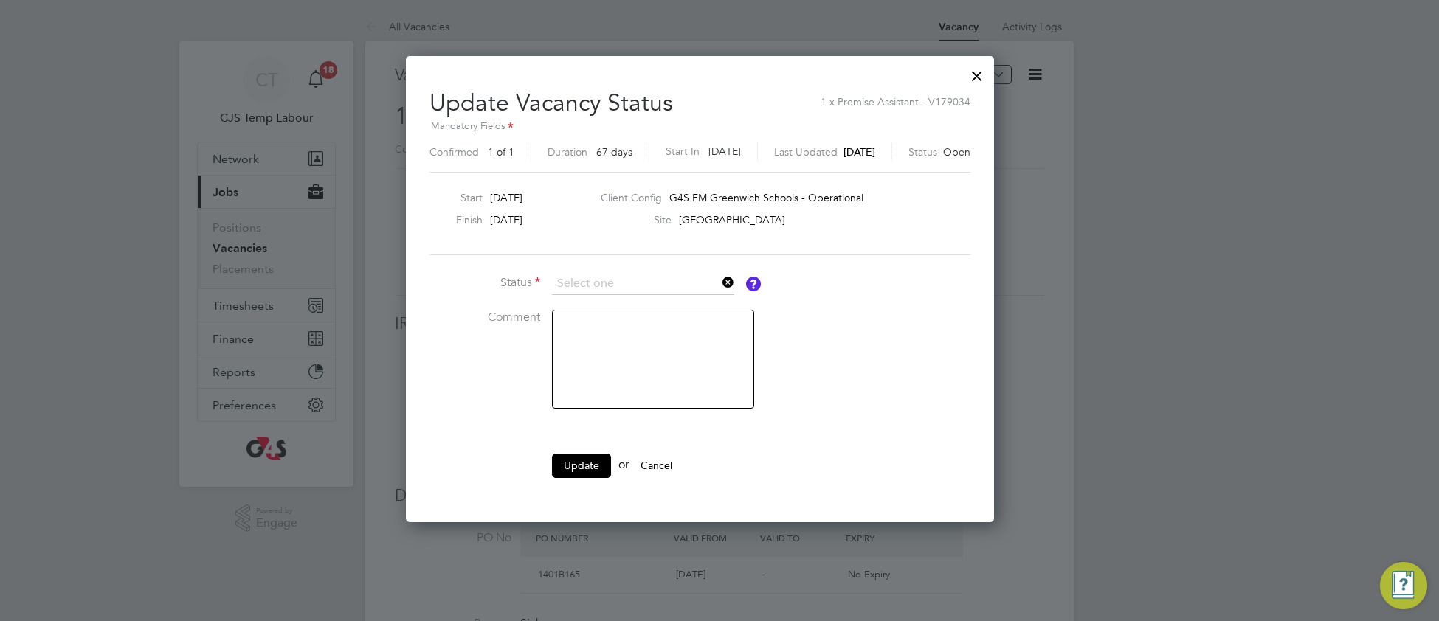
type input "Closed"
click at [580, 473] on button "Update" at bounding box center [581, 466] width 59 height 24
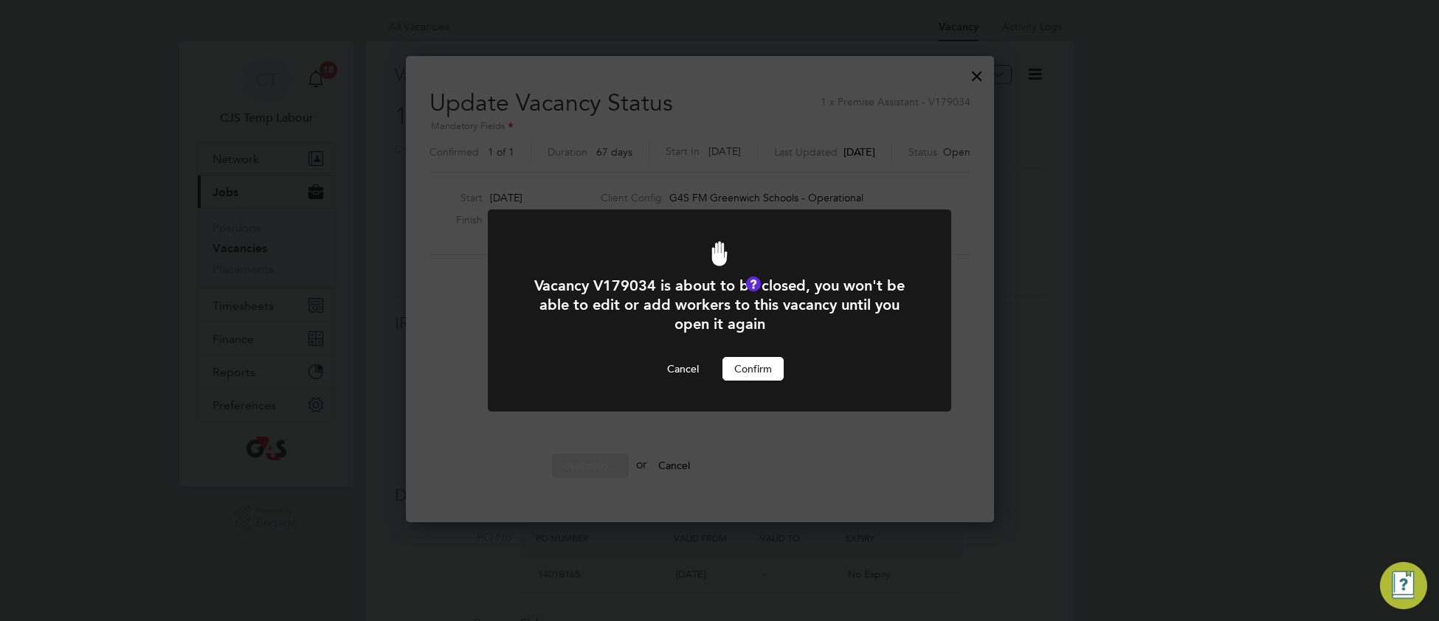
click at [763, 377] on button "Confirm" at bounding box center [752, 369] width 61 height 24
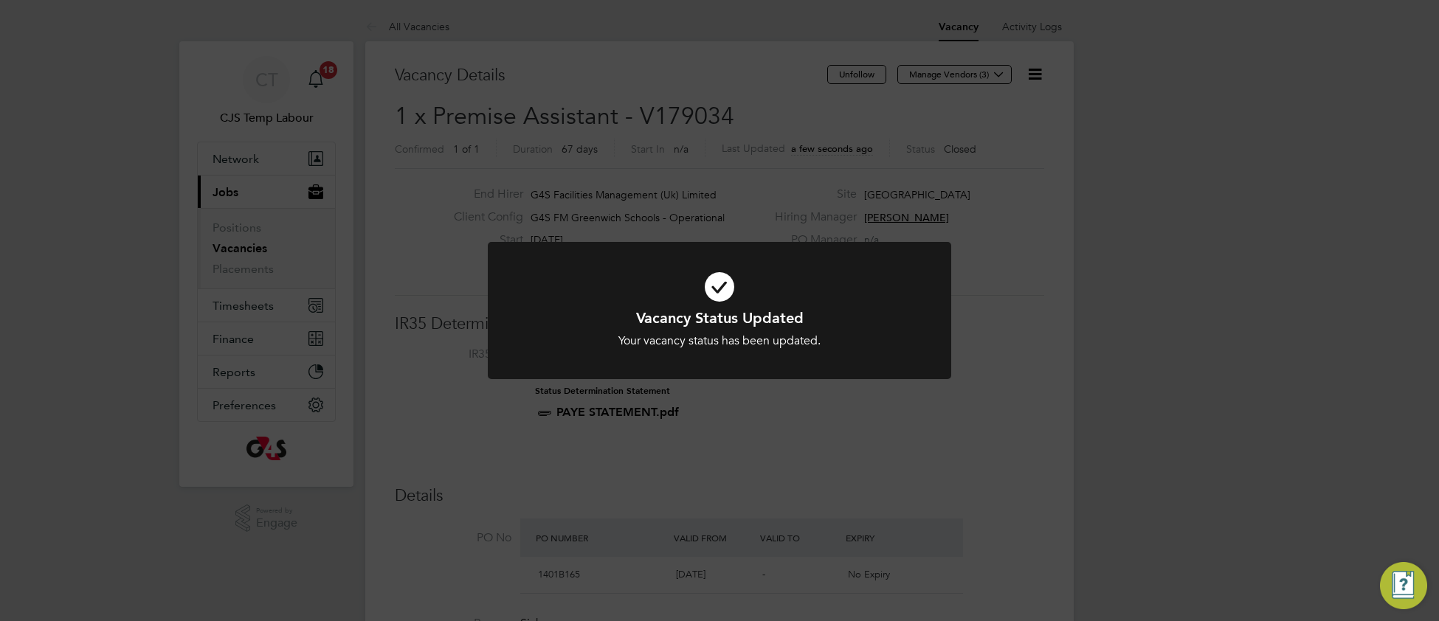
click at [930, 282] on div at bounding box center [719, 311] width 463 height 138
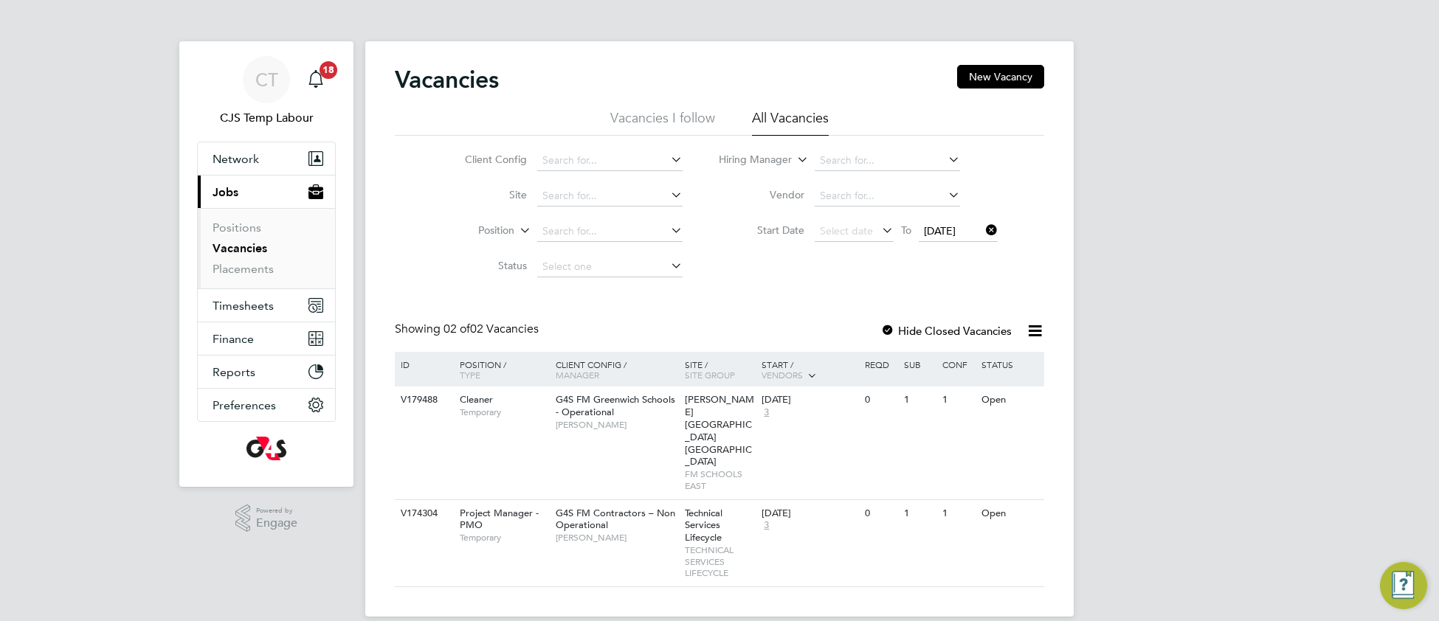
click at [983, 224] on icon at bounding box center [983, 230] width 0 height 21
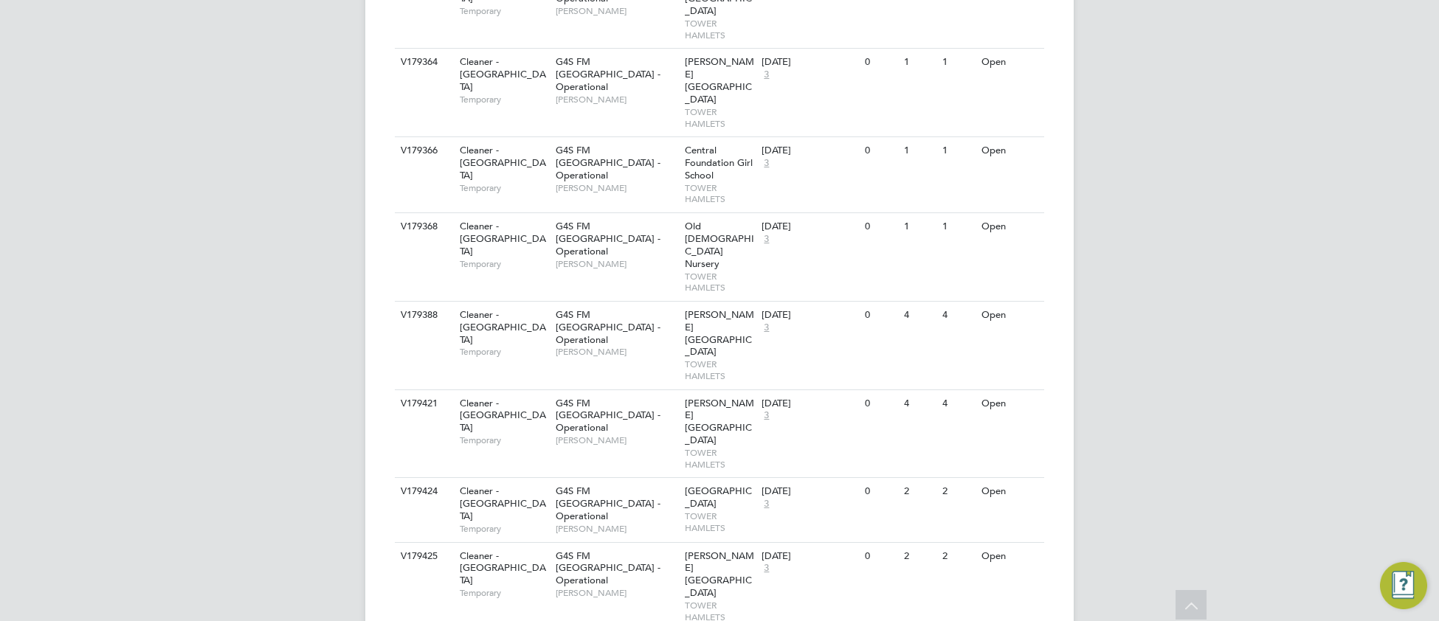
scroll to position [1998, 0]
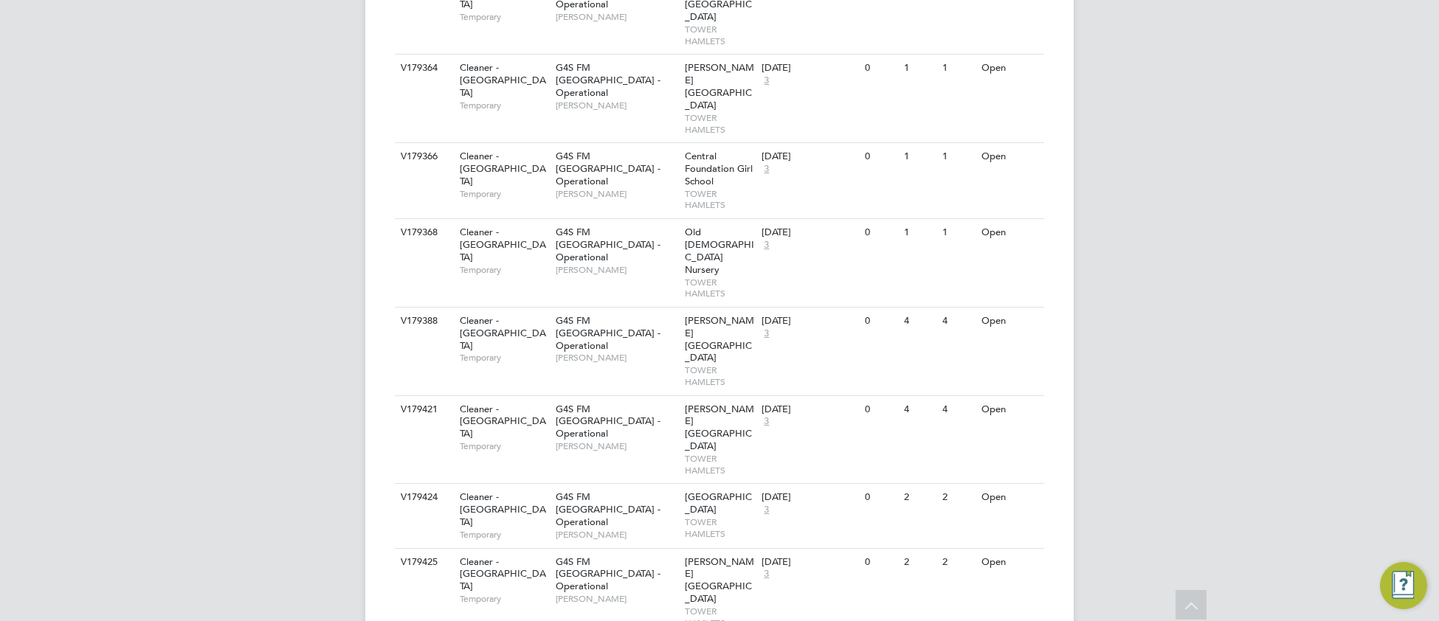
scroll to position [2053, 0]
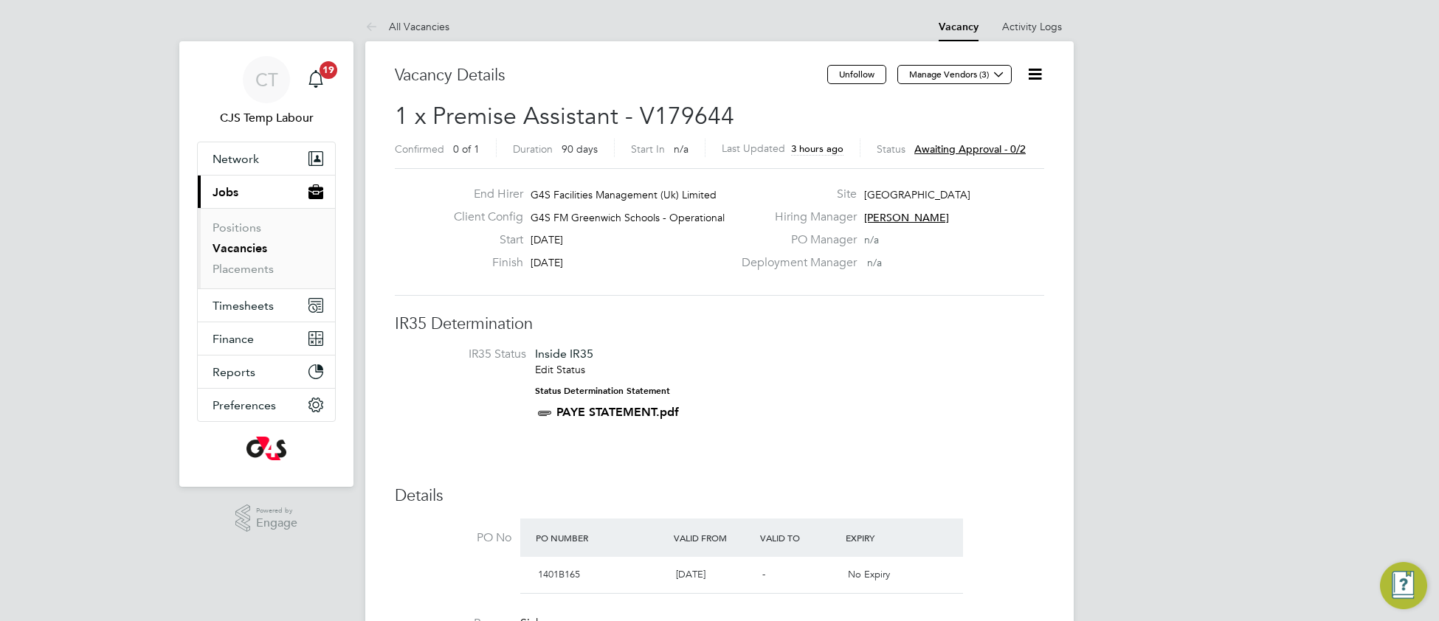
click at [253, 252] on link "Vacancies" at bounding box center [239, 248] width 55 height 14
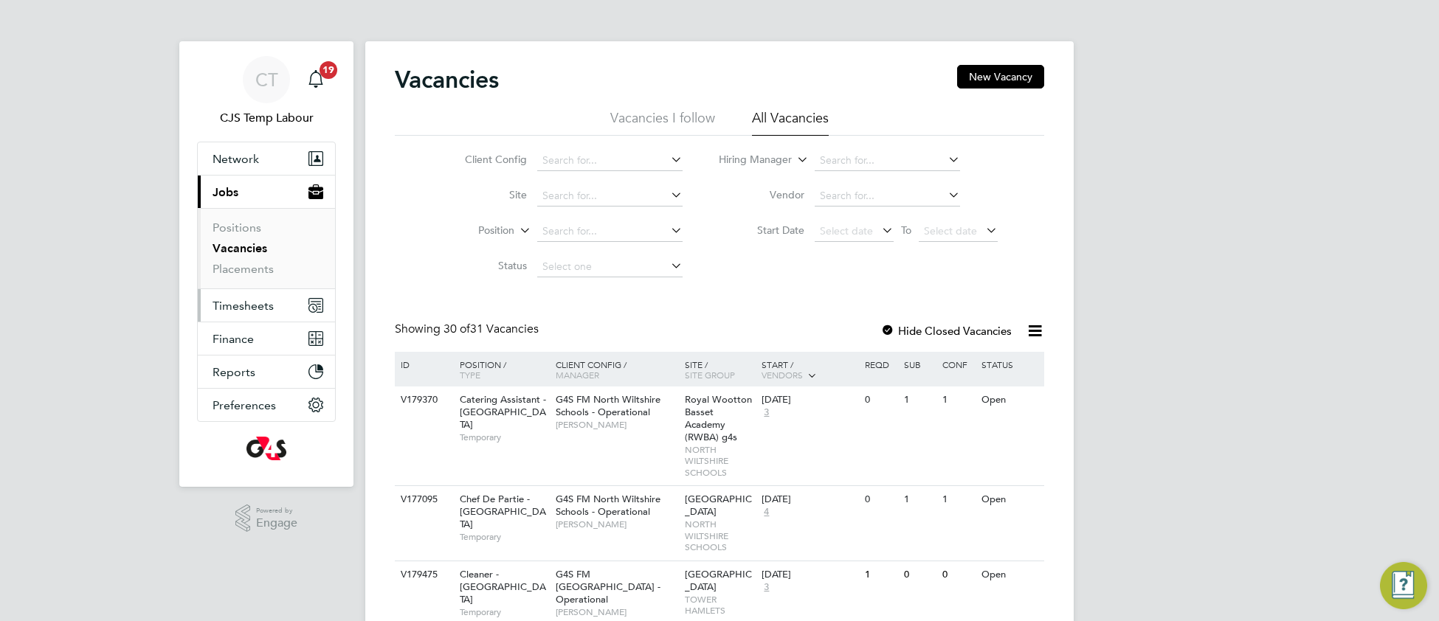
click at [238, 308] on span "Timesheets" at bounding box center [242, 306] width 61 height 14
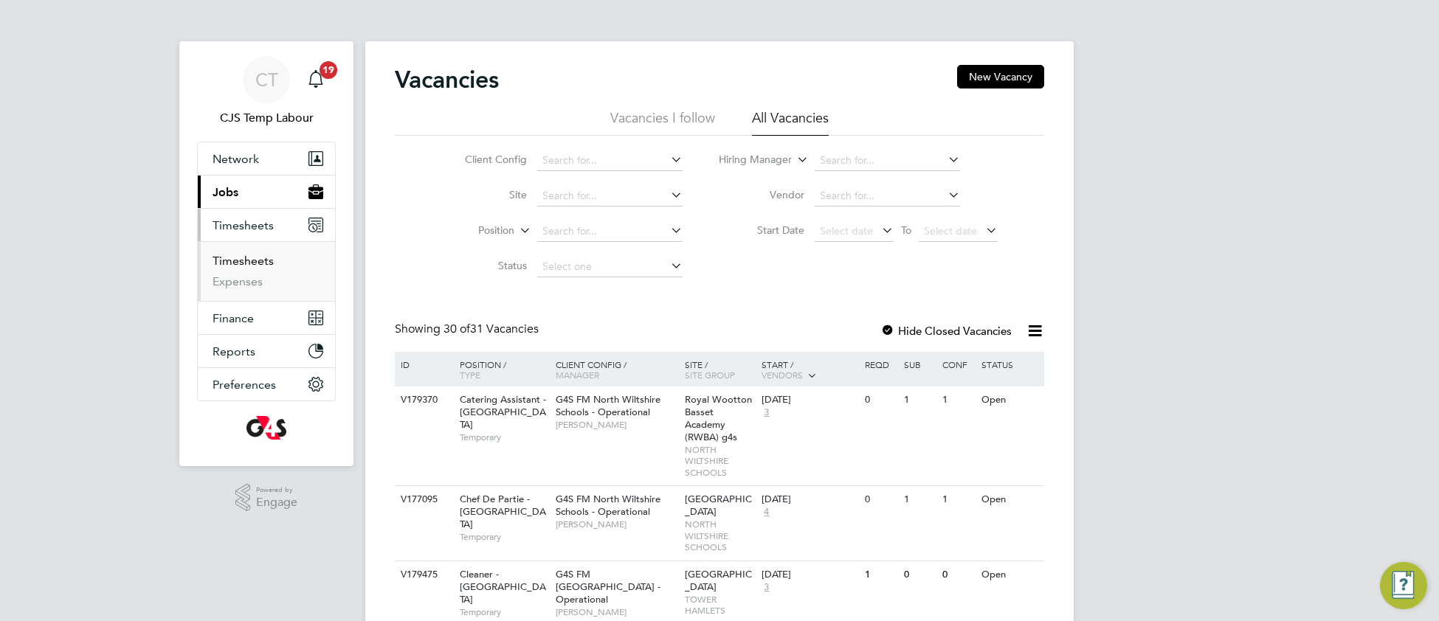
click at [244, 267] on link "Timesheets" at bounding box center [242, 261] width 61 height 14
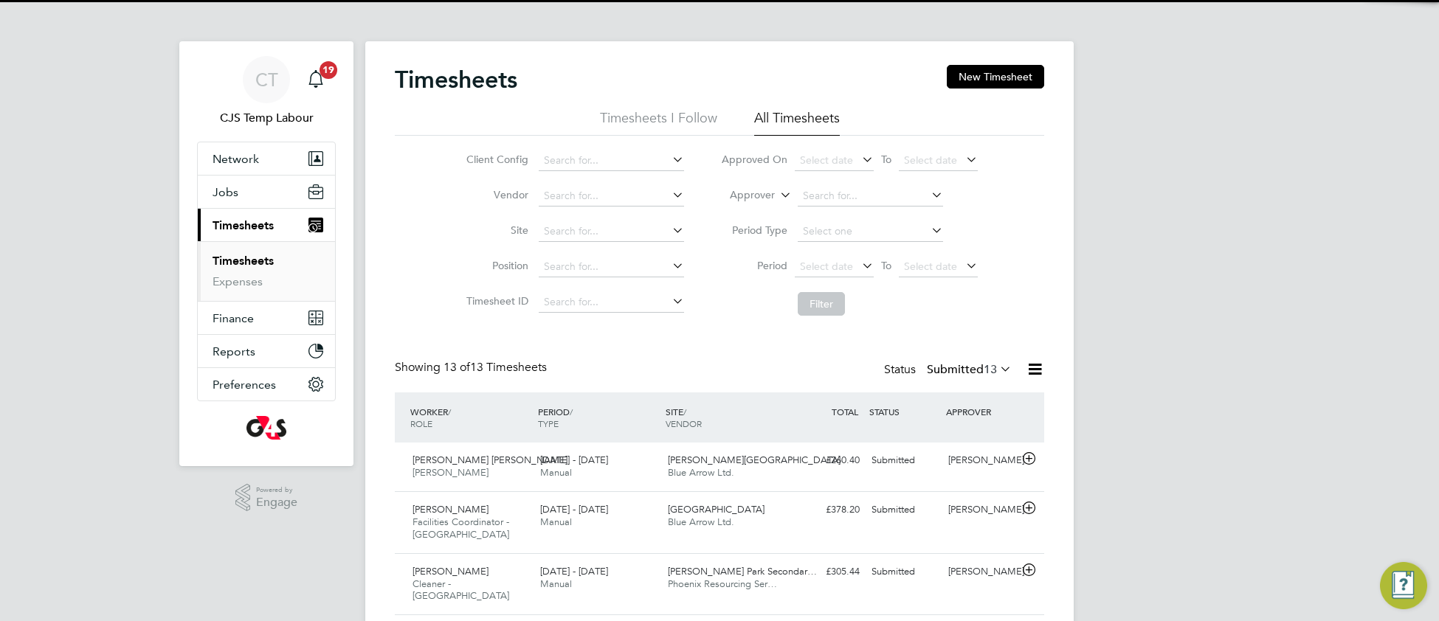
scroll to position [36, 127]
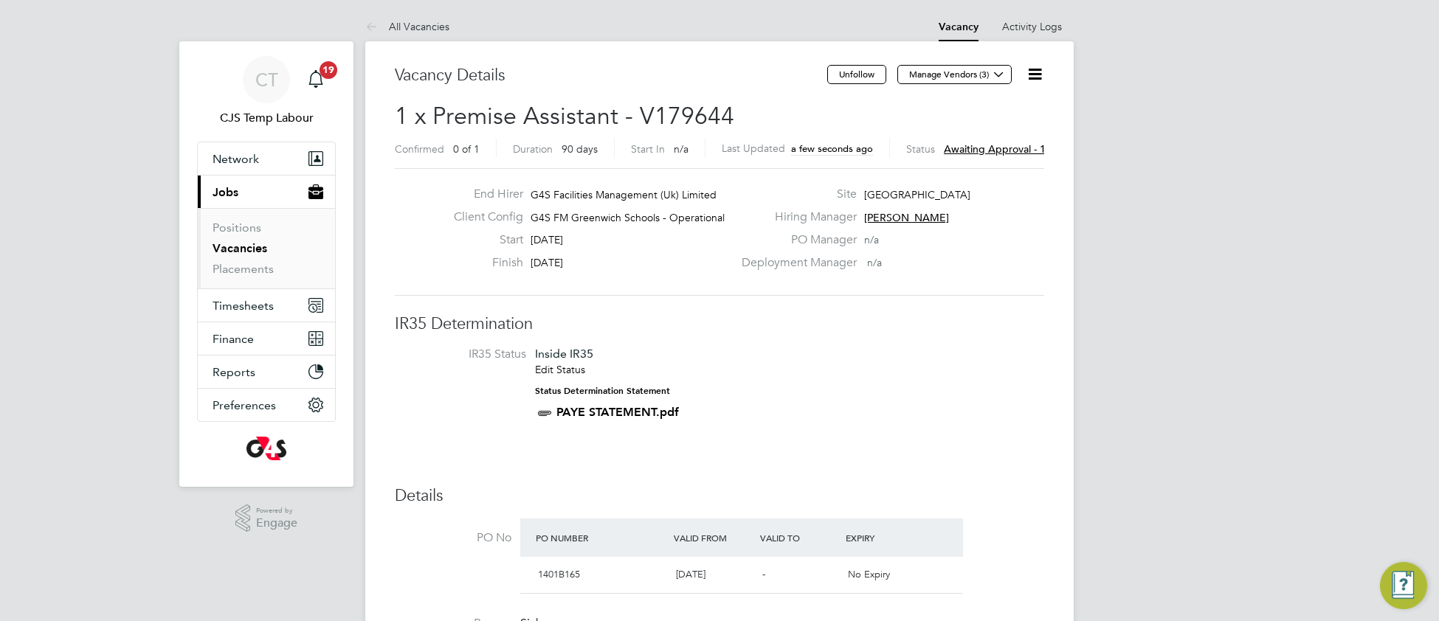
click at [1038, 75] on icon at bounding box center [1034, 74] width 18 height 18
click at [961, 157] on li "Approve" at bounding box center [988, 158] width 106 height 21
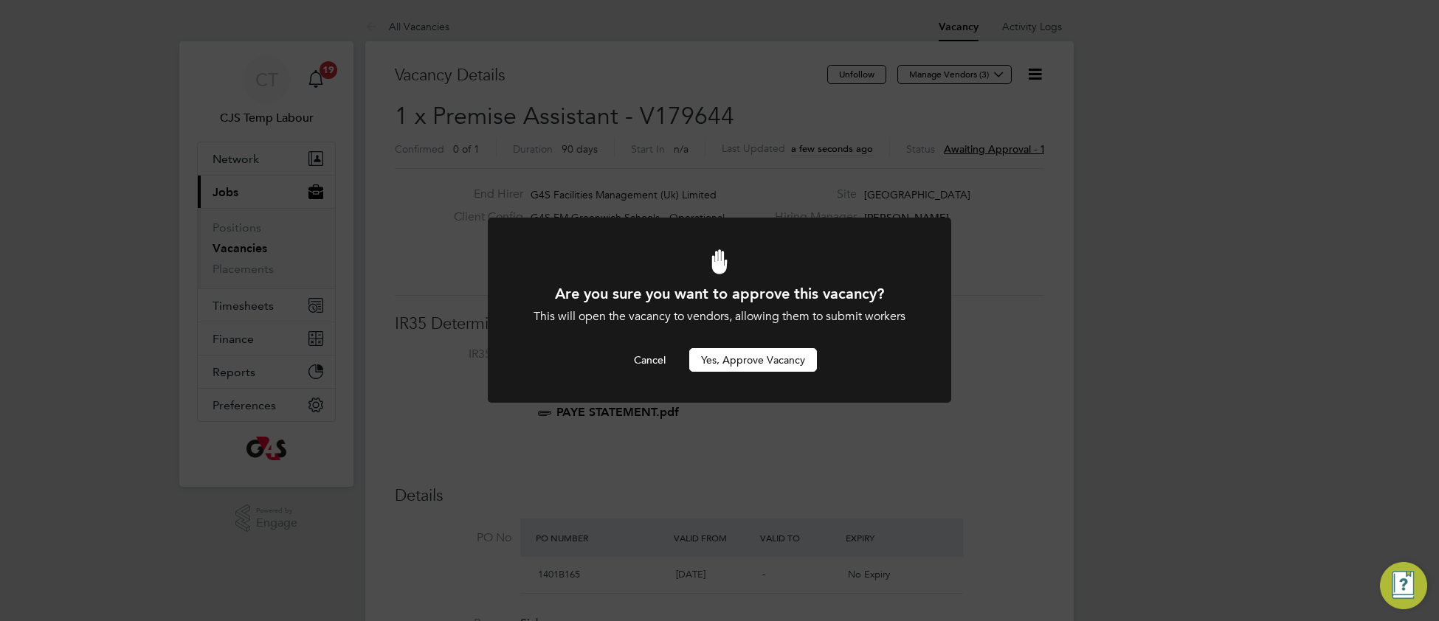
click at [764, 367] on button "Yes, Approve Vacancy" at bounding box center [753, 360] width 128 height 24
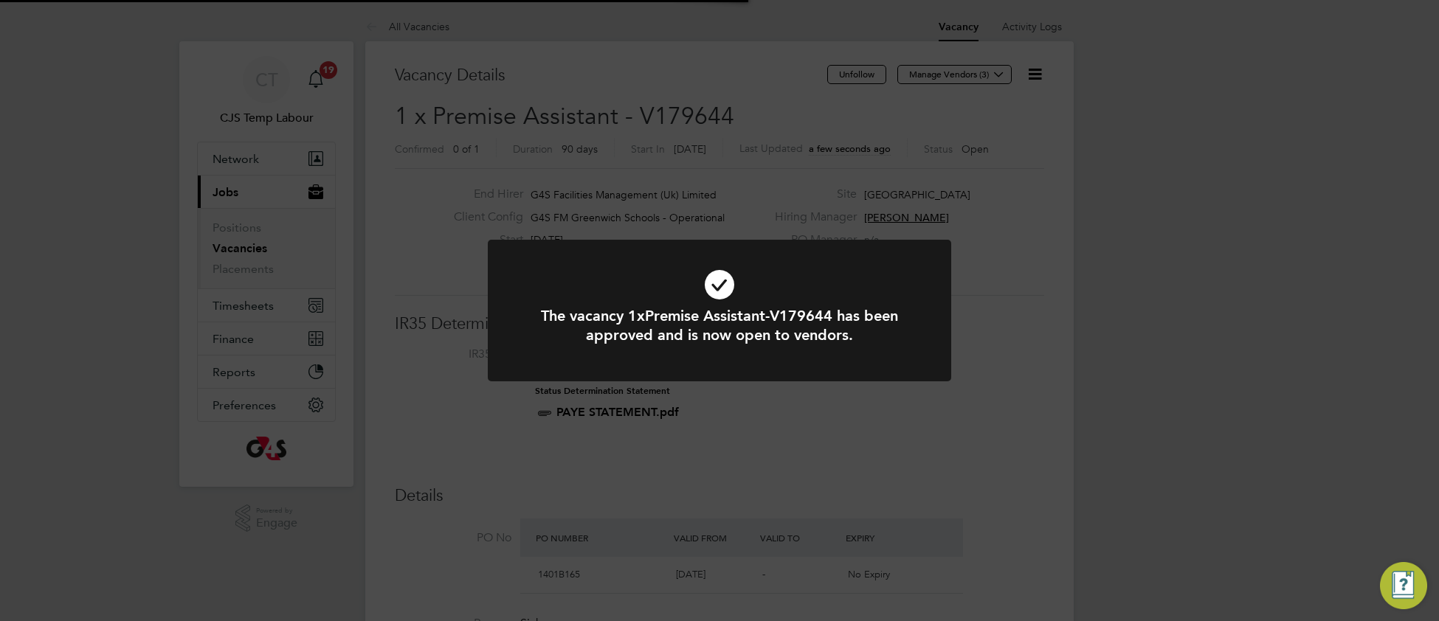
scroll to position [44, 103]
click at [876, 281] on icon at bounding box center [719, 285] width 384 height 58
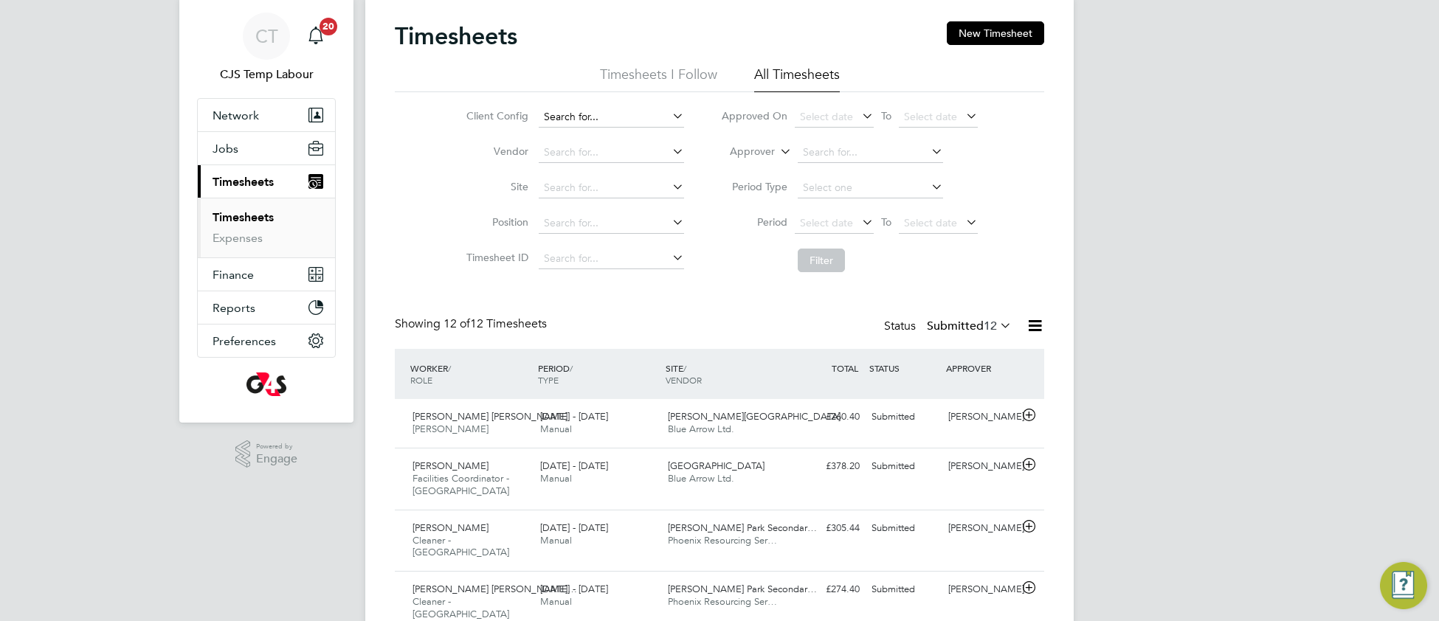
click at [603, 108] on input at bounding box center [611, 117] width 145 height 21
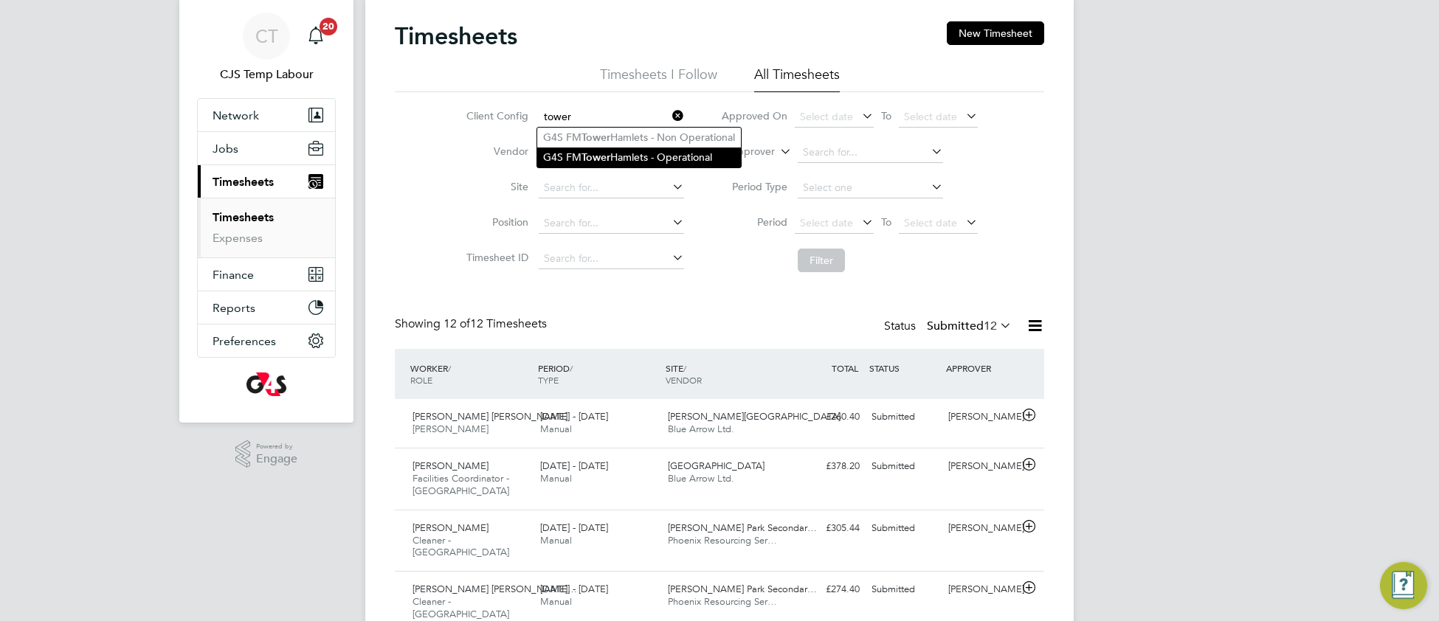
click at [610, 162] on b "Tower" at bounding box center [595, 157] width 29 height 13
type input "G4S FM Tower Hamlets - Operational"
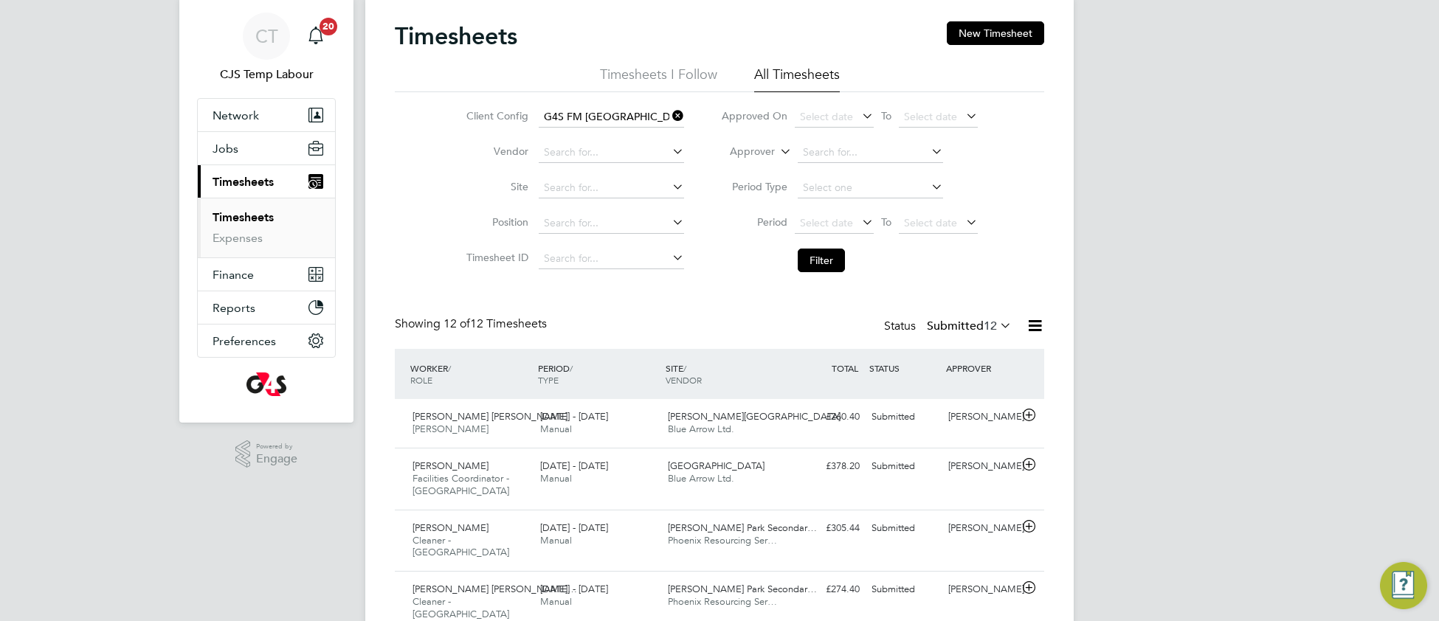
click at [795, 257] on li "Filter" at bounding box center [849, 260] width 294 height 38
click at [799, 266] on button "Filter" at bounding box center [820, 261] width 47 height 24
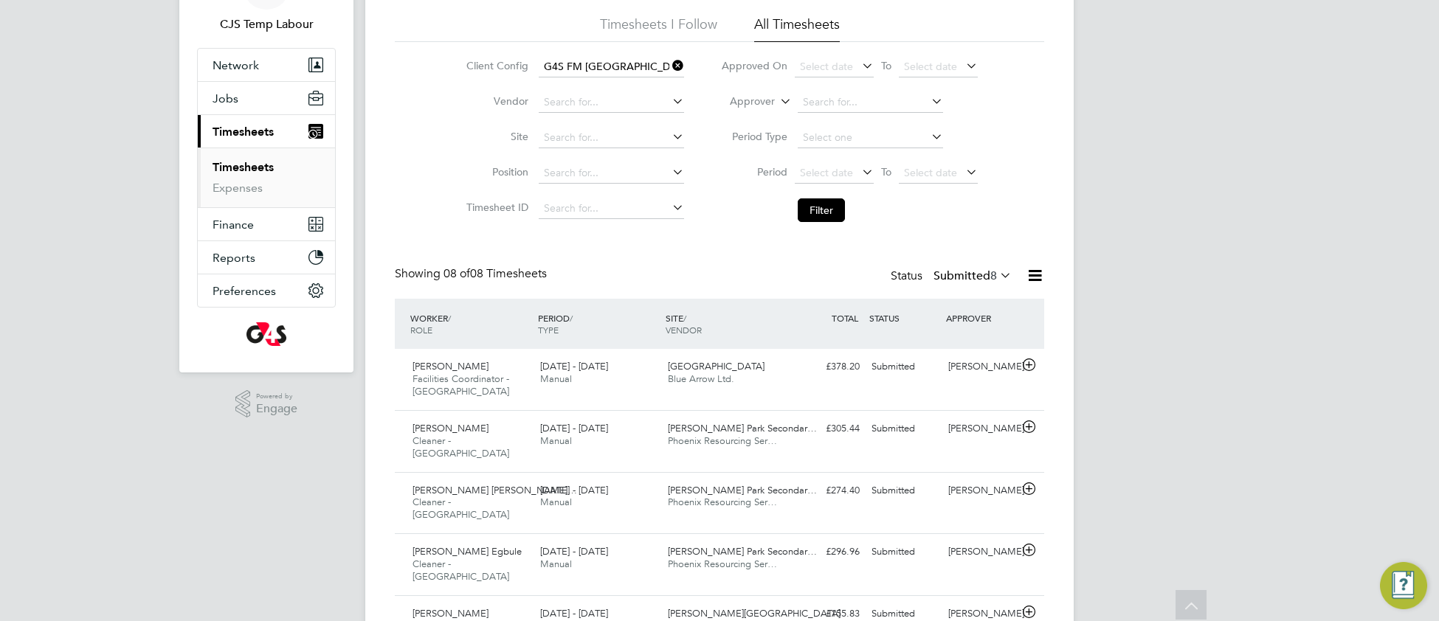
scroll to position [91, 0]
click at [669, 62] on icon at bounding box center [669, 68] width 0 height 21
click at [807, 215] on button "Filter" at bounding box center [820, 213] width 47 height 24
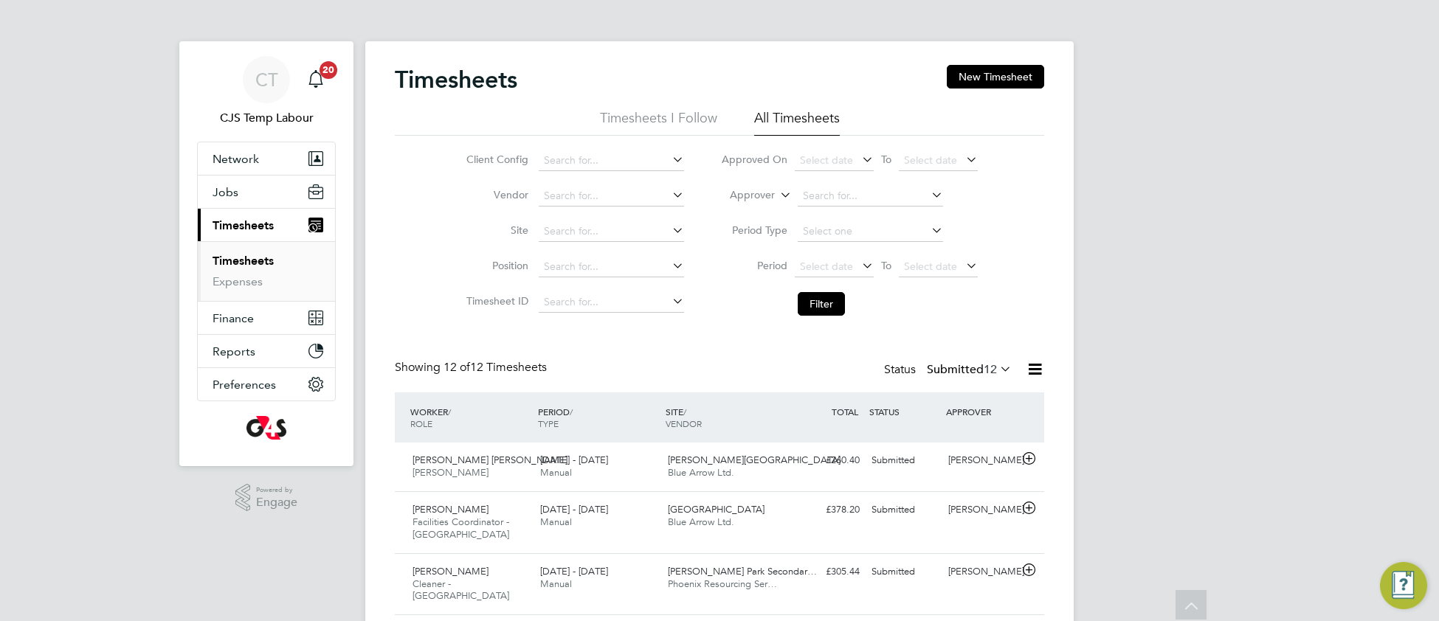
scroll to position [7, 7]
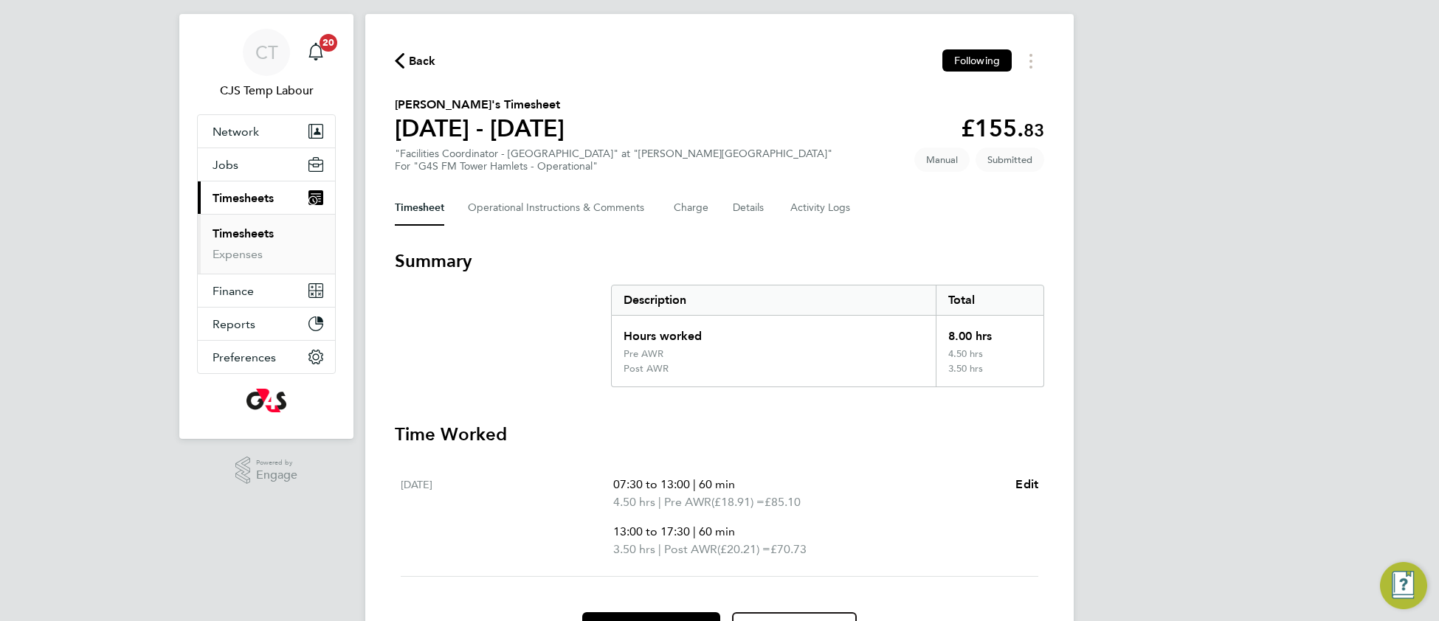
scroll to position [110, 0]
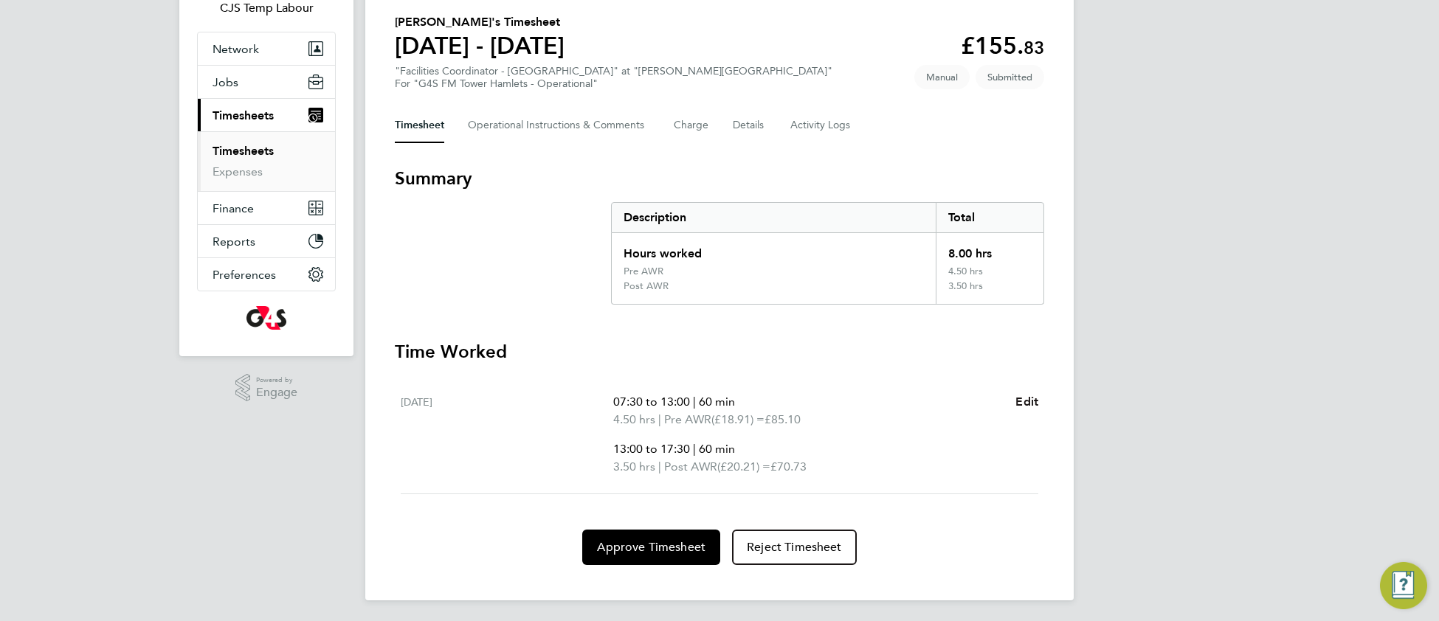
click at [1028, 398] on span "Edit" at bounding box center [1026, 402] width 23 height 14
select select "60"
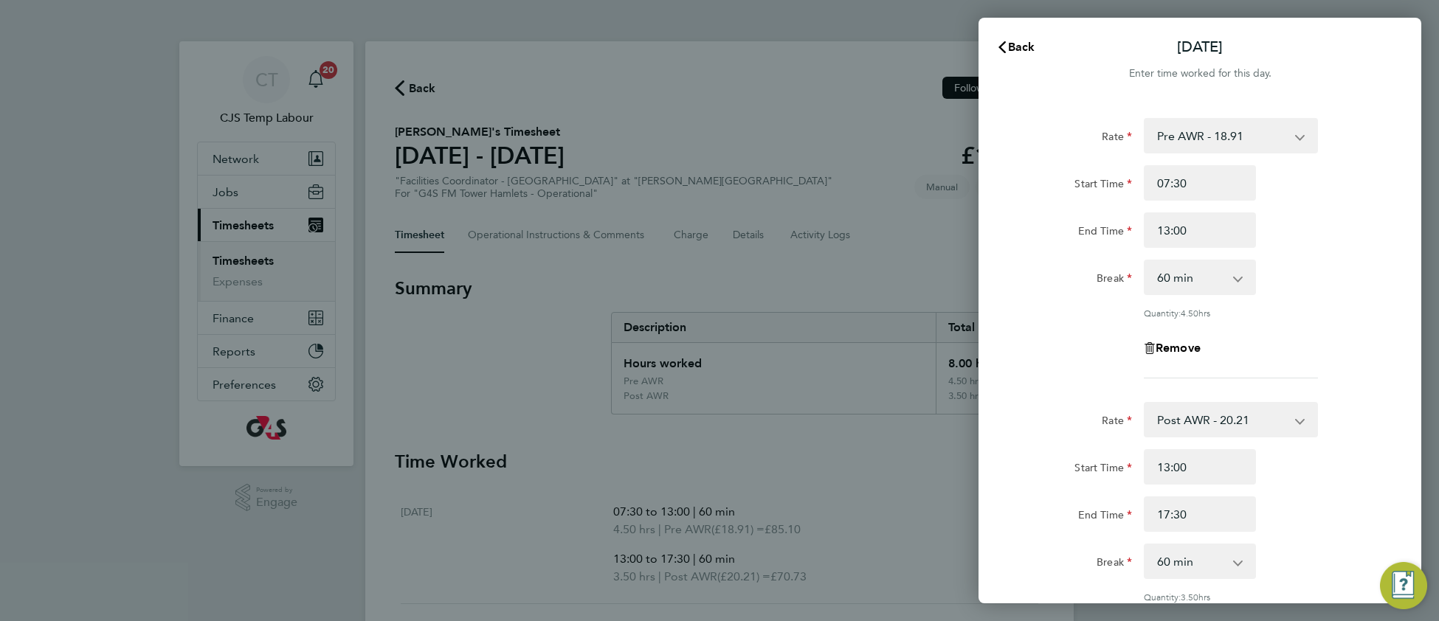
click at [1300, 420] on app-icon-cross-button at bounding box center [1307, 420] width 18 height 32
click at [1221, 420] on select "Post AWR - 20.21 Pre AWR - 18.91" at bounding box center [1221, 420] width 153 height 32
select select "60"
click at [1188, 463] on input "Start Time" at bounding box center [1199, 466] width 112 height 35
type input "13:00"
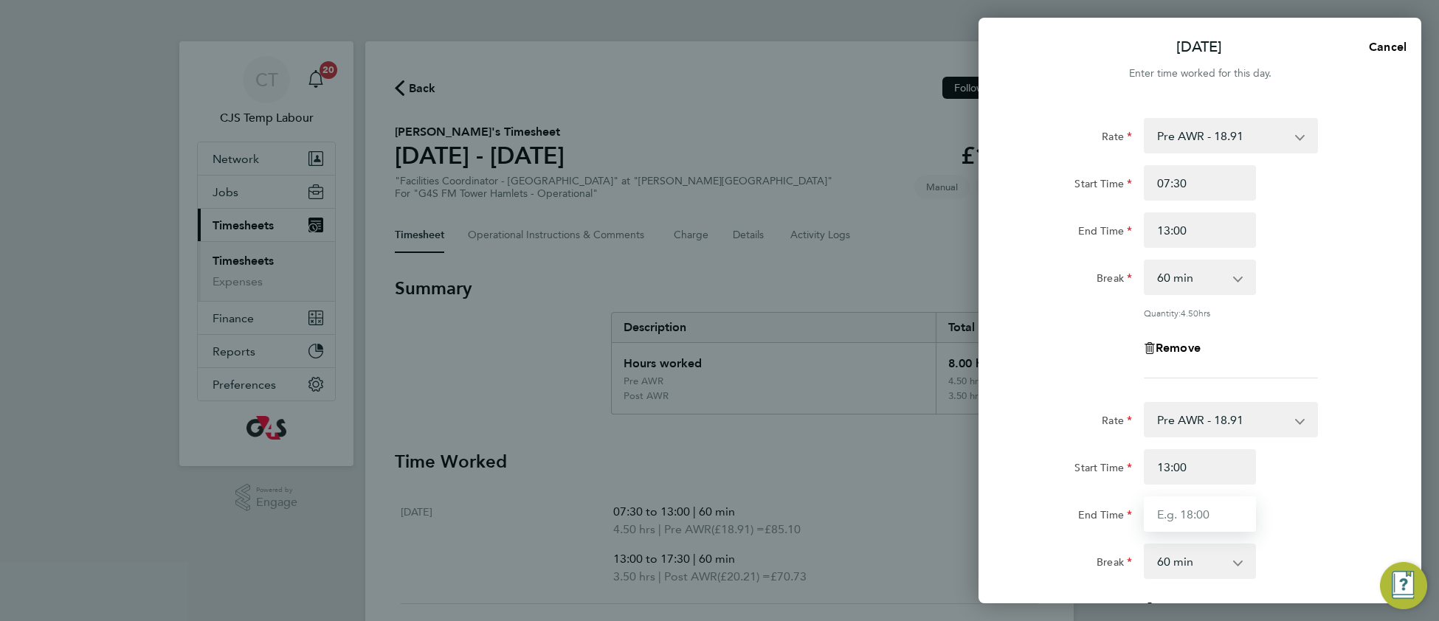
click at [1193, 520] on input "End Time" at bounding box center [1199, 513] width 112 height 35
type input "17:30"
click at [1318, 516] on div "End Time 17:30" at bounding box center [1200, 513] width 372 height 35
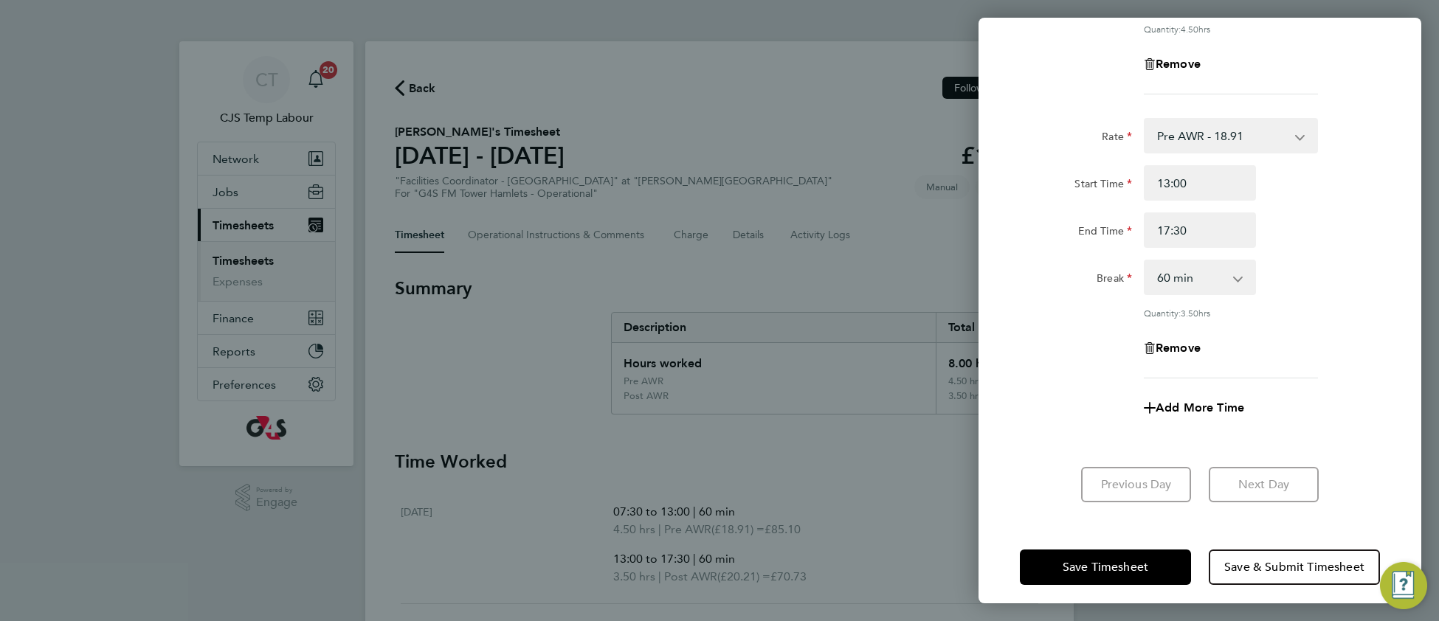
scroll to position [291, 0]
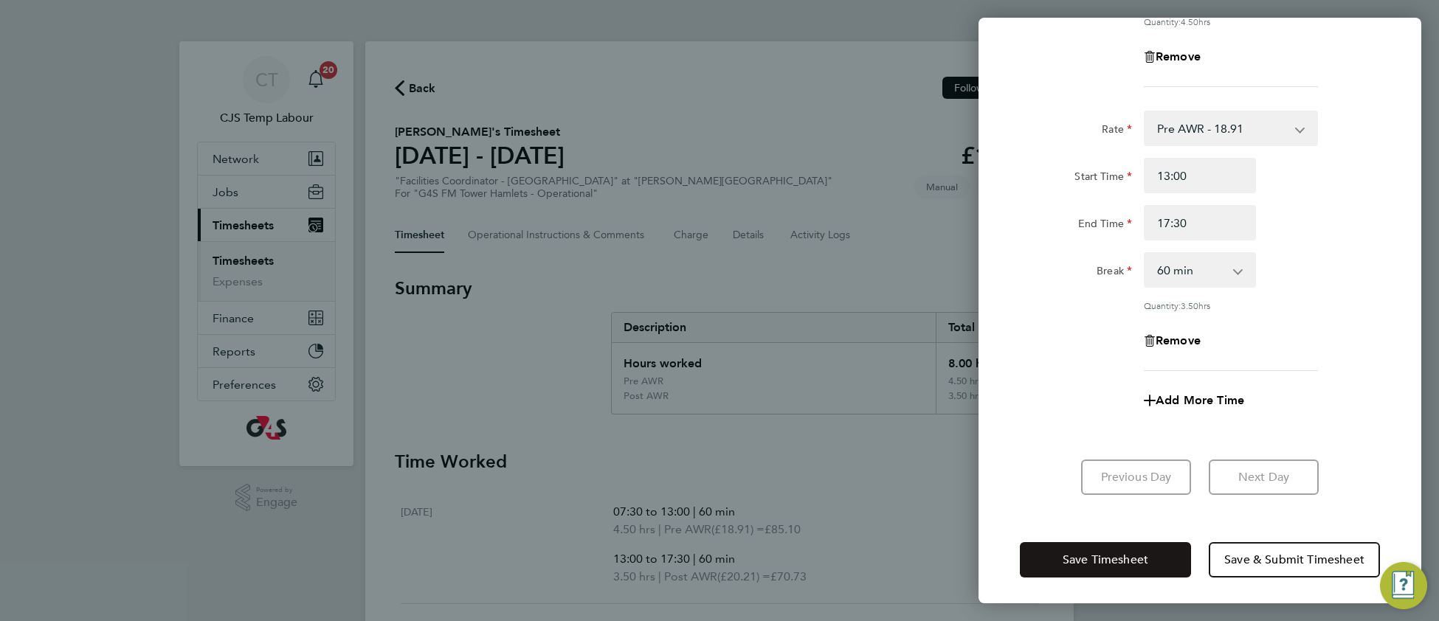
click at [1135, 556] on span "Save Timesheet" at bounding box center [1105, 560] width 86 height 15
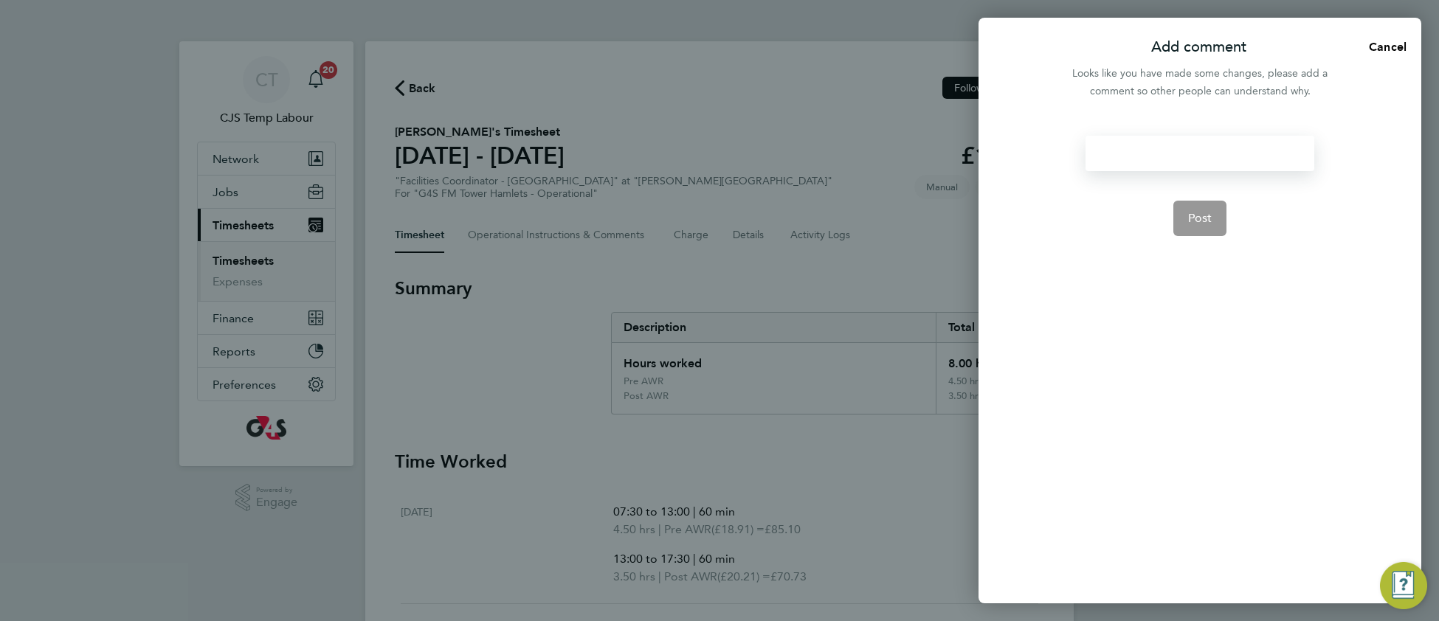
click at [1141, 146] on div at bounding box center [1199, 153] width 228 height 35
click at [1139, 149] on div at bounding box center [1199, 153] width 228 height 35
drag, startPoint x: 1209, startPoint y: 223, endPoint x: 1201, endPoint y: 226, distance: 8.6
click at [1208, 224] on button "Post" at bounding box center [1200, 218] width 54 height 35
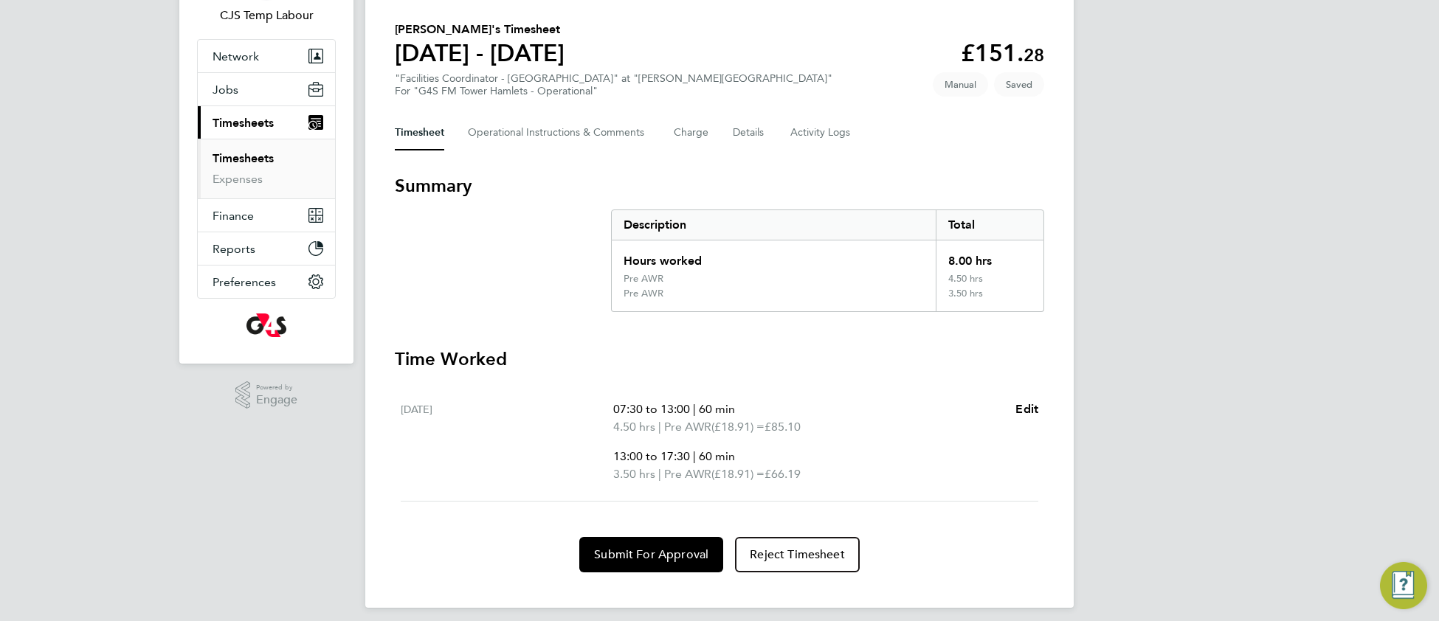
scroll to position [110, 0]
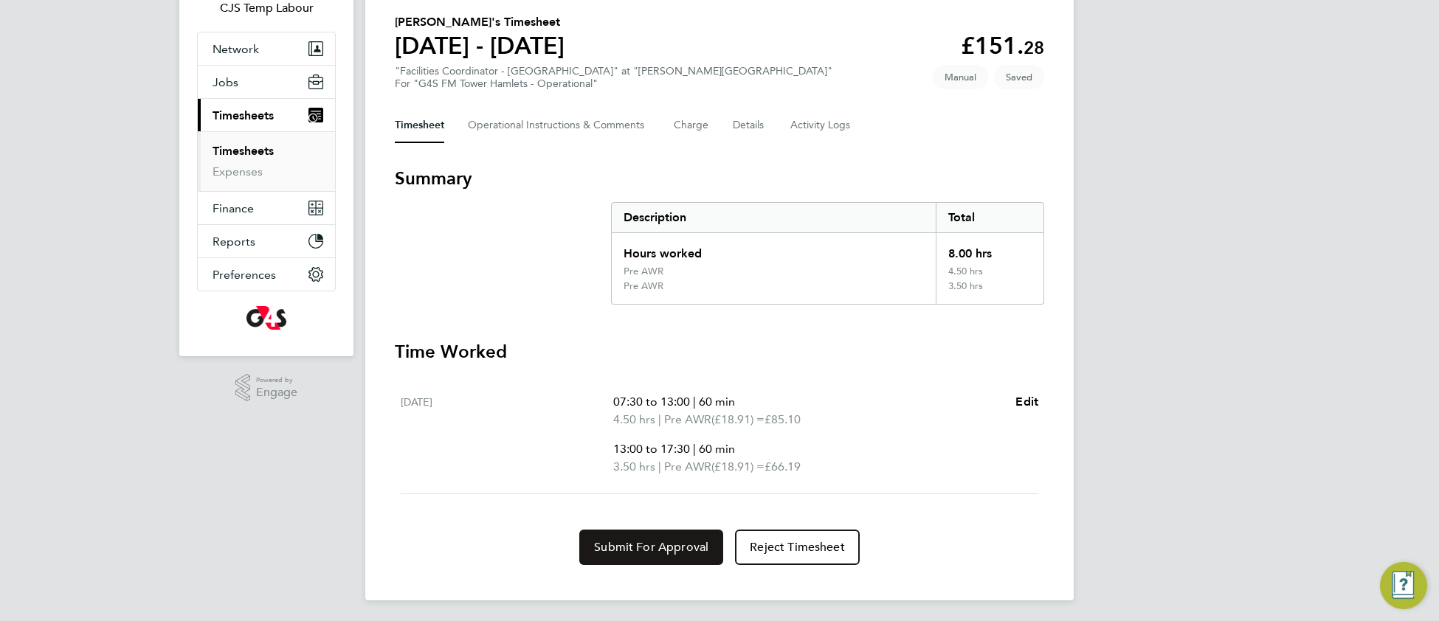
drag, startPoint x: 618, startPoint y: 549, endPoint x: 607, endPoint y: 511, distance: 39.2
click at [618, 548] on span "Submit For Approval" at bounding box center [651, 547] width 114 height 15
click at [549, 118] on Comments-tab "Operational Instructions & Comments" at bounding box center [559, 125] width 182 height 35
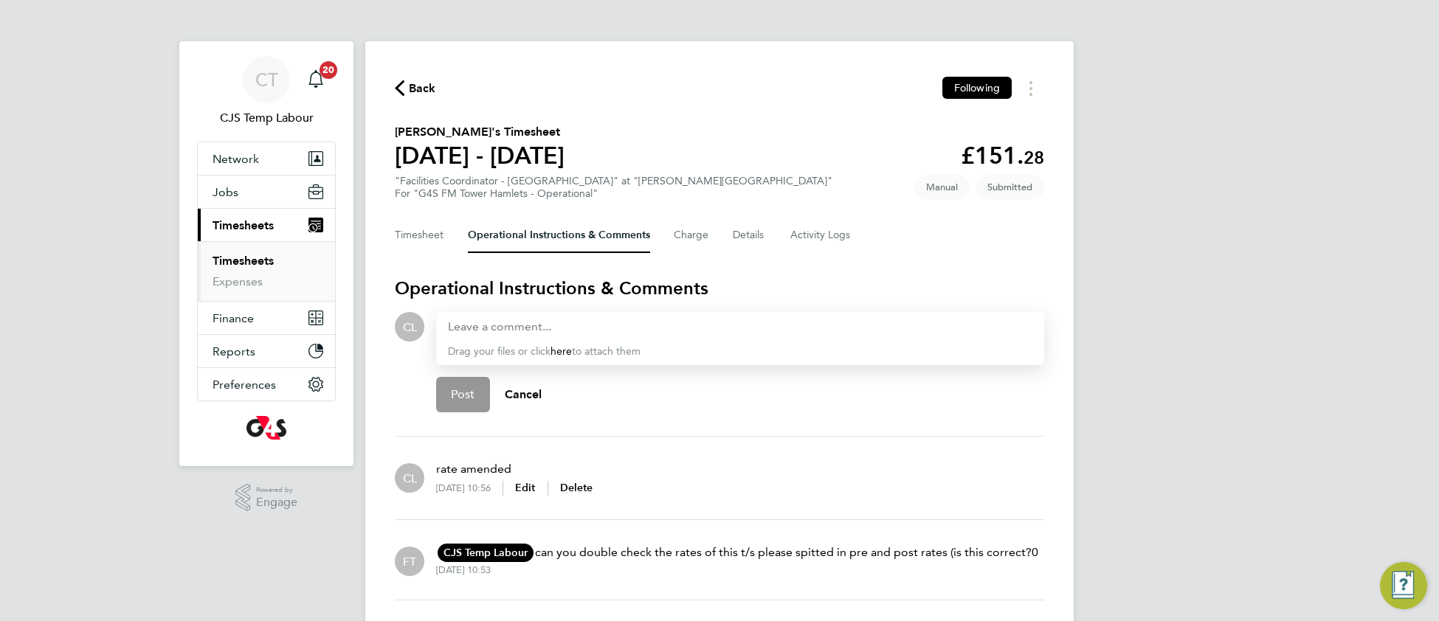
click at [422, 86] on span "Back" at bounding box center [422, 89] width 27 height 18
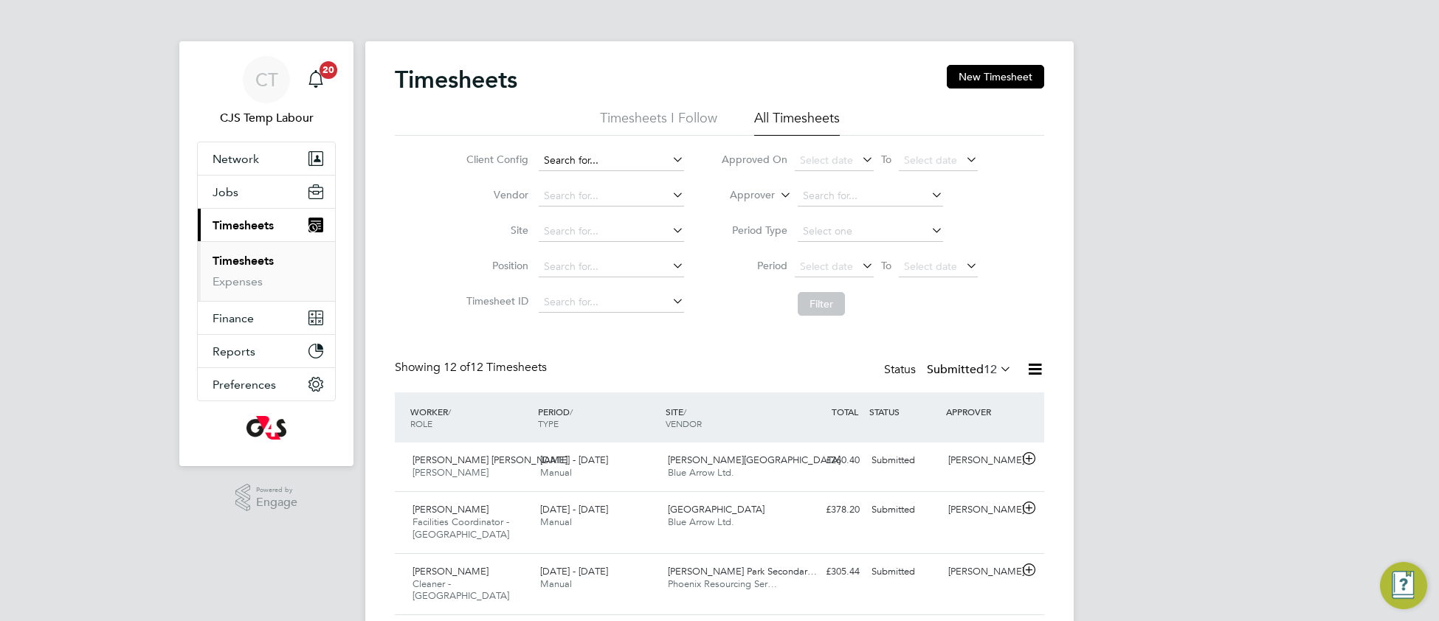
click at [600, 157] on input at bounding box center [611, 160] width 145 height 21
click at [628, 192] on li "G4S FM Tower Hamlets - Operational" at bounding box center [639, 201] width 204 height 20
type input "G4S FM Tower Hamlets - Operational"
click at [801, 311] on button "Filter" at bounding box center [820, 304] width 47 height 24
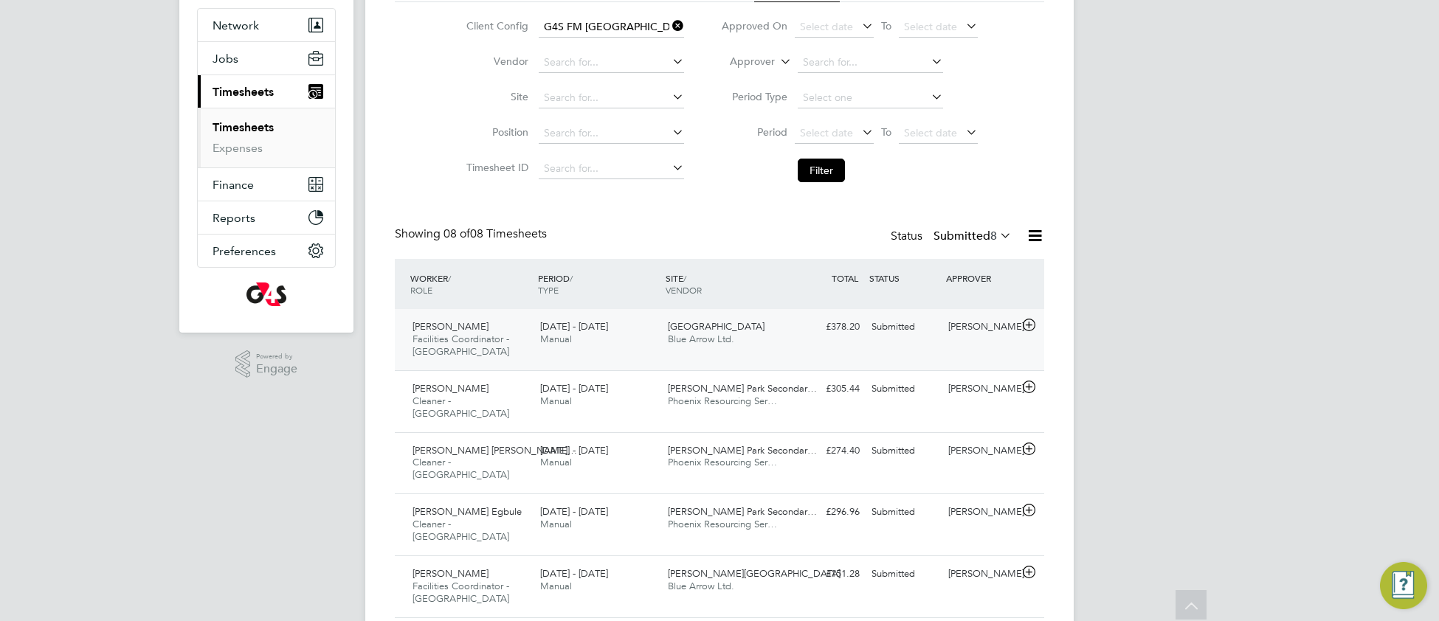
click at [707, 361] on div "Michael Ejionye Facilities Coordinator - Tower Hamlets 25 - 31 Aug 2025 25 - 31…" at bounding box center [719, 339] width 649 height 61
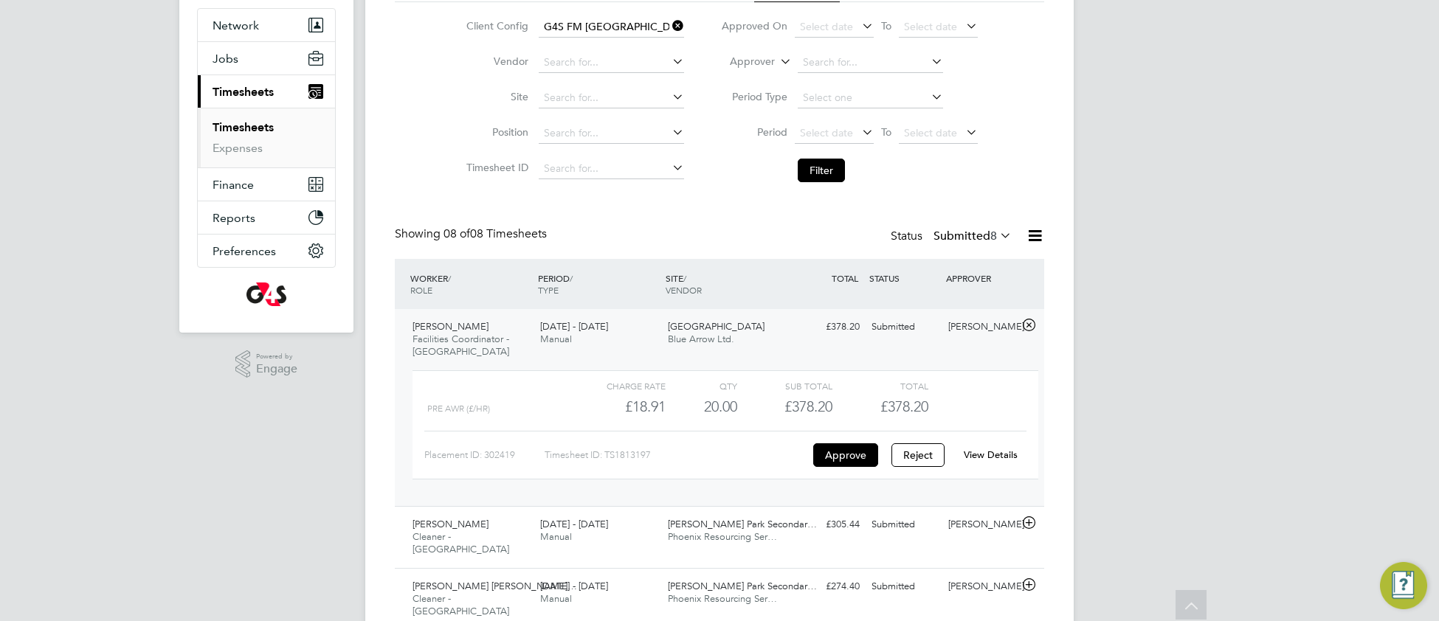
click at [1001, 452] on link "View Details" at bounding box center [990, 455] width 54 height 13
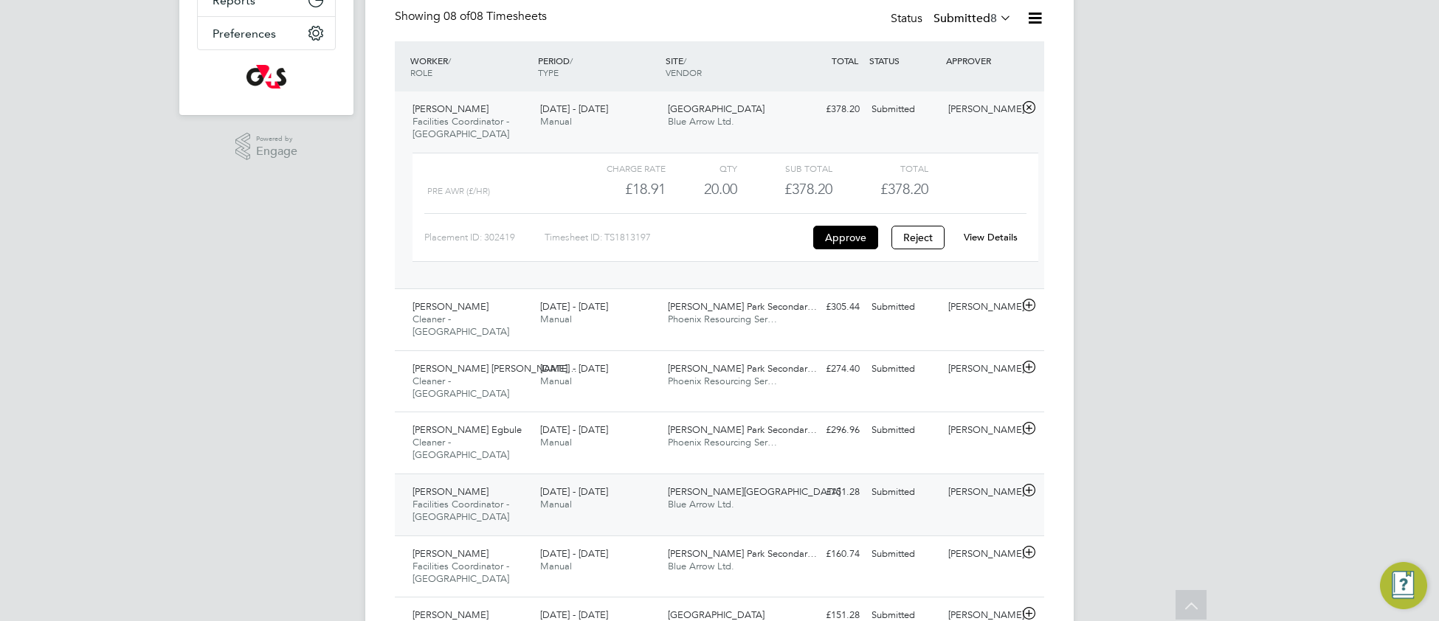
click at [800, 479] on div "Moriamo Abiola Ajibaye Facilities Coordinator - Tower Hamlets 25 - 31 Aug 2025 …" at bounding box center [719, 505] width 649 height 62
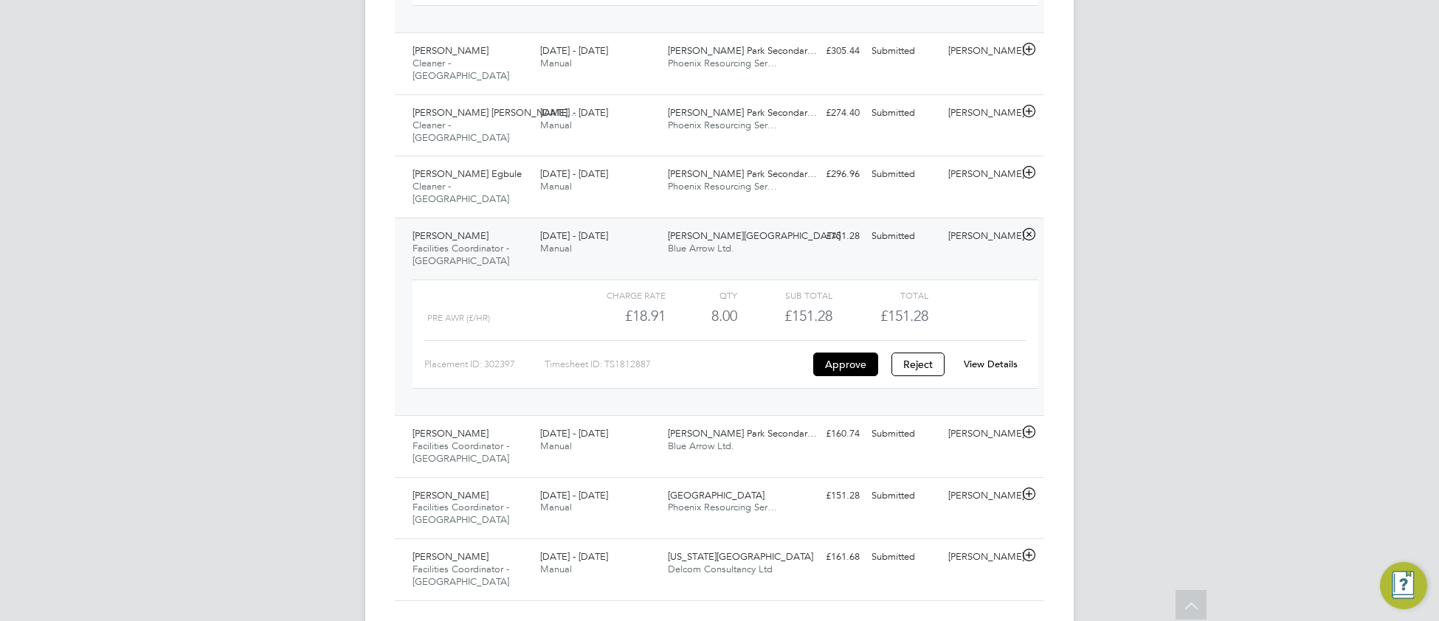
click at [986, 358] on link "View Details" at bounding box center [990, 364] width 54 height 13
click at [582, 437] on div "Kikelomo Ladipo-Shonoiki Facilities Coordinator - Tower Hamlets 25 - 31 Aug 202…" at bounding box center [719, 446] width 649 height 62
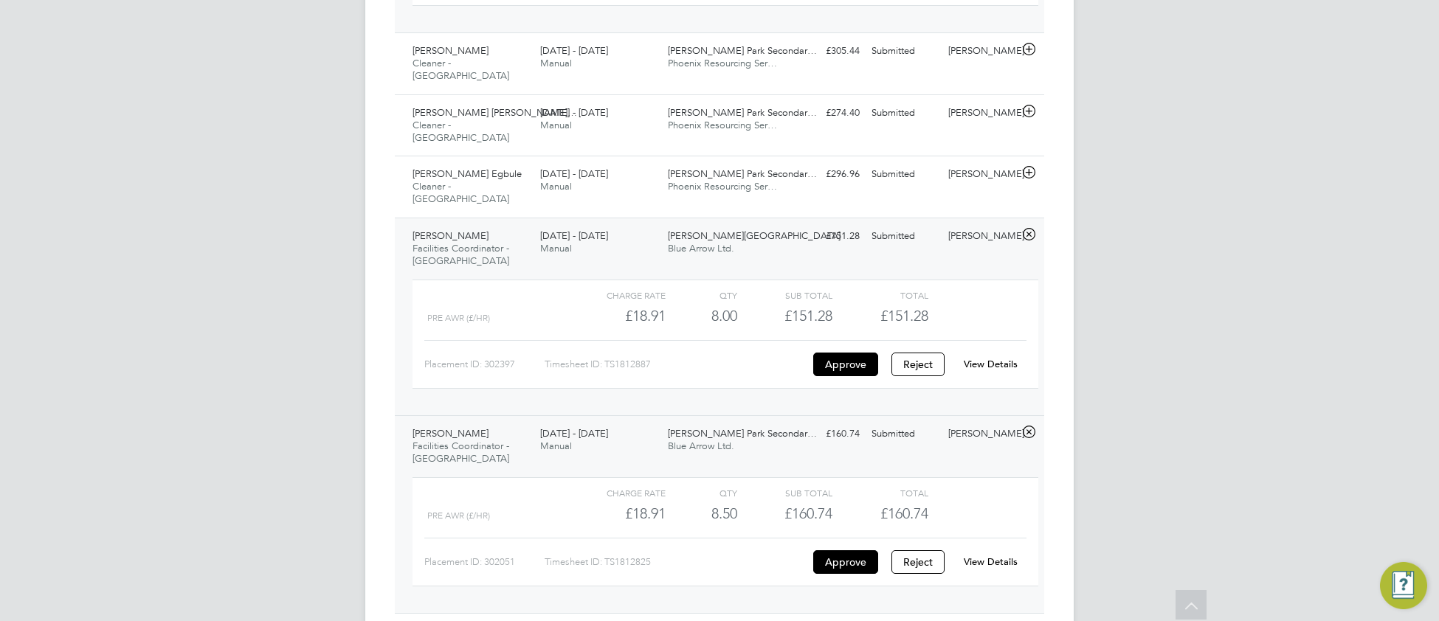
click at [987, 556] on link "View Details" at bounding box center [990, 562] width 54 height 13
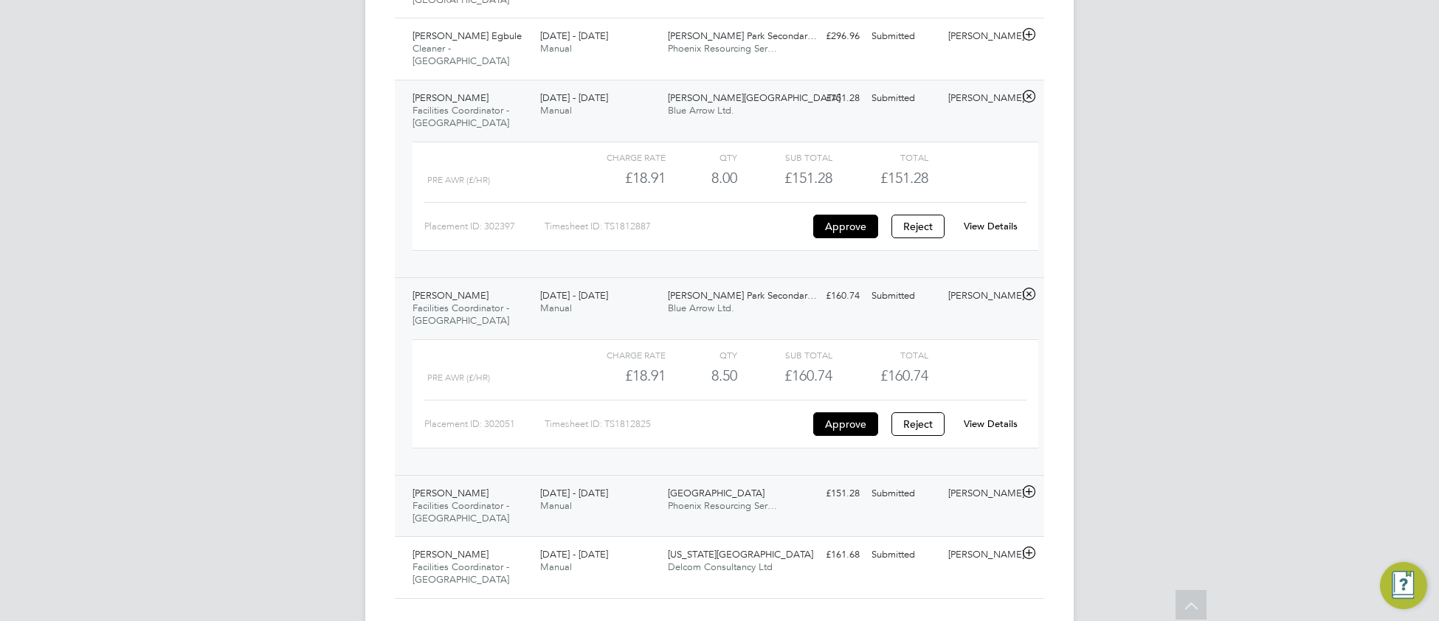
click at [662, 499] on div "James Silva Velandia Facilities Coordinator - Tower Hamlets 25 - 31 Aug 2025 25…" at bounding box center [719, 506] width 649 height 62
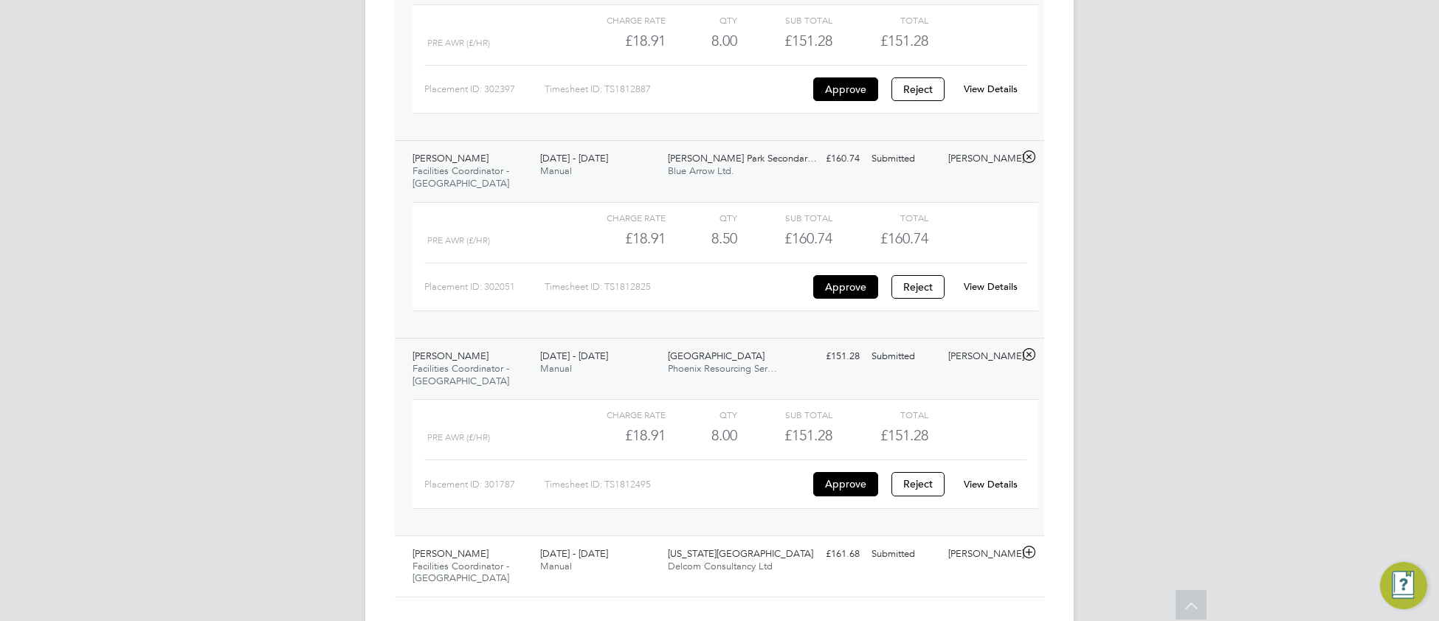
click at [1005, 478] on link "View Details" at bounding box center [990, 484] width 54 height 13
click at [735, 560] on span "Delcom Consultancy Ltd" at bounding box center [720, 566] width 105 height 13
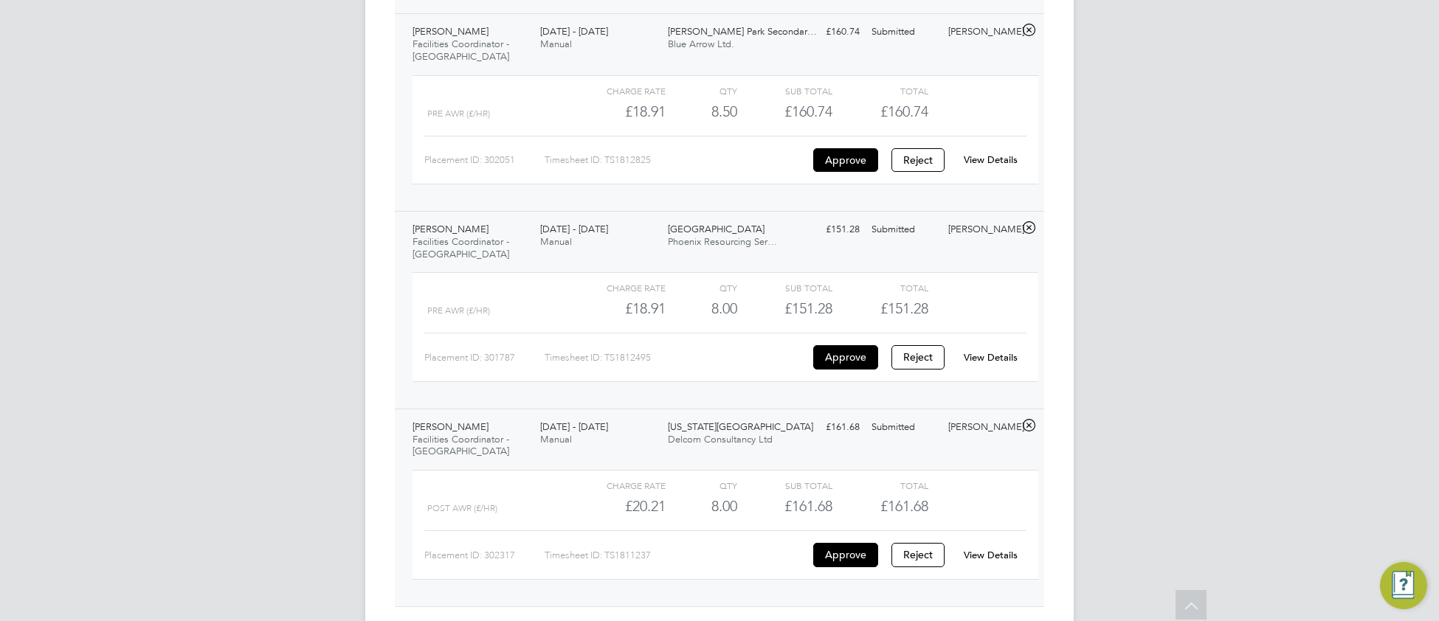
scroll to position [1020, 0]
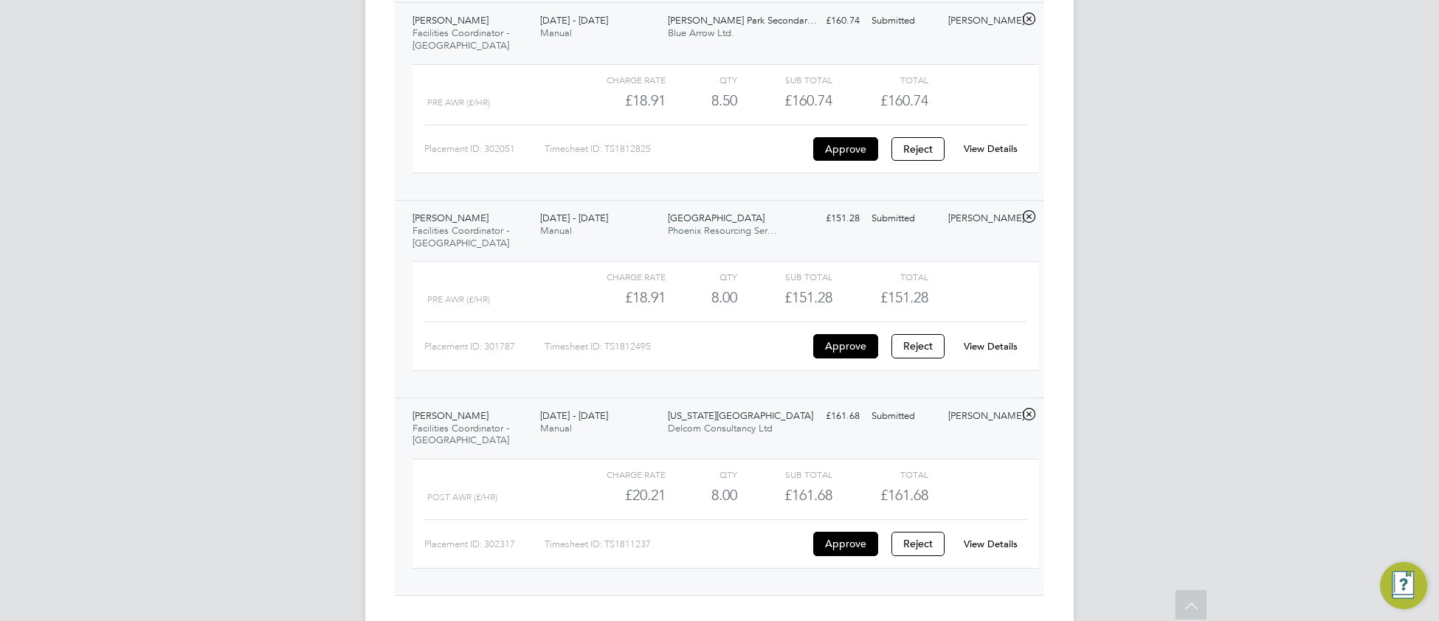
click at [980, 538] on link "View Details" at bounding box center [990, 544] width 54 height 13
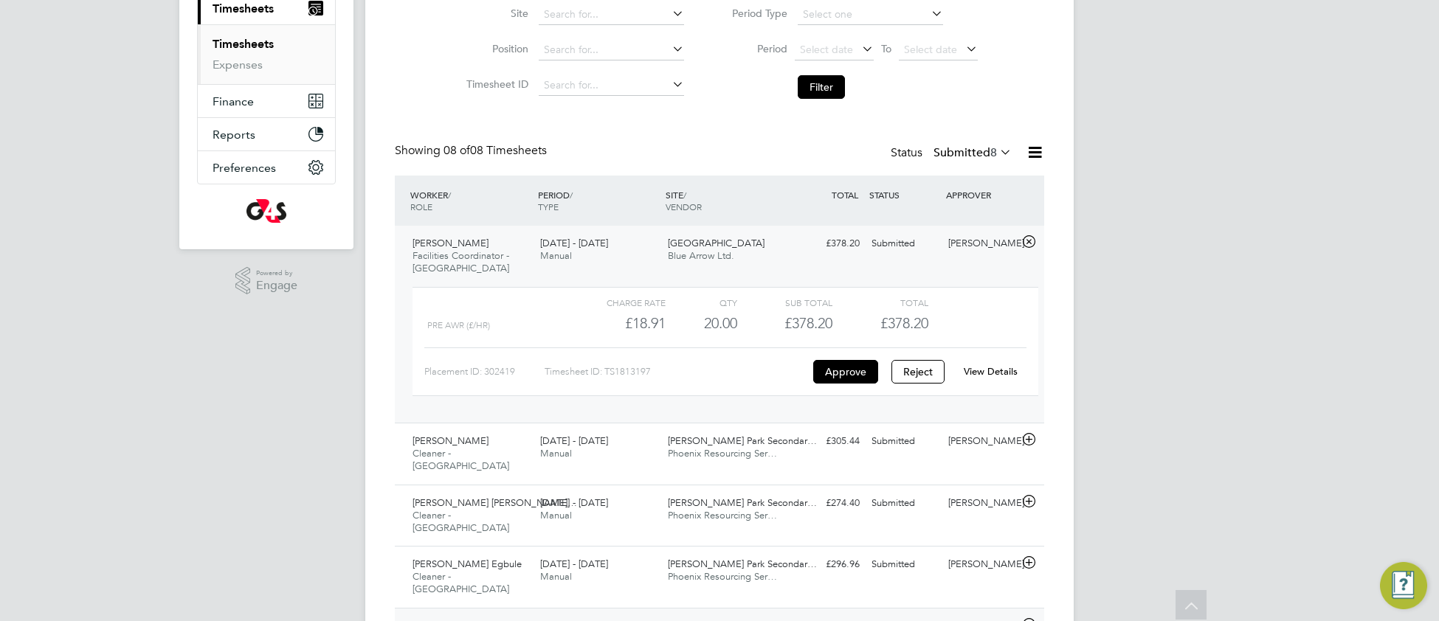
scroll to position [0, 0]
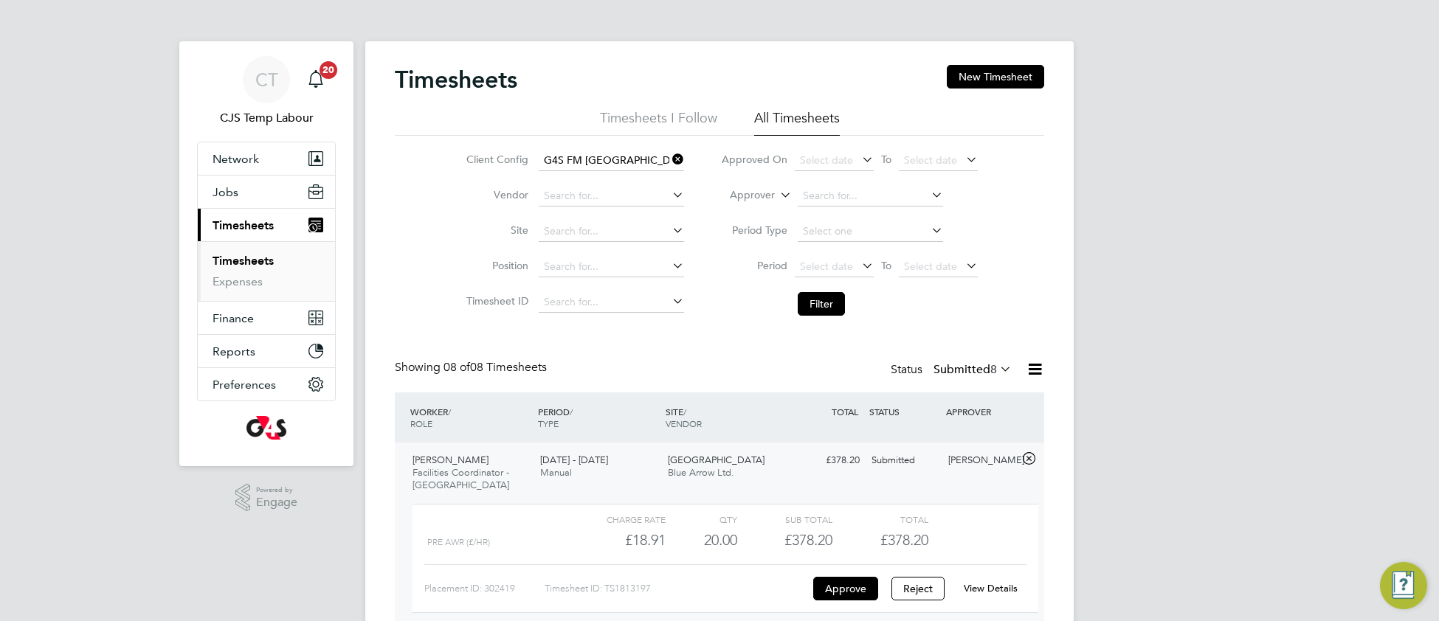
click at [669, 154] on icon at bounding box center [669, 159] width 0 height 21
drag, startPoint x: 828, startPoint y: 309, endPoint x: 590, endPoint y: 491, distance: 299.5
click at [828, 308] on button "Filter" at bounding box center [820, 304] width 47 height 24
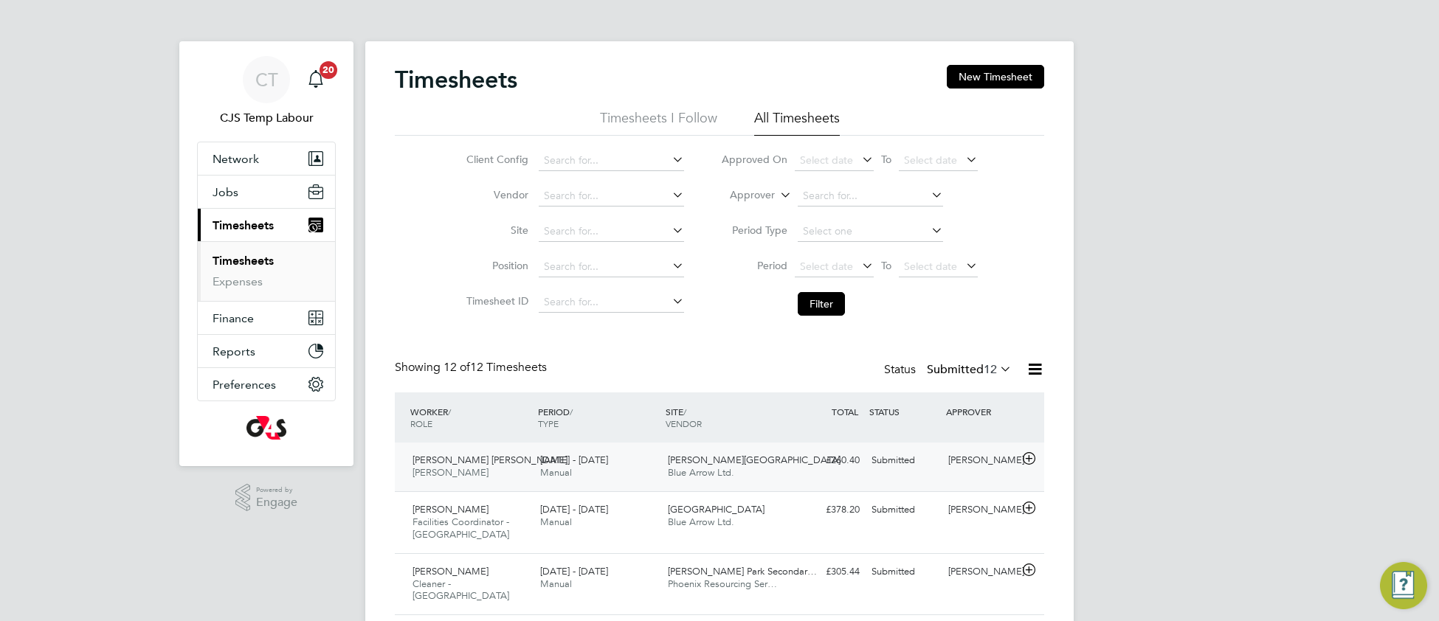
scroll to position [36, 127]
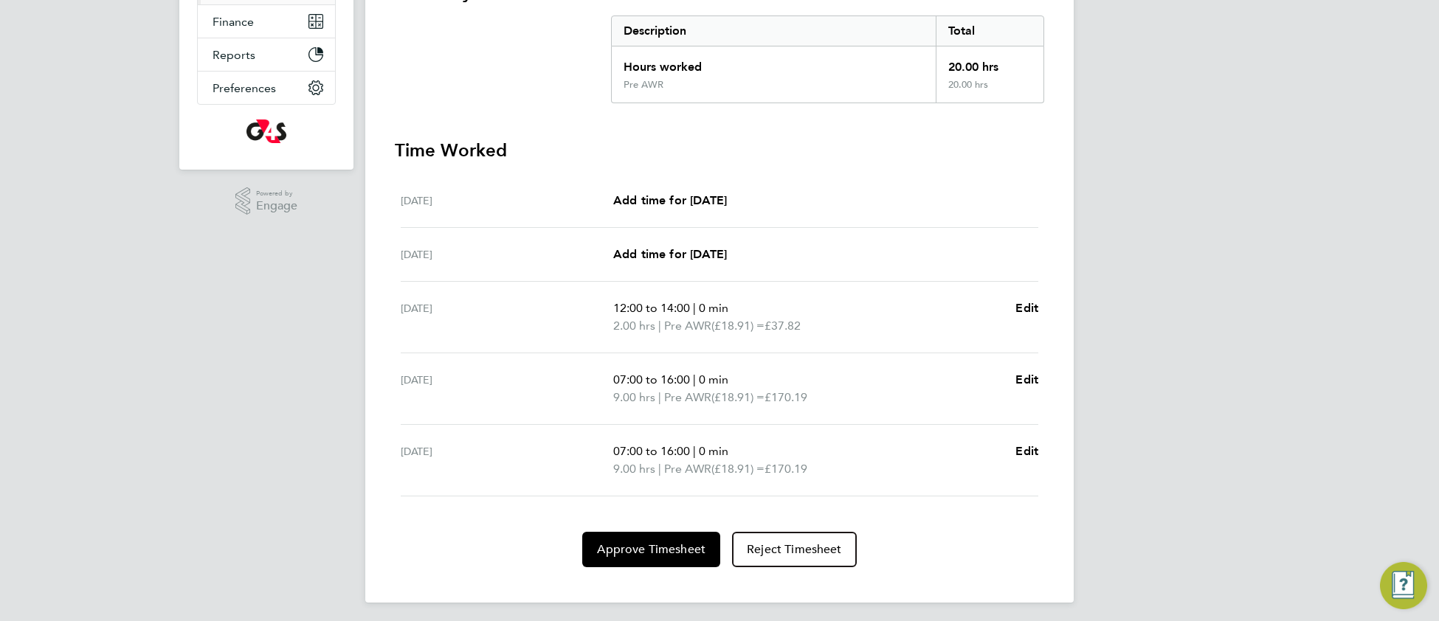
scroll to position [300, 0]
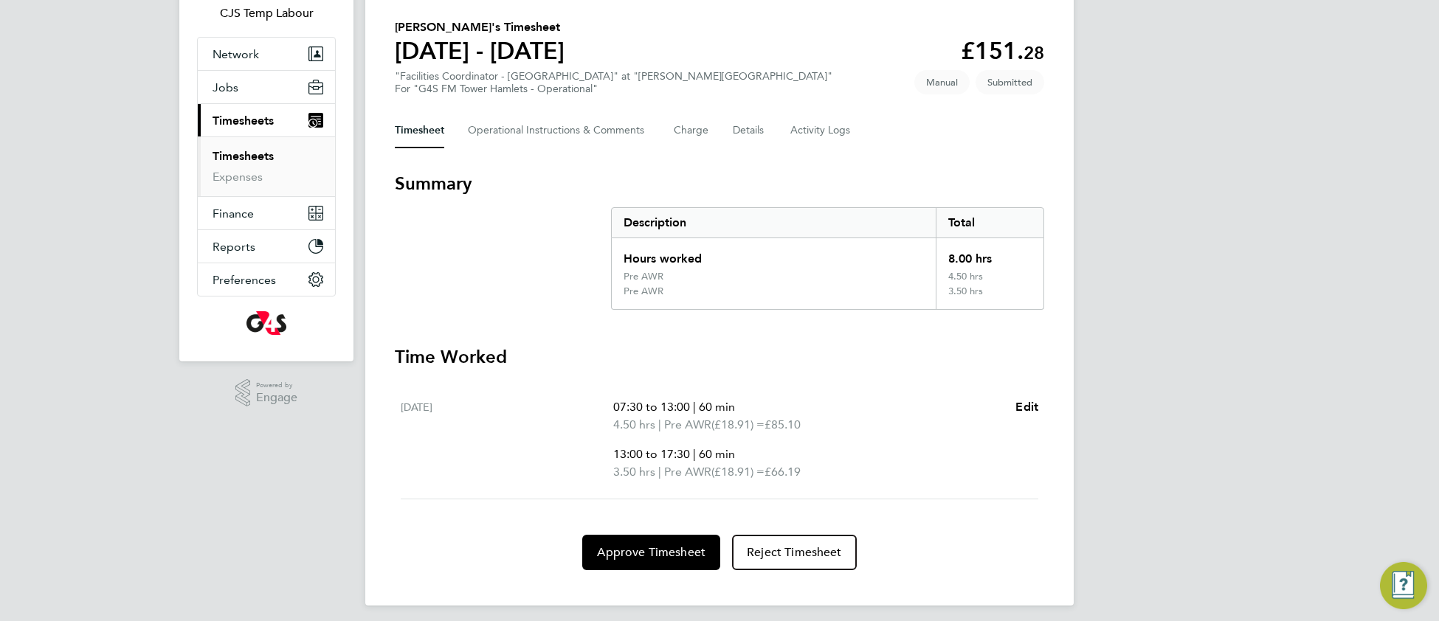
scroll to position [110, 0]
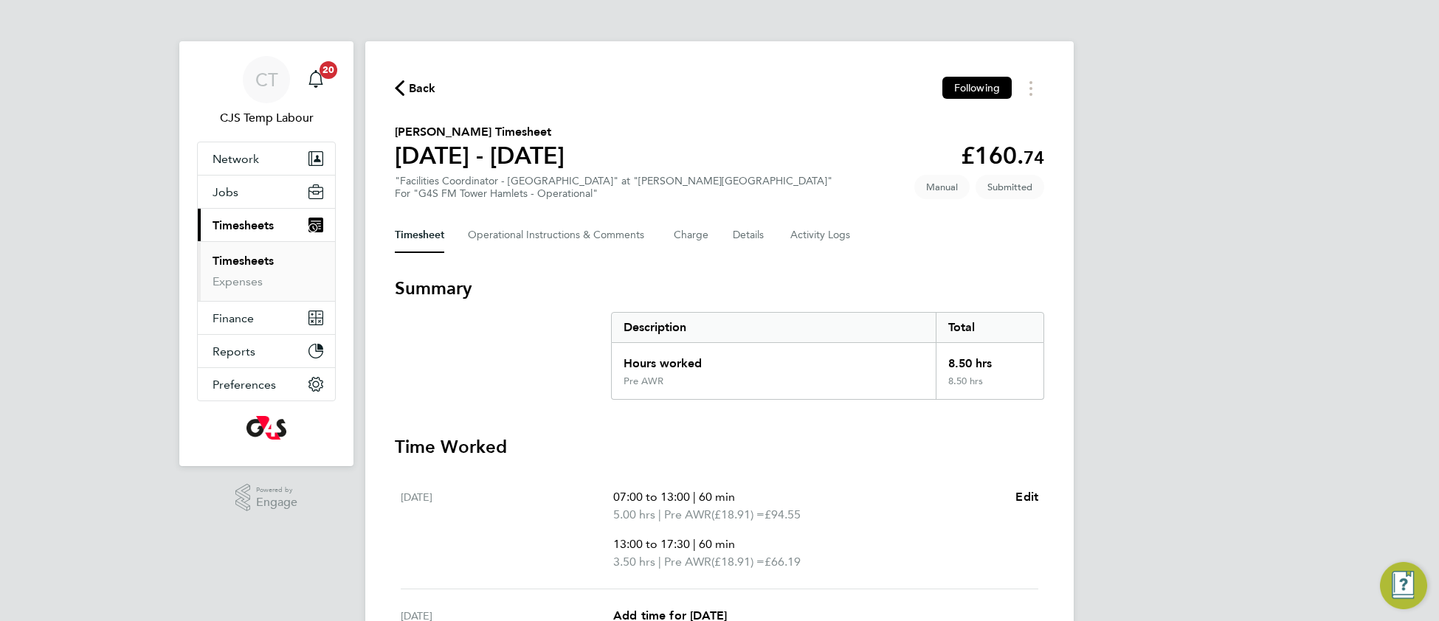
click at [251, 260] on link "Timesheets" at bounding box center [242, 261] width 61 height 14
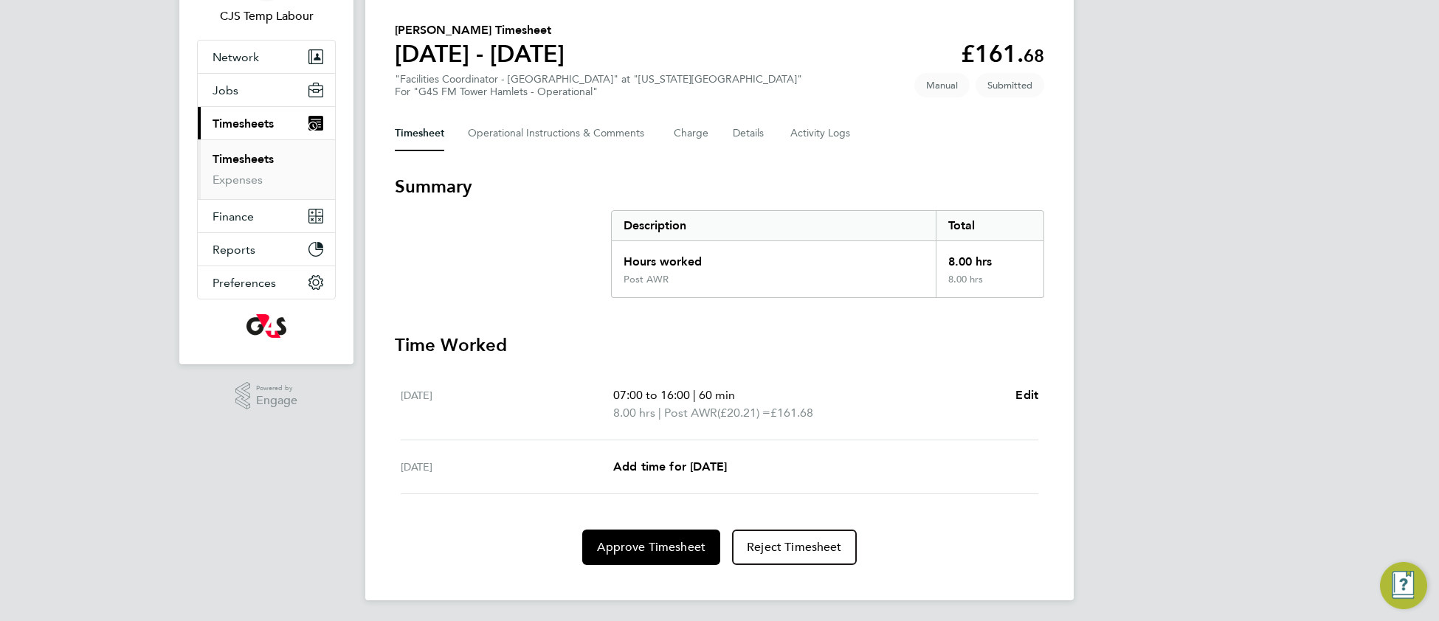
scroll to position [103, 0]
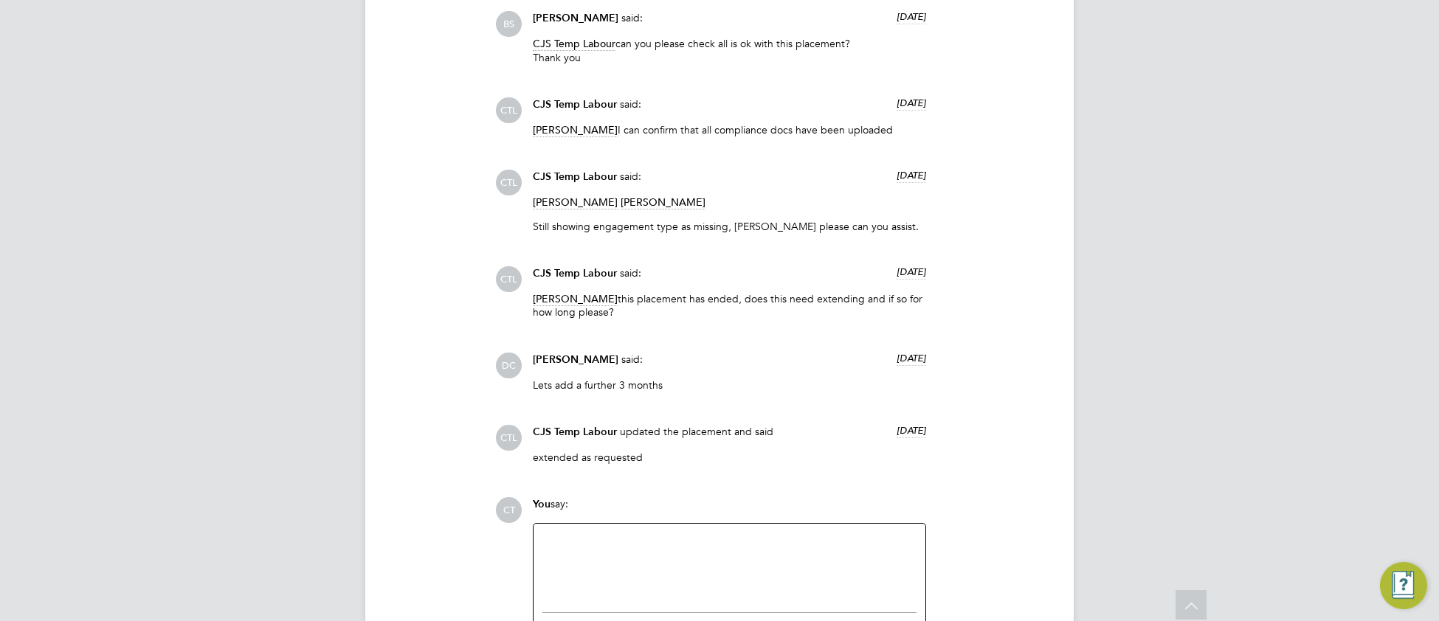
scroll to position [1902, 0]
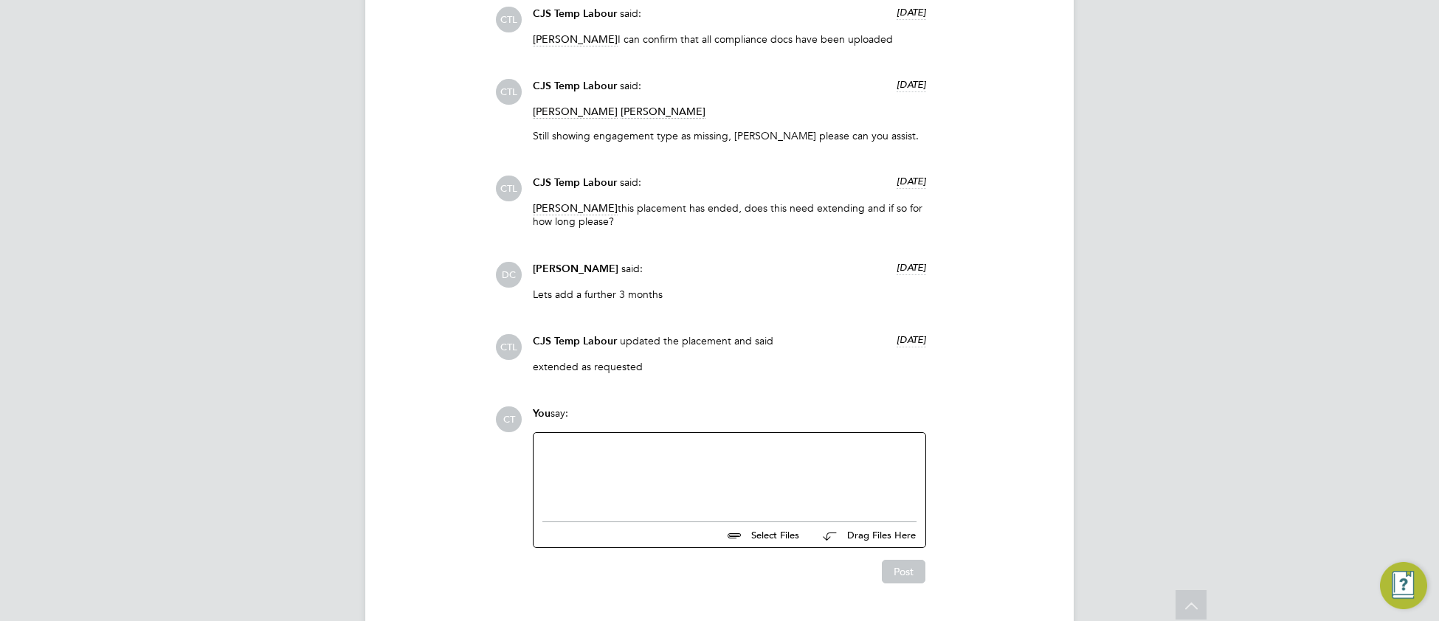
click at [715, 474] on div at bounding box center [729, 473] width 374 height 63
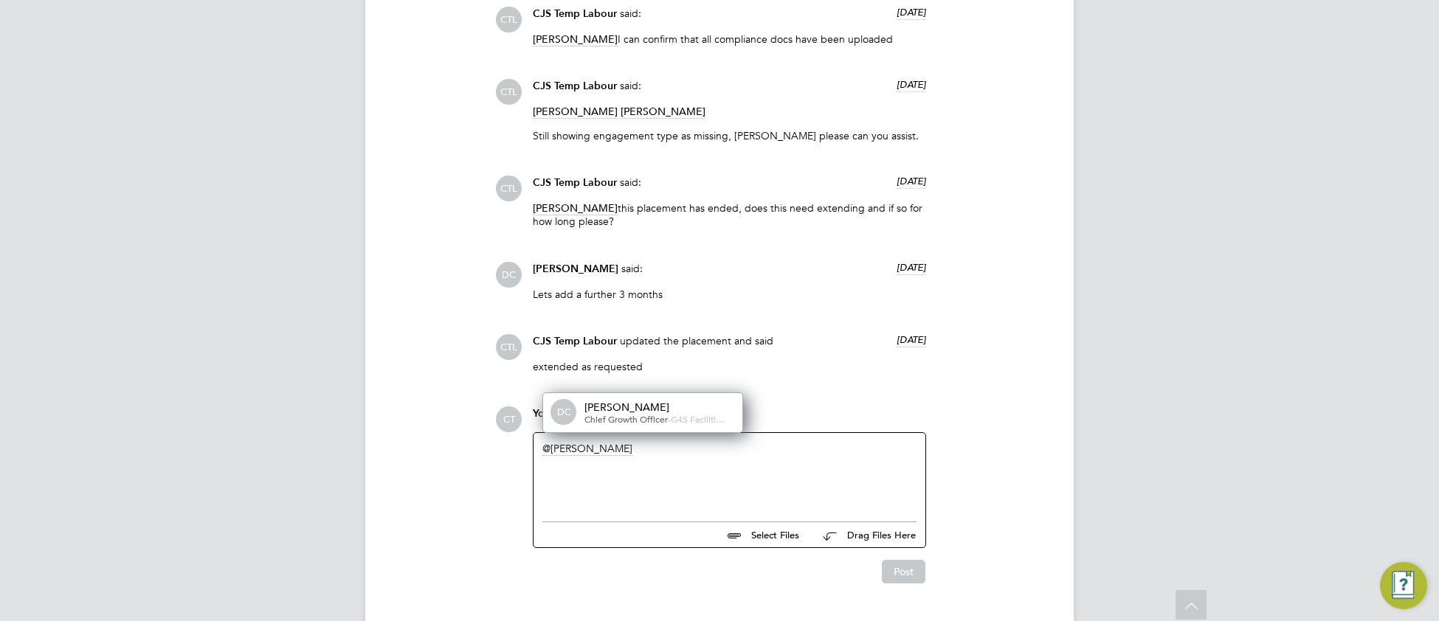
click at [697, 415] on span "G4S Faciliti…" at bounding box center [698, 419] width 54 height 12
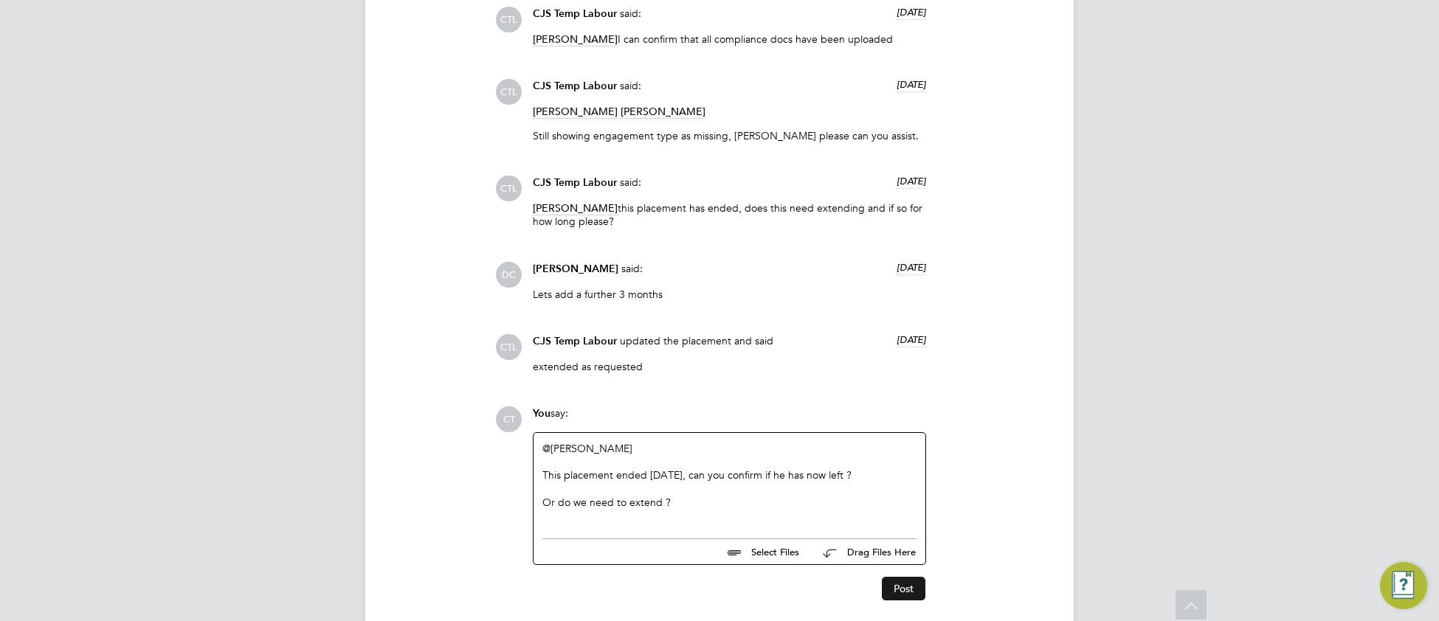
drag, startPoint x: 904, startPoint y: 590, endPoint x: 888, endPoint y: 583, distance: 17.2
click at [902, 590] on button "Post" at bounding box center [904, 589] width 44 height 24
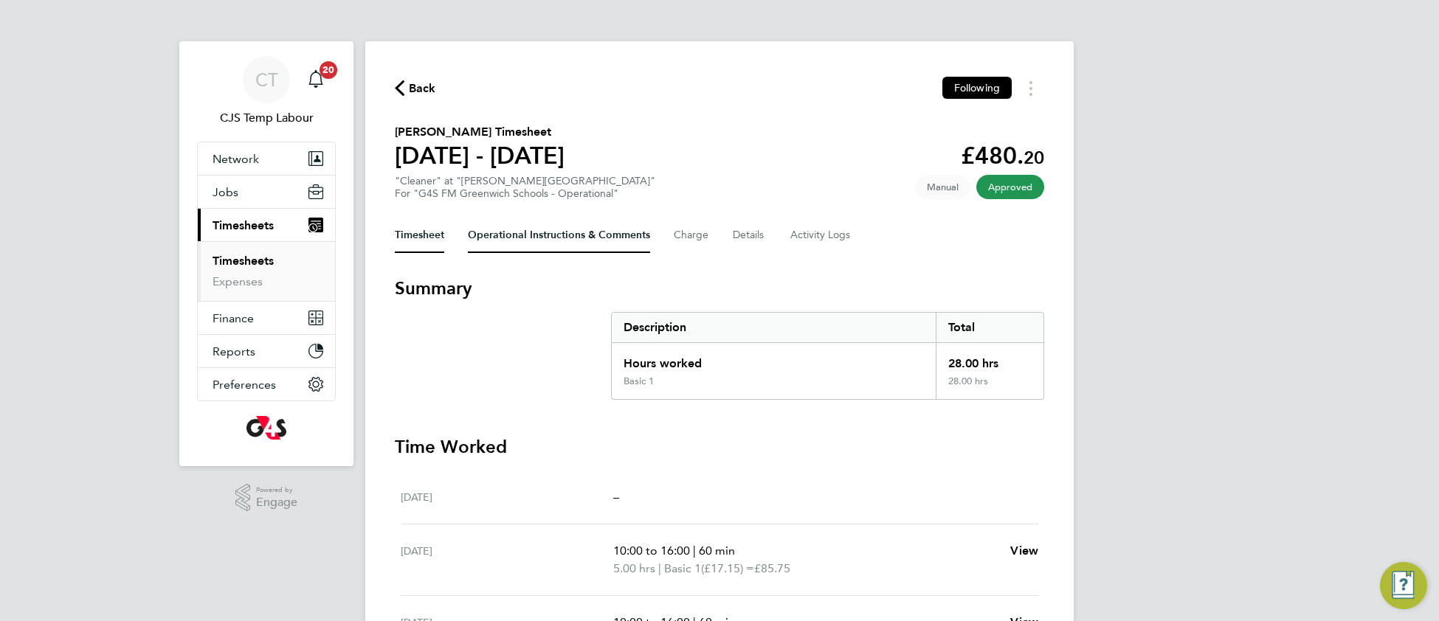
click at [519, 244] on Comments-tab "Operational Instructions & Comments" at bounding box center [559, 235] width 182 height 35
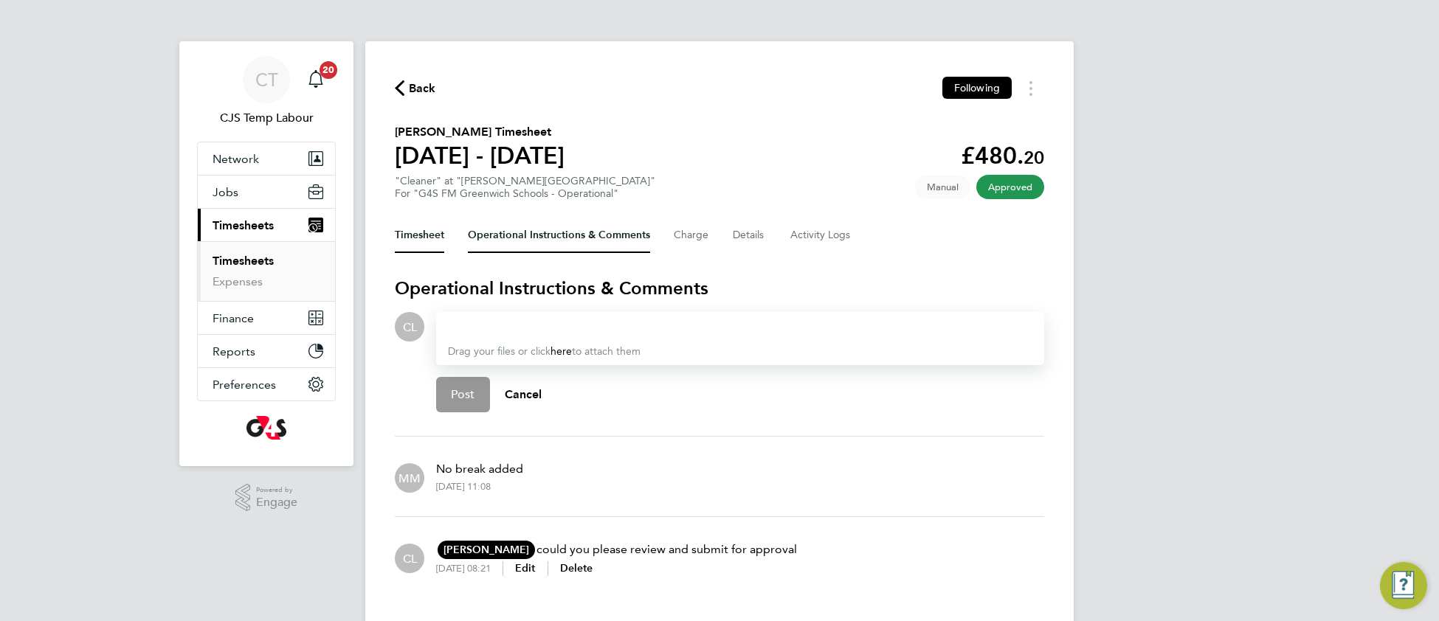
click at [425, 240] on button "Timesheet" at bounding box center [419, 235] width 49 height 35
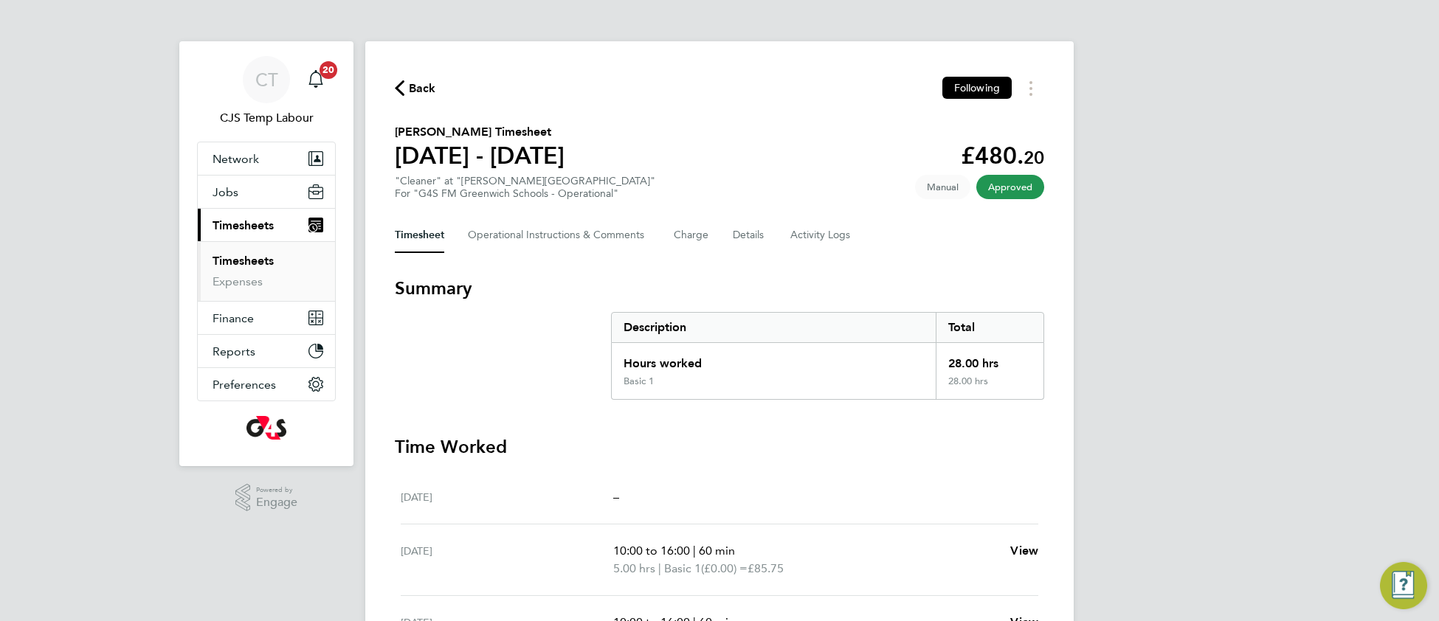
click at [264, 267] on link "Timesheets" at bounding box center [242, 261] width 61 height 14
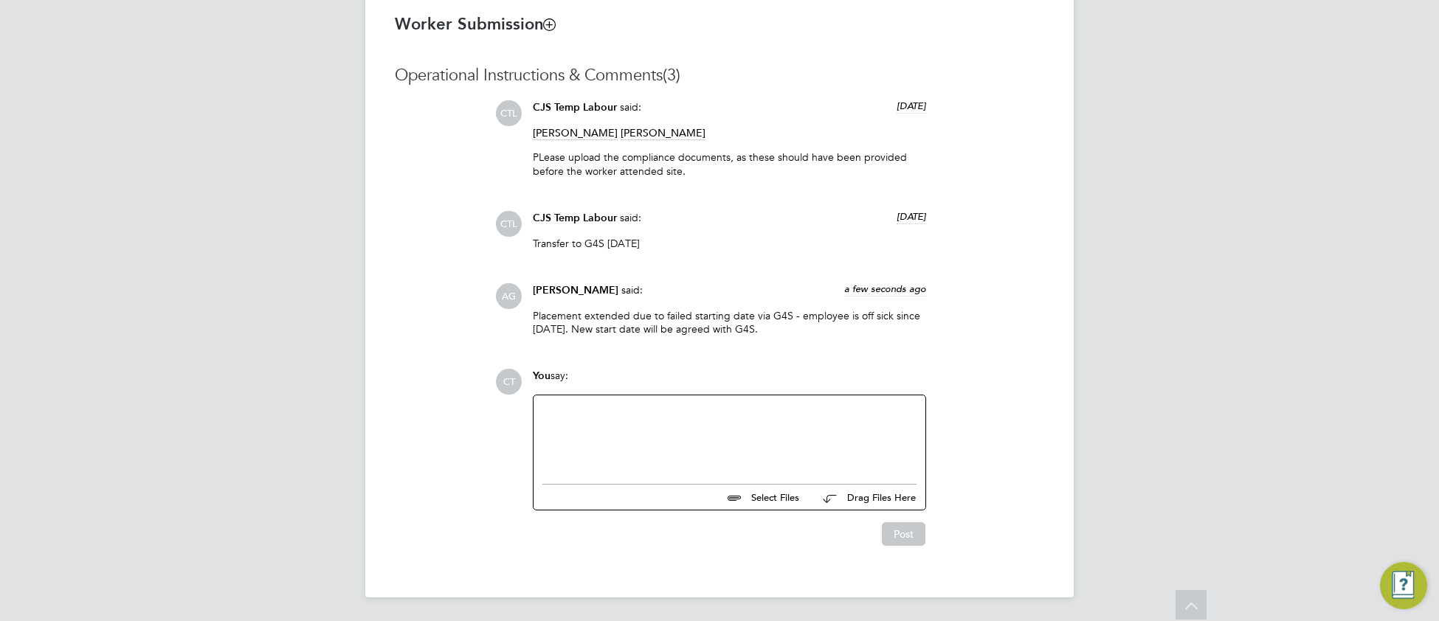
scroll to position [1200, 0]
click at [682, 450] on div at bounding box center [729, 435] width 374 height 63
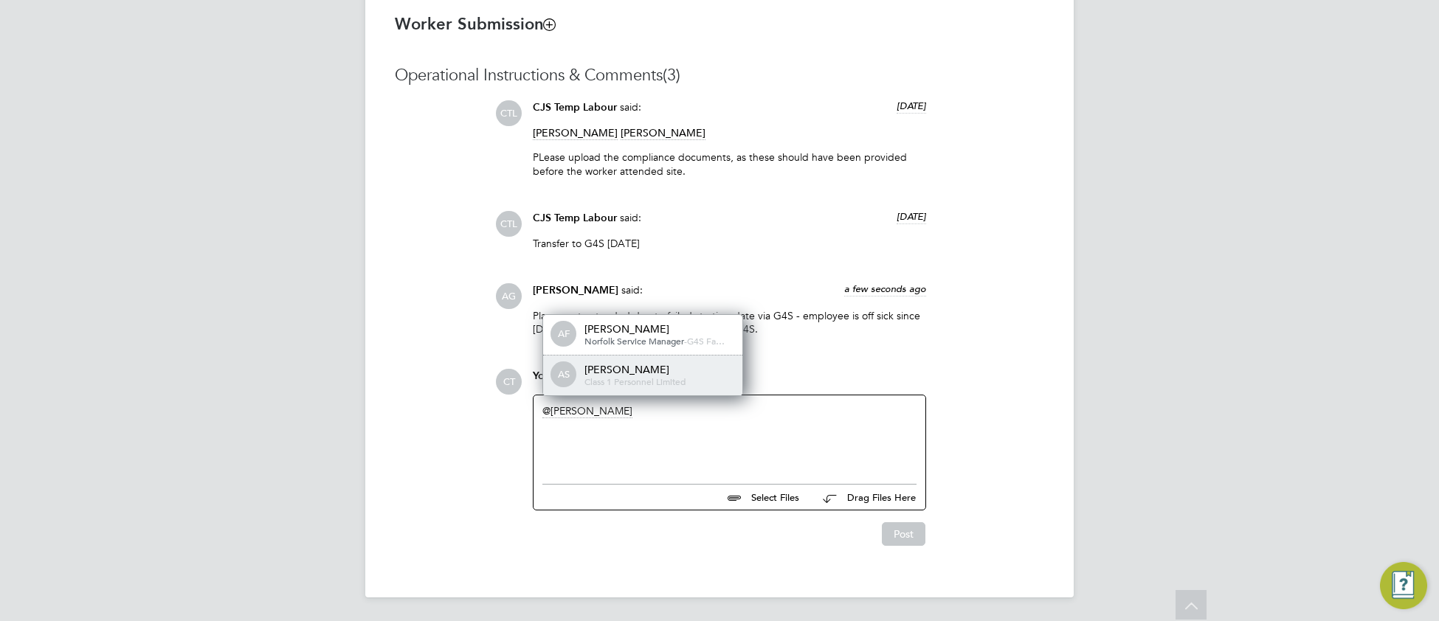
click at [684, 368] on div "Angela Sabaroche" at bounding box center [658, 369] width 148 height 13
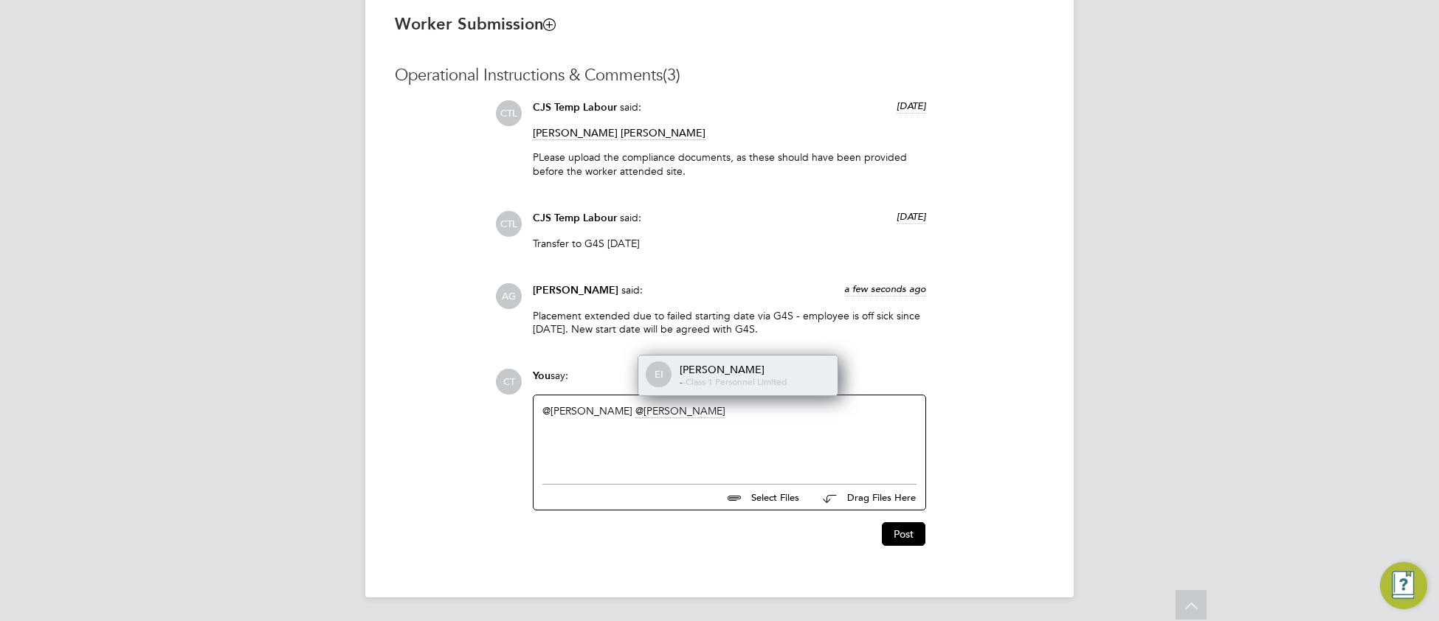
click at [748, 376] on span "Class 1 Personnel Limited" at bounding box center [735, 382] width 101 height 12
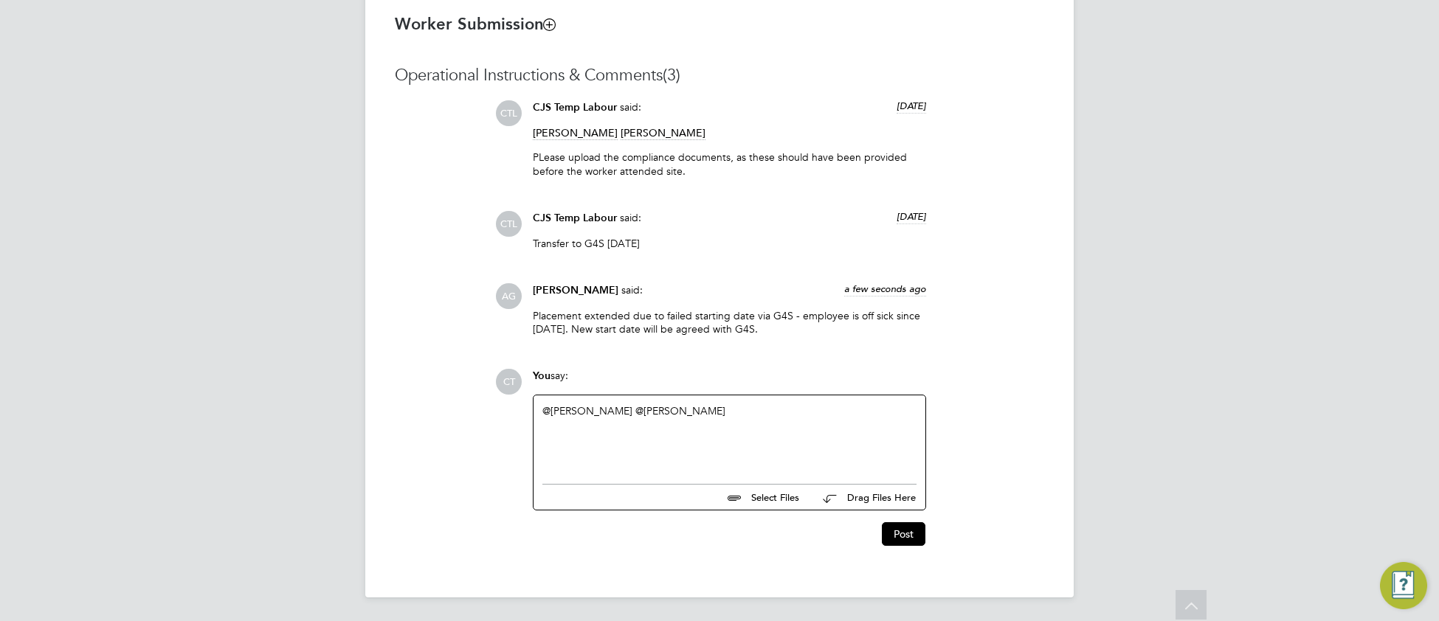
drag, startPoint x: 805, startPoint y: 331, endPoint x: 528, endPoint y: 314, distance: 277.1
click at [528, 314] on div "Alexandra Gergye said: a few seconds ago Placement extended due to failed start…" at bounding box center [729, 314] width 408 height 63
copy p "Placement extended due to failed starting date via G4S - employee is off sick s…"
click at [556, 437] on div "@Angela Sabaroche ​ @Esther Isaac ​" at bounding box center [729, 435] width 374 height 63
drag, startPoint x: 727, startPoint y: 418, endPoint x: 744, endPoint y: 413, distance: 17.7
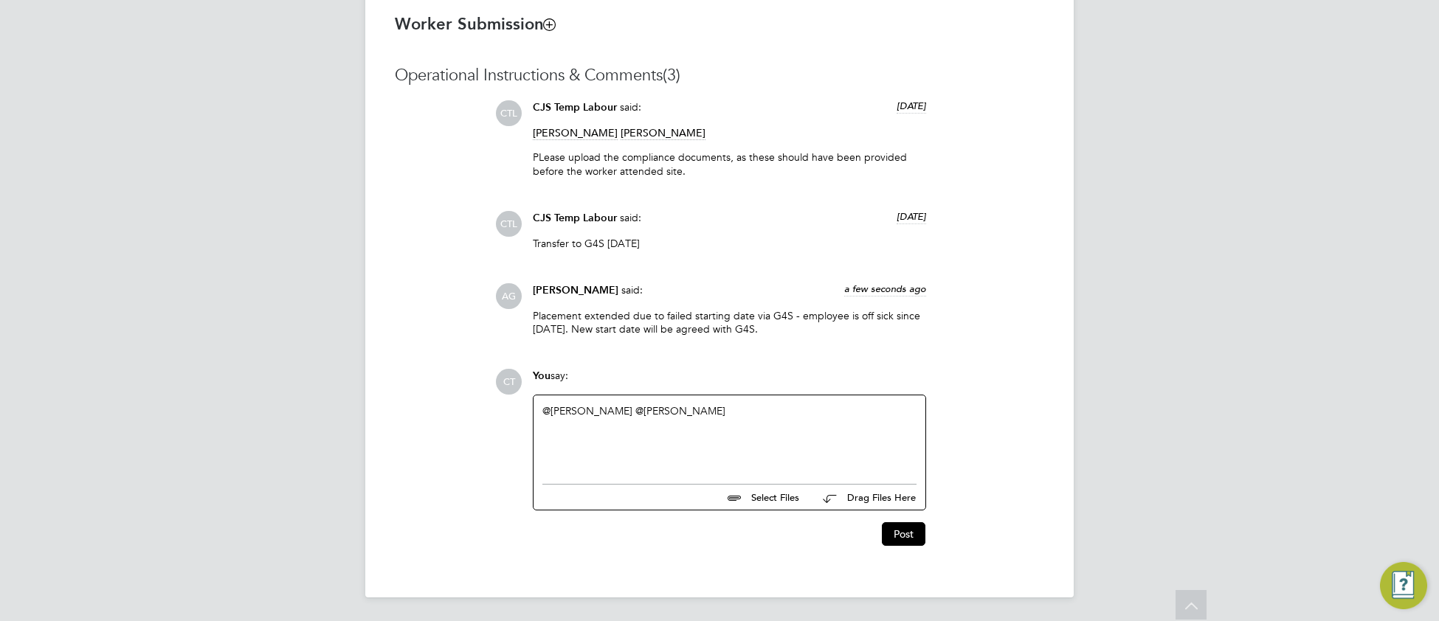
click at [727, 418] on div "@Angela Sabaroche ​ @Esther Isaac ​" at bounding box center [729, 435] width 374 height 63
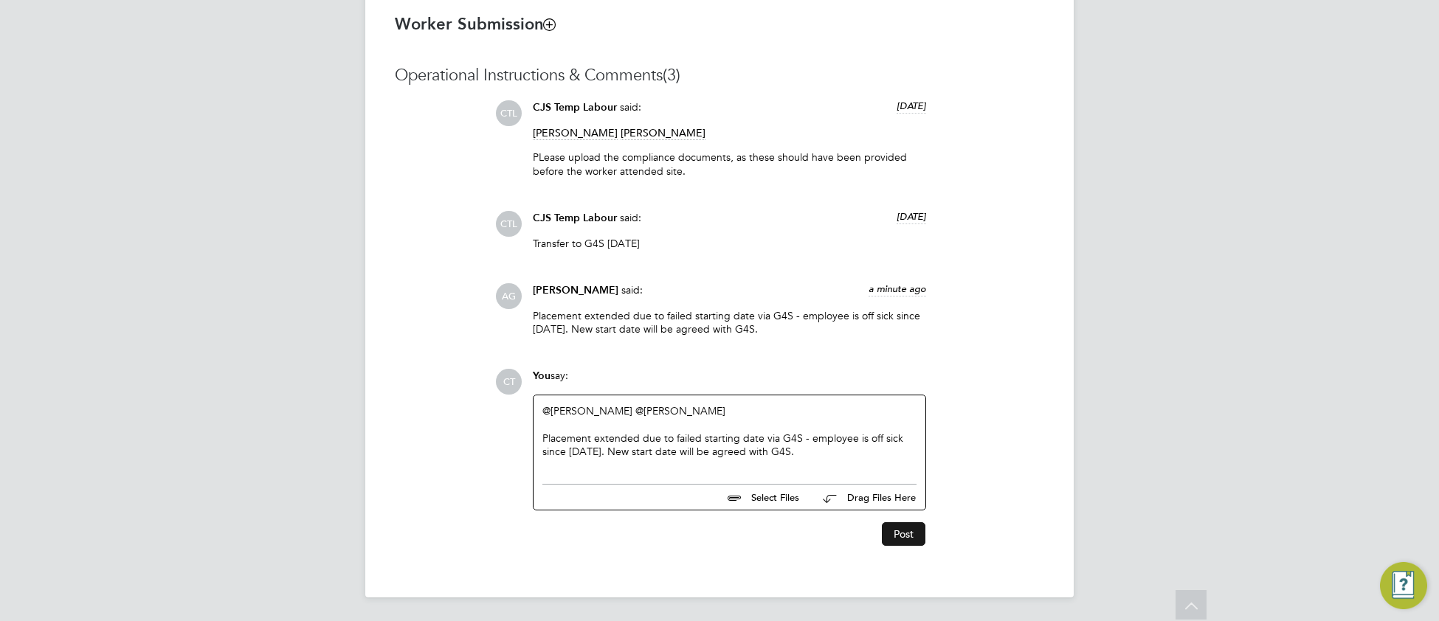
click at [898, 535] on button "Post" at bounding box center [904, 534] width 44 height 24
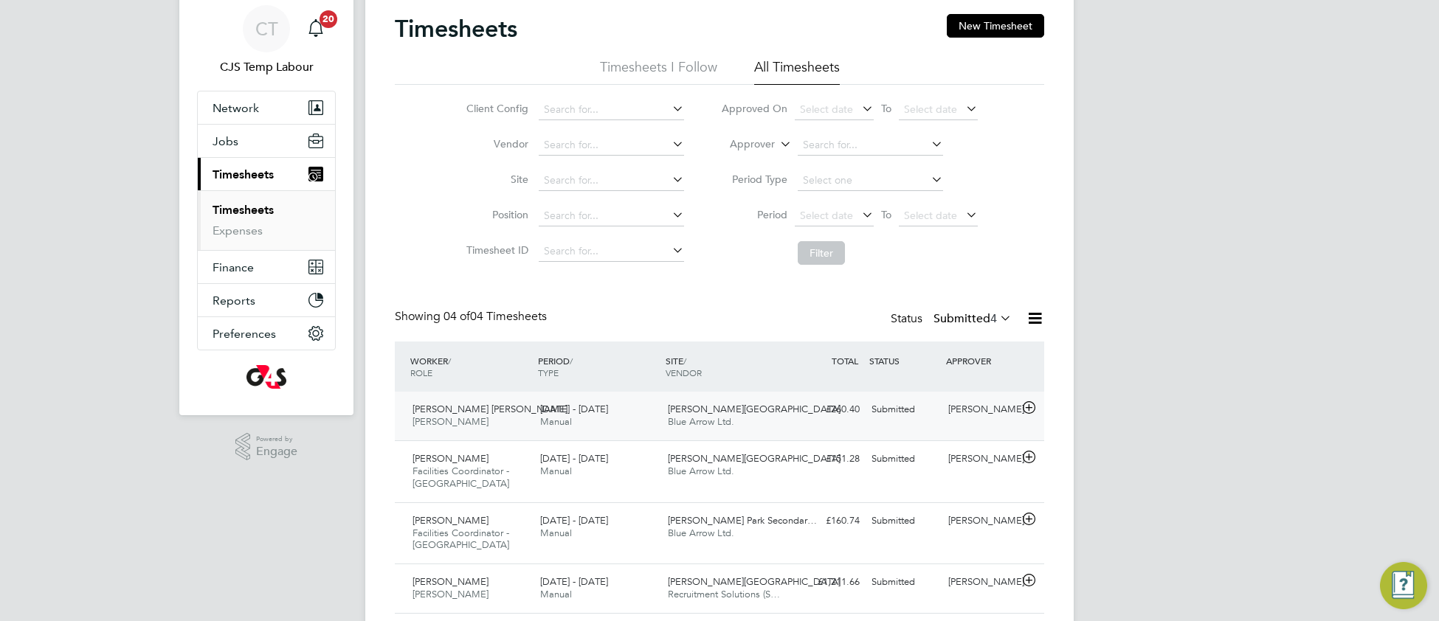
scroll to position [97, 0]
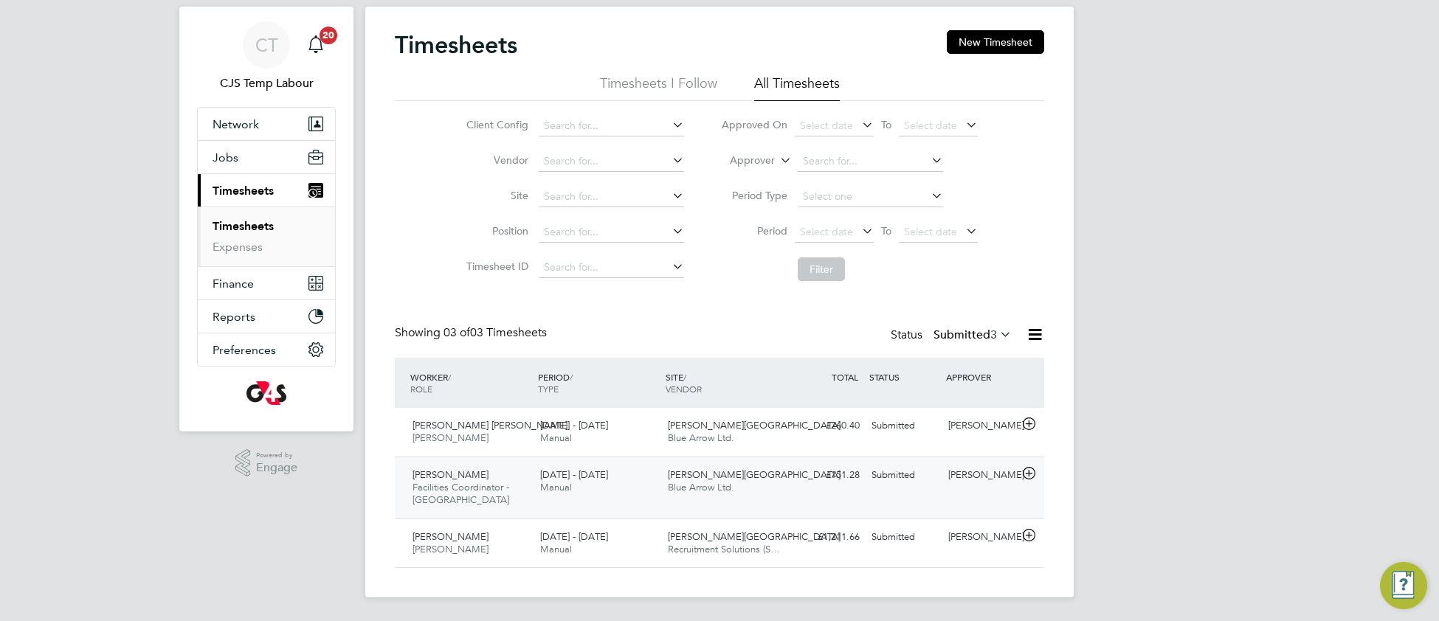
scroll to position [35, 0]
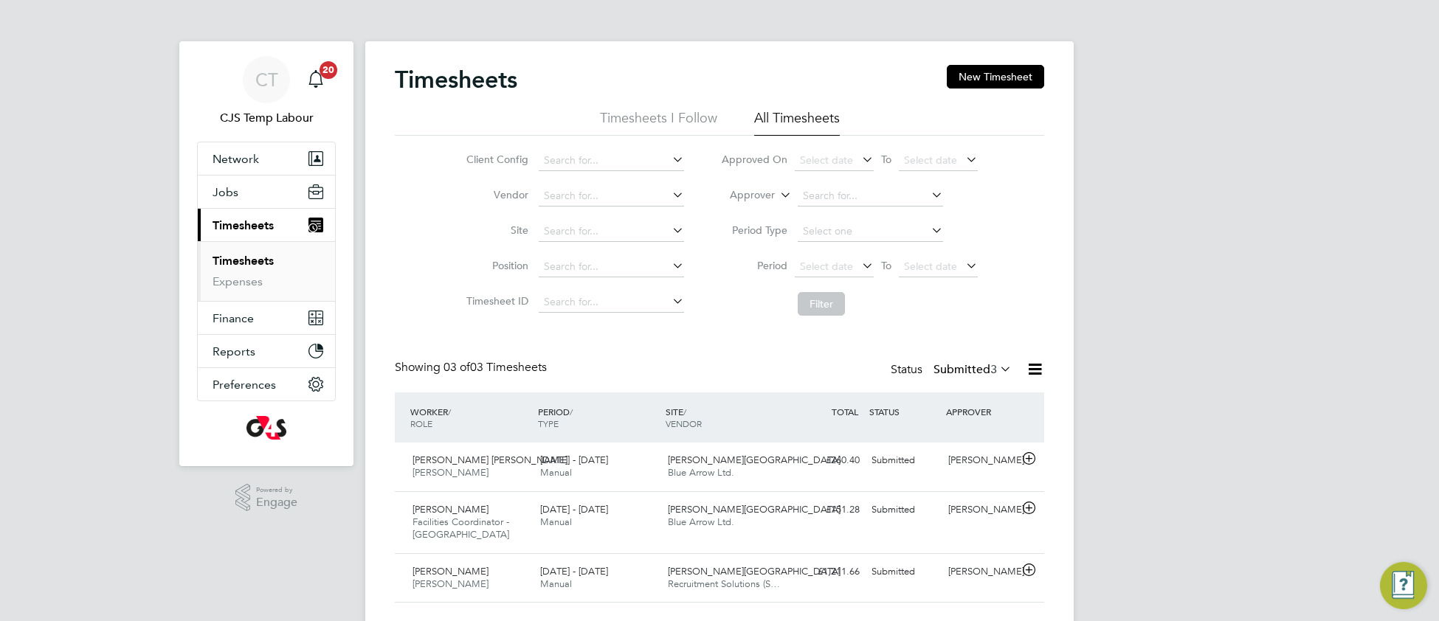
click at [255, 261] on link "Timesheets" at bounding box center [242, 261] width 61 height 14
click at [817, 263] on span "Select date" at bounding box center [826, 266] width 53 height 13
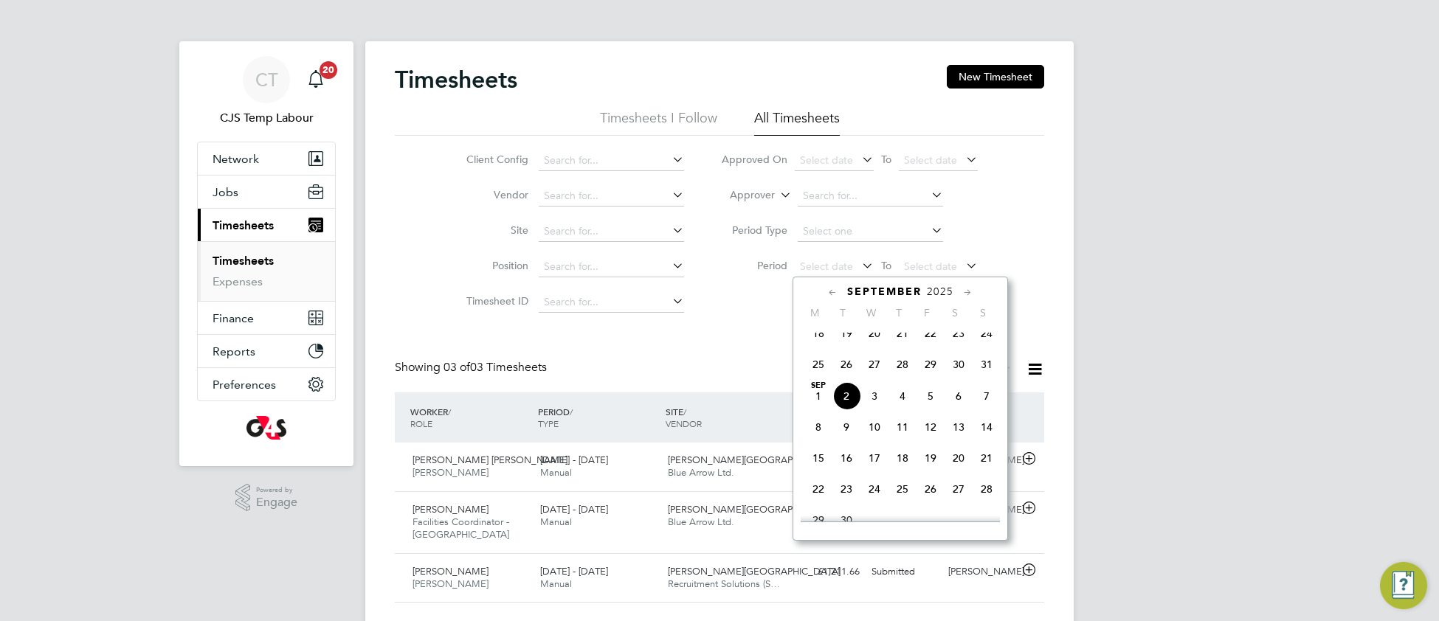
click at [816, 378] on span "25" at bounding box center [818, 364] width 28 height 28
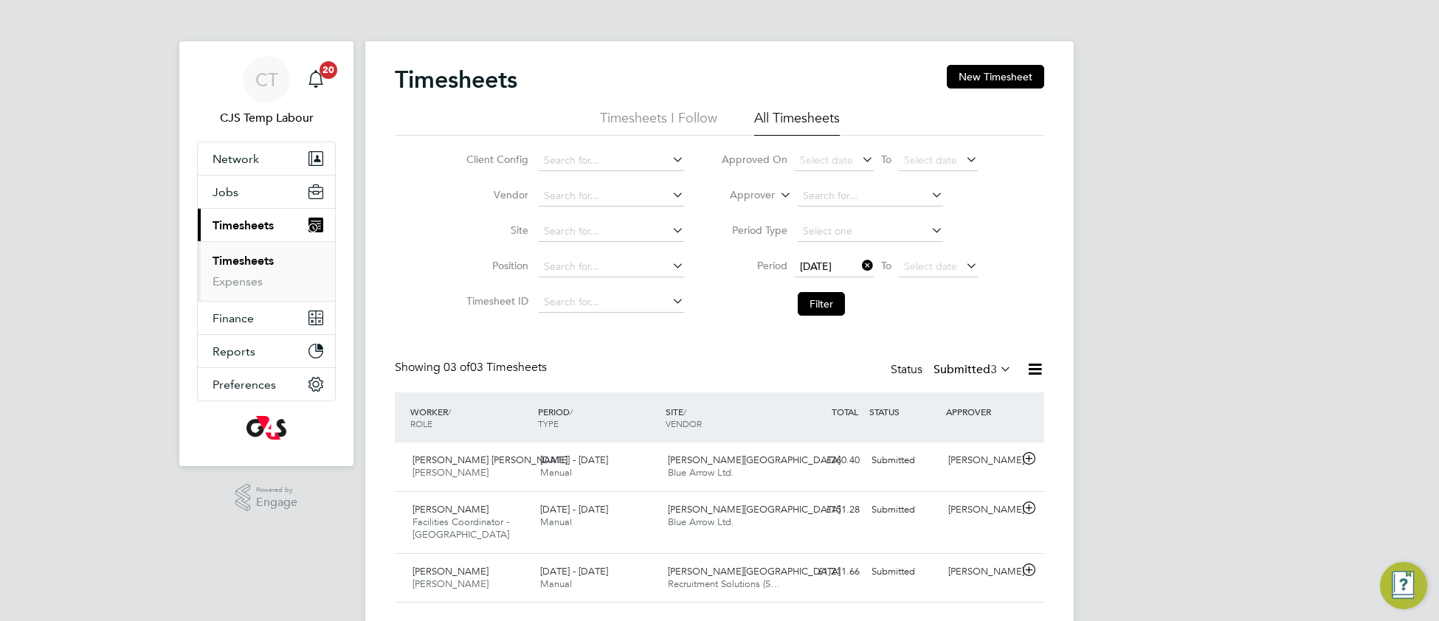
drag, startPoint x: 925, startPoint y: 267, endPoint x: 936, endPoint y: 279, distance: 16.2
click at [927, 268] on span "Select date" at bounding box center [930, 266] width 53 height 13
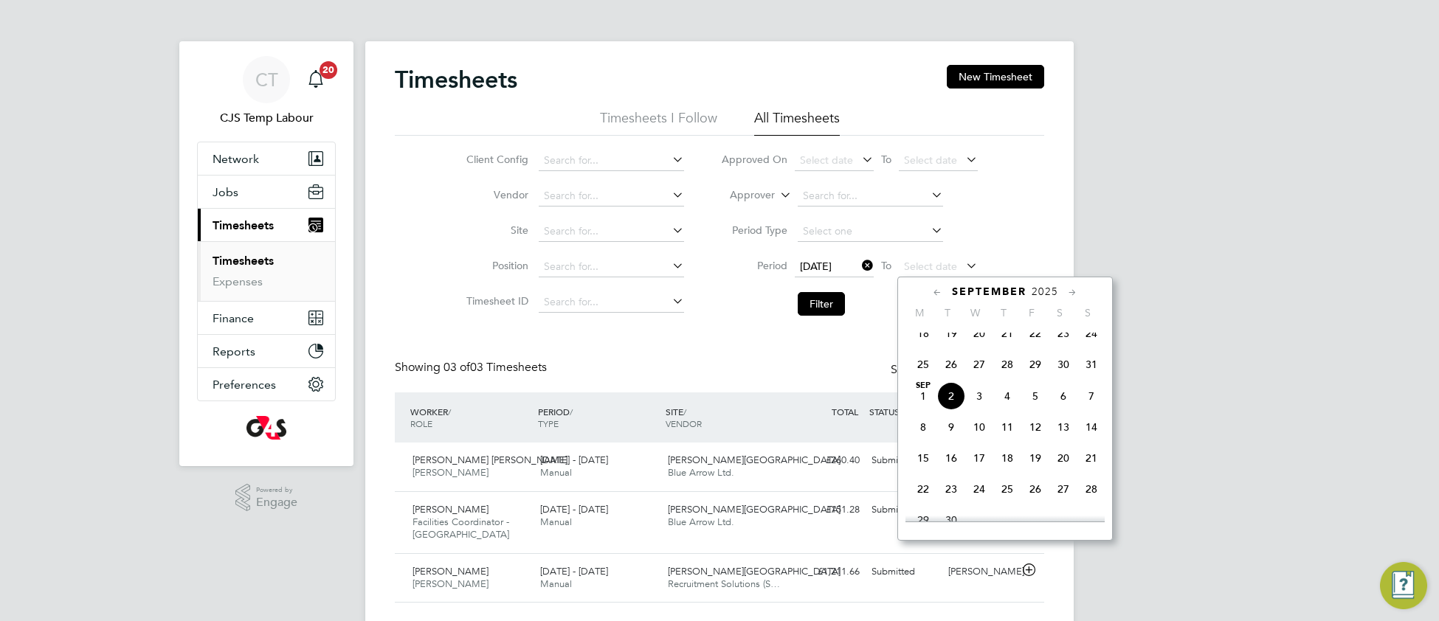
drag, startPoint x: 1092, startPoint y: 374, endPoint x: 980, endPoint y: 367, distance: 112.3
click at [1090, 374] on span "31" at bounding box center [1091, 364] width 28 height 28
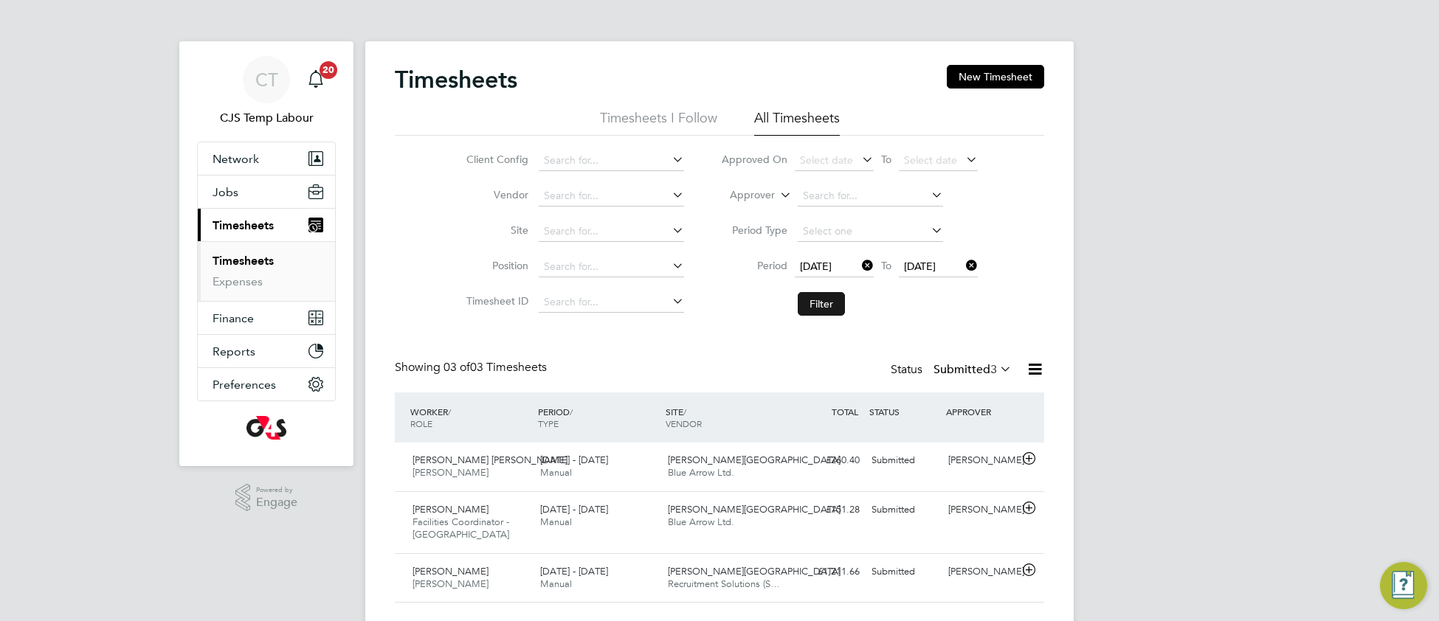
click at [825, 301] on button "Filter" at bounding box center [820, 304] width 47 height 24
click at [997, 371] on icon at bounding box center [997, 369] width 0 height 21
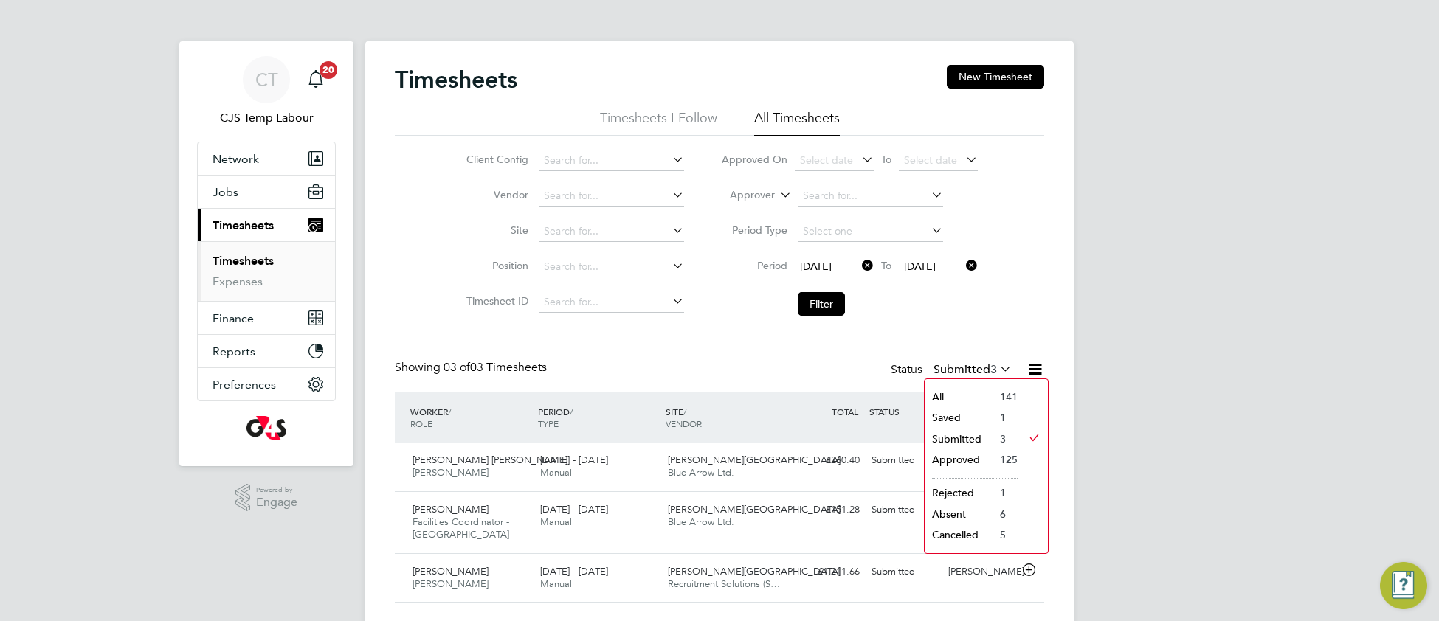
click at [966, 398] on li "All" at bounding box center [958, 397] width 68 height 21
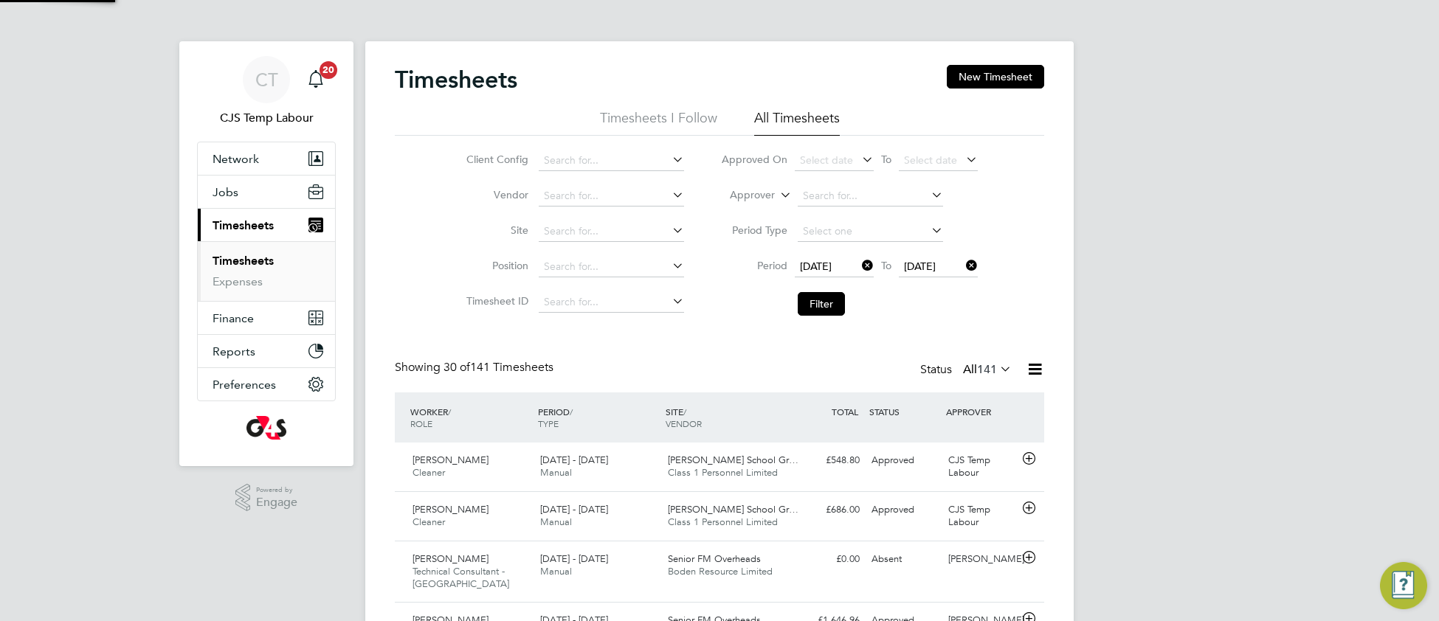
scroll to position [50, 127]
click at [628, 152] on input at bounding box center [611, 160] width 145 height 21
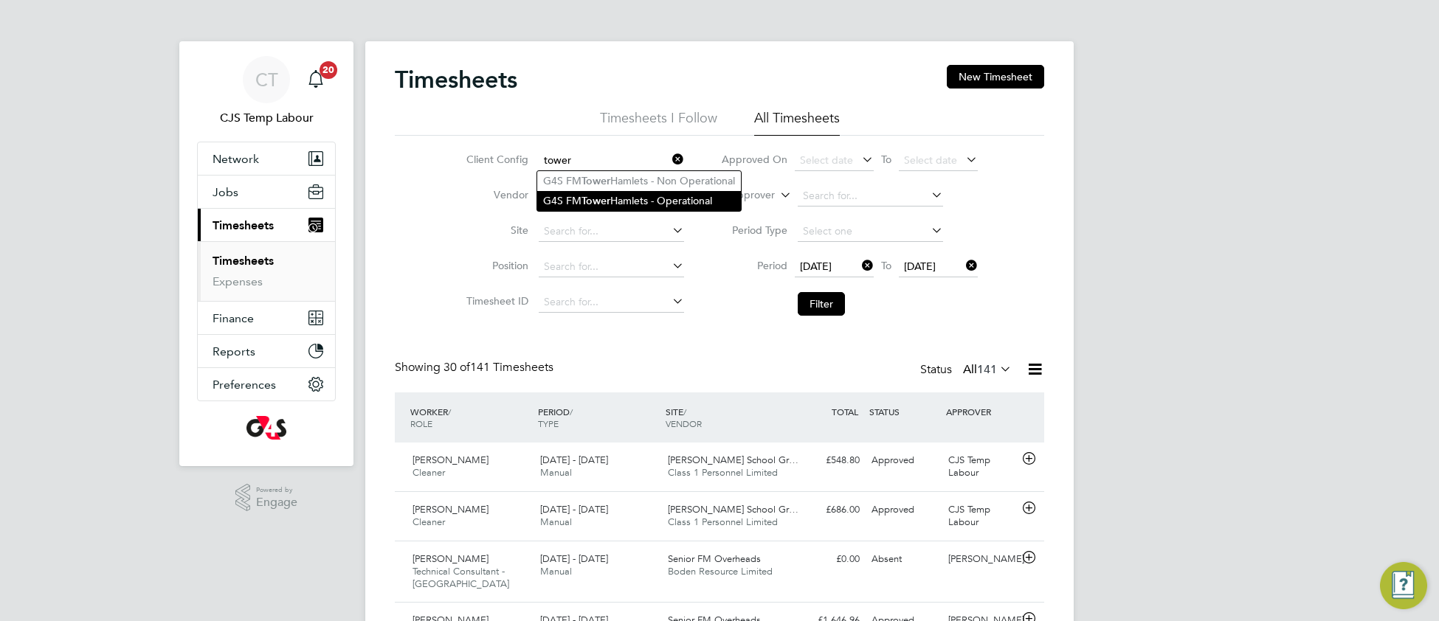
click at [642, 197] on li "G4S FM Tower Hamlets - Operational" at bounding box center [639, 201] width 204 height 20
type input "G4S FM Tower Hamlets - Operational"
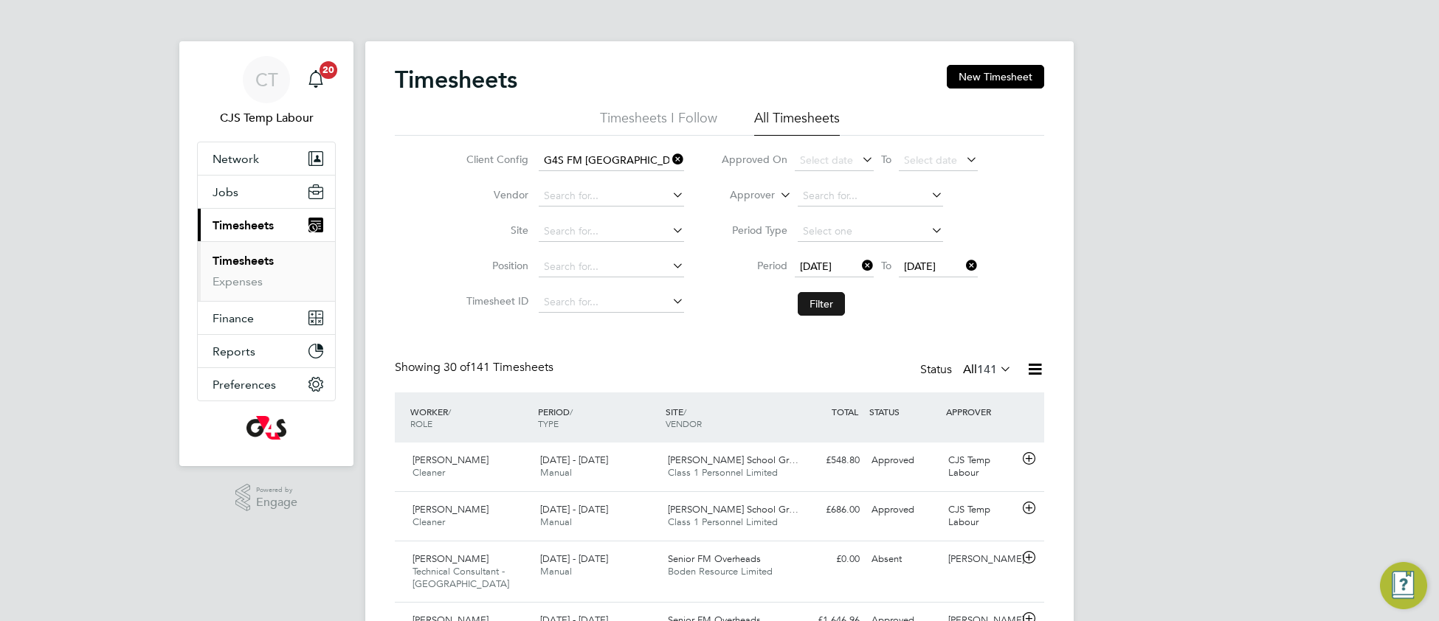
click at [820, 315] on button "Filter" at bounding box center [820, 304] width 47 height 24
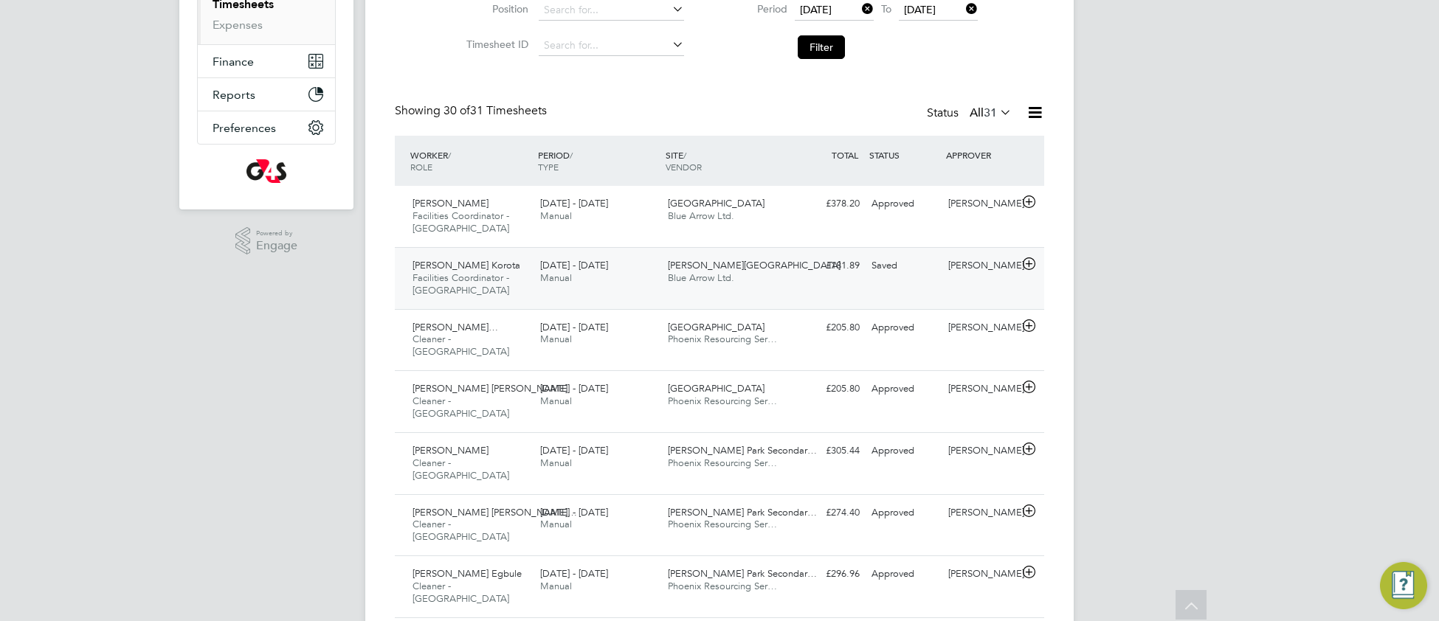
click at [699, 288] on div "Olga Primary School Blue Arrow Ltd." at bounding box center [726, 272] width 128 height 37
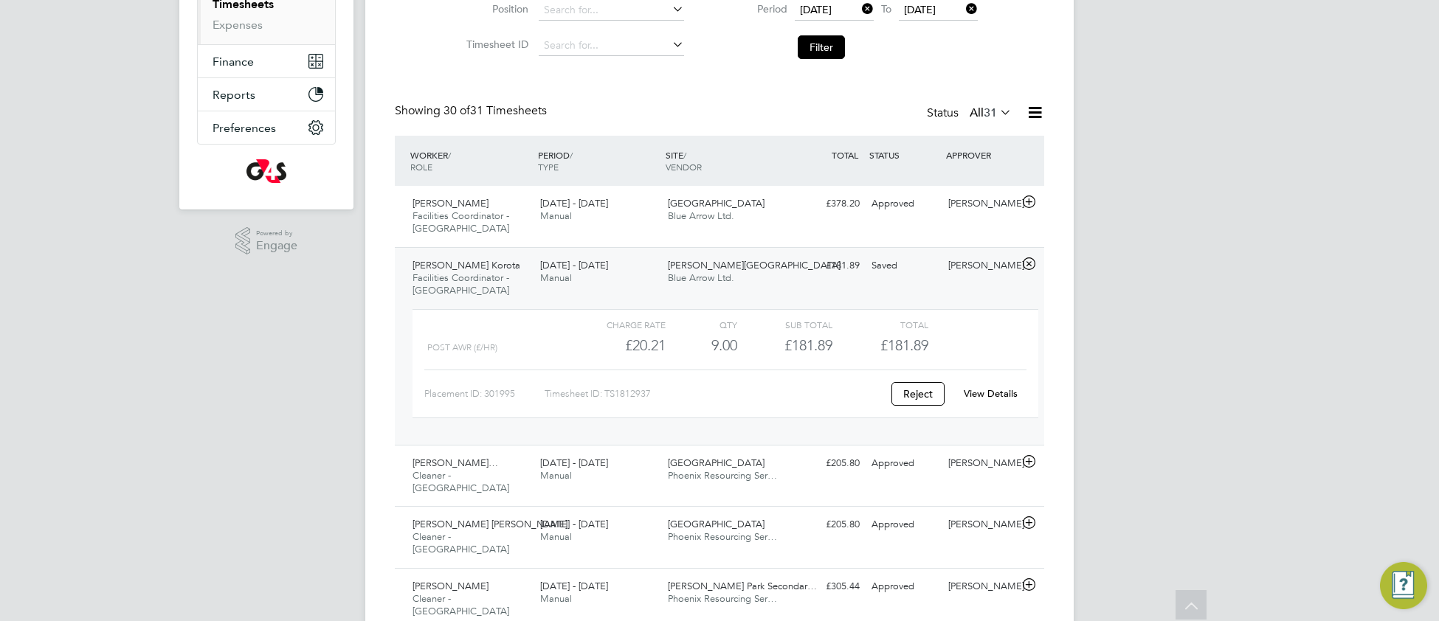
click at [975, 393] on link "View Details" at bounding box center [990, 393] width 54 height 13
click at [990, 398] on link "View Details" at bounding box center [990, 393] width 54 height 13
click at [999, 398] on link "View Details" at bounding box center [990, 393] width 54 height 13
click at [1002, 392] on link "View Details" at bounding box center [990, 393] width 54 height 13
drag, startPoint x: 827, startPoint y: 53, endPoint x: 918, endPoint y: 258, distance: 224.6
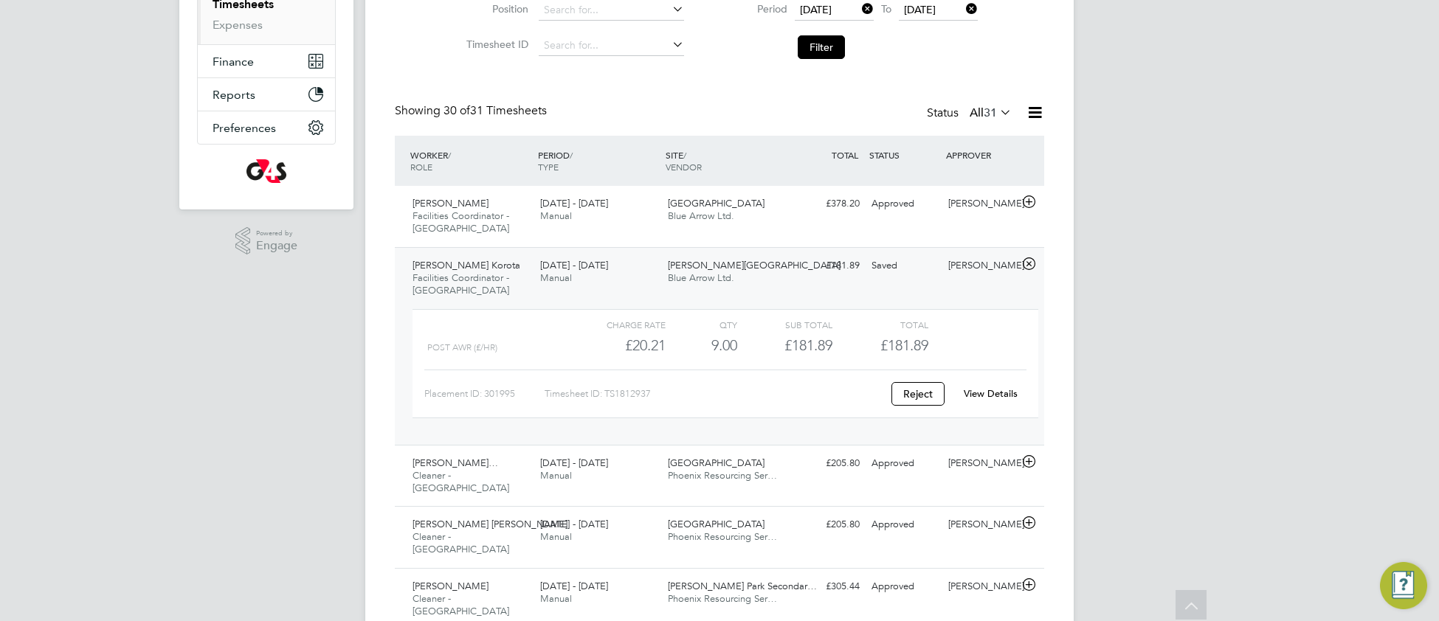
click at [828, 53] on button "Filter" at bounding box center [820, 47] width 47 height 24
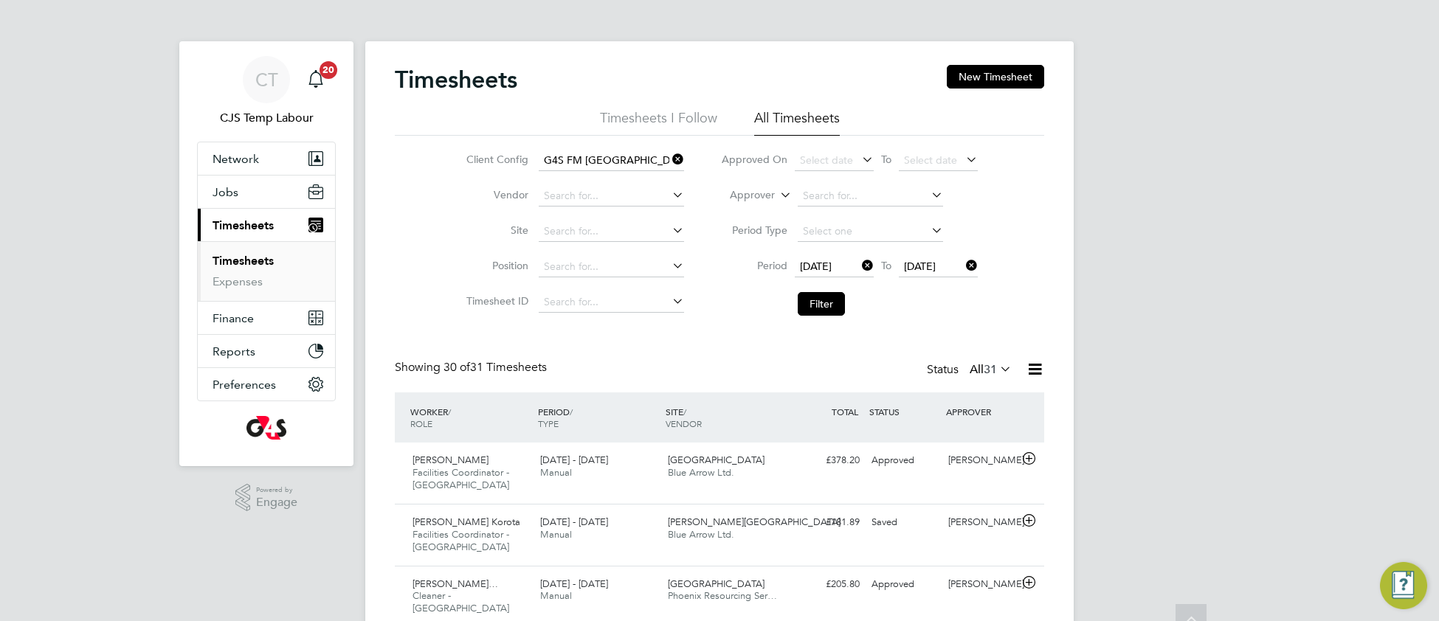
scroll to position [7, 7]
click at [997, 370] on icon at bounding box center [997, 369] width 0 height 21
click at [989, 419] on li "Saved" at bounding box center [982, 417] width 68 height 21
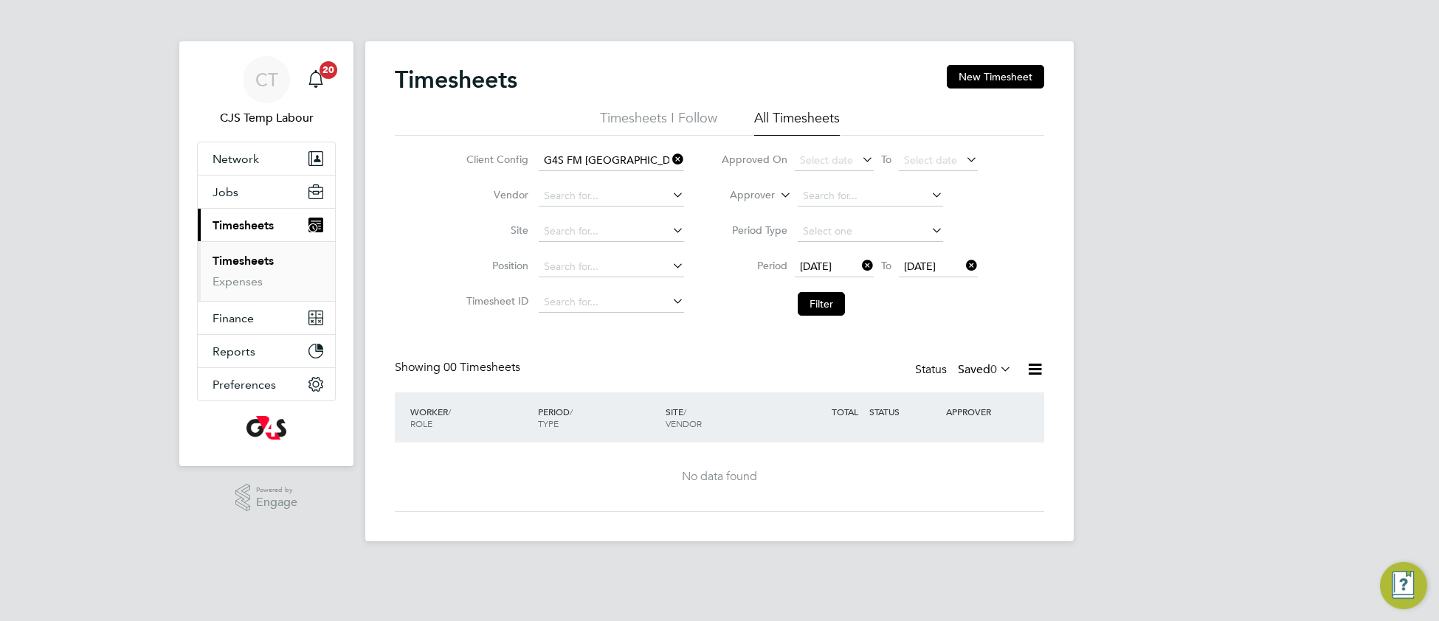
click at [997, 369] on icon at bounding box center [997, 369] width 0 height 21
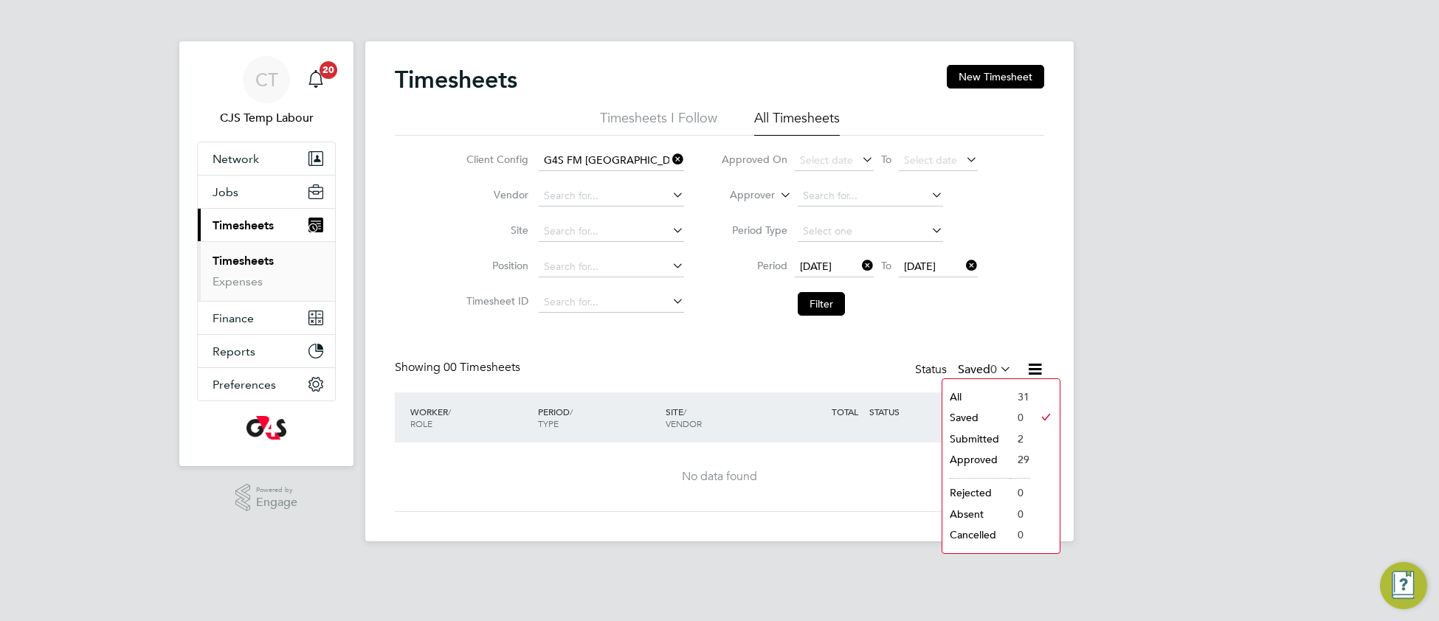
click at [995, 440] on li "Submitted" at bounding box center [976, 439] width 68 height 21
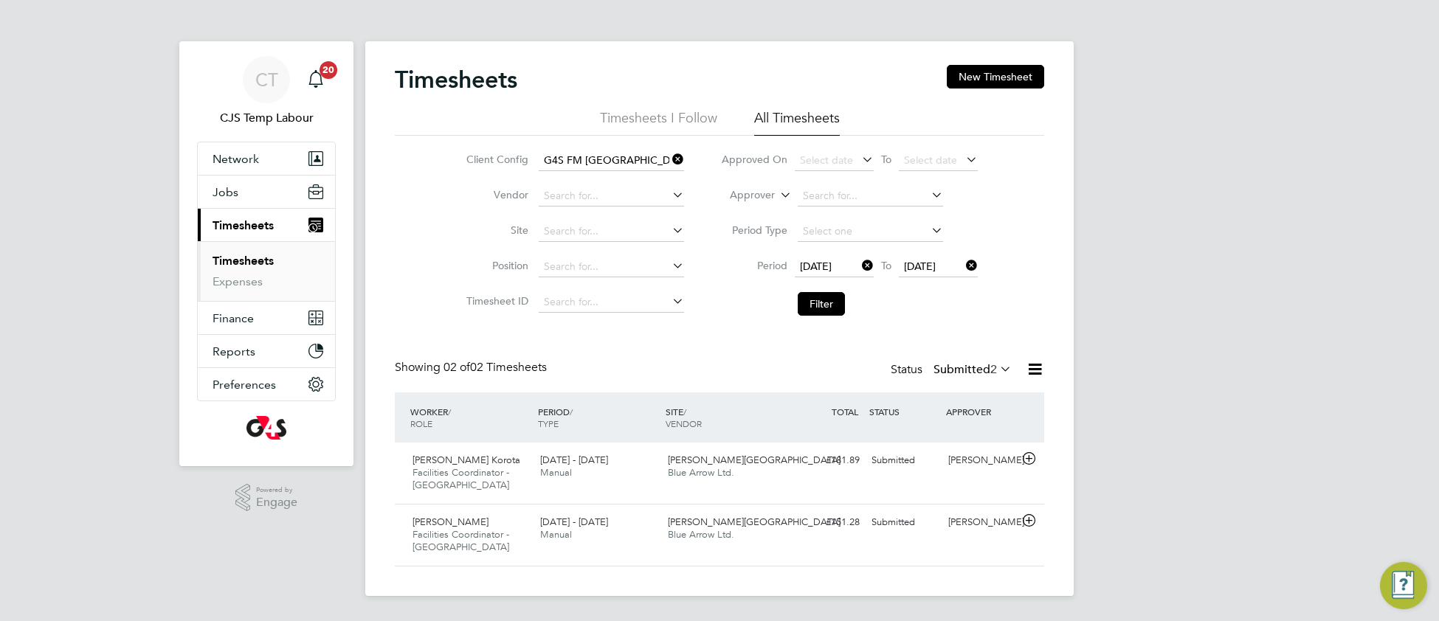
click at [669, 160] on icon at bounding box center [669, 159] width 0 height 21
drag, startPoint x: 822, startPoint y: 308, endPoint x: 776, endPoint y: 370, distance: 77.0
click at [822, 309] on button "Filter" at bounding box center [820, 304] width 47 height 24
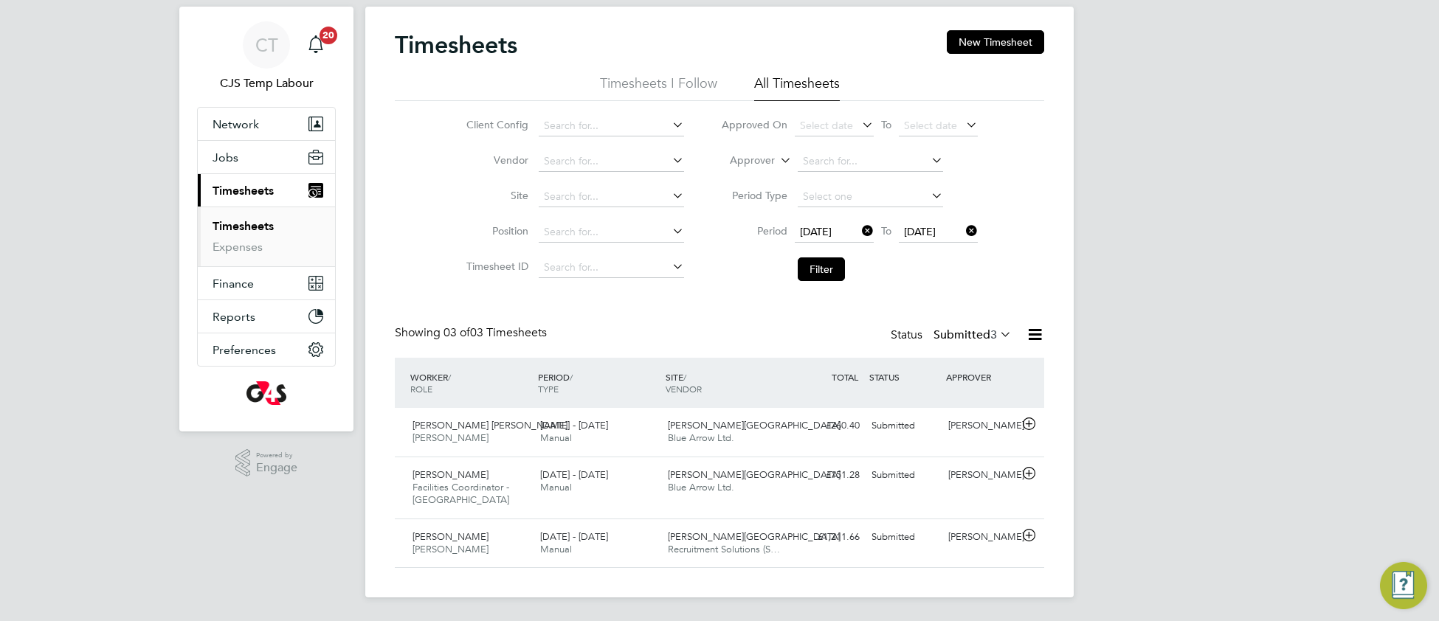
click at [997, 339] on icon at bounding box center [997, 334] width 0 height 21
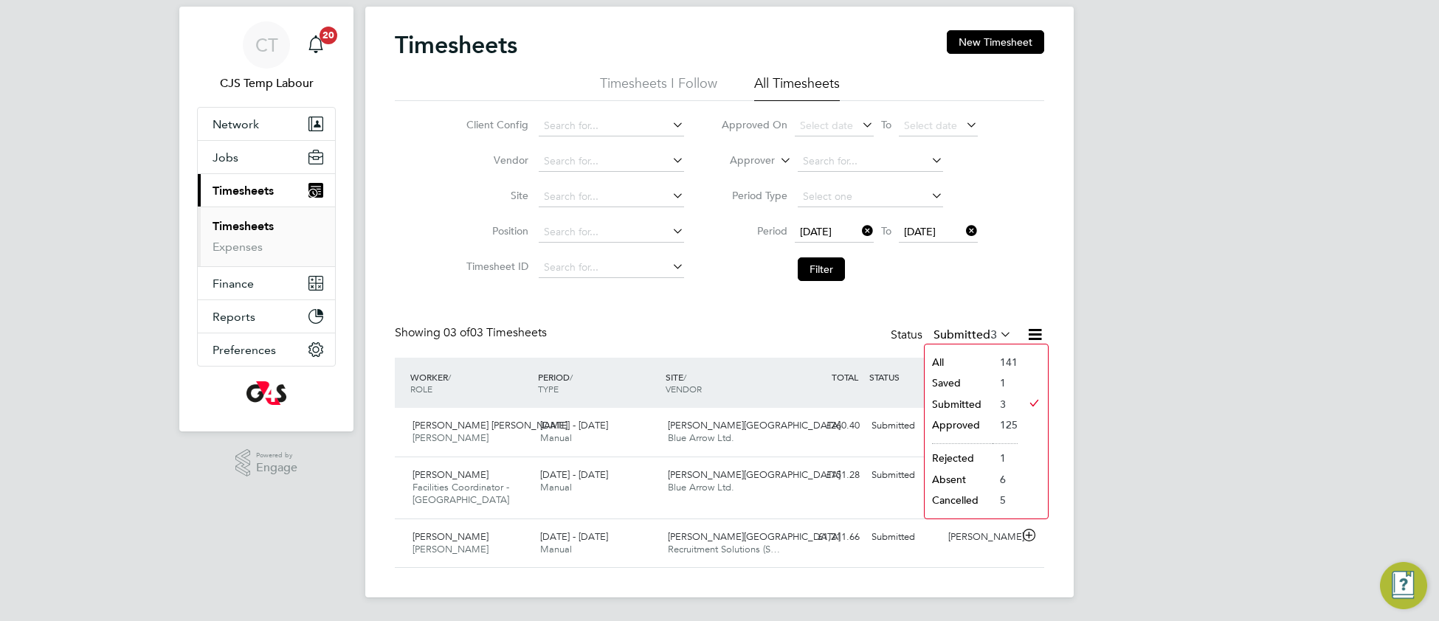
click at [978, 385] on li "Saved" at bounding box center [958, 383] width 68 height 21
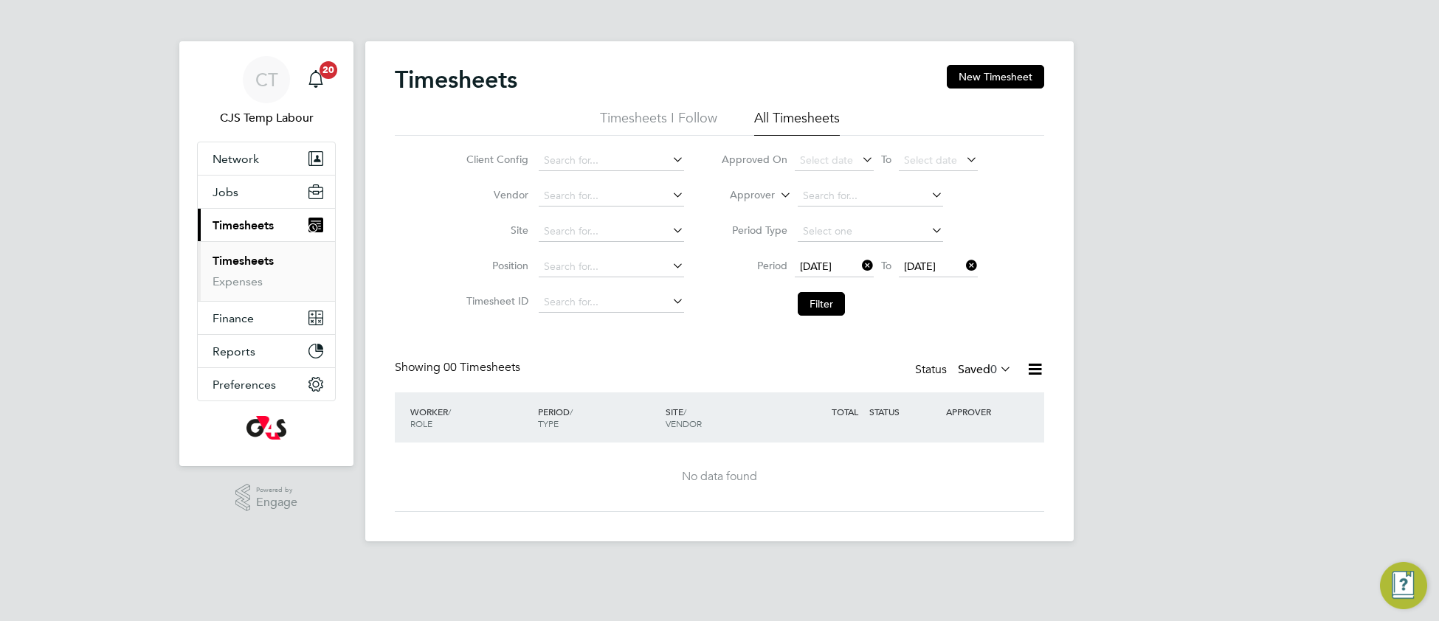
click at [997, 370] on icon at bounding box center [997, 369] width 0 height 21
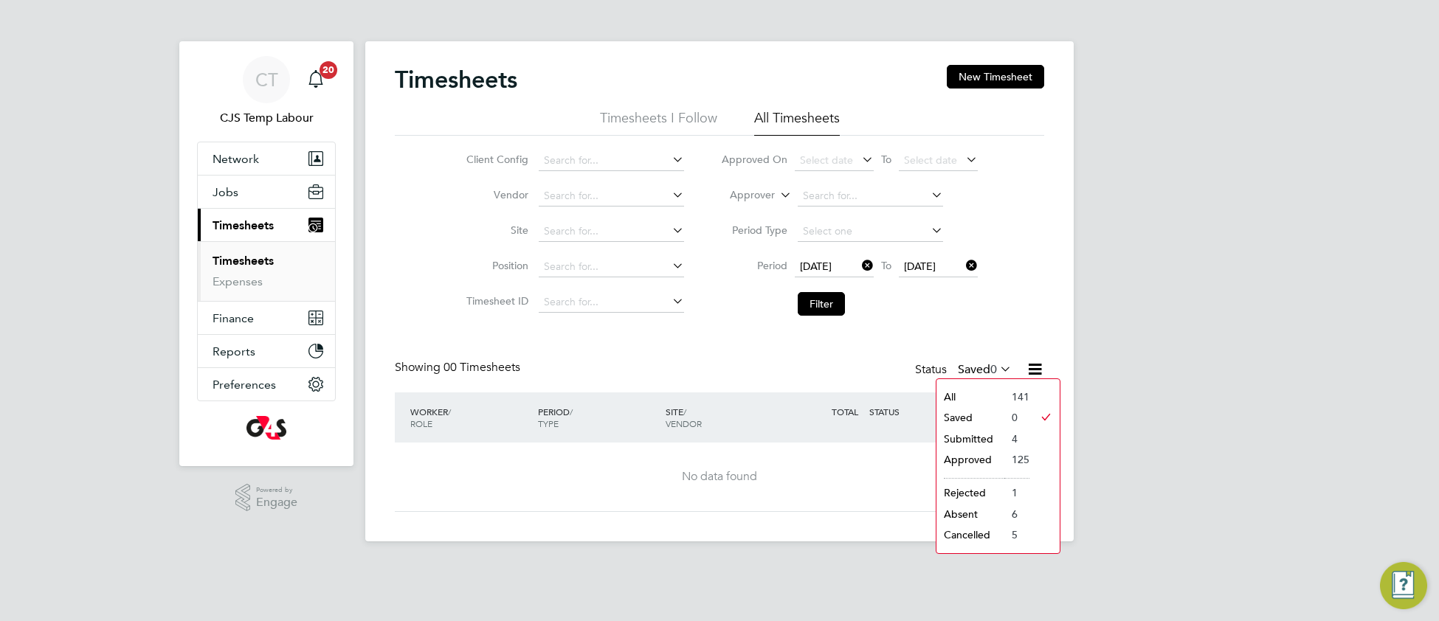
click at [972, 442] on li "Submitted" at bounding box center [970, 439] width 68 height 21
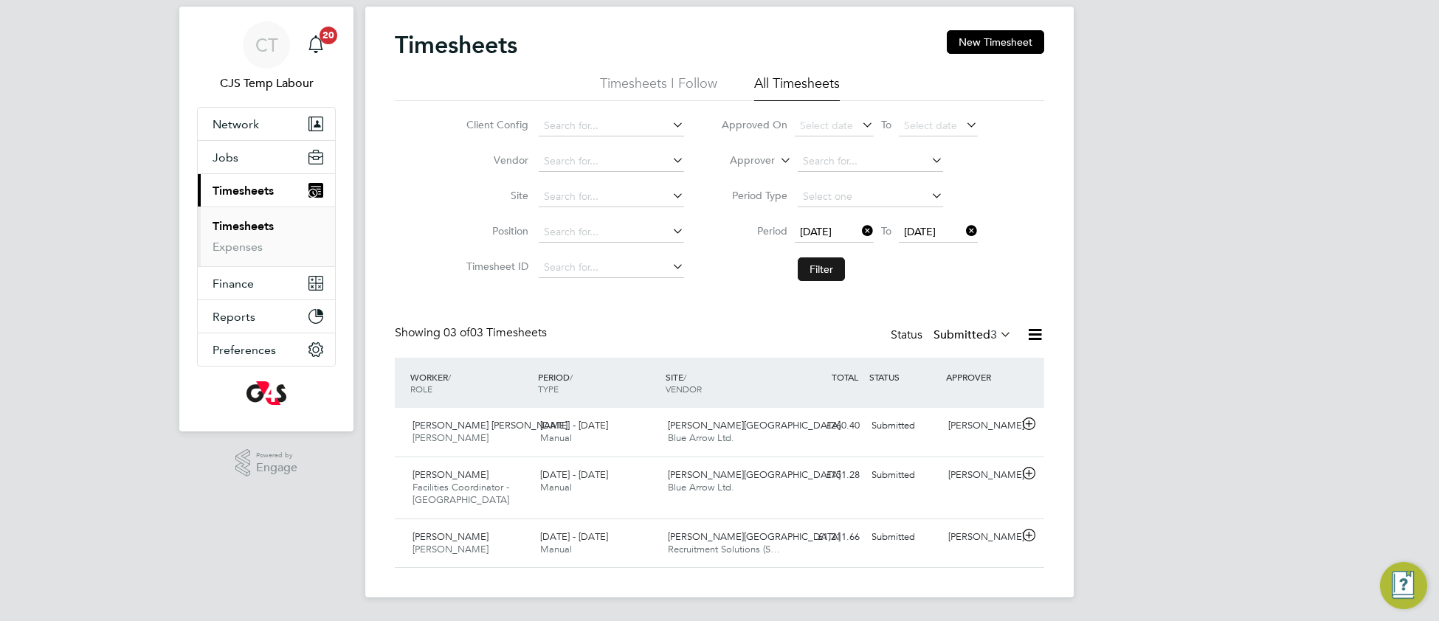
click at [817, 271] on button "Filter" at bounding box center [820, 269] width 47 height 24
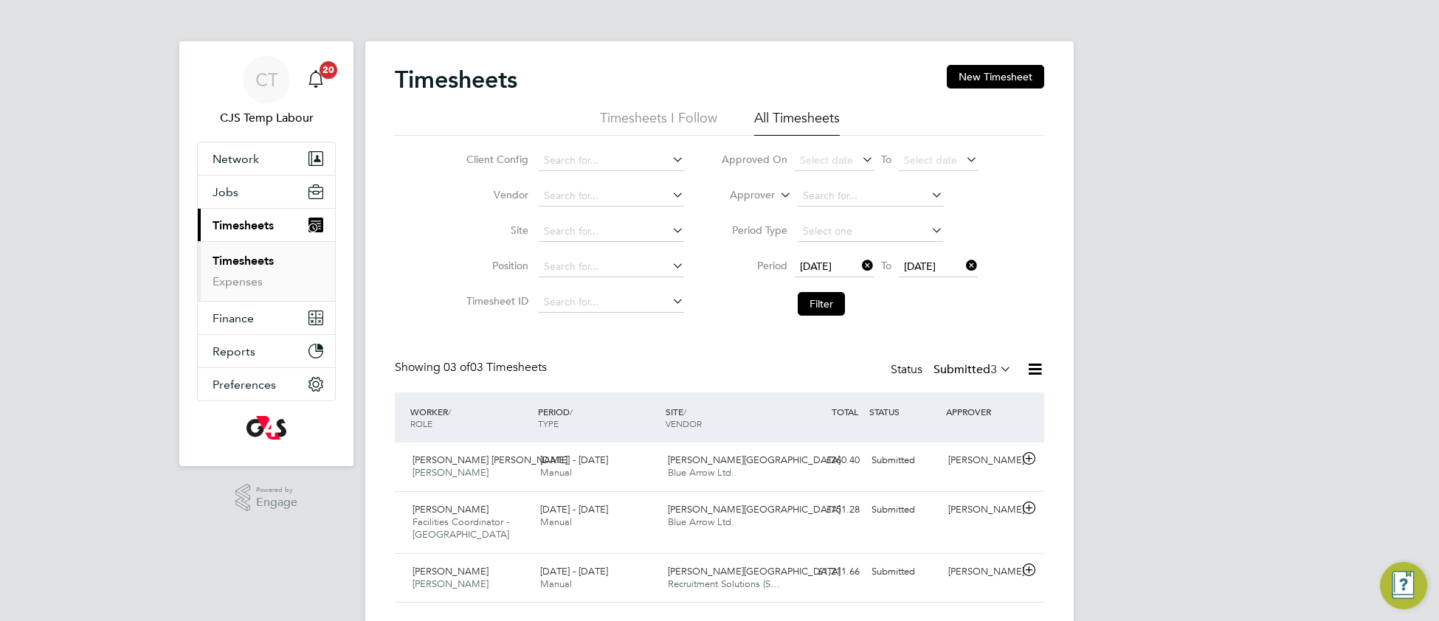
click at [997, 370] on icon at bounding box center [997, 369] width 0 height 21
click at [651, 364] on div "Showing 03 of 03 Timesheets Status Submitted 3" at bounding box center [719, 376] width 649 height 32
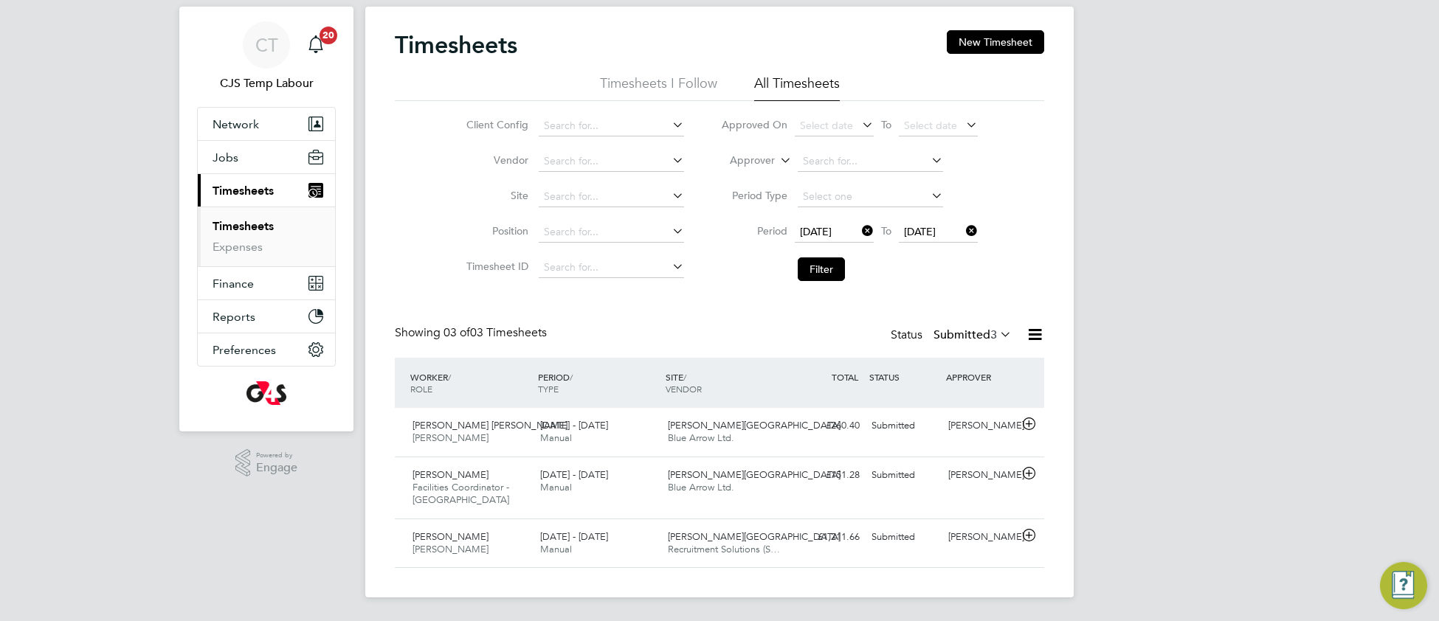
click at [827, 269] on button "Filter" at bounding box center [820, 269] width 47 height 24
click at [675, 481] on span "Bonner Primary School" at bounding box center [754, 474] width 173 height 13
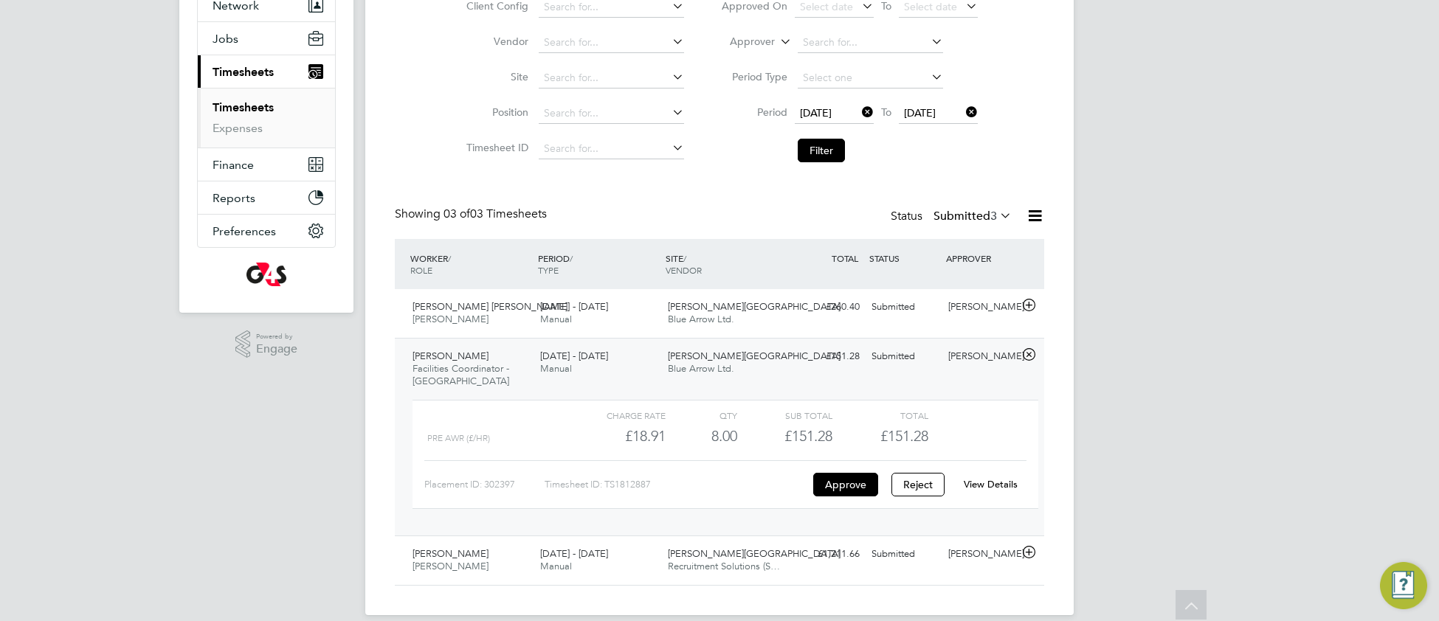
click at [998, 483] on link "View Details" at bounding box center [990, 484] width 54 height 13
click at [832, 150] on button "Filter" at bounding box center [820, 151] width 47 height 24
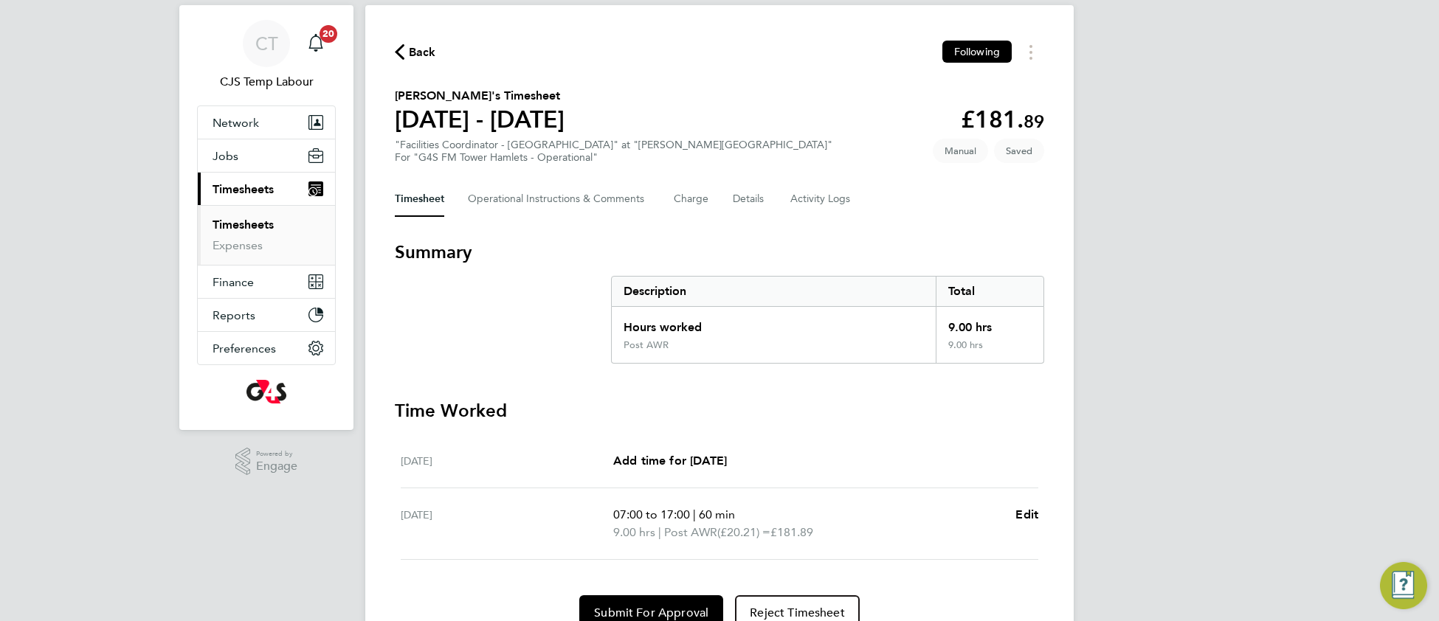
scroll to position [103, 0]
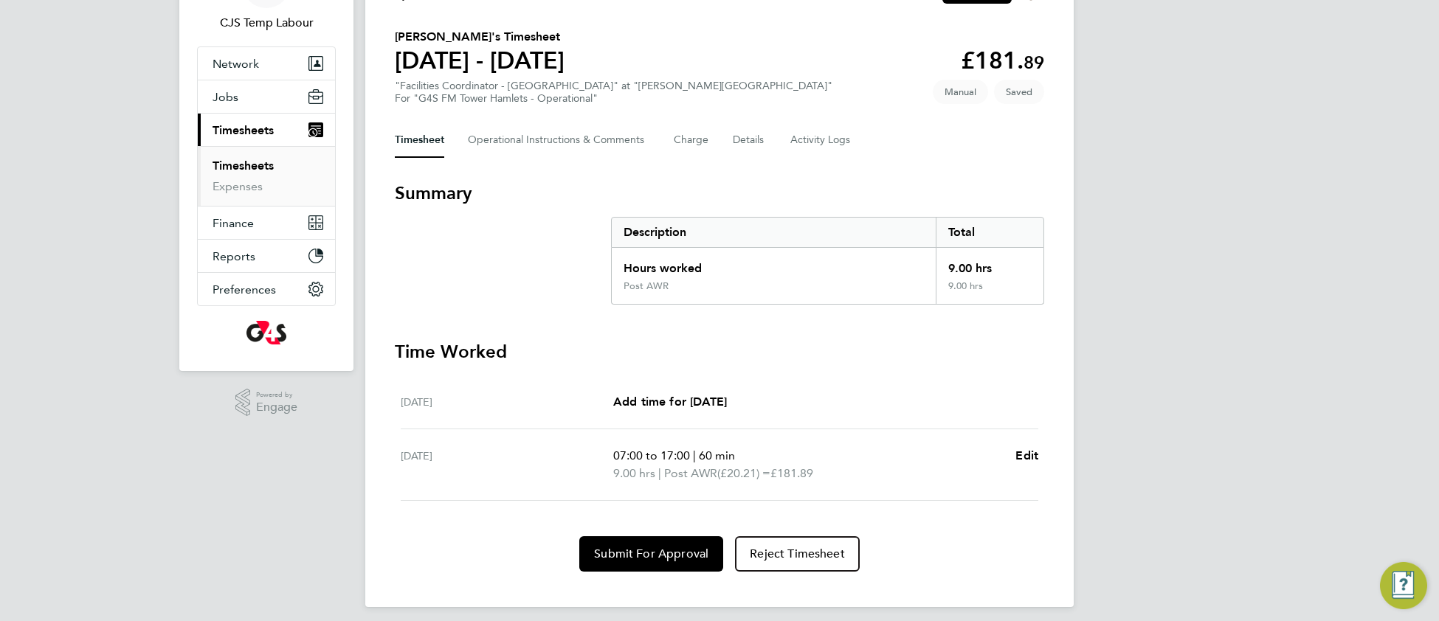
scroll to position [63, 0]
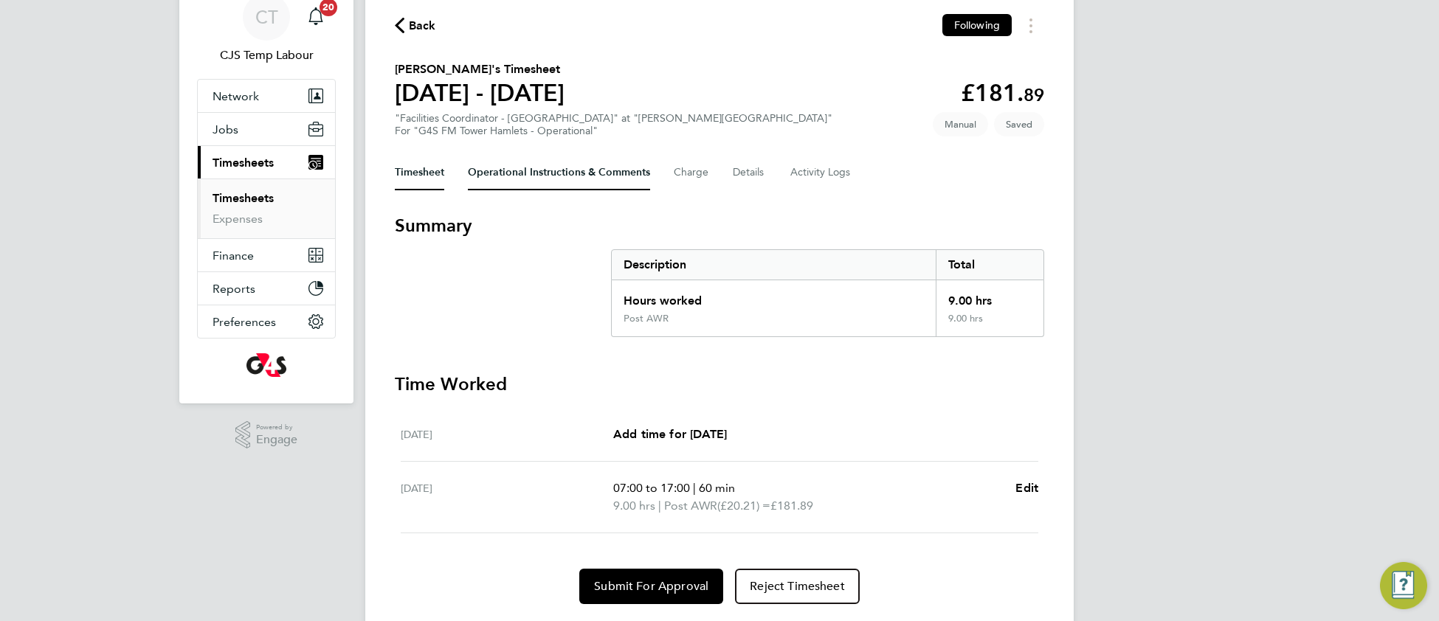
click at [507, 161] on Comments-tab "Operational Instructions & Comments" at bounding box center [559, 172] width 182 height 35
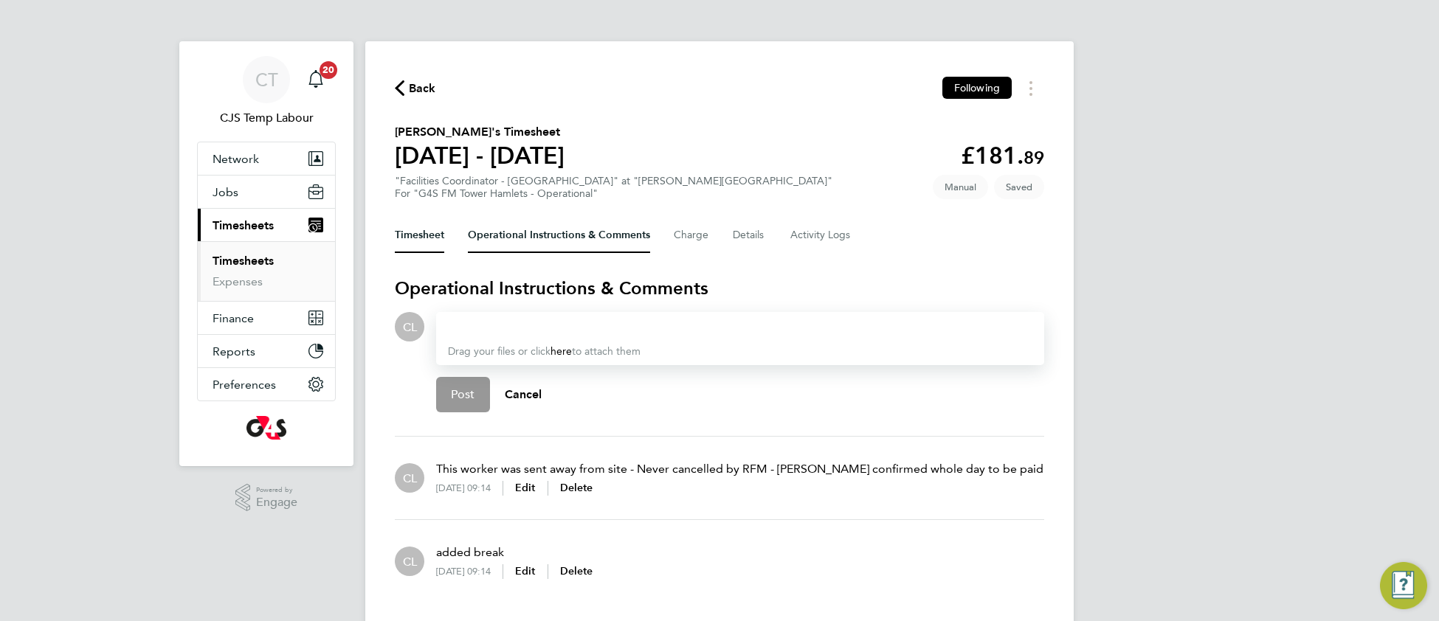
click at [417, 226] on button "Timesheet" at bounding box center [419, 235] width 49 height 35
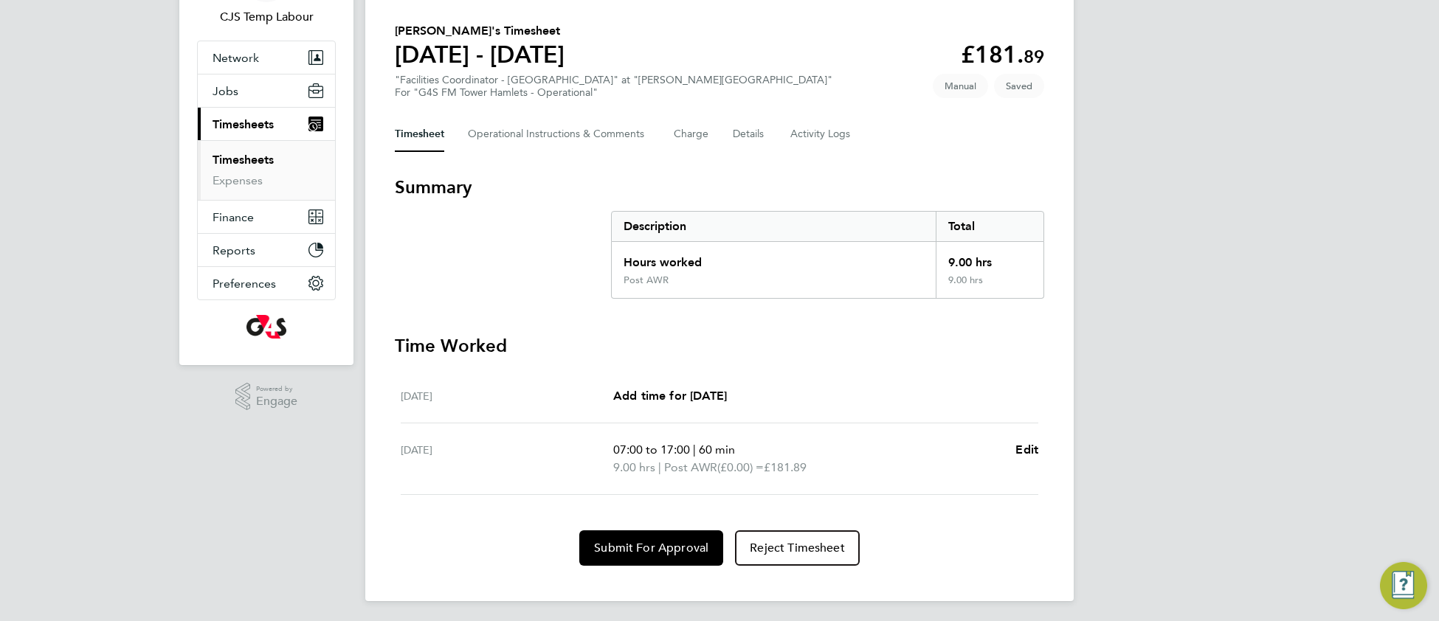
scroll to position [103, 0]
drag, startPoint x: 664, startPoint y: 548, endPoint x: 612, endPoint y: 487, distance: 80.1
click at [663, 547] on span "Submit For Approval" at bounding box center [651, 546] width 114 height 15
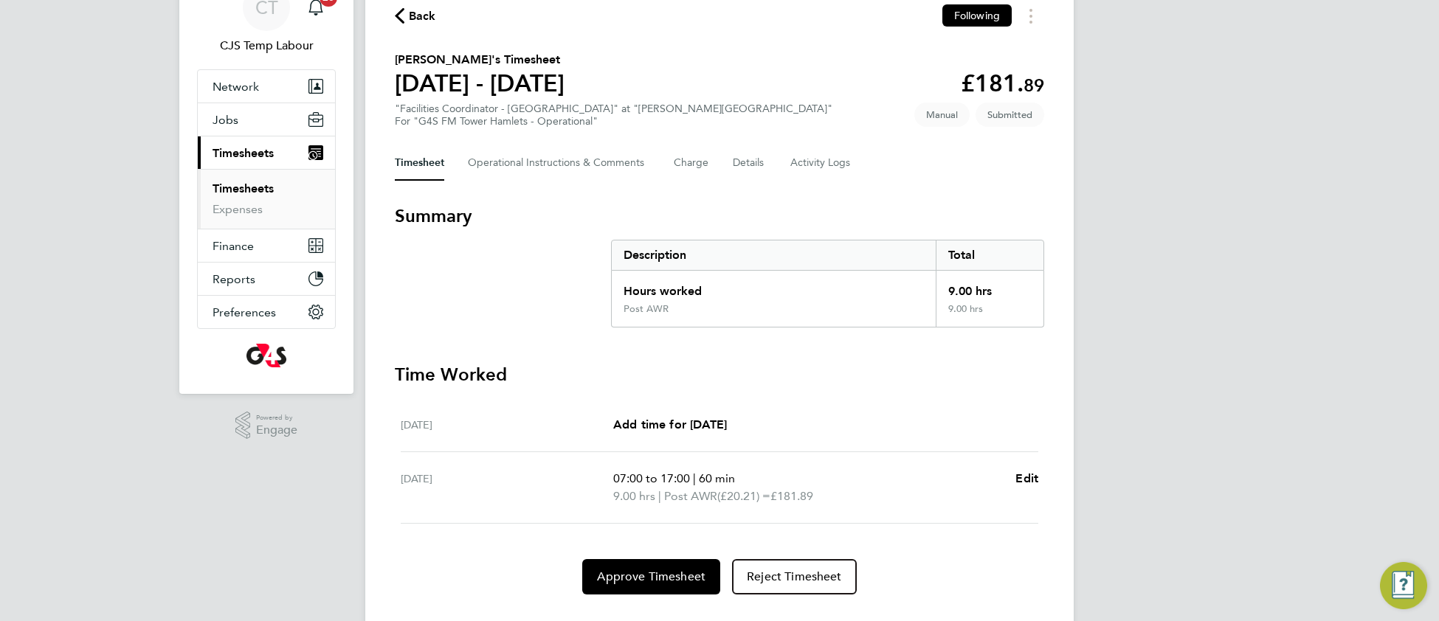
scroll to position [89, 0]
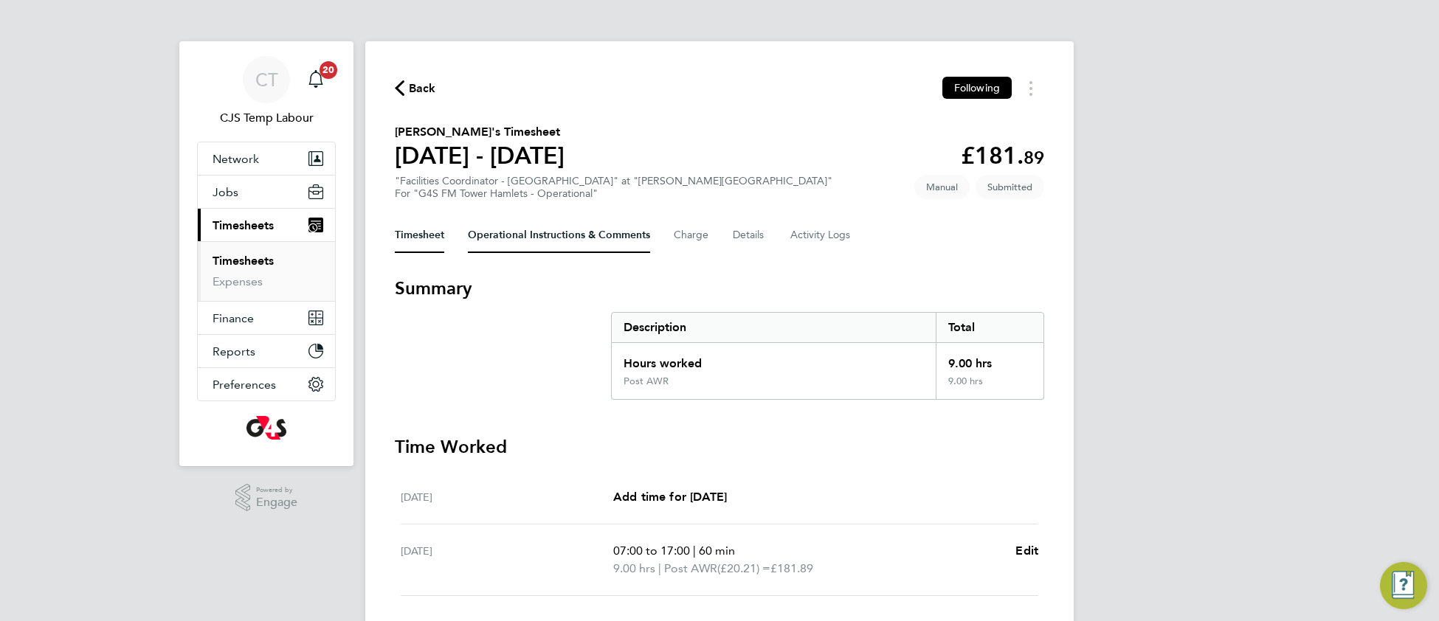
click at [499, 243] on Comments-tab "Operational Instructions & Comments" at bounding box center [559, 235] width 182 height 35
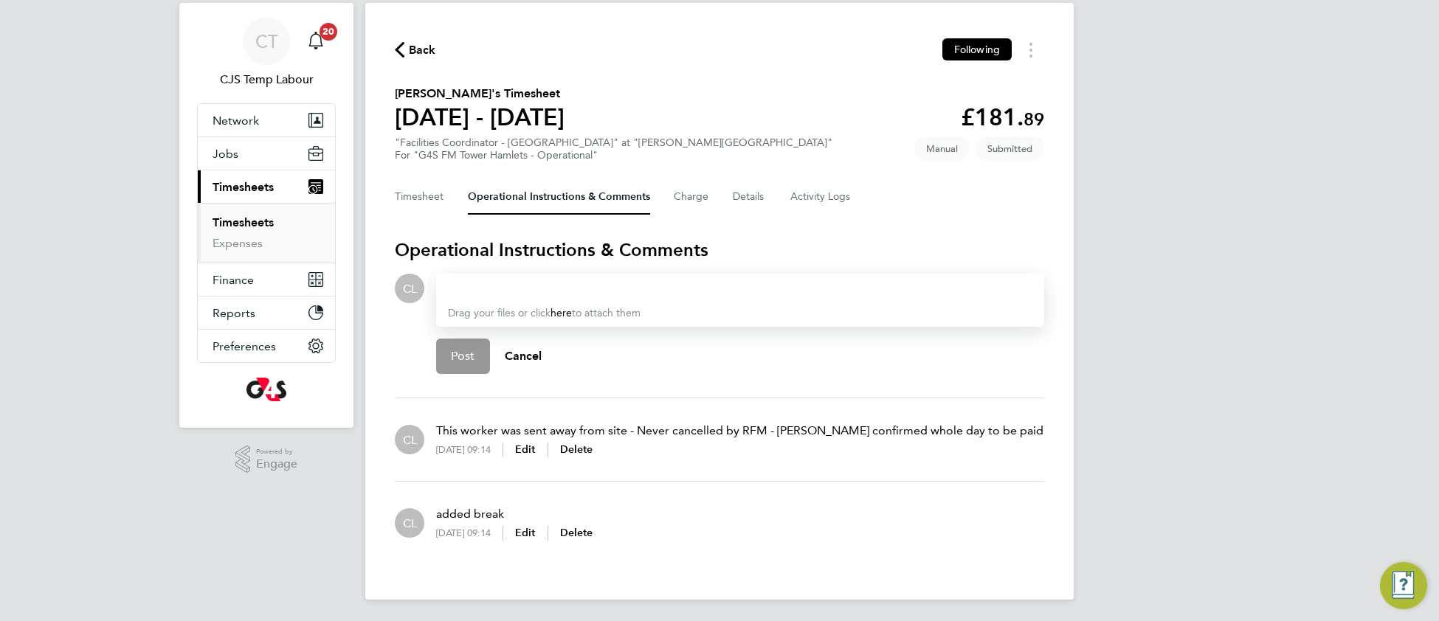
scroll to position [40, 0]
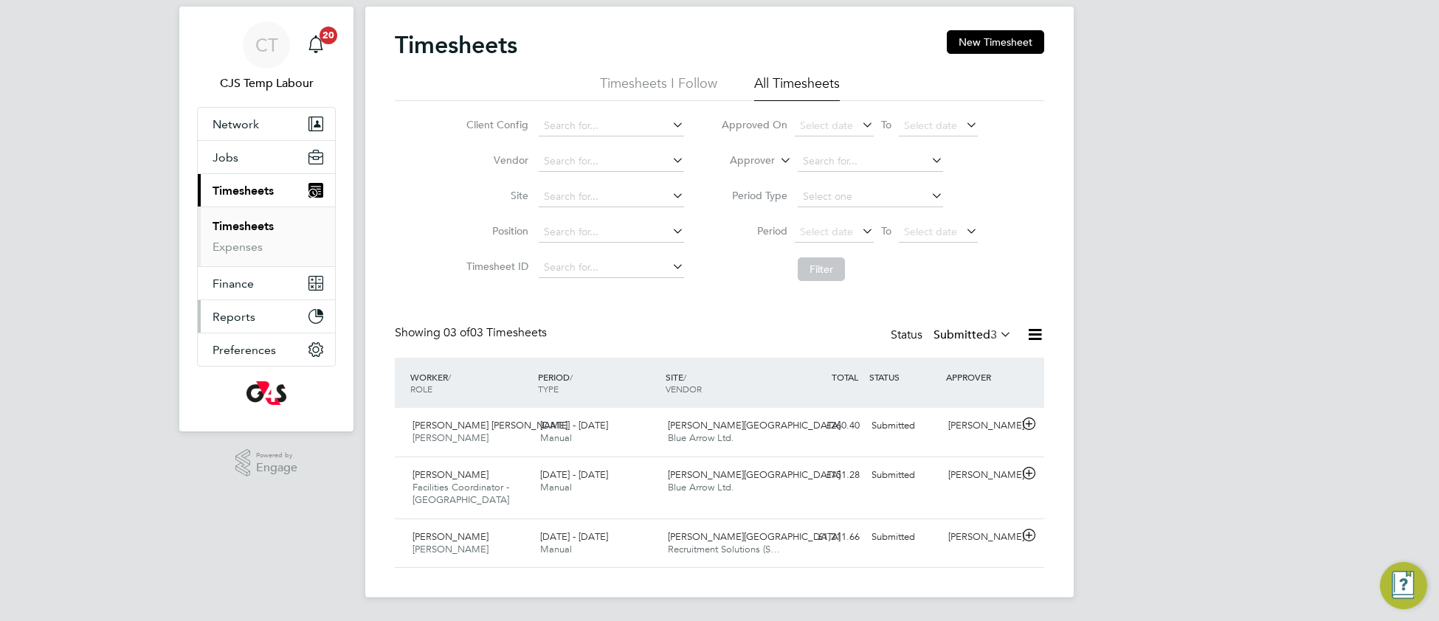
scroll to position [35, 0]
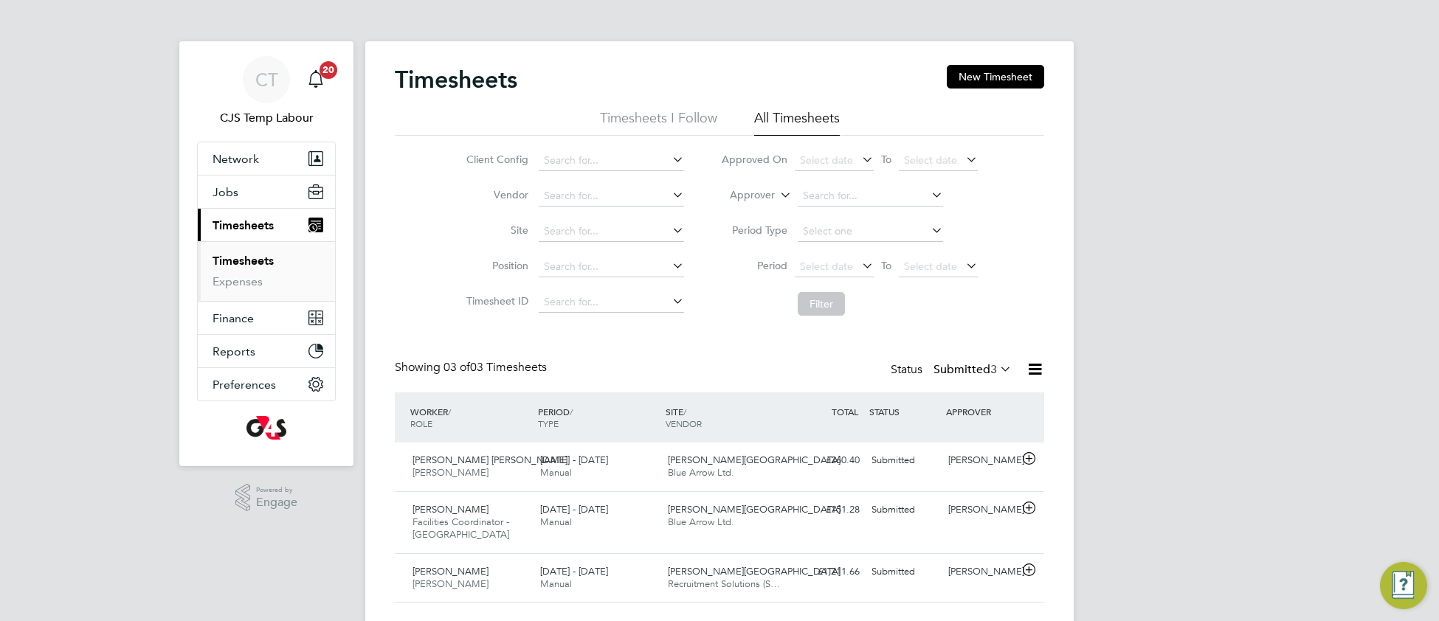
click at [242, 264] on link "Timesheets" at bounding box center [242, 261] width 61 height 14
click at [233, 198] on span "Jobs" at bounding box center [225, 192] width 26 height 14
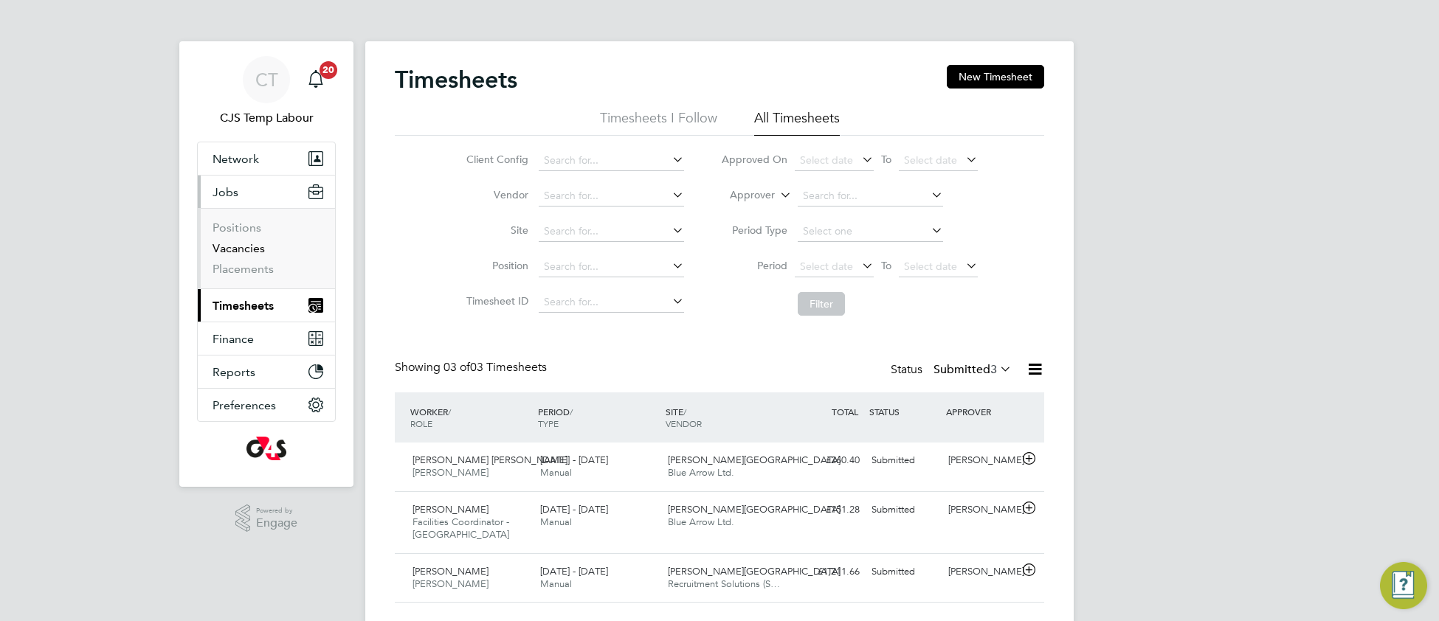
click at [238, 251] on link "Vacancies" at bounding box center [238, 248] width 52 height 14
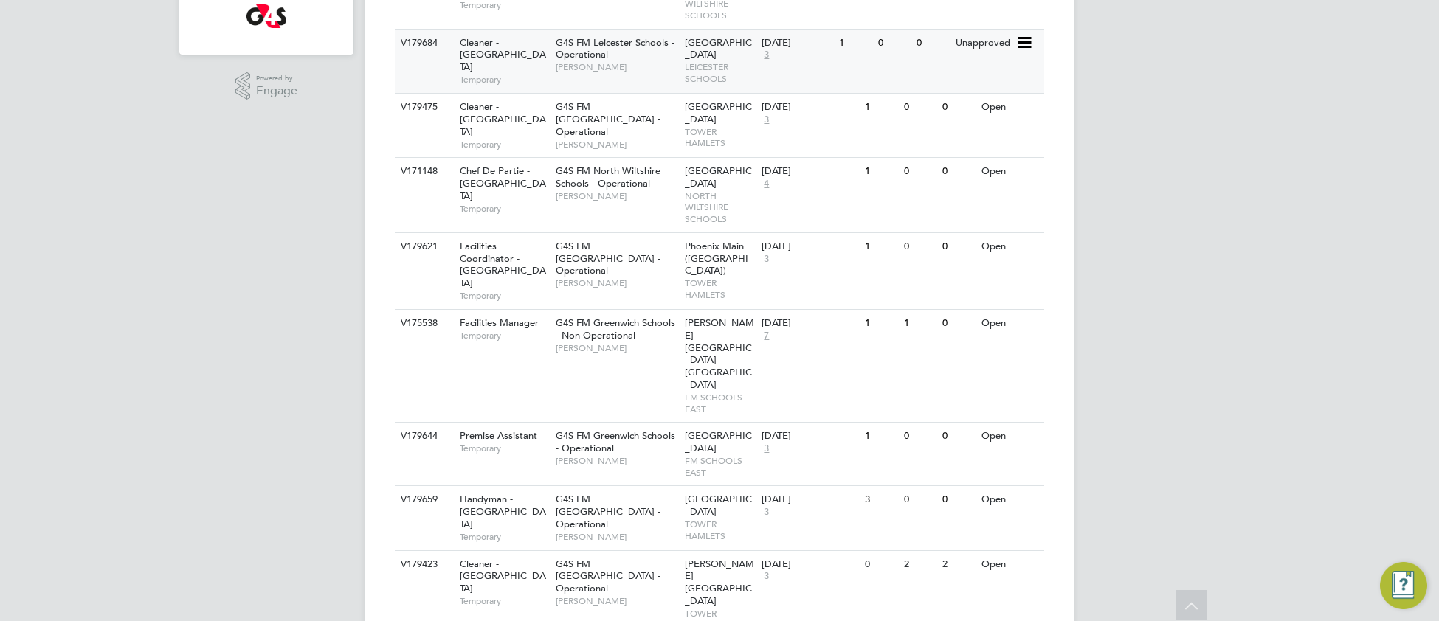
scroll to position [451, 0]
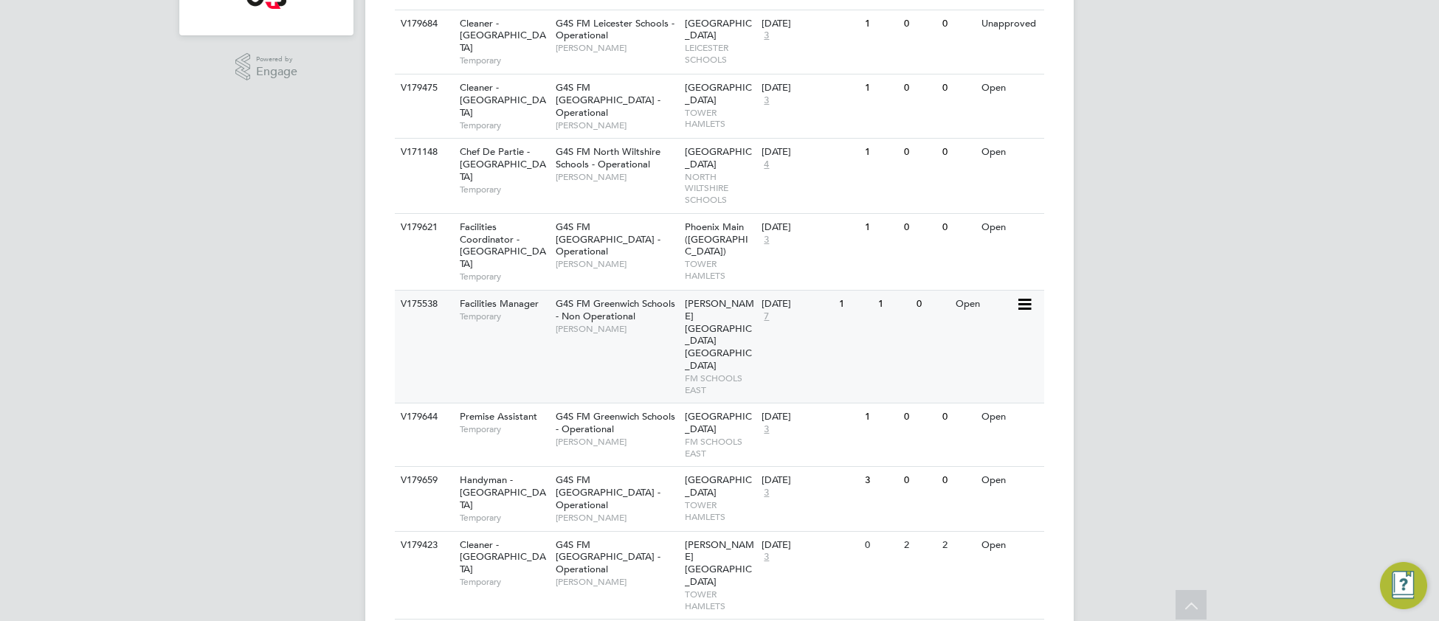
click at [627, 342] on div "G4S FM Greenwich Schools - Non Operational Monique Maussant" at bounding box center [616, 316] width 129 height 51
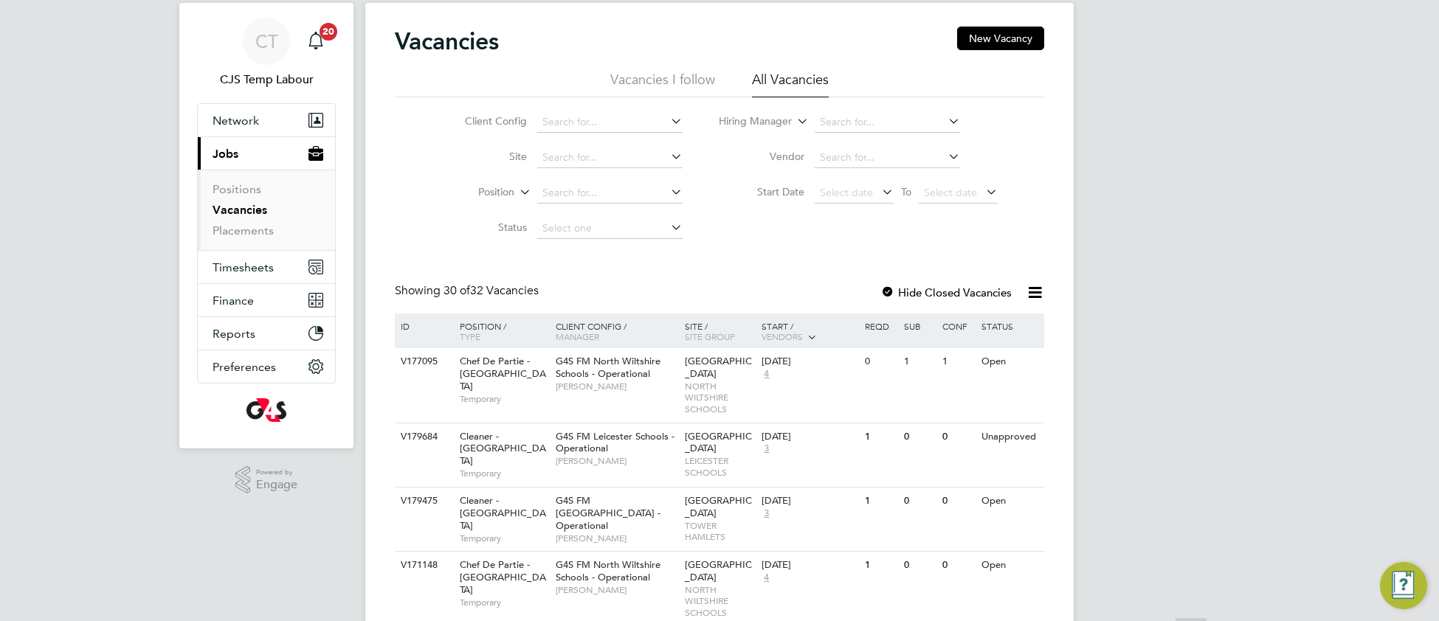
scroll to position [0, 0]
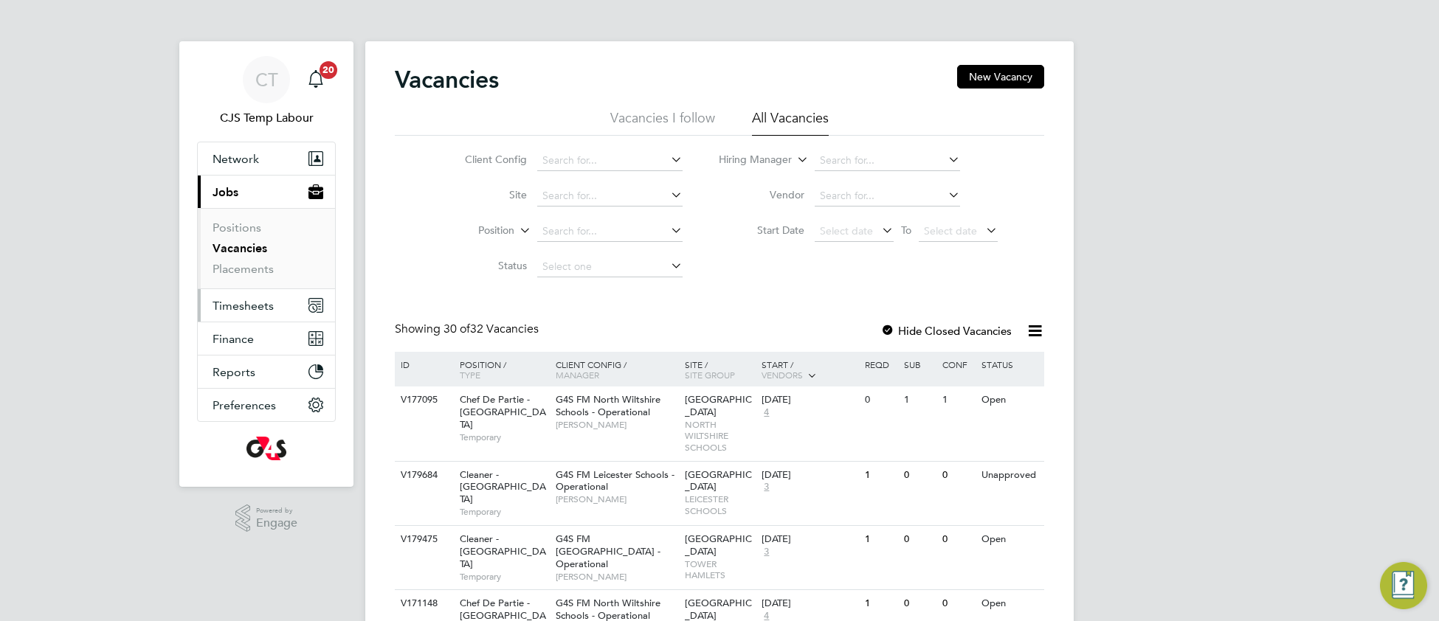
click at [259, 302] on span "Timesheets" at bounding box center [242, 306] width 61 height 14
click at [256, 311] on span "Timesheets" at bounding box center [242, 306] width 61 height 14
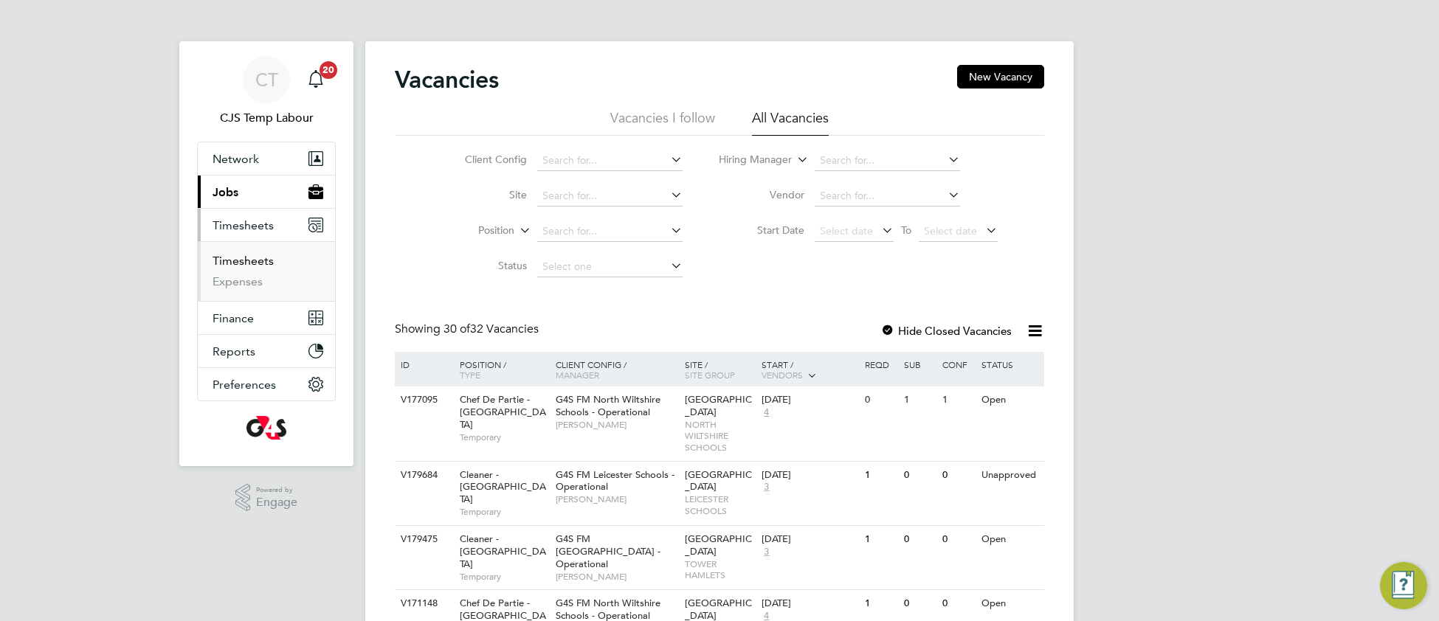
click at [251, 267] on link "Timesheets" at bounding box center [242, 261] width 61 height 14
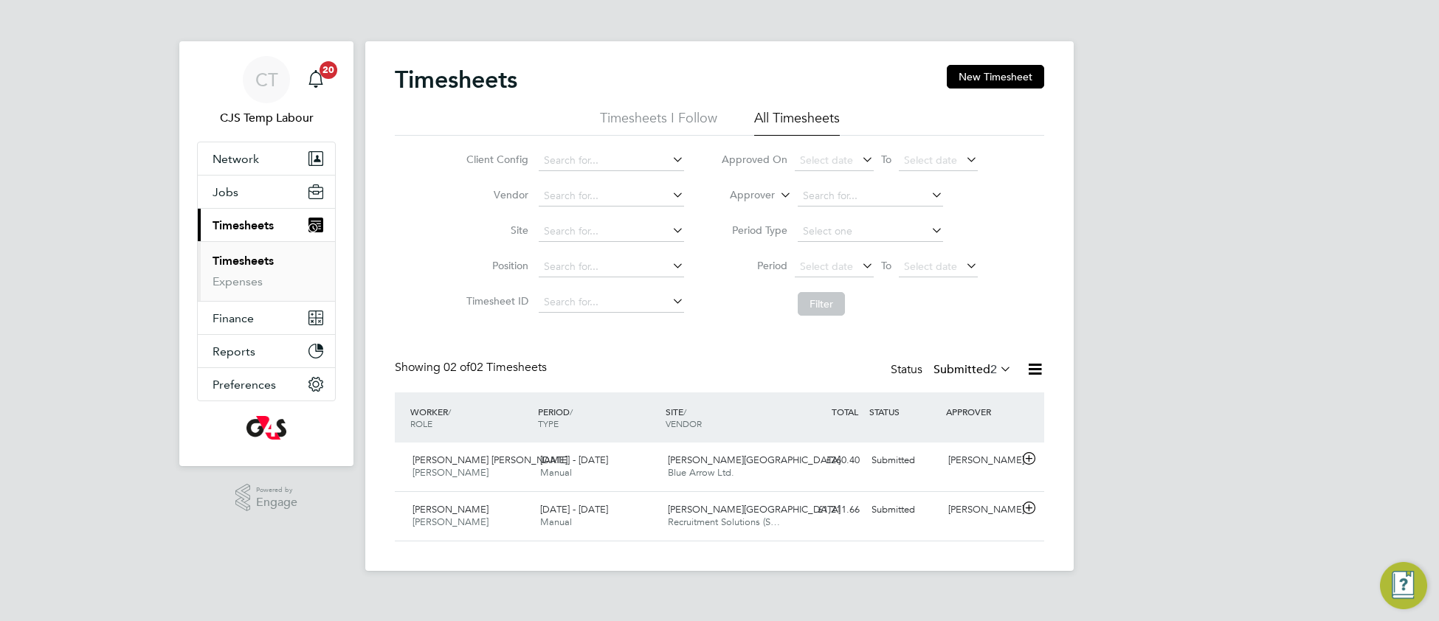
scroll to position [36, 127]
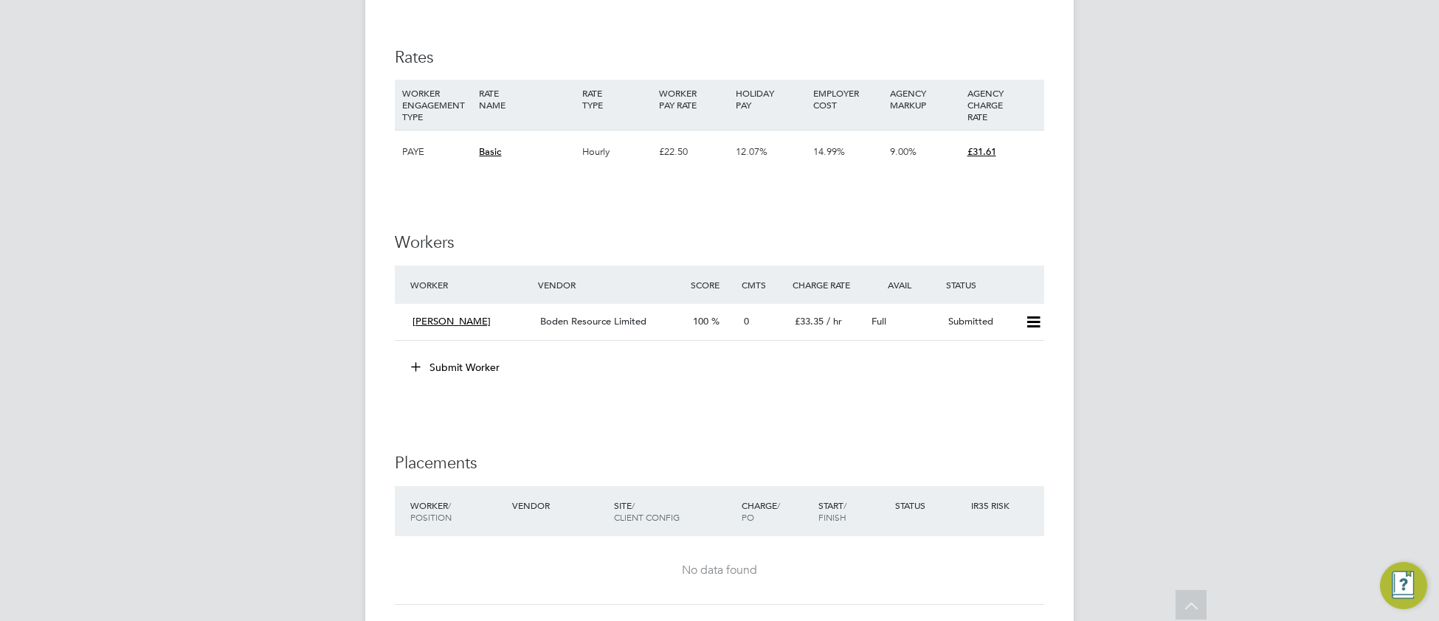
scroll to position [2253, 0]
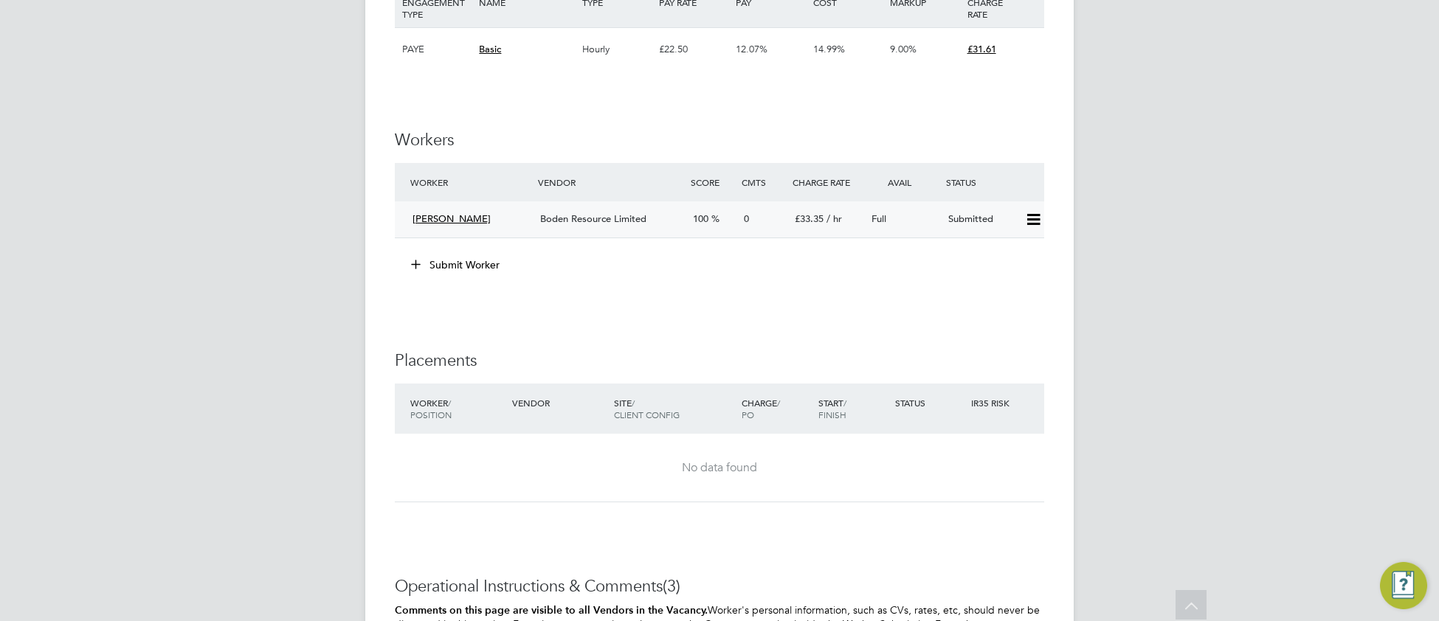
click at [615, 225] on span "Boden Resource Limited" at bounding box center [593, 218] width 106 height 13
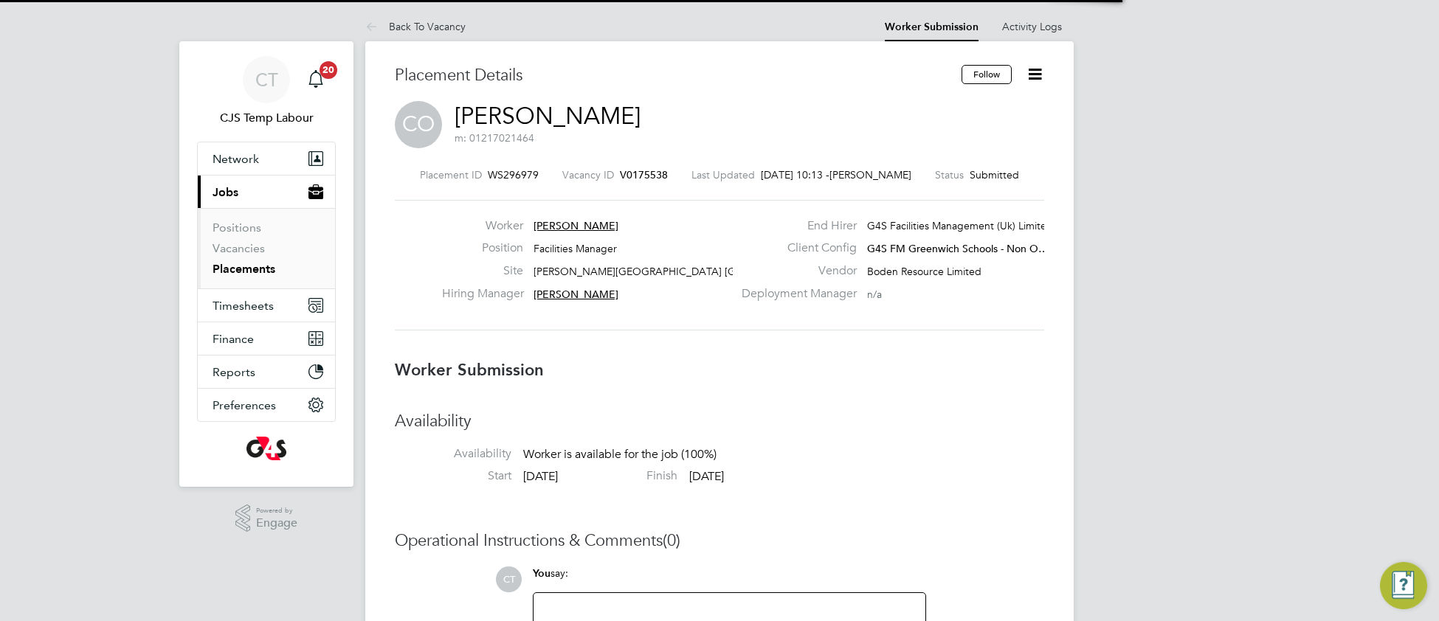
scroll to position [7, 7]
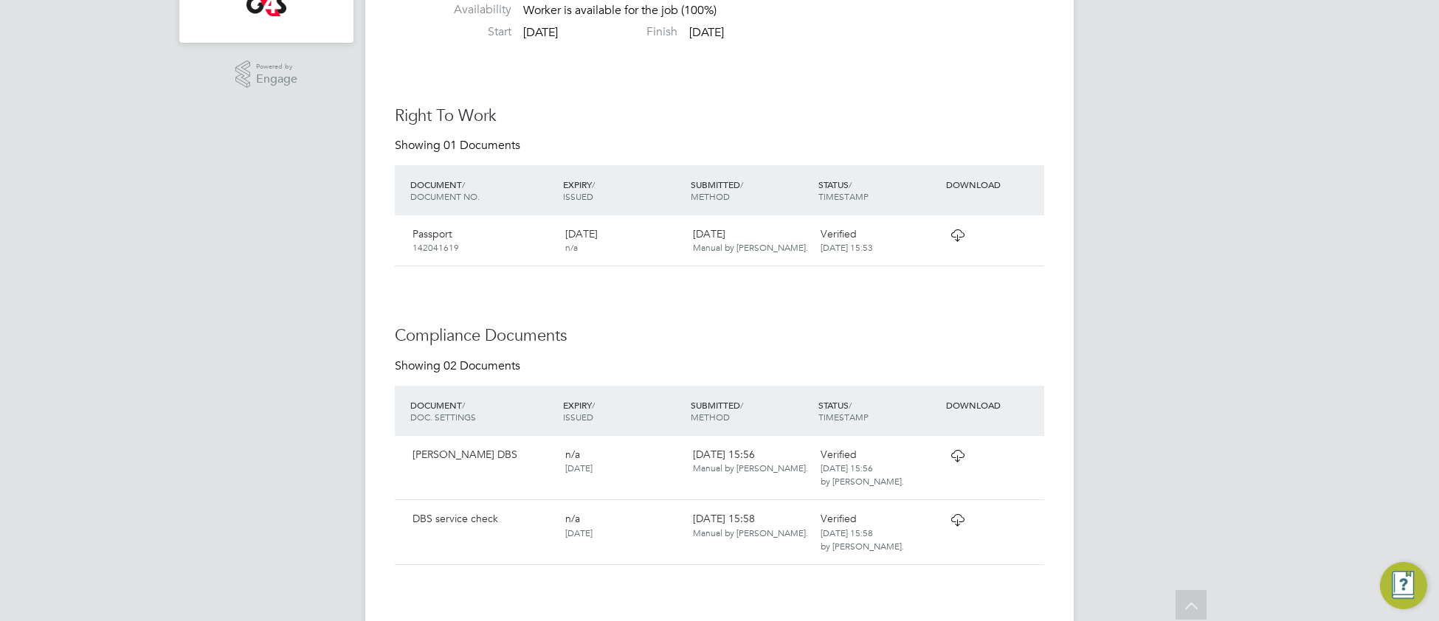
click at [962, 240] on icon at bounding box center [957, 235] width 18 height 12
click at [956, 457] on icon at bounding box center [957, 456] width 18 height 12
click at [957, 525] on icon at bounding box center [957, 520] width 18 height 12
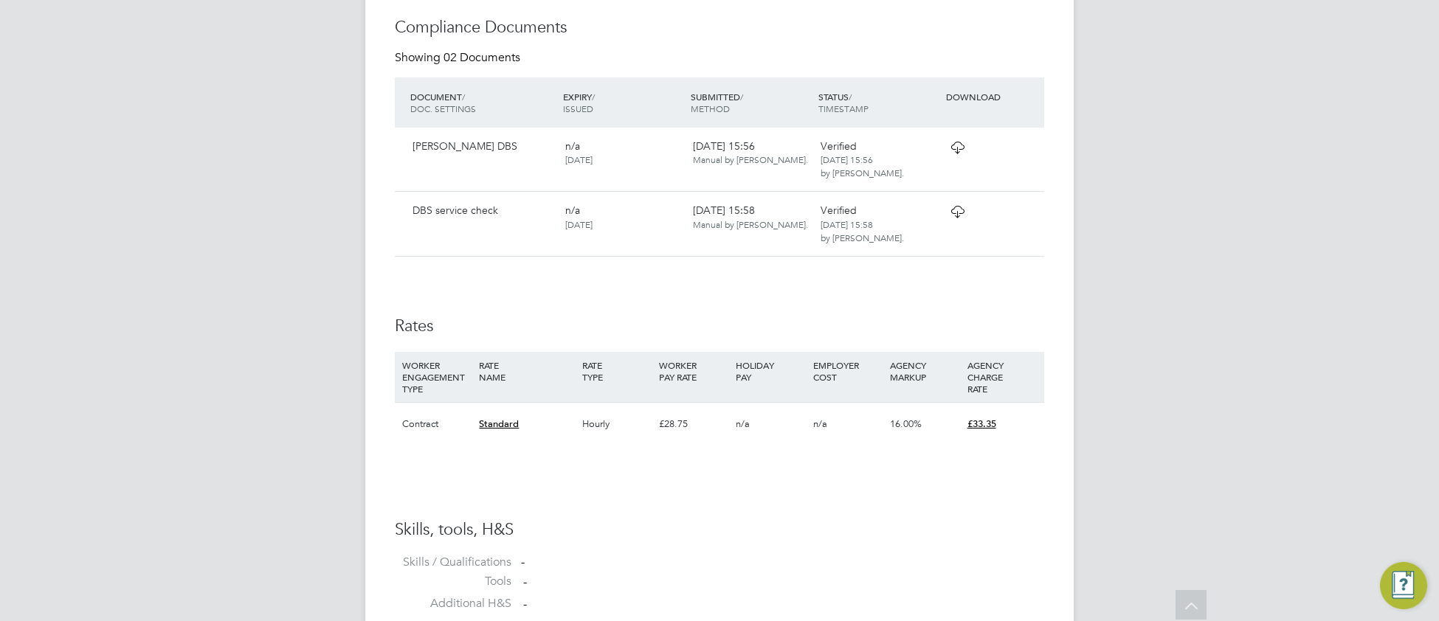
scroll to position [750, 0]
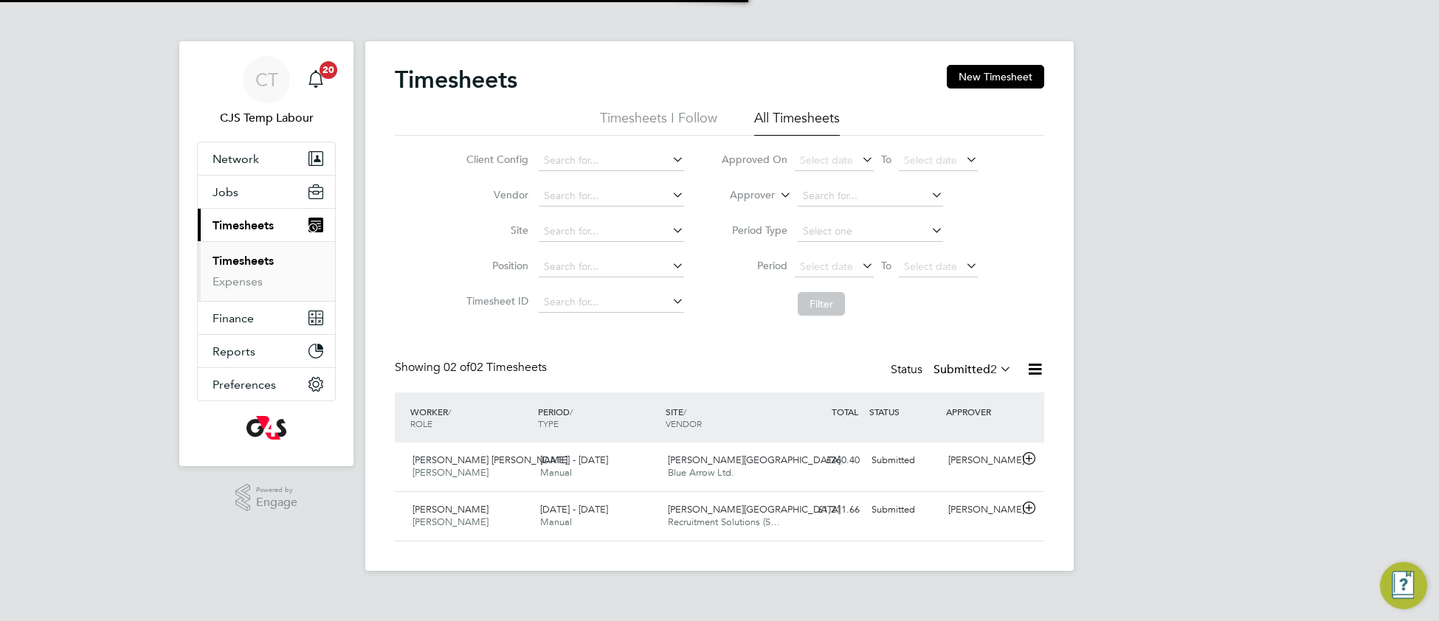
scroll to position [36, 127]
click at [613, 517] on div "[DATE] - [DATE] Manual" at bounding box center [598, 516] width 128 height 37
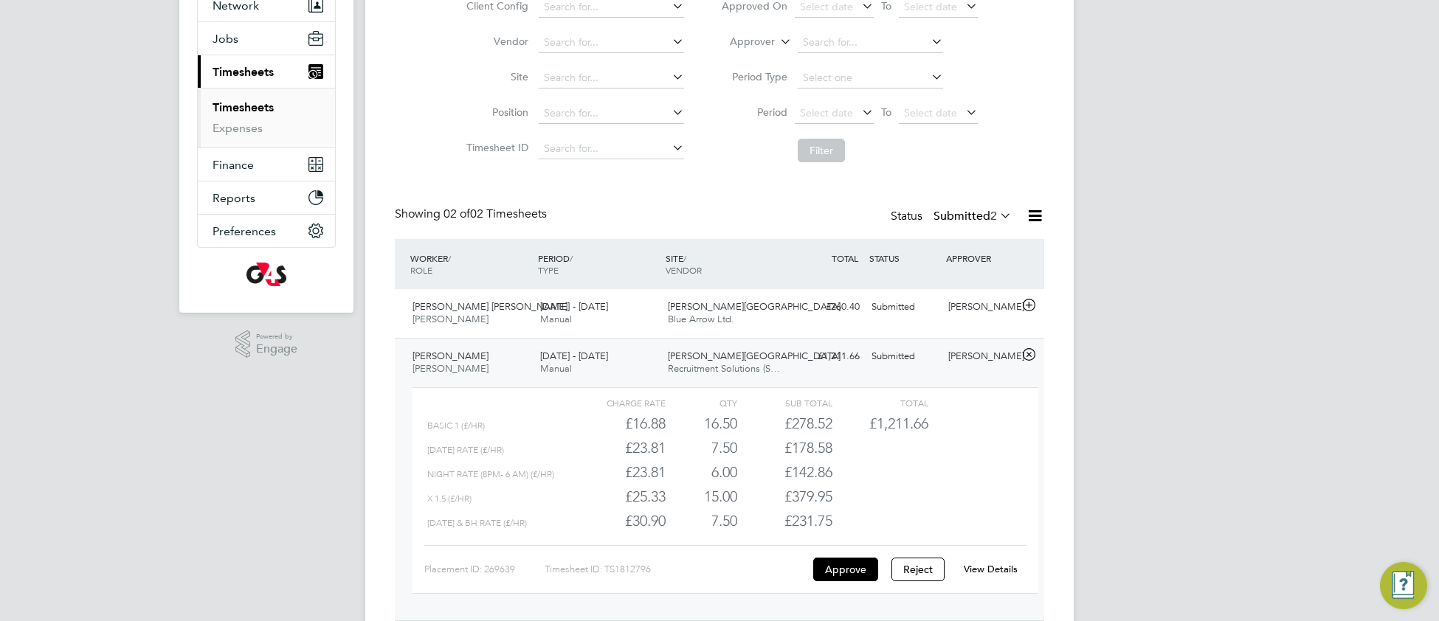
scroll to position [0, 0]
click at [983, 568] on link "View Details" at bounding box center [990, 566] width 54 height 13
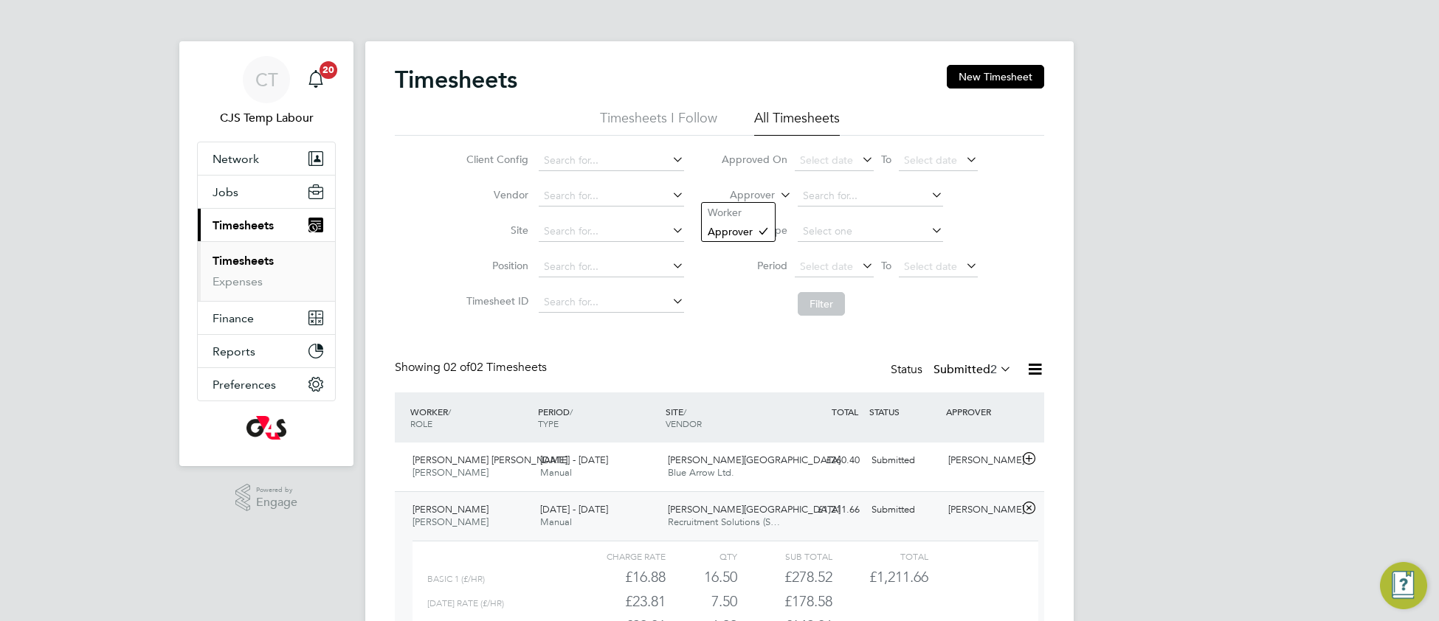
click at [777, 193] on icon at bounding box center [777, 190] width 0 height 13
click at [755, 214] on li "Worker" at bounding box center [738, 212] width 73 height 19
click at [815, 190] on input at bounding box center [869, 196] width 145 height 21
paste input "Moriamo Abiola Ajibaye,"
type input "Moriamo Abiola Ajibaye,"
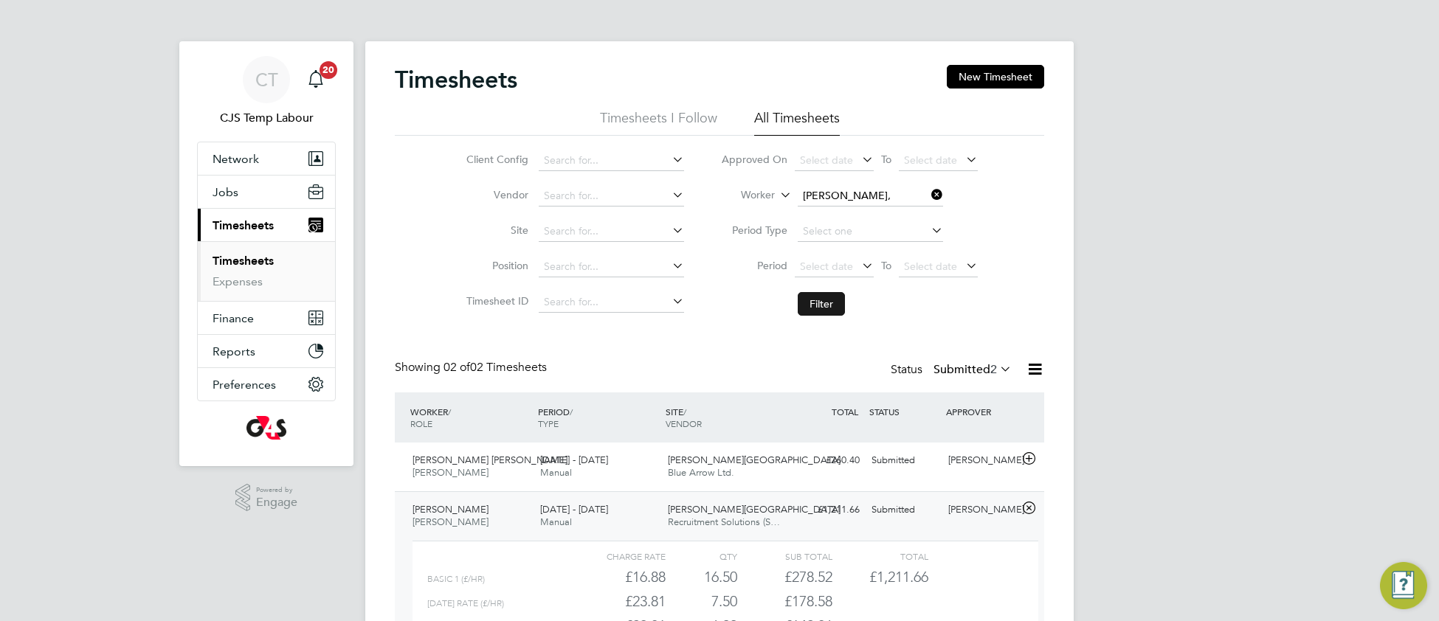
click at [821, 293] on button "Filter" at bounding box center [820, 304] width 47 height 24
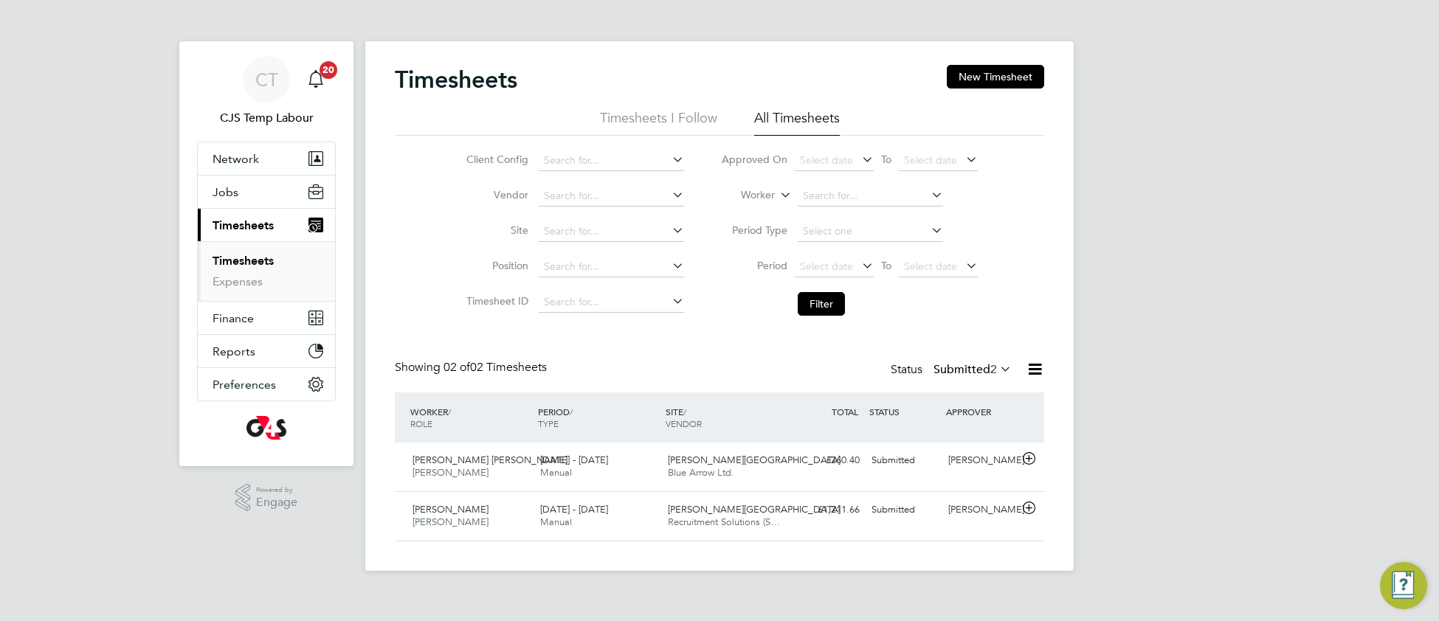
scroll to position [36, 127]
click at [997, 367] on icon at bounding box center [997, 369] width 0 height 21
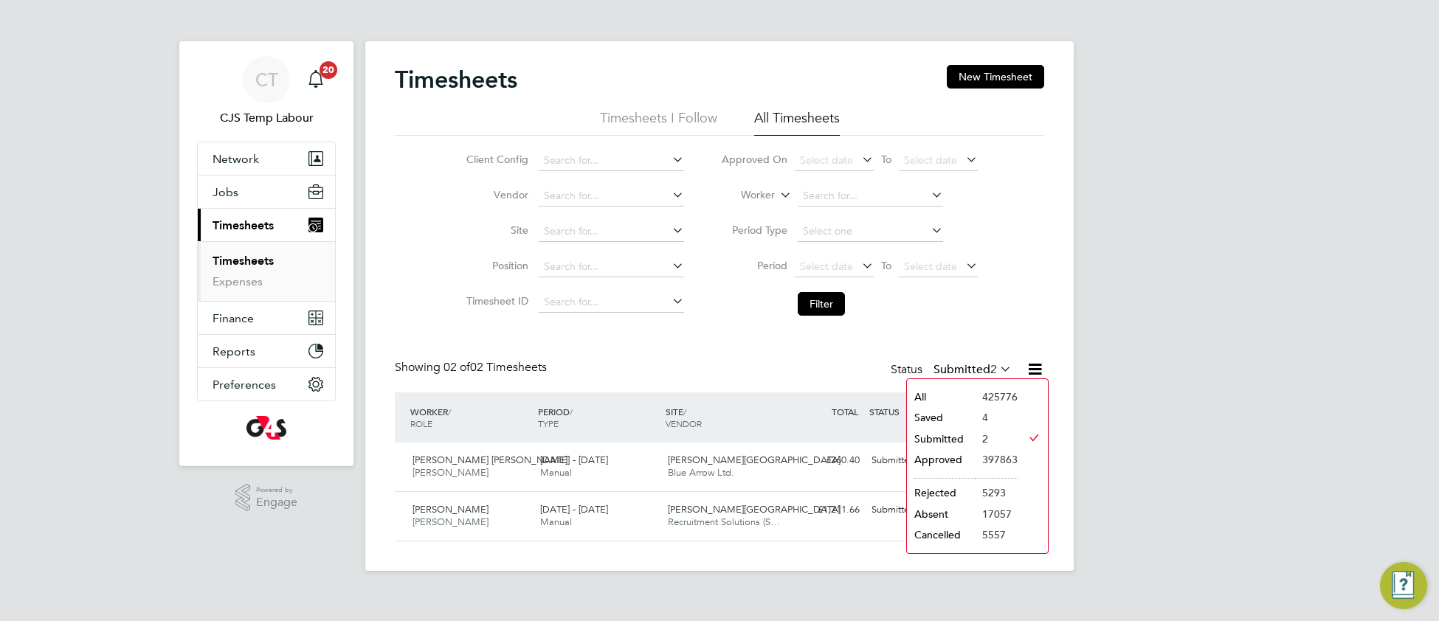
click at [952, 397] on li "All" at bounding box center [941, 397] width 68 height 21
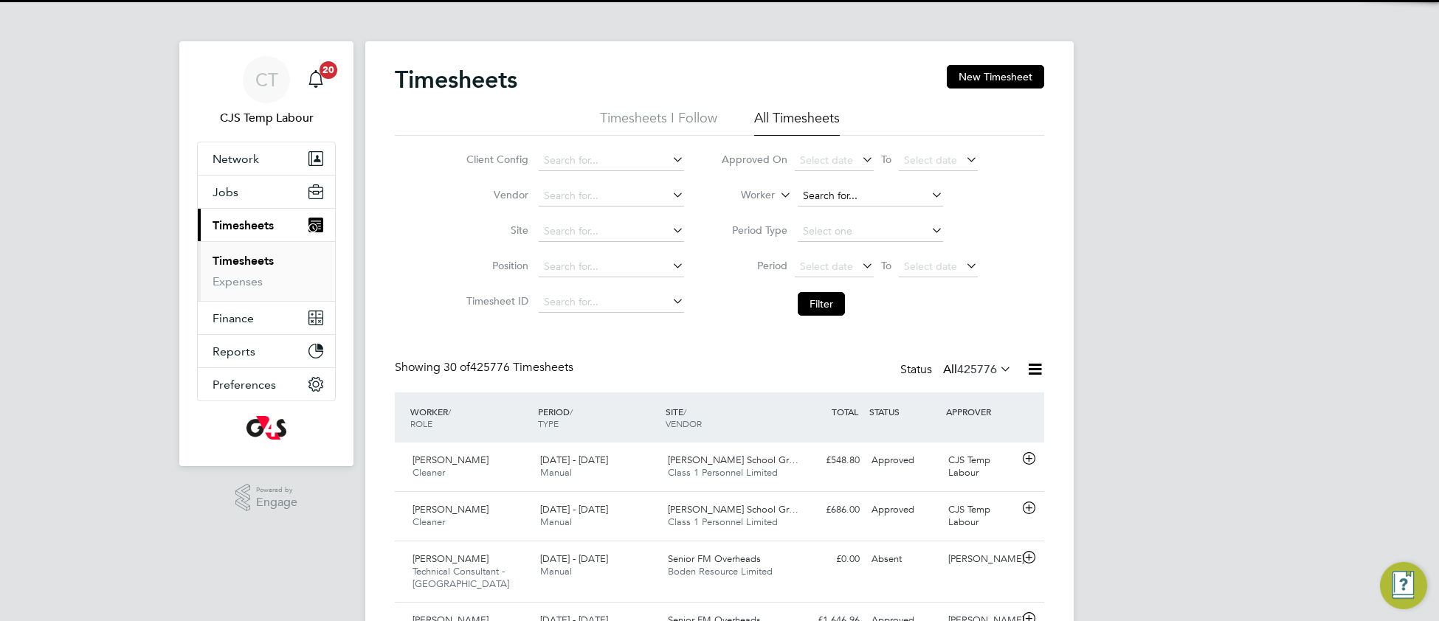
scroll to position [50, 127]
click at [817, 196] on input at bounding box center [869, 196] width 145 height 21
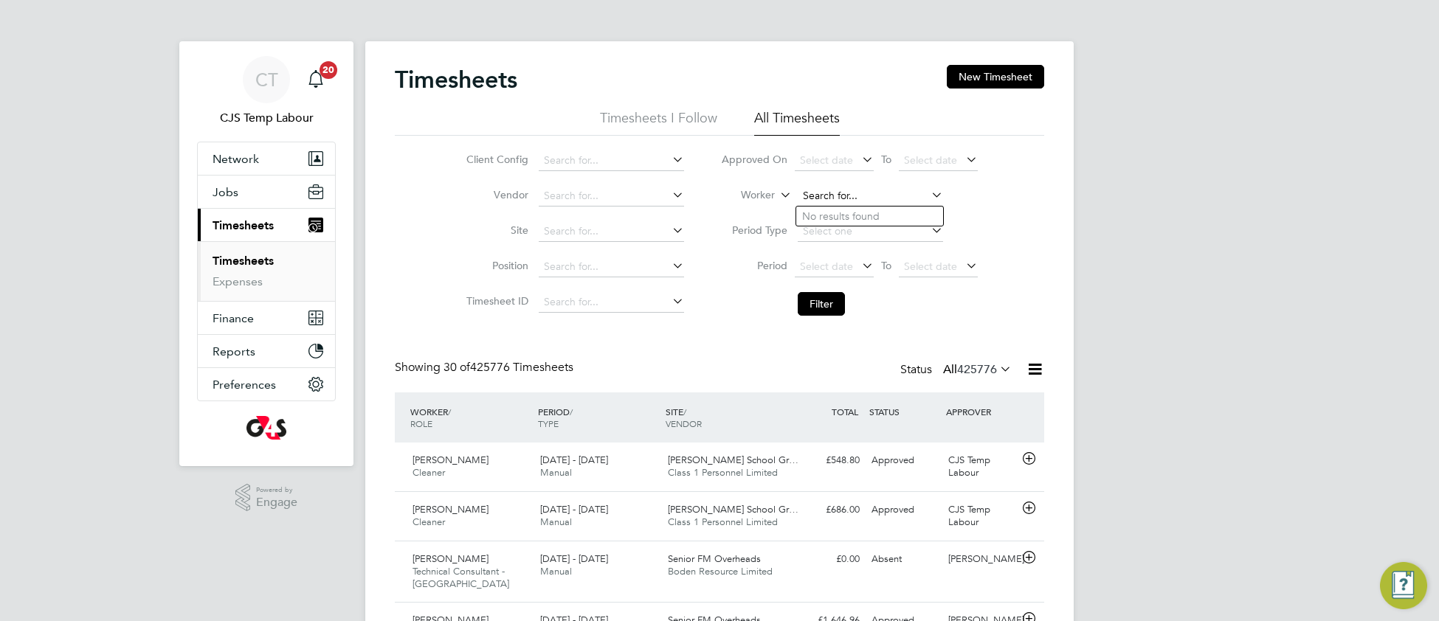
paste input "Moriamo Abiola Ajibaye,"
click at [859, 193] on input "Moriamo Abiola Ajibaye," at bounding box center [869, 196] width 145 height 21
click at [887, 238] on li "Moriamo Abiola Ajibaye" at bounding box center [869, 236] width 147 height 20
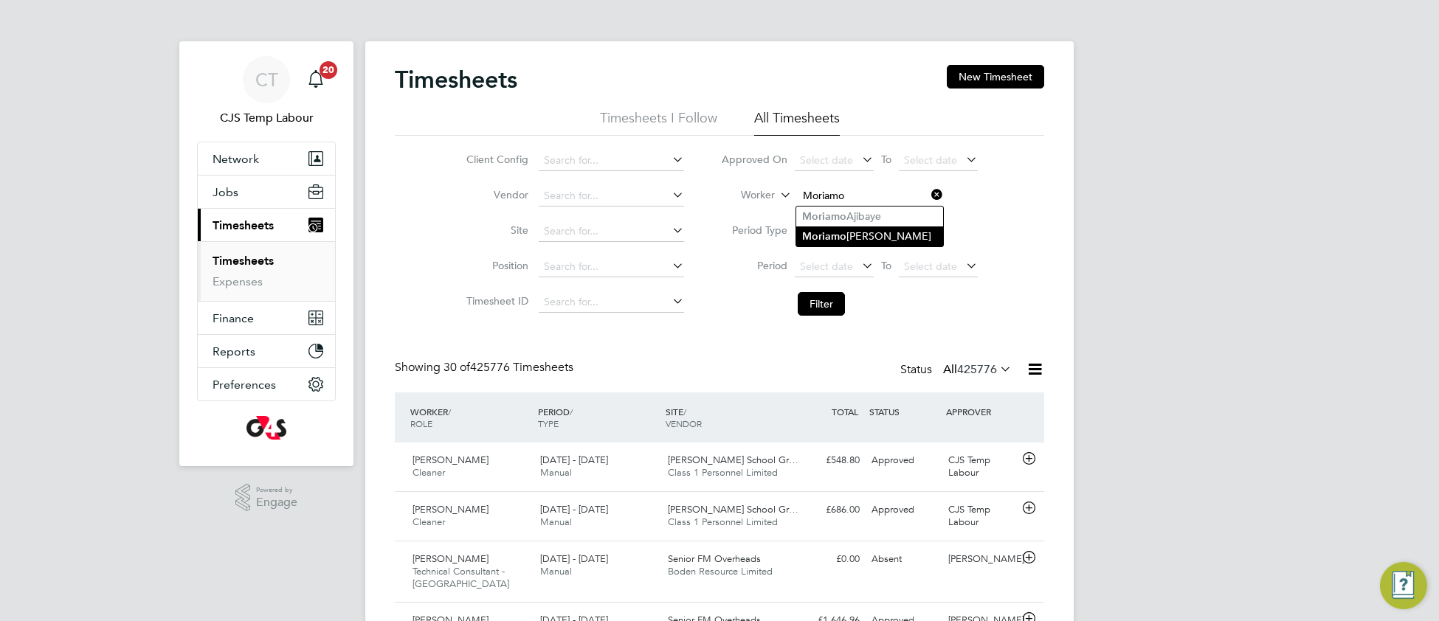
type input "[PERSON_NAME]"
click at [818, 306] on button "Filter" at bounding box center [820, 304] width 47 height 24
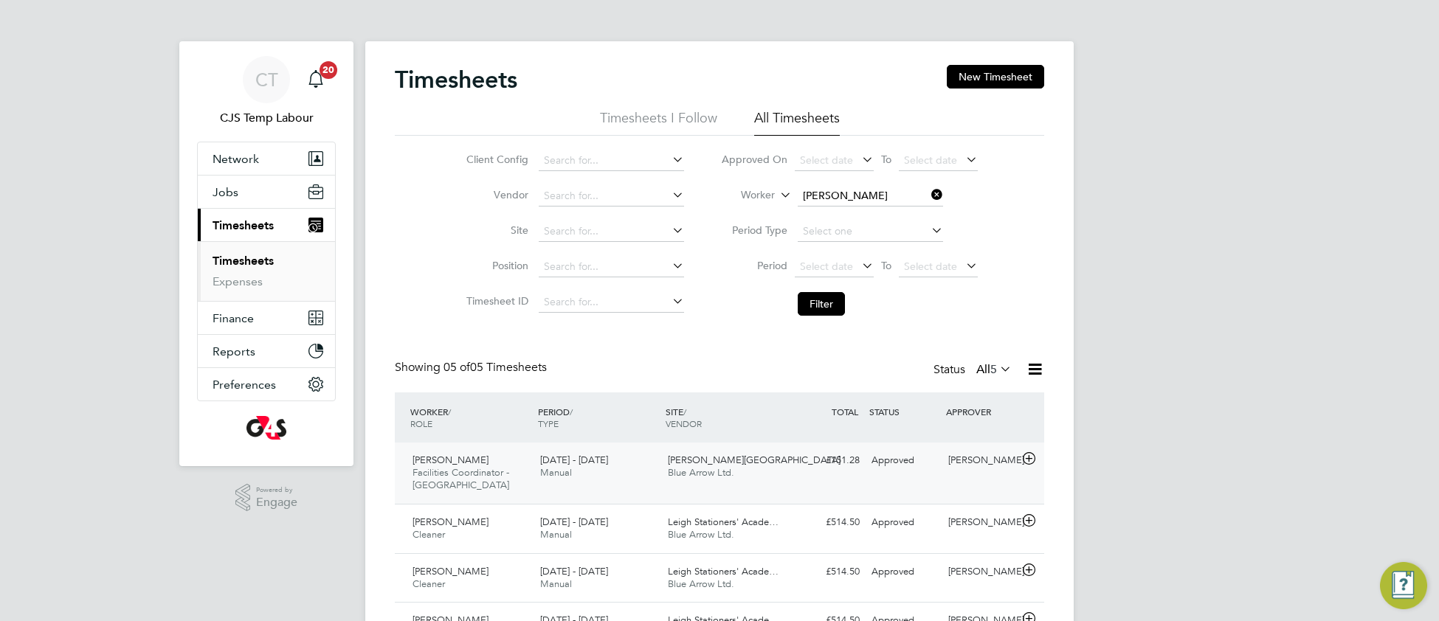
click at [709, 476] on span "Blue Arrow Ltd." at bounding box center [701, 472] width 66 height 13
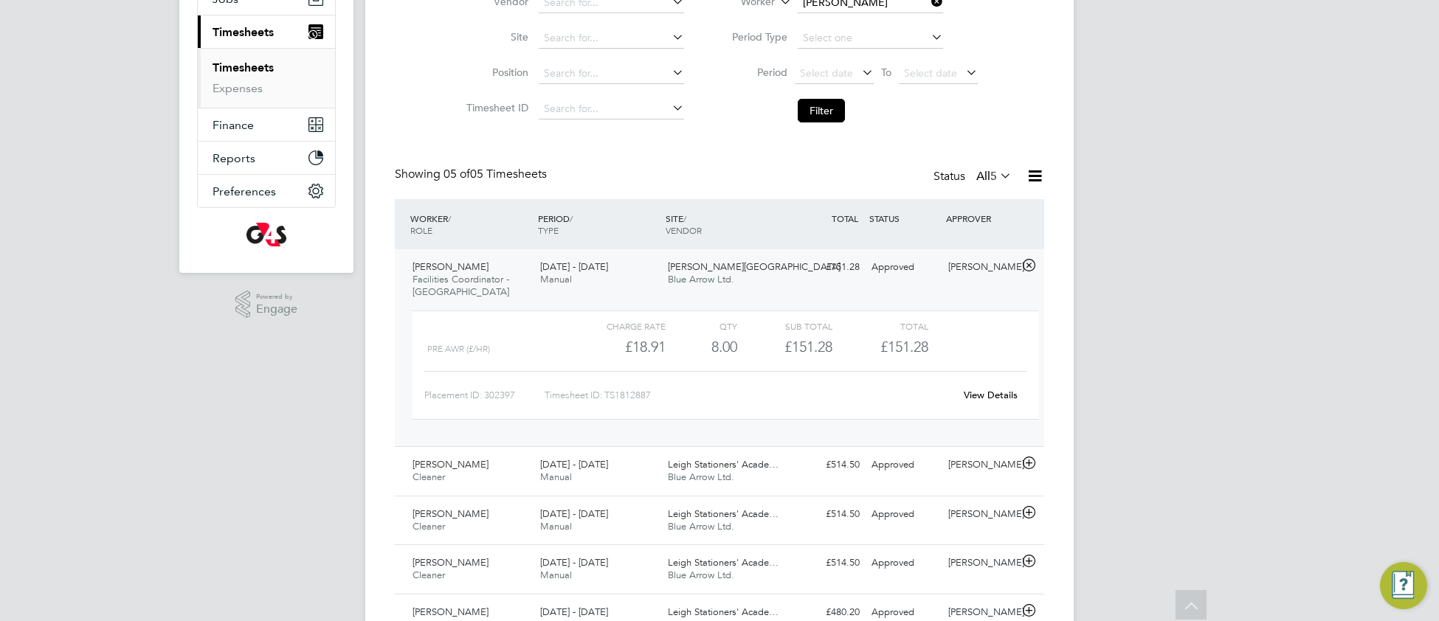
click at [998, 398] on link "View Details" at bounding box center [990, 395] width 54 height 13
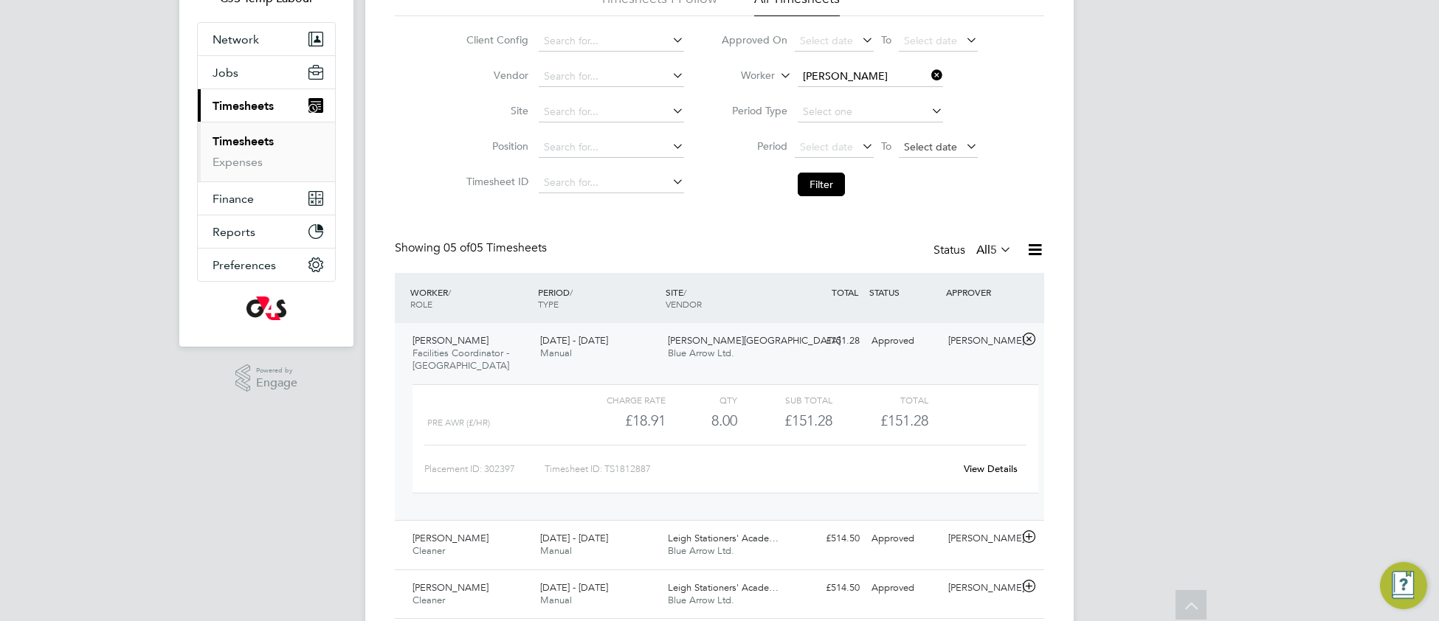
scroll to position [23, 0]
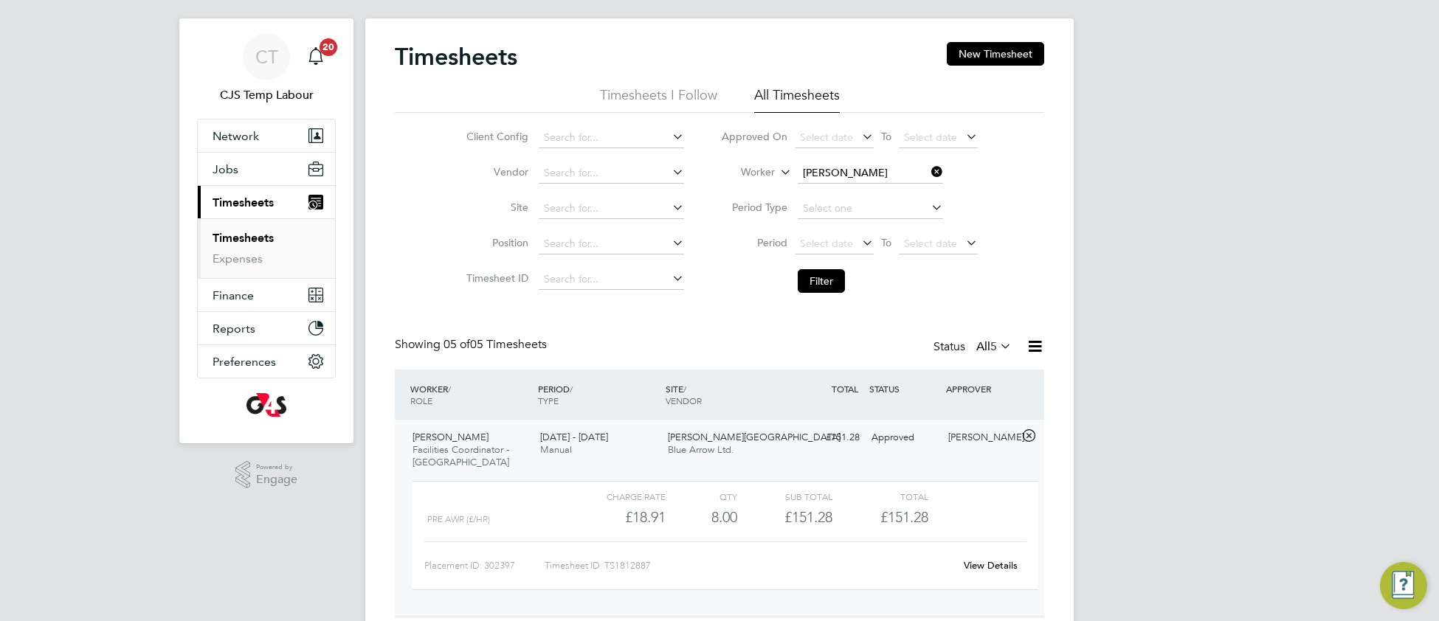
click at [928, 173] on icon at bounding box center [928, 172] width 0 height 21
drag, startPoint x: 827, startPoint y: 285, endPoint x: 714, endPoint y: 342, distance: 126.4
click at [826, 285] on button "Filter" at bounding box center [820, 281] width 47 height 24
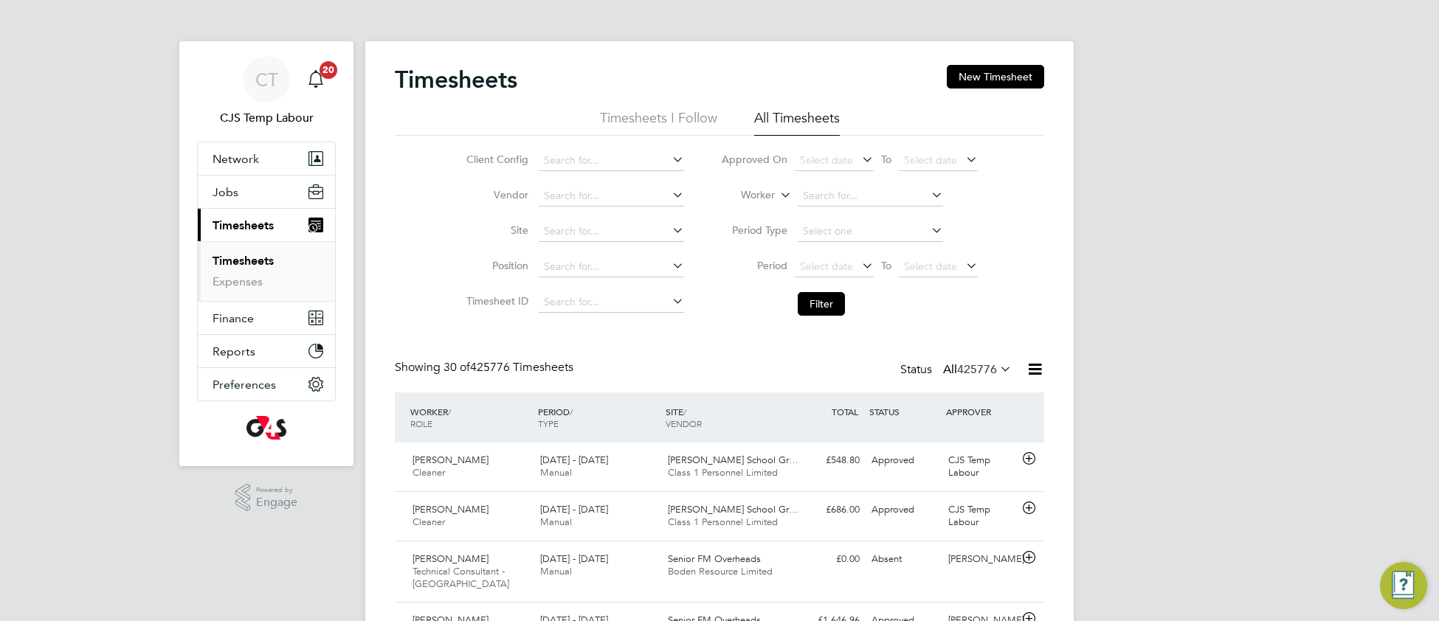
scroll to position [8, 7]
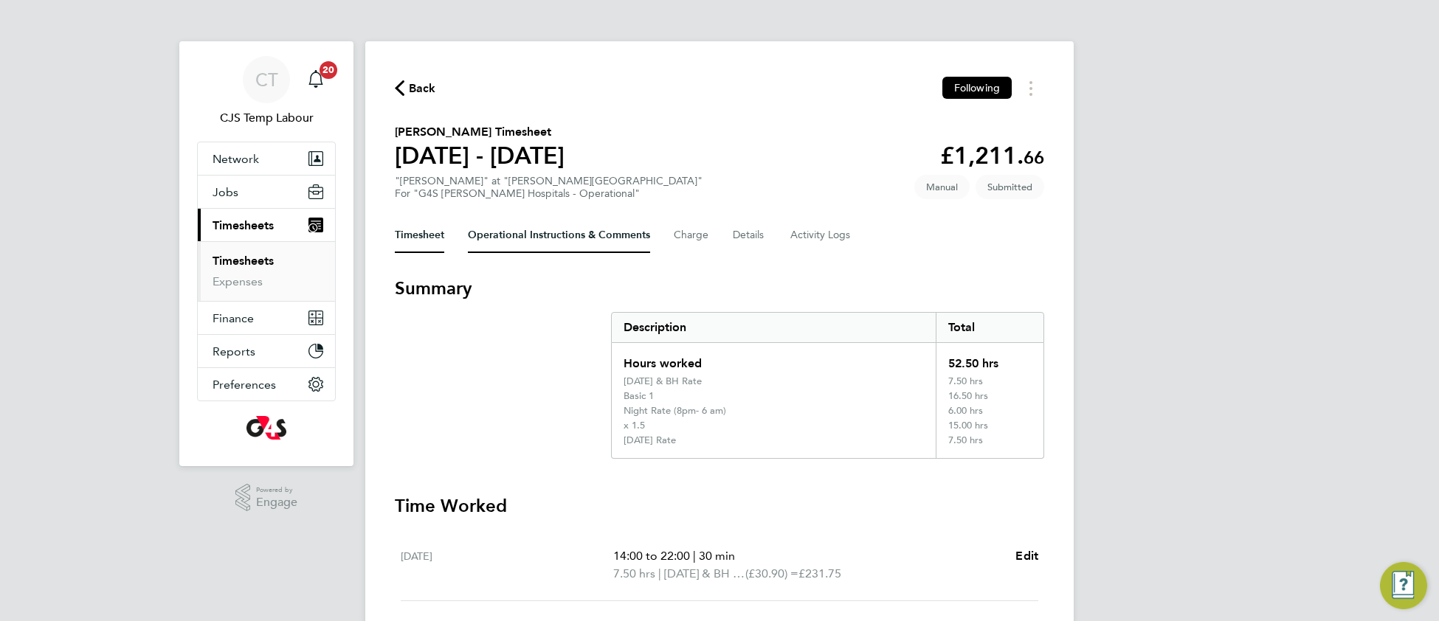
click at [498, 240] on Comments-tab "Operational Instructions & Comments" at bounding box center [559, 235] width 182 height 35
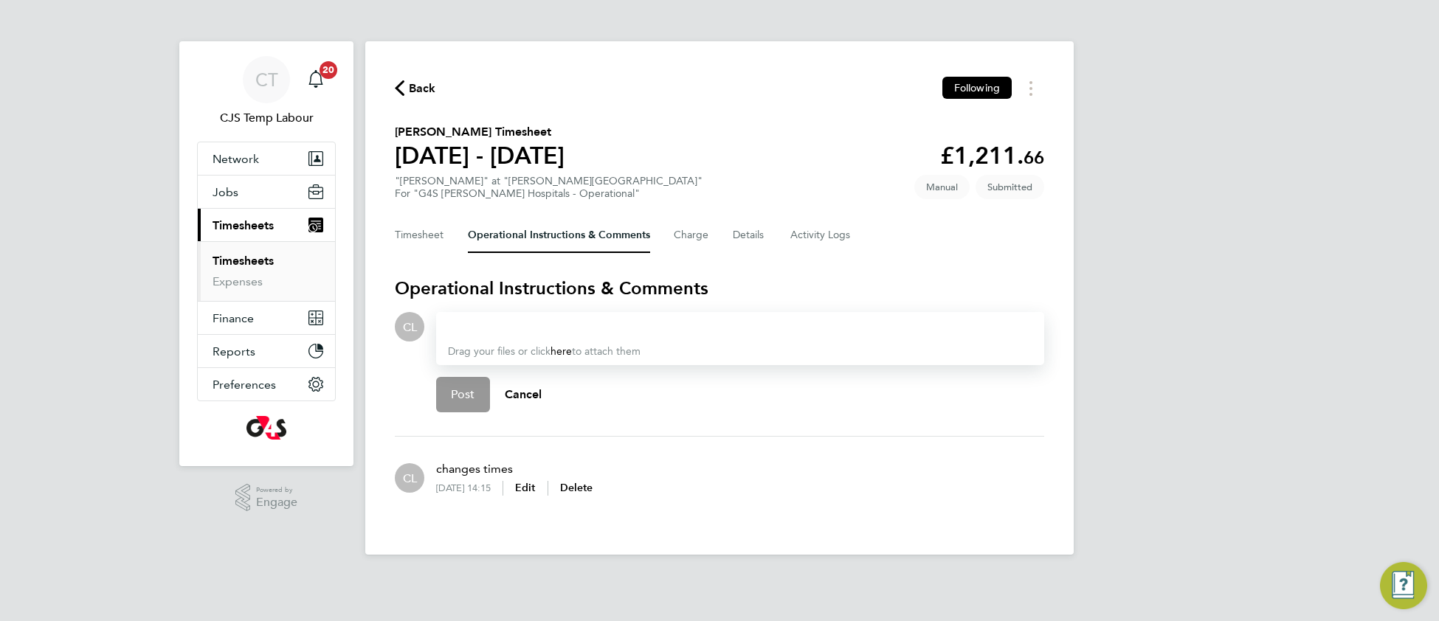
click at [484, 327] on div at bounding box center [740, 327] width 584 height 18
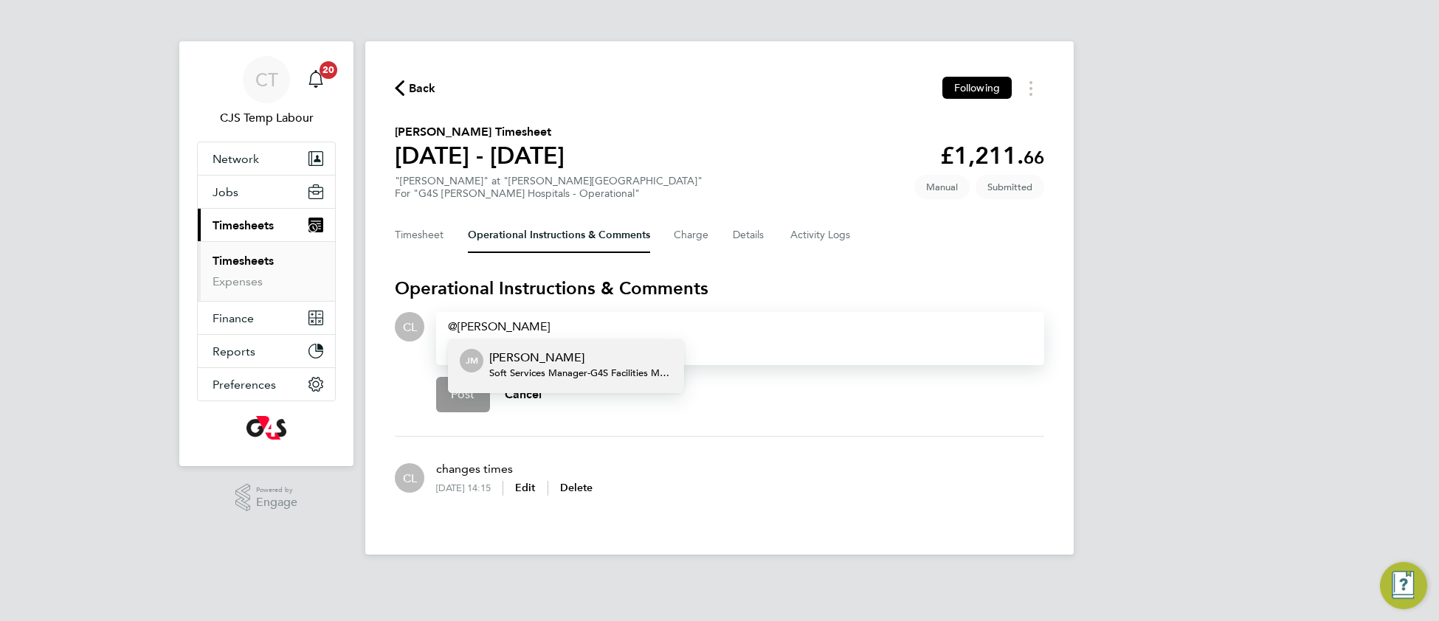
click at [568, 358] on p "[PERSON_NAME]" at bounding box center [580, 358] width 183 height 18
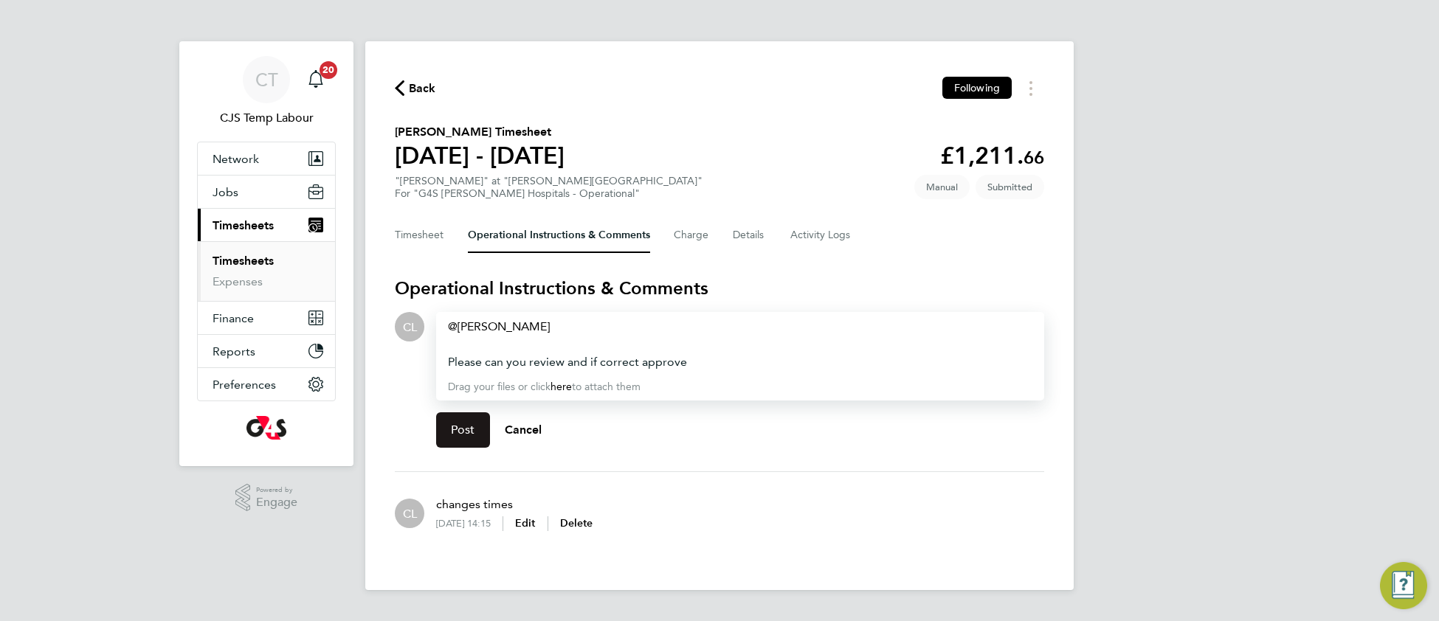
click at [471, 423] on span "Post" at bounding box center [463, 430] width 24 height 15
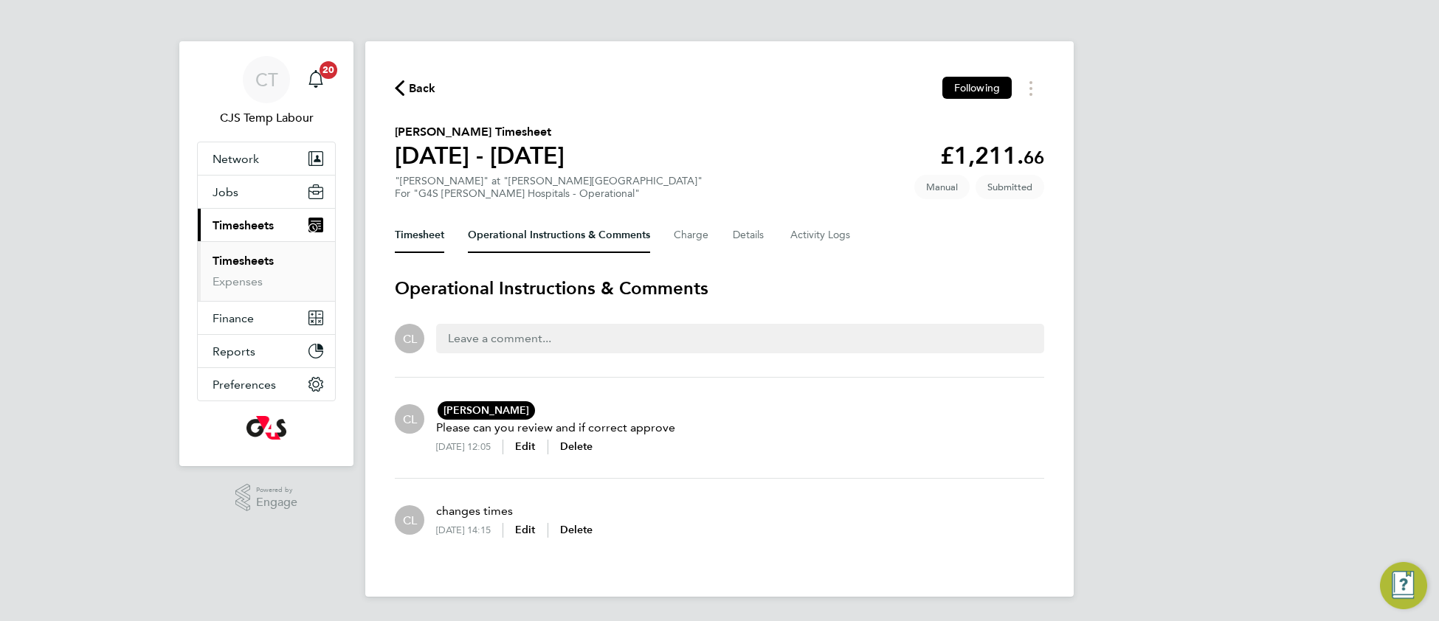
click at [421, 226] on button "Timesheet" at bounding box center [419, 235] width 49 height 35
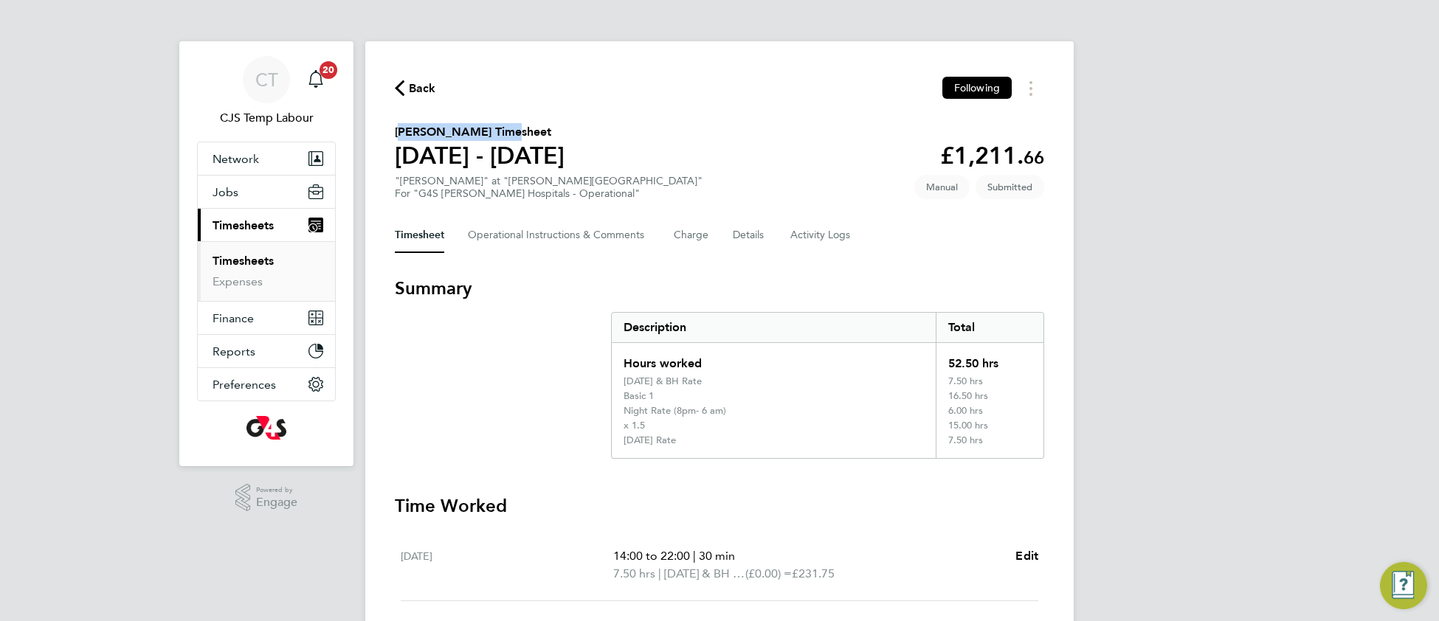
drag, startPoint x: 504, startPoint y: 133, endPoint x: 410, endPoint y: 165, distance: 98.9
copy h2 "[PERSON_NAME]"
click at [249, 265] on link "Timesheets" at bounding box center [242, 261] width 61 height 14
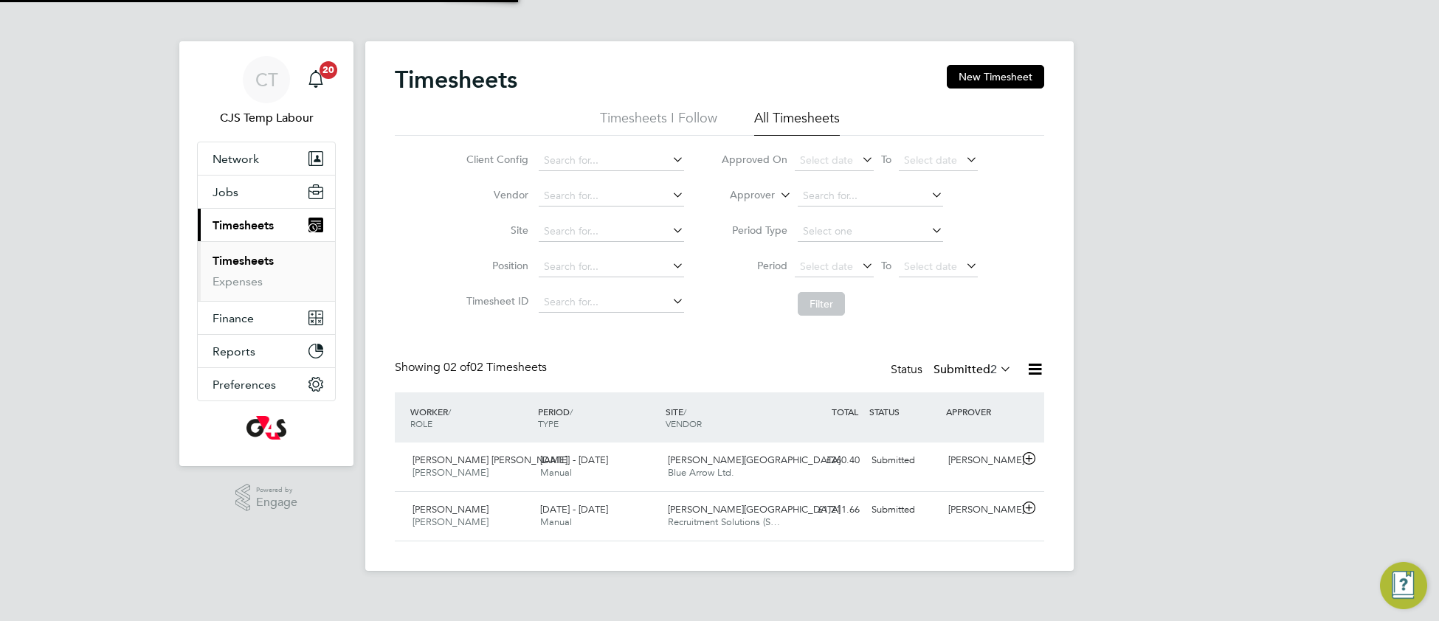
scroll to position [36, 127]
click at [727, 466] on span "[PERSON_NAME][GEOGRAPHIC_DATA]" at bounding box center [754, 460] width 173 height 13
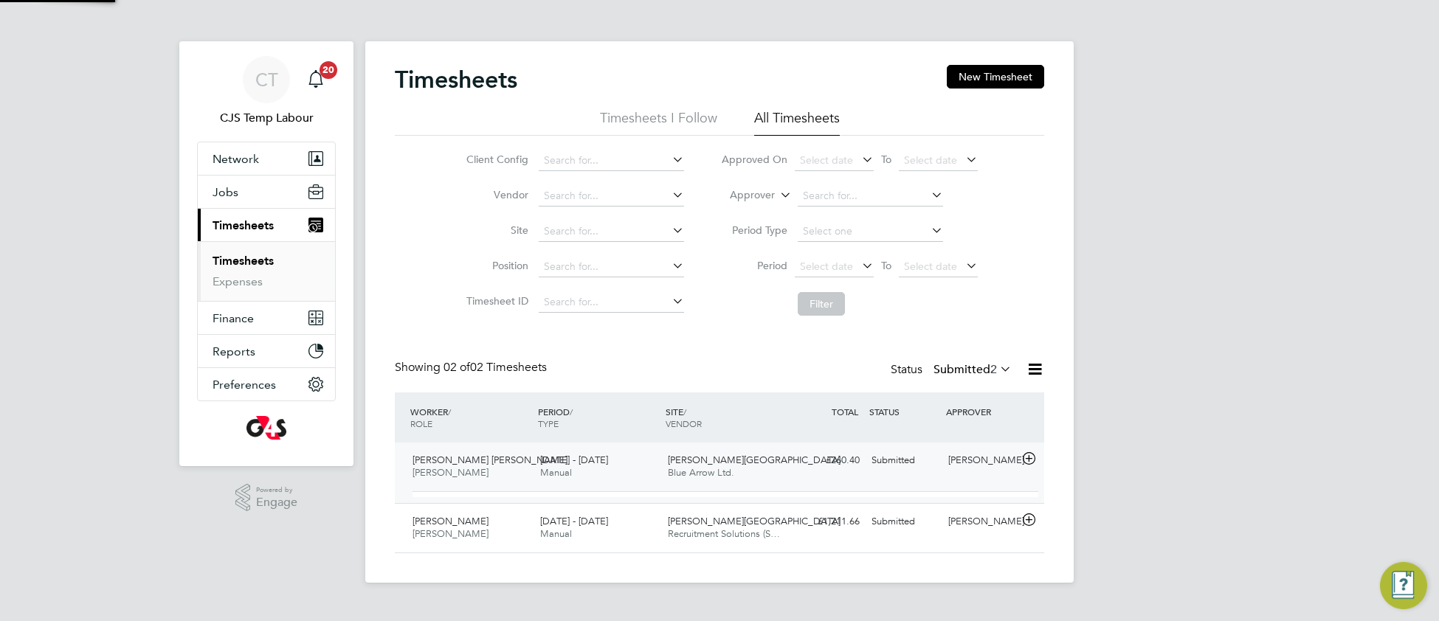
scroll to position [25, 143]
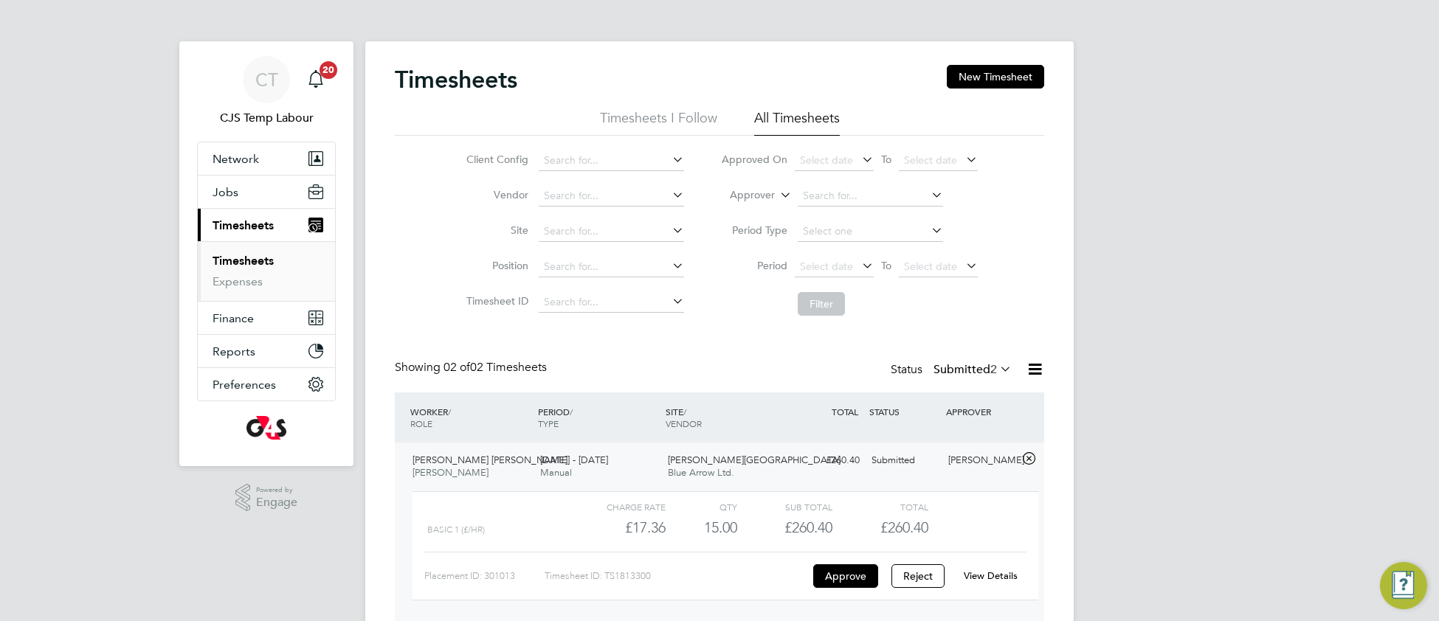
click at [986, 575] on link "View Details" at bounding box center [990, 576] width 54 height 13
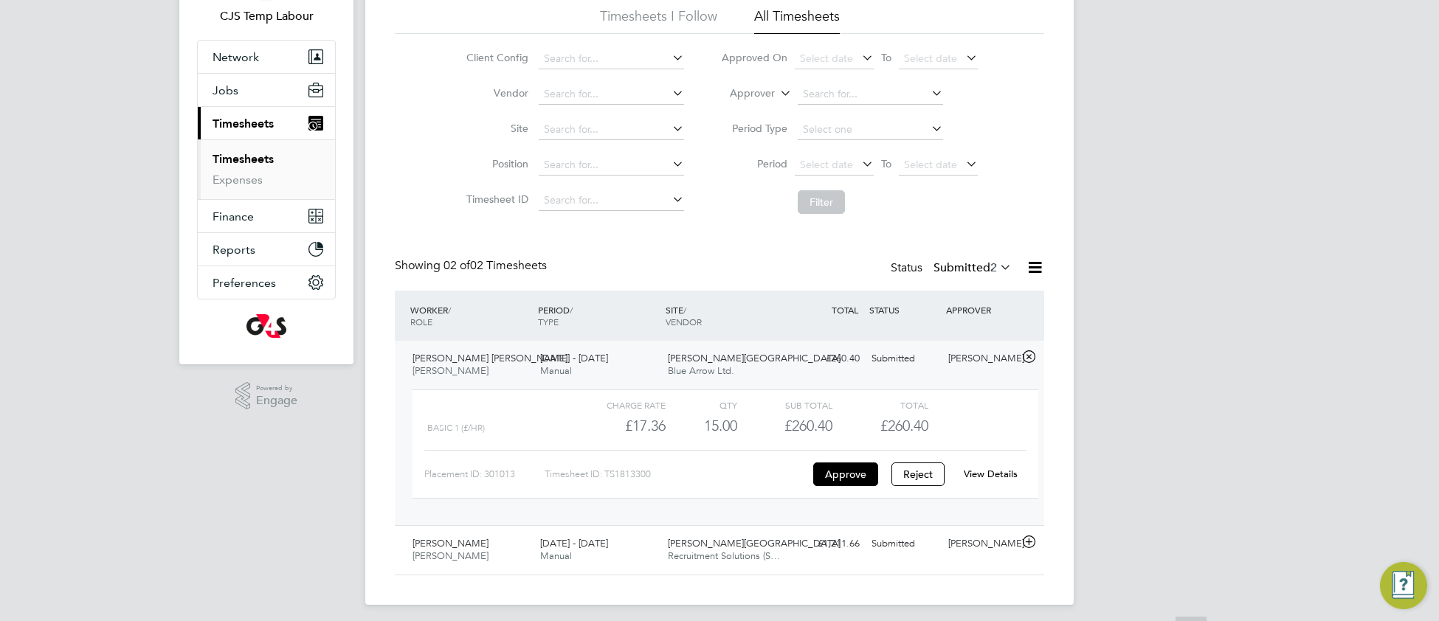
scroll to position [111, 0]
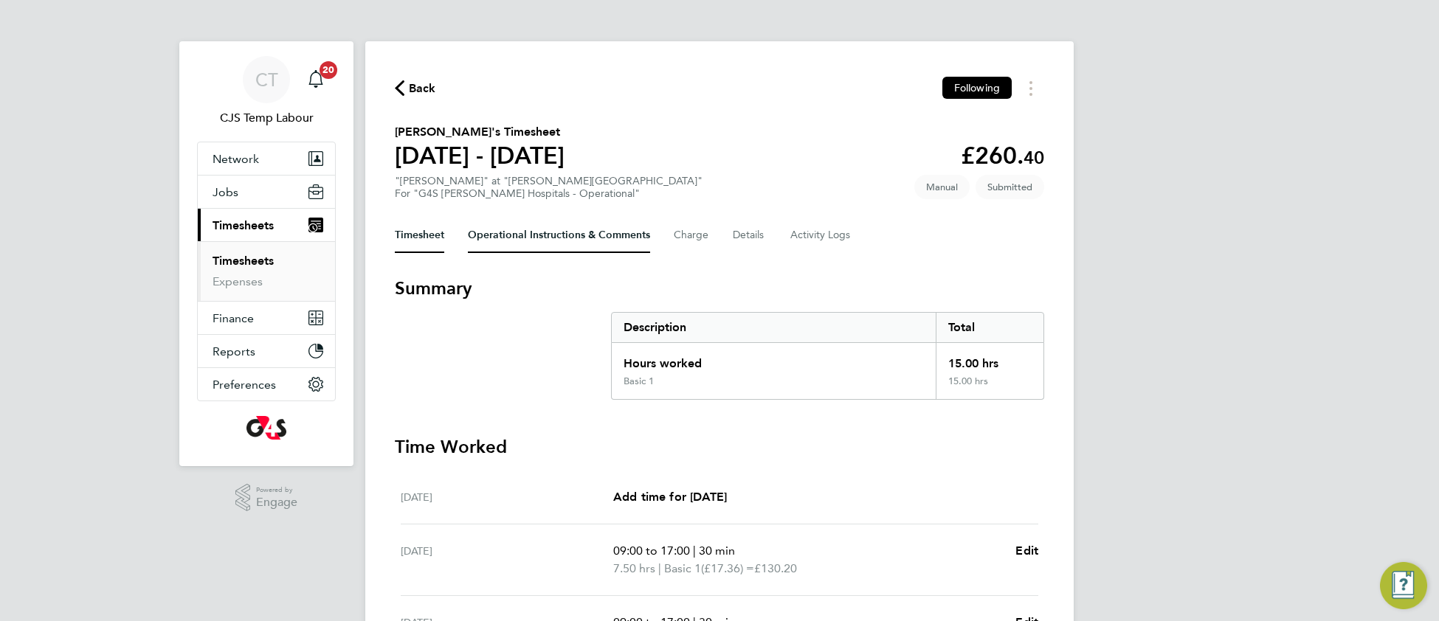
click at [553, 235] on Comments-tab "Operational Instructions & Comments" at bounding box center [559, 235] width 182 height 35
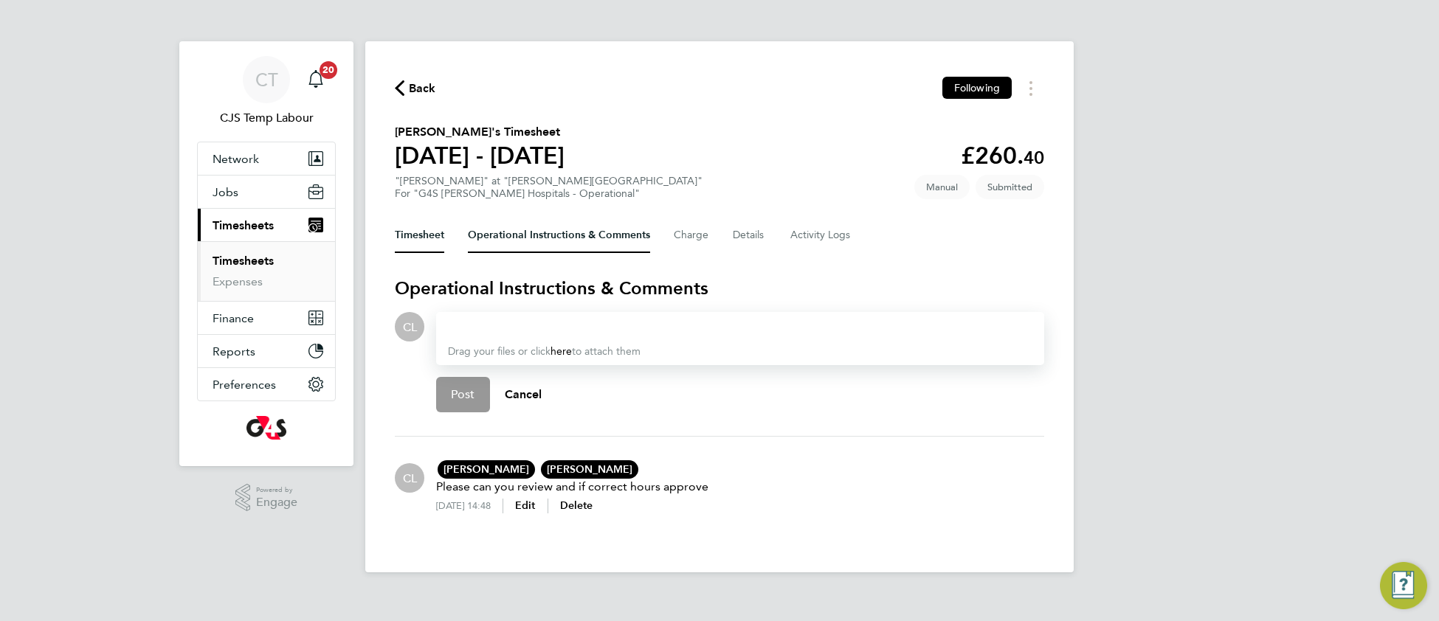
drag, startPoint x: 395, startPoint y: 229, endPoint x: 401, endPoint y: 239, distance: 10.9
click at [395, 229] on button "Timesheet" at bounding box center [419, 235] width 49 height 35
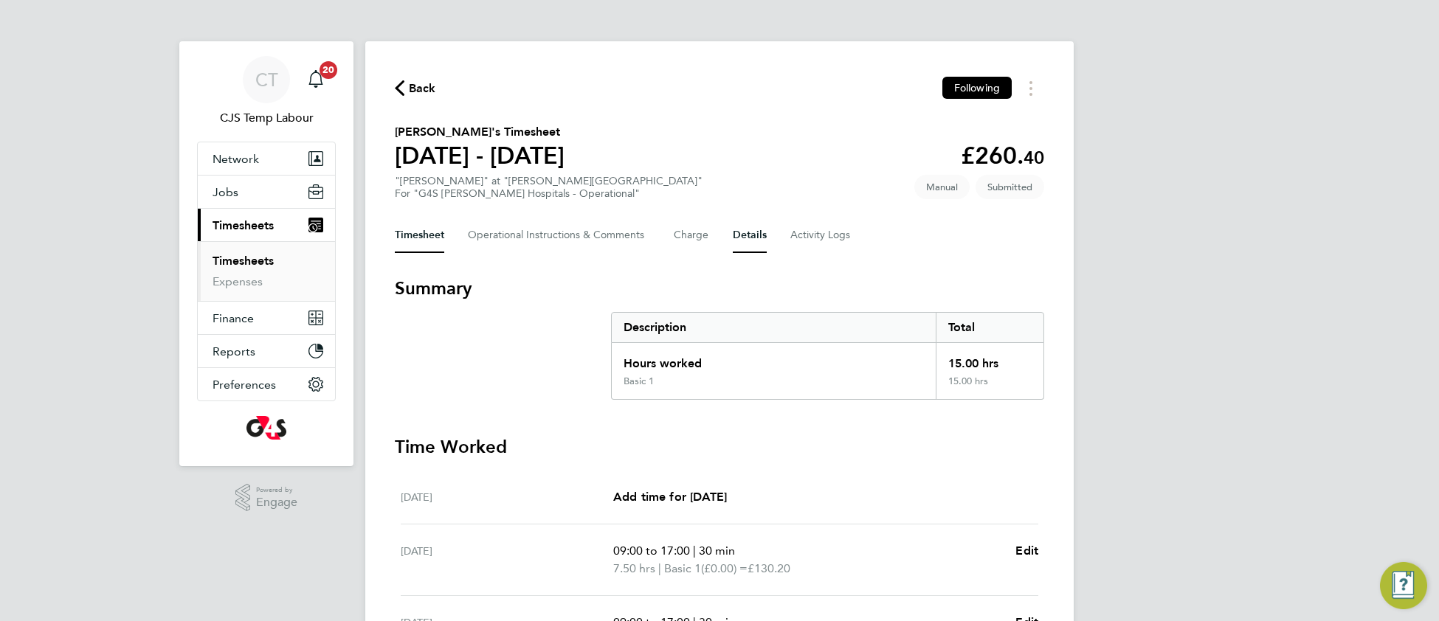
click at [736, 232] on button "Details" at bounding box center [750, 235] width 34 height 35
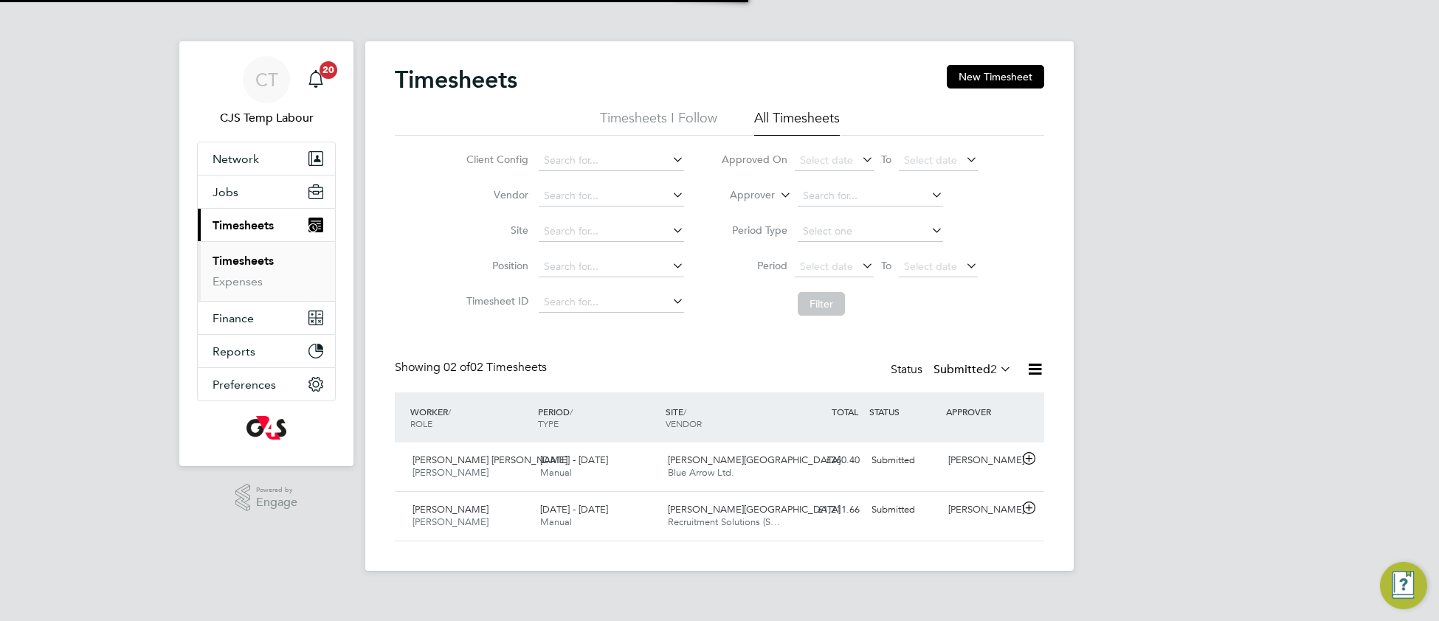
scroll to position [36, 127]
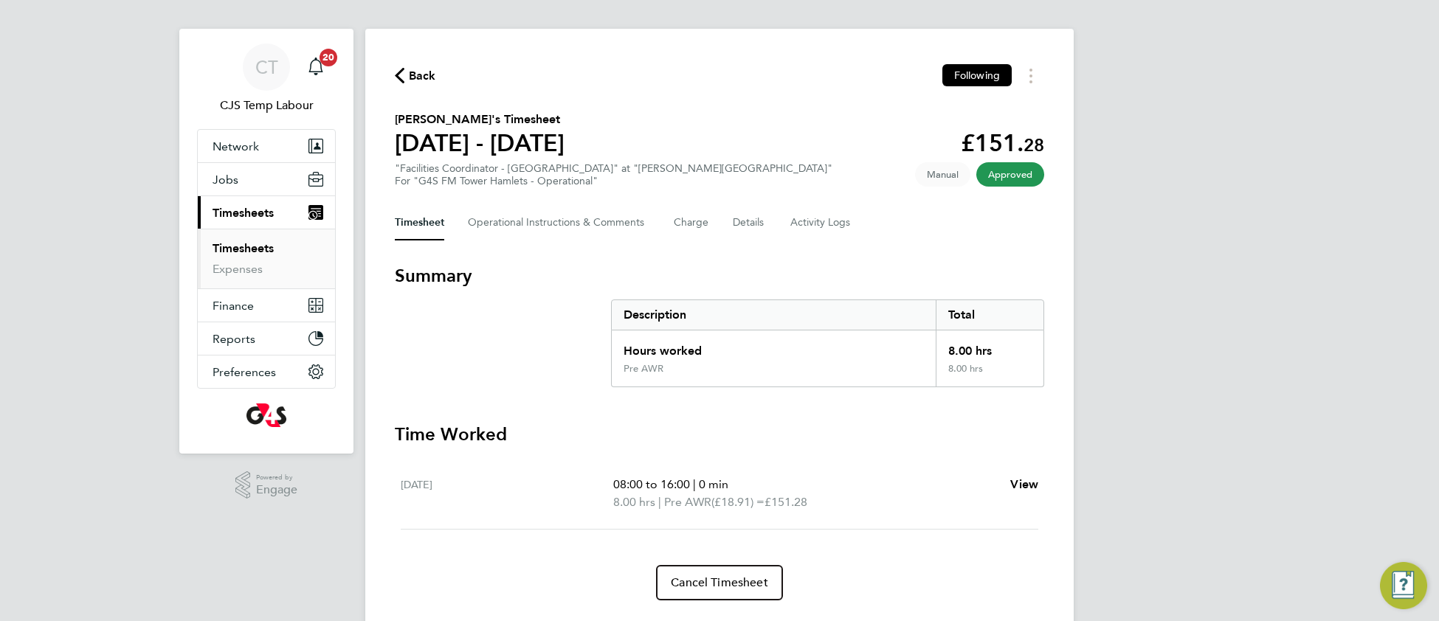
scroll to position [47, 0]
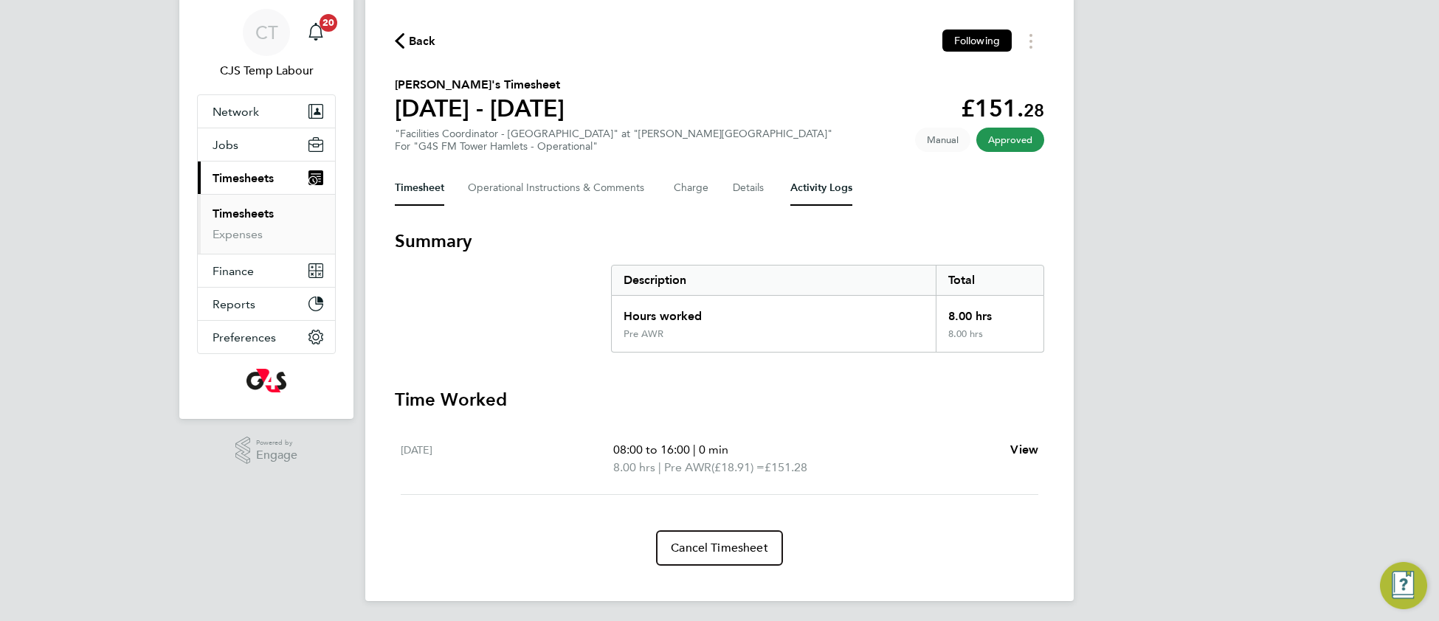
click at [831, 192] on Logs-tab "Activity Logs" at bounding box center [821, 187] width 62 height 35
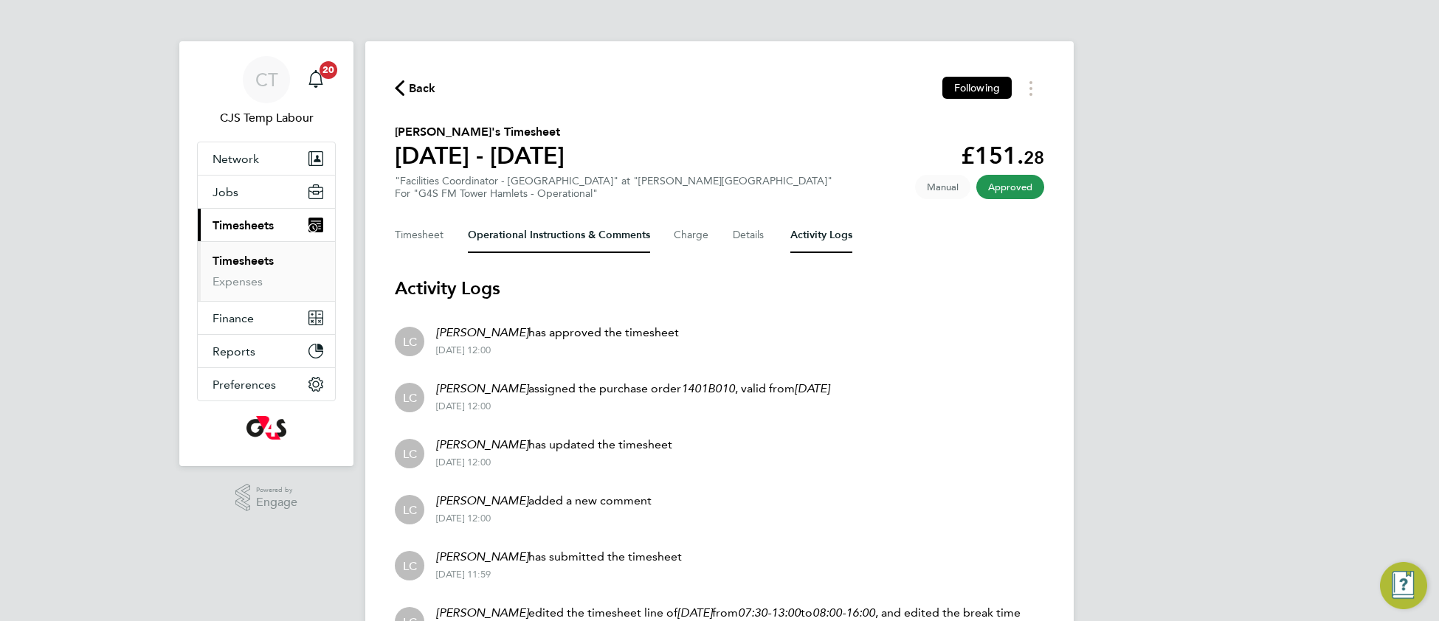
click at [516, 236] on Comments-tab "Operational Instructions & Comments" at bounding box center [559, 235] width 182 height 35
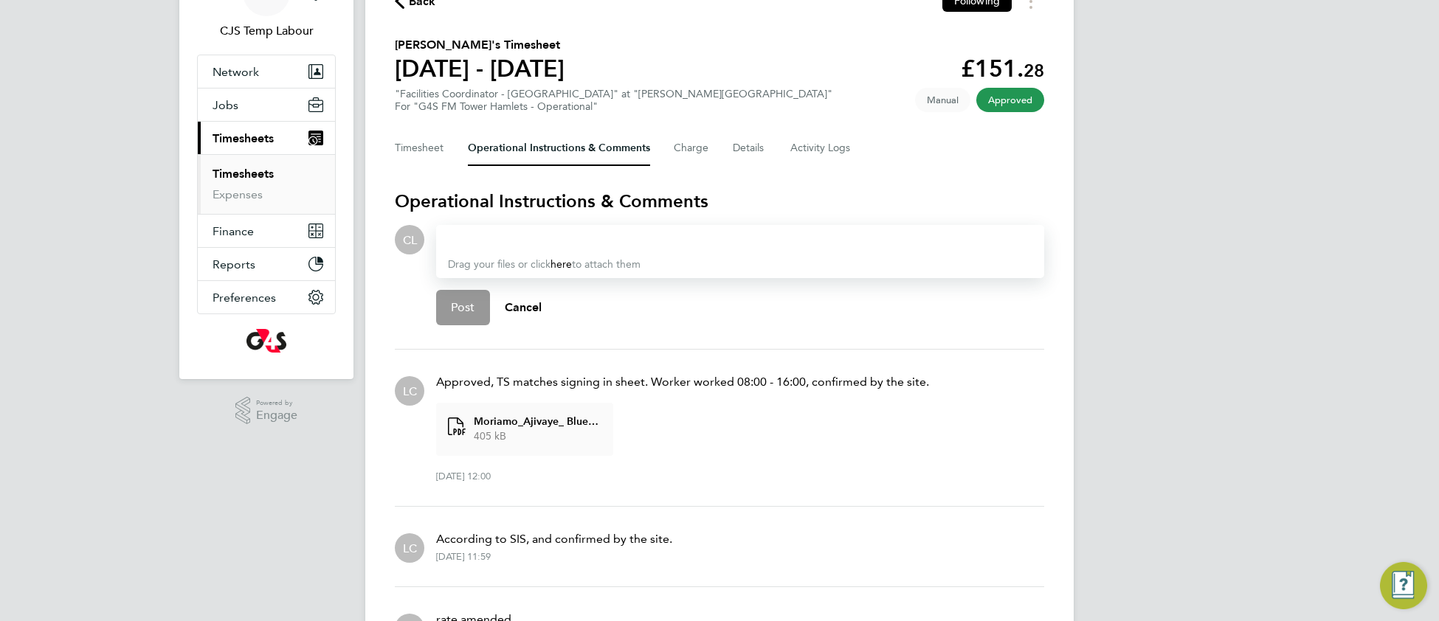
scroll to position [75, 0]
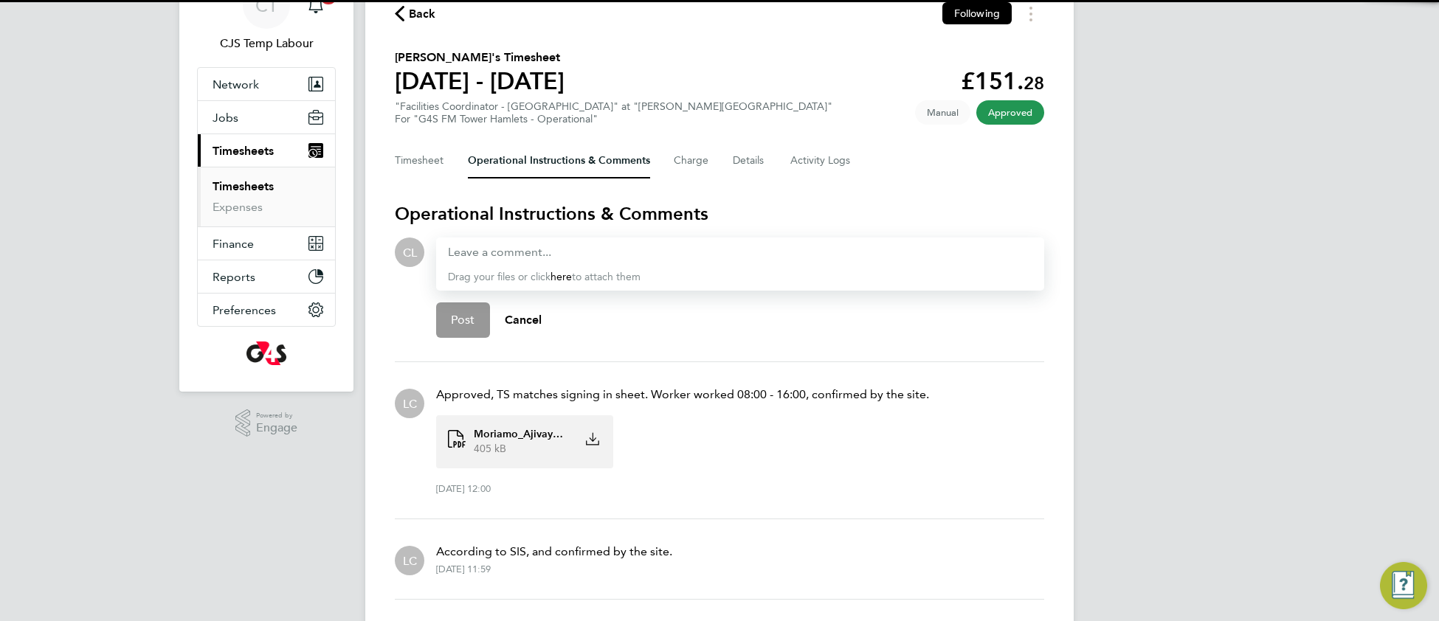
click at [553, 448] on div "405 kB" at bounding box center [521, 449] width 96 height 15
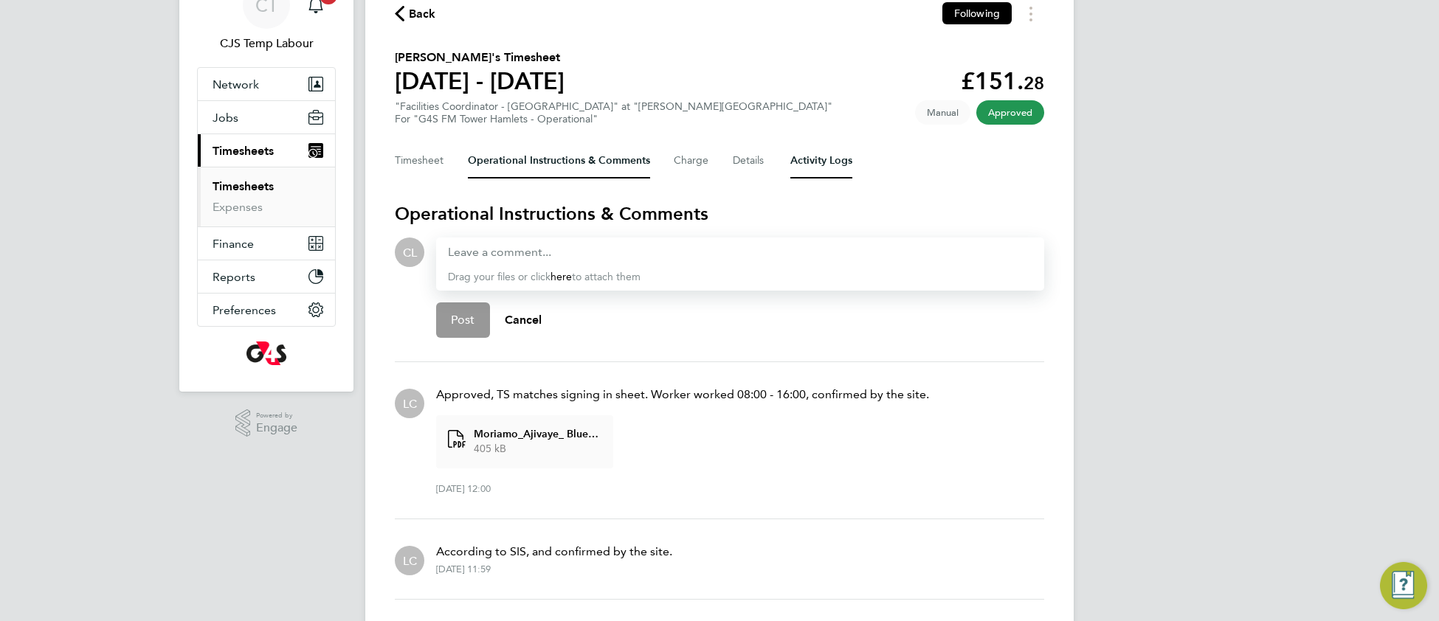
click at [816, 164] on Logs-tab "Activity Logs" at bounding box center [821, 160] width 62 height 35
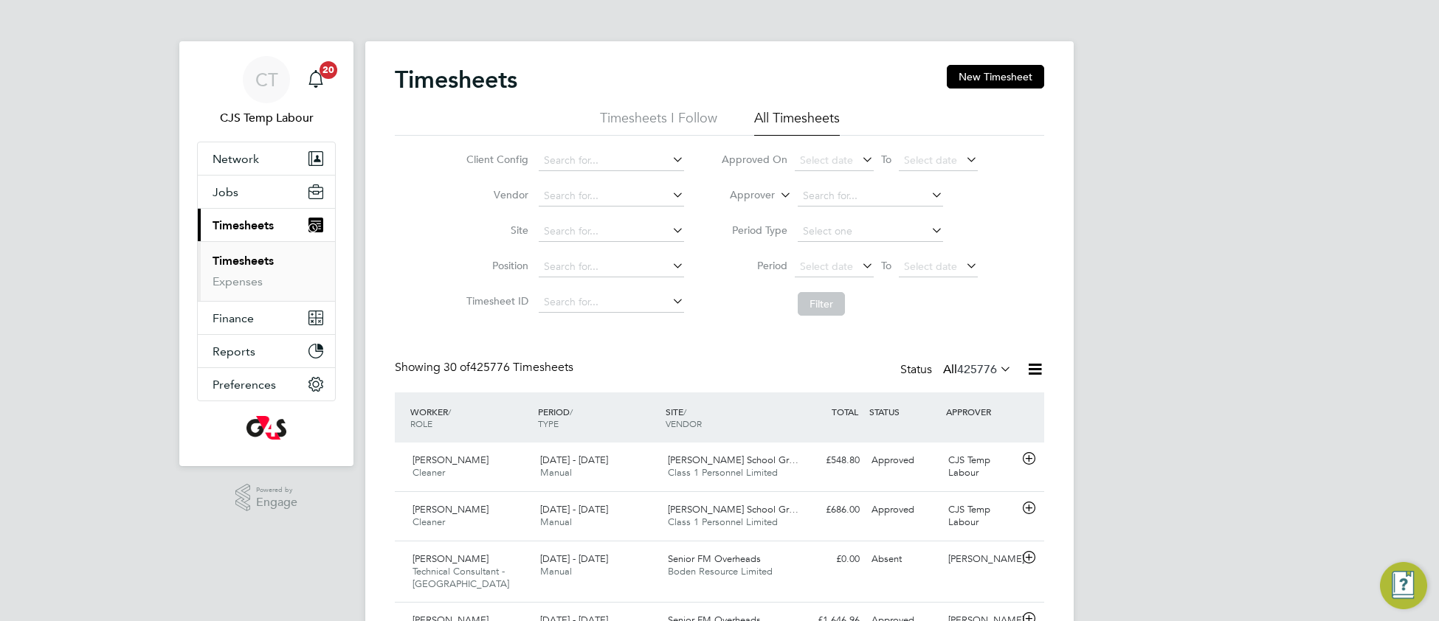
click at [997, 370] on icon at bounding box center [997, 369] width 0 height 21
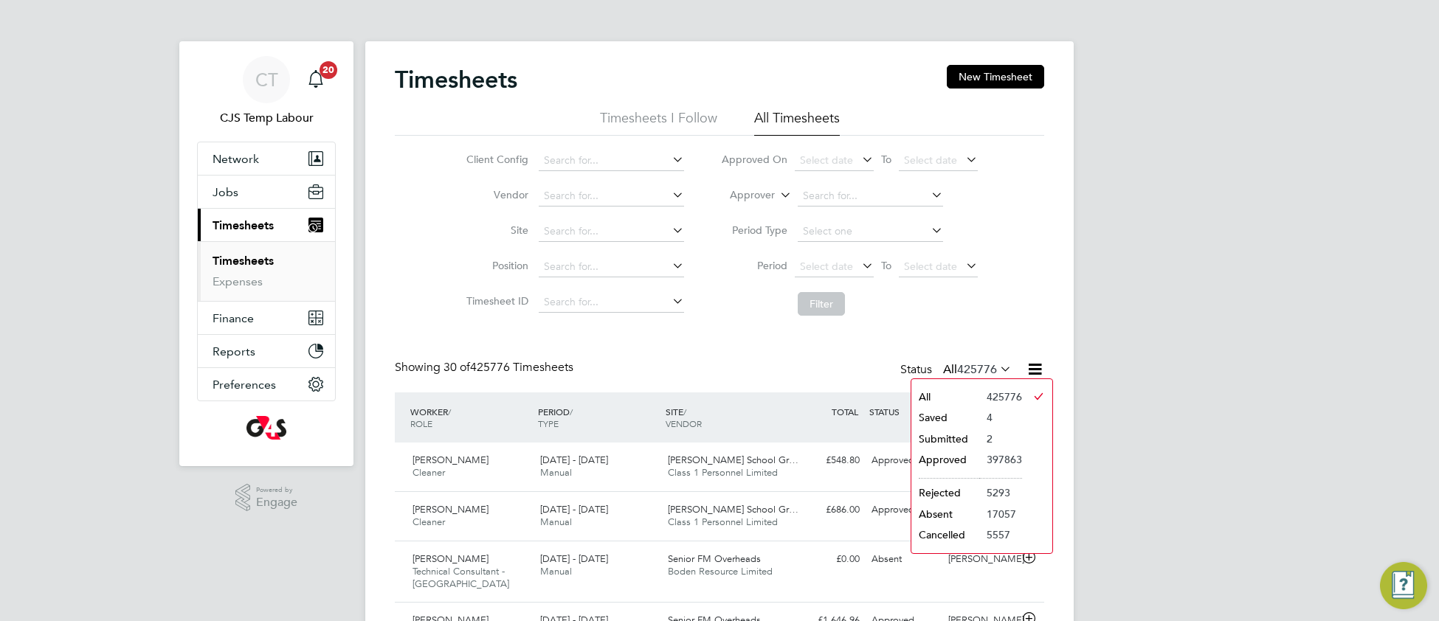
click at [963, 433] on li "Submitted" at bounding box center [945, 439] width 68 height 21
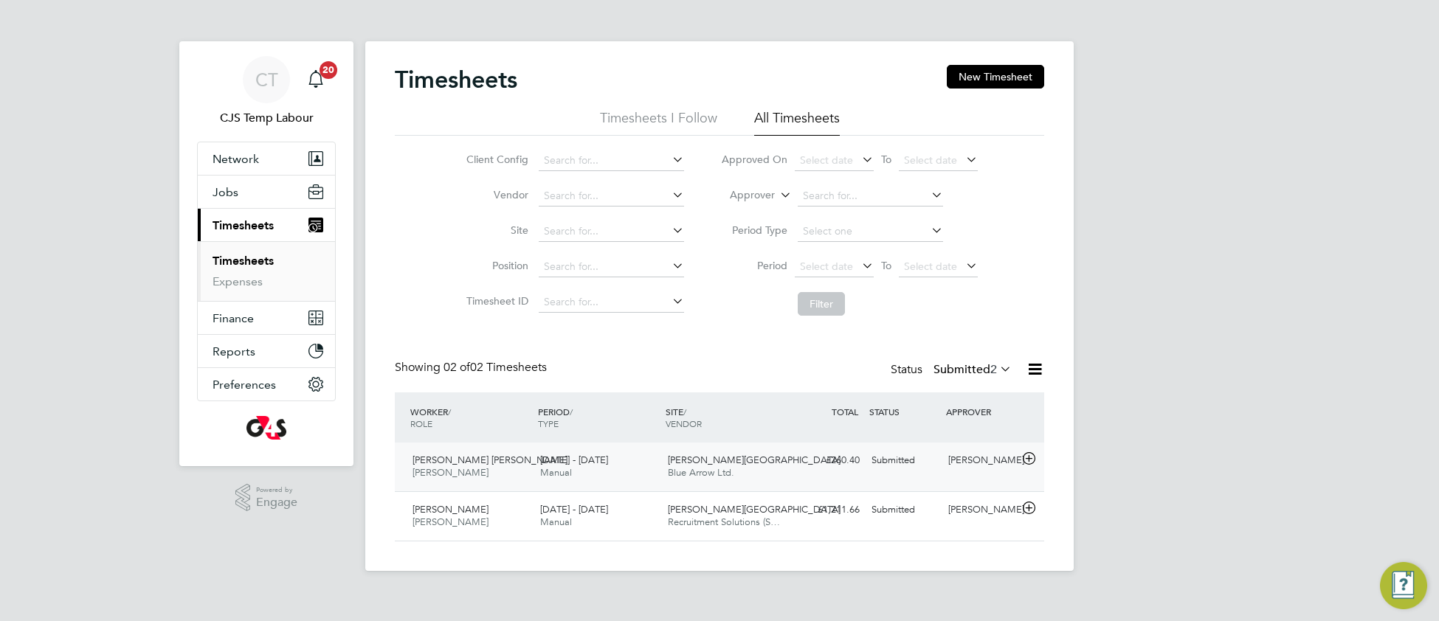
click at [761, 473] on div "Churchill Hospital Blue Arrow Ltd." at bounding box center [726, 467] width 128 height 37
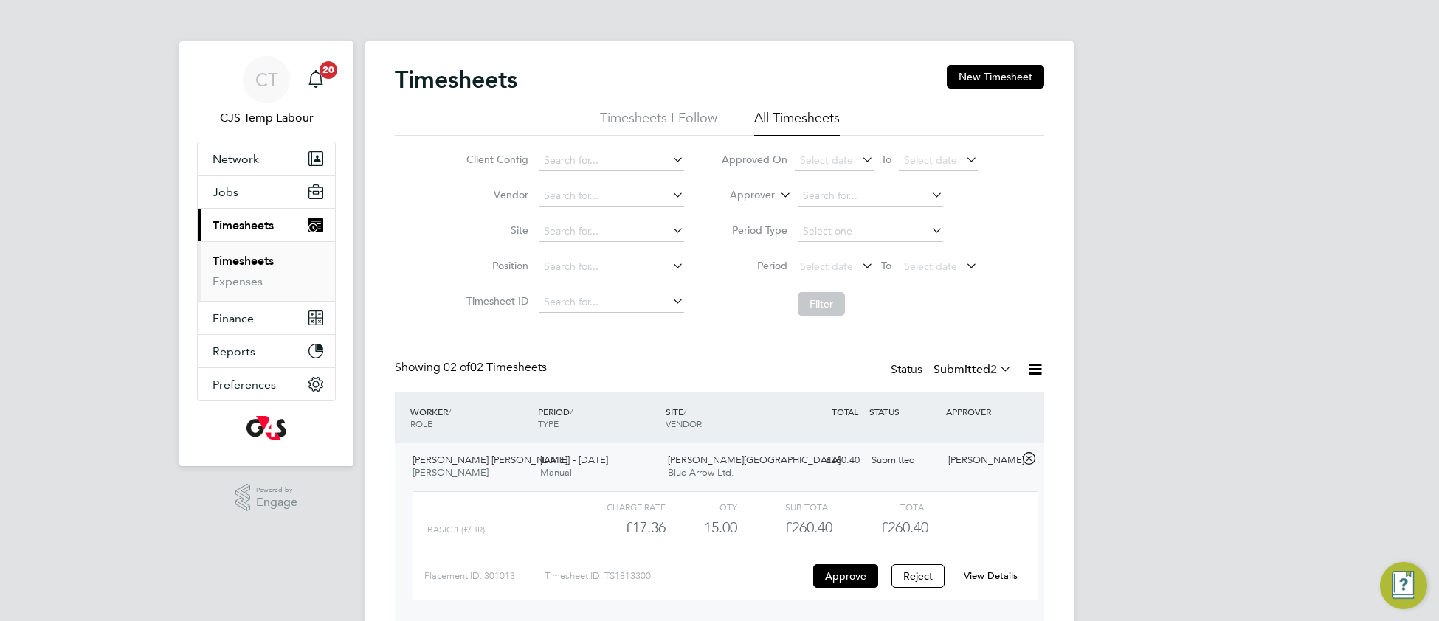
click at [986, 579] on link "View Details" at bounding box center [990, 576] width 54 height 13
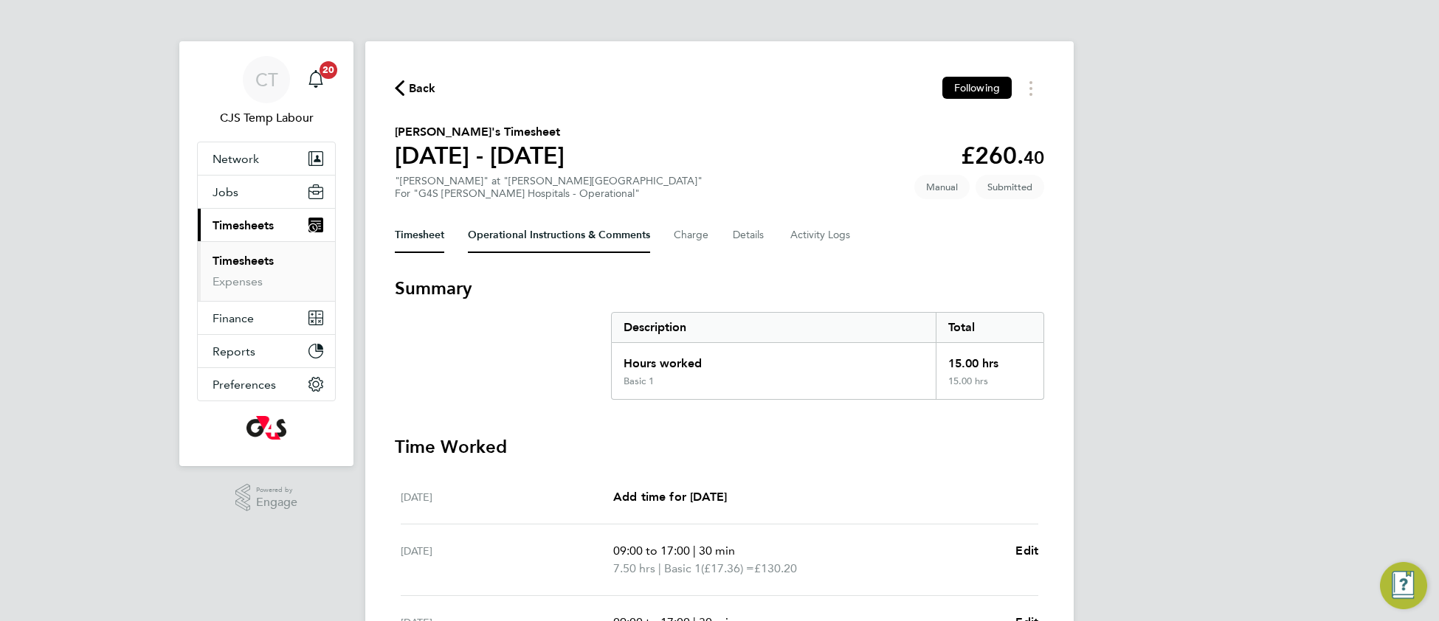
click at [547, 231] on Comments-tab "Operational Instructions & Comments" at bounding box center [559, 235] width 182 height 35
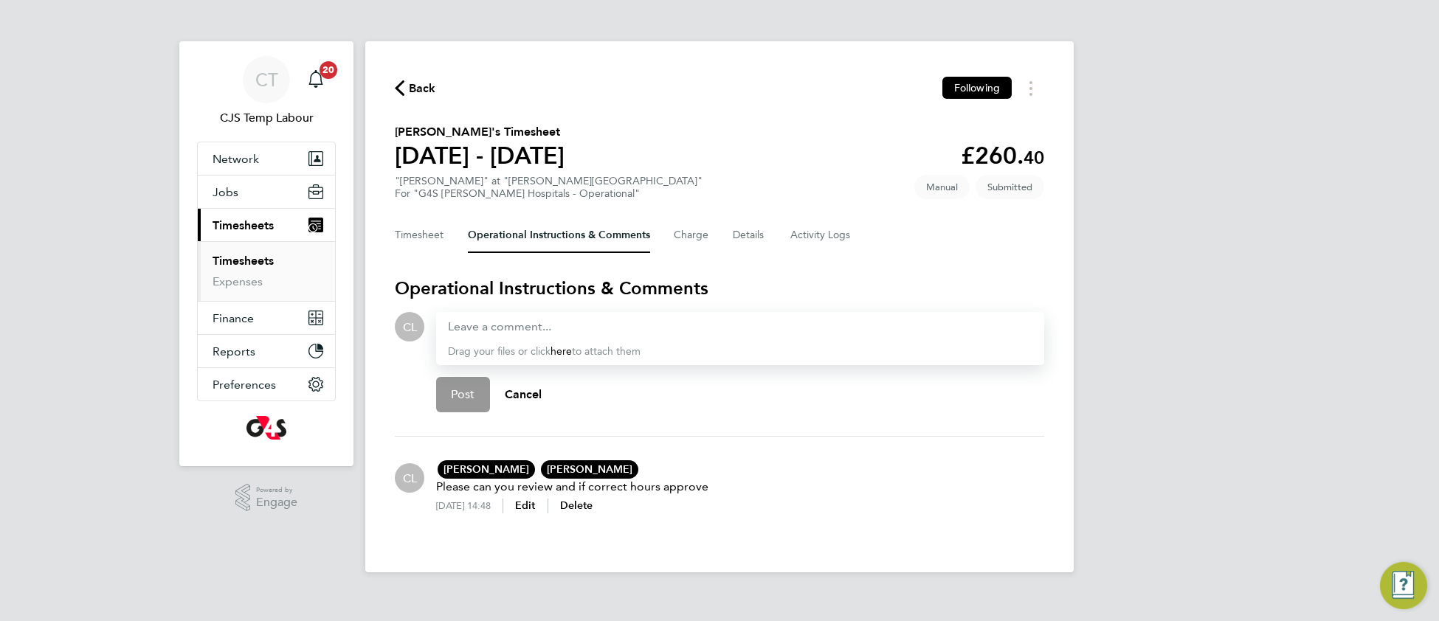
click at [521, 345] on p "Drag your files or click here to attach them" at bounding box center [740, 352] width 584 height 15
click at [521, 319] on div at bounding box center [740, 327] width 584 height 18
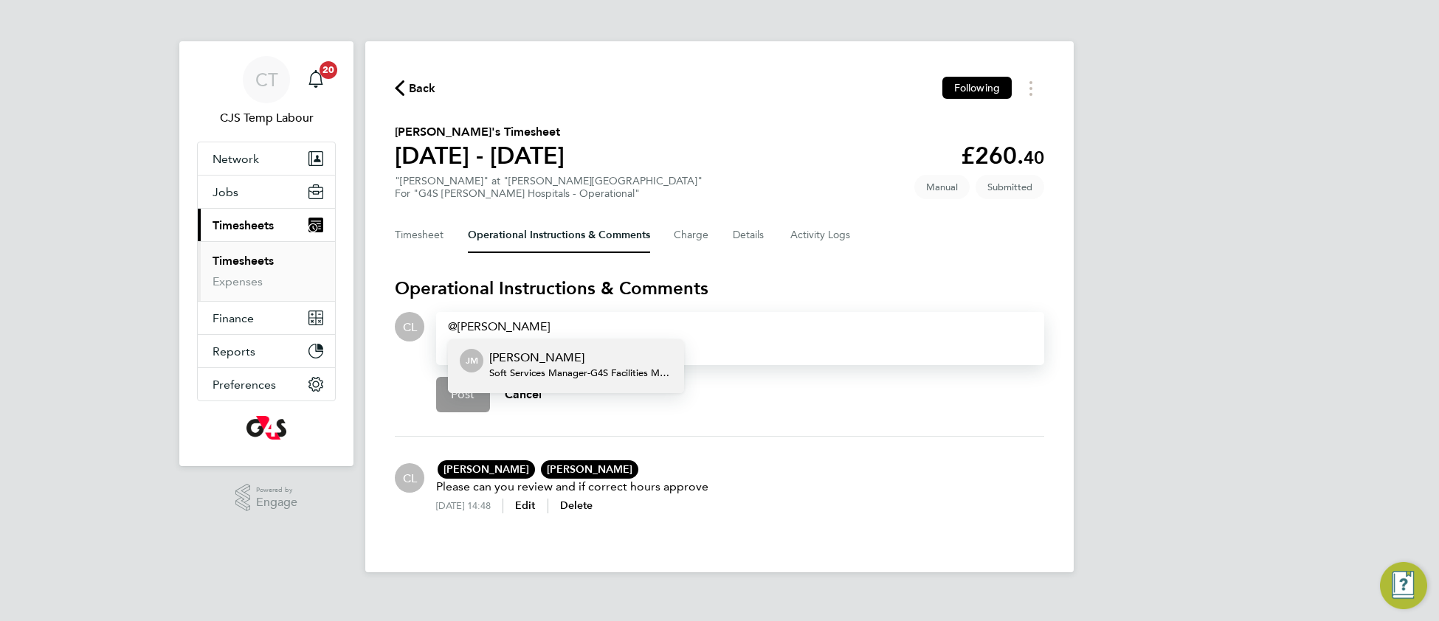
click at [541, 367] on span "Soft Services Manager - G4S Facilities Management (Uk) Limited" at bounding box center [580, 373] width 183 height 12
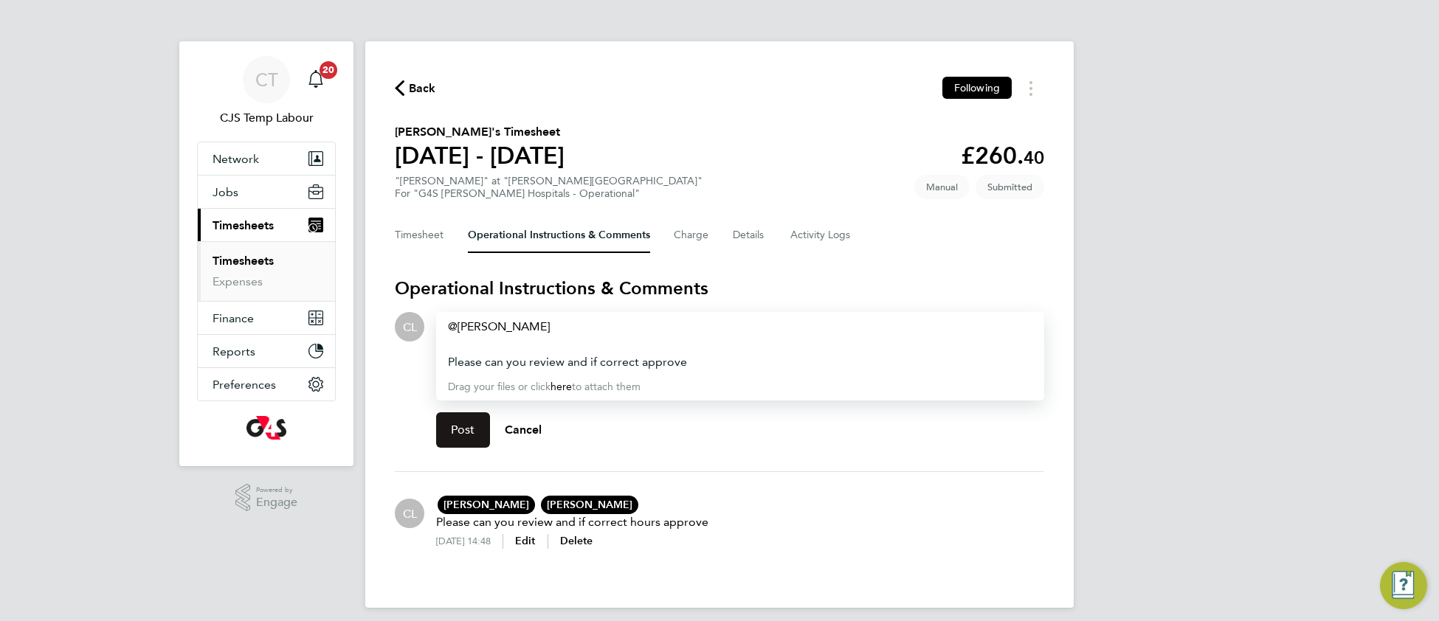
click at [482, 427] on button "Post" at bounding box center [463, 429] width 54 height 35
